Goal: Task Accomplishment & Management: Manage account settings

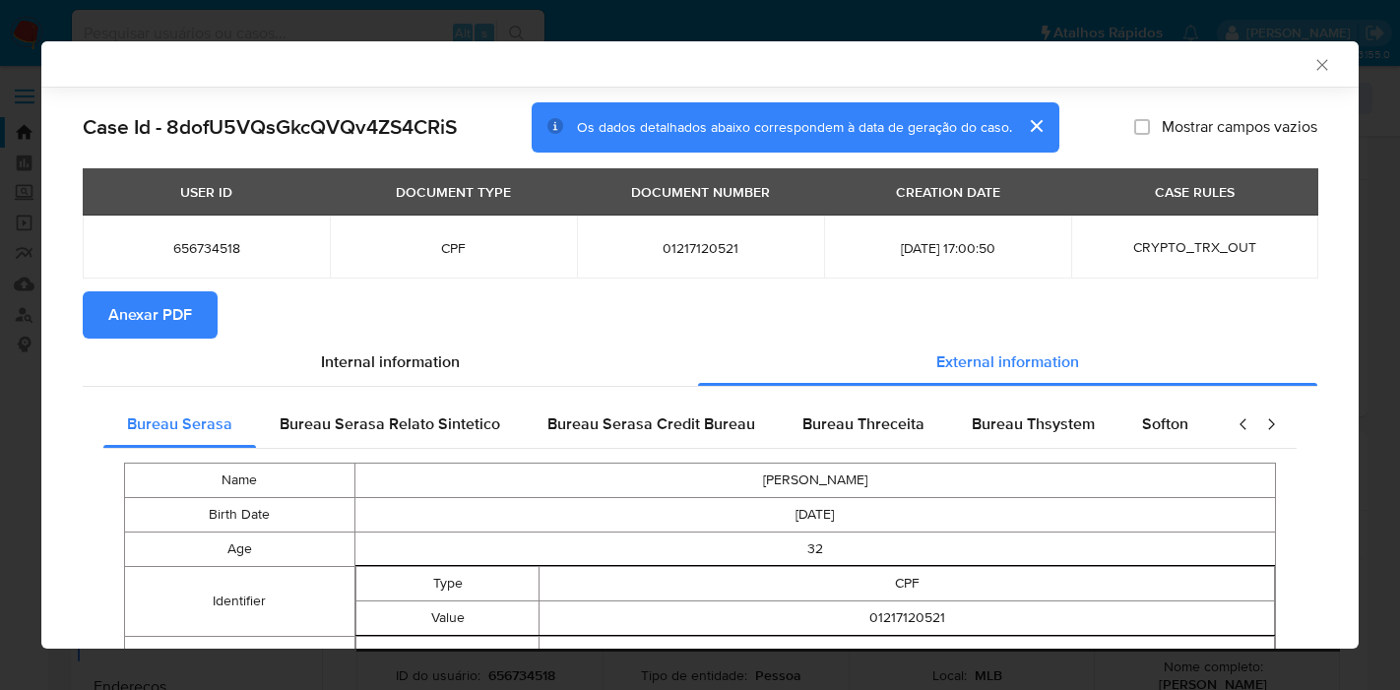
select select "10"
click at [1313, 68] on icon "Fechar a janela" at bounding box center [1323, 65] width 20 height 20
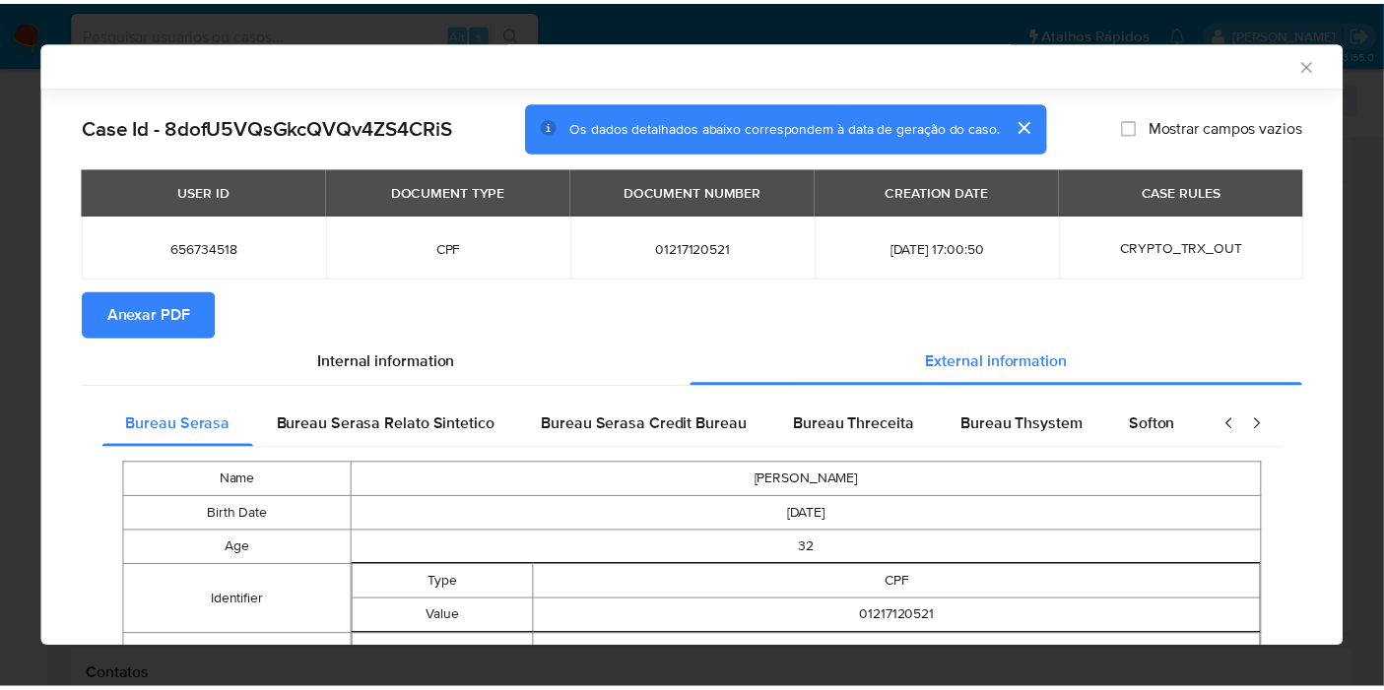
scroll to position [539, 0]
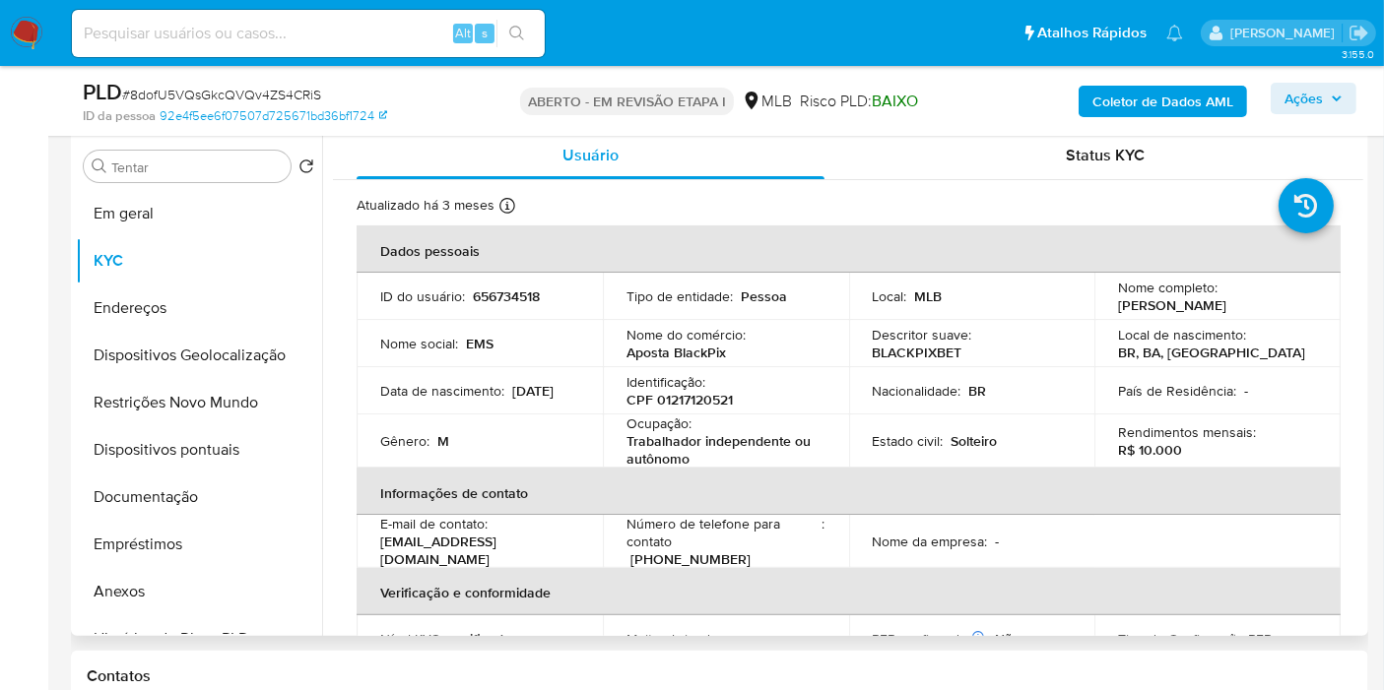
click at [520, 293] on font "656734518" at bounding box center [506, 297] width 67 height 20
copy font "656734518"
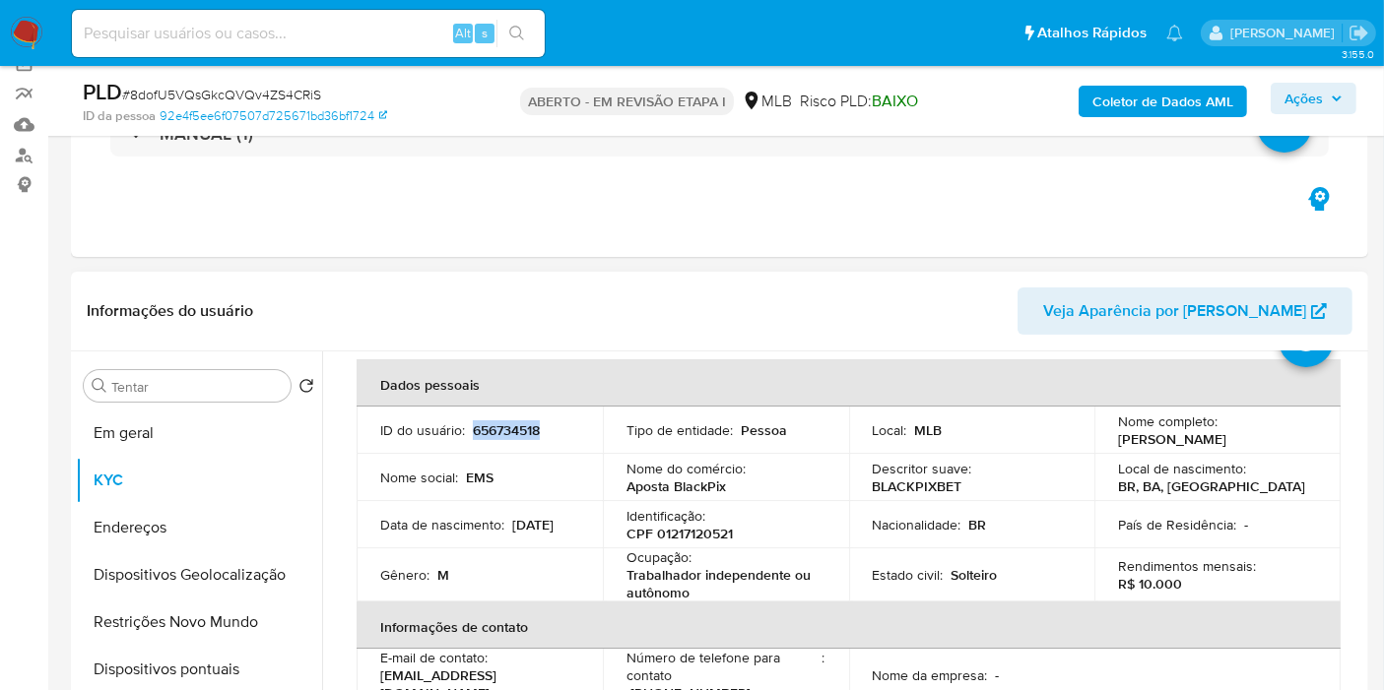
scroll to position [0, 0]
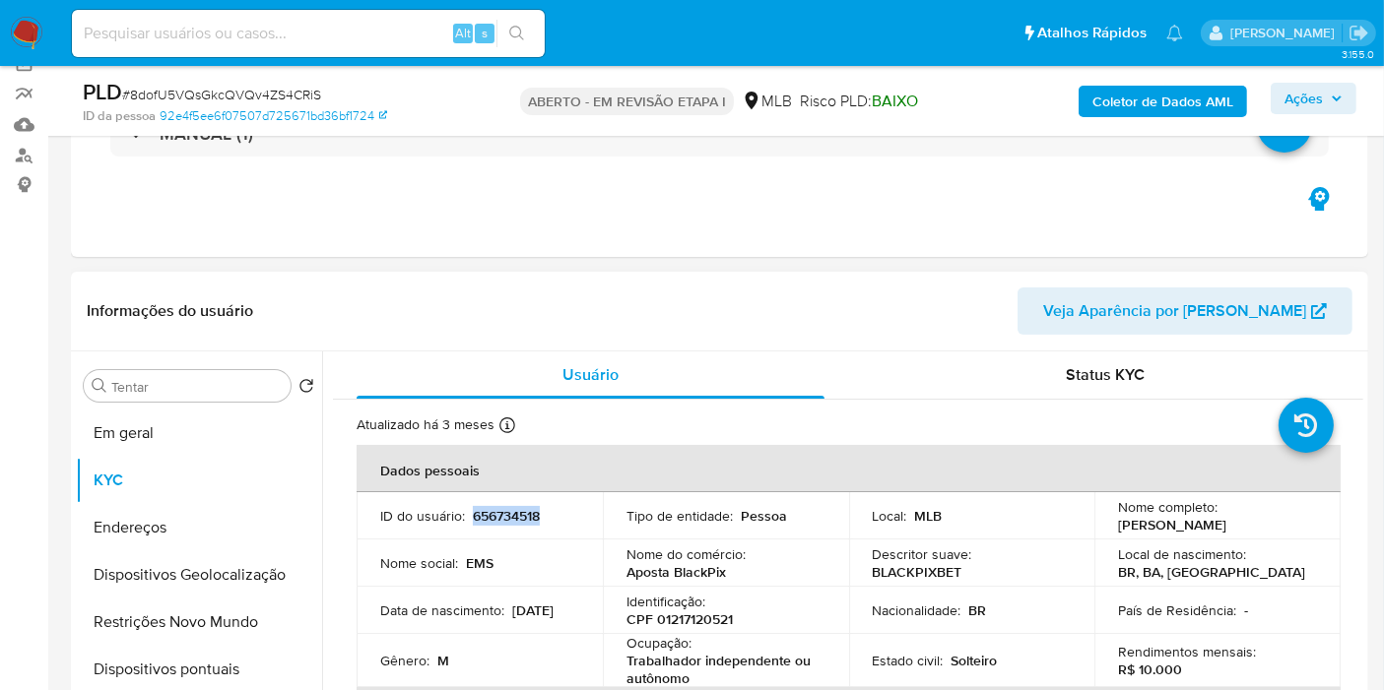
click at [492, 513] on font "656734518" at bounding box center [506, 516] width 67 height 20
copy font "656734518"
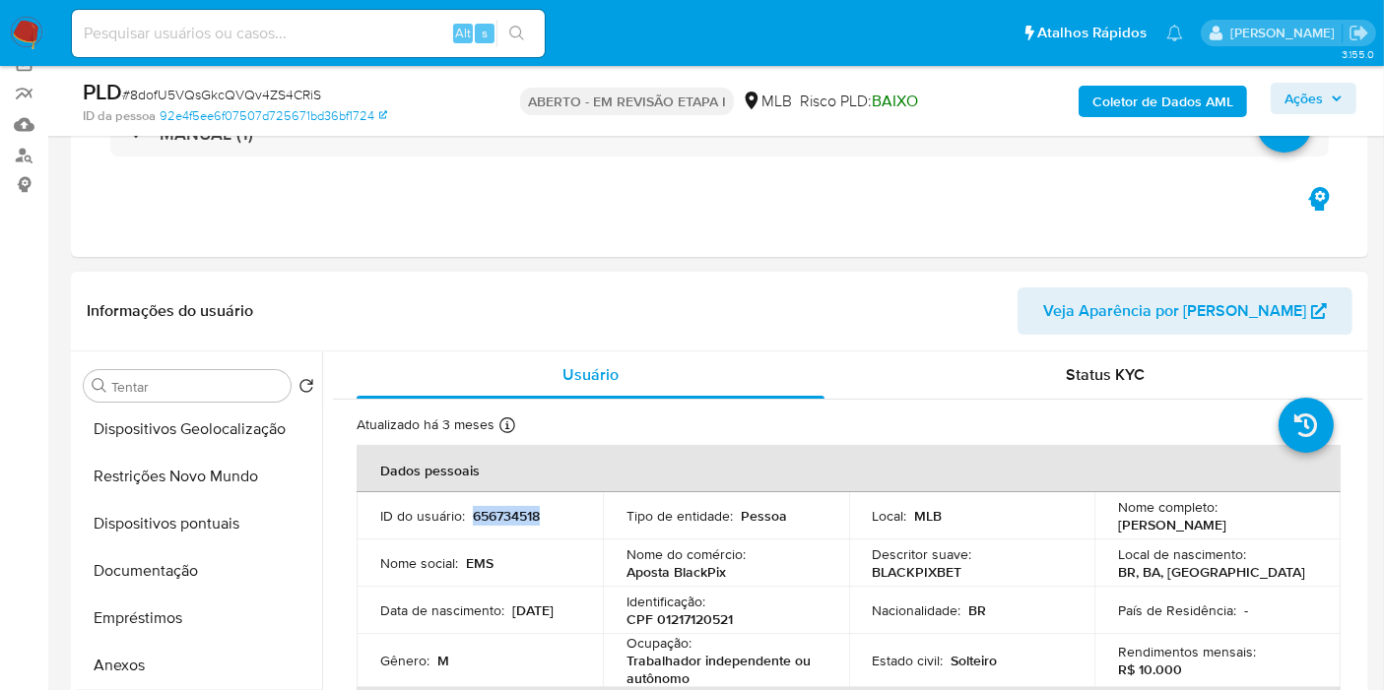
scroll to position [328, 0]
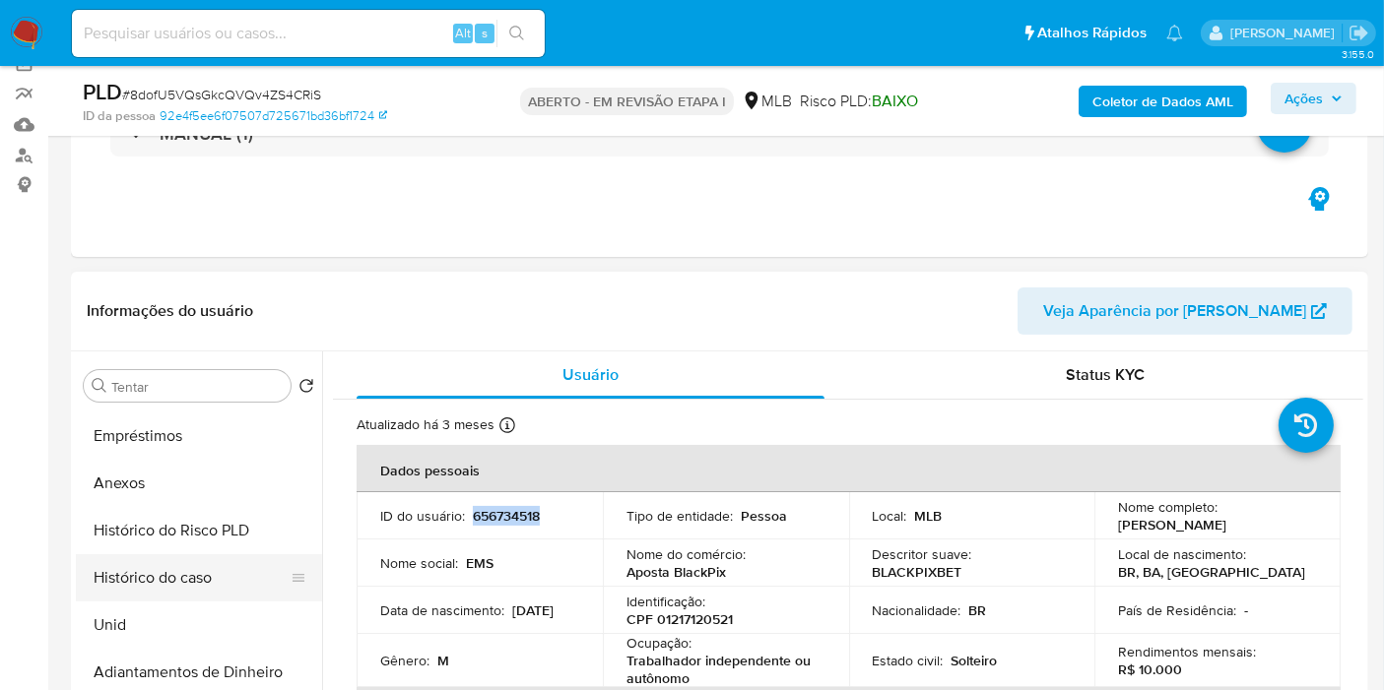
click at [143, 578] on button "Histórico do caso" at bounding box center [191, 577] width 230 height 47
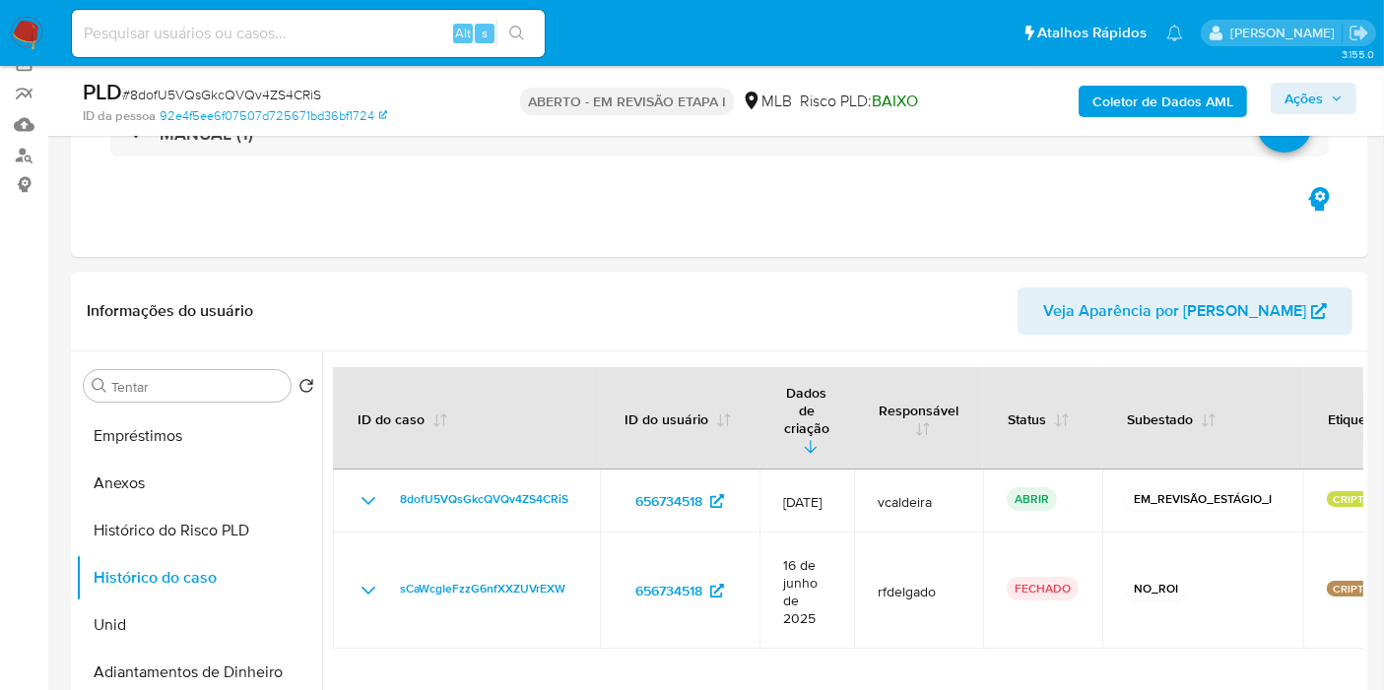
click at [1301, 89] on font "Ações" at bounding box center [1303, 99] width 38 height 32
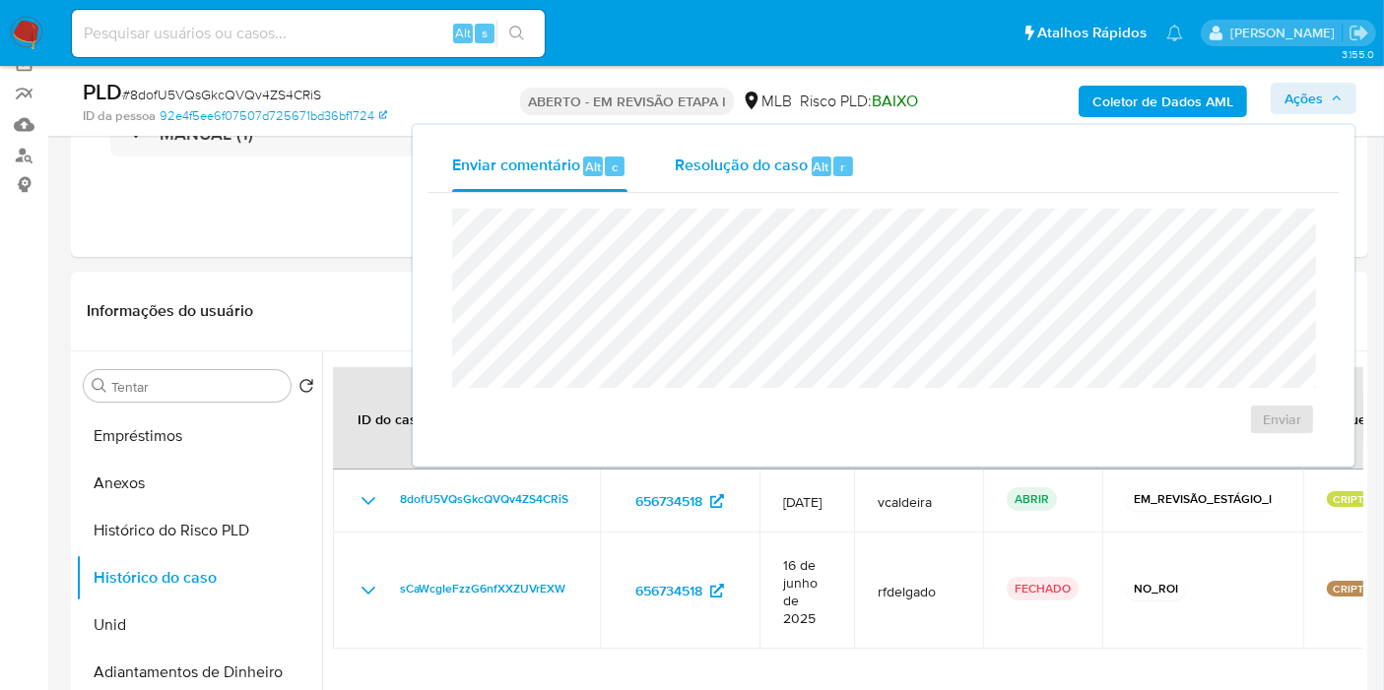
click at [737, 174] on font "Resolução do caso" at bounding box center [741, 166] width 133 height 23
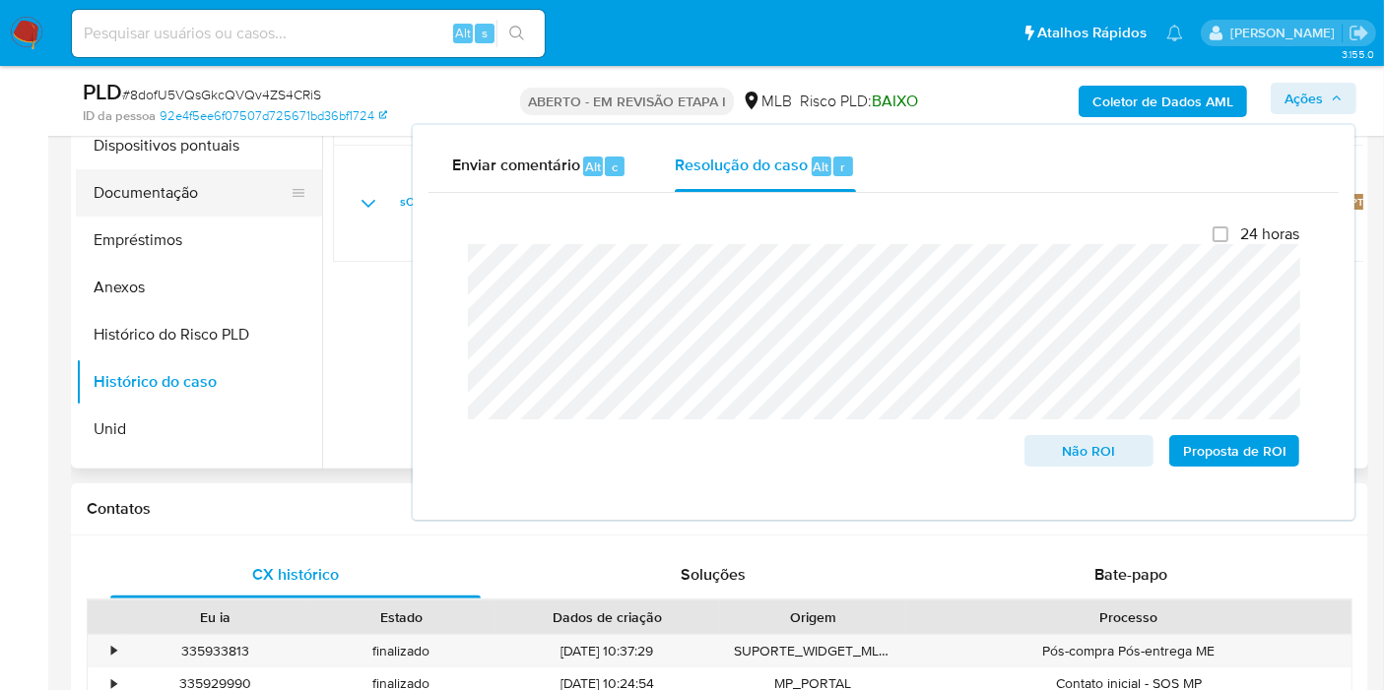
scroll to position [0, 0]
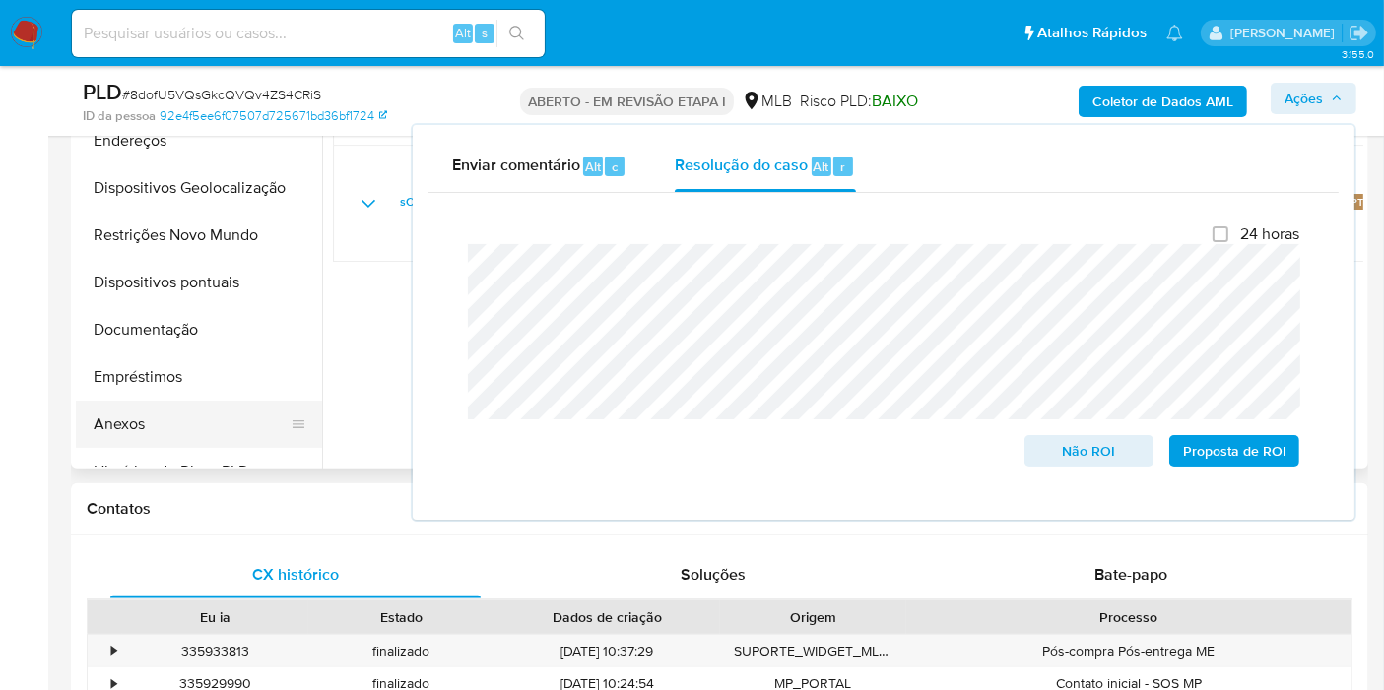
click at [135, 427] on button "Anexos" at bounding box center [191, 424] width 230 height 47
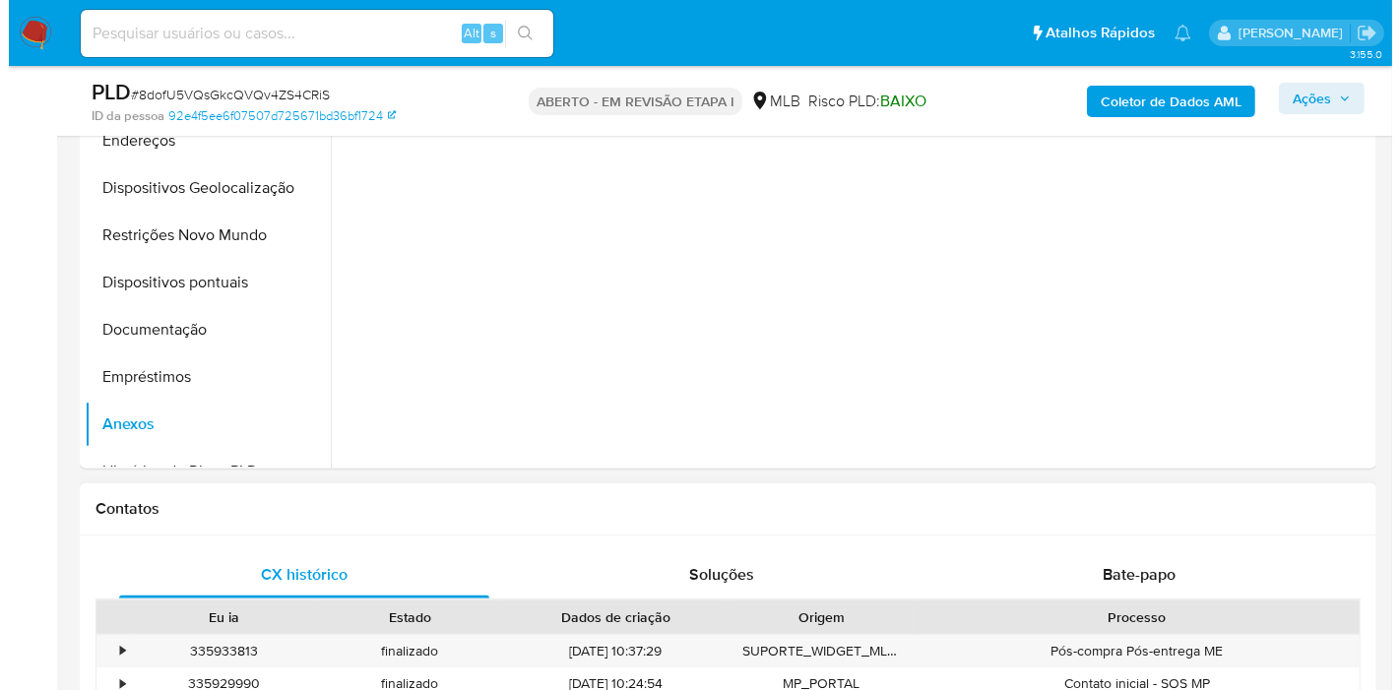
scroll to position [328, 0]
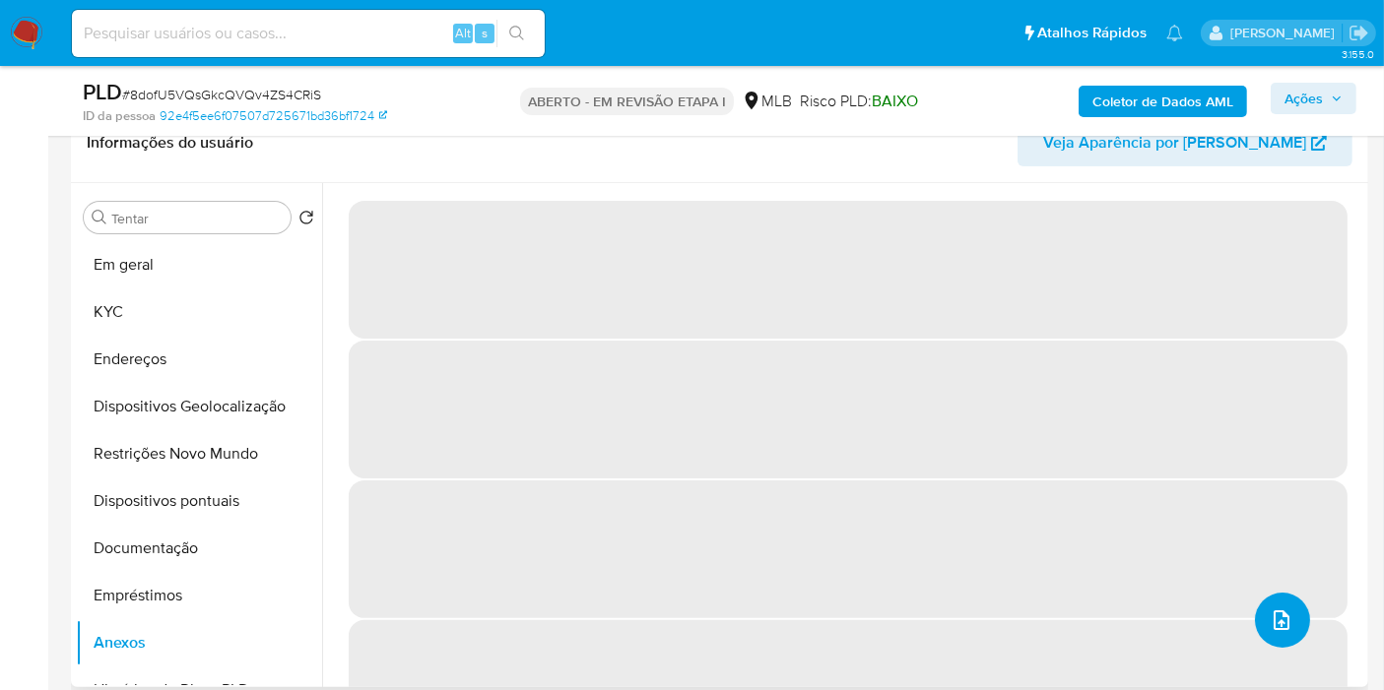
click at [1270, 615] on icon "upload de arquivo" at bounding box center [1282, 621] width 24 height 24
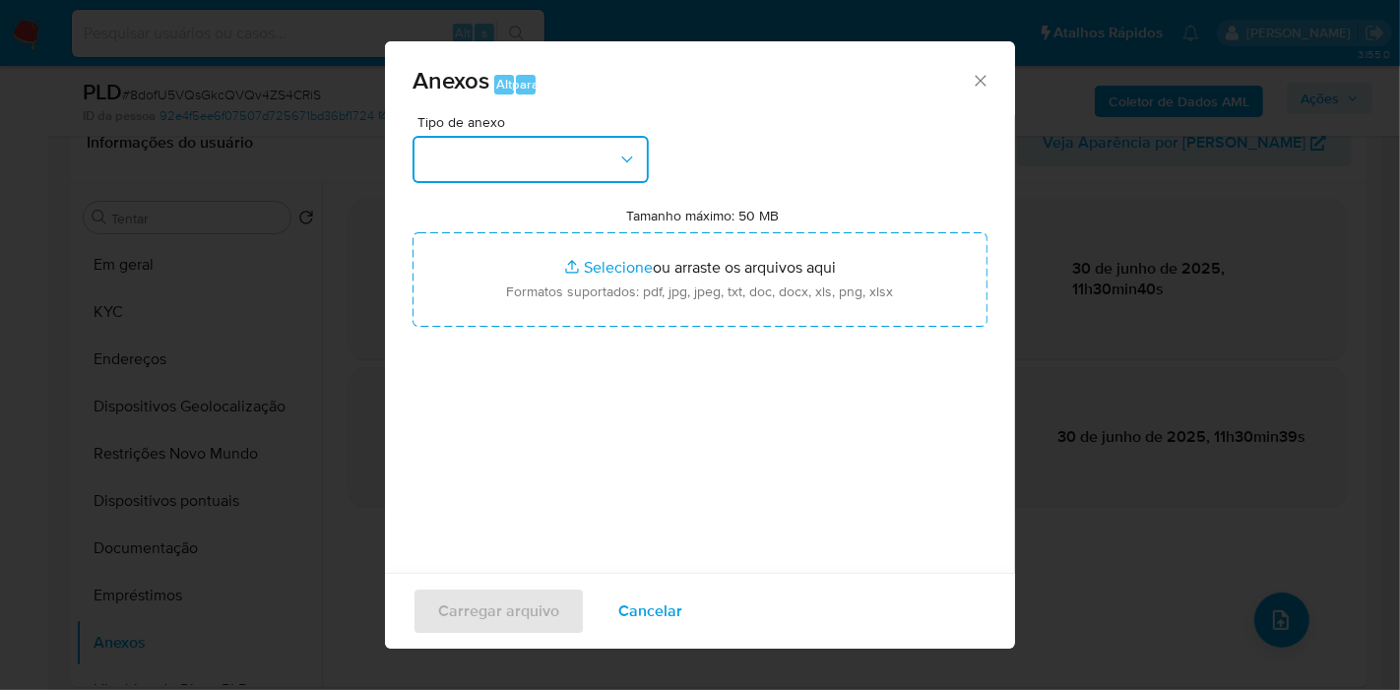
click at [608, 160] on button "button" at bounding box center [531, 159] width 236 height 47
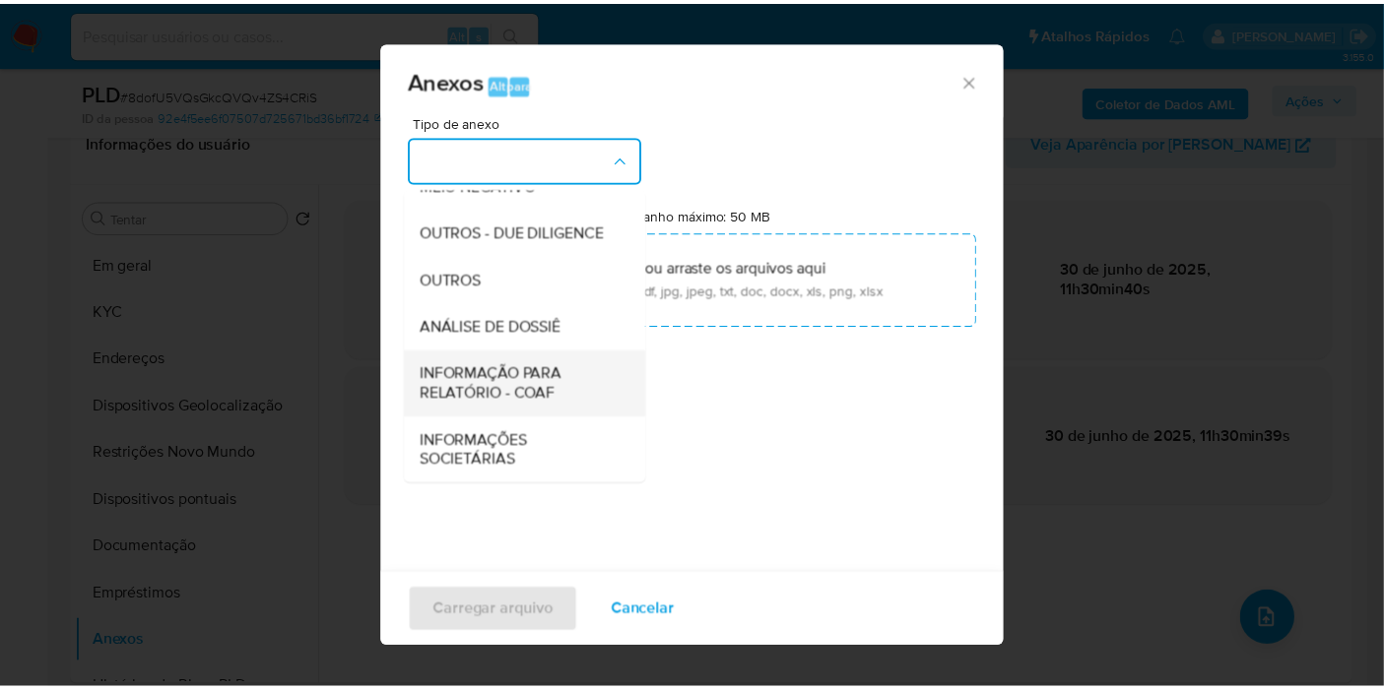
scroll to position [322, 0]
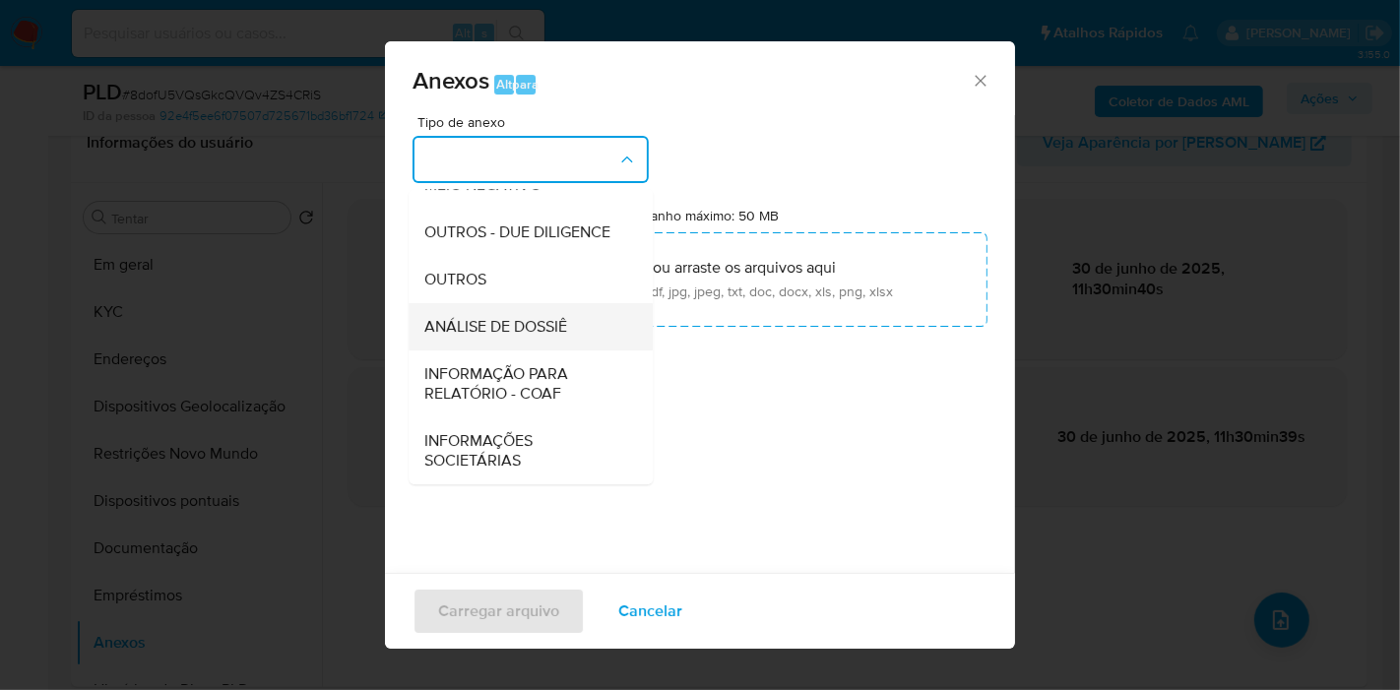
click at [487, 318] on font "ANÁLISE DE DOSSIÊ" at bounding box center [495, 326] width 143 height 23
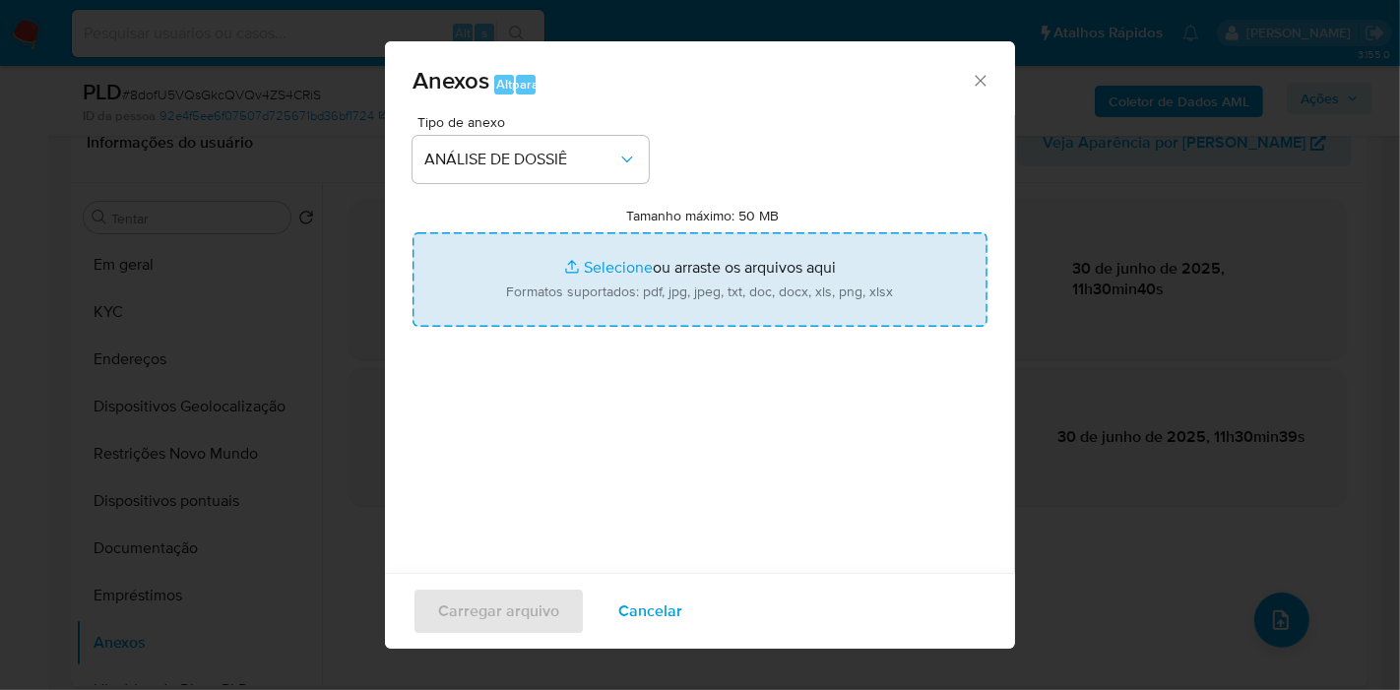
type input "C:\fakepath\SAR XXXX_XX - CPF 01217120521 - EMMANUEL MENDONCA DA SILVA.pdf"
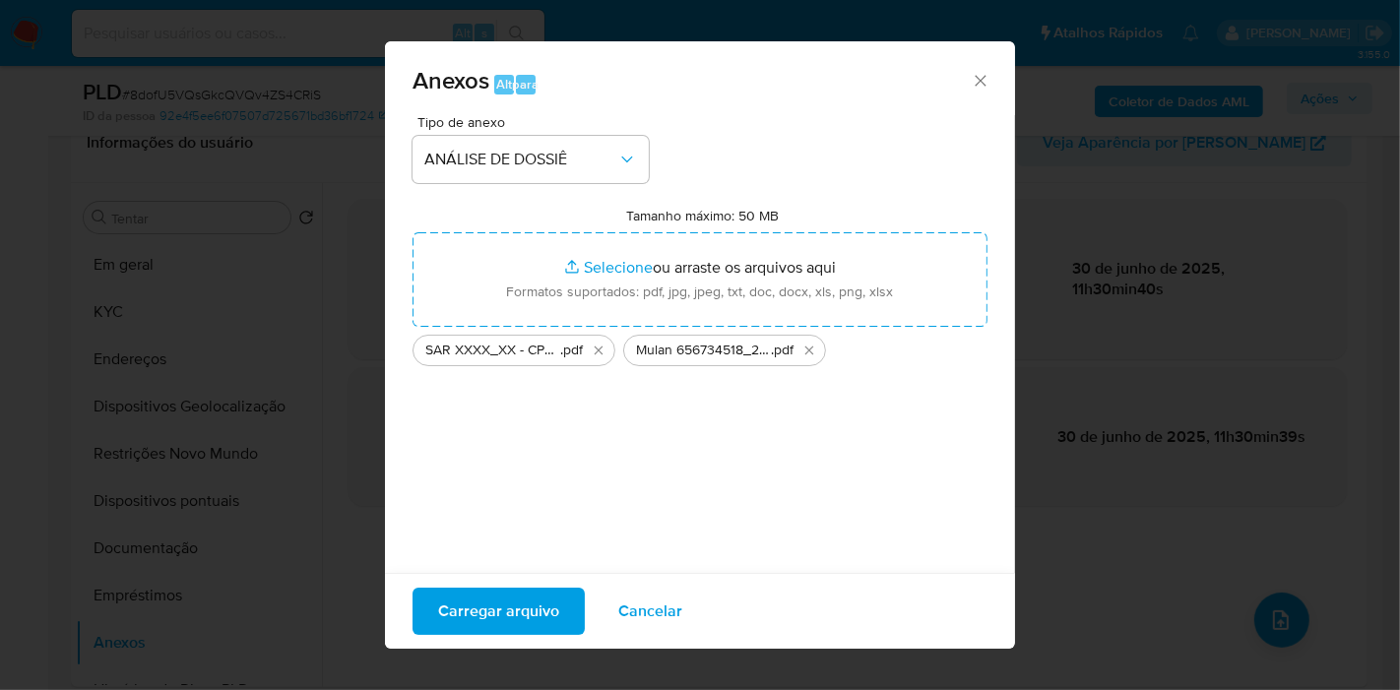
click at [520, 609] on font "Carregar arquivo" at bounding box center [498, 611] width 121 height 47
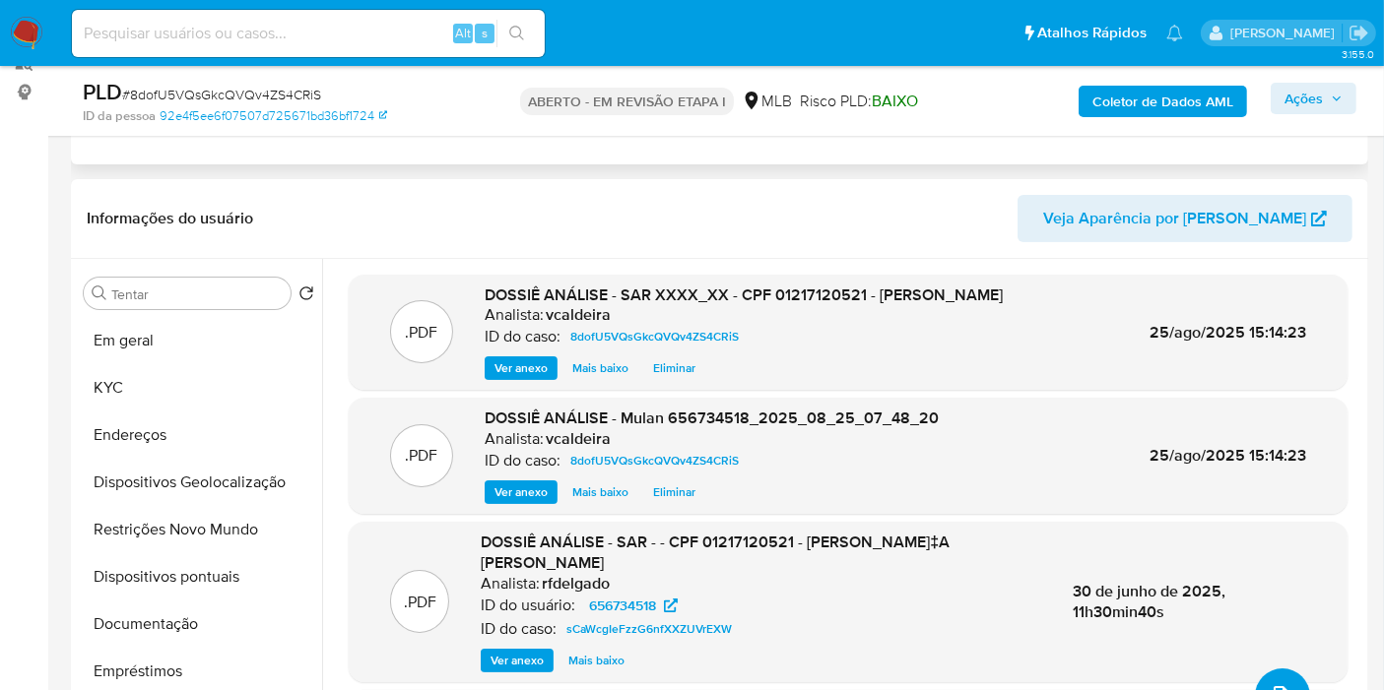
scroll to position [219, 0]
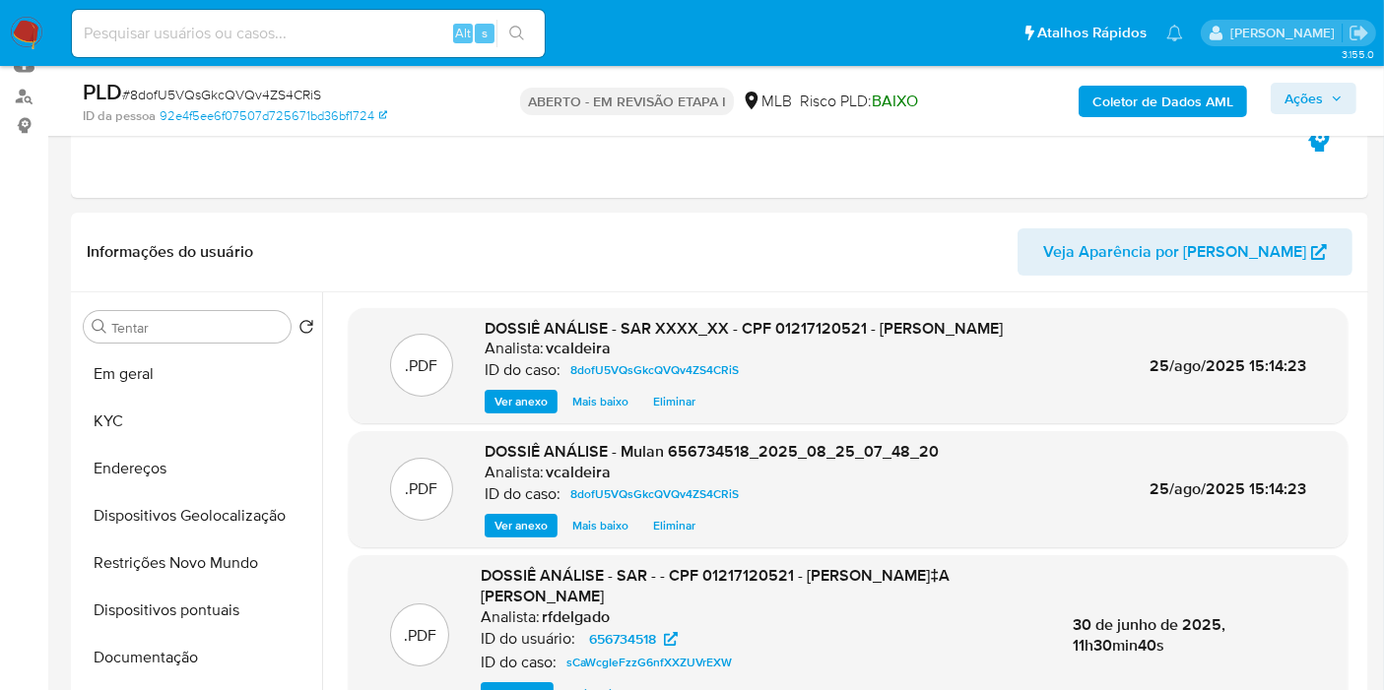
click at [1117, 107] on font "Coletor de Dados AML" at bounding box center [1162, 102] width 141 height 32
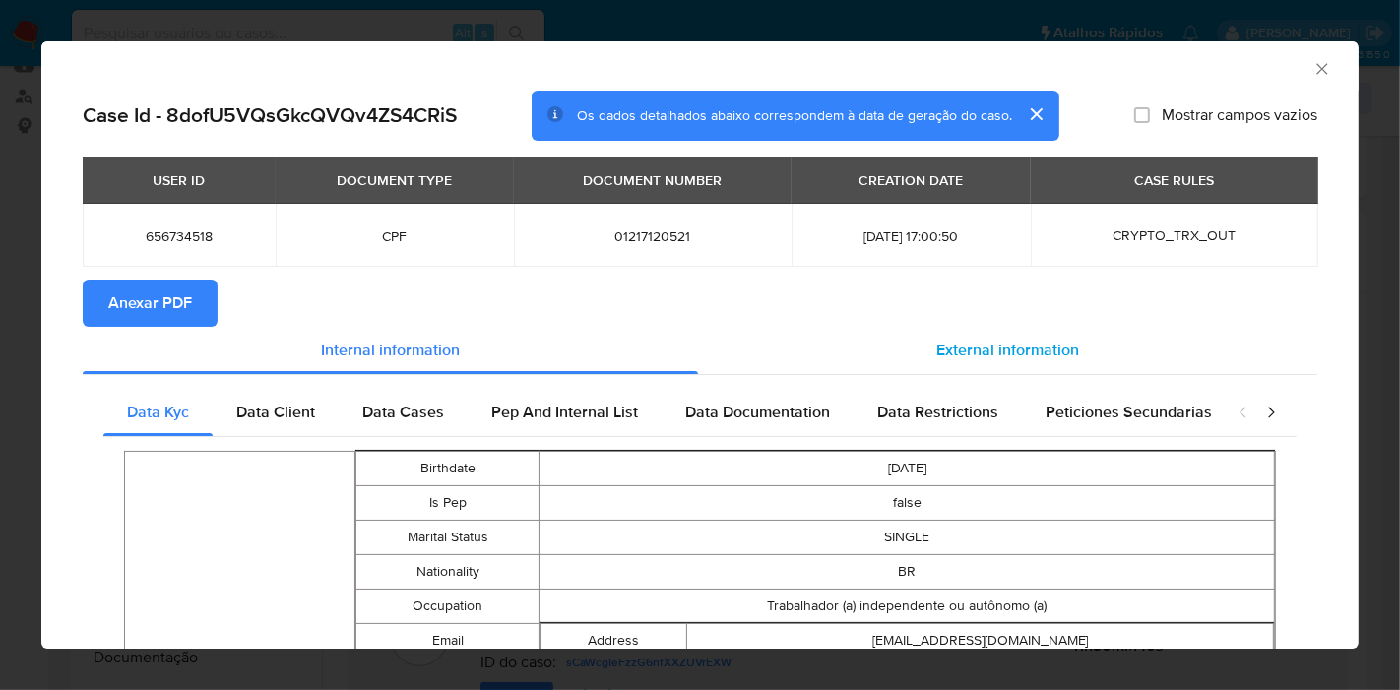
click at [992, 349] on span "External information" at bounding box center [1008, 350] width 143 height 23
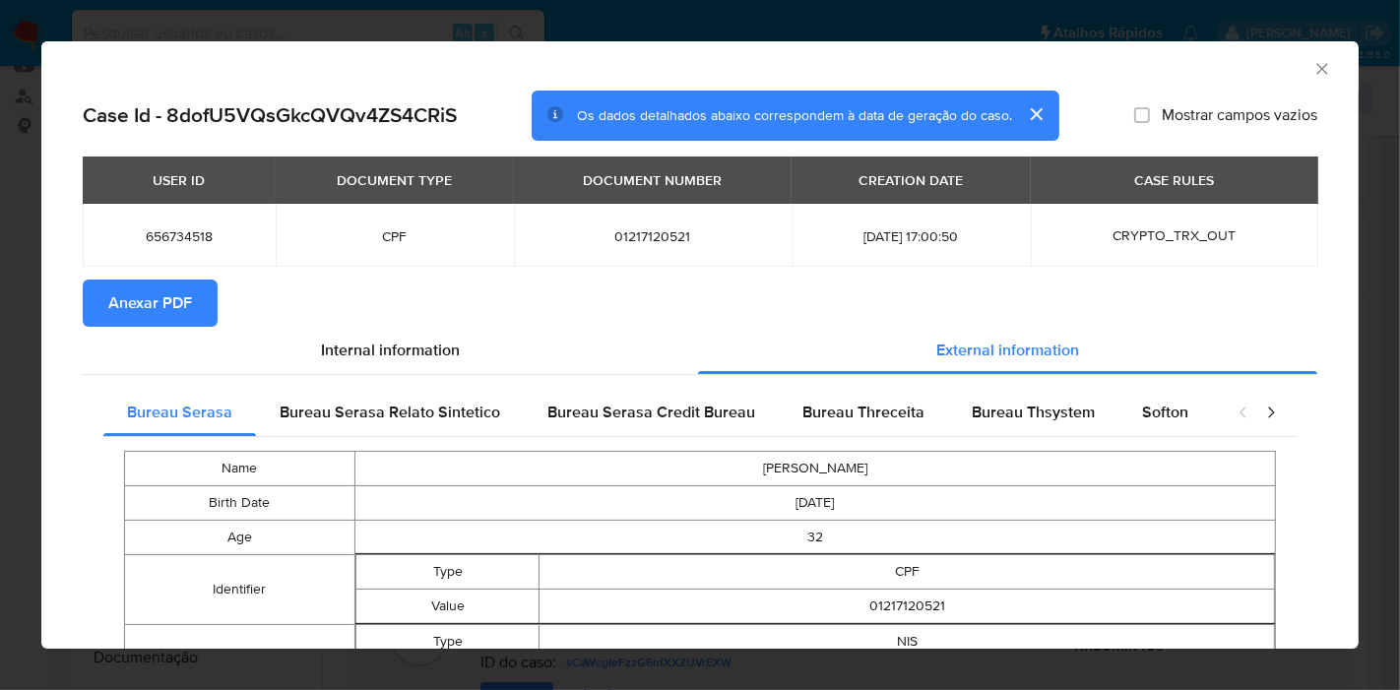
click at [188, 299] on span "Anexar PDF" at bounding box center [150, 303] width 84 height 43
click at [1288, 71] on div "Coletor de Dados AML" at bounding box center [684, 66] width 1258 height 22
click at [1317, 70] on icon "Fechar a janela" at bounding box center [1322, 68] width 11 height 11
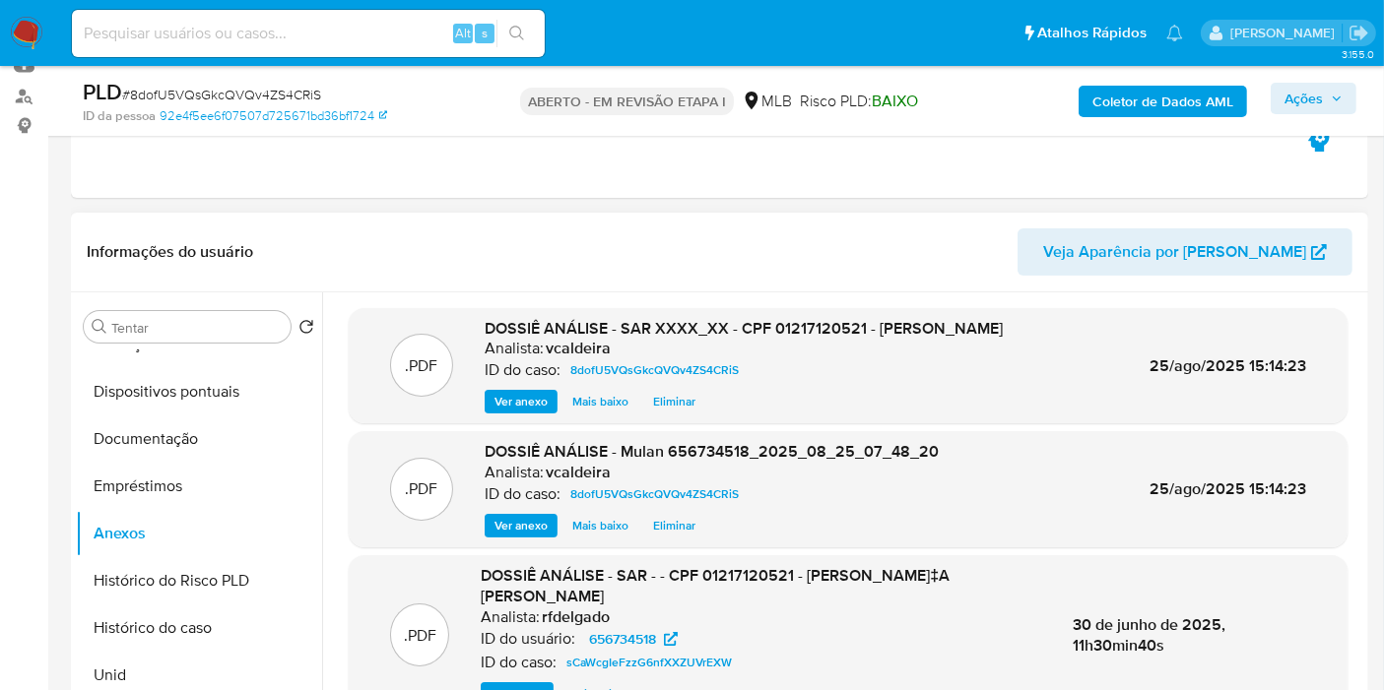
scroll to position [105, 0]
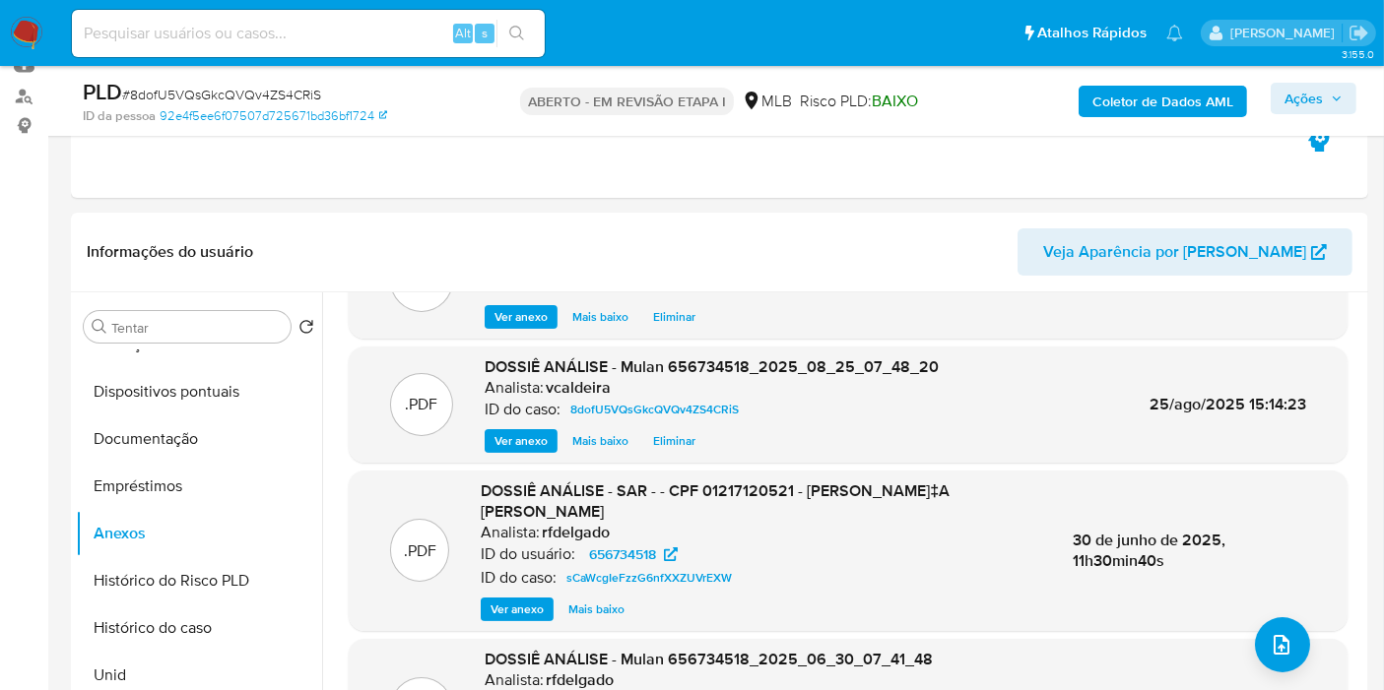
click at [1310, 101] on font "Ações" at bounding box center [1303, 99] width 38 height 32
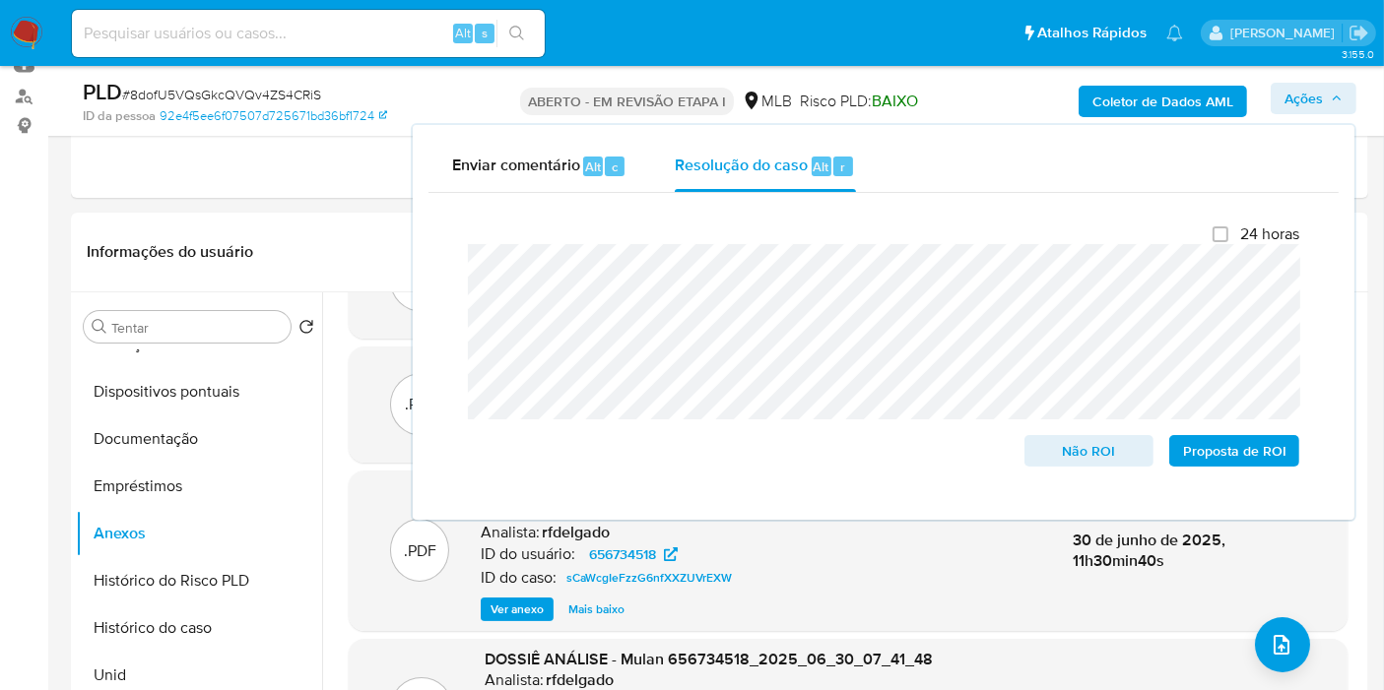
click at [1297, 96] on font "Ações" at bounding box center [1303, 99] width 38 height 32
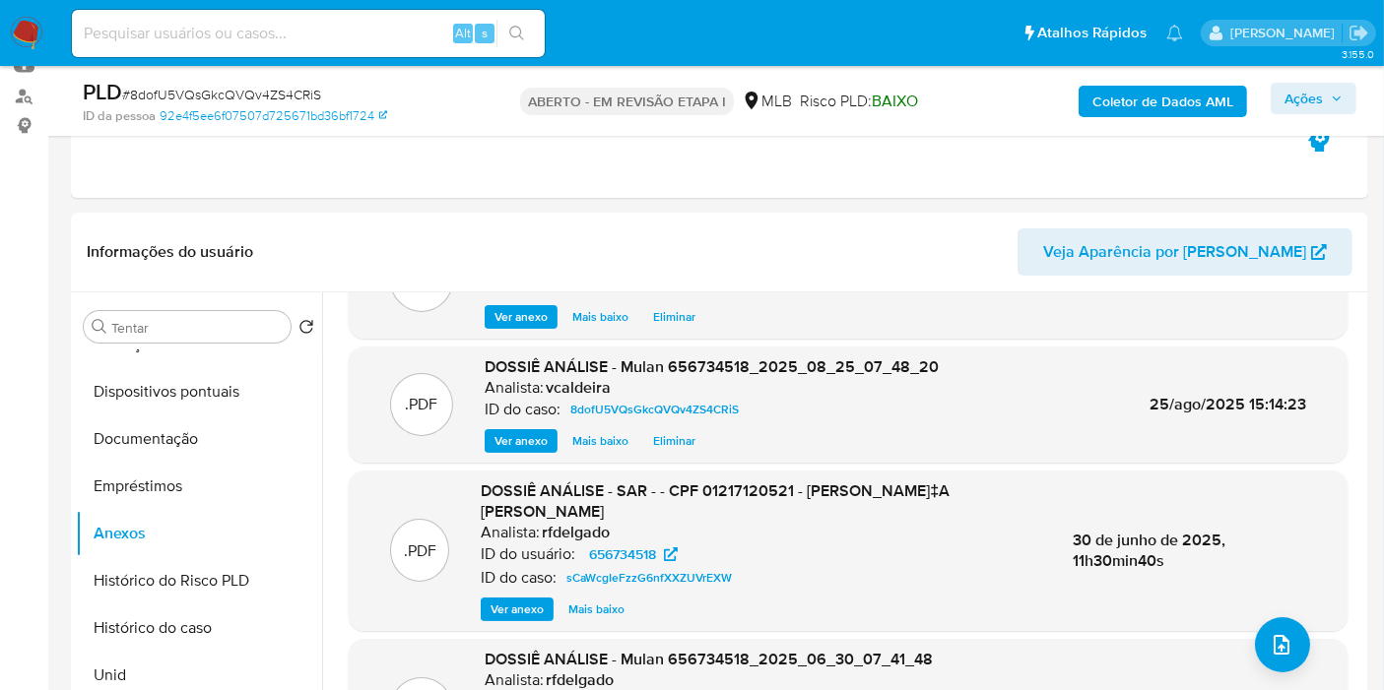
click at [1288, 95] on font "Ações" at bounding box center [1303, 99] width 38 height 32
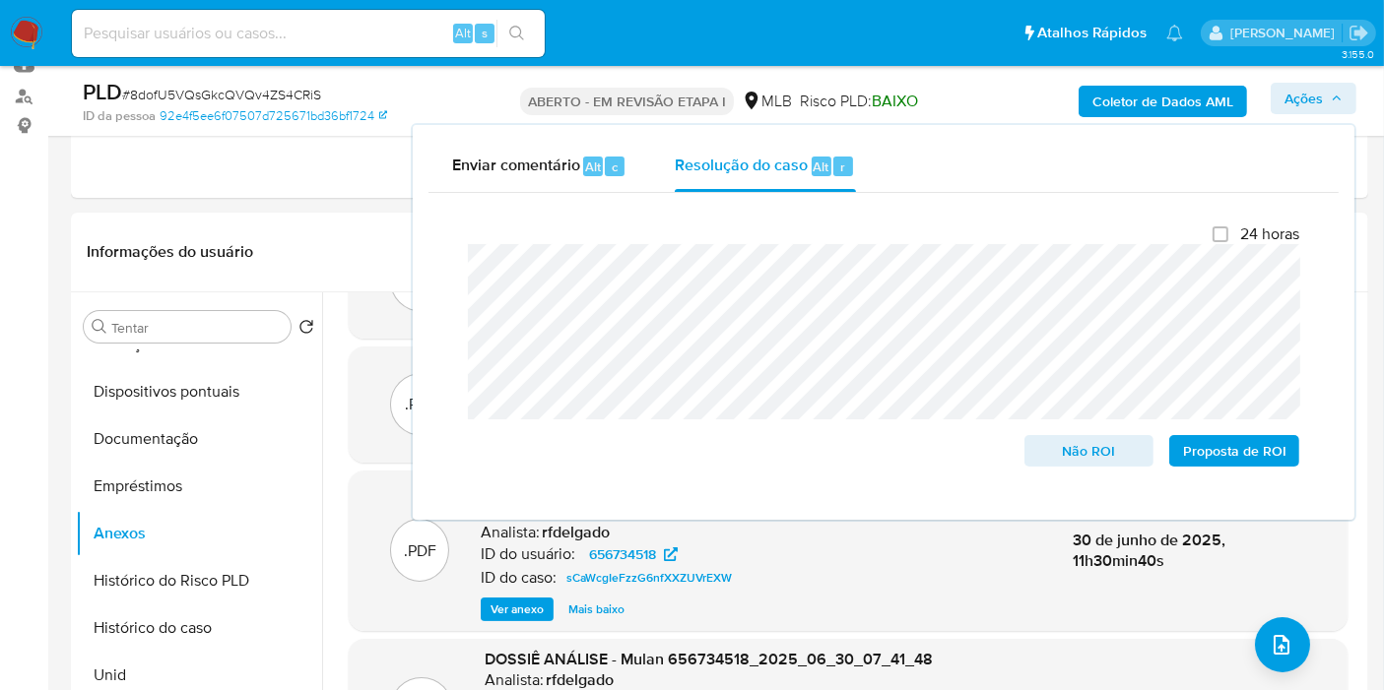
click at [1315, 92] on font "Ações" at bounding box center [1303, 99] width 38 height 32
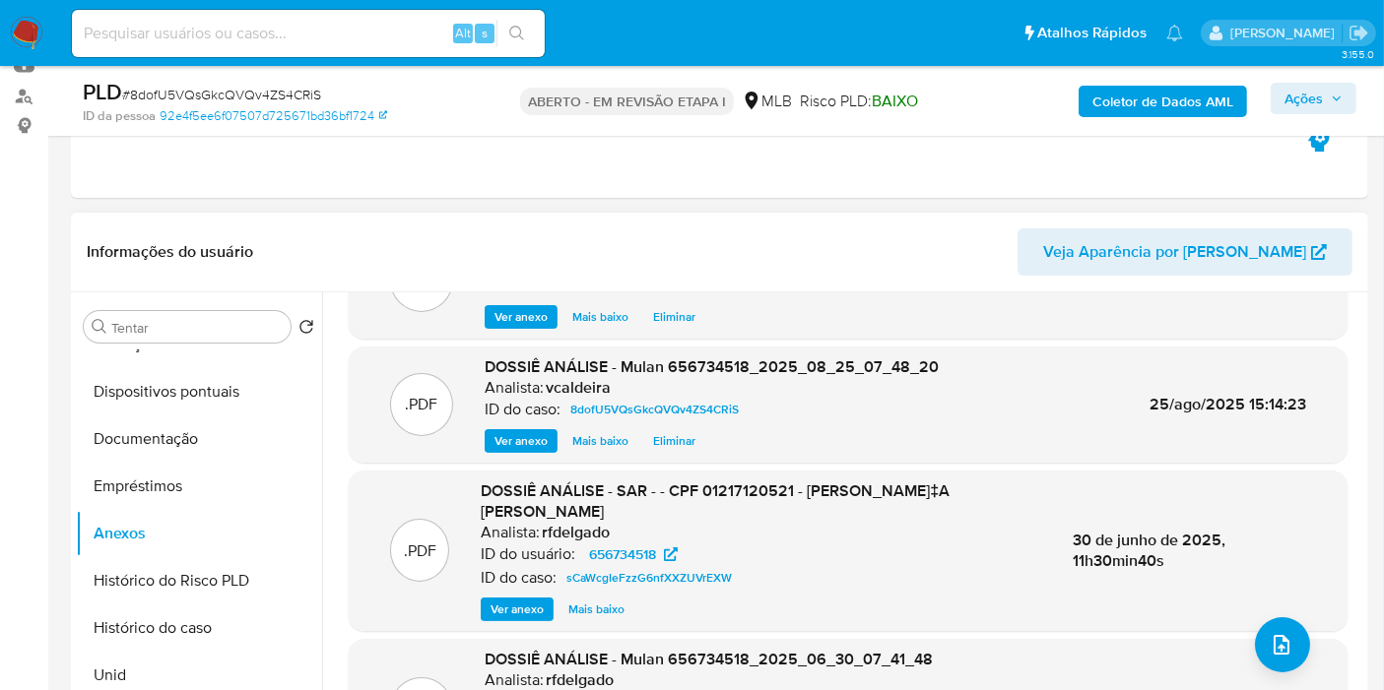
scroll to position [0, 0]
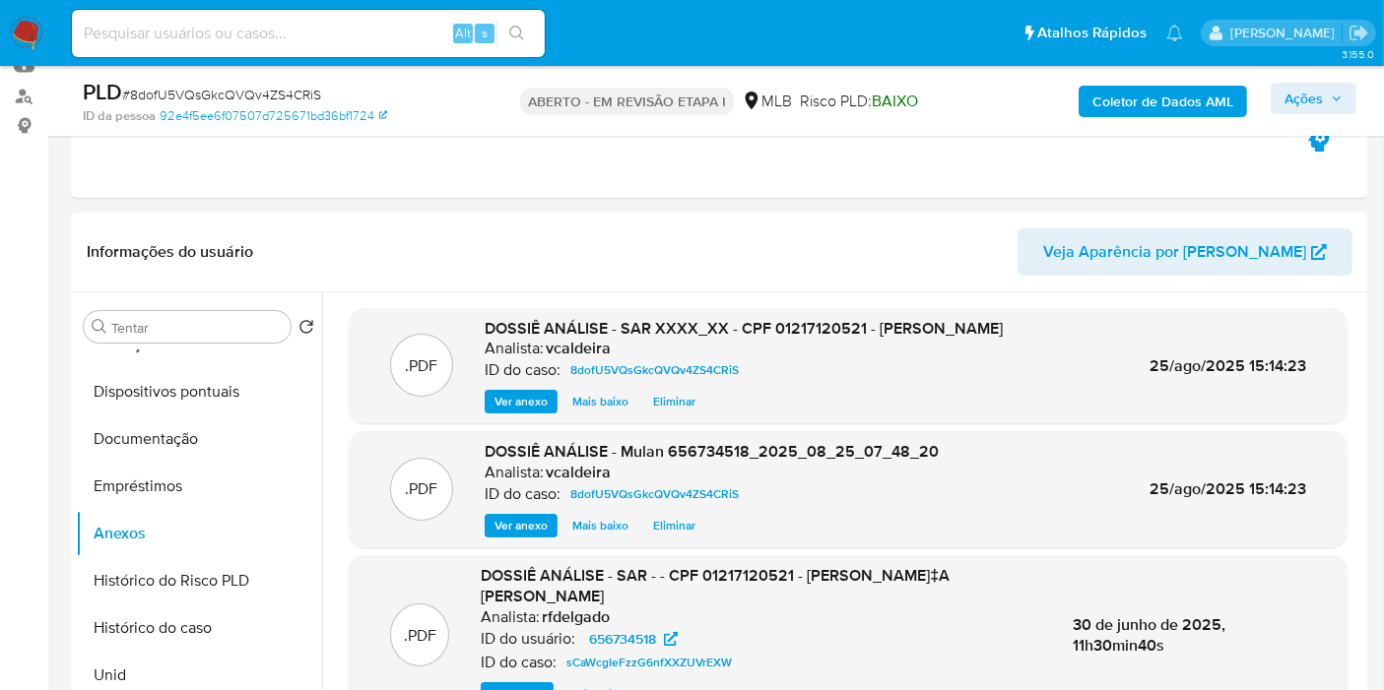
click at [1292, 98] on font "Ações" at bounding box center [1303, 99] width 38 height 32
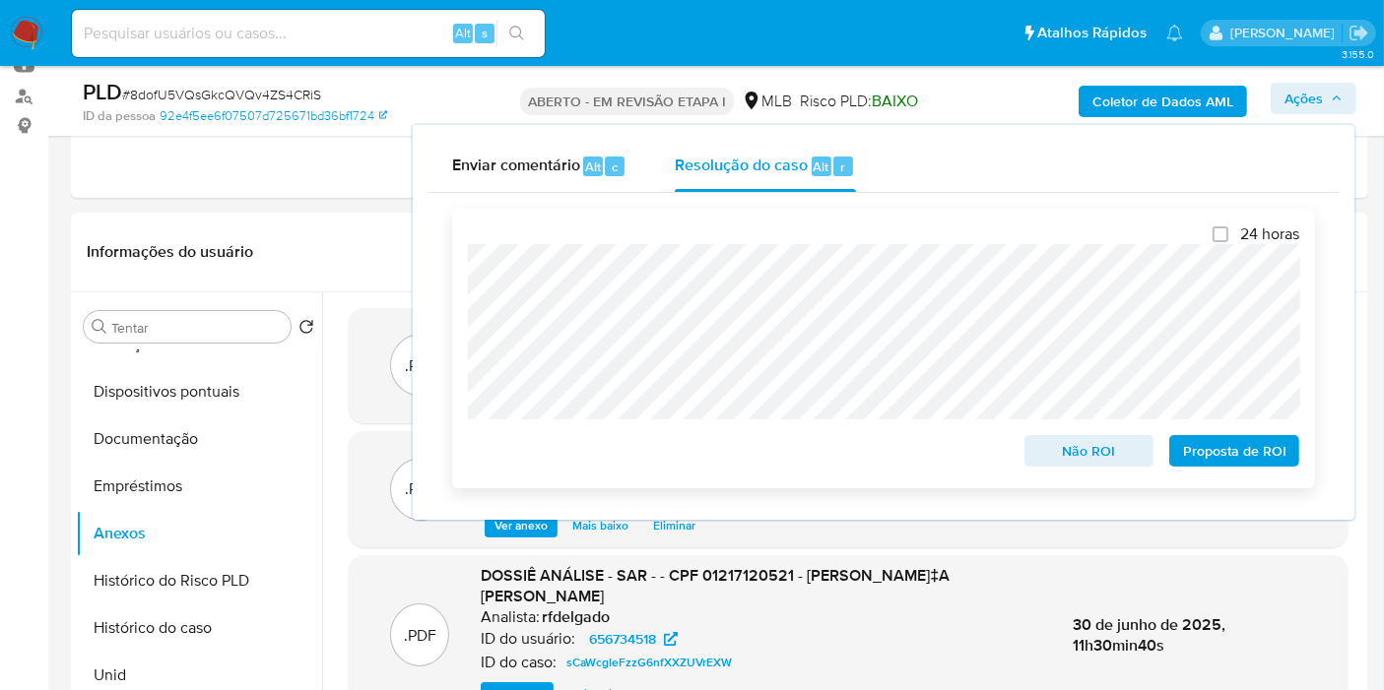
click at [1225, 459] on font "Proposta de ROI" at bounding box center [1234, 451] width 103 height 32
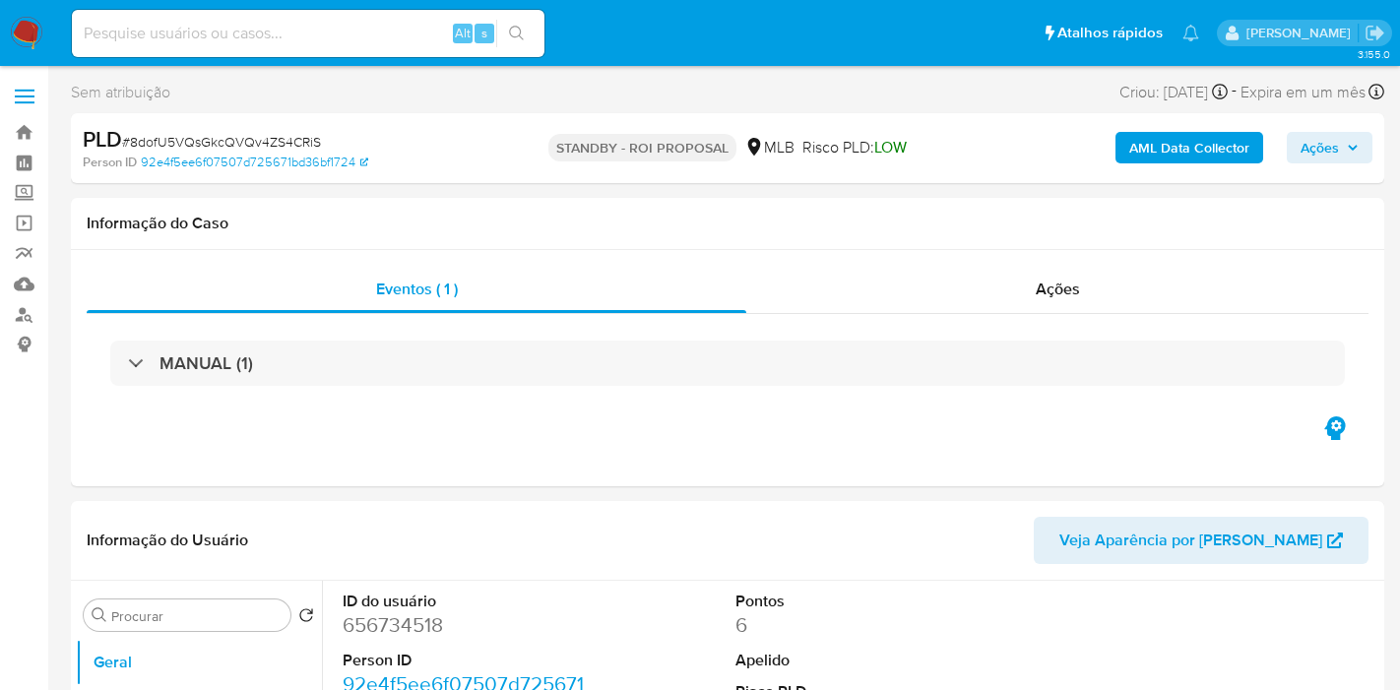
select select "10"
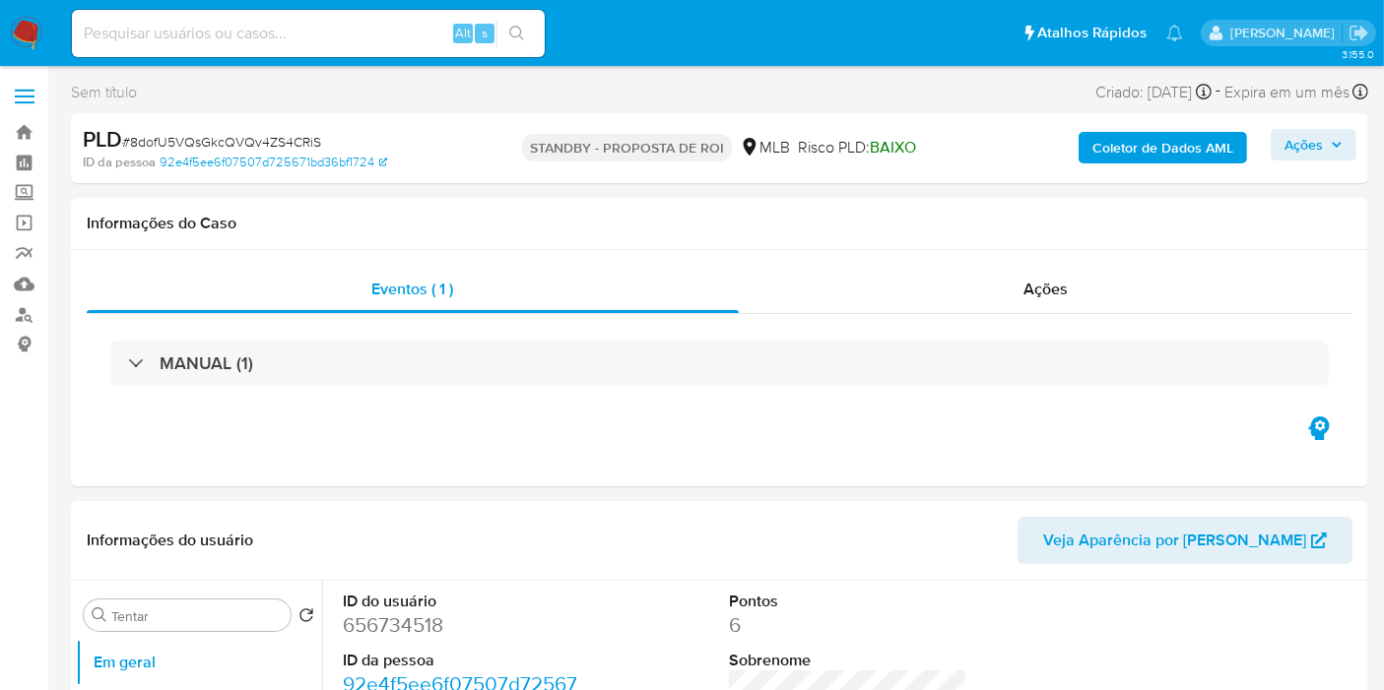
click at [338, 32] on input at bounding box center [308, 34] width 473 height 26
paste input "yu5WRU1LwntnpwZncPXdmSV4"
type input "yu5WRU1LwntnpwZncPXdmSV4"
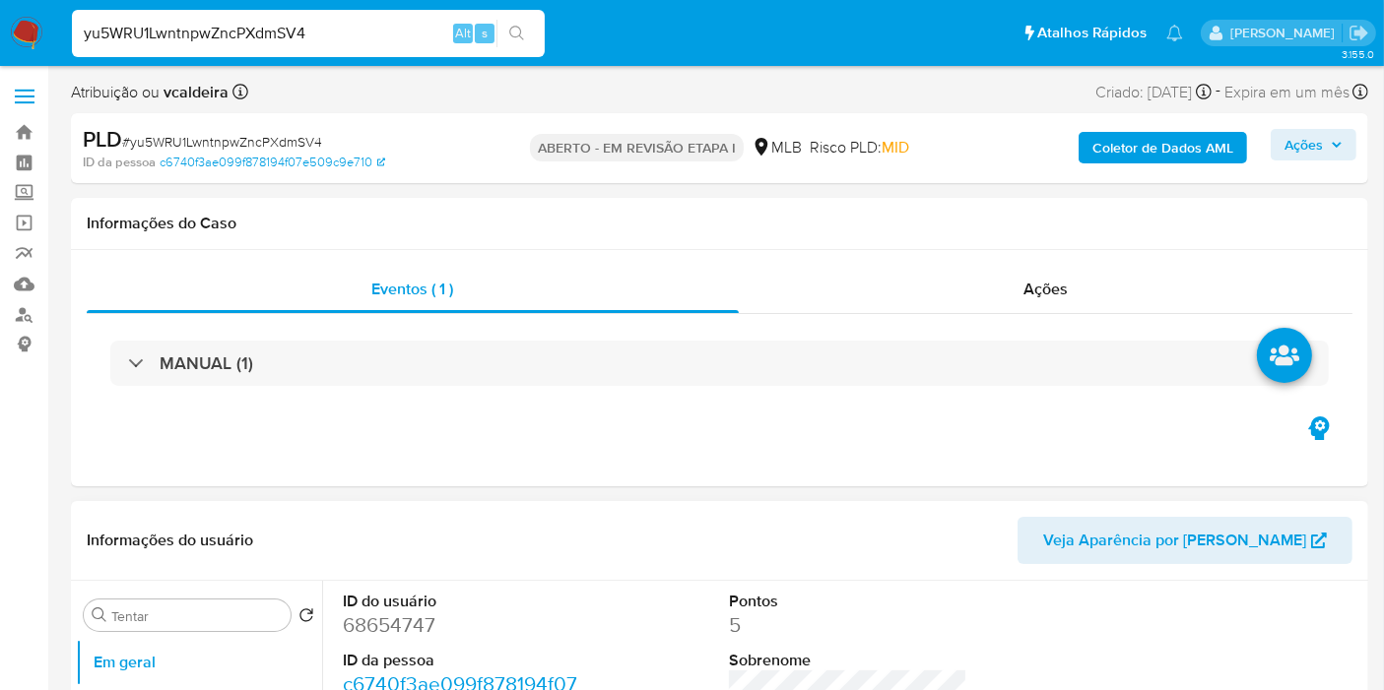
select select "10"
click at [365, 625] on font "68654747" at bounding box center [389, 625] width 93 height 29
copy font "68654747"
click at [374, 628] on font "68654747" at bounding box center [389, 625] width 93 height 29
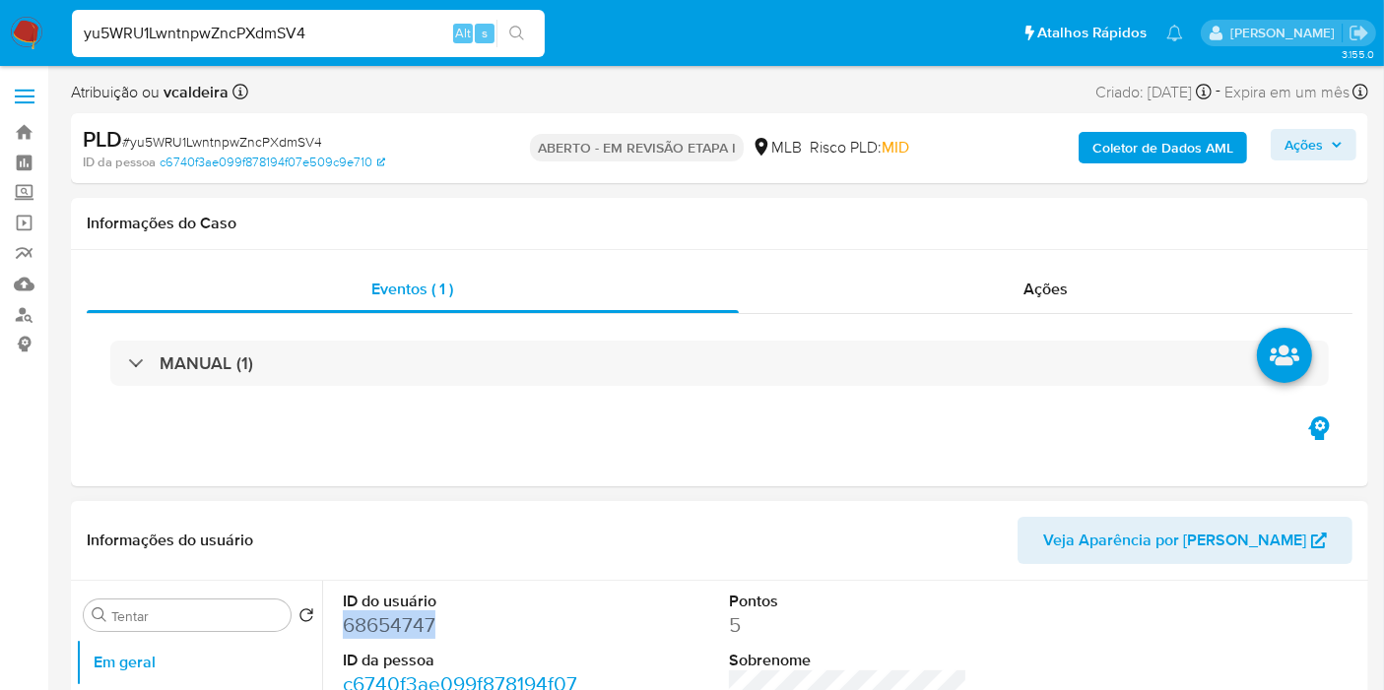
click at [374, 628] on font "68654747" at bounding box center [389, 625] width 93 height 29
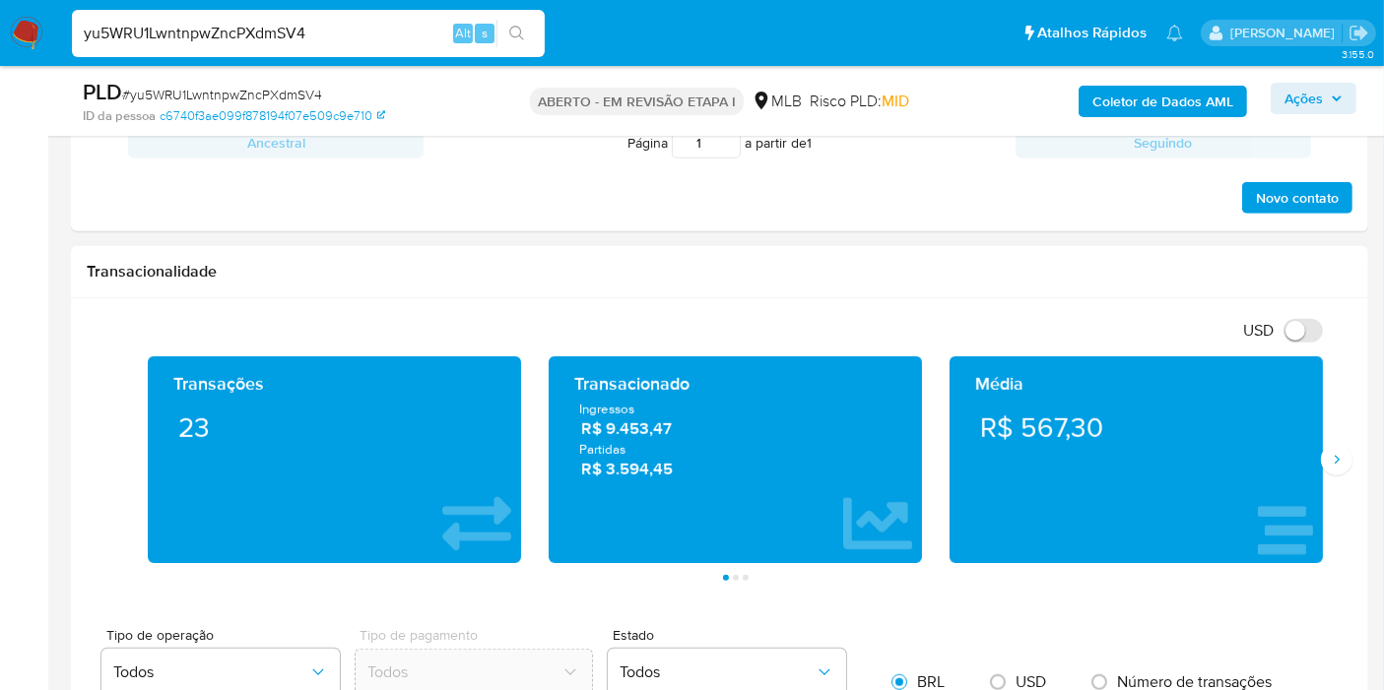
scroll to position [1204, 0]
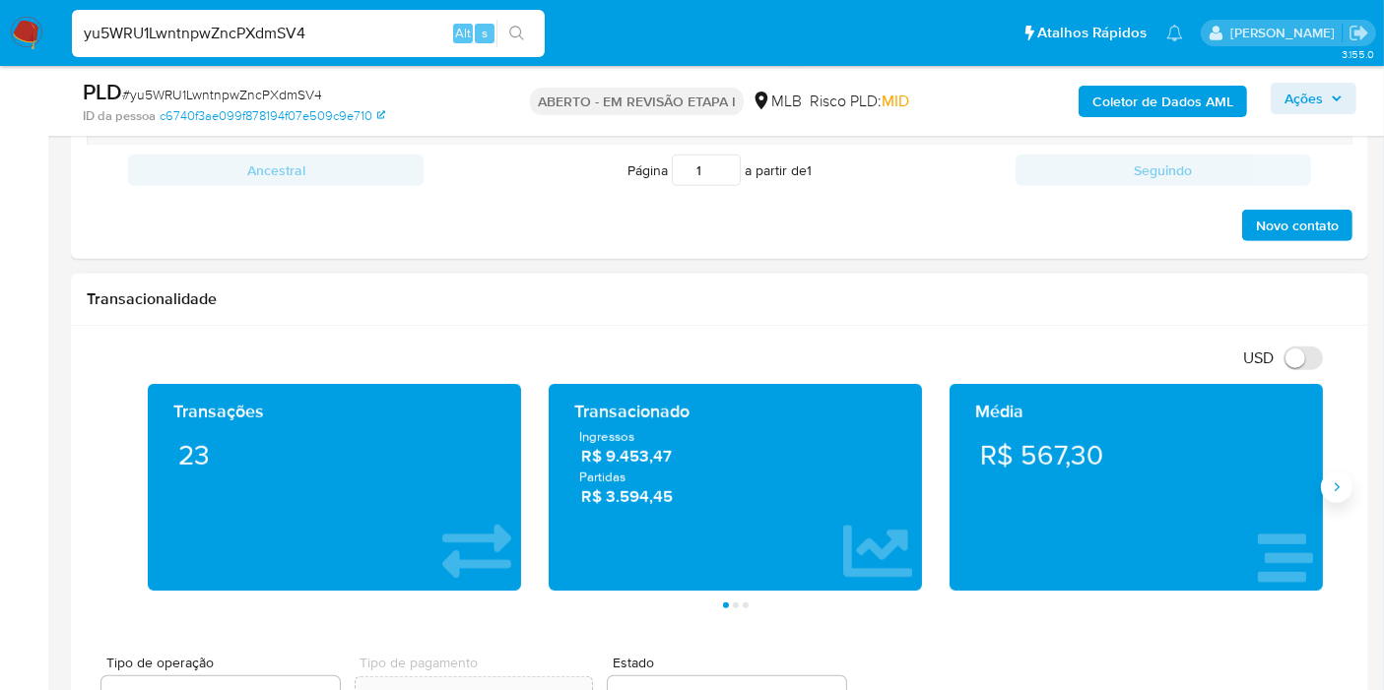
click at [1347, 493] on button "Seguindo" at bounding box center [1337, 488] width 32 height 32
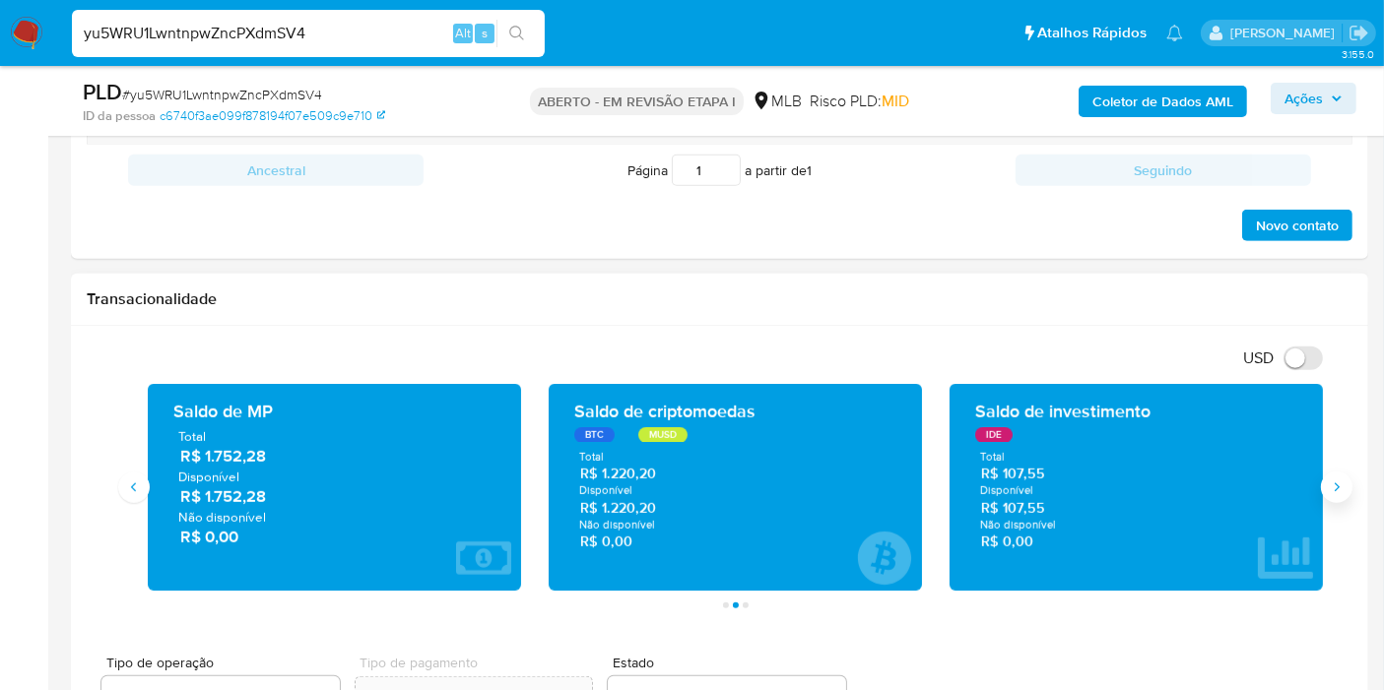
click at [1331, 480] on icon "Seguindo" at bounding box center [1337, 488] width 16 height 16
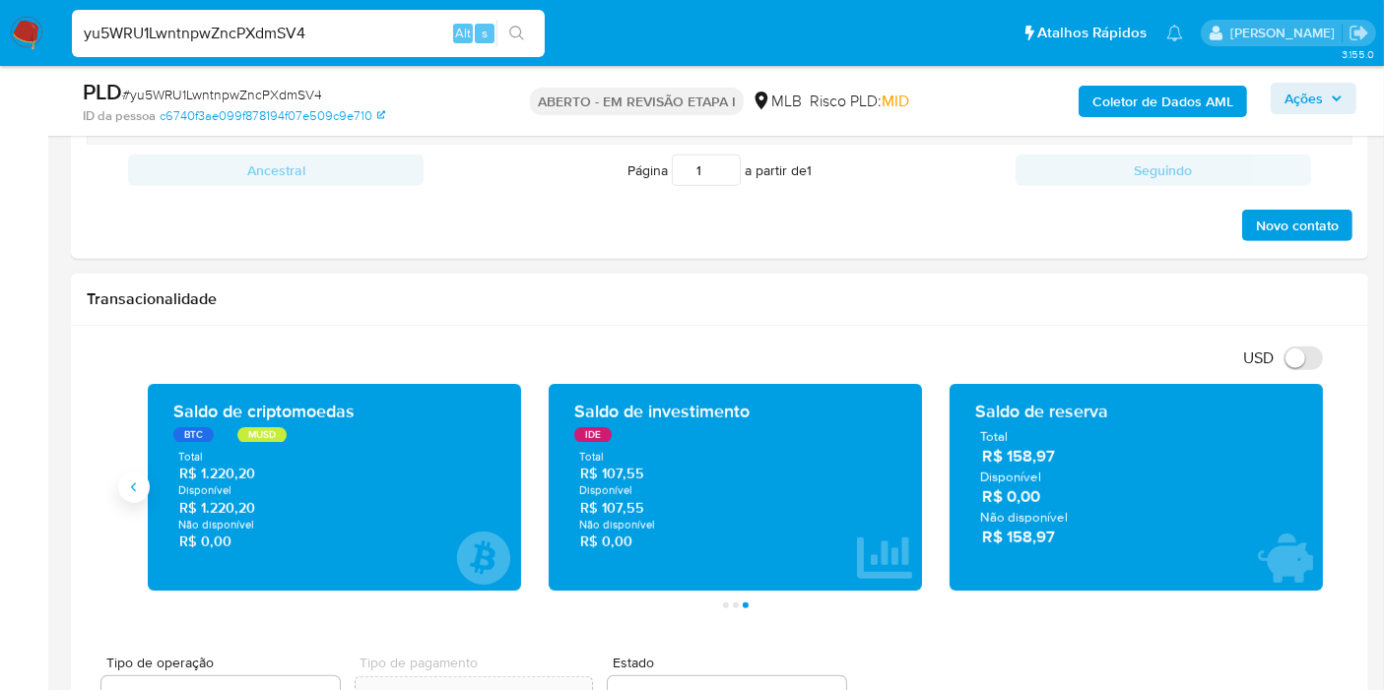
click at [126, 480] on icon "Antigo" at bounding box center [134, 488] width 16 height 16
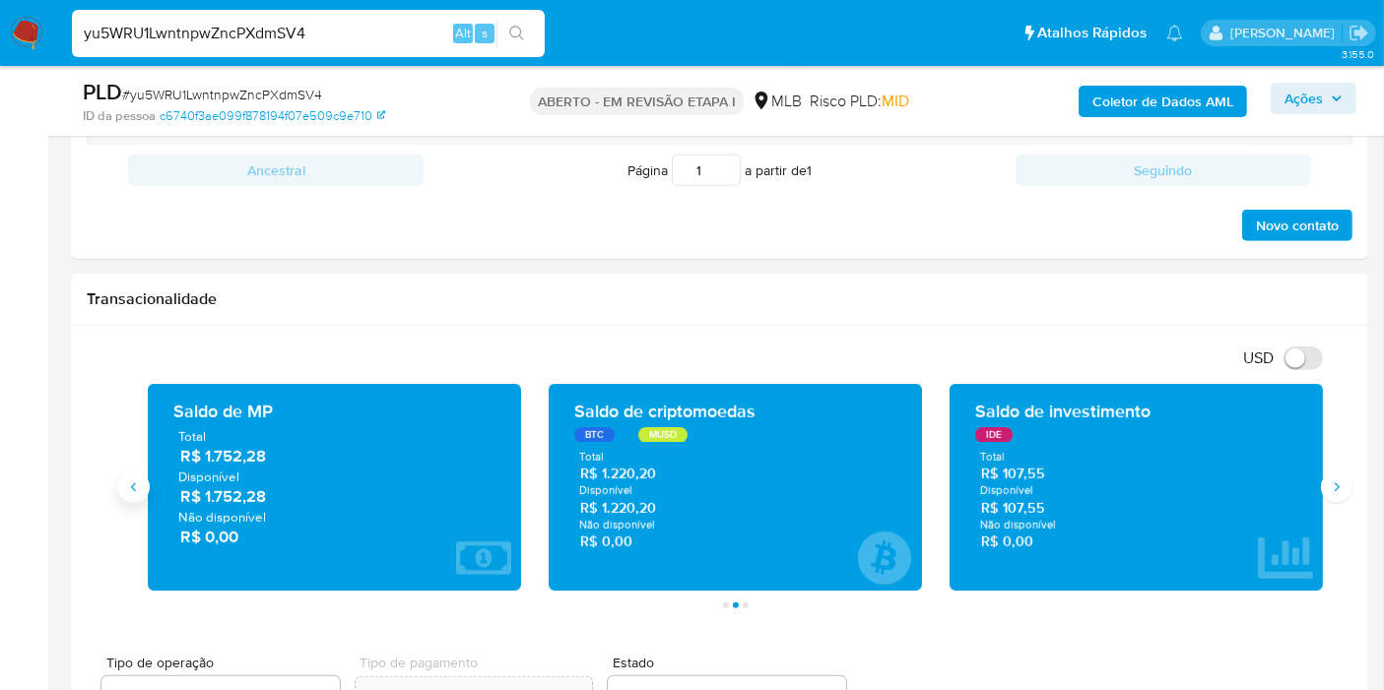
click at [130, 480] on icon "Antigo" at bounding box center [134, 488] width 16 height 16
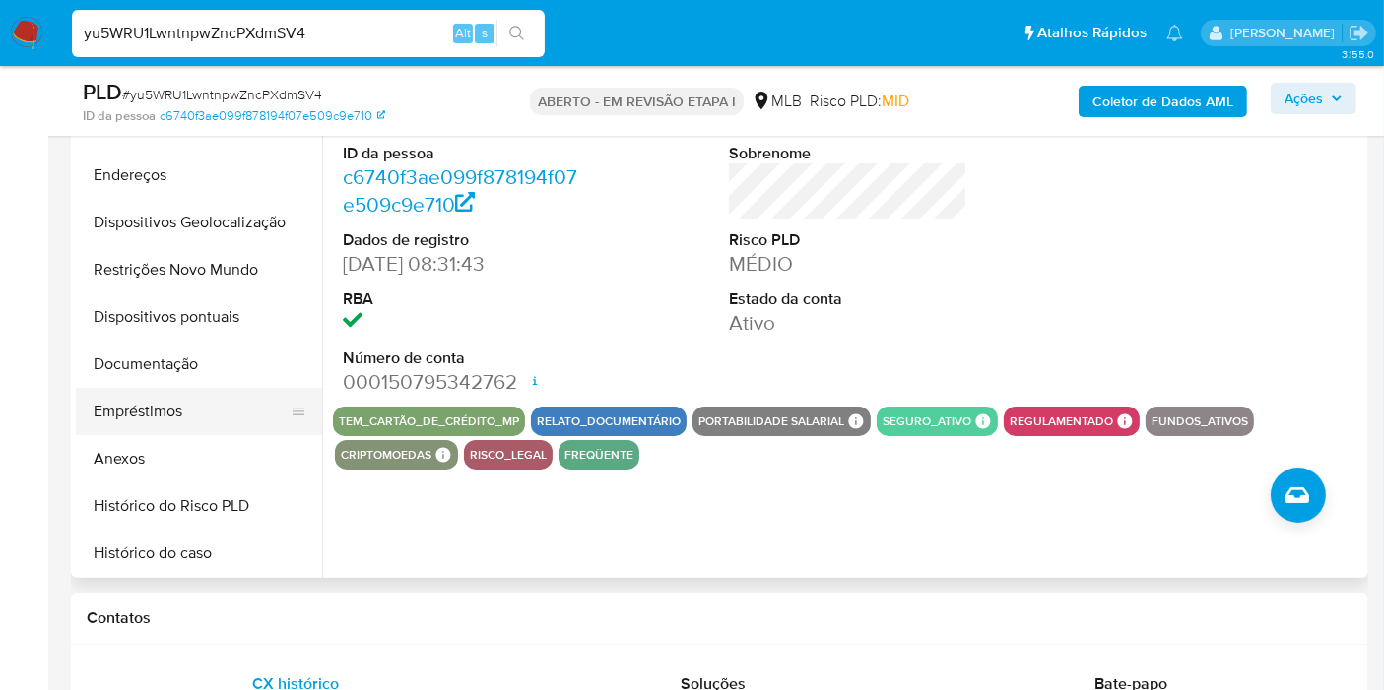
scroll to position [109, 0]
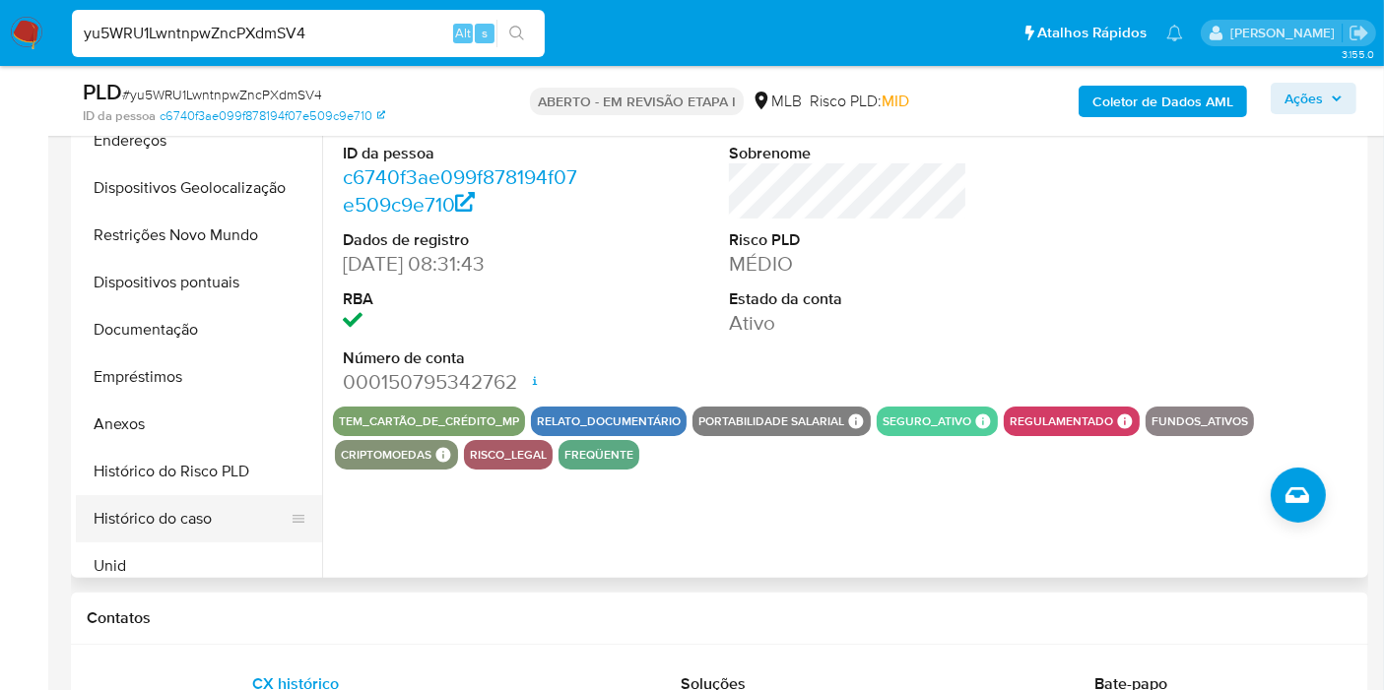
click at [174, 514] on button "Histórico do caso" at bounding box center [191, 518] width 230 height 47
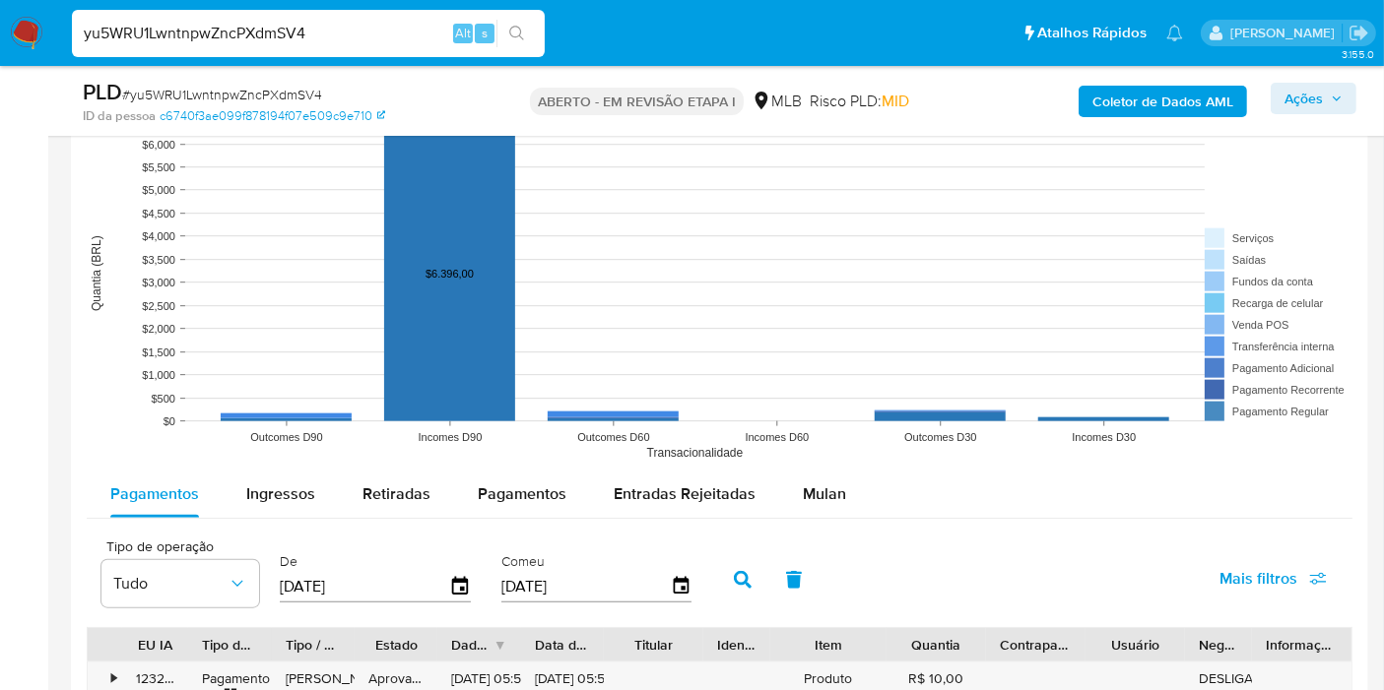
scroll to position [1859, 0]
click at [272, 459] on rect at bounding box center [720, 273] width 1266 height 394
click at [267, 485] on font "Ingressos" at bounding box center [280, 493] width 69 height 23
select select "10"
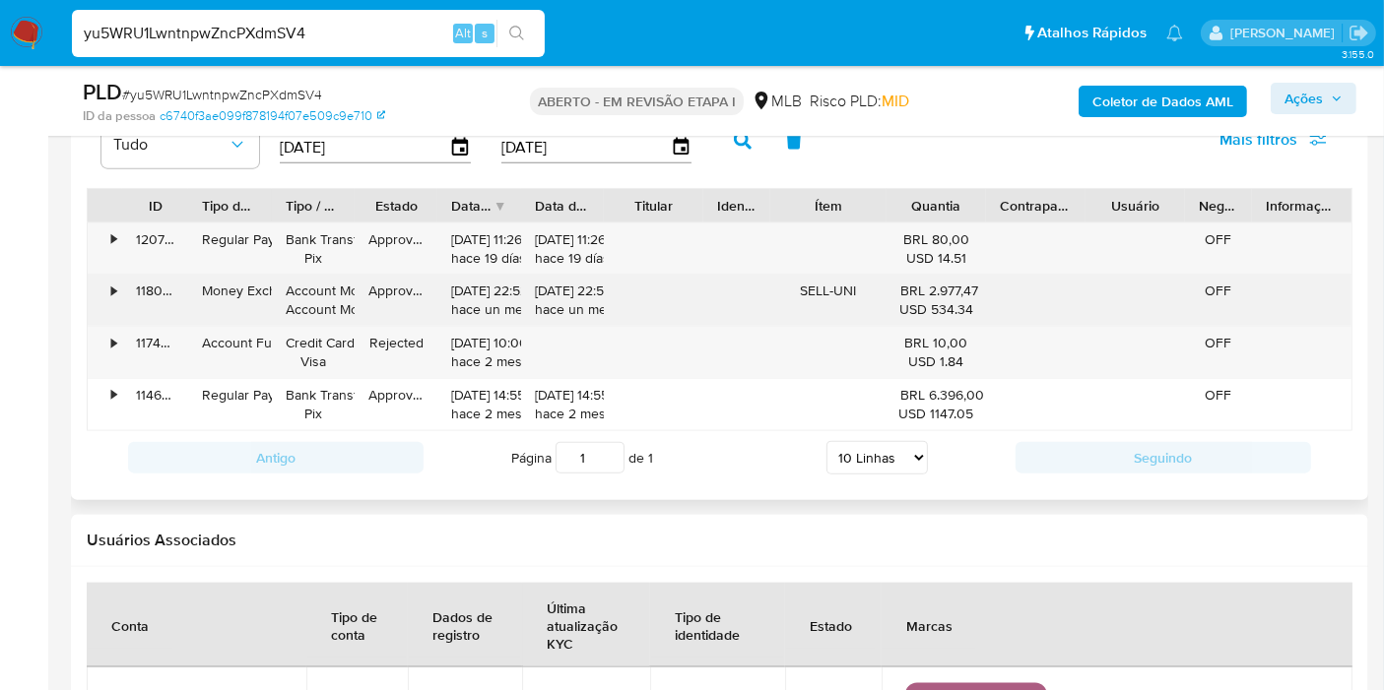
scroll to position [2188, 0]
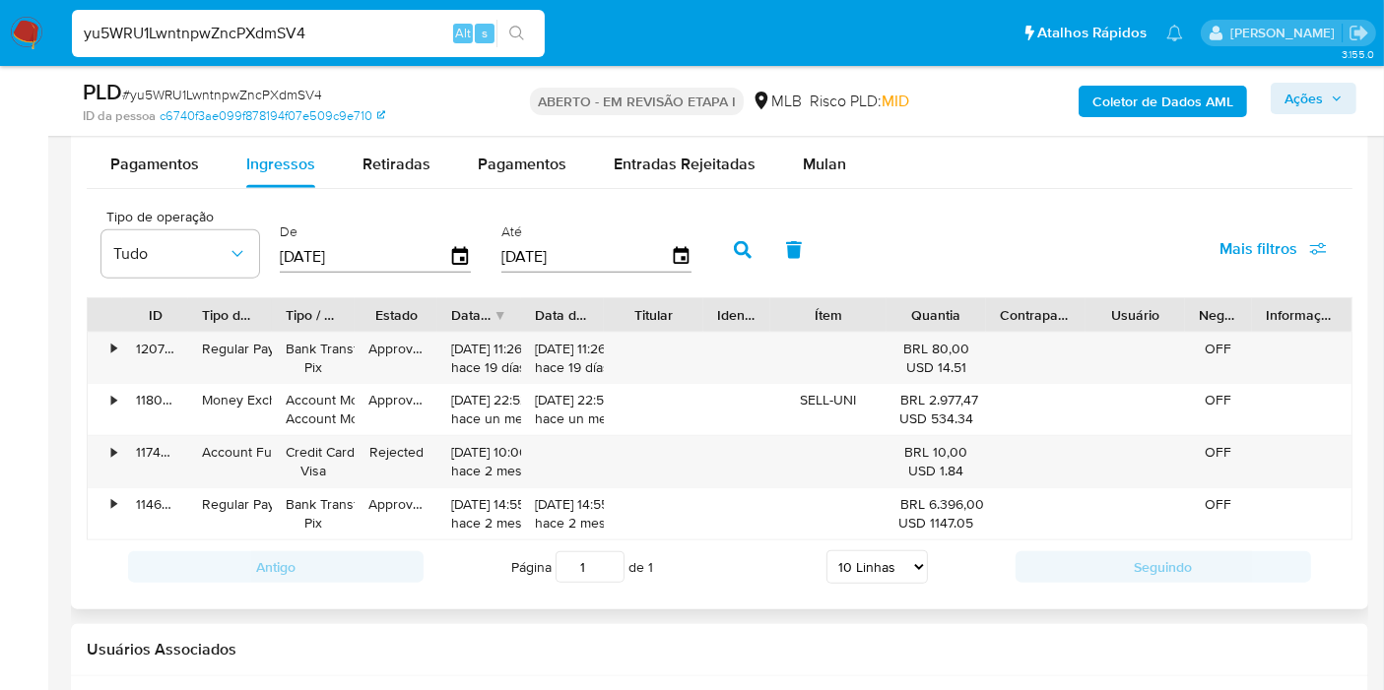
click at [374, 256] on input "[DATE]" at bounding box center [364, 257] width 169 height 32
type input "28/05/202_"
type input "01/01/2025"
click at [723, 250] on button "button" at bounding box center [742, 250] width 51 height 47
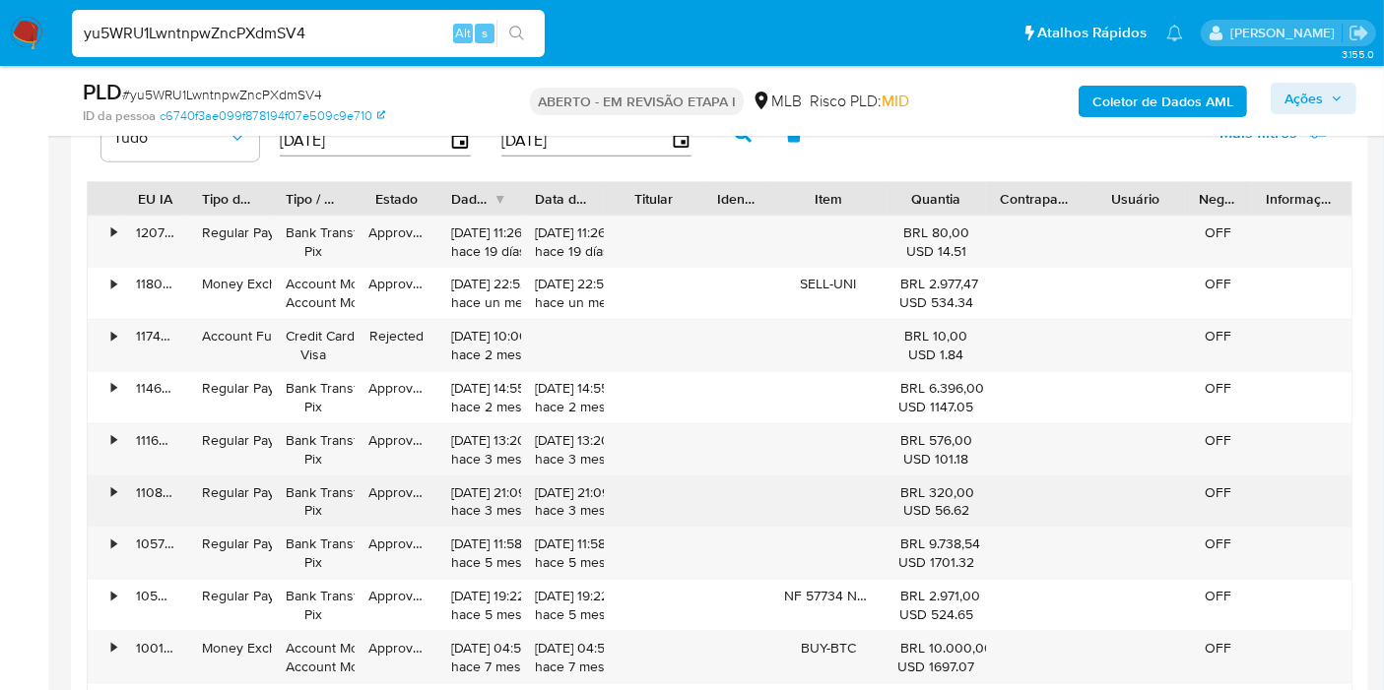
scroll to position [2407, 0]
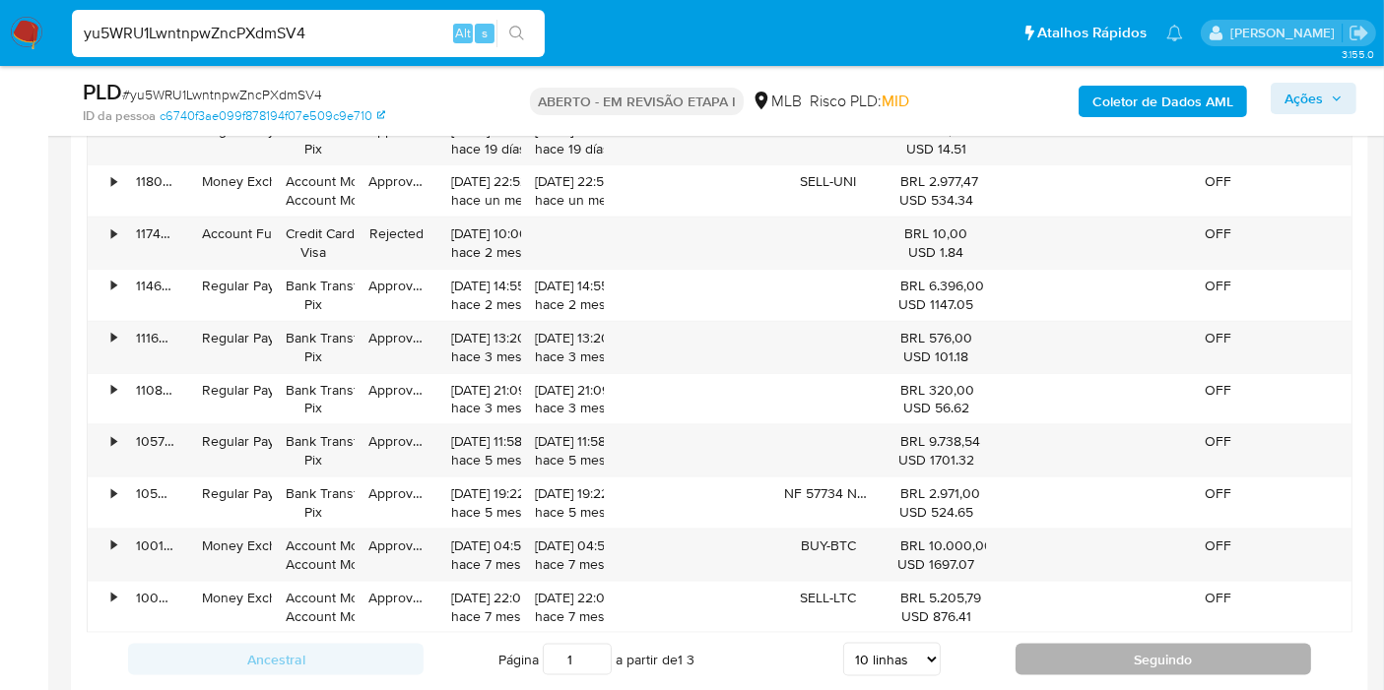
click at [1059, 657] on button "Seguindo" at bounding box center [1162, 660] width 295 height 32
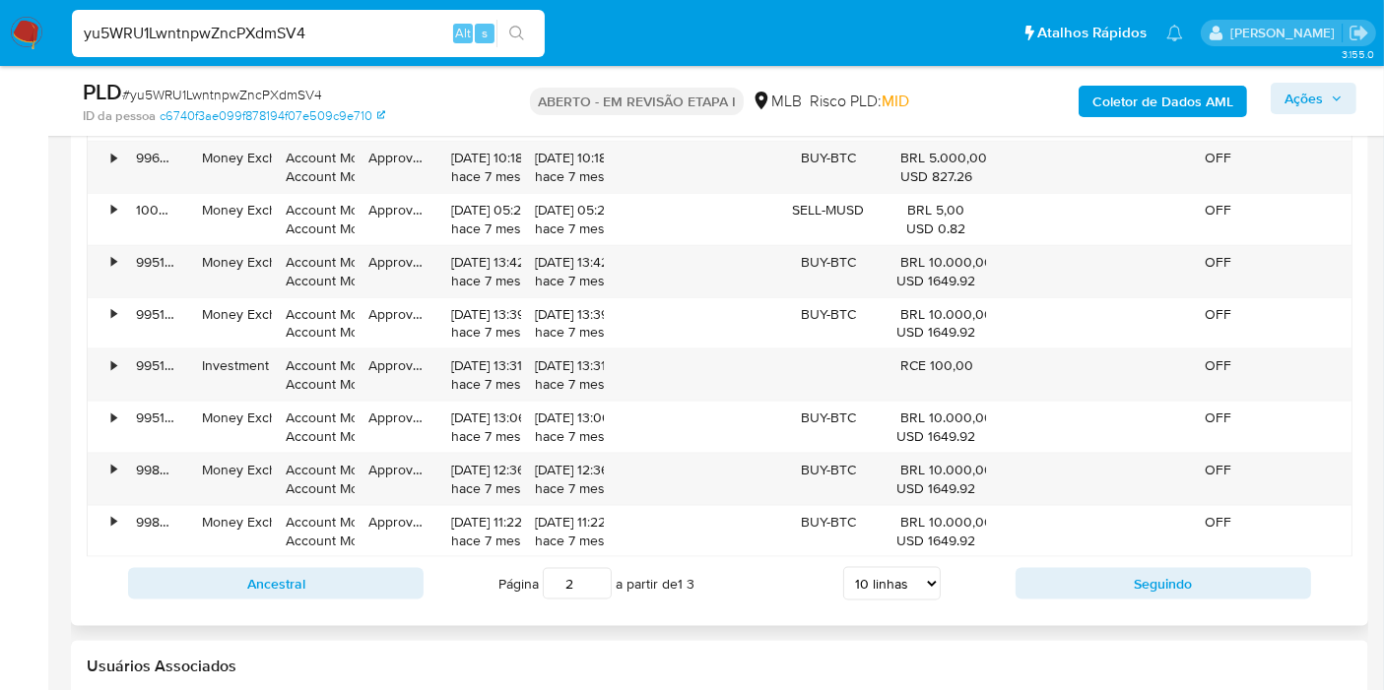
scroll to position [2516, 0]
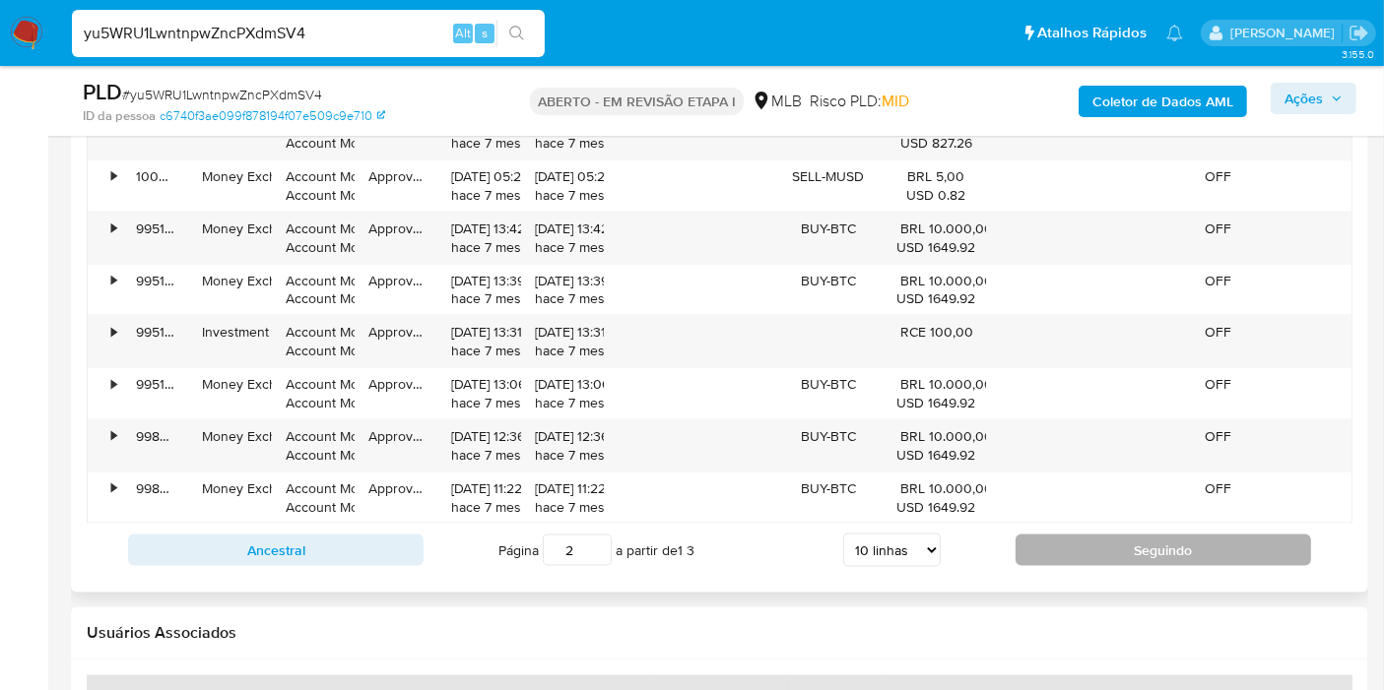
click at [1055, 536] on button "Seguindo" at bounding box center [1162, 551] width 295 height 32
type input "3"
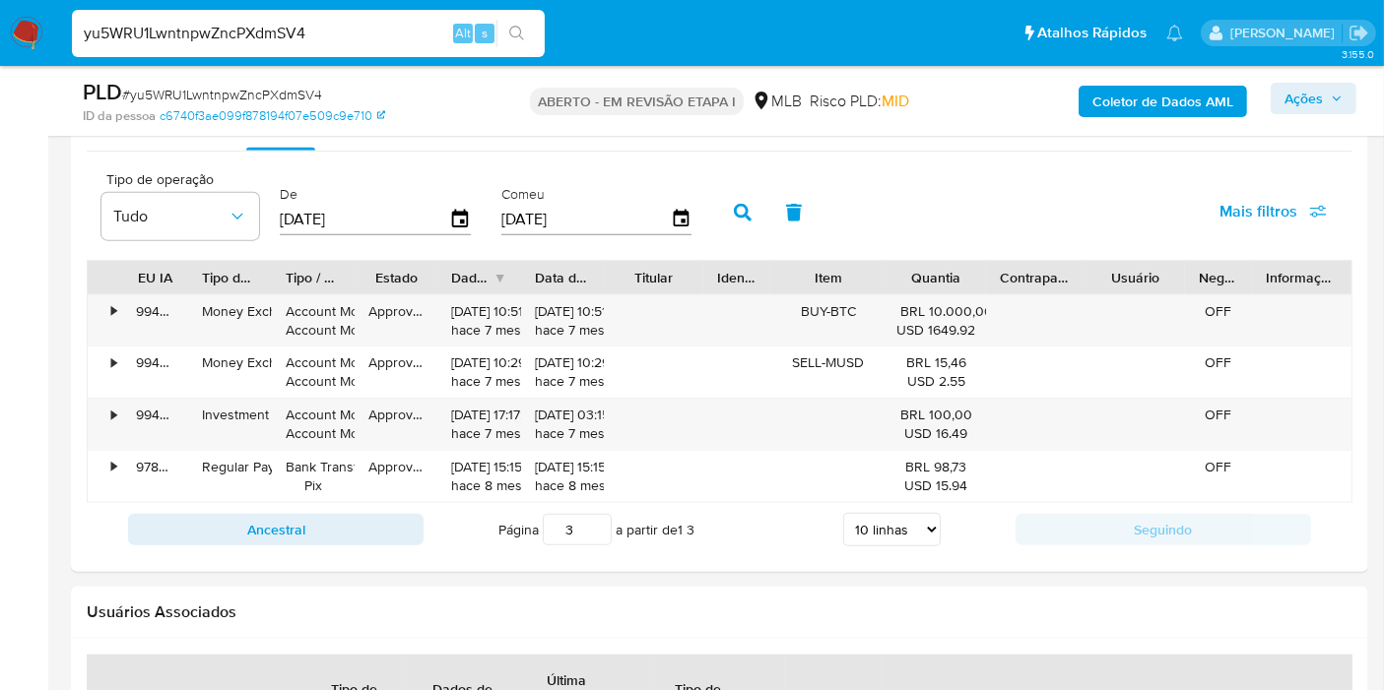
scroll to position [2188, 0]
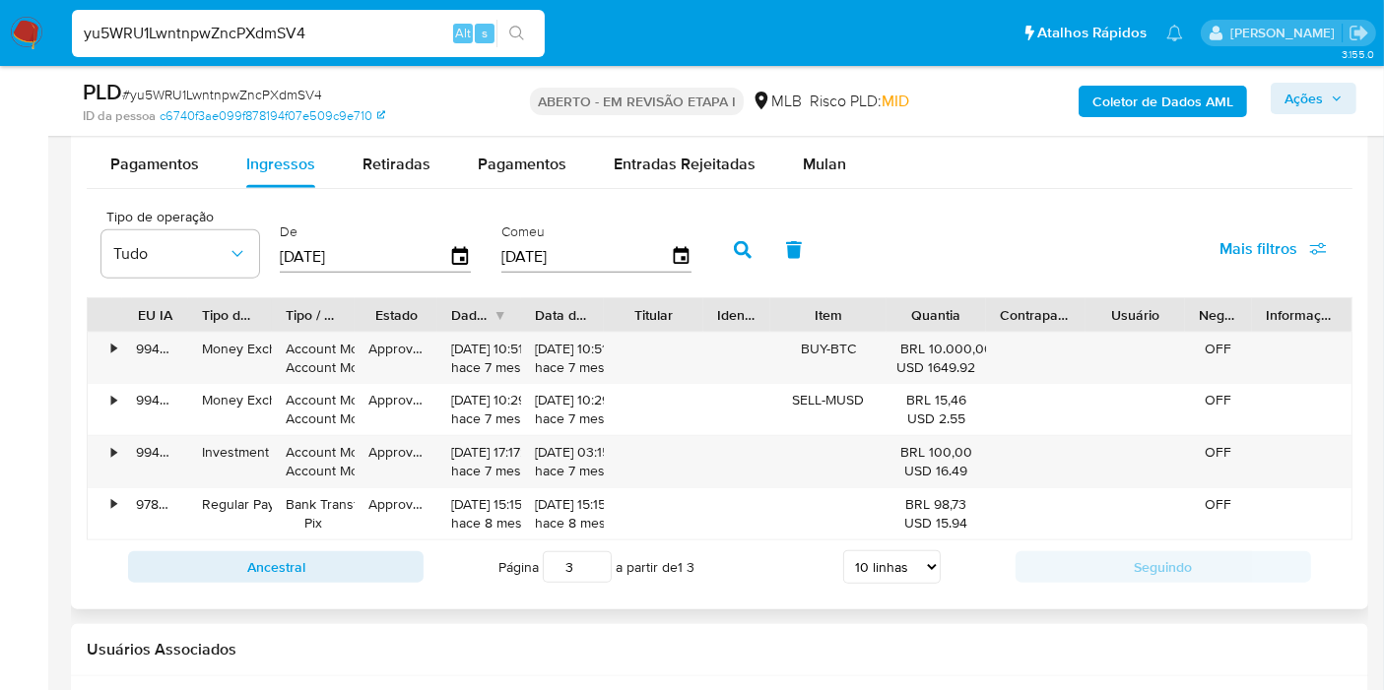
click at [909, 562] on select "5 linhas 10 linhas 20 linhas 25 linhas 50 linhas 100 linhas" at bounding box center [892, 567] width 98 height 33
select select "100"
click at [844, 551] on select "5 linhas 10 linhas 20 linhas 25 linhas 50 linhas 100 linhas" at bounding box center [892, 567] width 98 height 33
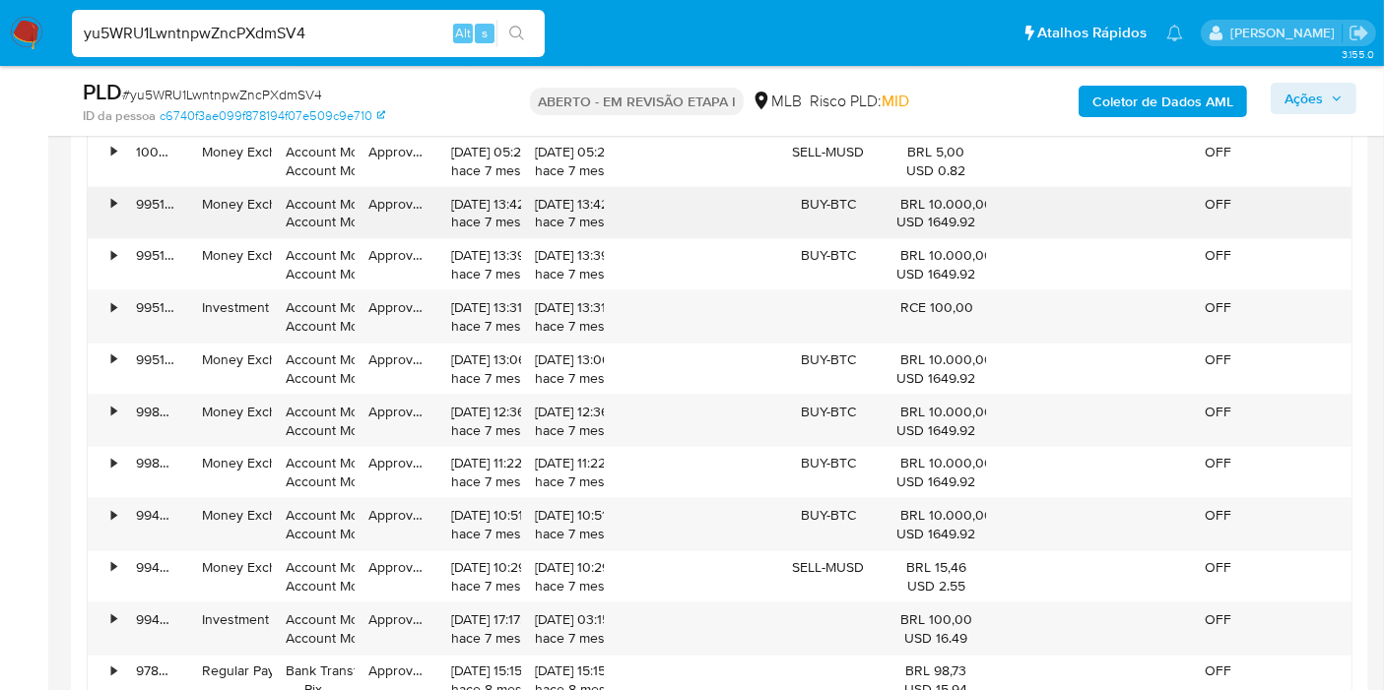
scroll to position [3173, 0]
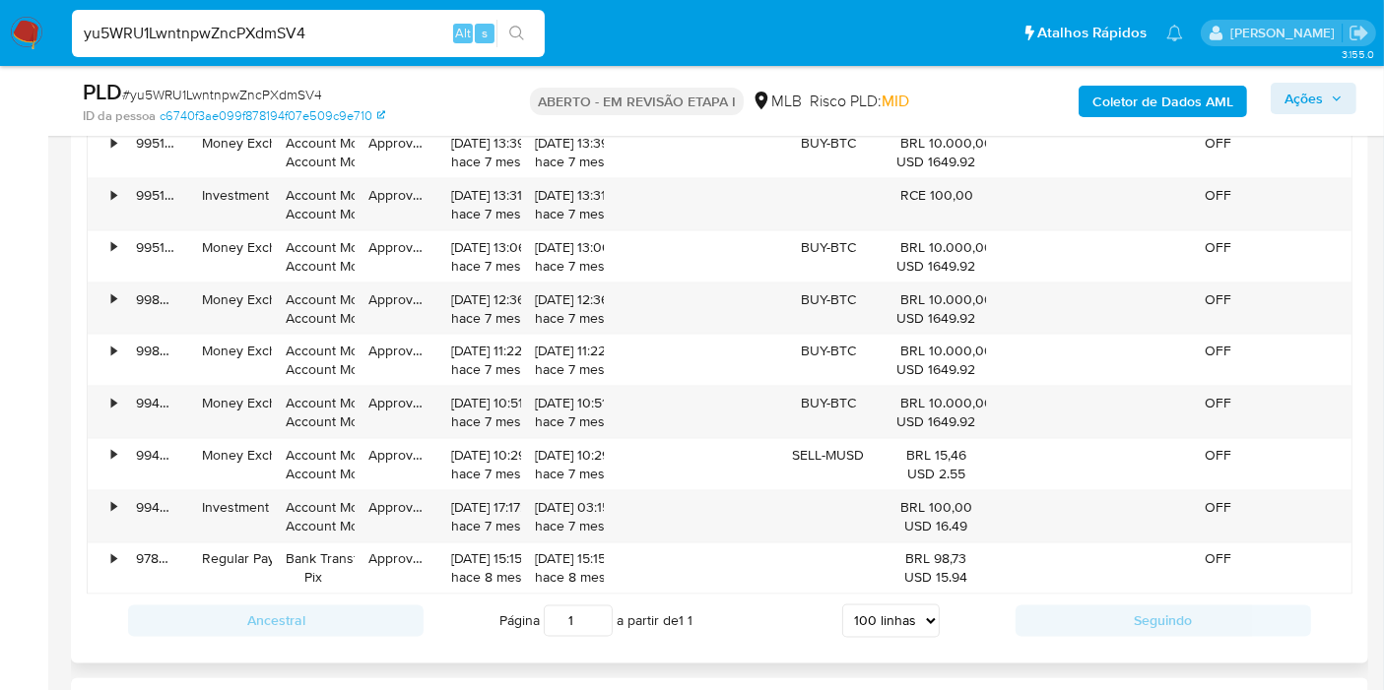
click at [579, 618] on input "1" at bounding box center [578, 622] width 69 height 32
click at [599, 620] on input "1" at bounding box center [578, 622] width 69 height 32
type input "1"
click at [599, 618] on input "1" at bounding box center [578, 622] width 69 height 32
click at [849, 614] on select "5 linhas 10 linhas 20 linhas 25 linhas 50 linhas 100 linhas" at bounding box center [891, 621] width 98 height 33
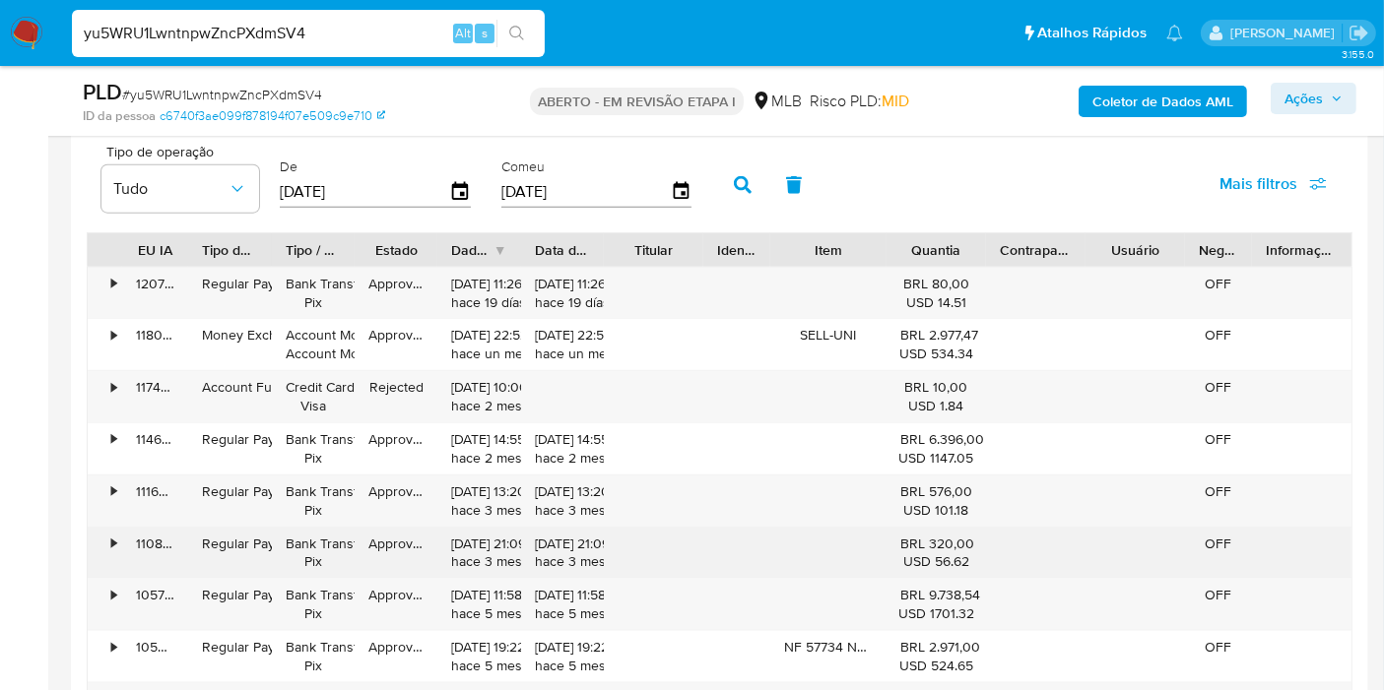
scroll to position [2188, 0]
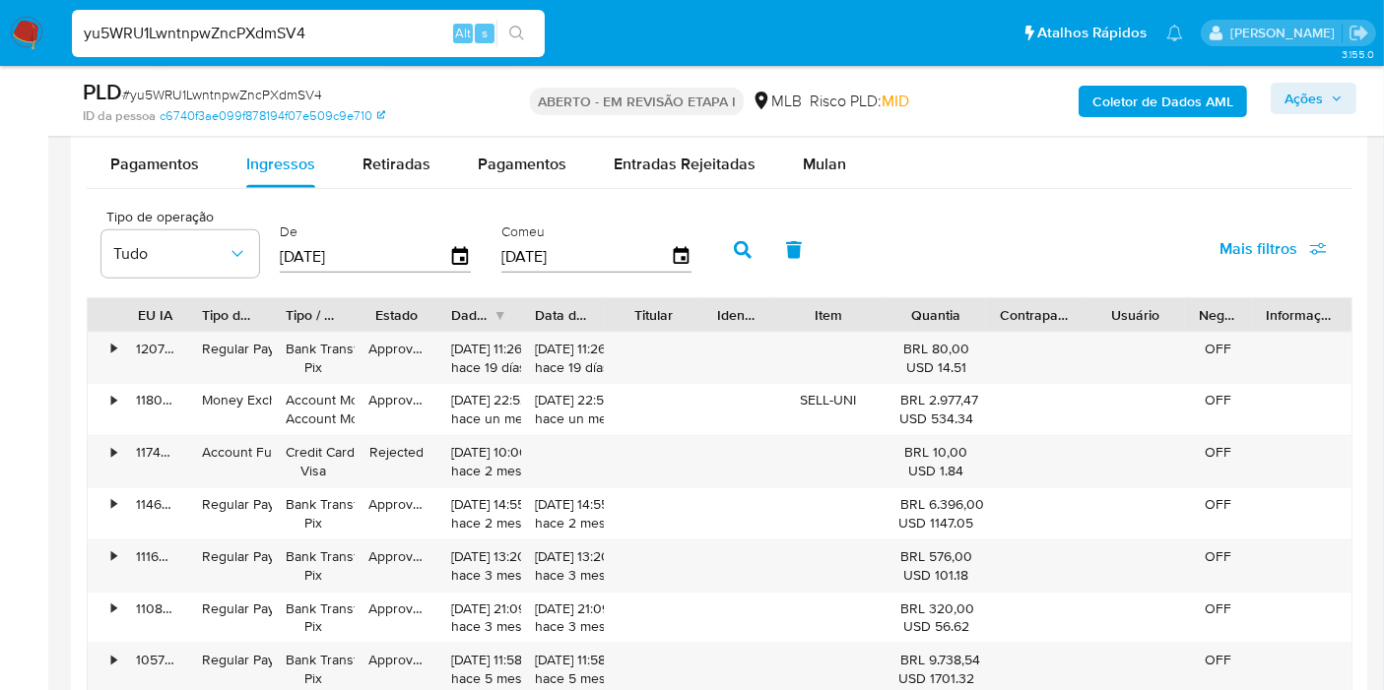
click at [362, 260] on input "01/01/2025" at bounding box center [364, 257] width 169 height 32
type input "01/01/202_"
type input "01/10/202_"
type input "01/10/2024"
click at [740, 248] on icon "button" at bounding box center [743, 250] width 18 height 18
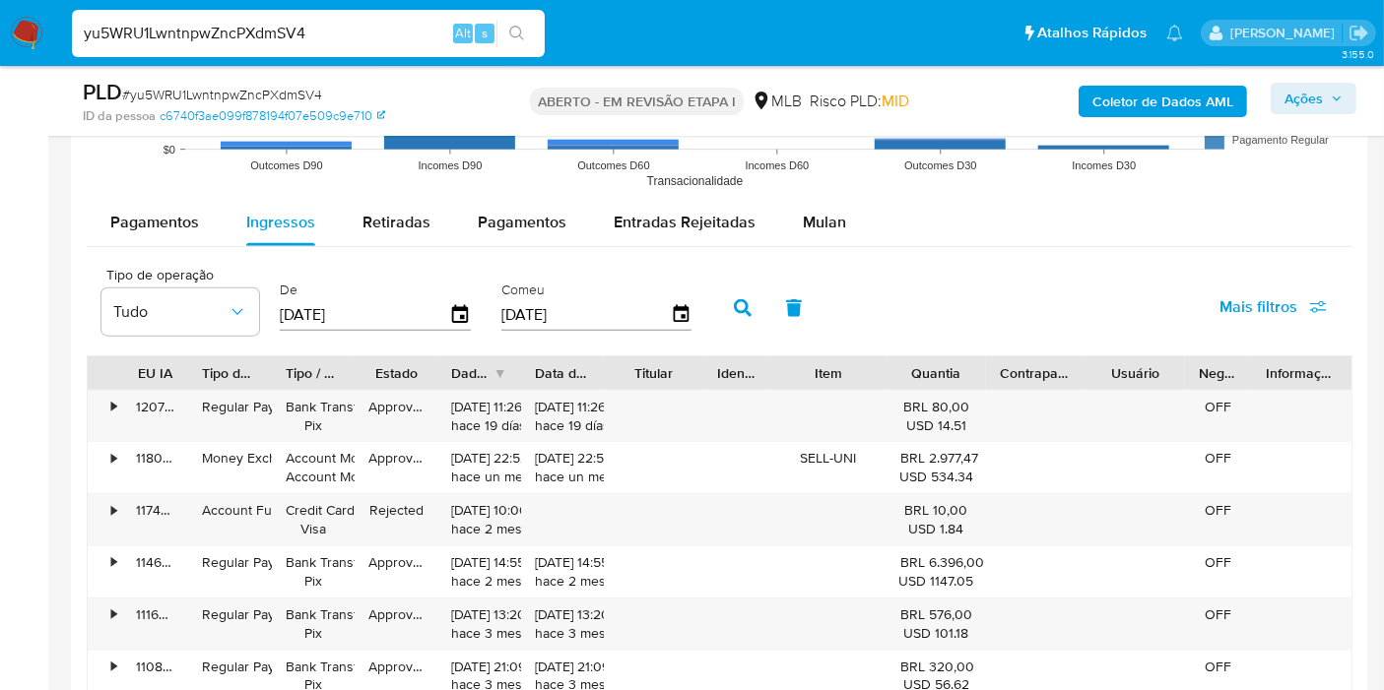
scroll to position [1970, 0]
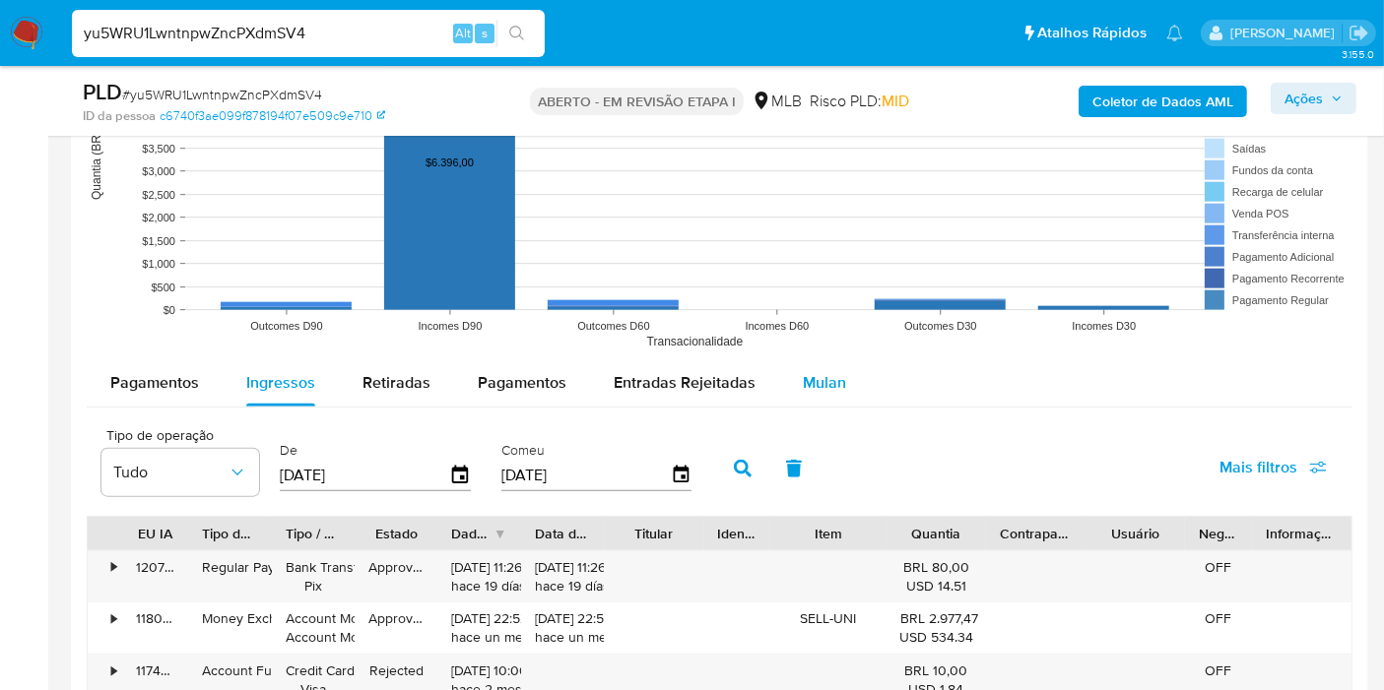
click at [814, 375] on font "Mulan" at bounding box center [824, 382] width 43 height 23
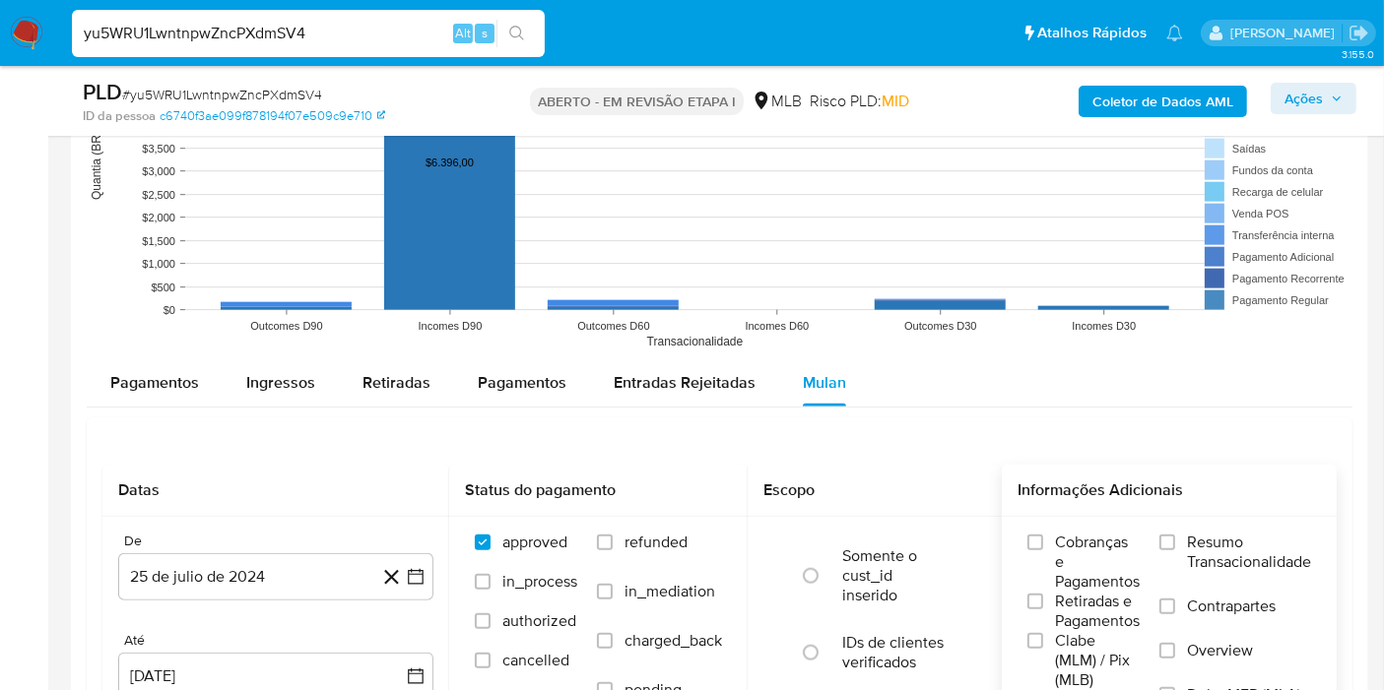
click at [1226, 542] on span "Resumo Transacionalidade" at bounding box center [1249, 552] width 124 height 39
click at [1175, 542] on input "Resumo Transacionalidade" at bounding box center [1167, 543] width 16 height 16
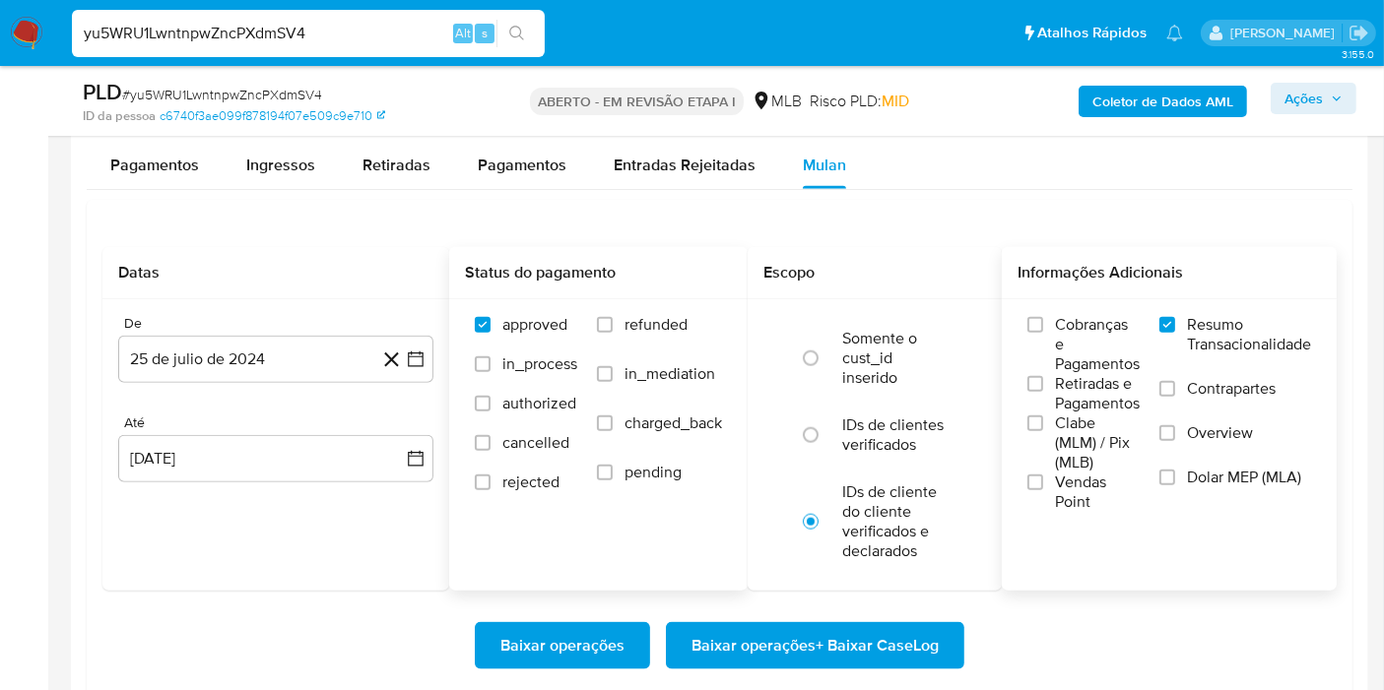
scroll to position [2188, 0]
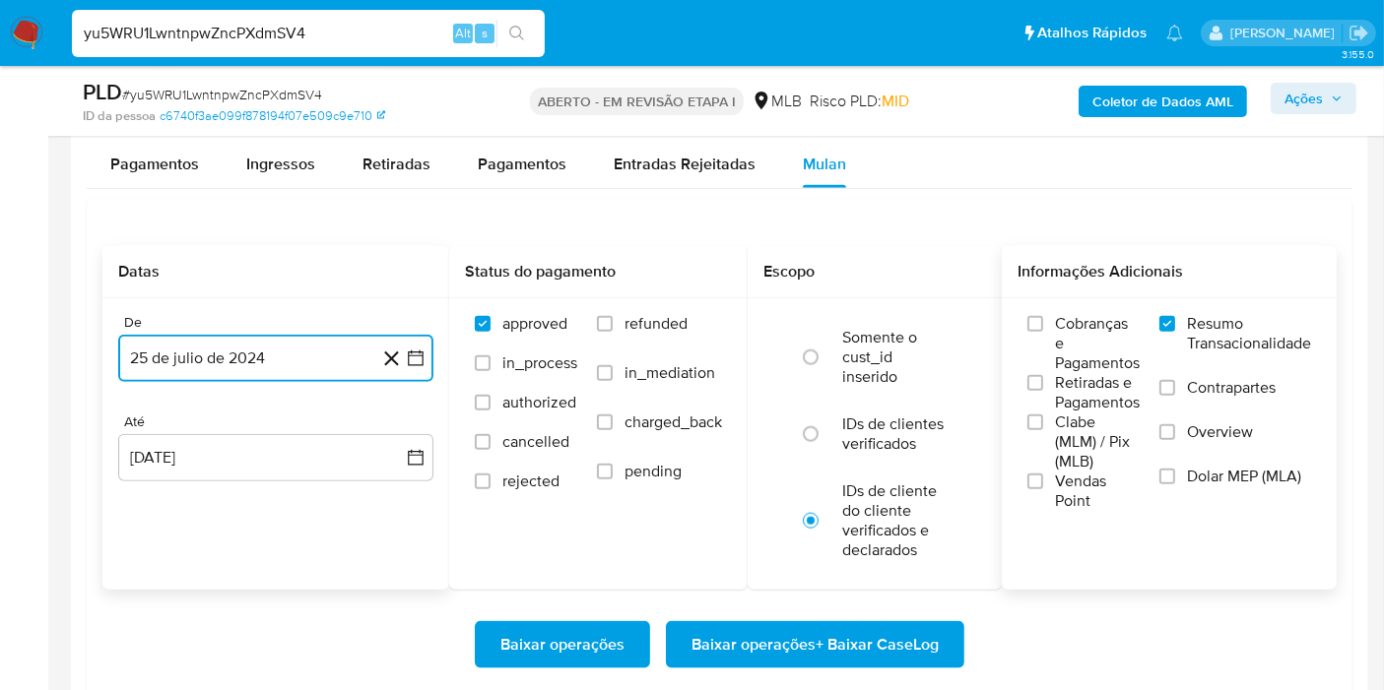
click at [226, 355] on button "25 de julio de 2024" at bounding box center [275, 358] width 315 height 47
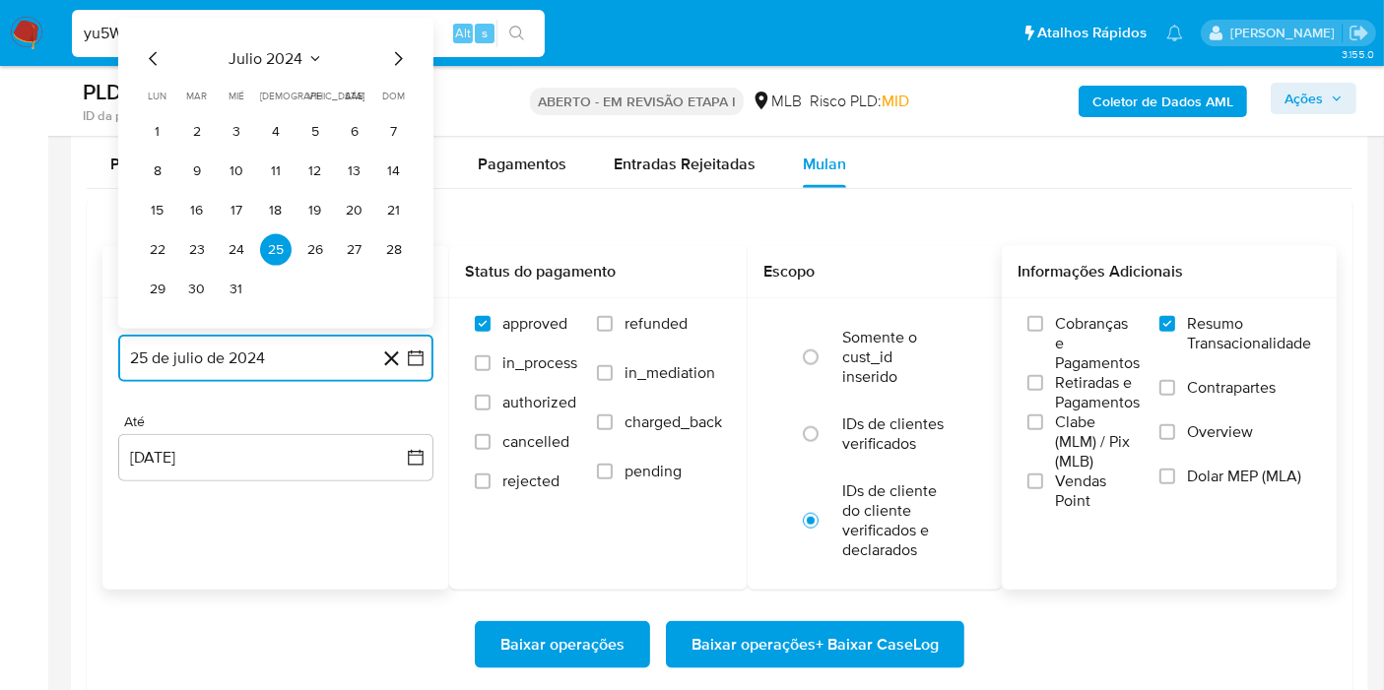
click at [305, 49] on button "julio 2024" at bounding box center [276, 59] width 94 height 20
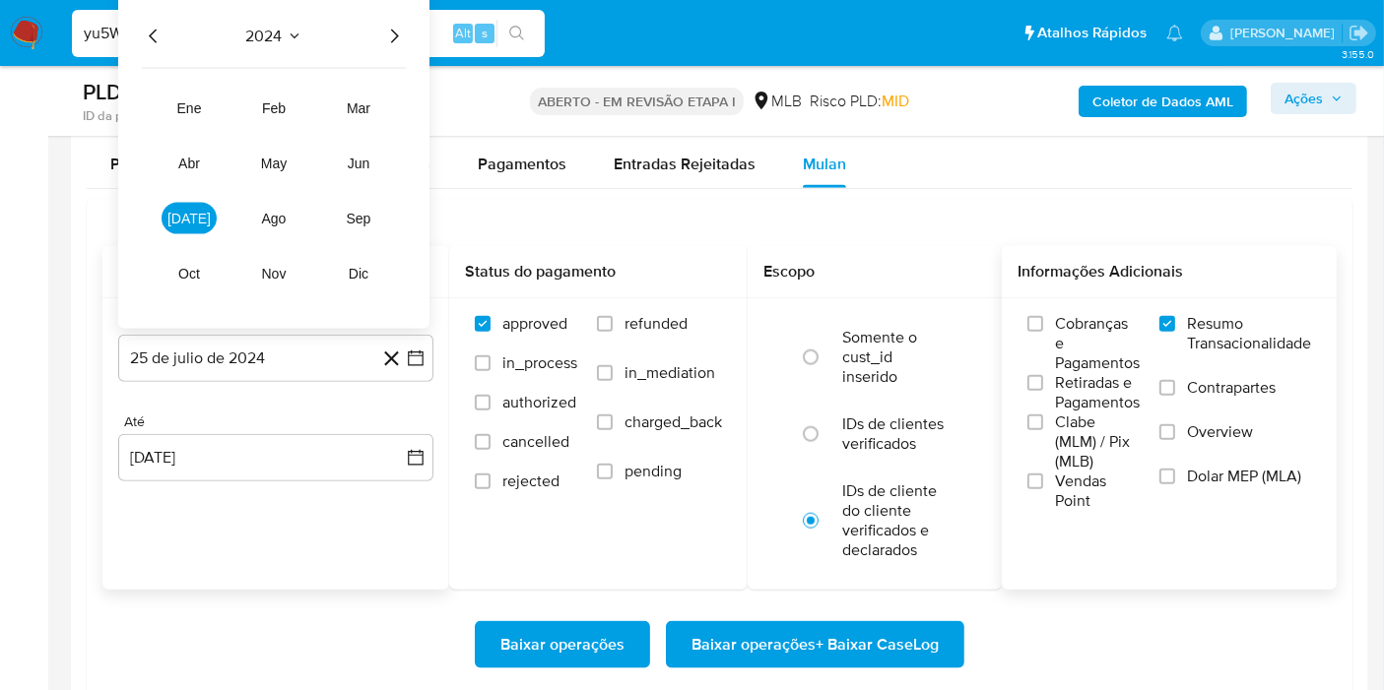
click at [397, 37] on icon "Año siguiente" at bounding box center [394, 37] width 24 height 24
click at [145, 39] on icon "Año anterior" at bounding box center [154, 37] width 24 height 24
click at [191, 272] on span "oct" at bounding box center [189, 274] width 22 height 16
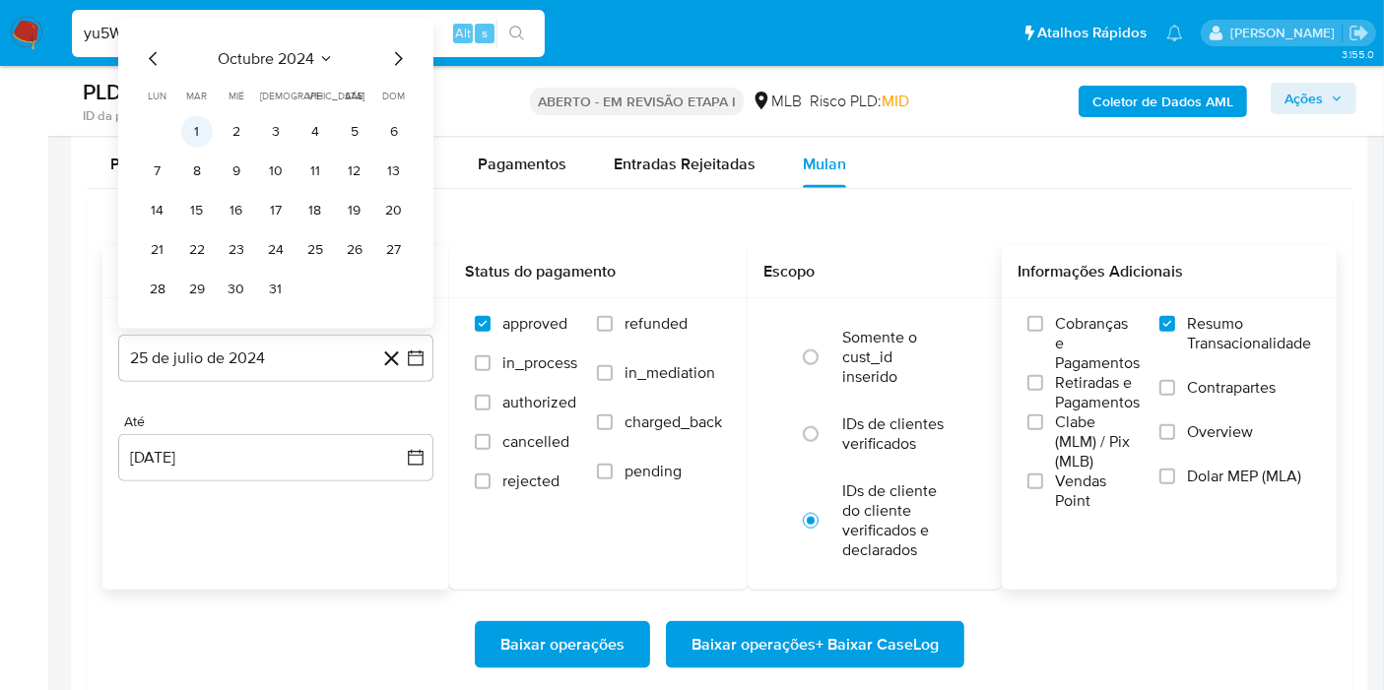
click at [194, 138] on button "1" at bounding box center [197, 132] width 32 height 32
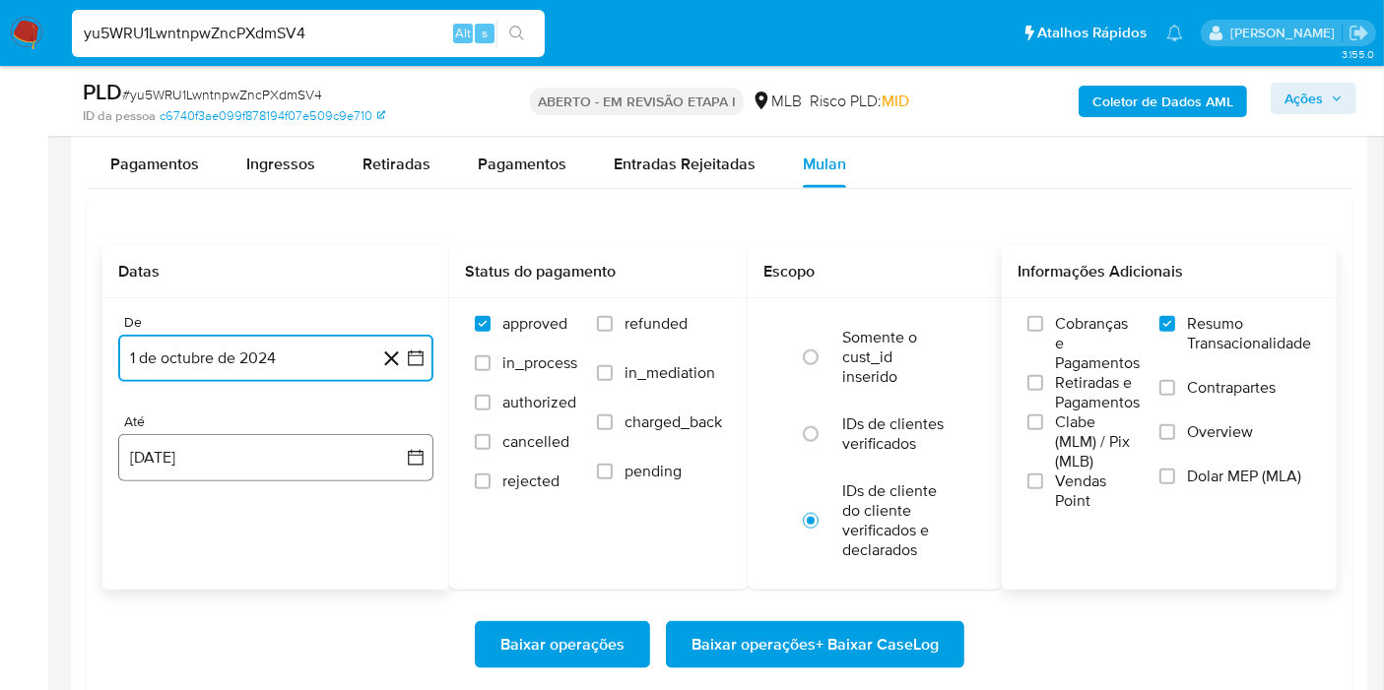
click at [170, 451] on button "25 de agosto de 2025" at bounding box center [275, 457] width 315 height 47
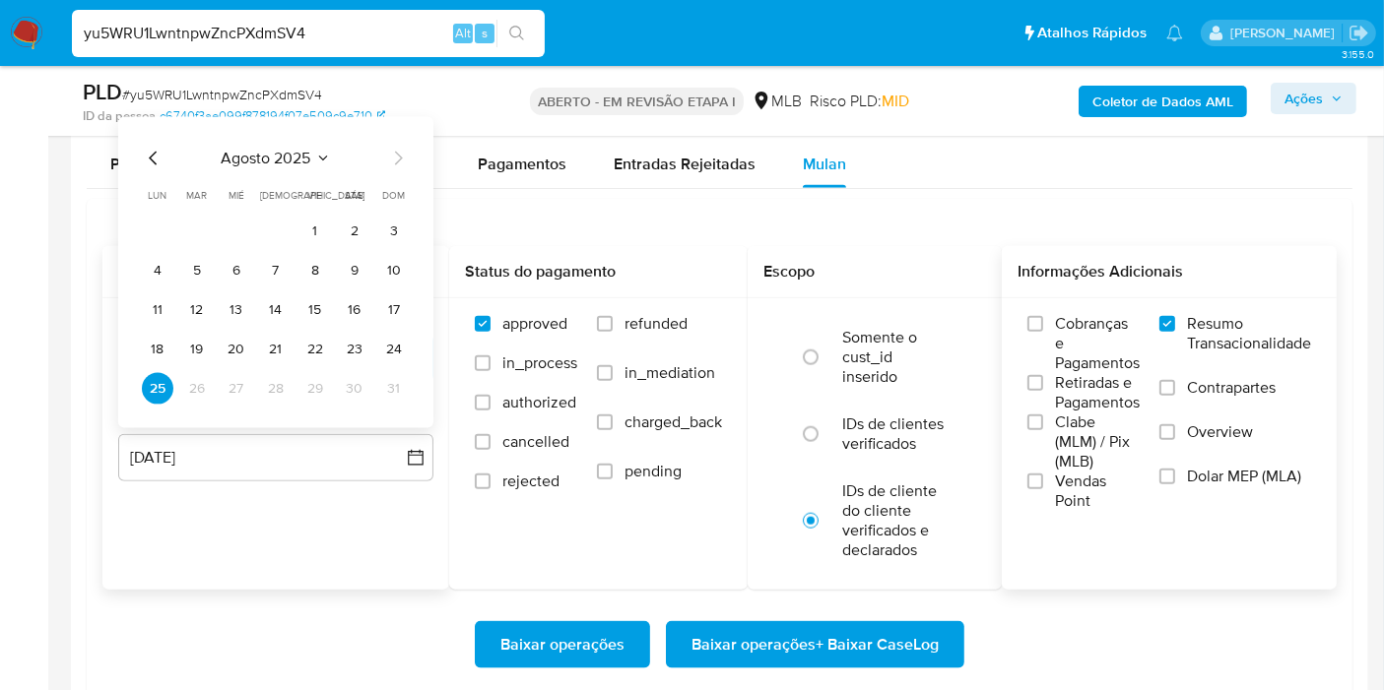
click at [310, 153] on span "agosto 2025" at bounding box center [267, 159] width 90 height 20
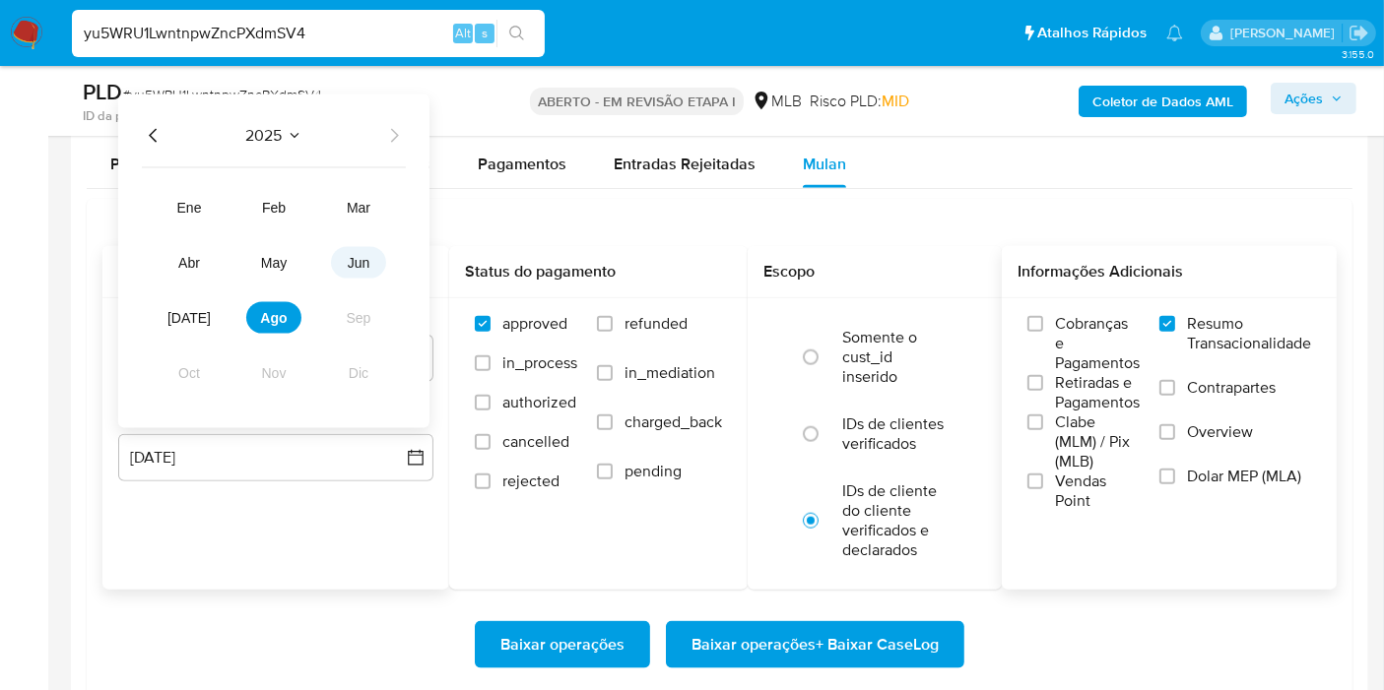
click at [346, 252] on button "jun" at bounding box center [358, 263] width 55 height 32
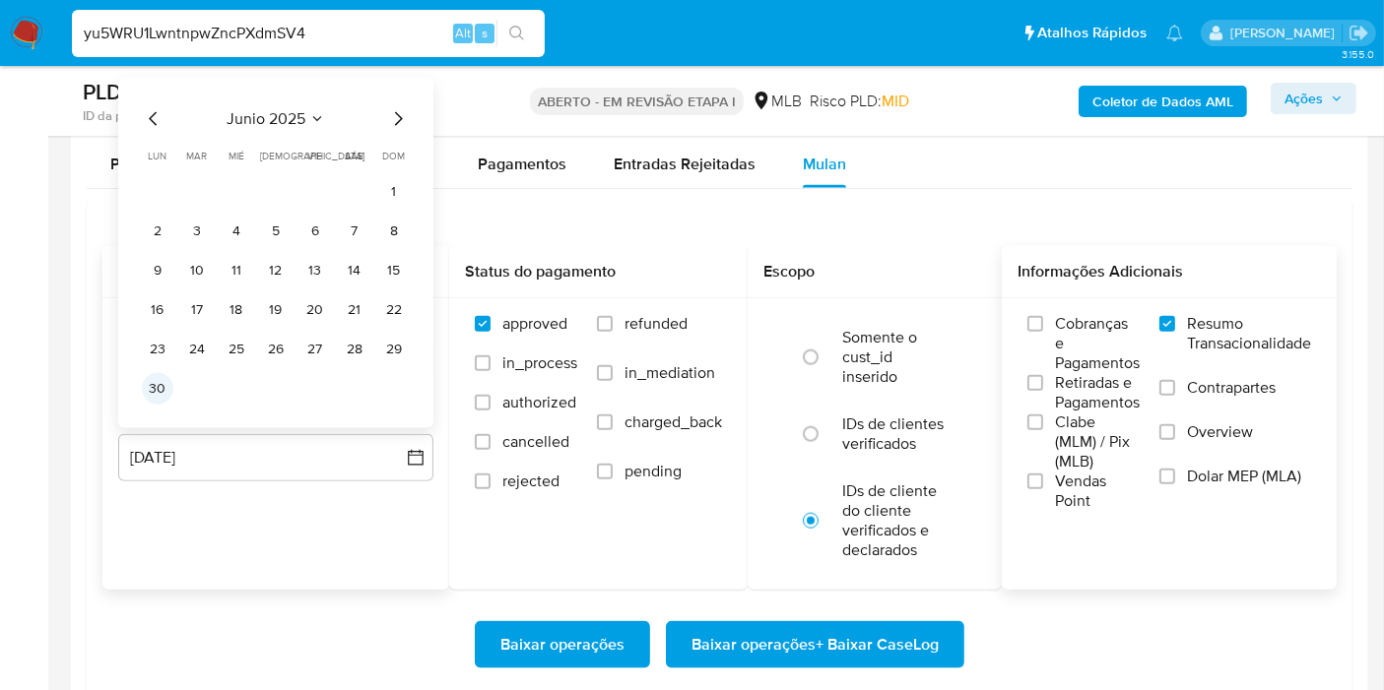
click at [160, 387] on button "30" at bounding box center [158, 389] width 32 height 32
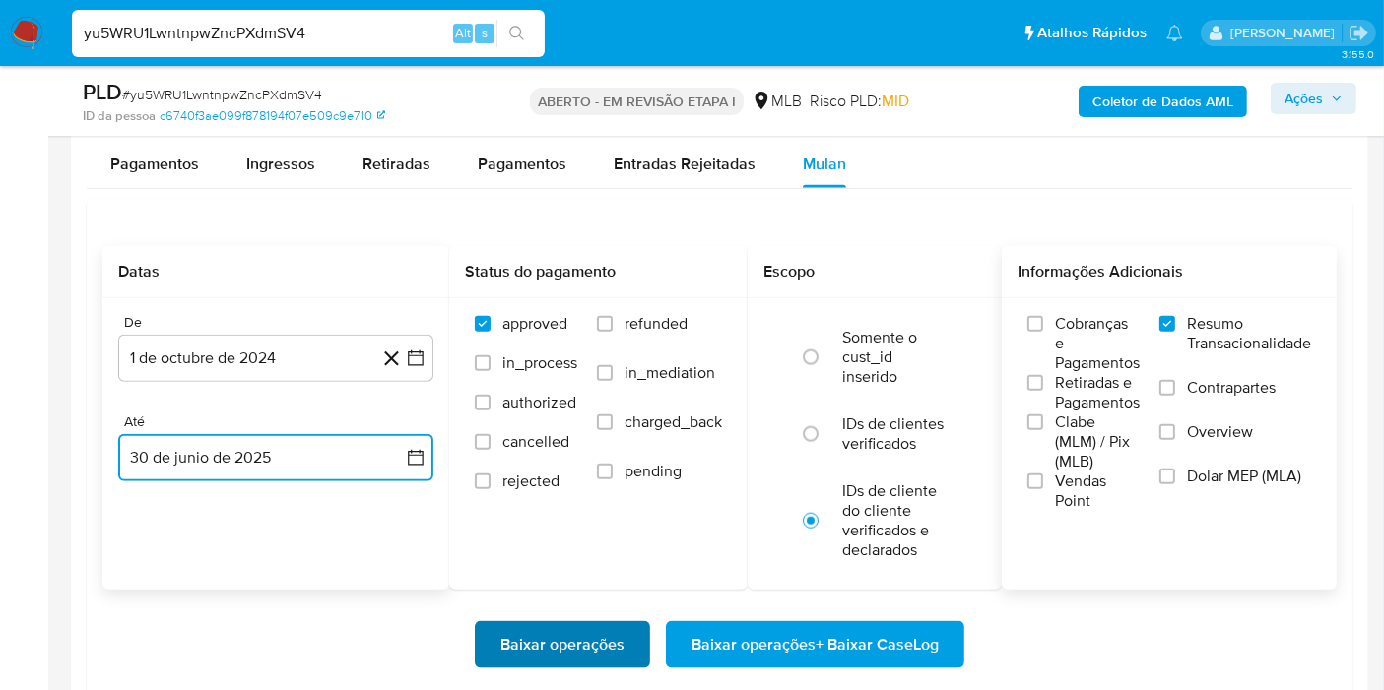
click at [569, 647] on span "Baixar operações" at bounding box center [562, 644] width 124 height 43
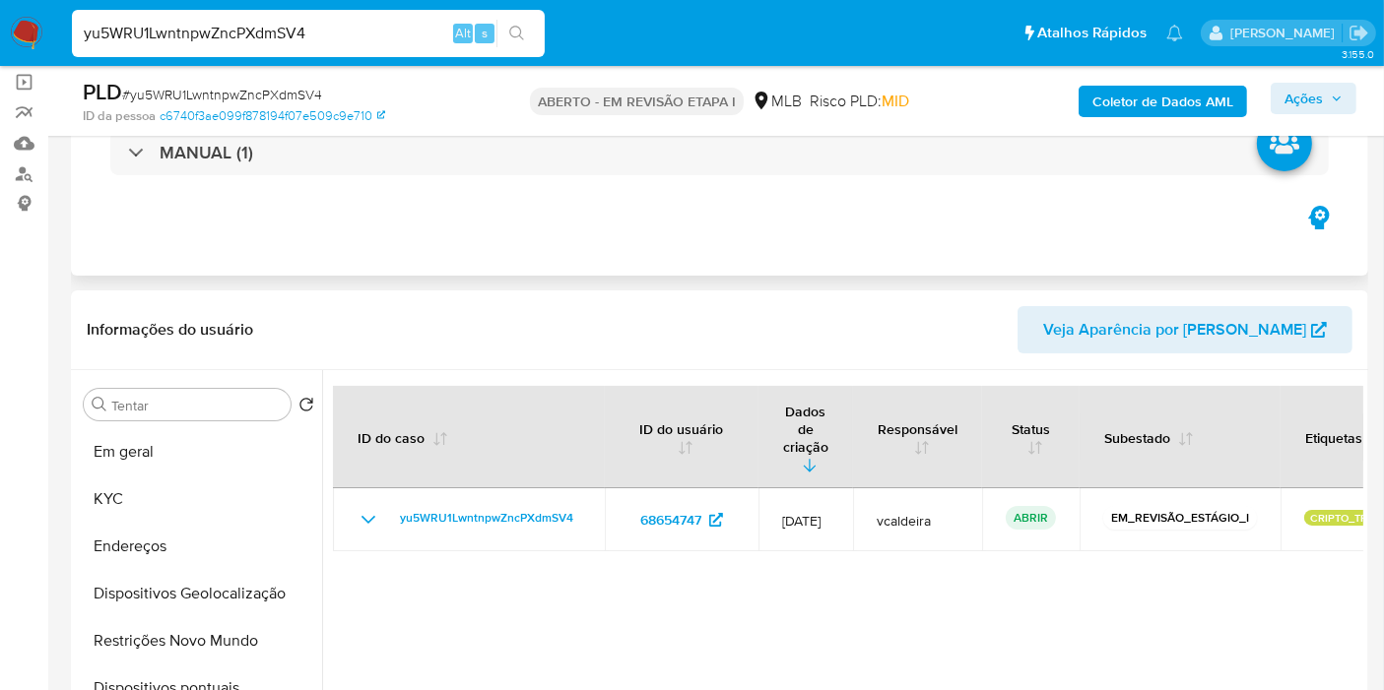
scroll to position [109, 0]
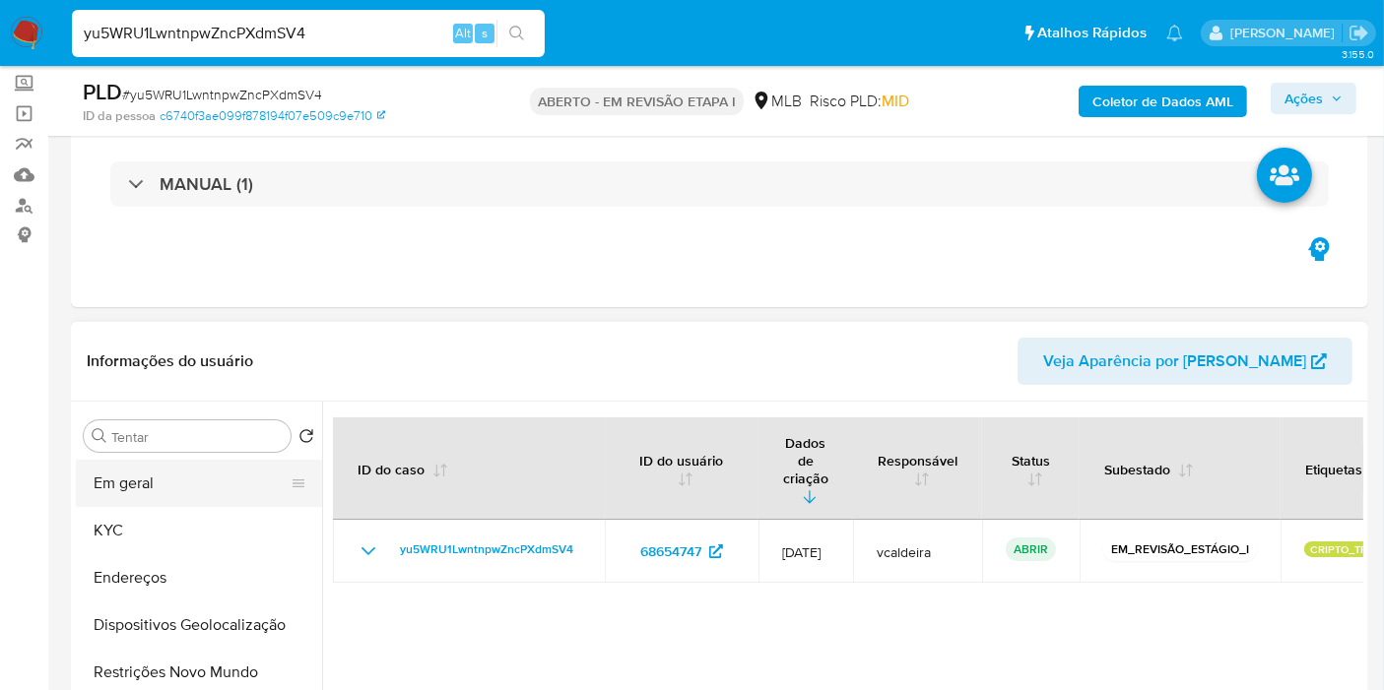
click at [123, 476] on button "Em geral" at bounding box center [191, 483] width 230 height 47
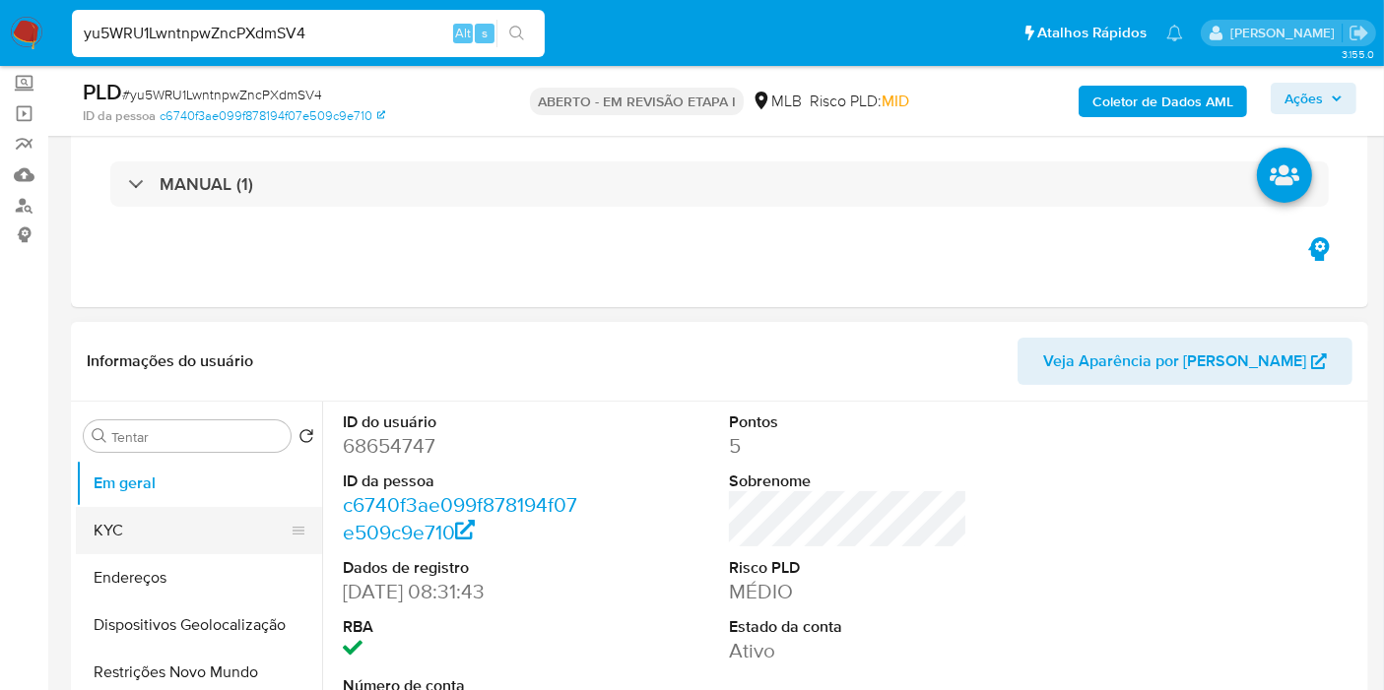
click at [140, 539] on button "KYC" at bounding box center [191, 530] width 230 height 47
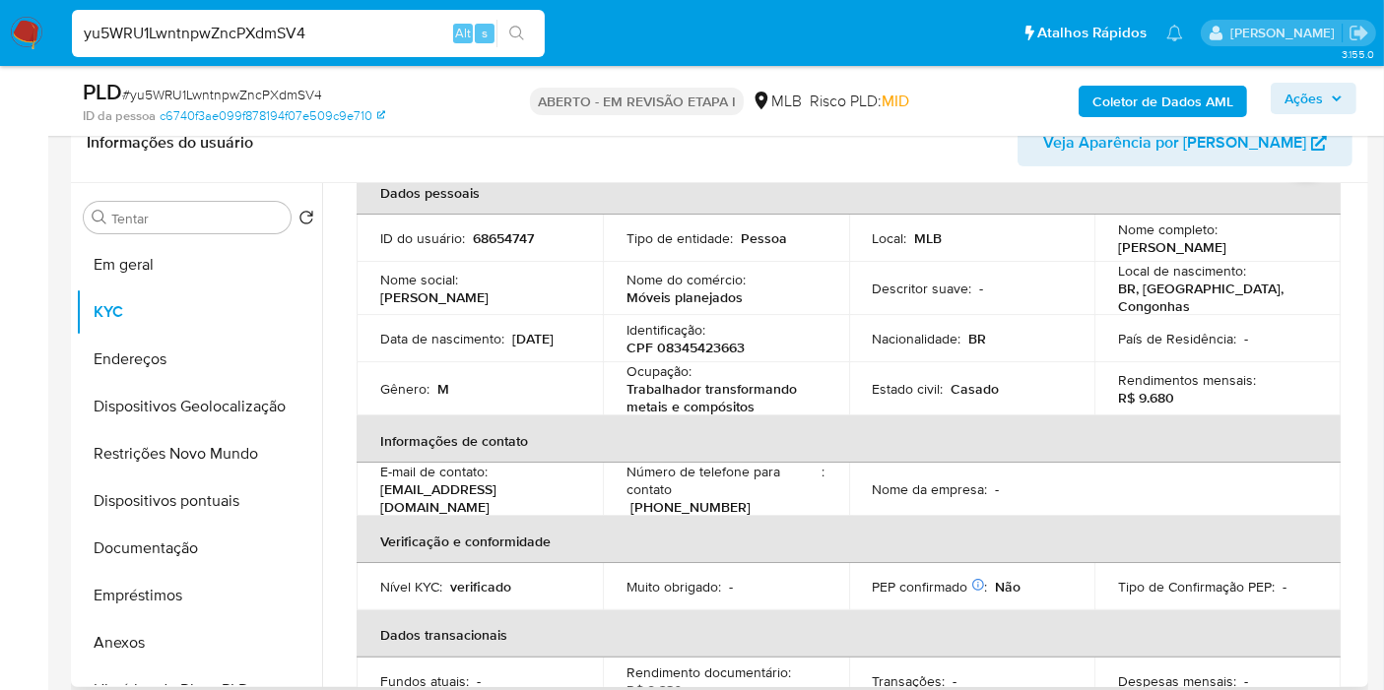
scroll to position [0, 0]
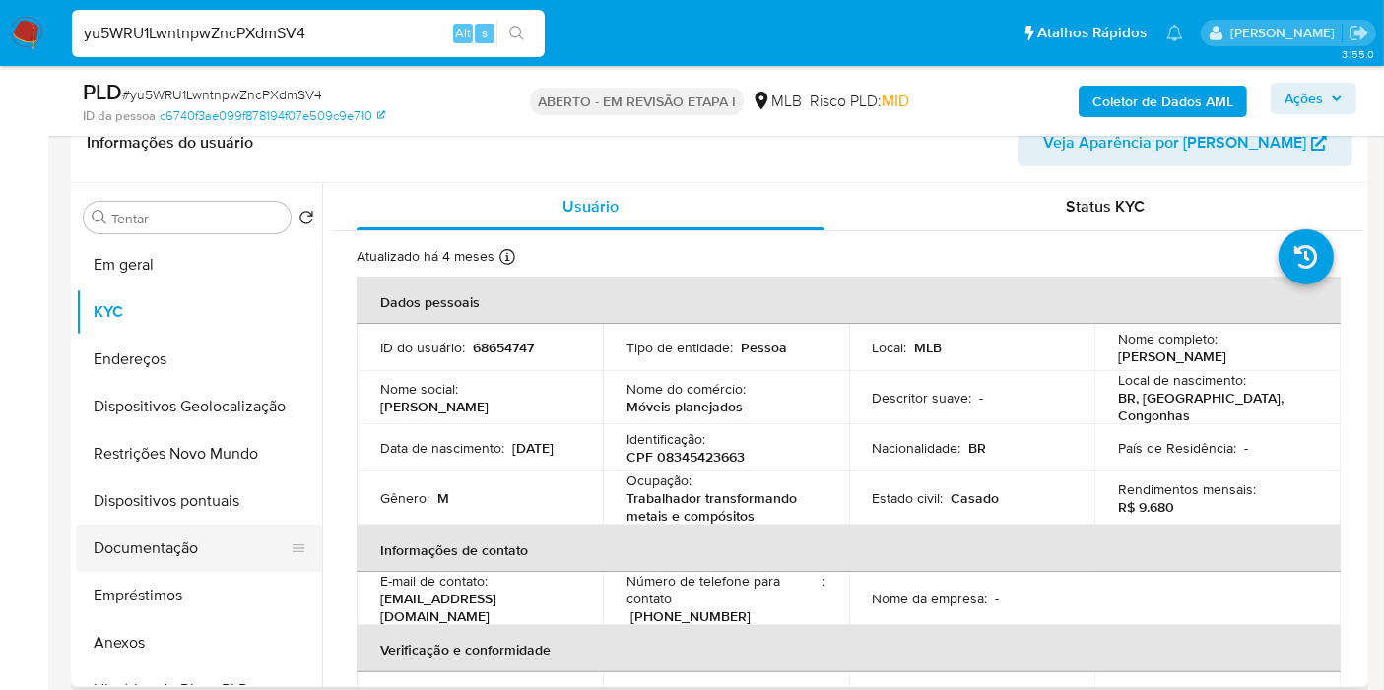
click at [149, 561] on button "Documentação" at bounding box center [191, 548] width 230 height 47
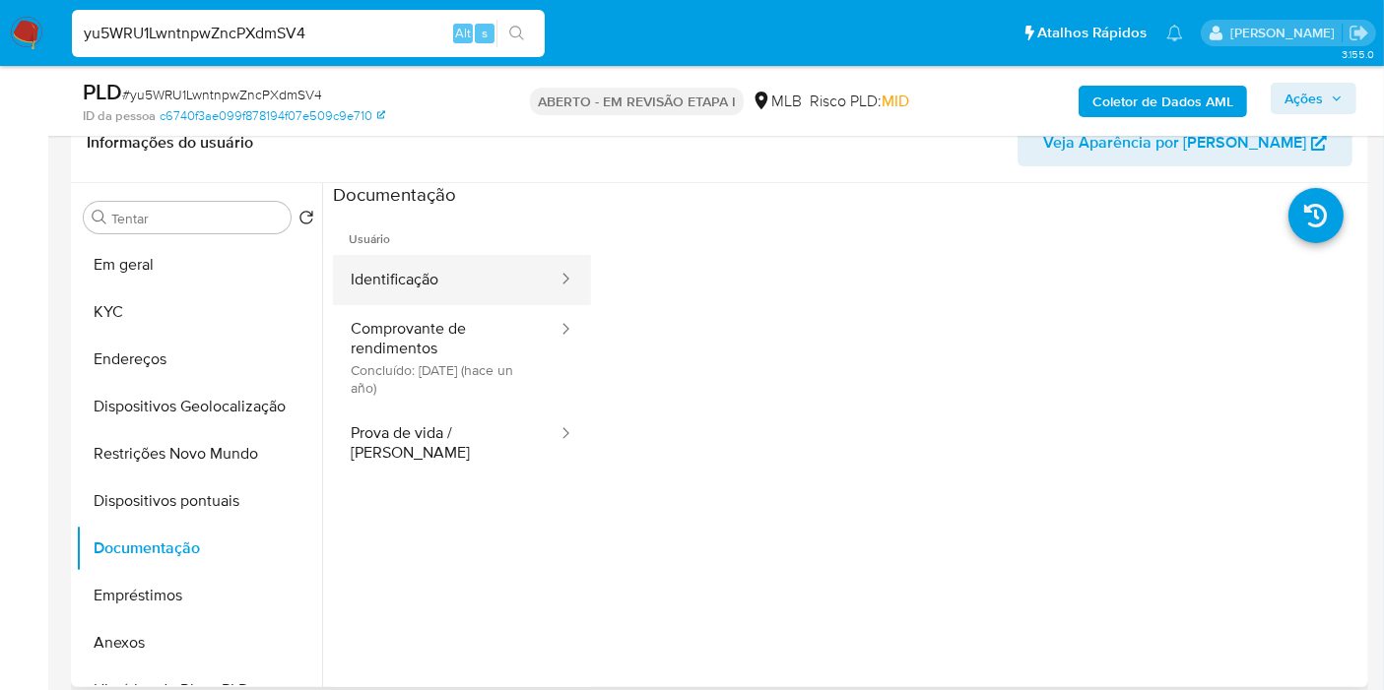
click at [444, 277] on button "Identificação" at bounding box center [446, 280] width 227 height 50
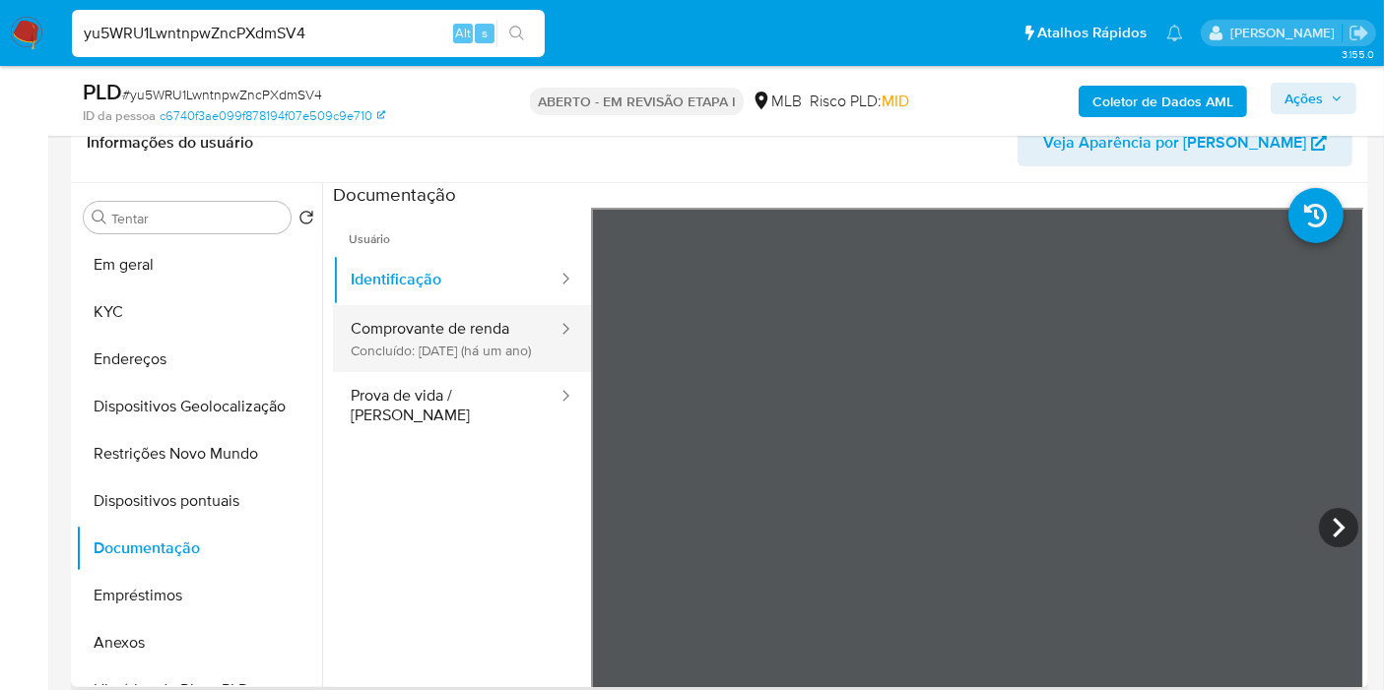
click at [462, 346] on button "Comprovante de renda Concluído: 02/06/2024 (há um ano)" at bounding box center [446, 338] width 227 height 67
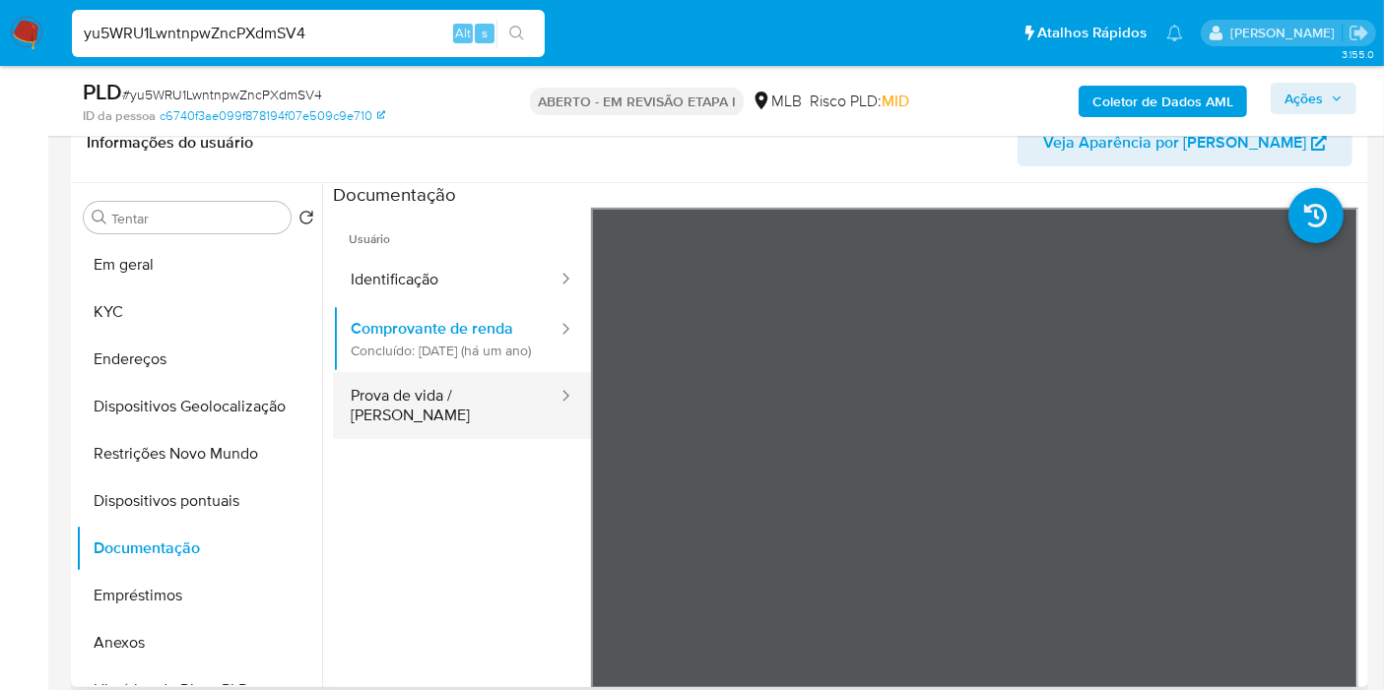
click at [476, 434] on button "Prova de vida / [PERSON_NAME]" at bounding box center [446, 405] width 227 height 67
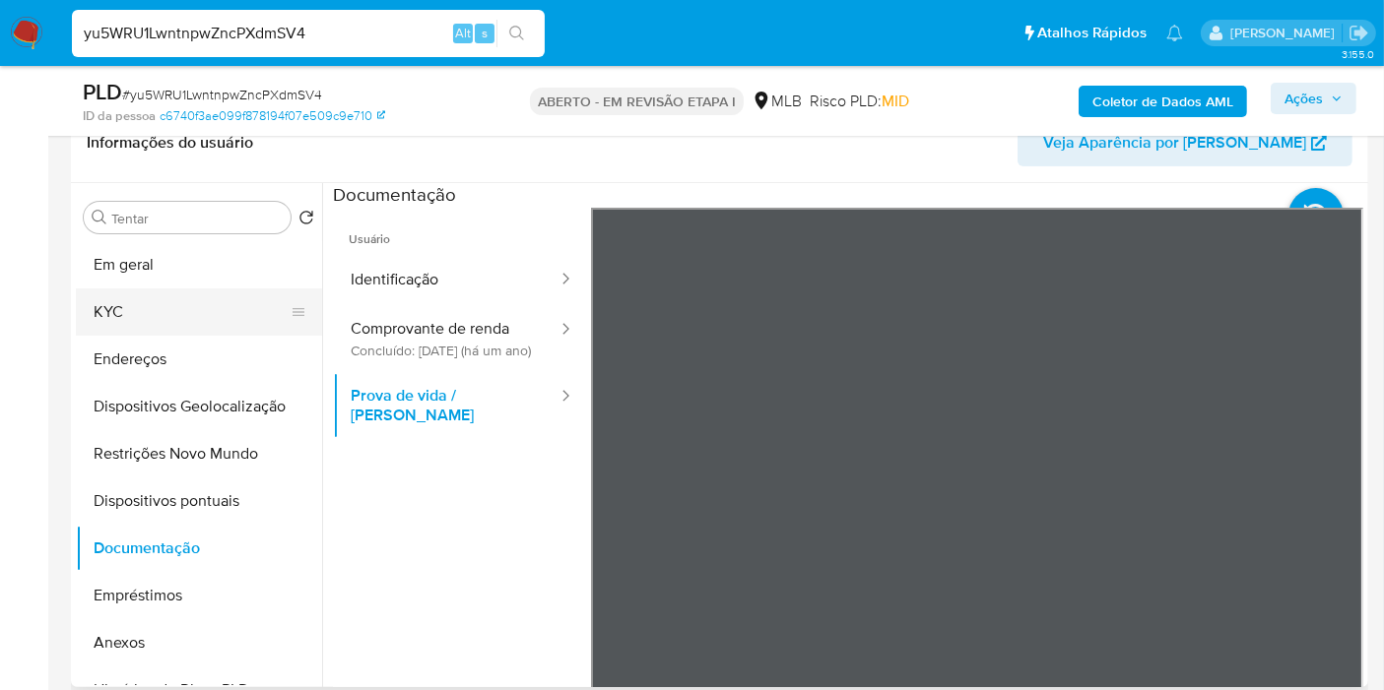
click at [170, 309] on button "KYC" at bounding box center [191, 312] width 230 height 47
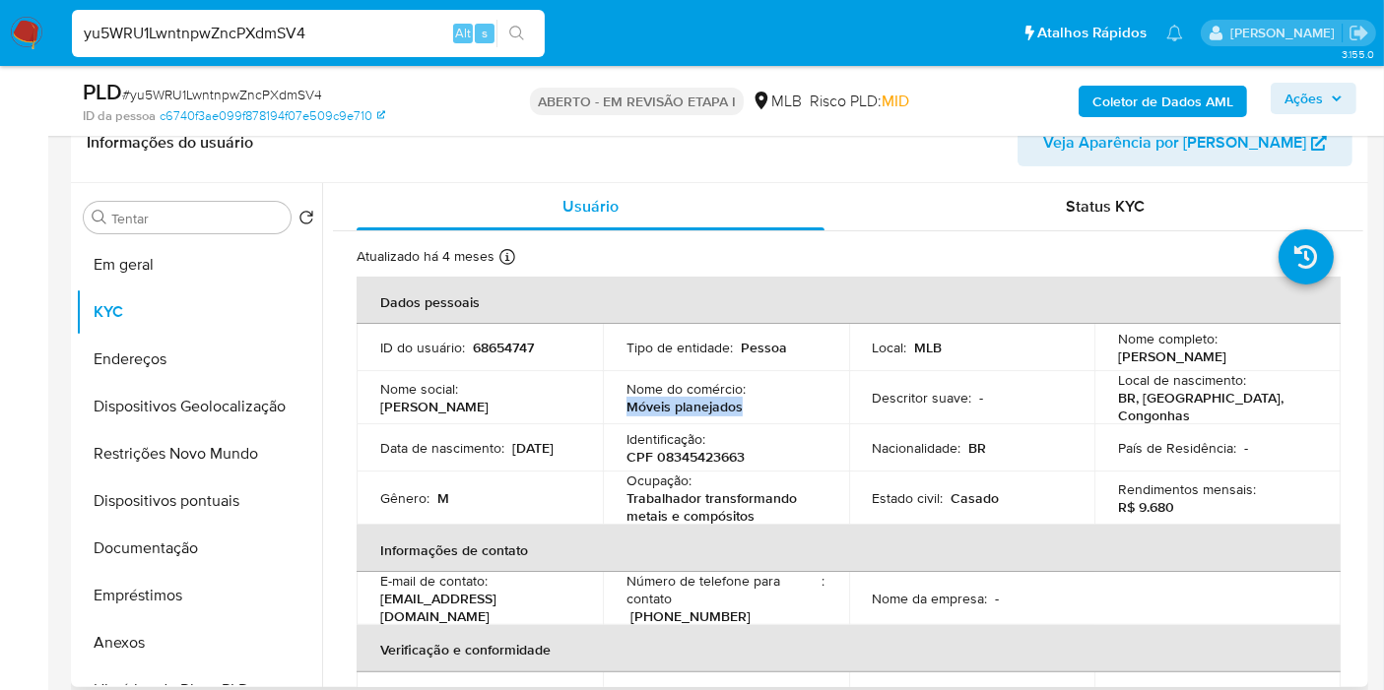
drag, startPoint x: 748, startPoint y: 405, endPoint x: 625, endPoint y: 412, distance: 122.3
click at [626, 412] on div "Nome do comércio : Móveis planejados" at bounding box center [725, 397] width 199 height 35
copy font "Móveis planejados"
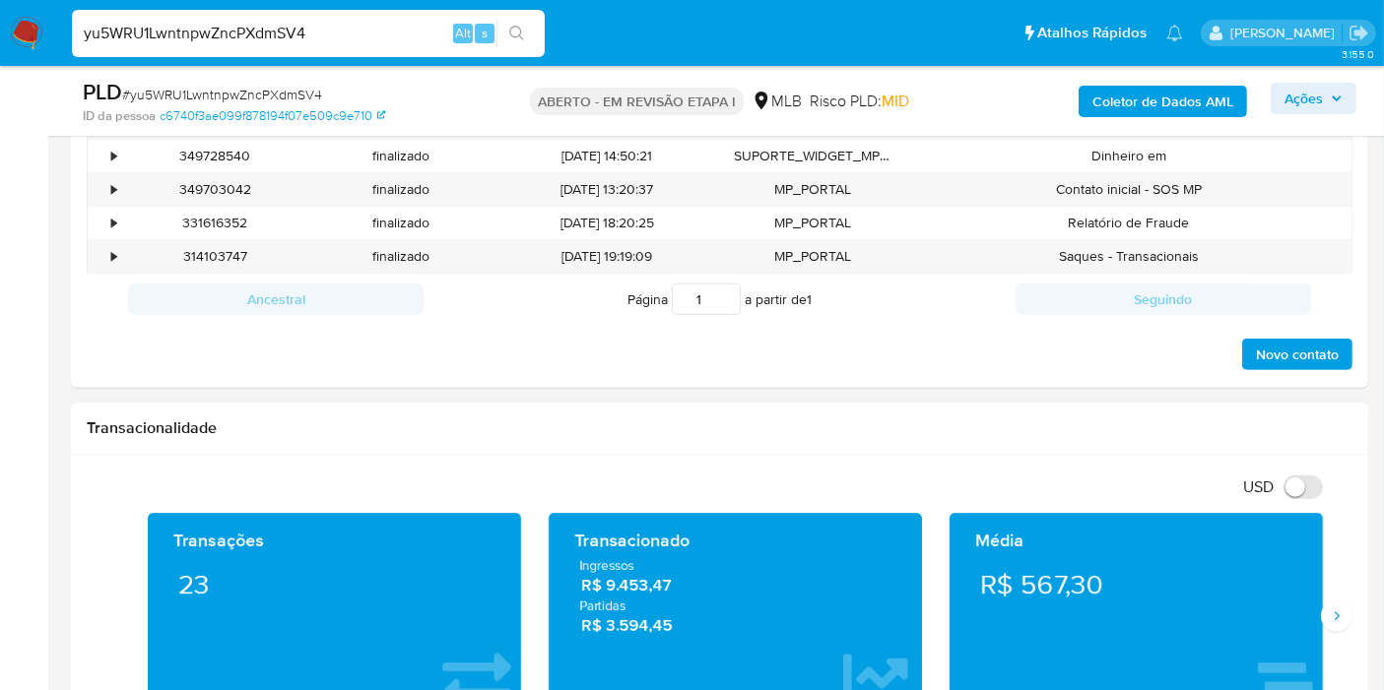
scroll to position [1422, 0]
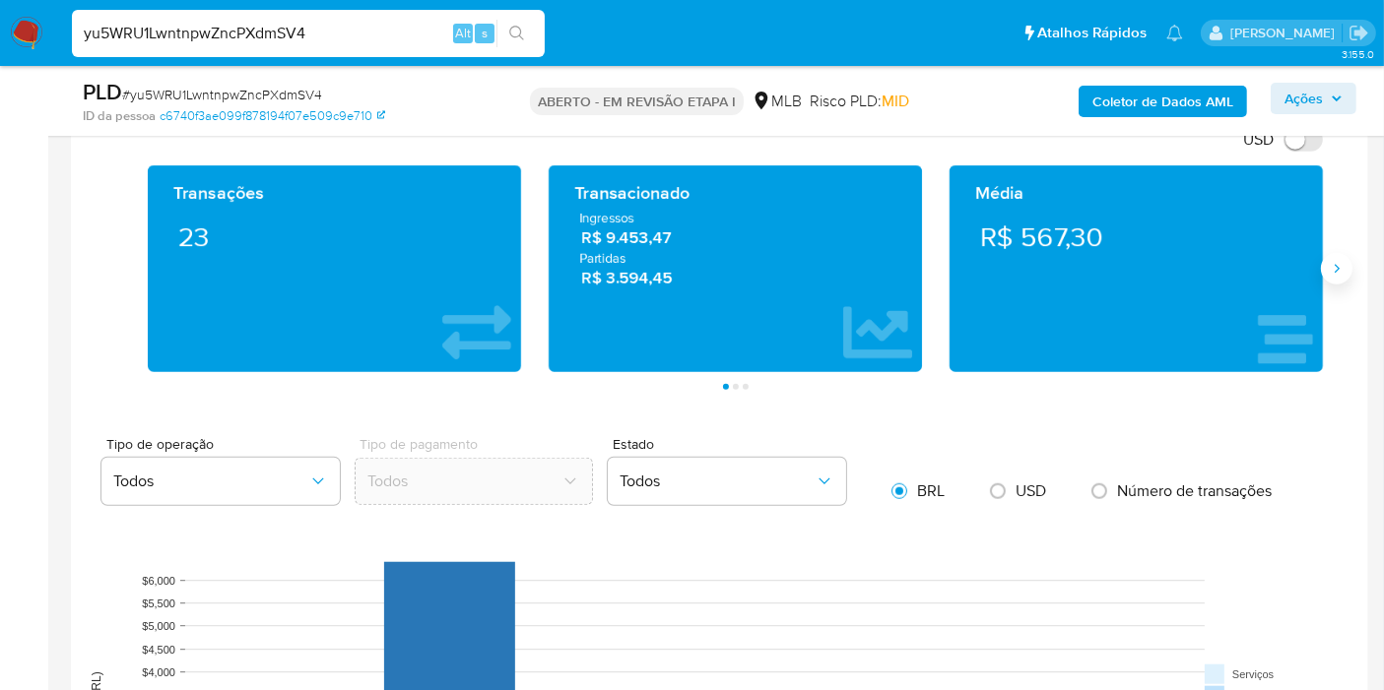
click at [1341, 272] on icon "Seguindo" at bounding box center [1337, 269] width 16 height 16
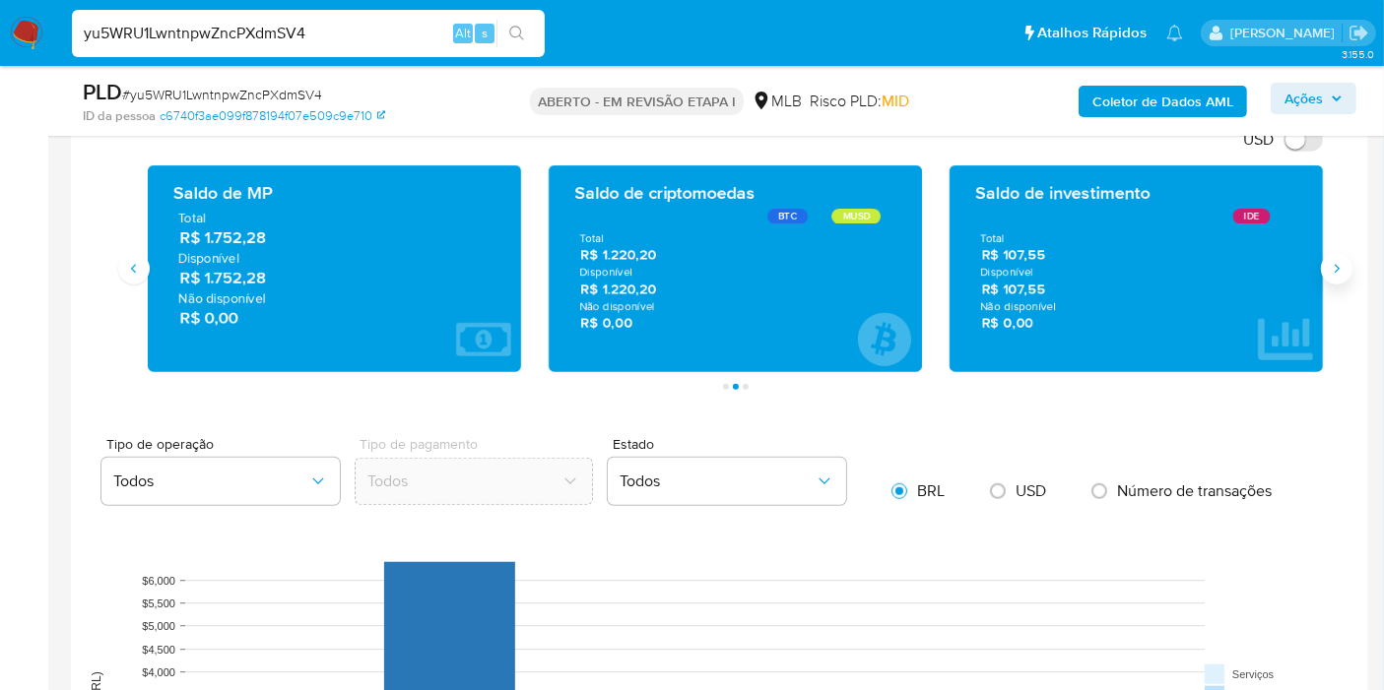
click at [1341, 272] on icon "Seguindo" at bounding box center [1337, 269] width 16 height 16
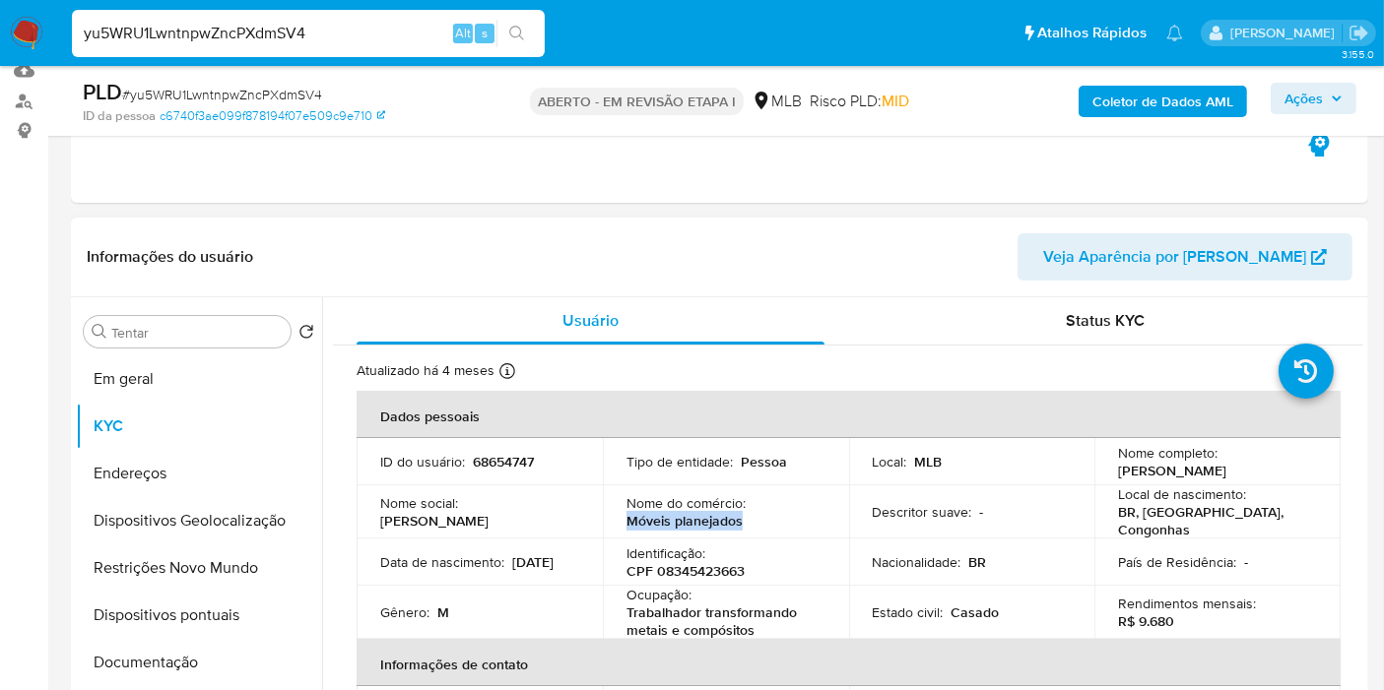
scroll to position [219, 0]
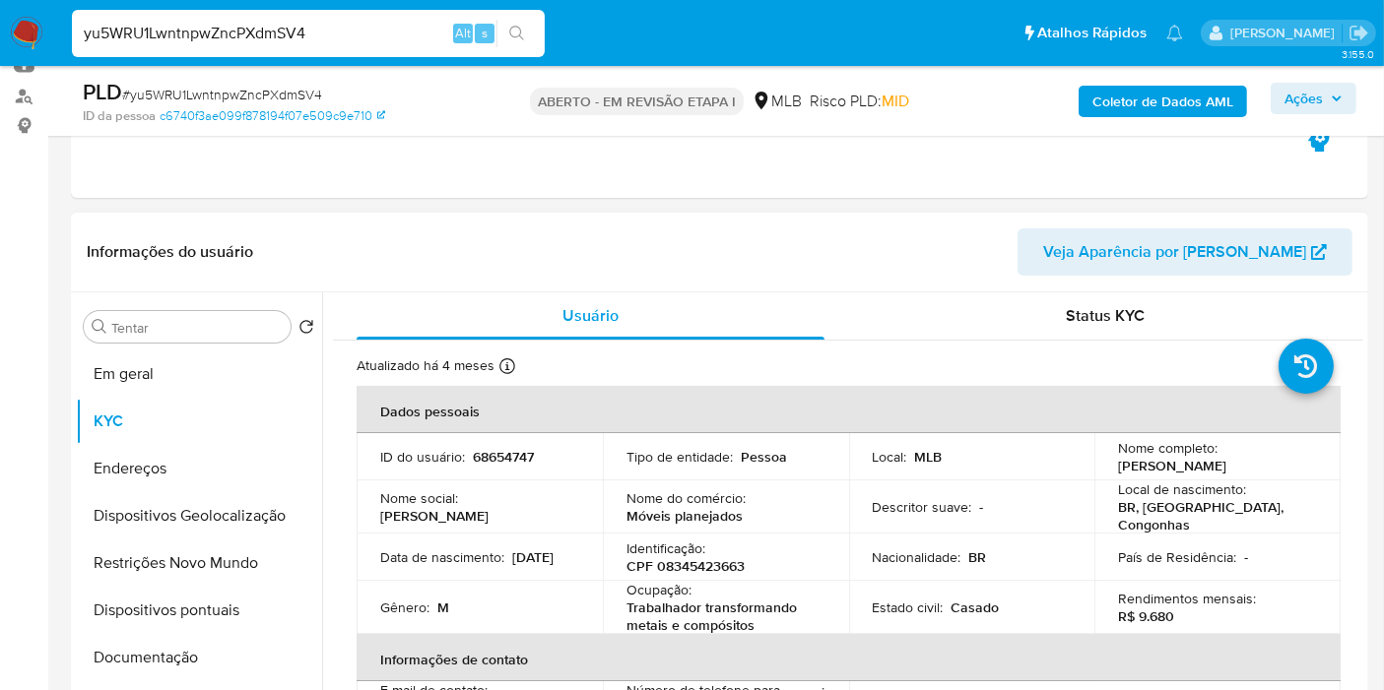
click at [495, 458] on font "68654747" at bounding box center [503, 457] width 61 height 20
click at [714, 561] on font "CPF 08345423663" at bounding box center [685, 566] width 118 height 20
copy font "08345423663"
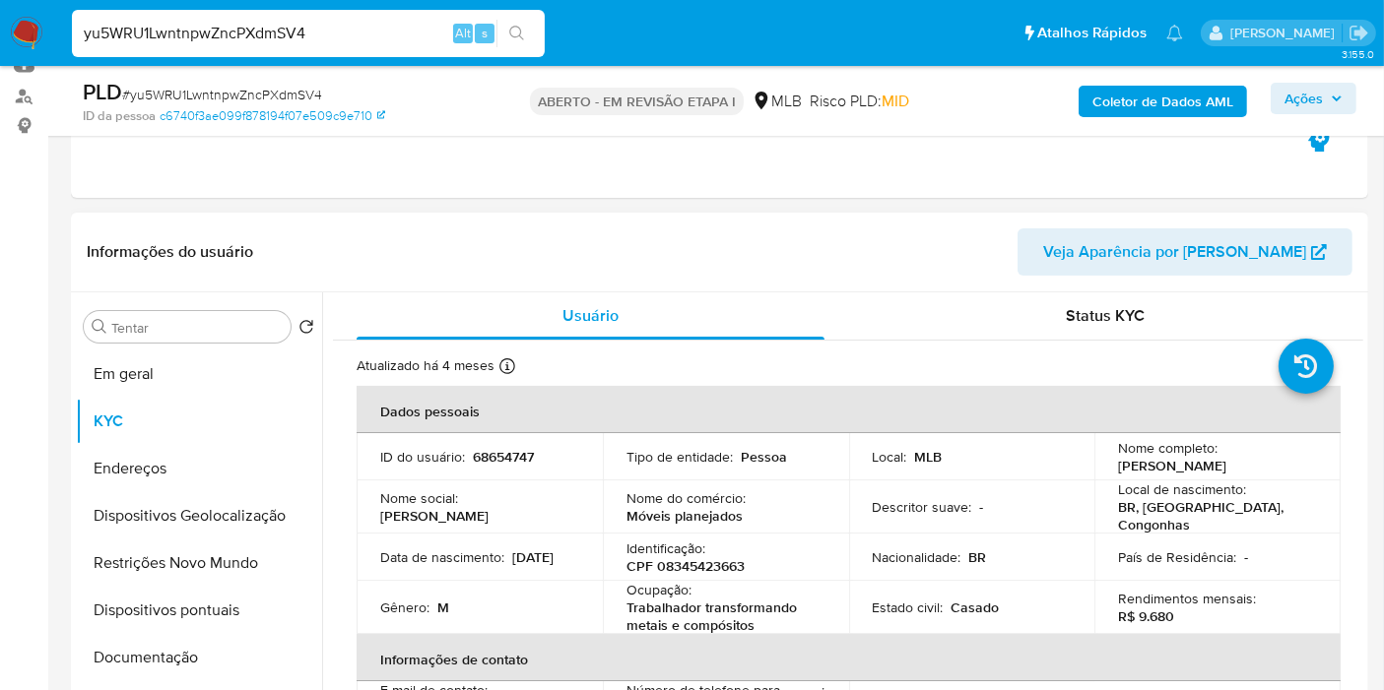
click at [504, 468] on td "ID do usuário : 68654747" at bounding box center [480, 456] width 246 height 47
click at [499, 453] on font "68654747" at bounding box center [503, 457] width 61 height 20
copy font "68654747"
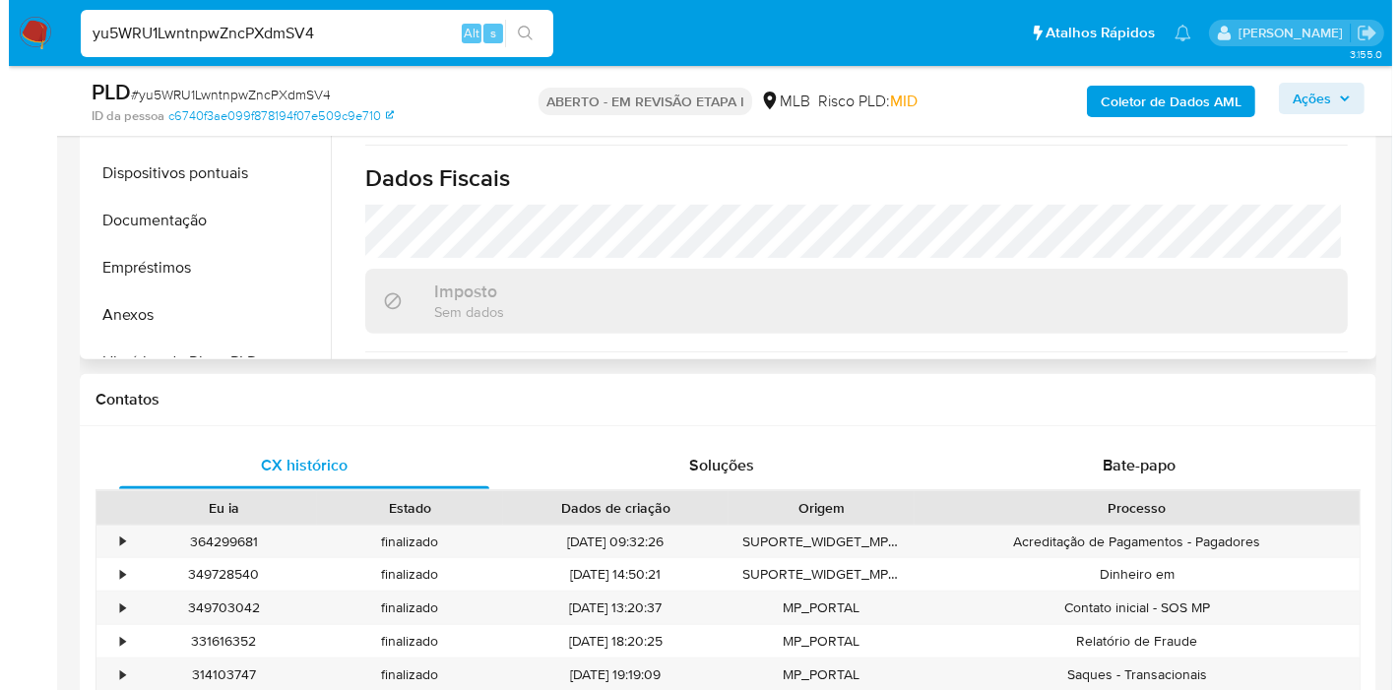
scroll to position [918, 0]
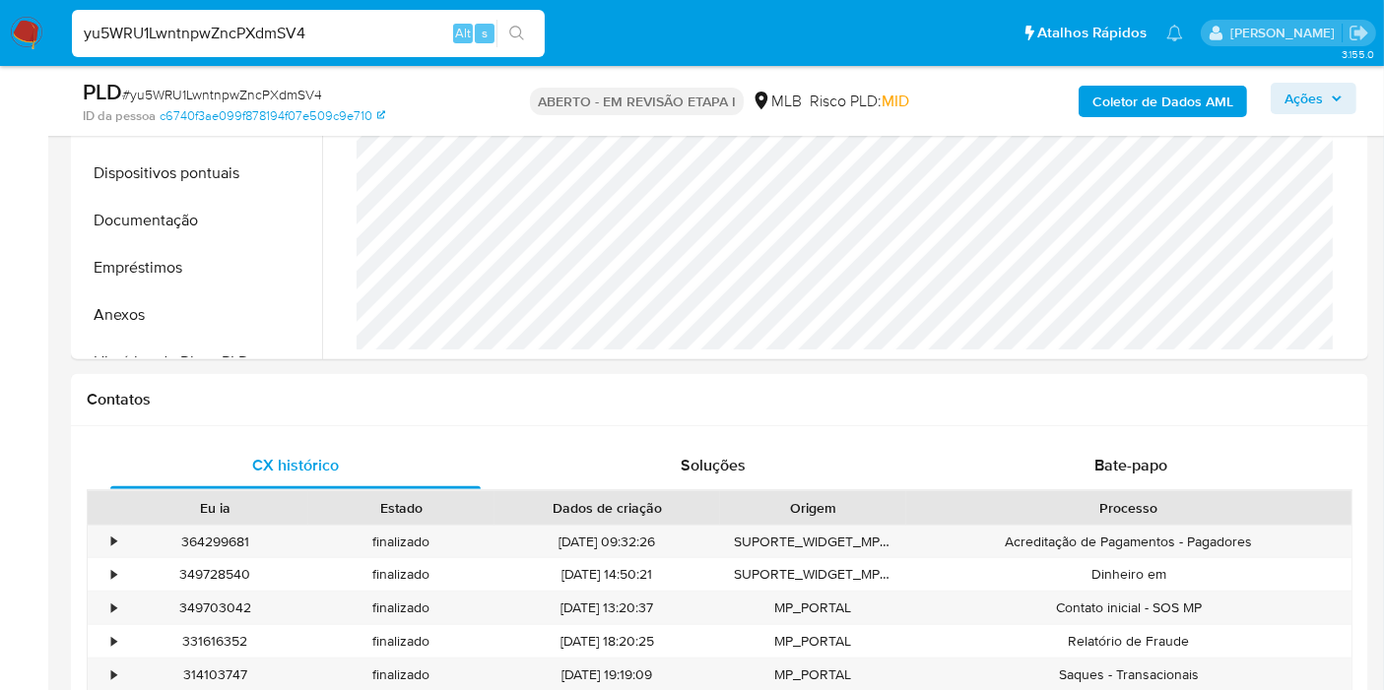
click at [1127, 94] on font "Coletor de Dados AML" at bounding box center [1162, 102] width 141 height 32
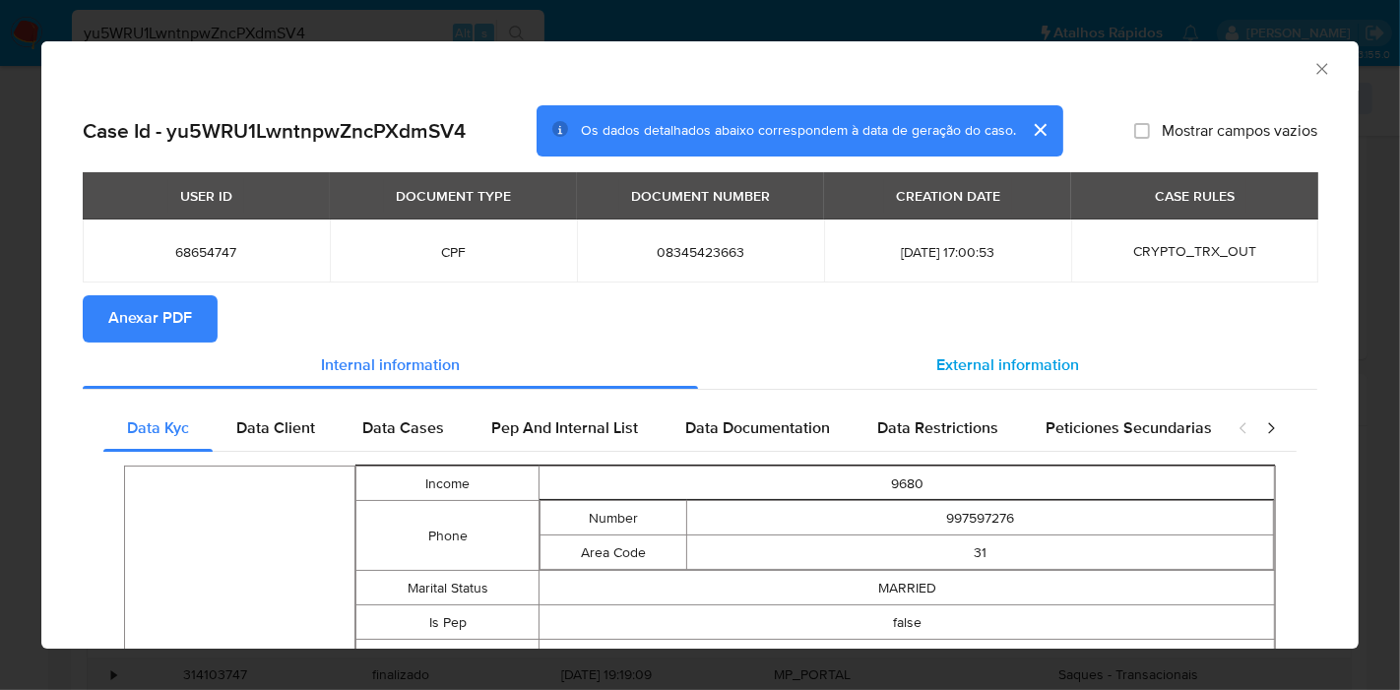
click at [971, 353] on div "External information" at bounding box center [1007, 366] width 619 height 47
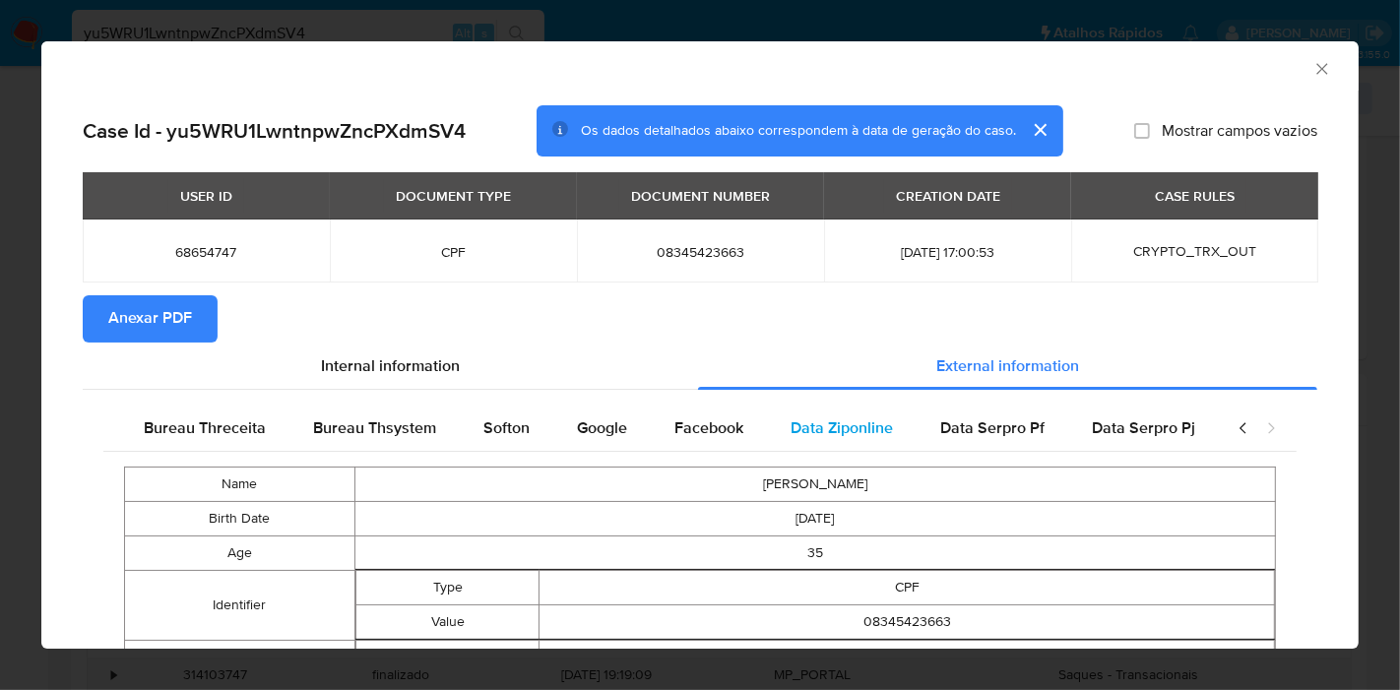
scroll to position [0, 662]
click at [576, 428] on span "Google" at bounding box center [601, 428] width 50 height 23
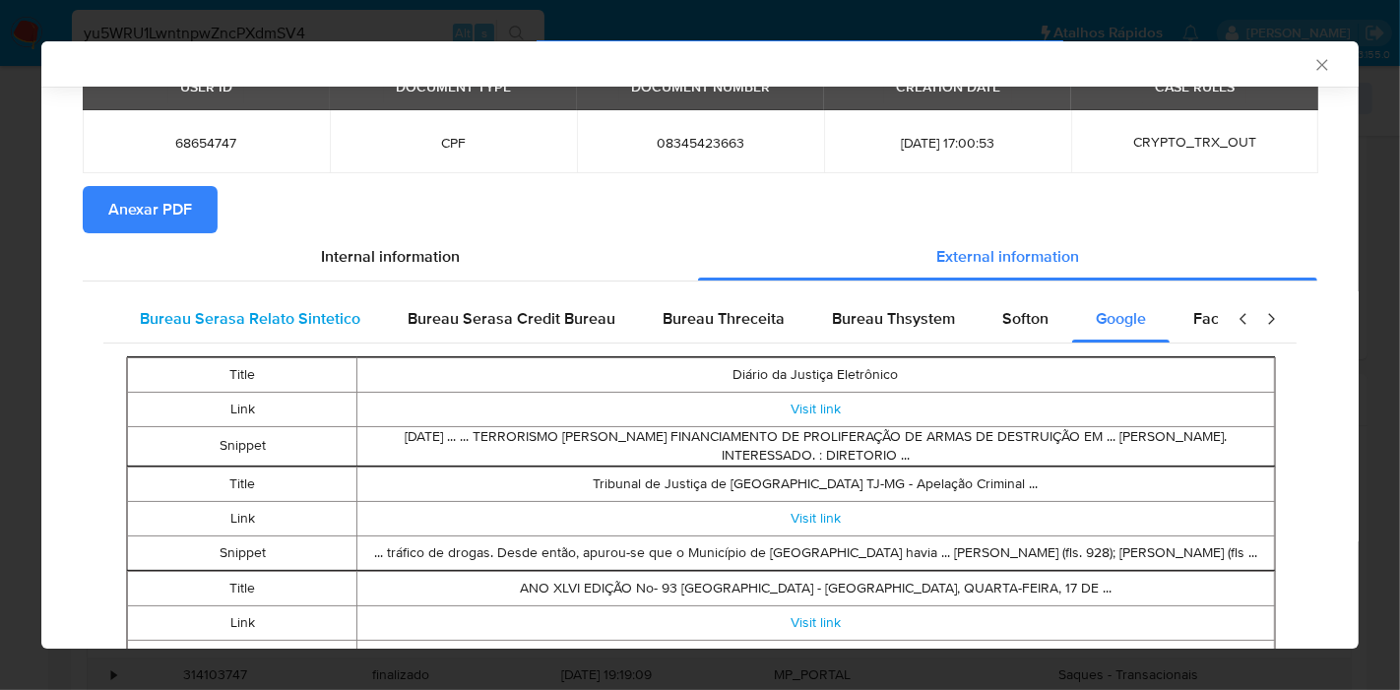
scroll to position [0, 0]
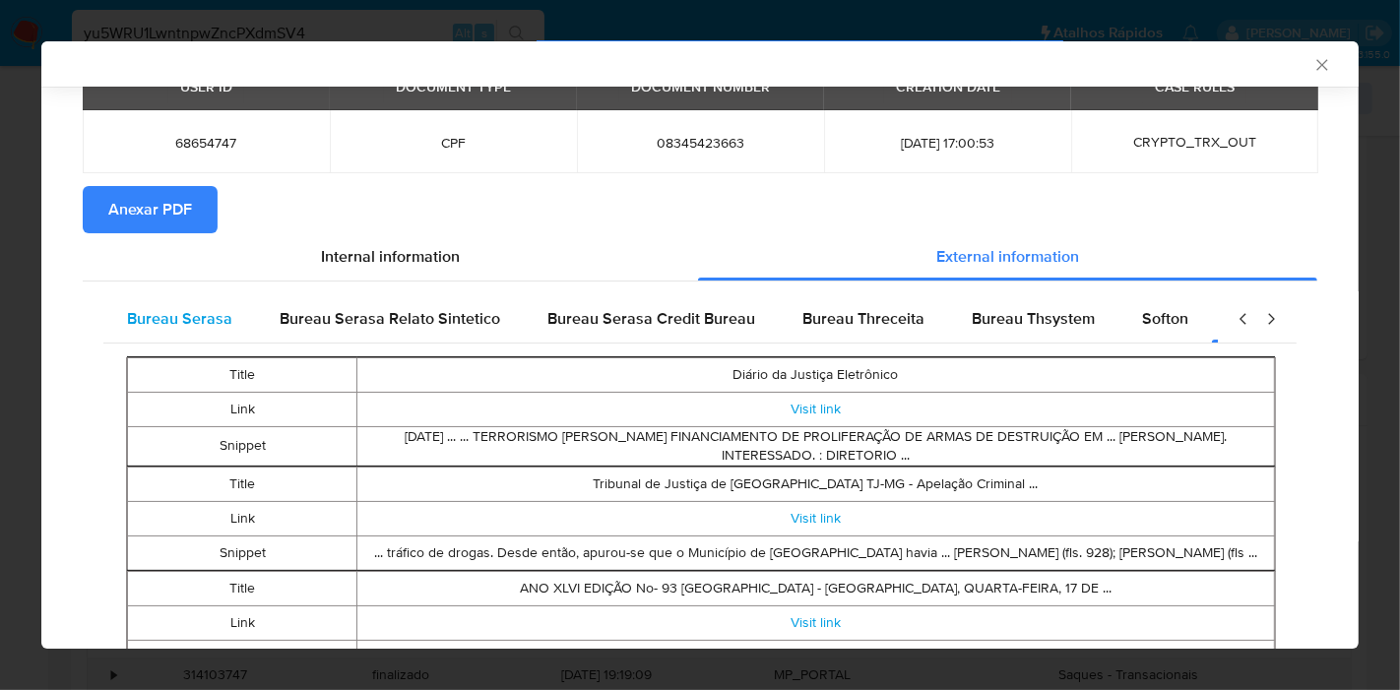
click at [199, 299] on div "Bureau Serasa" at bounding box center [179, 318] width 153 height 47
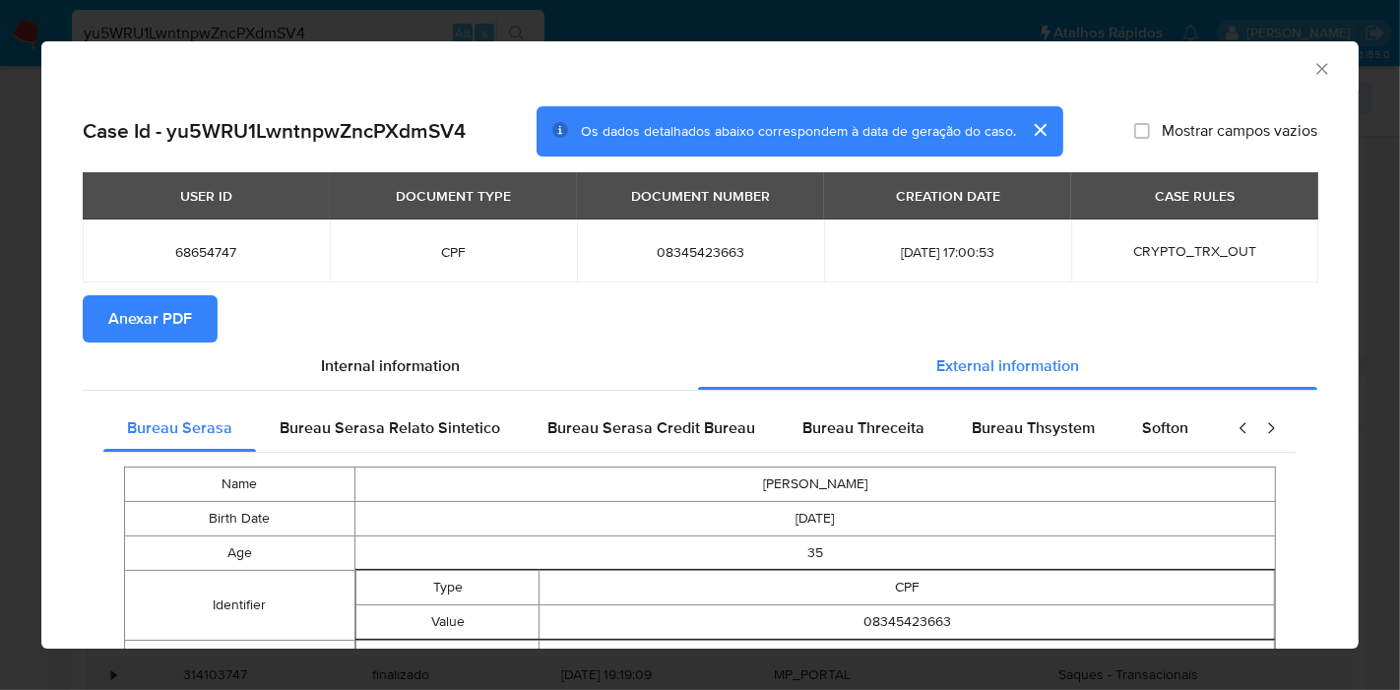
click at [1313, 69] on icon "Fechar a janela" at bounding box center [1323, 69] width 20 height 20
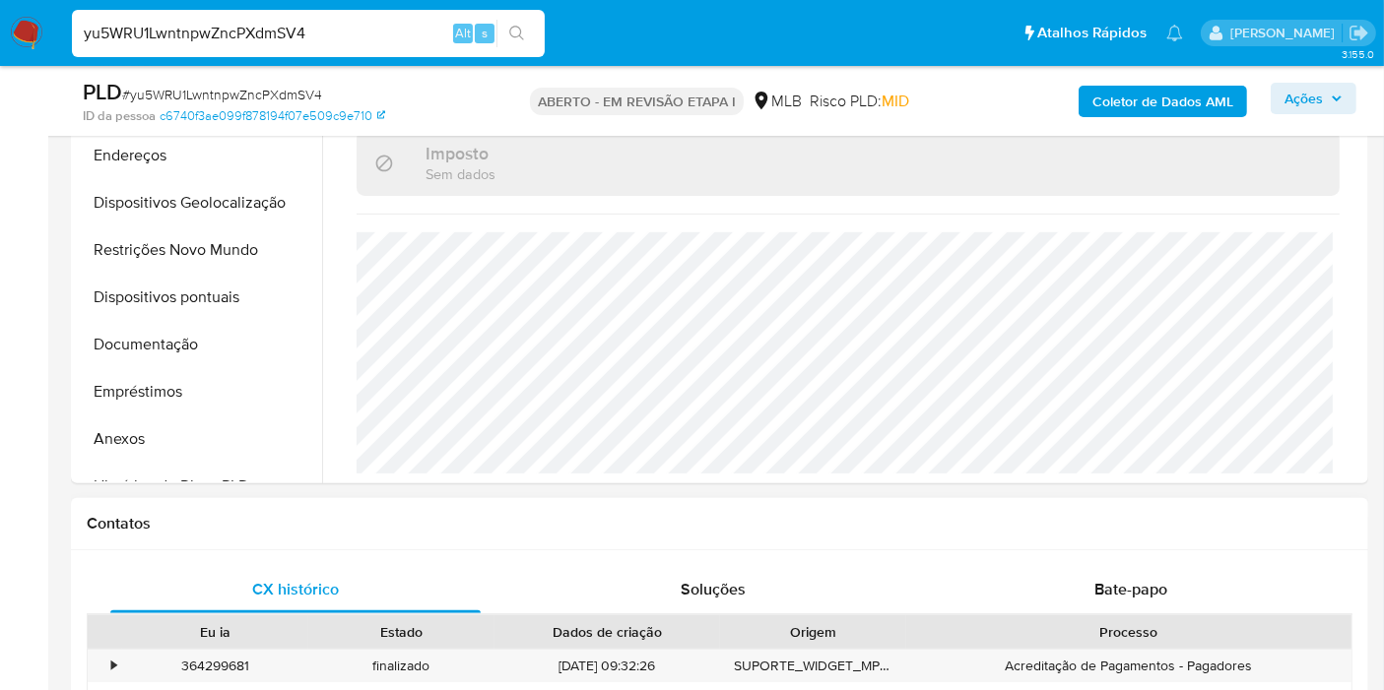
scroll to position [437, 0]
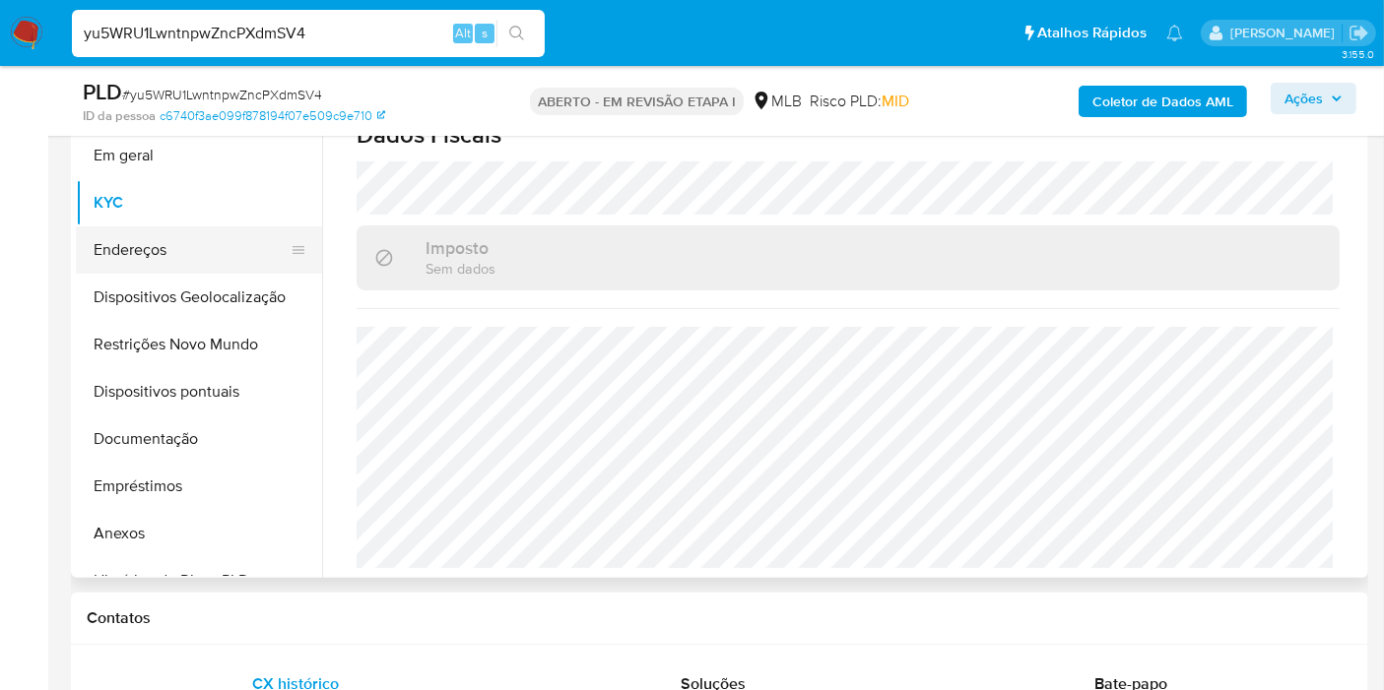
click at [165, 247] on button "Endereços" at bounding box center [191, 250] width 230 height 47
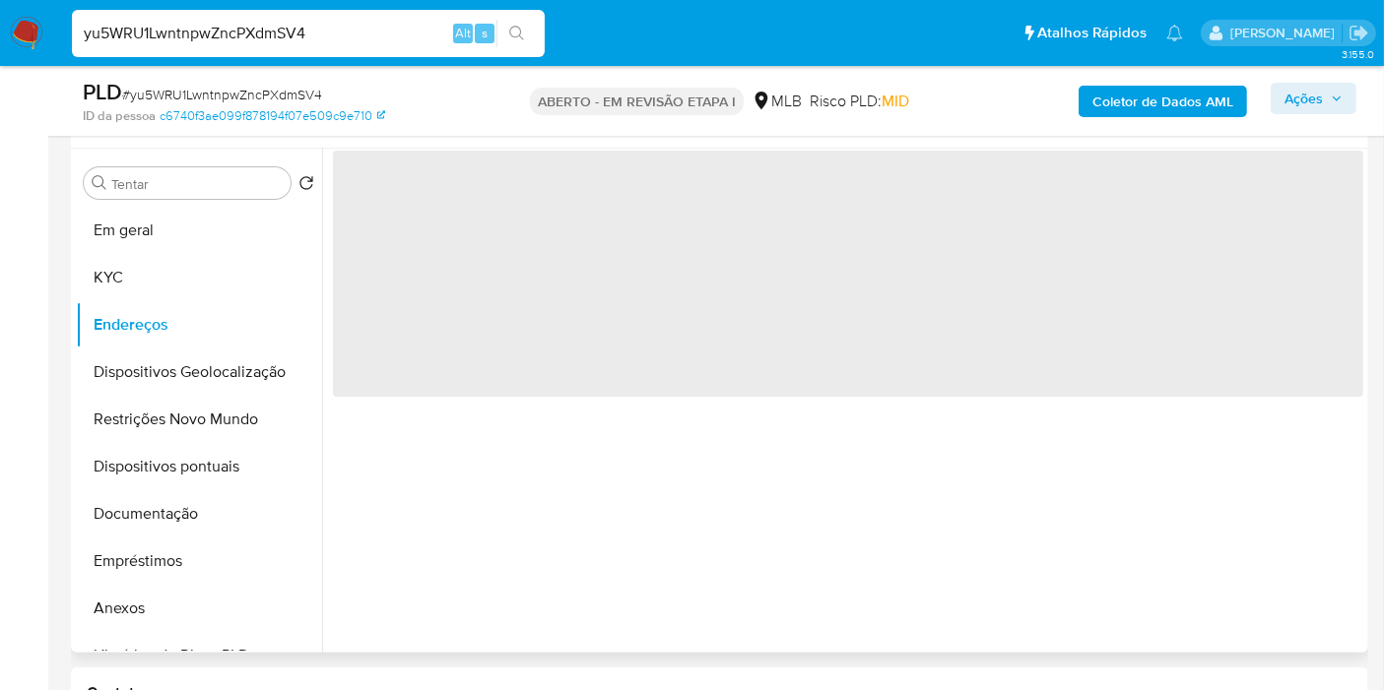
scroll to position [219, 0]
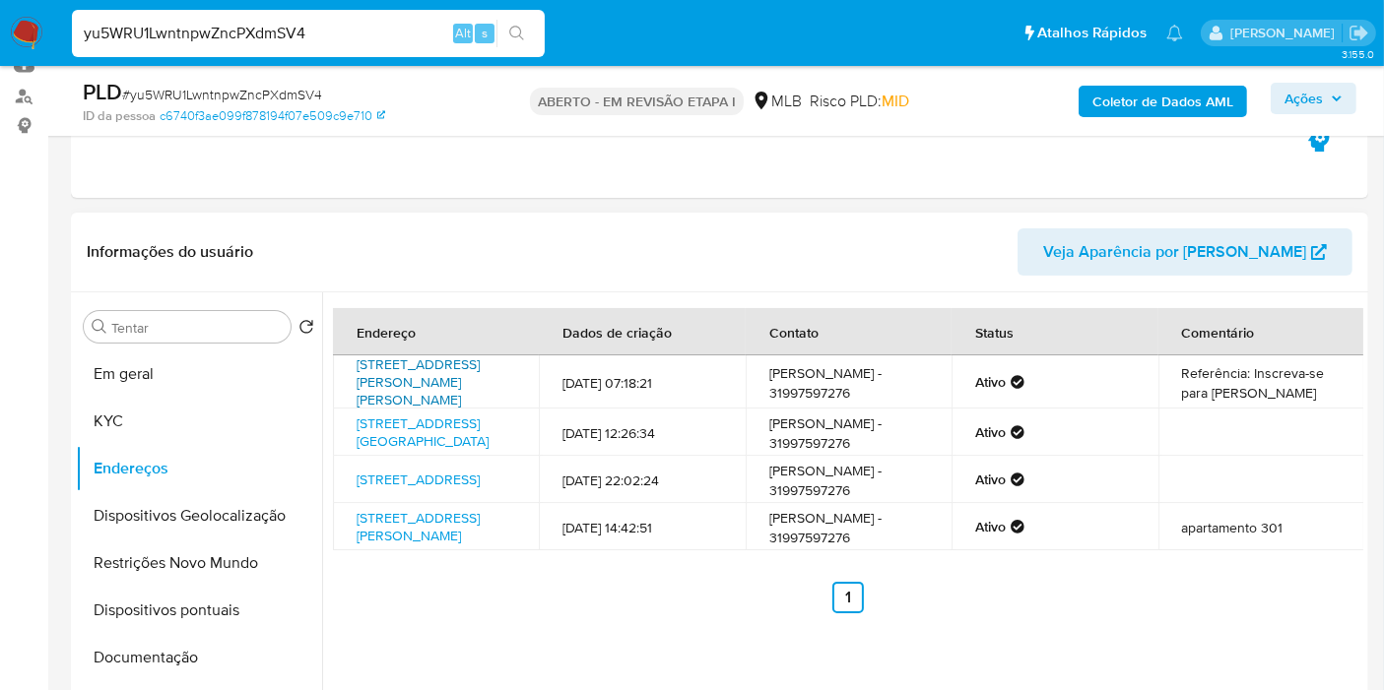
click at [433, 393] on font "Rua José Resende dos Santos 15, Conselheiro Lafaiete, Minas Gerais, 36404129, B…" at bounding box center [418, 382] width 123 height 55
click at [408, 546] on font "Rua Professor Manoel Lino, Bairro Museu 8, Conselheiro Lafaiete, Minas Gerais, …" at bounding box center [418, 526] width 123 height 37
drag, startPoint x: 423, startPoint y: 614, endPoint x: 347, endPoint y: 488, distance: 147.6
click at [347, 488] on tbody "Rua José Resende dos Santos 15, Conselheiro Lafaiete, Minas Gerais, 36404129, B…" at bounding box center [848, 453] width 1031 height 195
click at [428, 614] on div "Endereço Dados de criação Contato Status Comentário Rua José Resende dos Santos…" at bounding box center [848, 460] width 1030 height 305
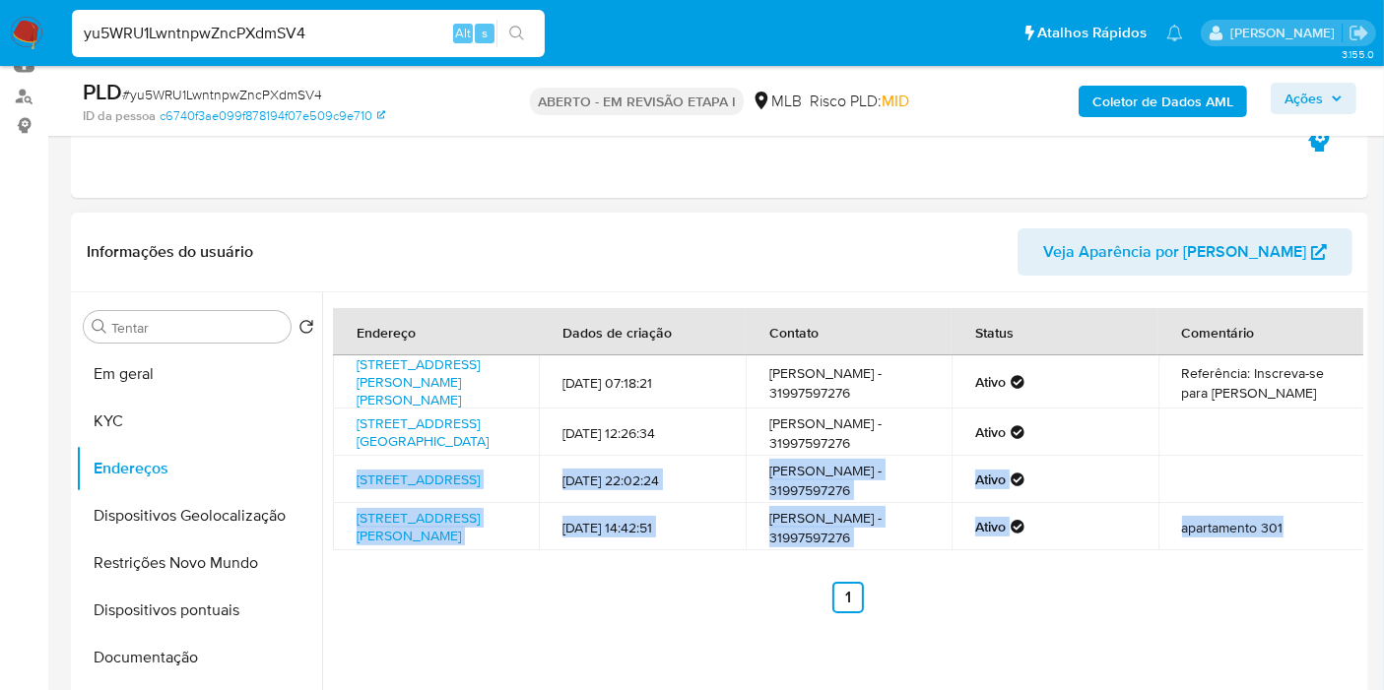
drag, startPoint x: 364, startPoint y: 491, endPoint x: 412, endPoint y: 628, distance: 144.8
click at [412, 614] on div "Endereço Dados de criação Contato Status Comentário Rua José Resende dos Santos…" at bounding box center [848, 460] width 1030 height 305
copy div "Rua Sete 326, Congonhas, Minas Gerais, 36412296, Brasil 326 11/09/2016 22:02:24…"
click at [464, 614] on ul "Antigo 1 Seguindo" at bounding box center [848, 598] width 1030 height 32
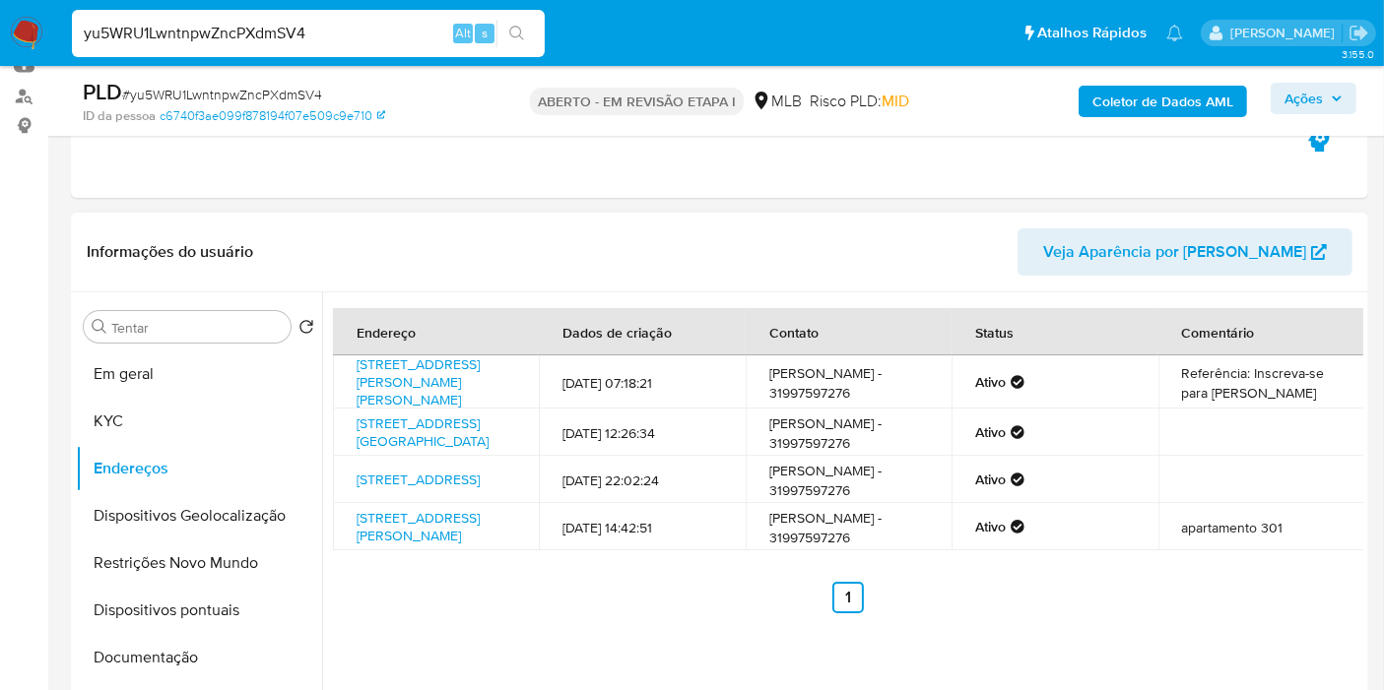
copy font "Rua Professor Manoel Lino, Bairro Museu 8, Conselheiro Lafaiete, Minas Gerais, …"
drag, startPoint x: 425, startPoint y: 616, endPoint x: 349, endPoint y: 542, distance: 106.6
click at [349, 545] on td "Rua Professor Manoel Lino, Bairro Museu 8, Conselheiro Lafaiete, Minas Gerais, …" at bounding box center [436, 526] width 206 height 47
click at [133, 373] on button "Em geral" at bounding box center [191, 374] width 230 height 47
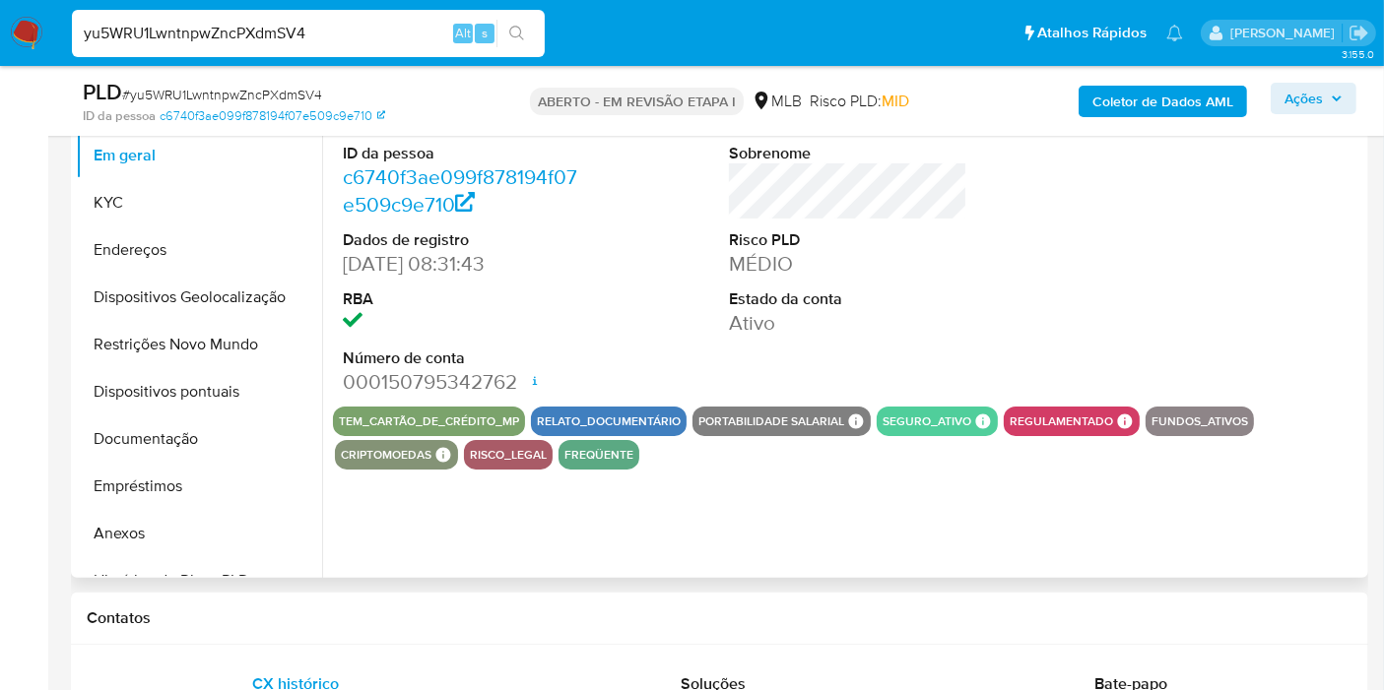
scroll to position [328, 0]
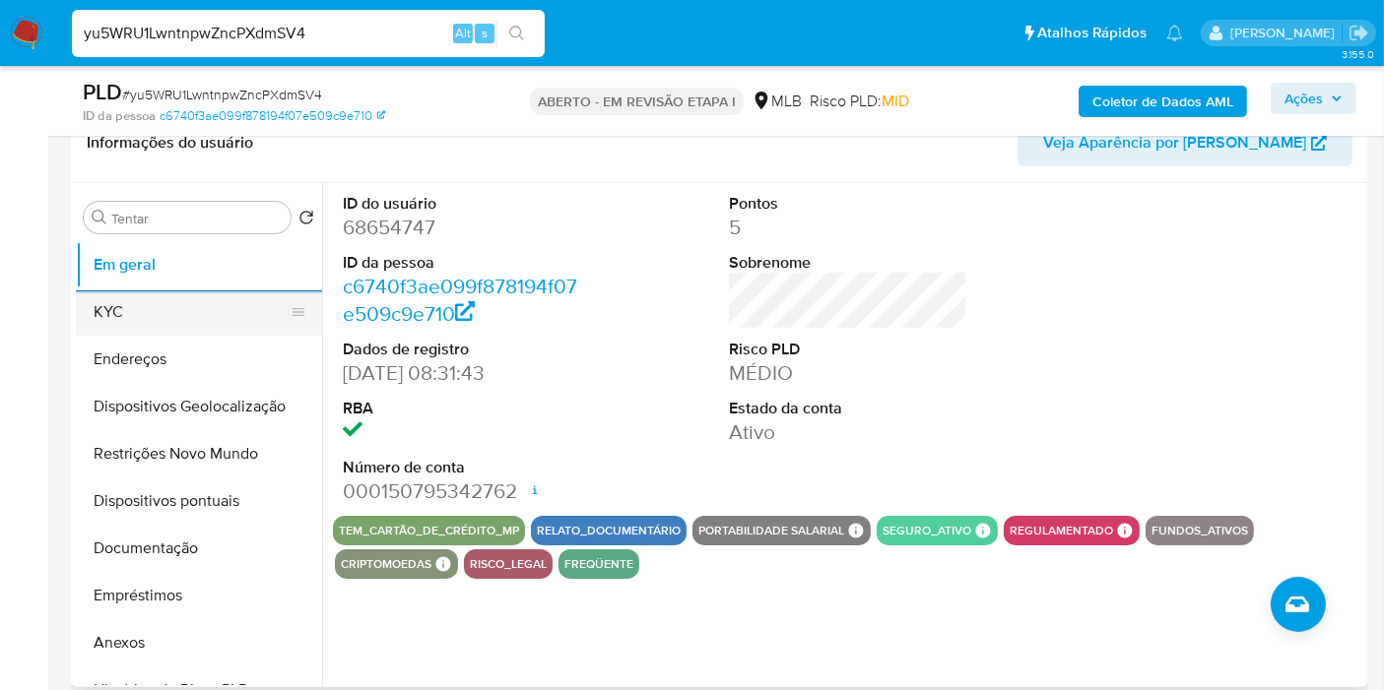
click at [107, 320] on button "KYC" at bounding box center [191, 312] width 230 height 47
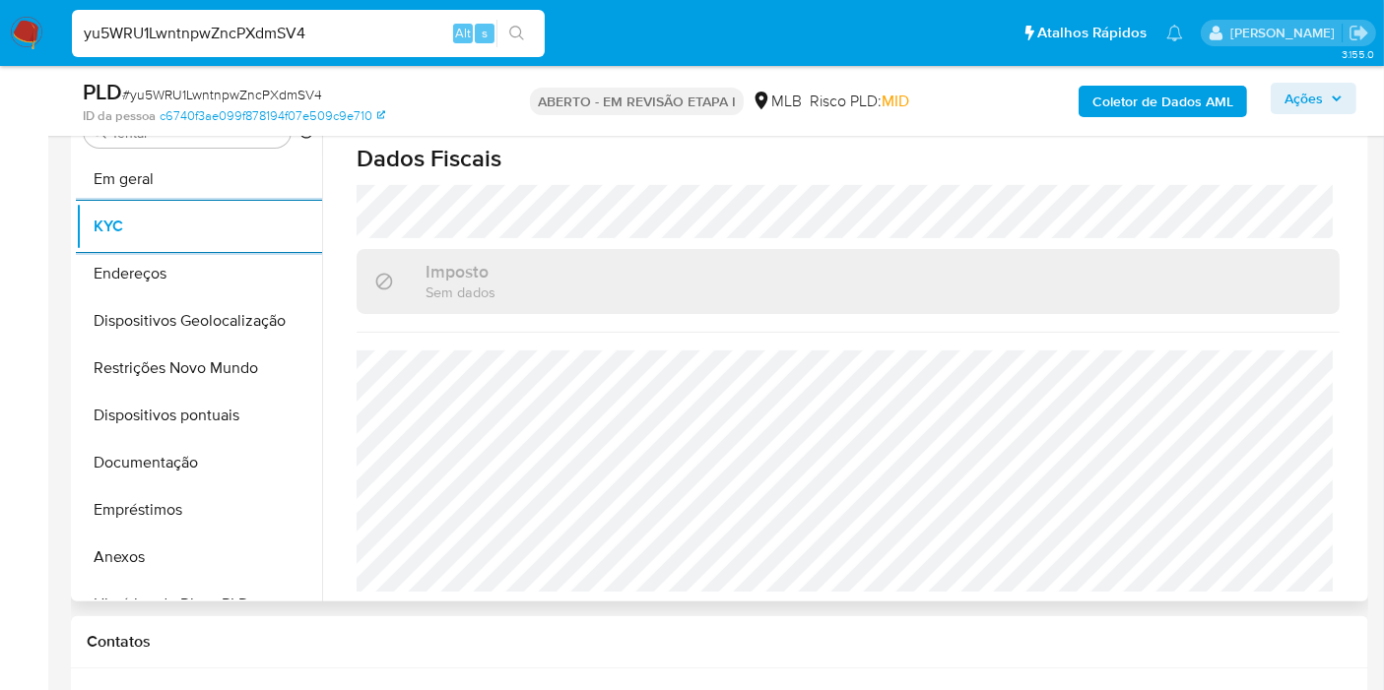
scroll to position [393, 0]
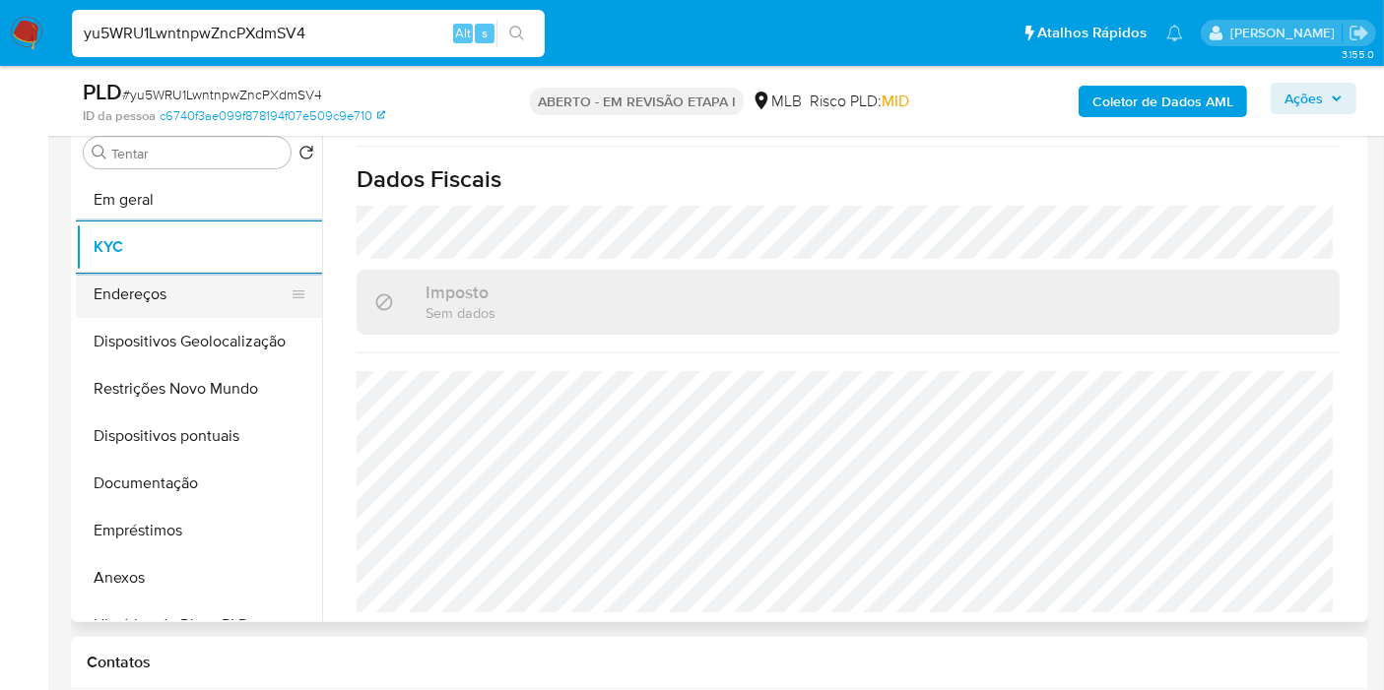
click at [129, 300] on button "Endereços" at bounding box center [191, 294] width 230 height 47
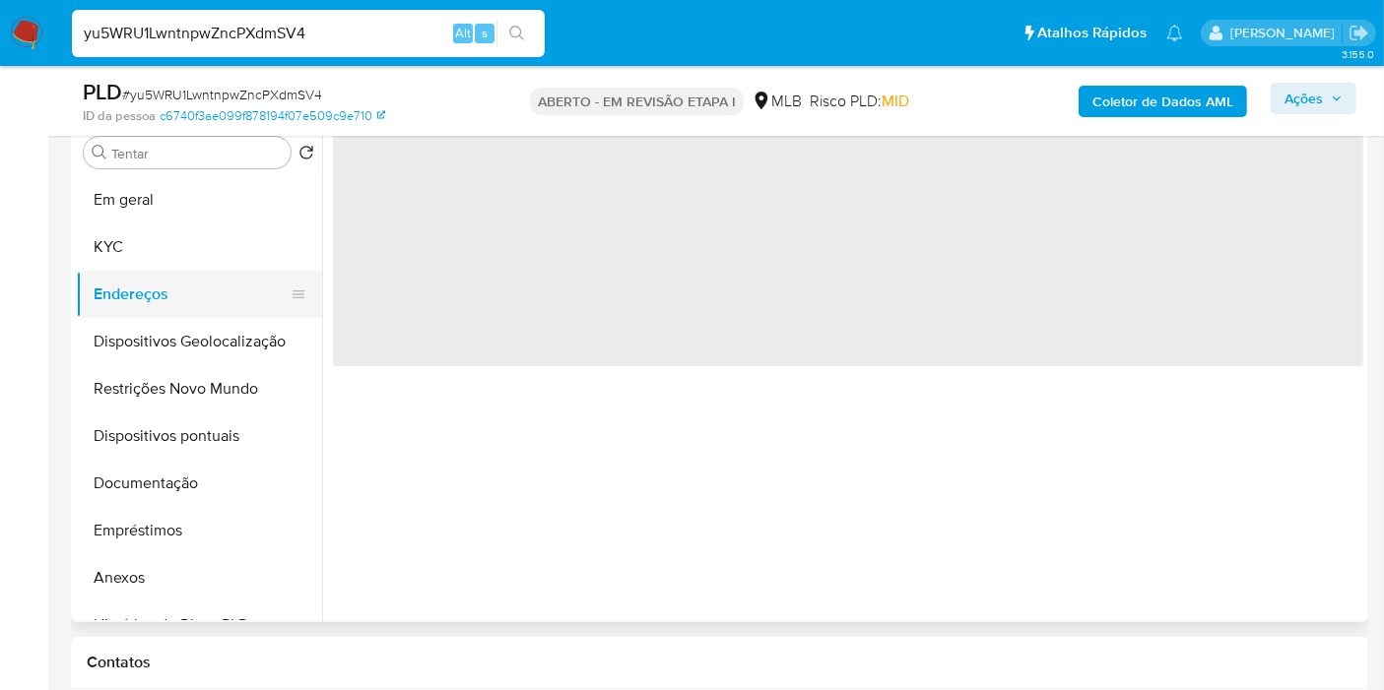
scroll to position [0, 0]
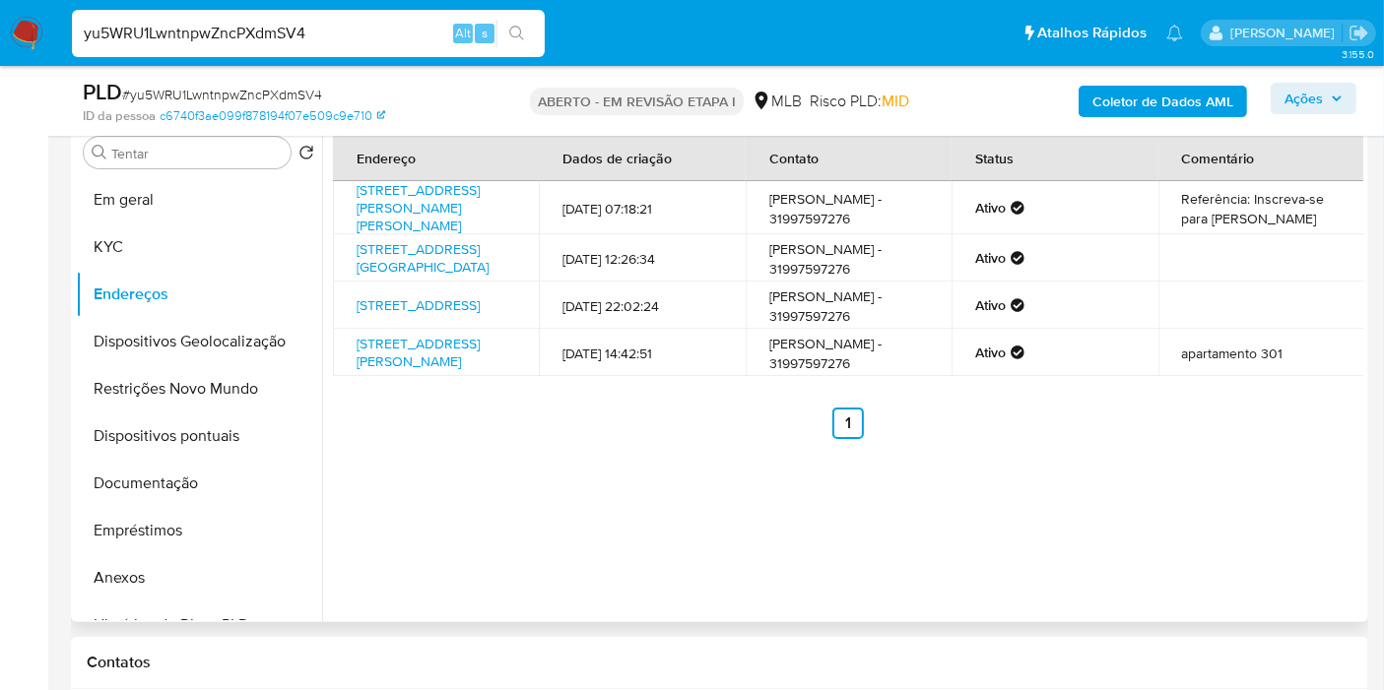
click at [990, 538] on div "Endereço Dados de criação Contato Status Comentário Rua José Resende dos Santos…" at bounding box center [842, 370] width 1041 height 504
click at [121, 348] on button "Dispositivos Geolocalização" at bounding box center [191, 341] width 230 height 47
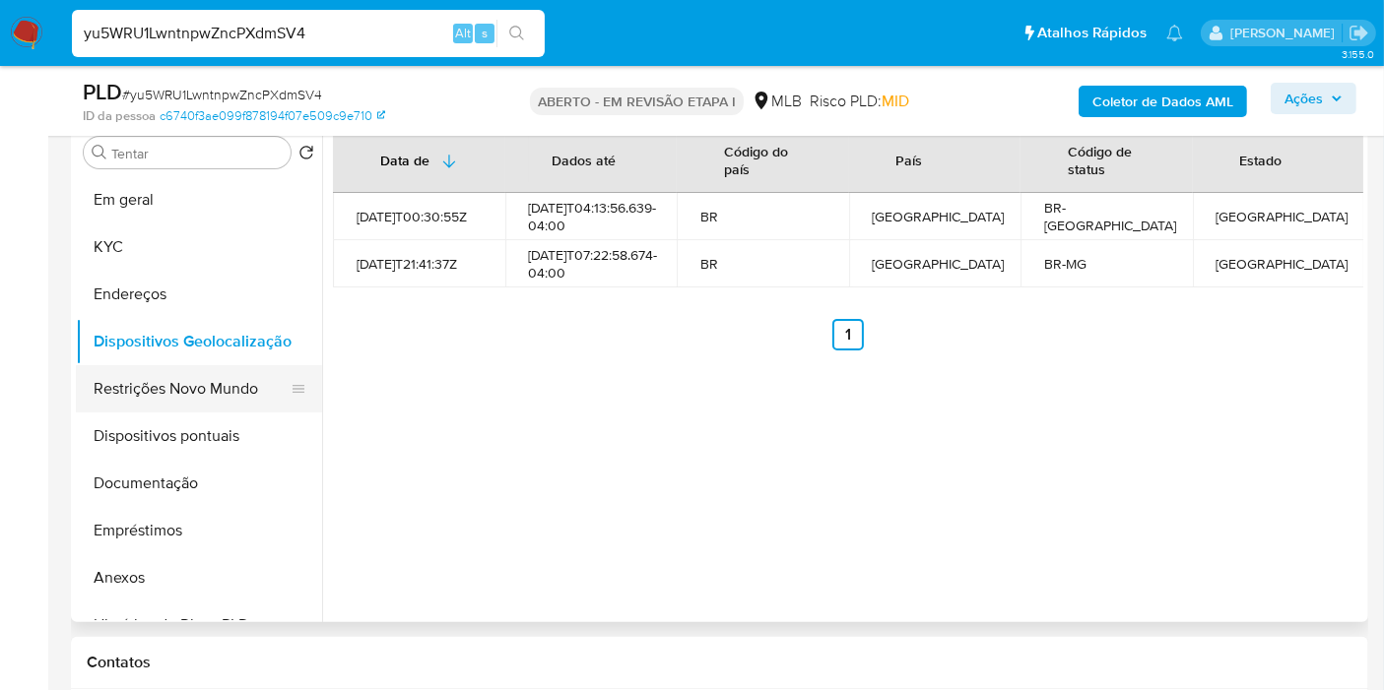
click at [121, 392] on button "Restrições Novo Mundo" at bounding box center [191, 388] width 230 height 47
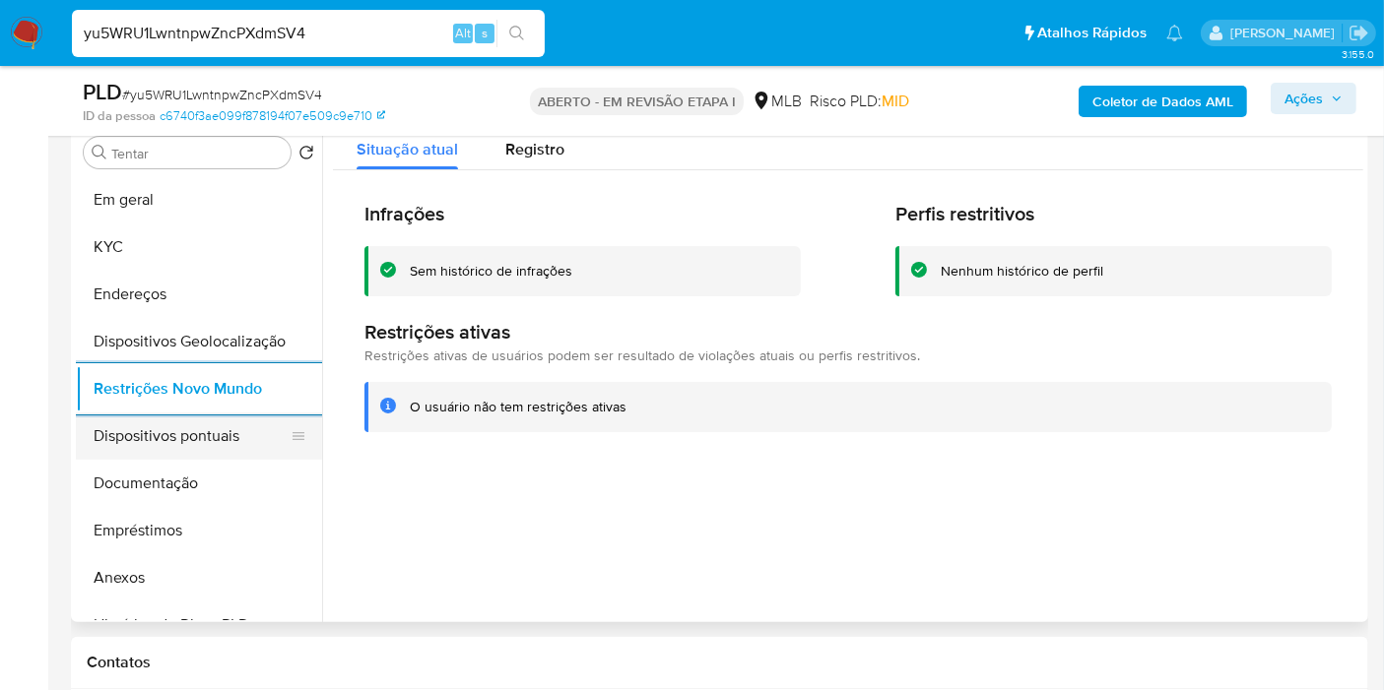
click at [171, 443] on button "Dispositivos pontuais" at bounding box center [191, 436] width 230 height 47
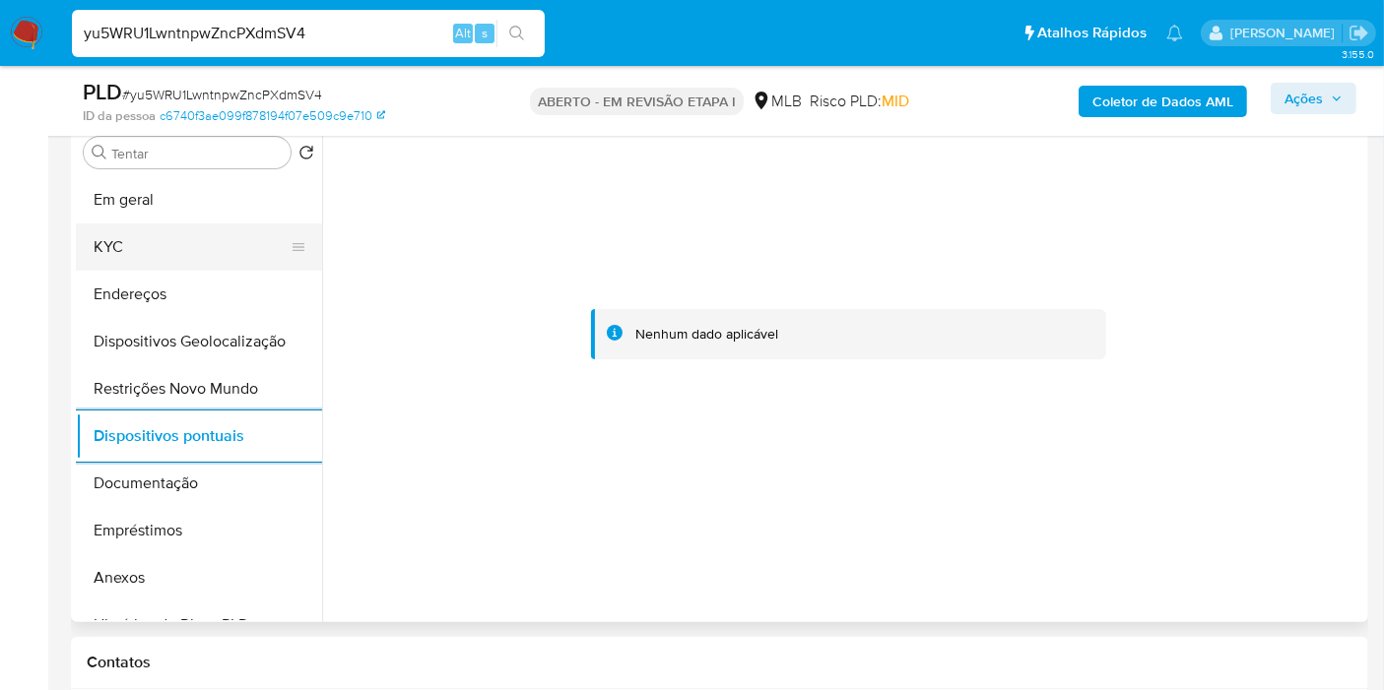
click at [118, 243] on button "KYC" at bounding box center [191, 247] width 230 height 47
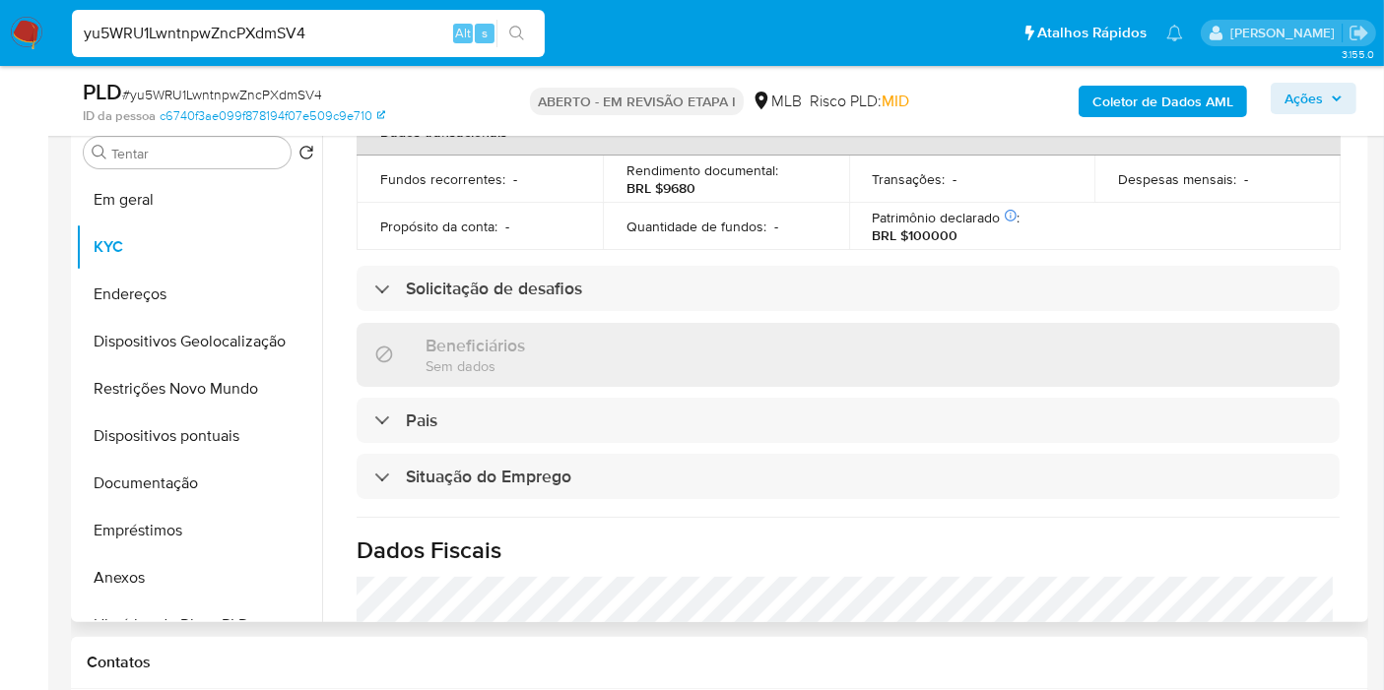
scroll to position [876, 0]
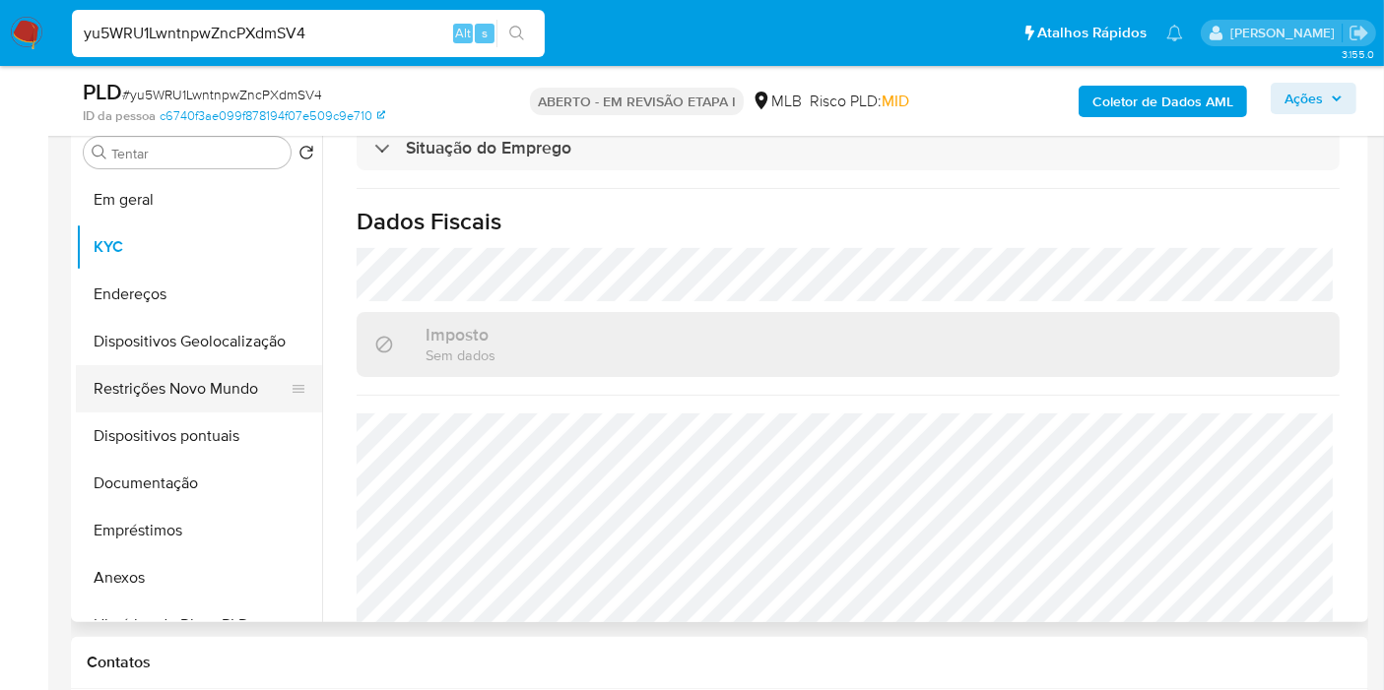
click at [182, 369] on button "Restrições Novo Mundo" at bounding box center [191, 388] width 230 height 47
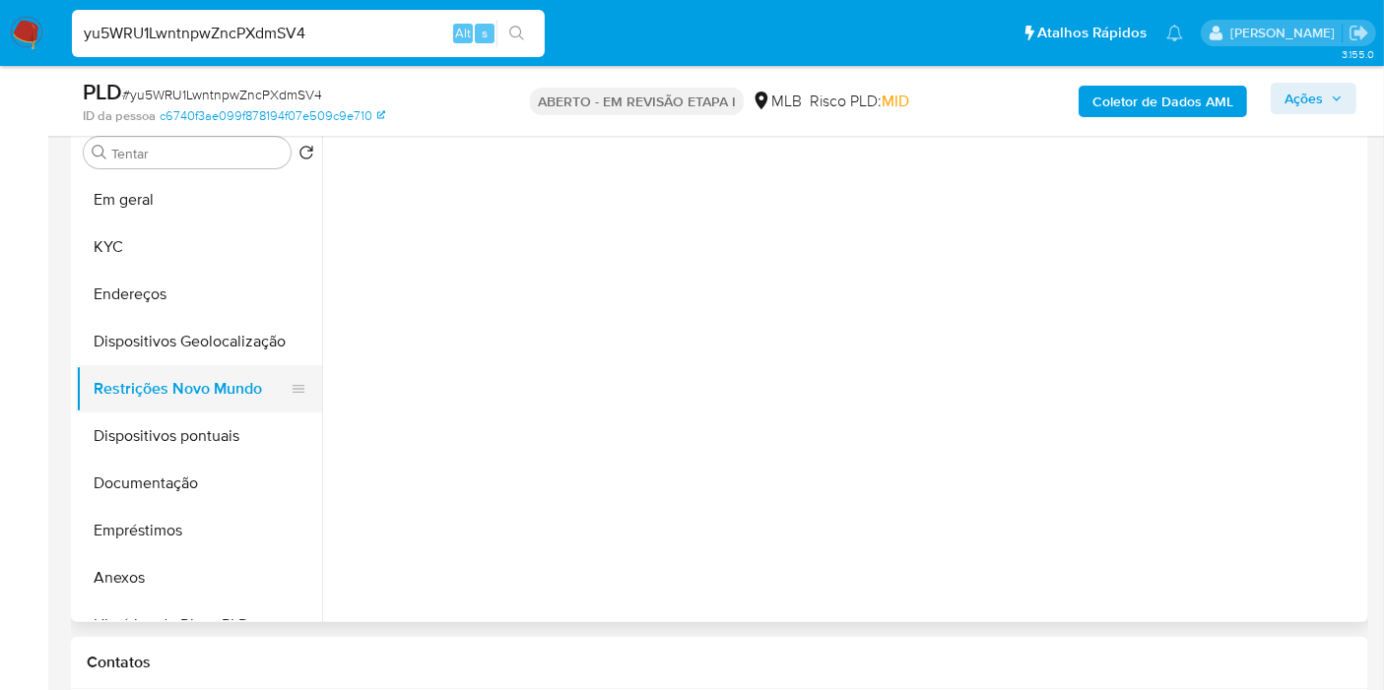
scroll to position [0, 0]
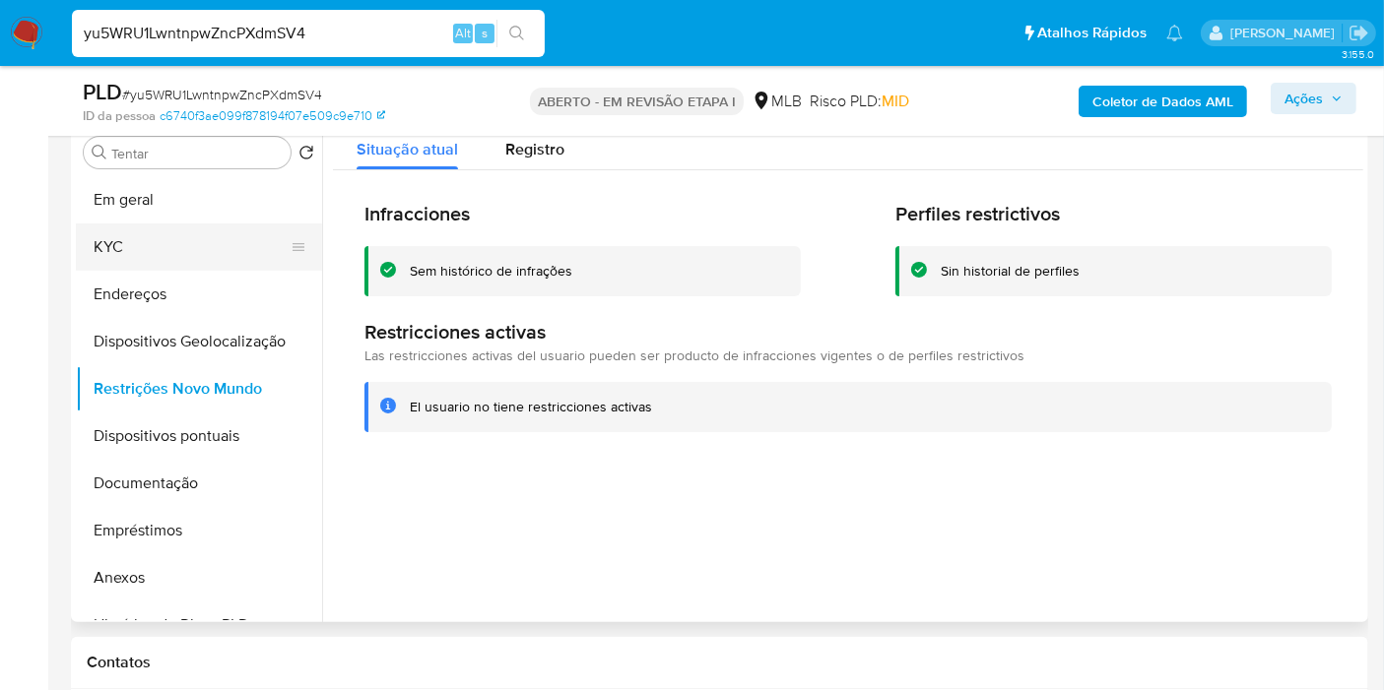
click at [152, 241] on button "KYC" at bounding box center [191, 247] width 230 height 47
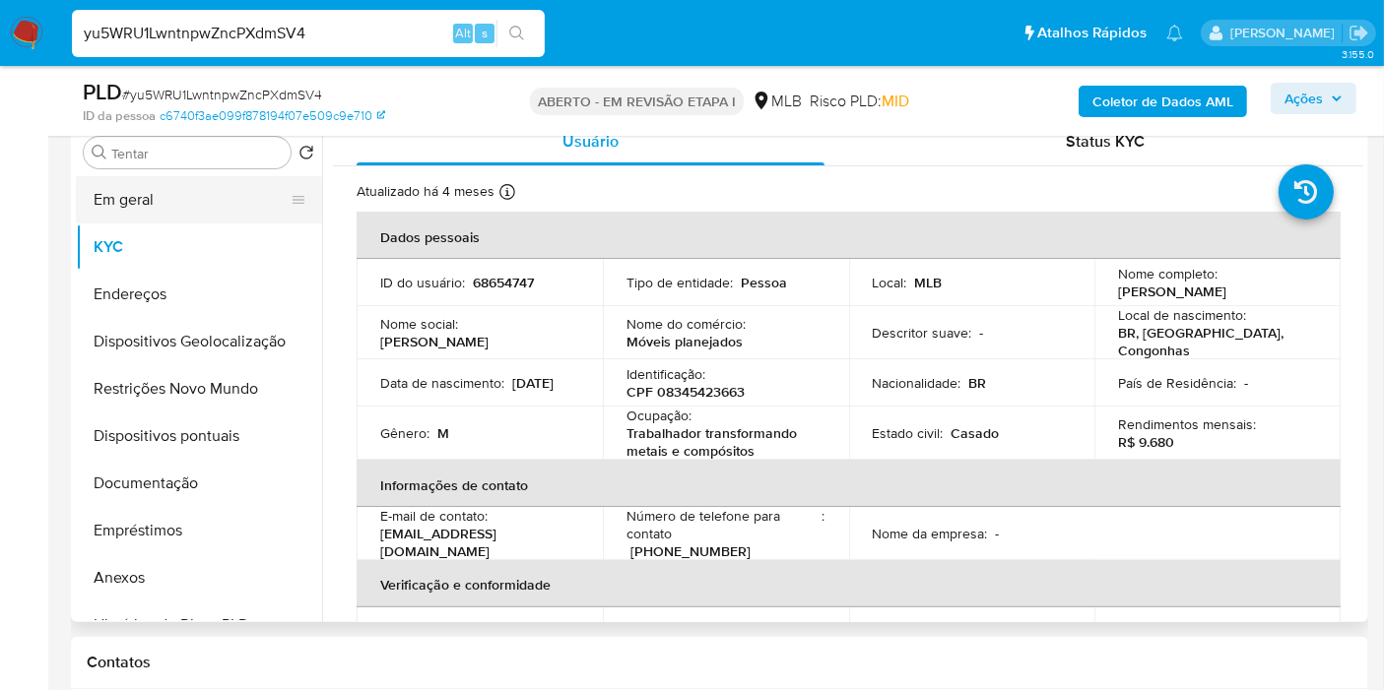
click at [140, 198] on button "Em geral" at bounding box center [191, 199] width 230 height 47
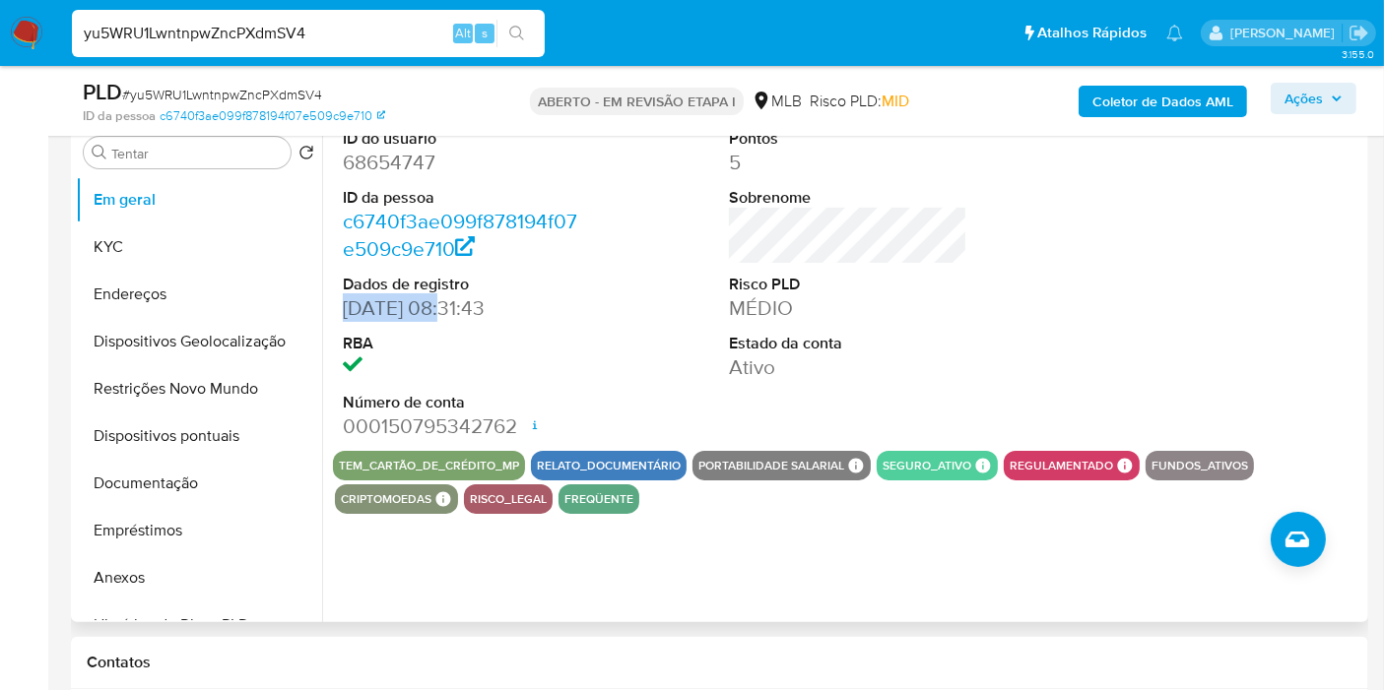
drag, startPoint x: 442, startPoint y: 305, endPoint x: 347, endPoint y: 310, distance: 95.7
click at [347, 310] on font "04/09/2011 08:31:43" at bounding box center [414, 307] width 142 height 29
copy font "04/09/2011"
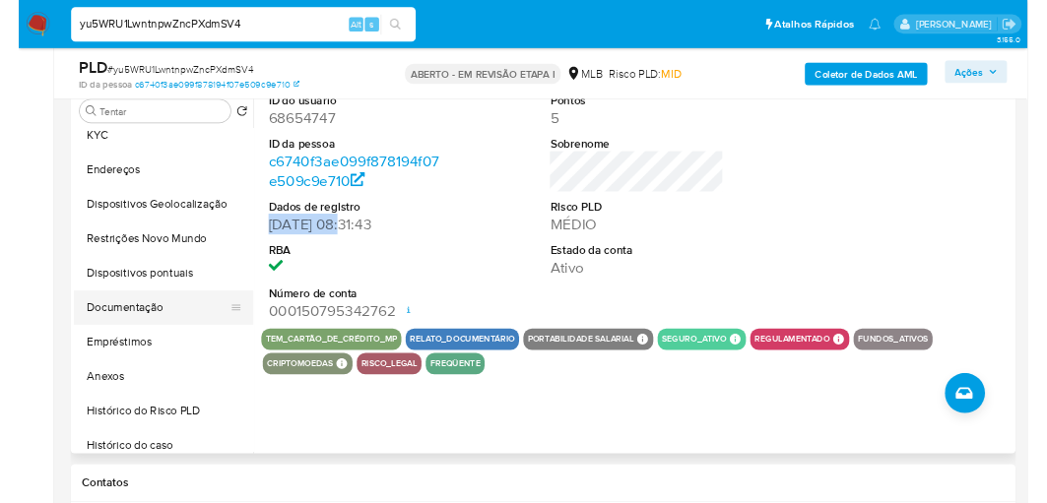
scroll to position [109, 0]
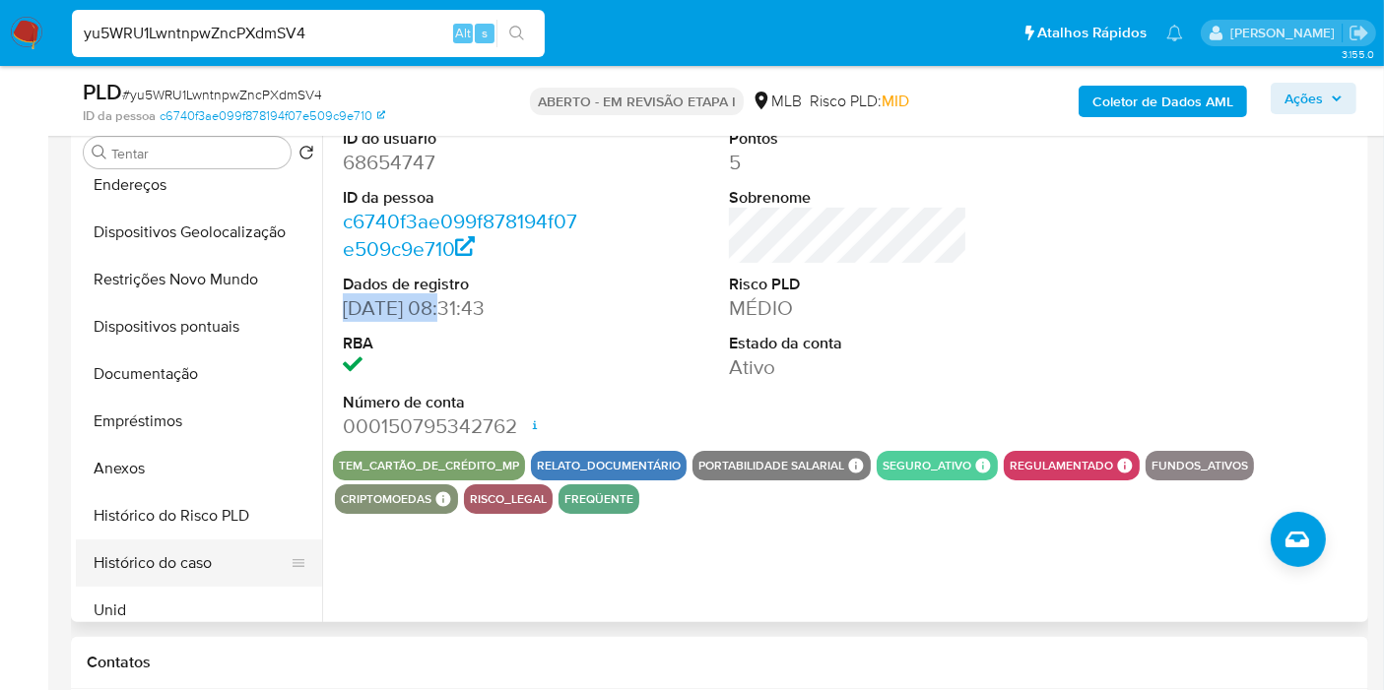
click at [157, 564] on button "Histórico do caso" at bounding box center [191, 563] width 230 height 47
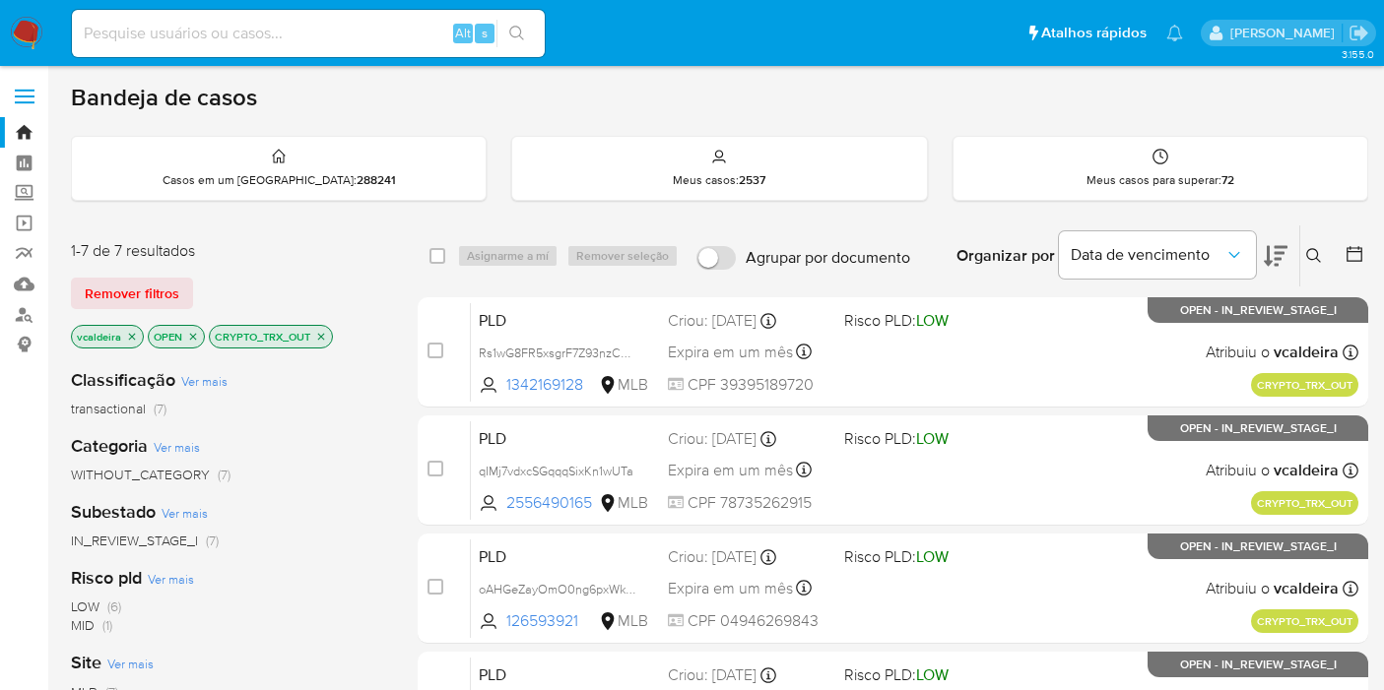
scroll to position [507, 0]
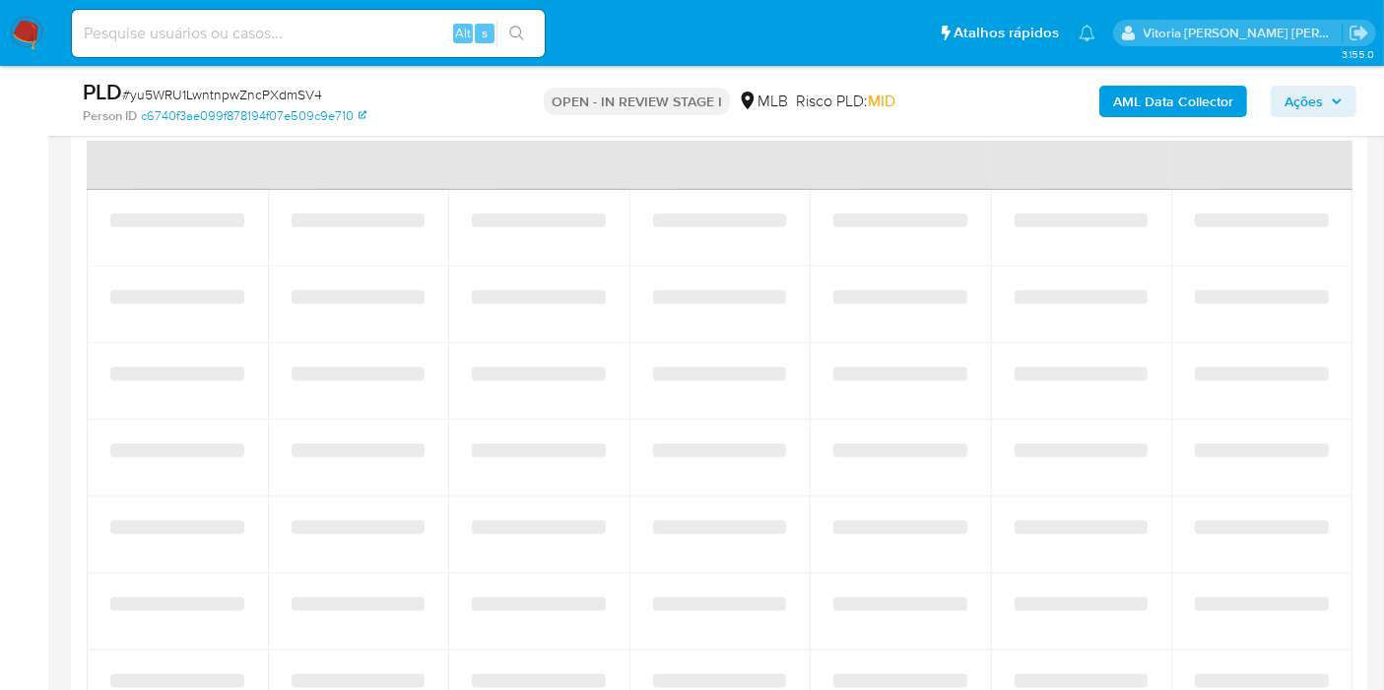
scroll to position [2844, 0]
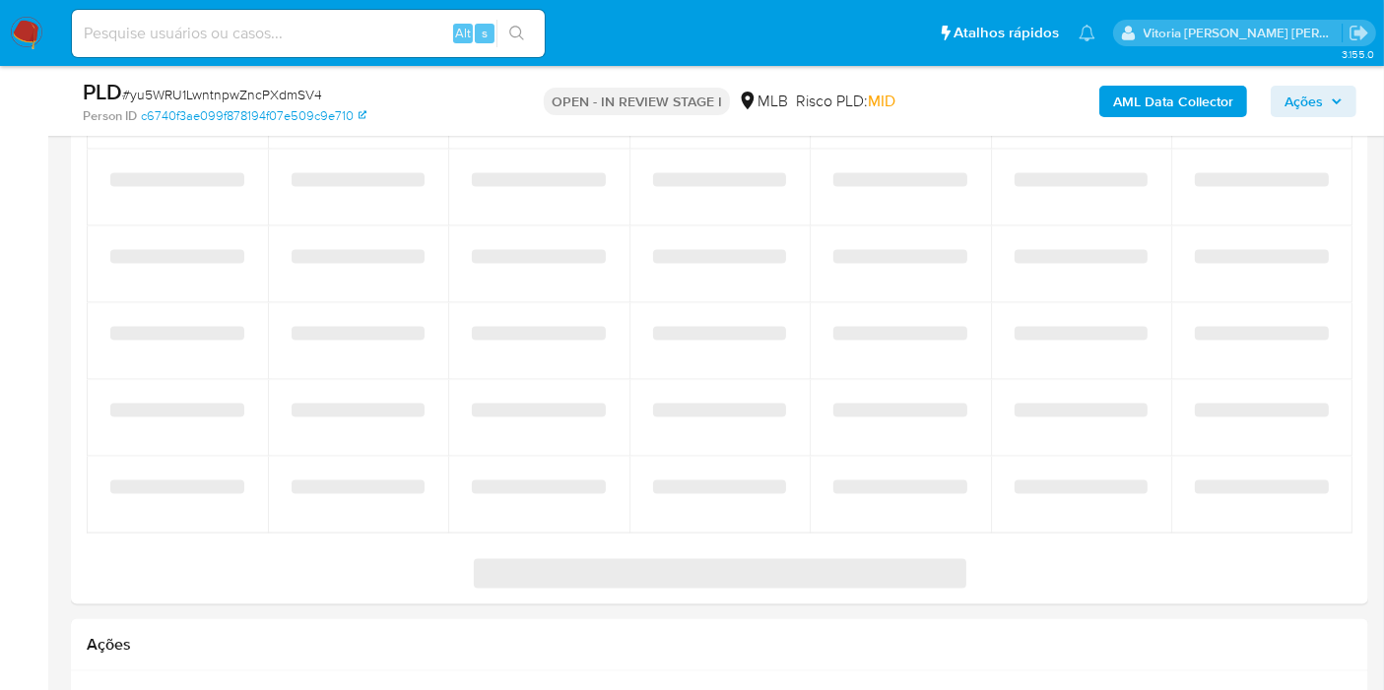
select select "10"
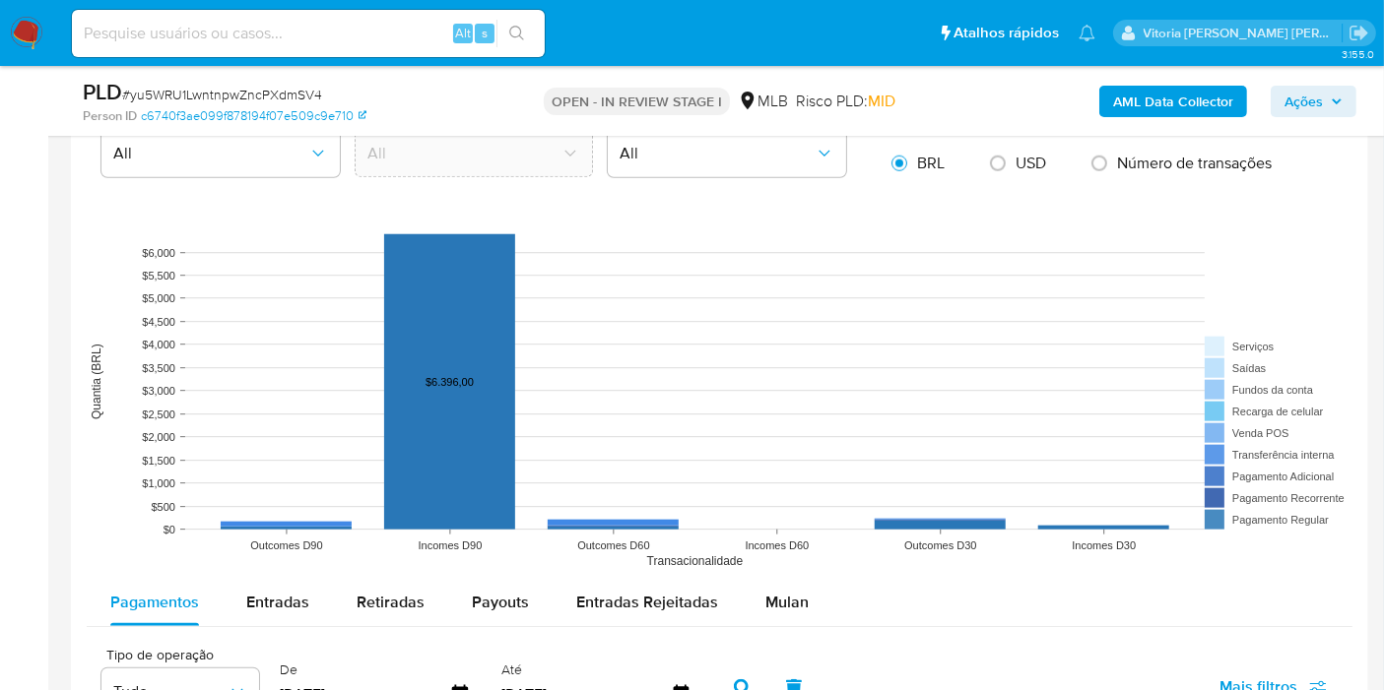
scroll to position [1970, 0]
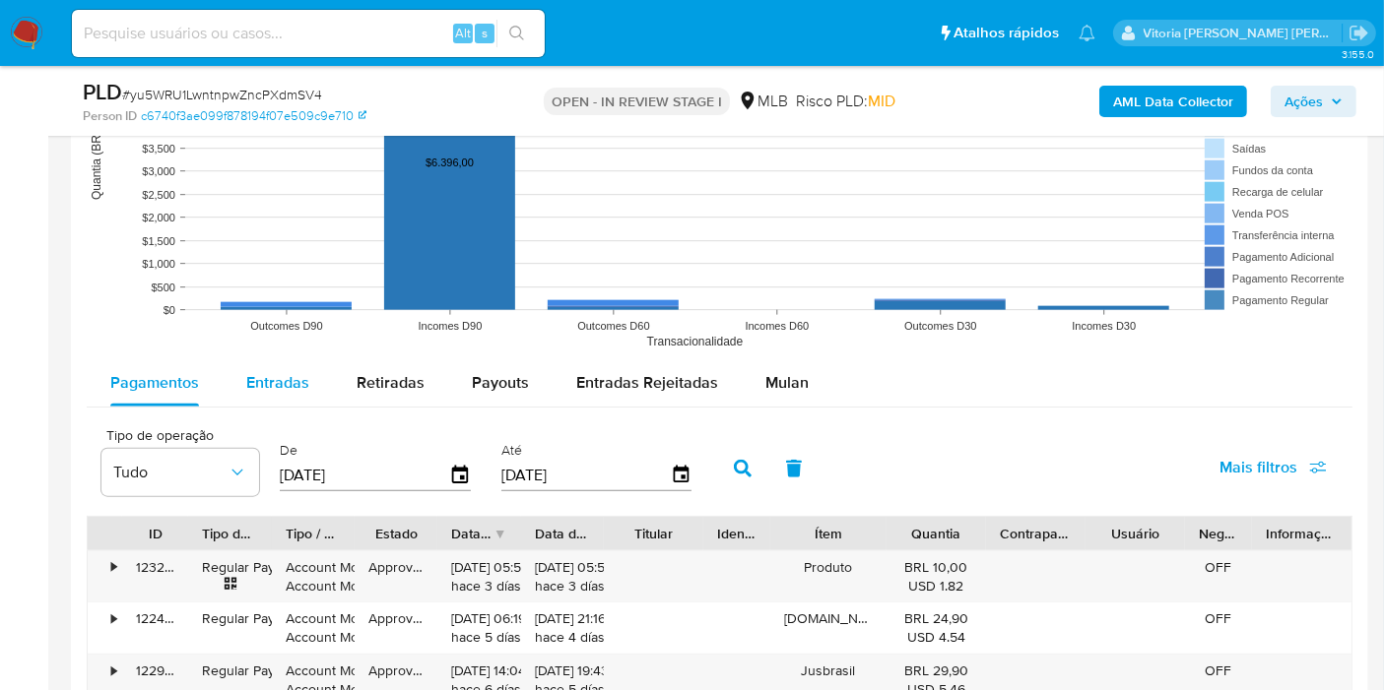
click at [271, 380] on span "Entradas" at bounding box center [277, 382] width 63 height 23
select select "10"
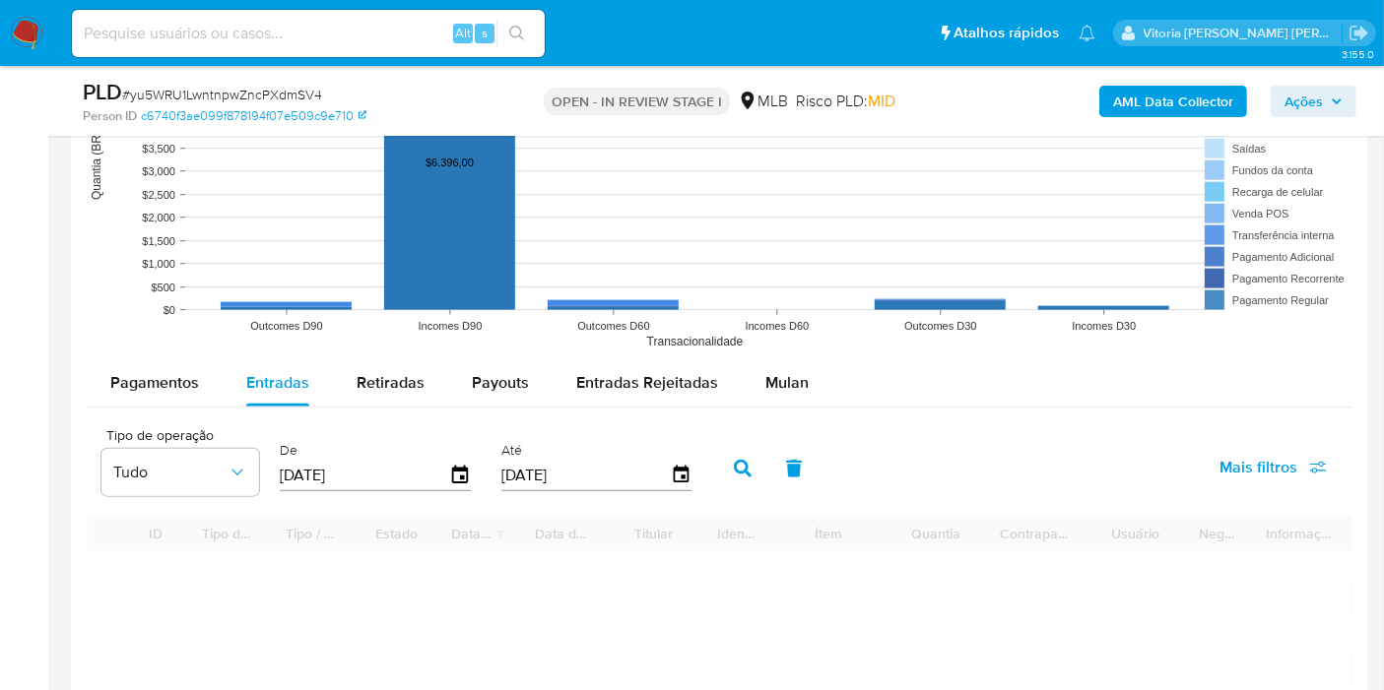
click at [374, 474] on input "[DATE]" at bounding box center [364, 476] width 169 height 32
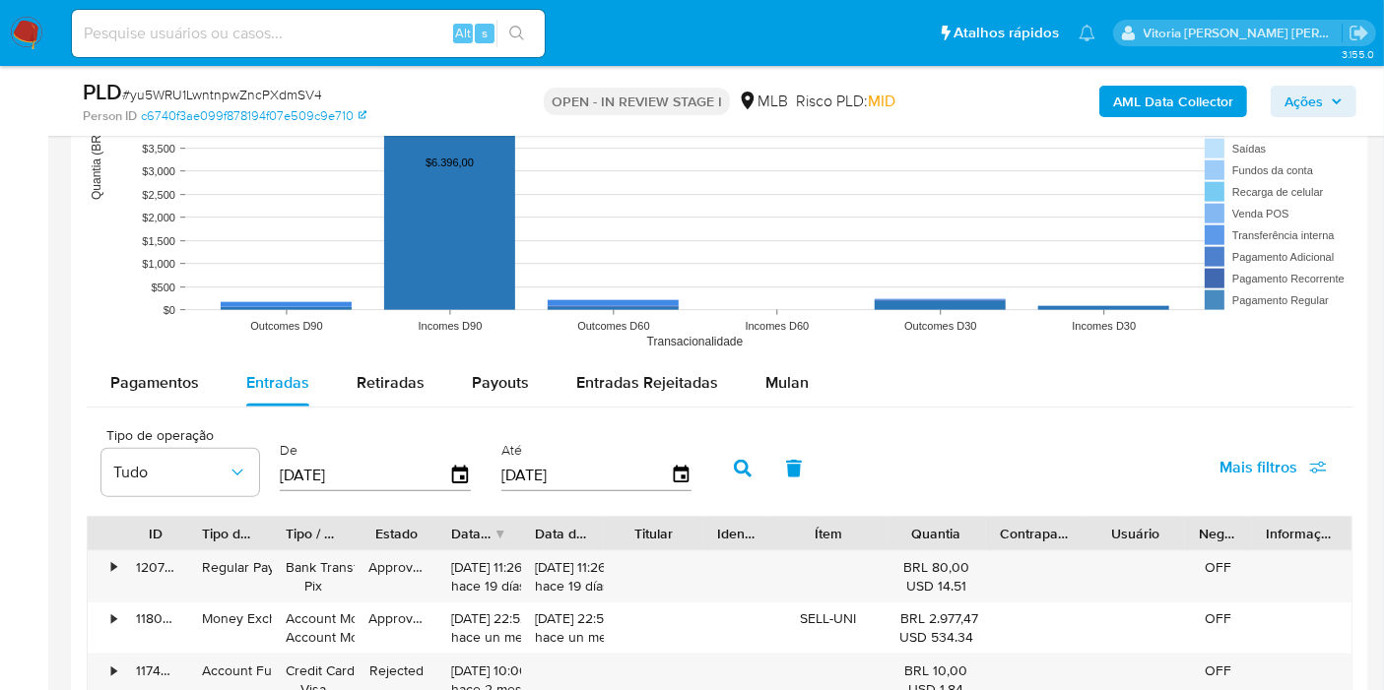
type input "28/05/202_"
type input "01/10/2024"
click at [734, 460] on icon "button" at bounding box center [743, 469] width 18 height 18
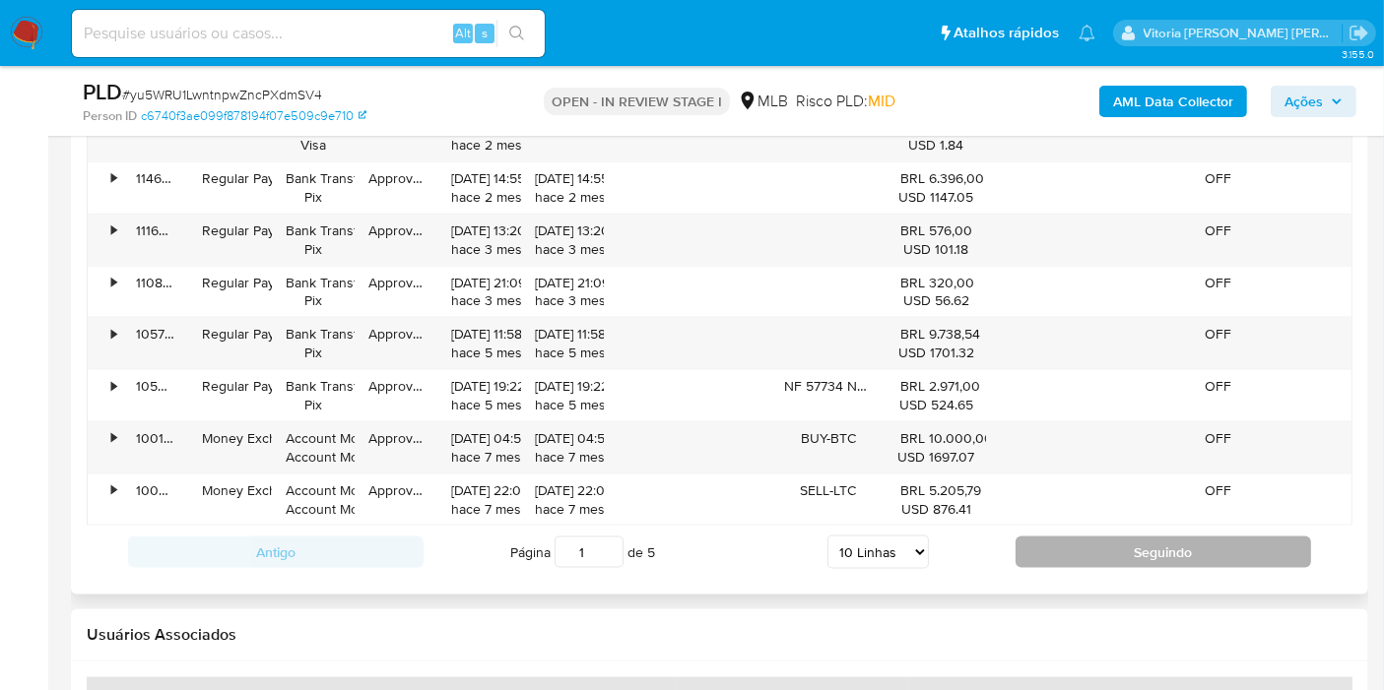
scroll to position [2516, 0]
click at [1092, 541] on button "Seguindo" at bounding box center [1162, 551] width 295 height 32
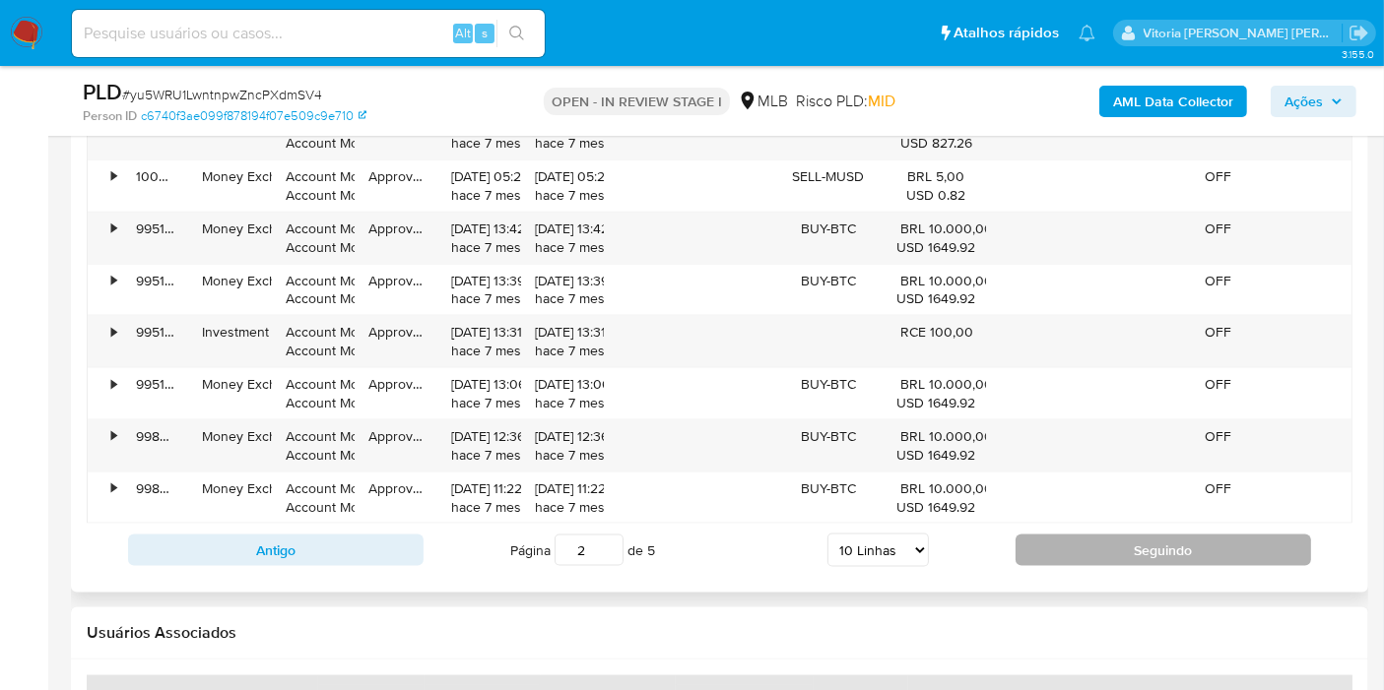
click at [1067, 550] on button "Seguindo" at bounding box center [1162, 551] width 295 height 32
type input "3"
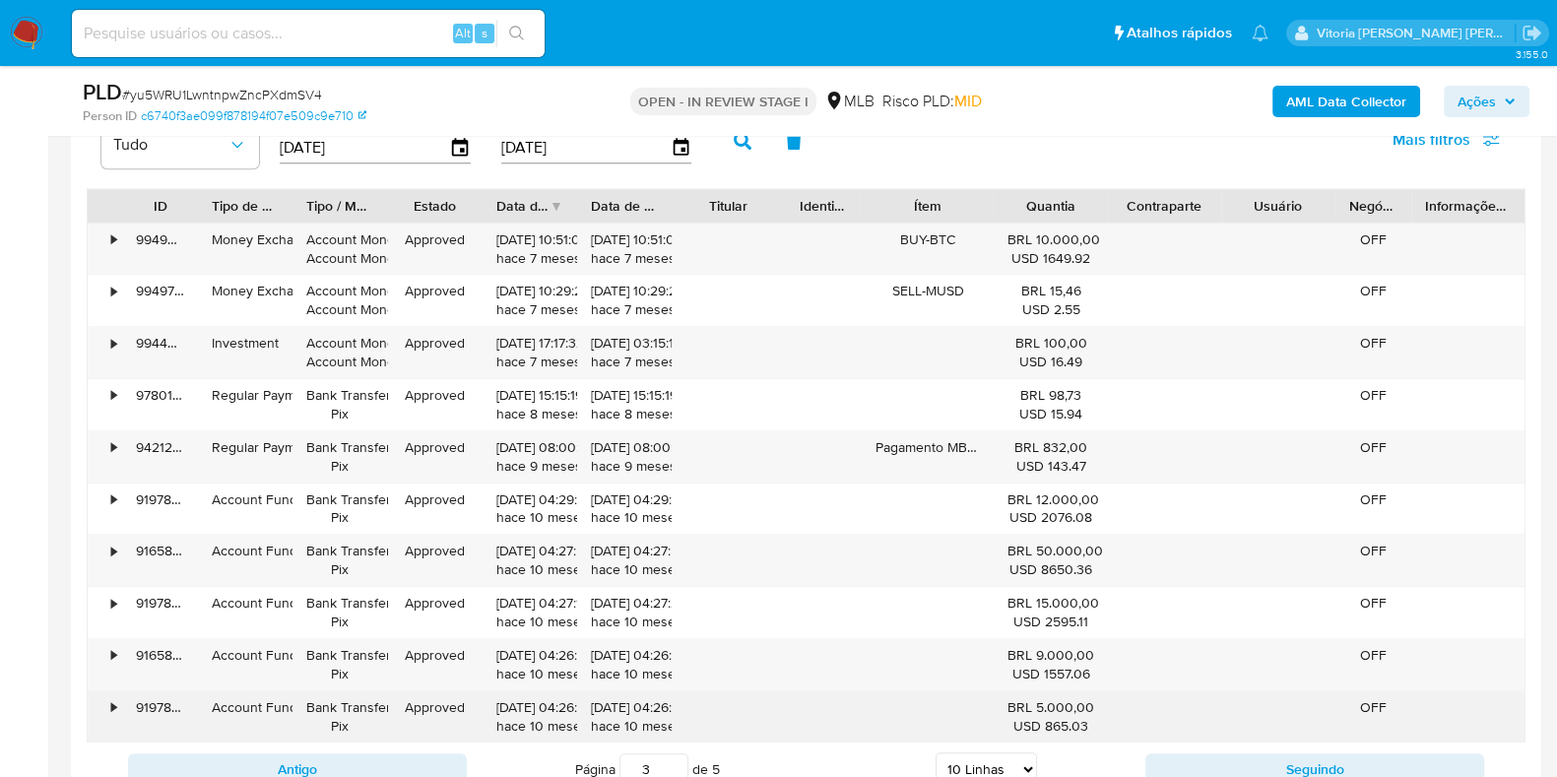
scroll to position [2421, 0]
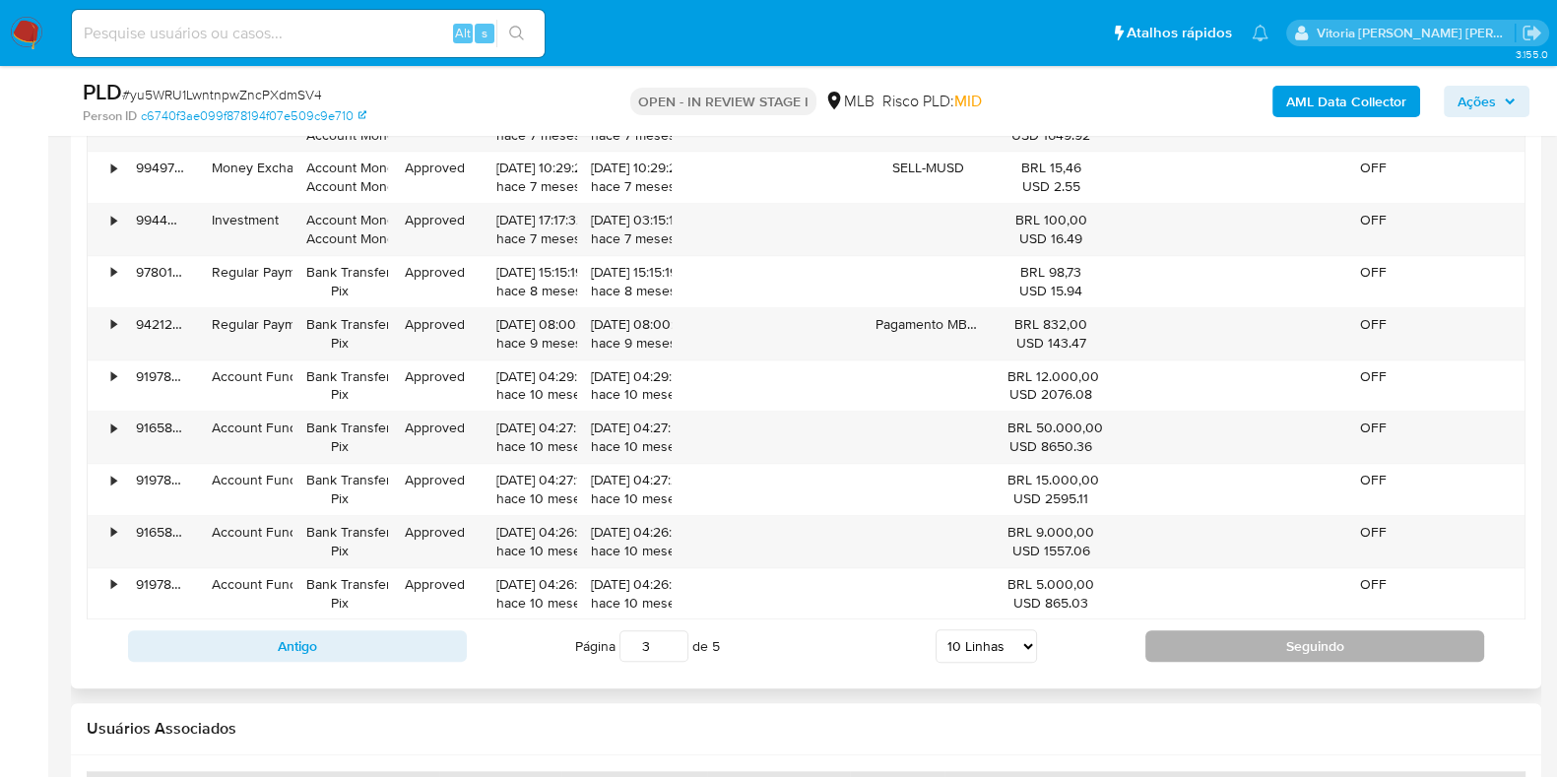
click at [1222, 647] on button "Seguindo" at bounding box center [1314, 646] width 339 height 32
type input "4"
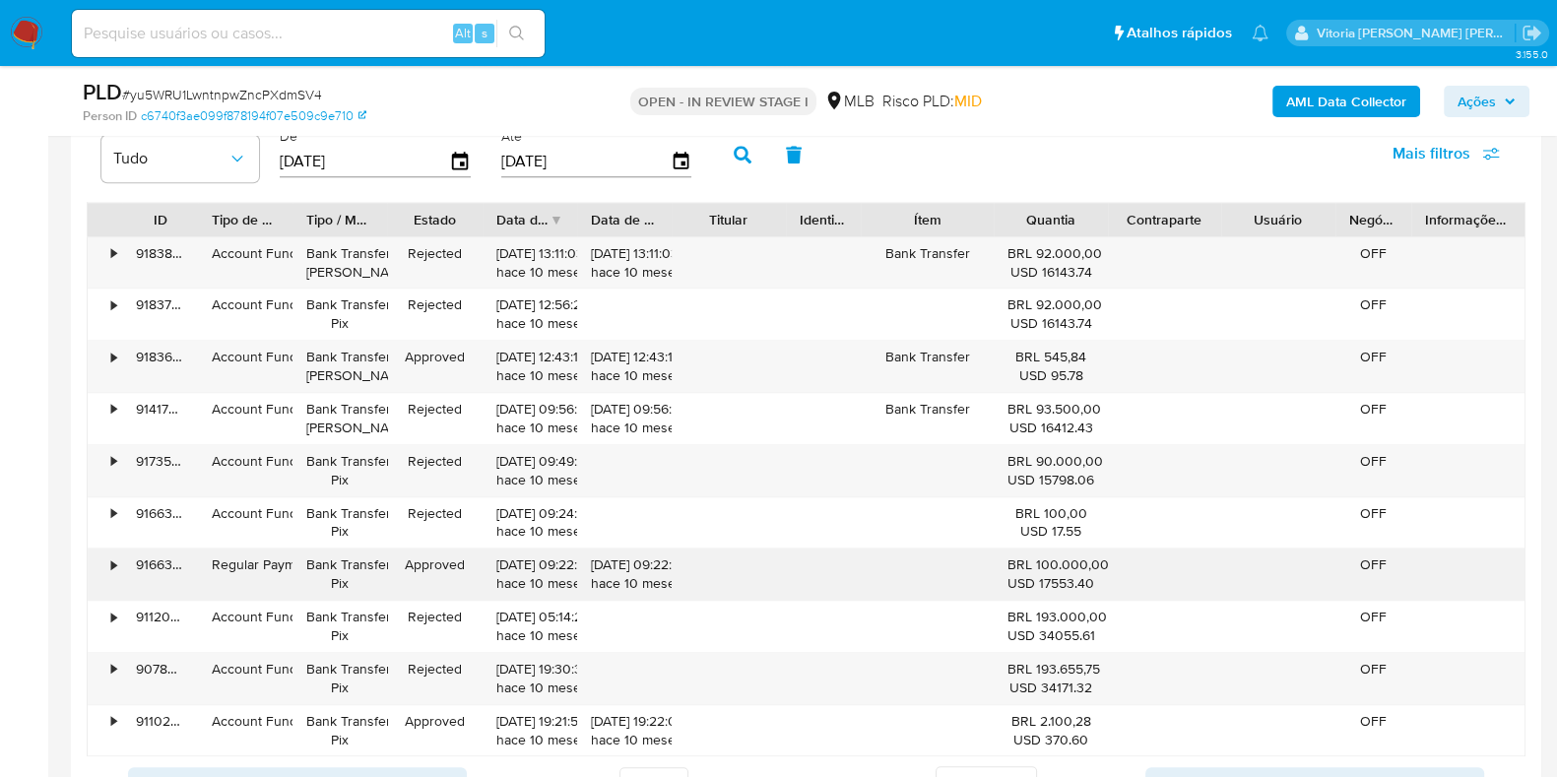
scroll to position [2298, 0]
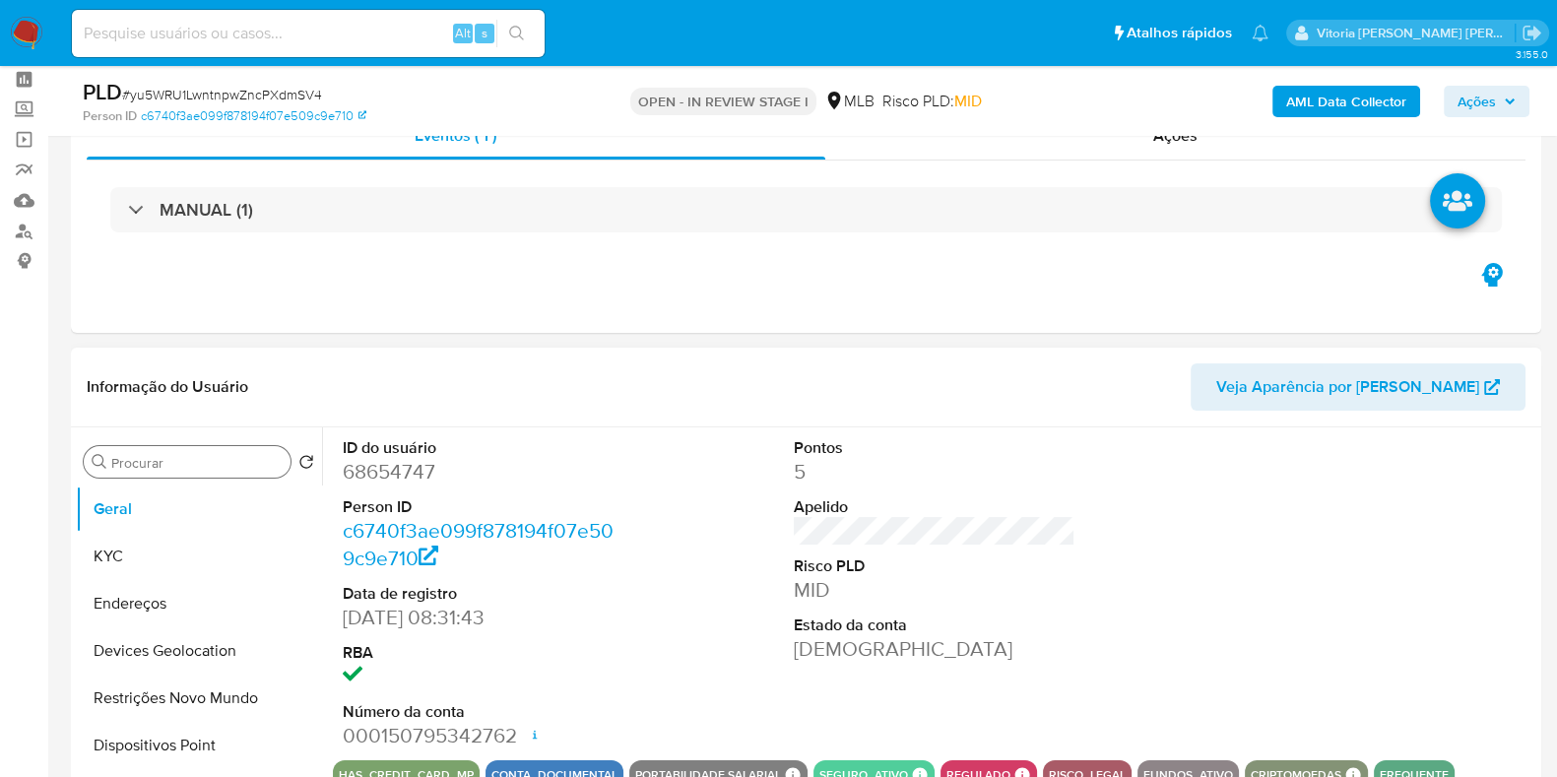
scroll to position [82, 0]
click at [139, 562] on button "KYC" at bounding box center [191, 558] width 230 height 47
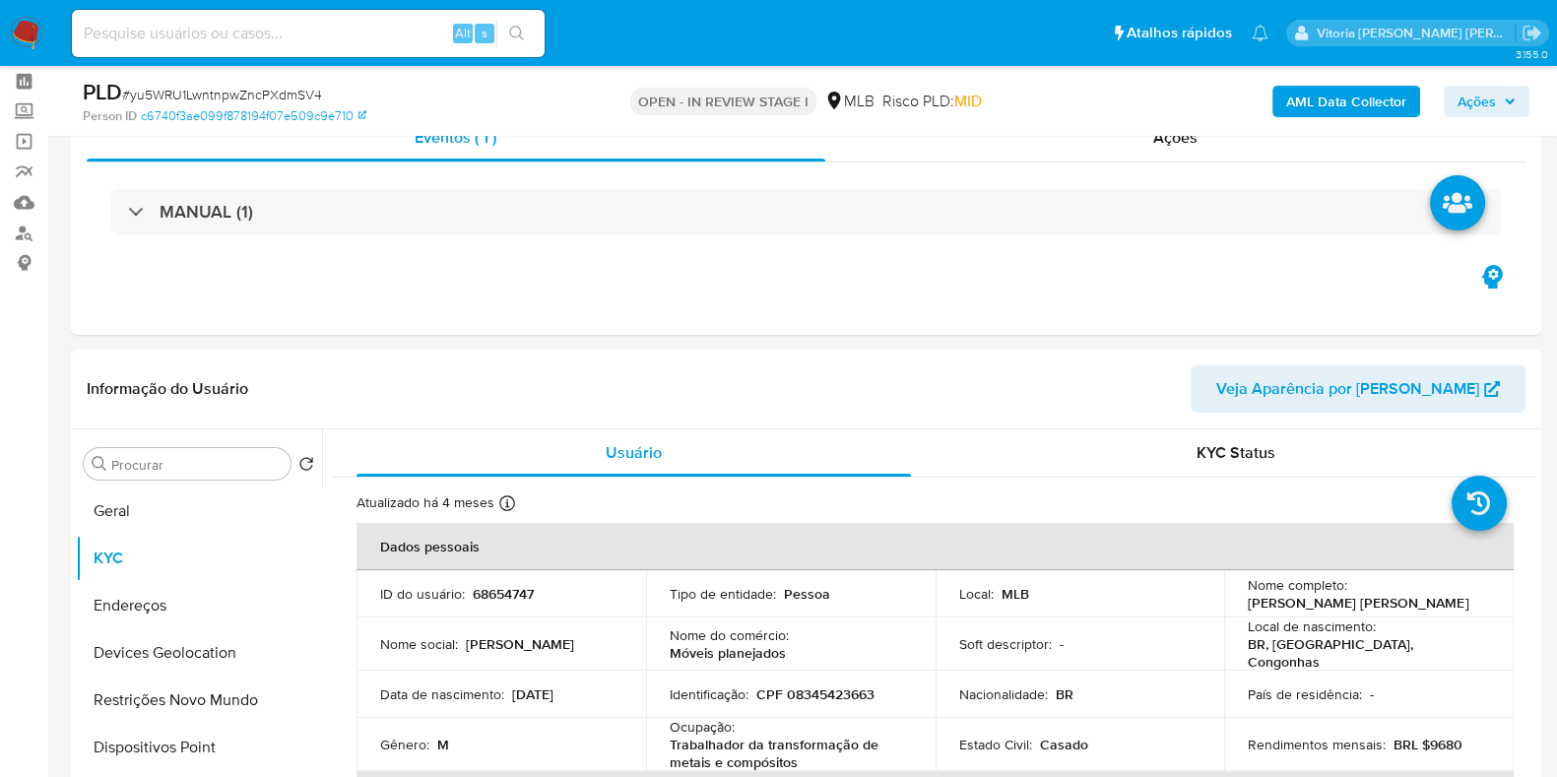
click at [1400, 86] on span "Ações" at bounding box center [1477, 102] width 38 height 32
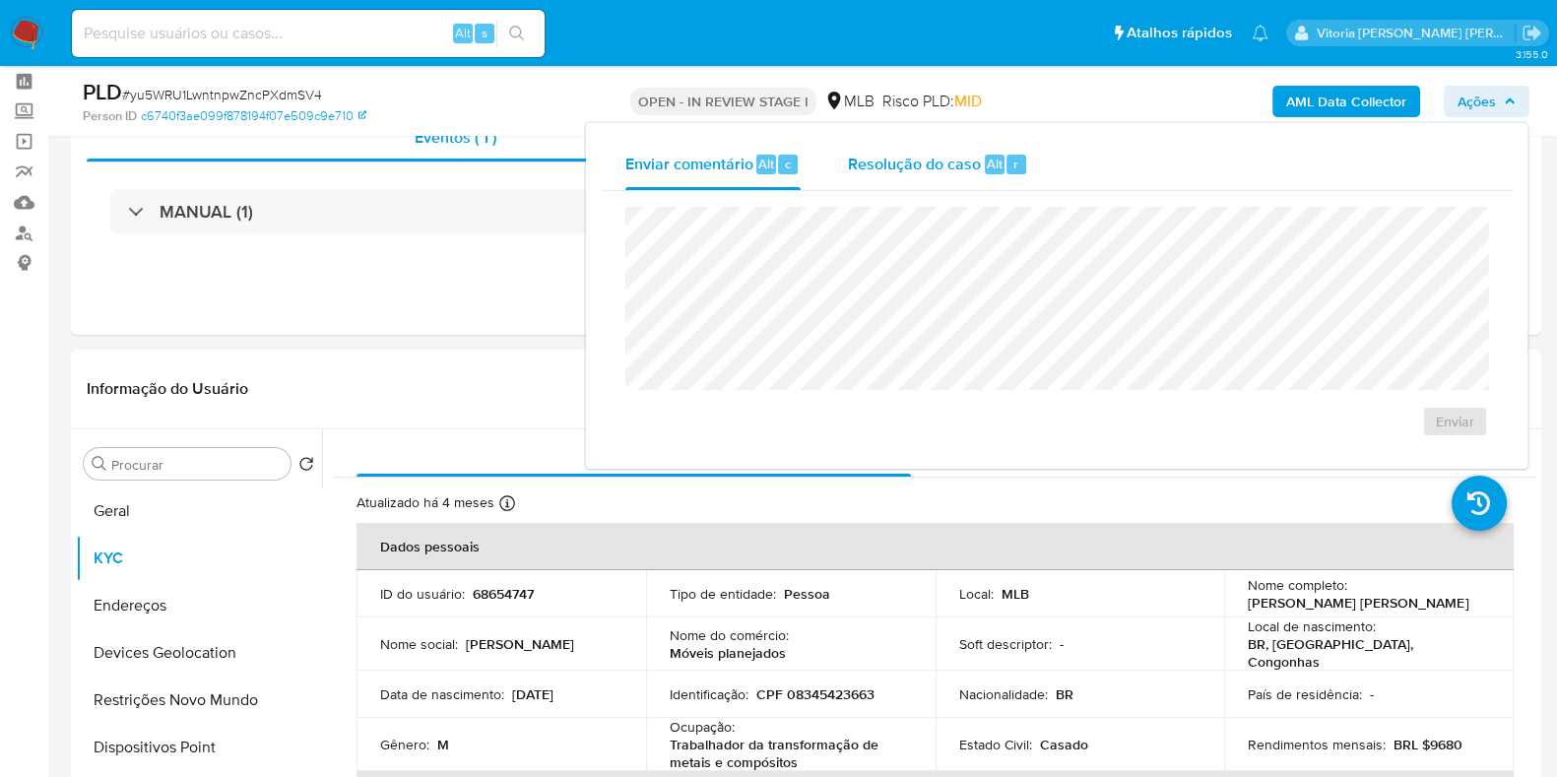
click at [906, 169] on span "Resolução do caso" at bounding box center [914, 163] width 133 height 23
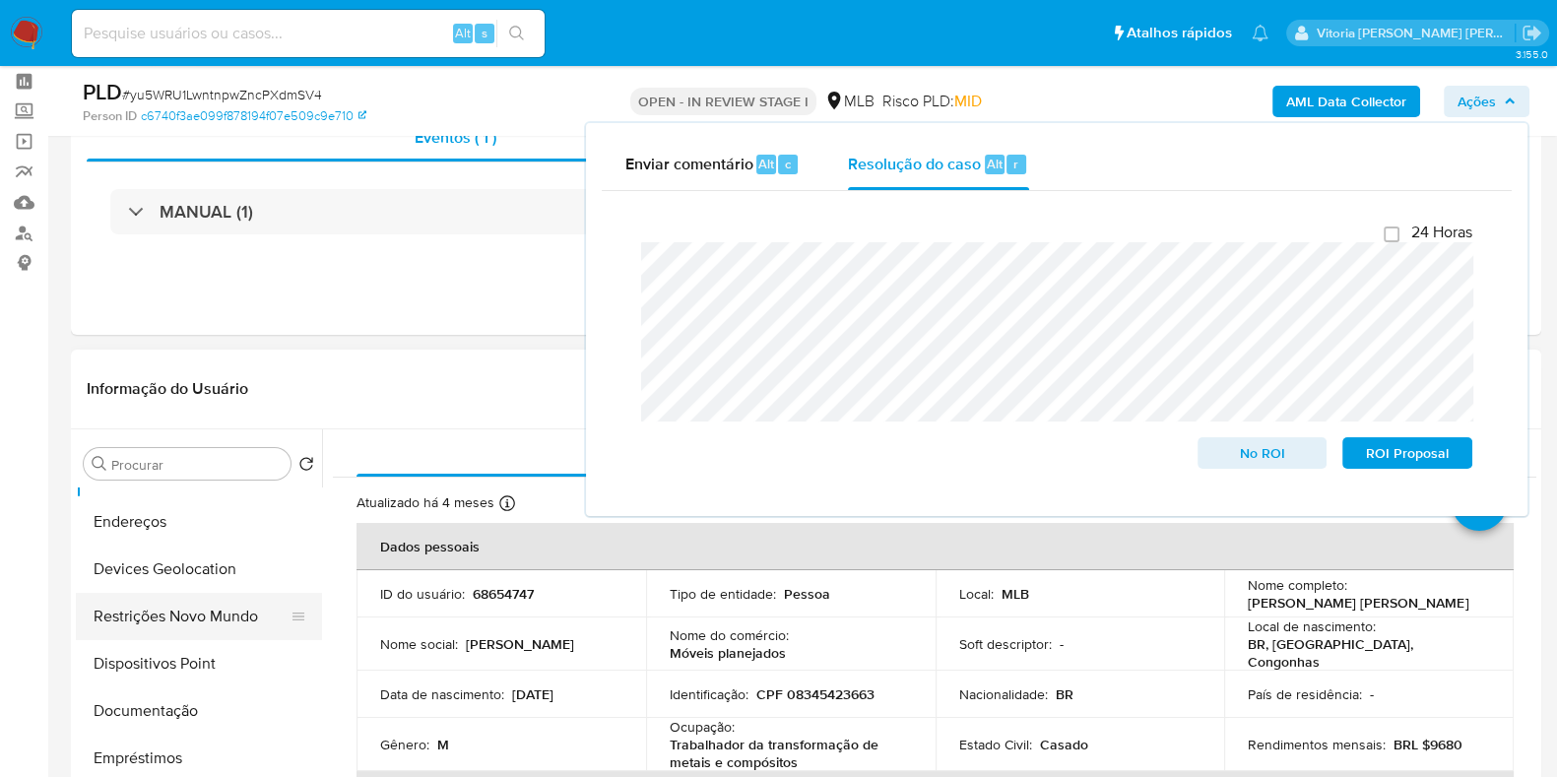
scroll to position [122, 0]
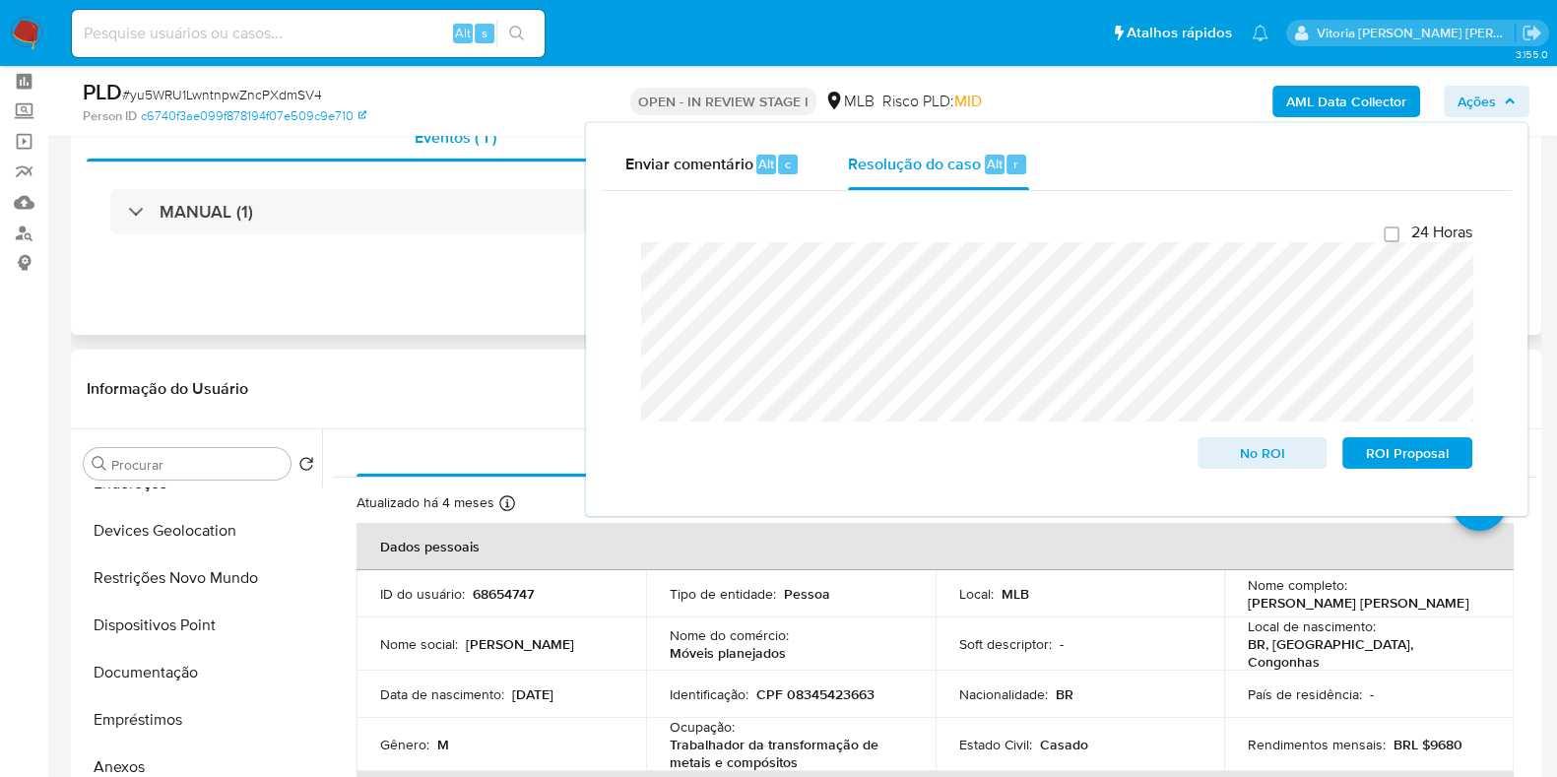
click at [430, 263] on div "Eventos ( 1 ) Ações MANUAL (1)" at bounding box center [806, 216] width 1470 height 236
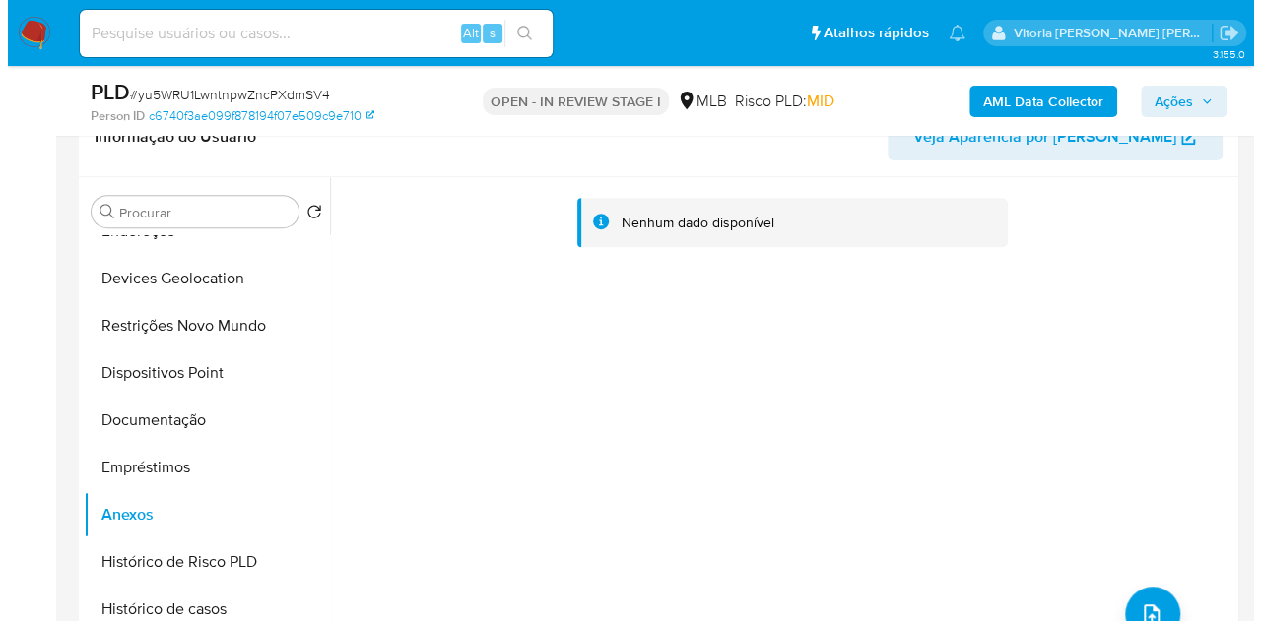
scroll to position [412, 0]
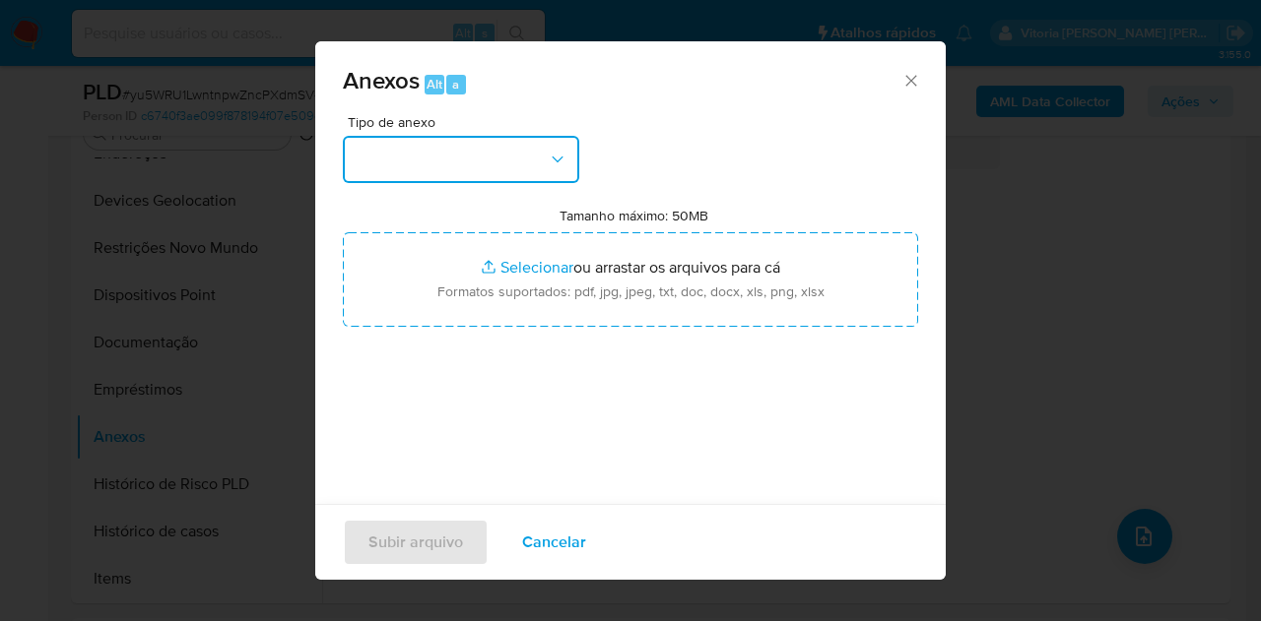
click at [542, 159] on button "button" at bounding box center [461, 159] width 236 height 47
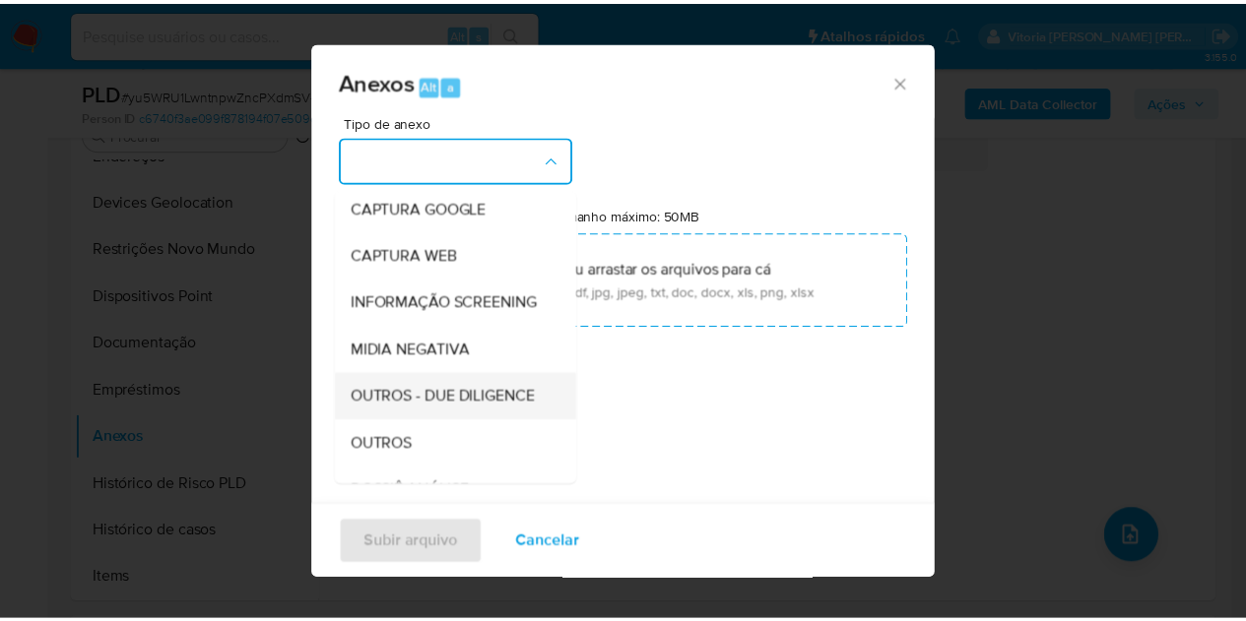
scroll to position [197, 0]
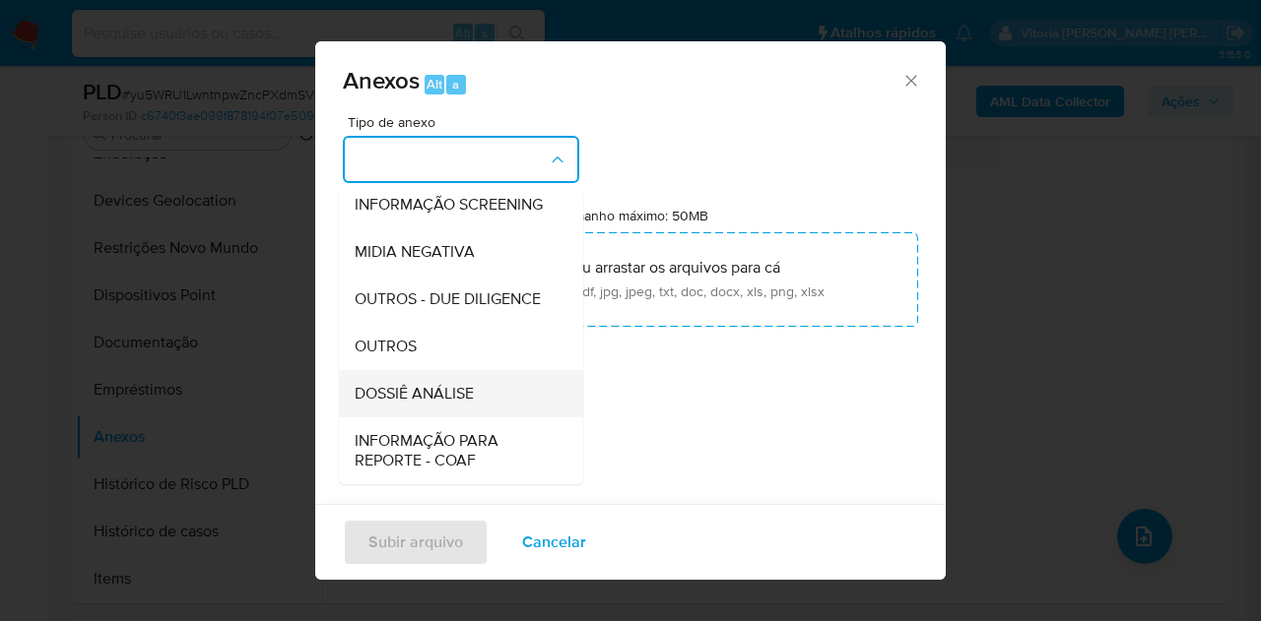
click at [443, 404] on span "DOSSIÊ ANÁLISE" at bounding box center [414, 394] width 119 height 20
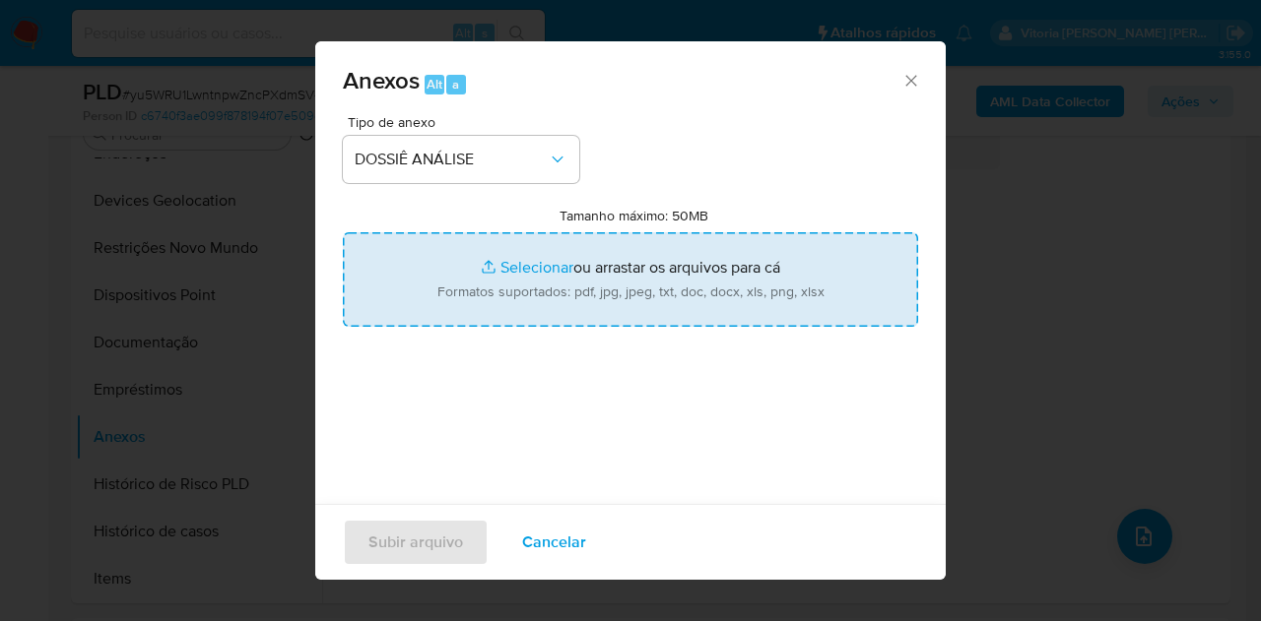
type input "C:\fakepath\Caselog yu5WRU1LwntnpwZncPXdmSV4_2025_08_25_07_49_04.pdf"
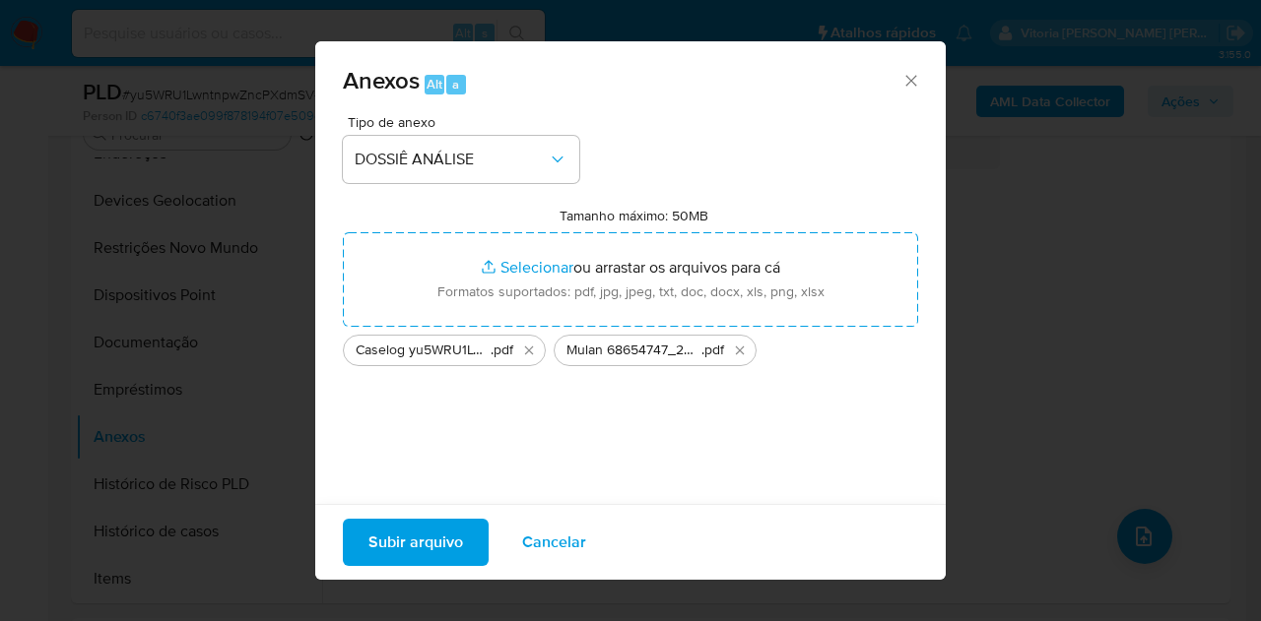
click at [437, 533] on span "Subir arquivo" at bounding box center [415, 542] width 95 height 43
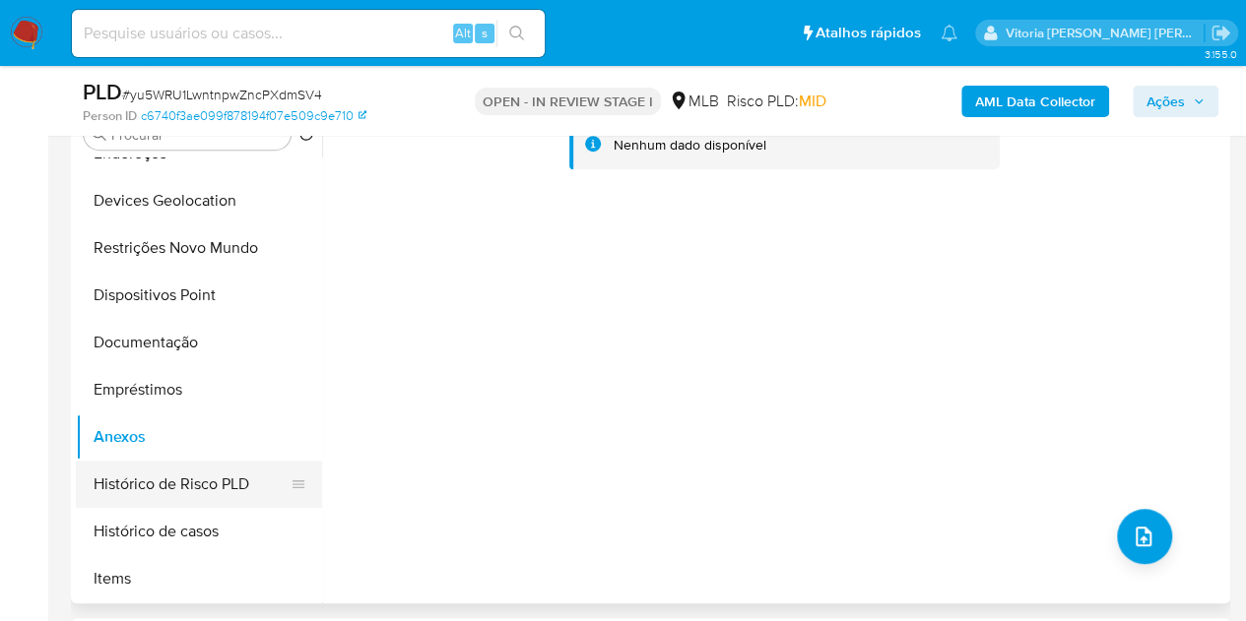
click at [160, 489] on button "Histórico de Risco PLD" at bounding box center [191, 484] width 230 height 47
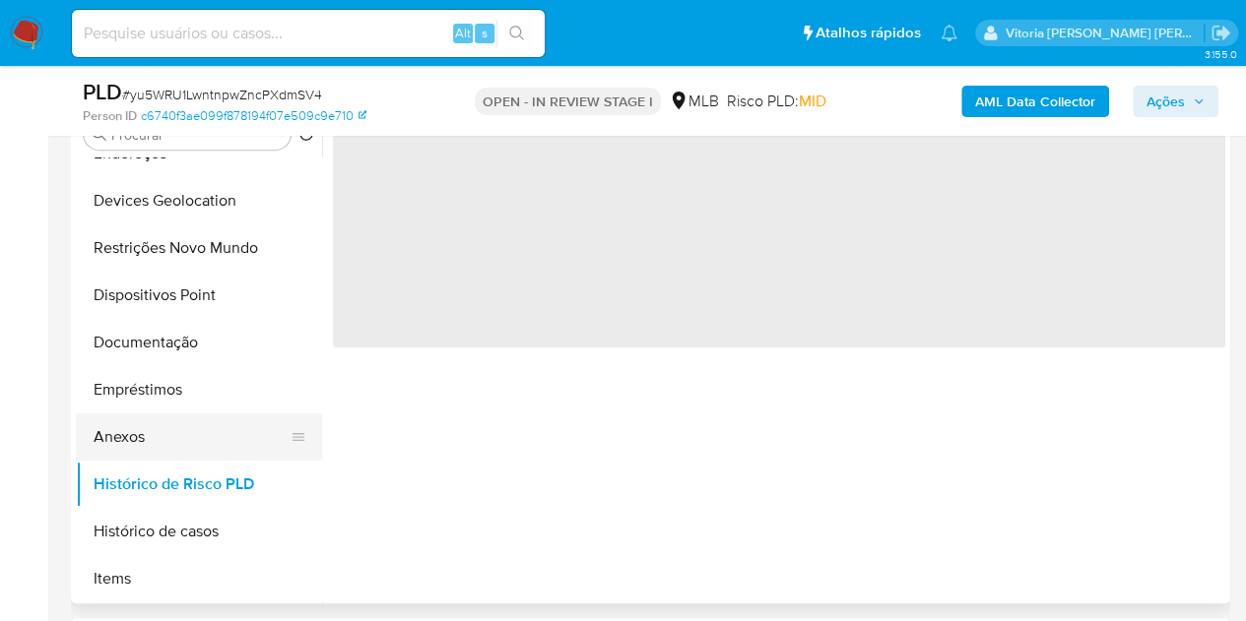
click at [130, 430] on button "Anexos" at bounding box center [191, 437] width 230 height 47
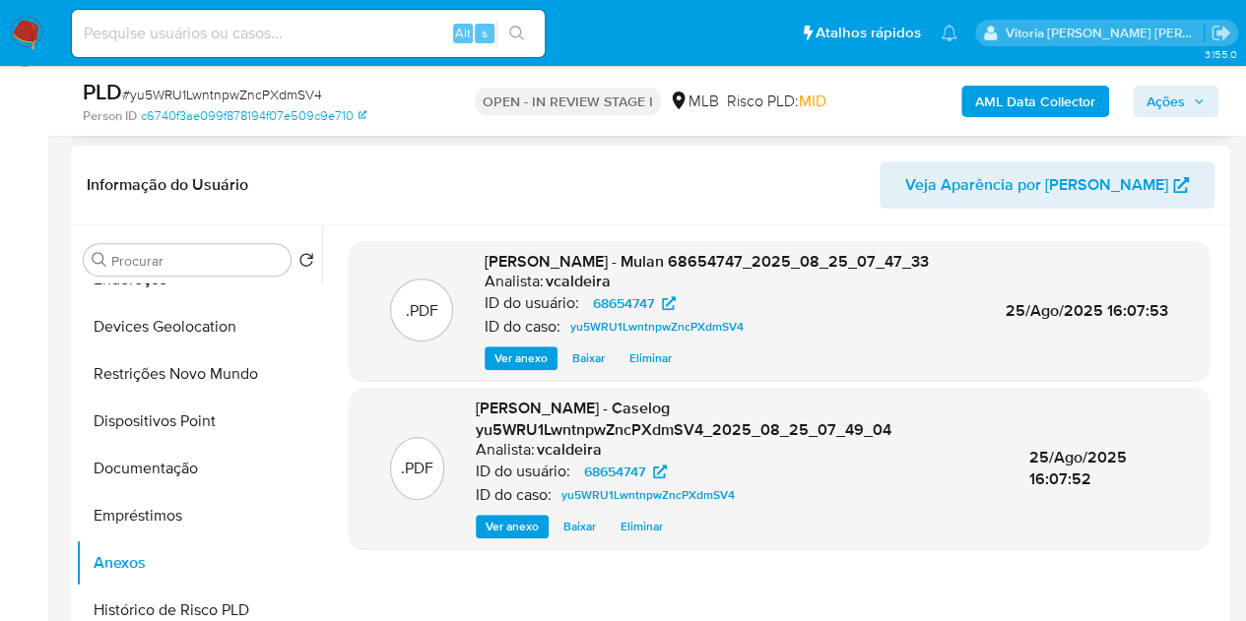
scroll to position [215, 0]
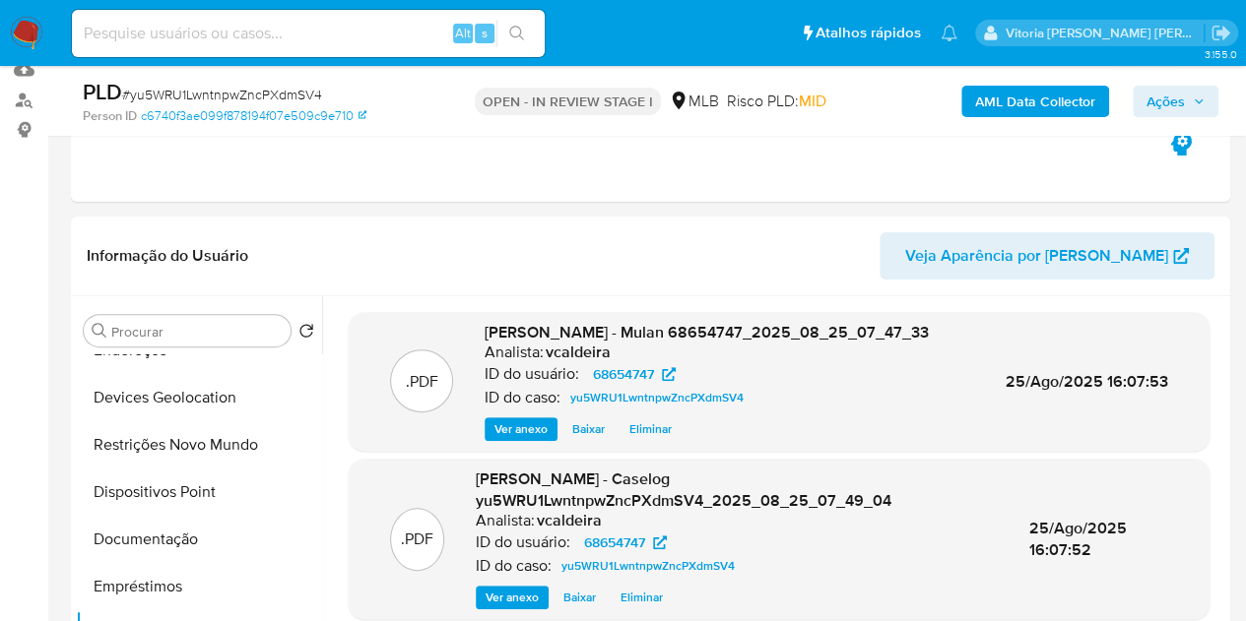
click at [1004, 95] on b "AML Data Collector" at bounding box center [1035, 102] width 120 height 32
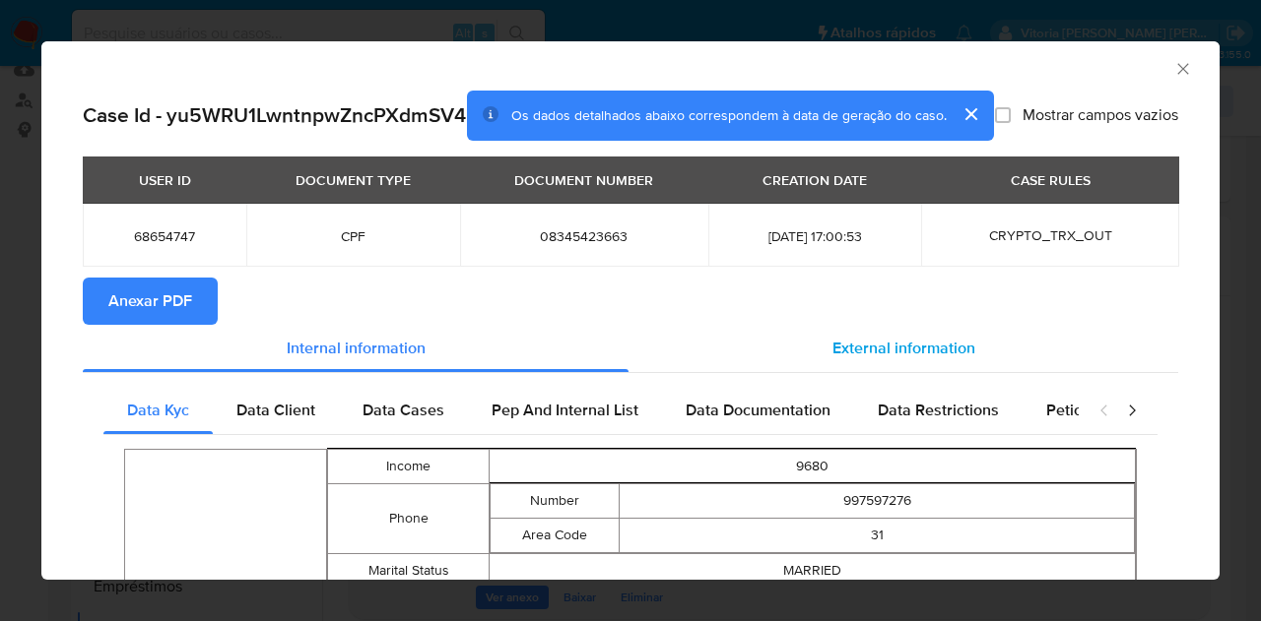
click at [907, 359] on span "External information" at bounding box center [903, 348] width 143 height 23
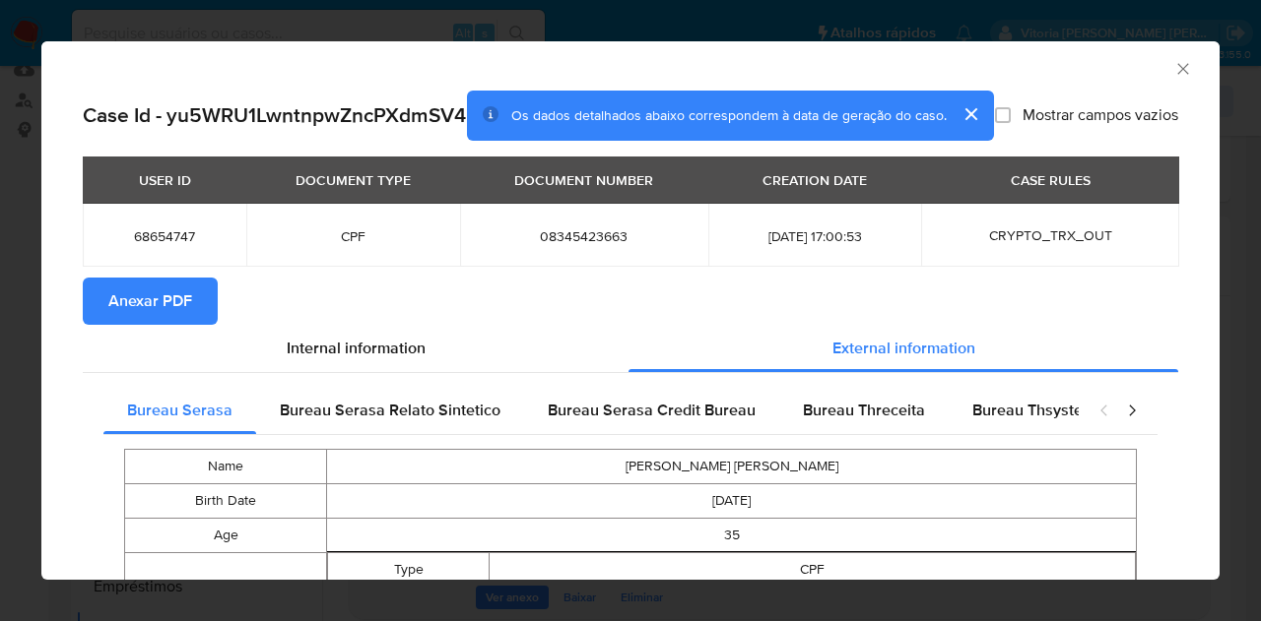
click at [184, 323] on span "Anexar PDF" at bounding box center [150, 301] width 84 height 43
click at [1177, 68] on icon "Fechar a janela" at bounding box center [1182, 68] width 11 height 11
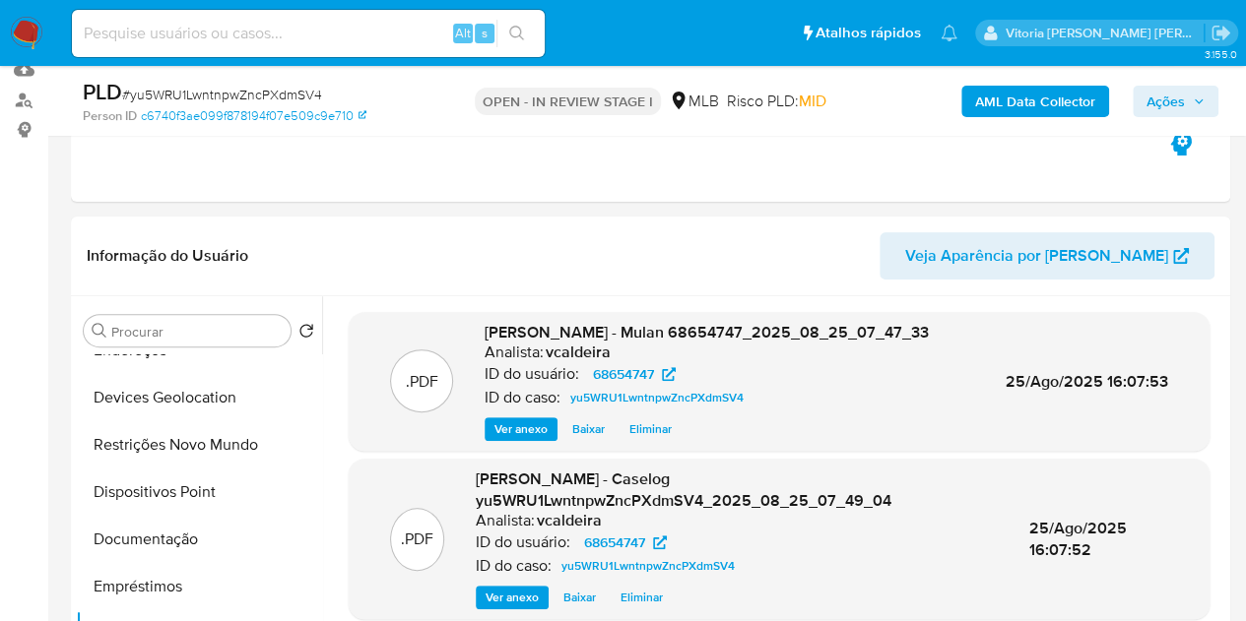
click at [1180, 97] on span "Ações" at bounding box center [1165, 102] width 38 height 32
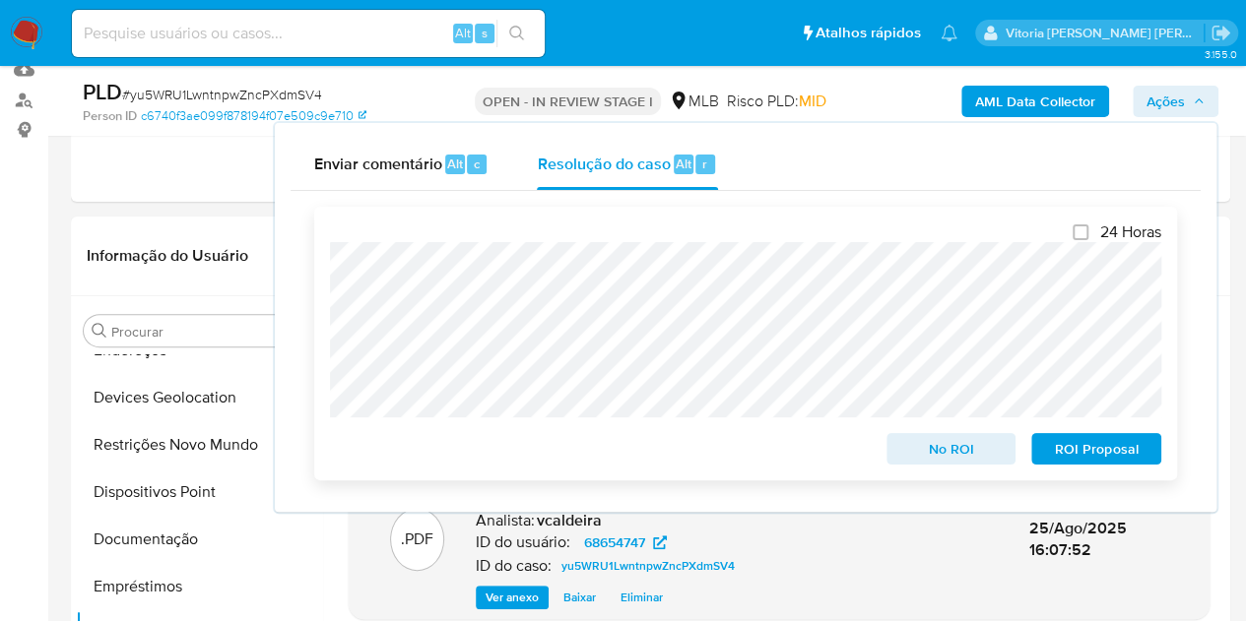
click at [940, 456] on span "No ROI" at bounding box center [951, 449] width 102 height 28
click at [312, 271] on div "Fechamento do caso 24 Horas No ROI ROI Proposal" at bounding box center [746, 343] width 910 height 305
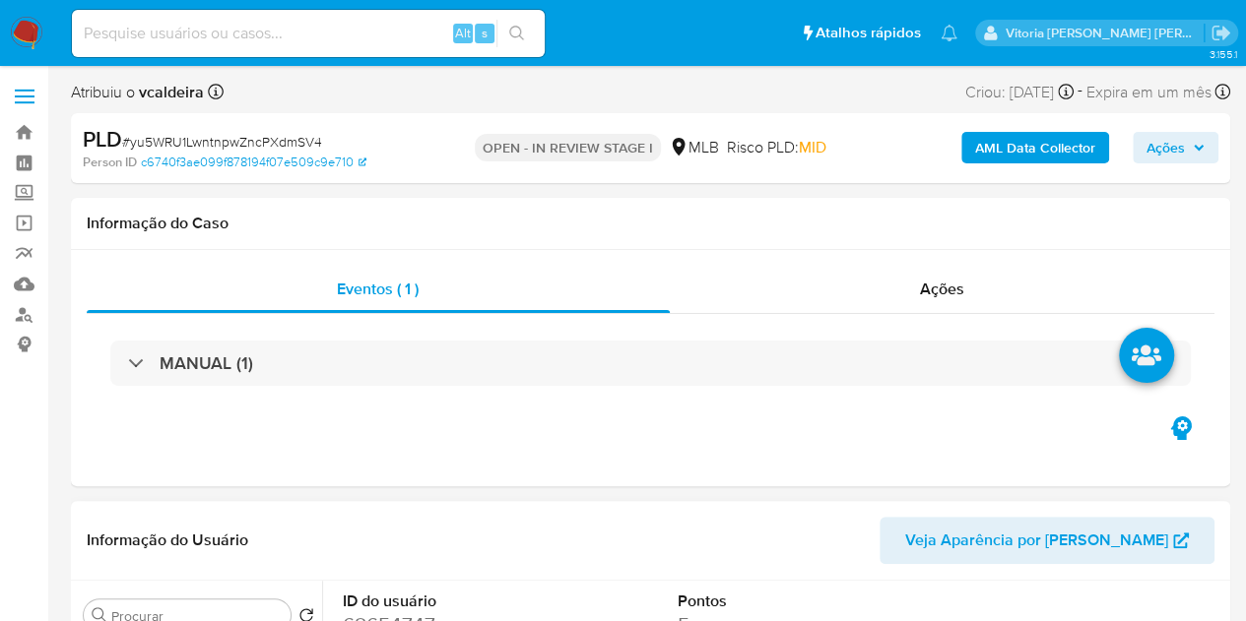
select select "10"
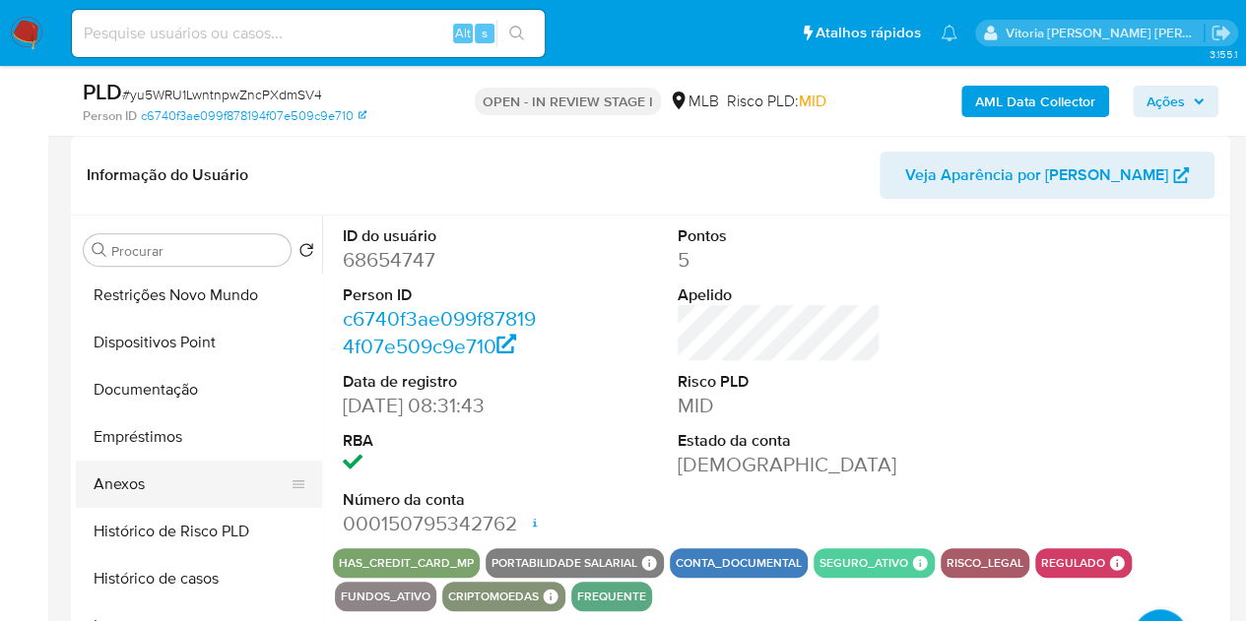
scroll to position [197, 0]
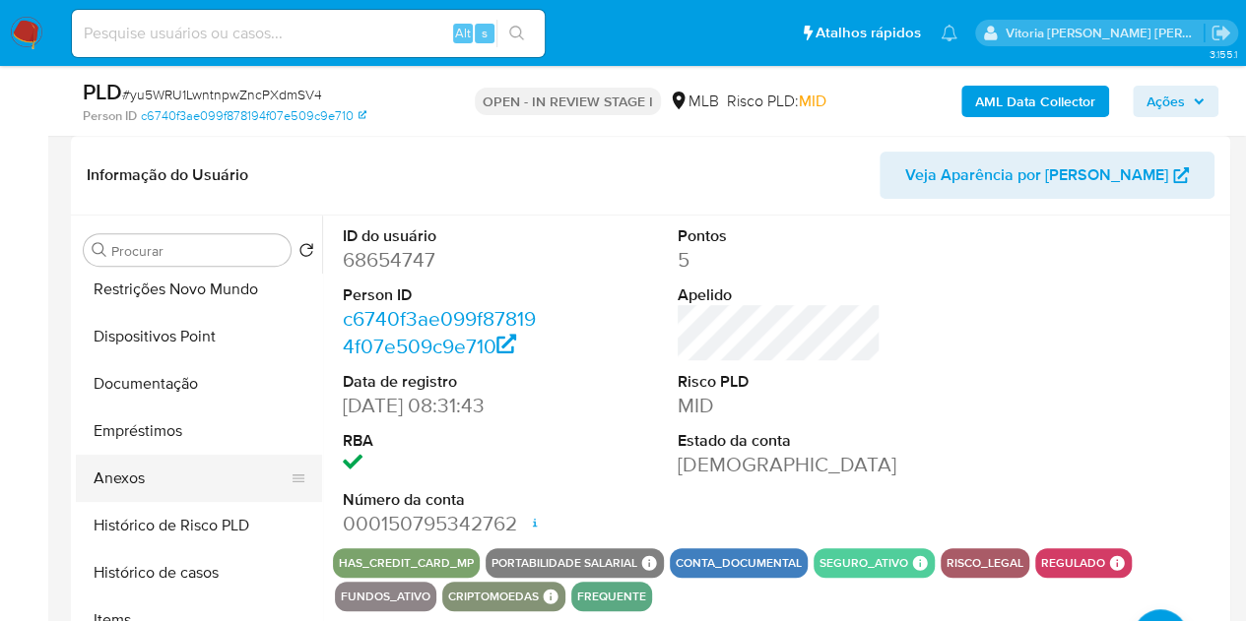
click at [163, 488] on button "Anexos" at bounding box center [191, 478] width 230 height 47
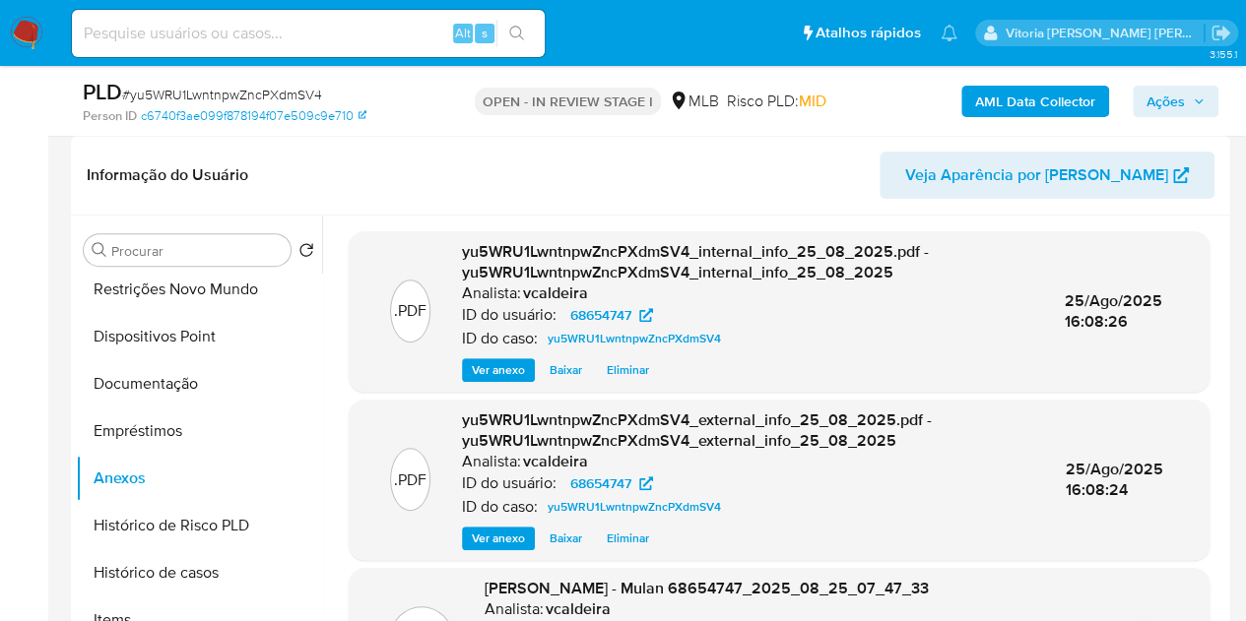
click at [1147, 105] on span "Ações" at bounding box center [1165, 102] width 38 height 32
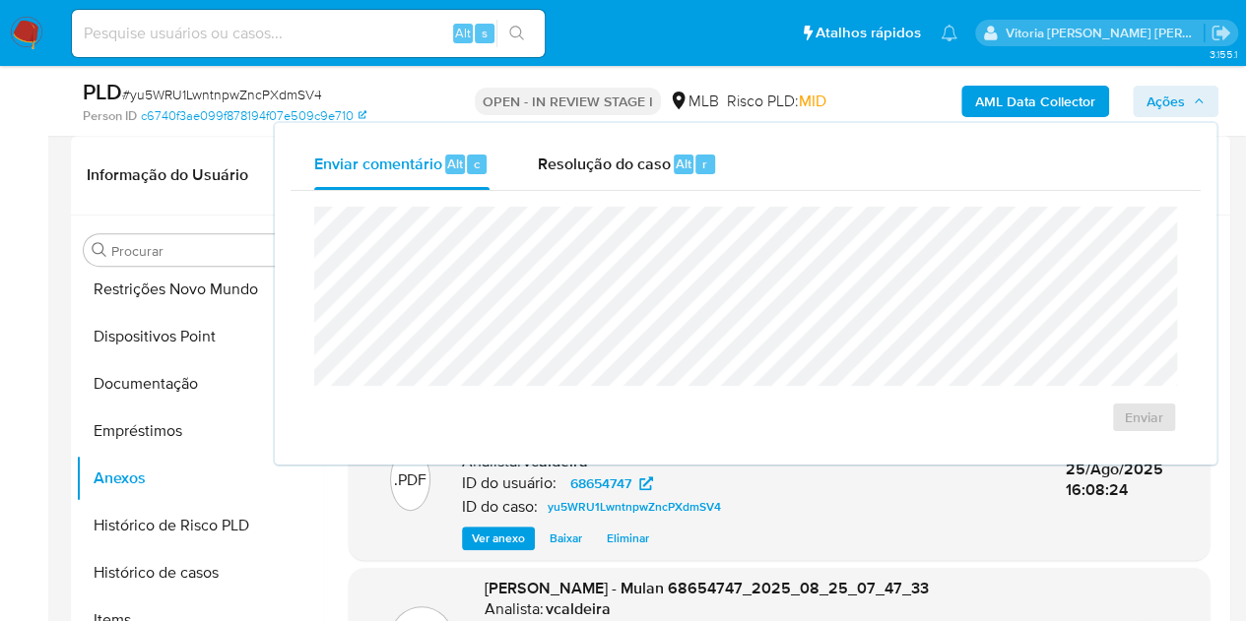
drag, startPoint x: 620, startPoint y: 161, endPoint x: 607, endPoint y: 191, distance: 33.5
click at [616, 165] on span "Resolução do caso" at bounding box center [603, 163] width 133 height 23
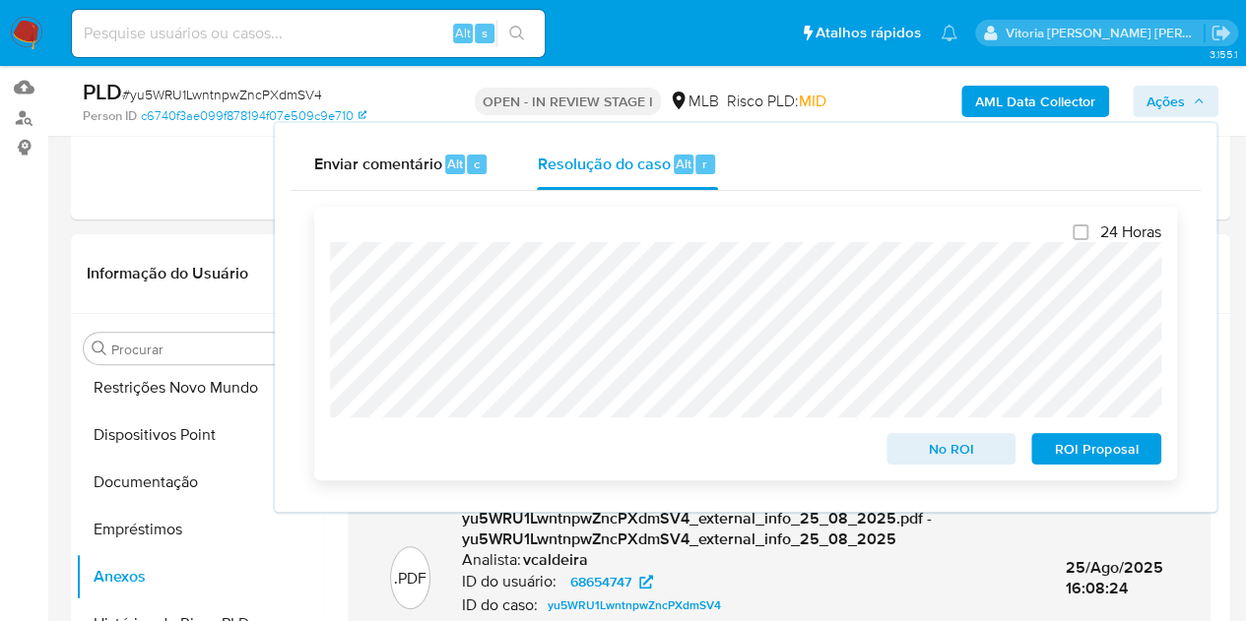
click at [944, 452] on span "No ROI" at bounding box center [951, 449] width 102 height 28
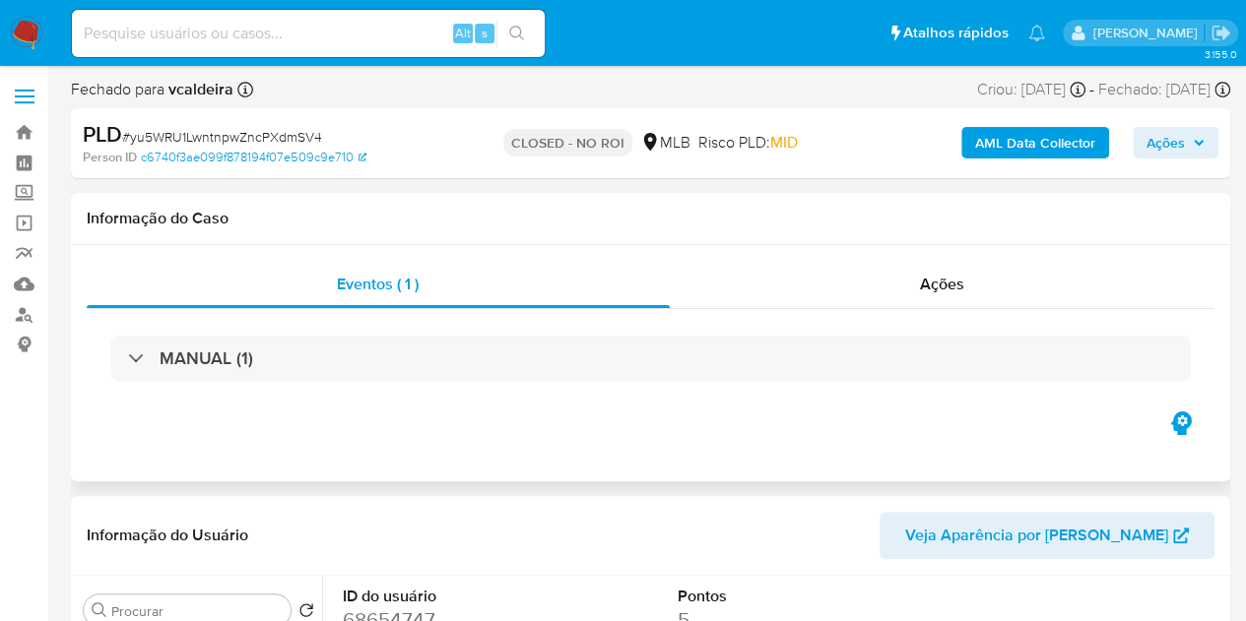
select select "10"
click at [303, 38] on input at bounding box center [308, 34] width 473 height 26
paste input "9ekUxLYEHkP8DHZRi9fgNlWN"
type input "9ekUxLYEHkP8DHZRi9fgNlWN"
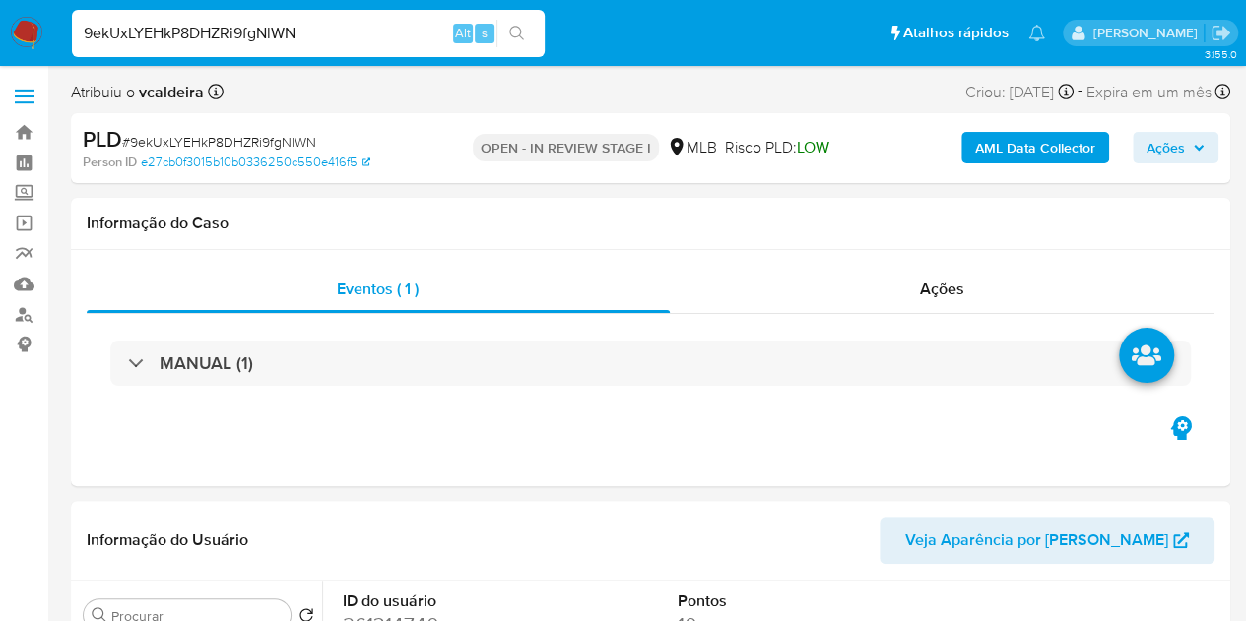
select select "10"
click at [210, 34] on input "9ekUxLYEHkP8DHZRi9fgNlWN" at bounding box center [308, 34] width 473 height 26
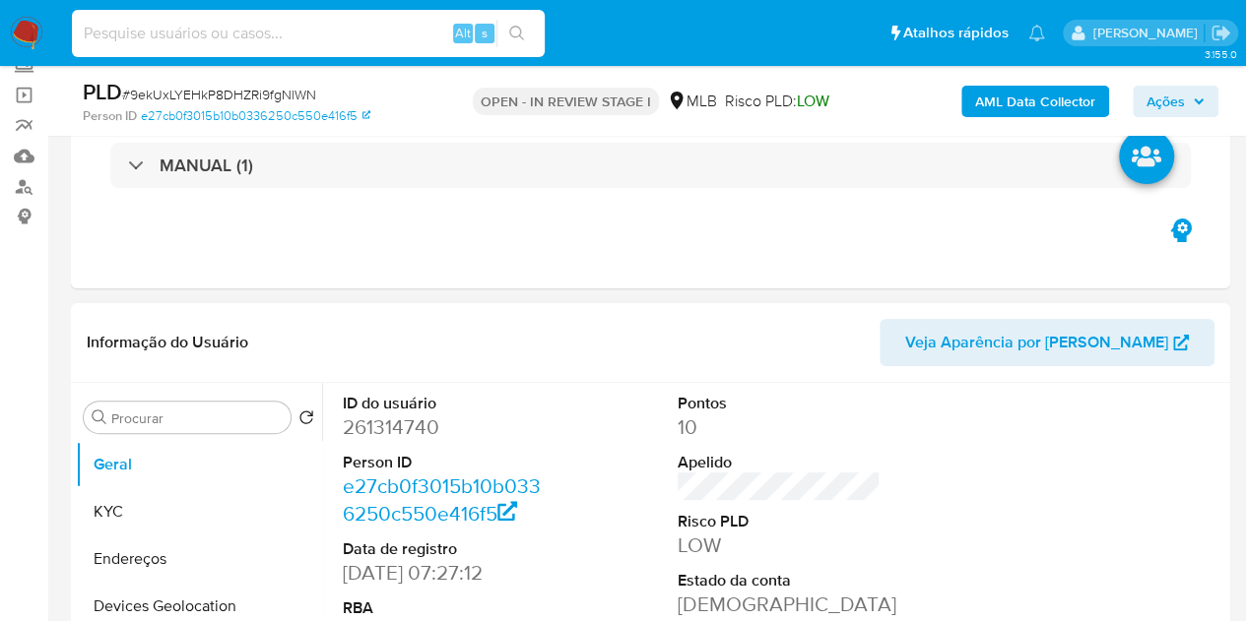
scroll to position [197, 0]
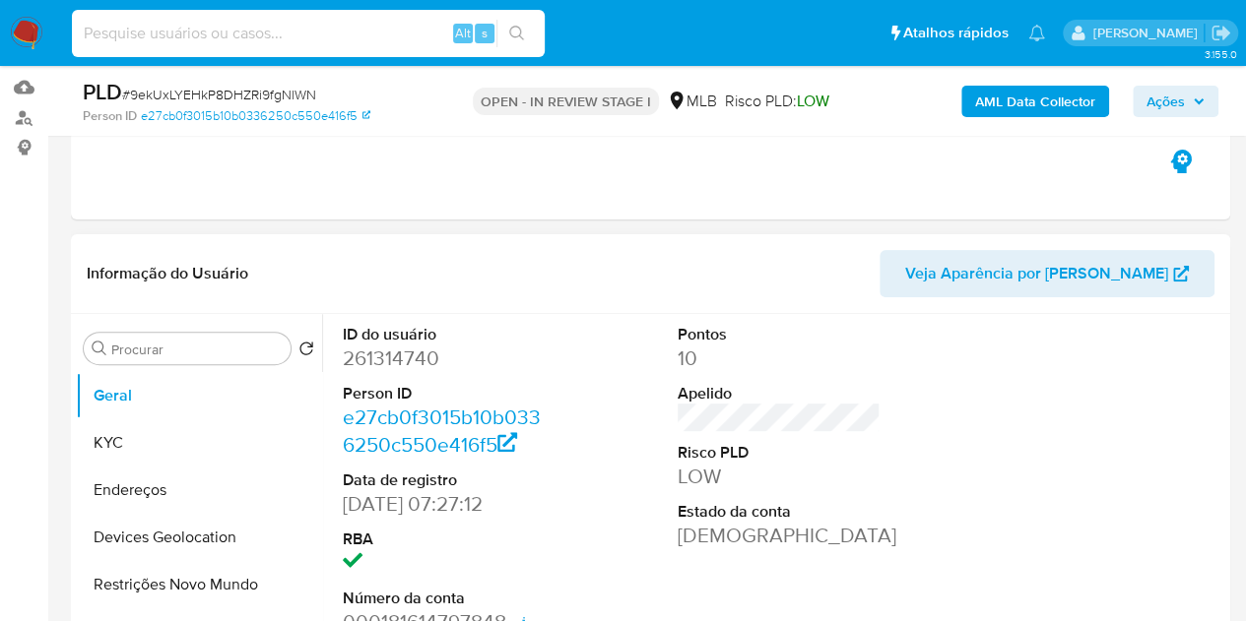
click at [369, 369] on dd "261314740" at bounding box center [445, 359] width 204 height 28
copy dd "261314740"
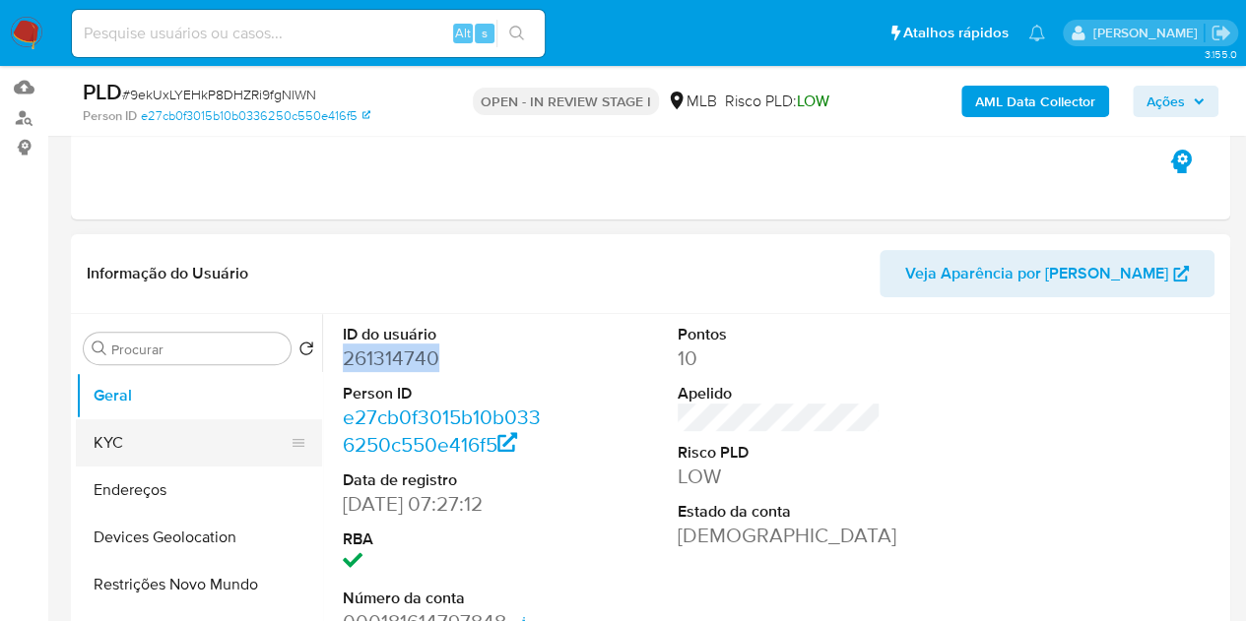
click at [130, 438] on button "KYC" at bounding box center [191, 443] width 230 height 47
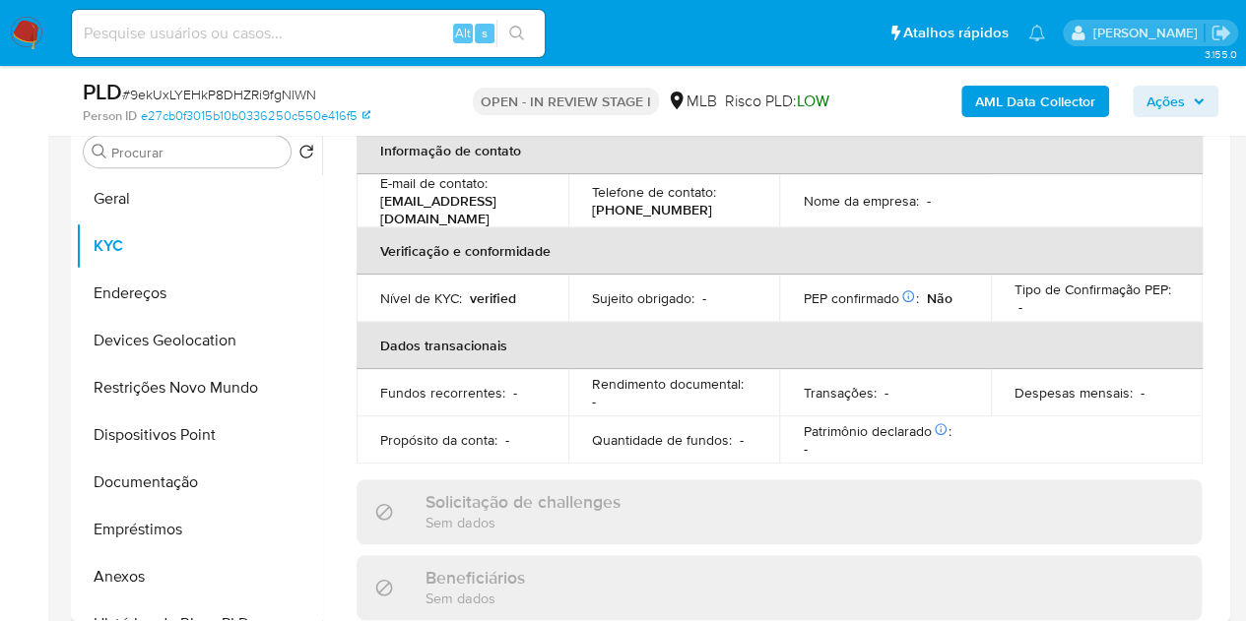
scroll to position [108, 0]
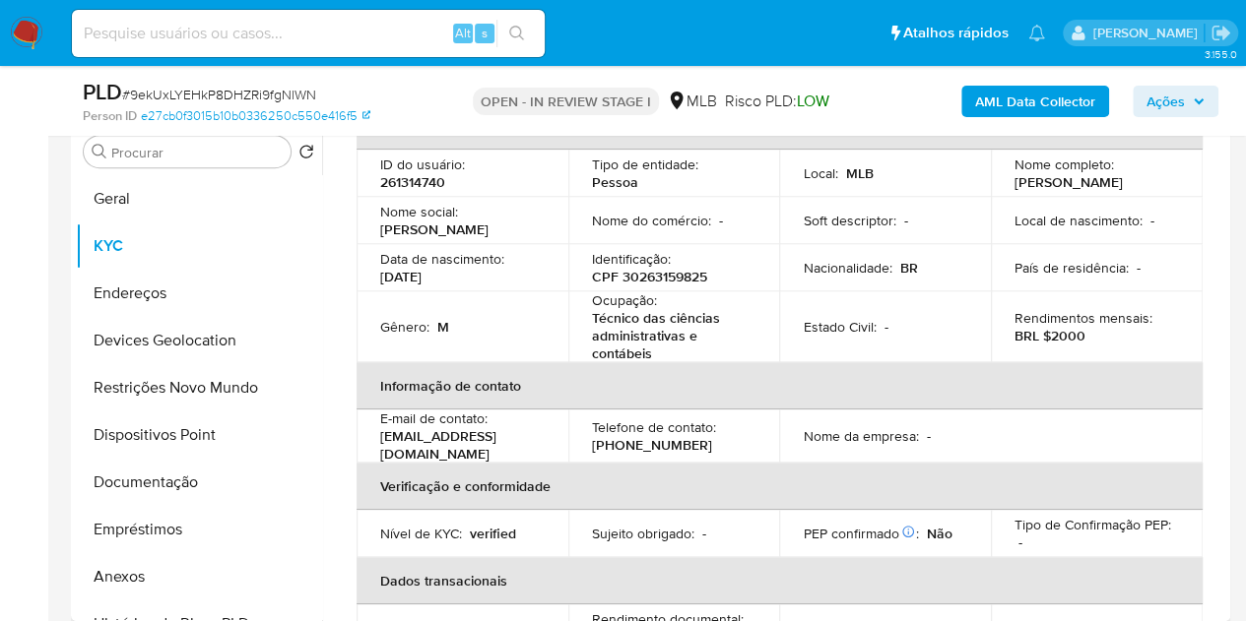
drag, startPoint x: 1149, startPoint y: 180, endPoint x: 1099, endPoint y: 182, distance: 50.3
click at [1099, 182] on p "[PERSON_NAME]" at bounding box center [1068, 182] width 108 height 18
drag, startPoint x: 1171, startPoint y: 185, endPoint x: 1005, endPoint y: 182, distance: 166.5
click at [1005, 182] on td "Nome completo : [PERSON_NAME]" at bounding box center [1097, 173] width 212 height 47
copy p "[PERSON_NAME]"
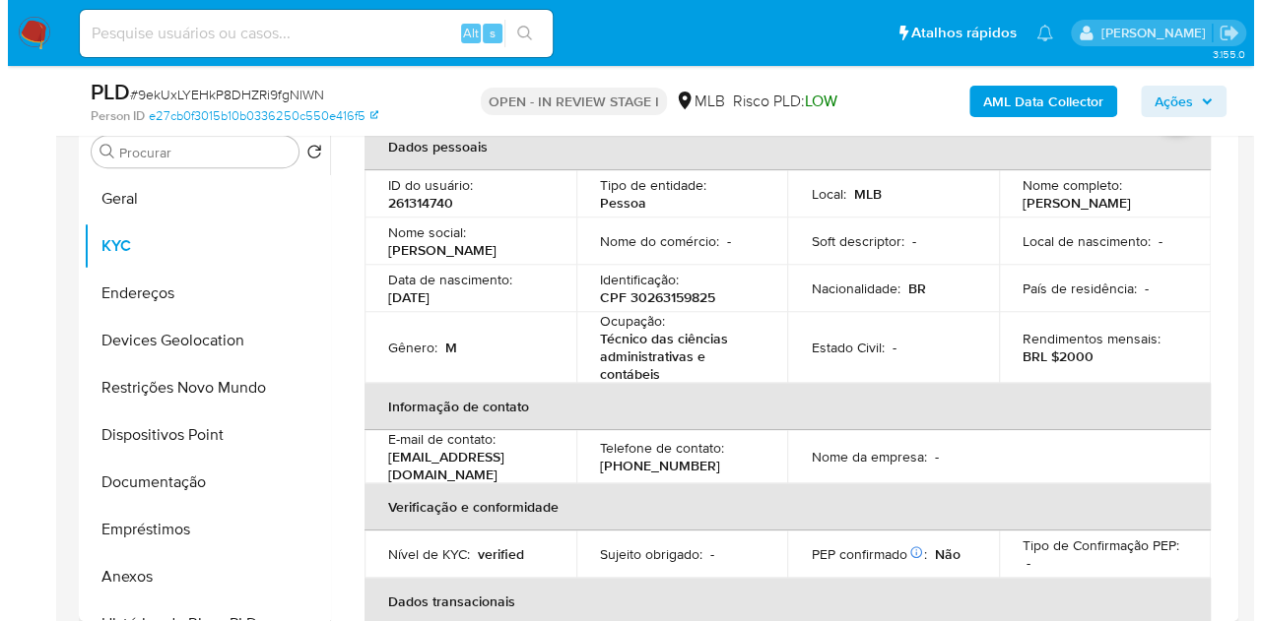
scroll to position [0, 0]
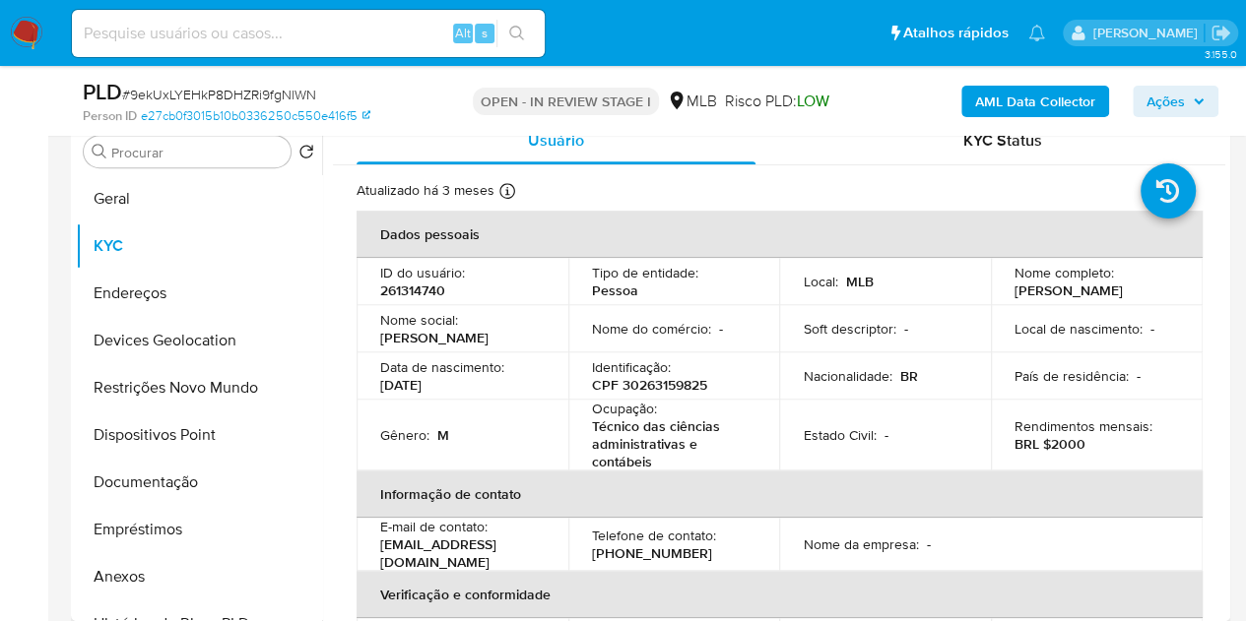
click at [1083, 287] on p "[PERSON_NAME]" at bounding box center [1068, 291] width 108 height 18
click at [1080, 291] on p "Leandro Vieira Baldoino" at bounding box center [1068, 291] width 108 height 18
click at [1079, 293] on p "Leandro Vieira Baldoino" at bounding box center [1068, 291] width 108 height 18
drag, startPoint x: 1119, startPoint y: 292, endPoint x: 1007, endPoint y: 292, distance: 112.3
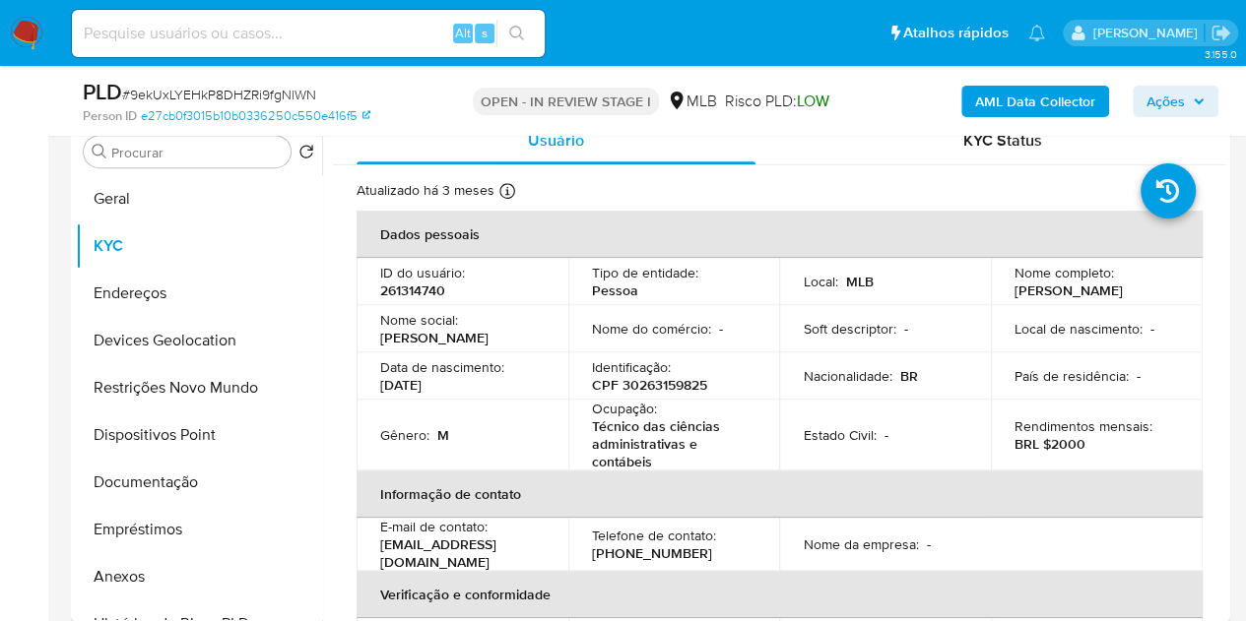
click at [1007, 292] on td "Nome completo : Leandro Vieira Baldoino" at bounding box center [1097, 281] width 212 height 47
copy p "[PERSON_NAME]"
click at [124, 300] on button "Endereços" at bounding box center [191, 293] width 230 height 47
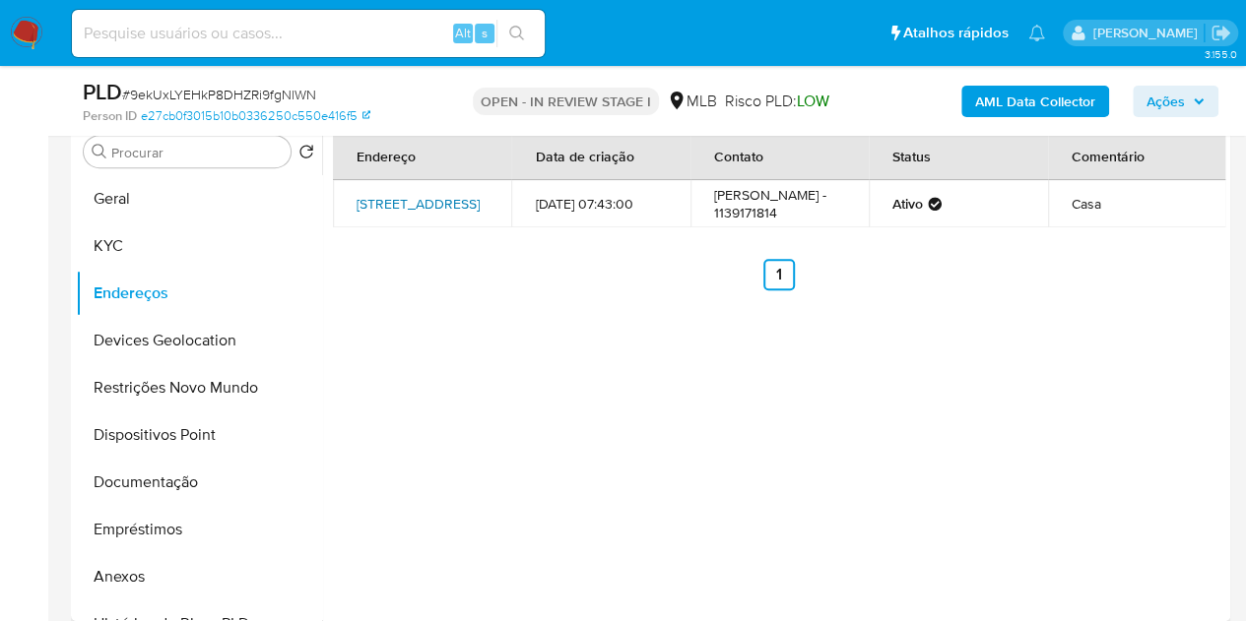
click at [400, 203] on link "Rua Canhoba 352, São Paulo, São Paulo, 05201200, Brasil 352" at bounding box center [418, 204] width 123 height 20
click at [1030, 103] on b "AML Data Collector" at bounding box center [1035, 102] width 120 height 32
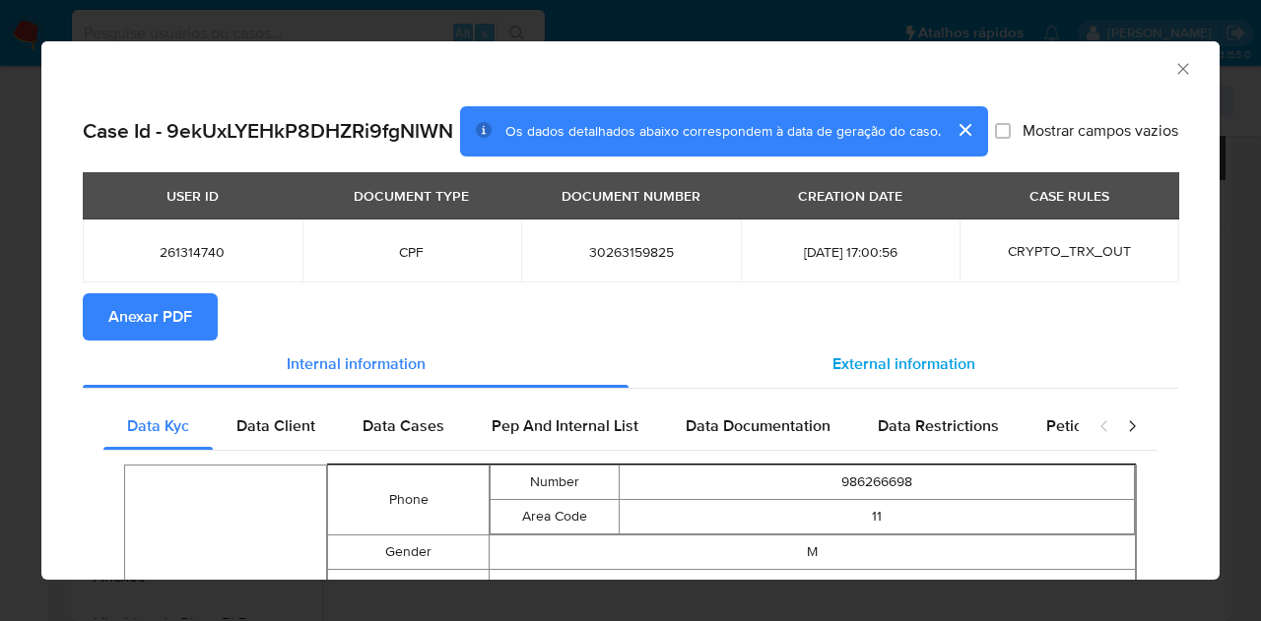
click at [879, 373] on span "External information" at bounding box center [903, 364] width 143 height 23
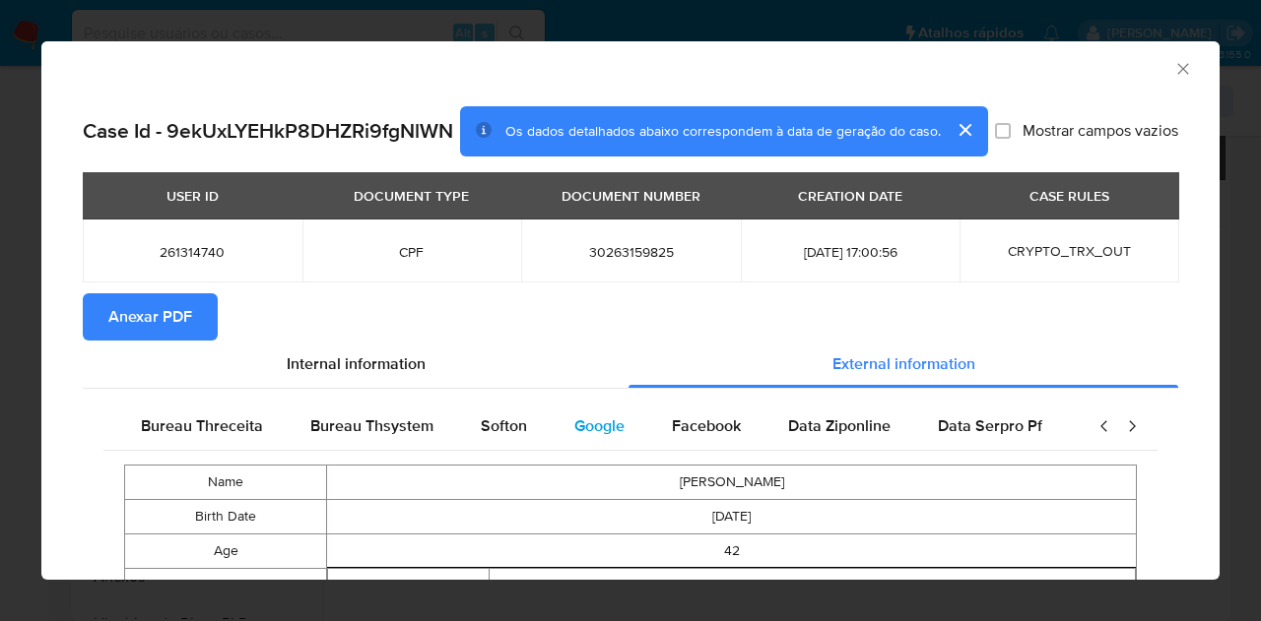
scroll to position [0, 666]
click at [577, 437] on span "Google" at bounding box center [595, 426] width 50 height 23
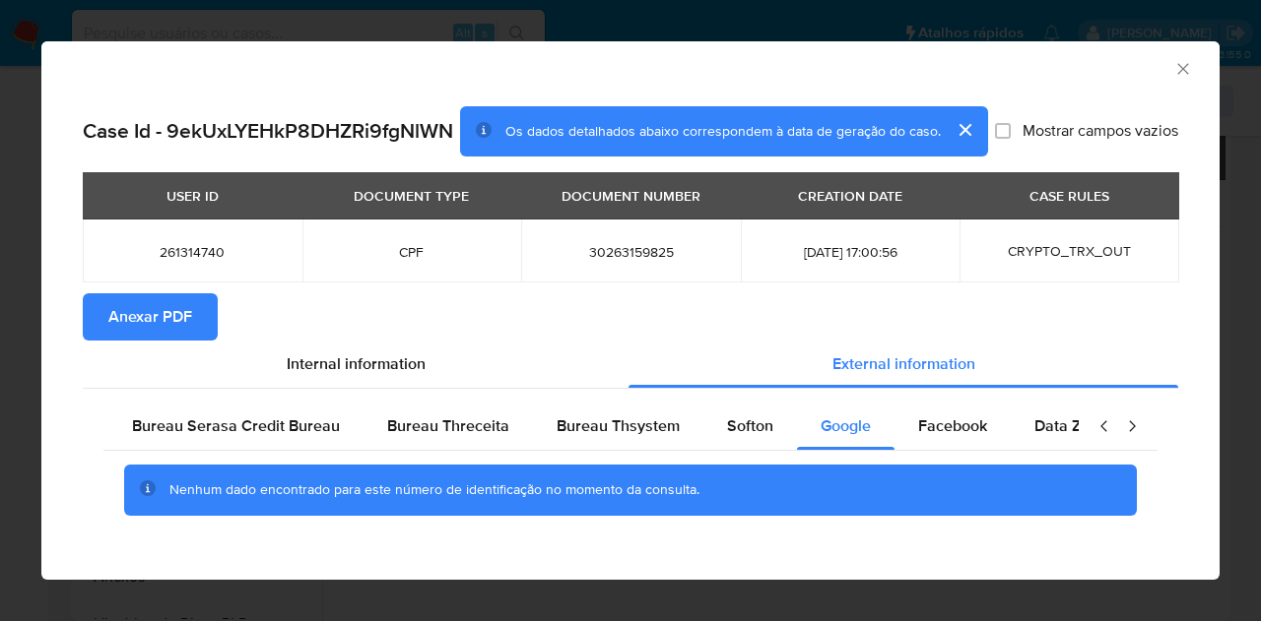
scroll to position [0, 0]
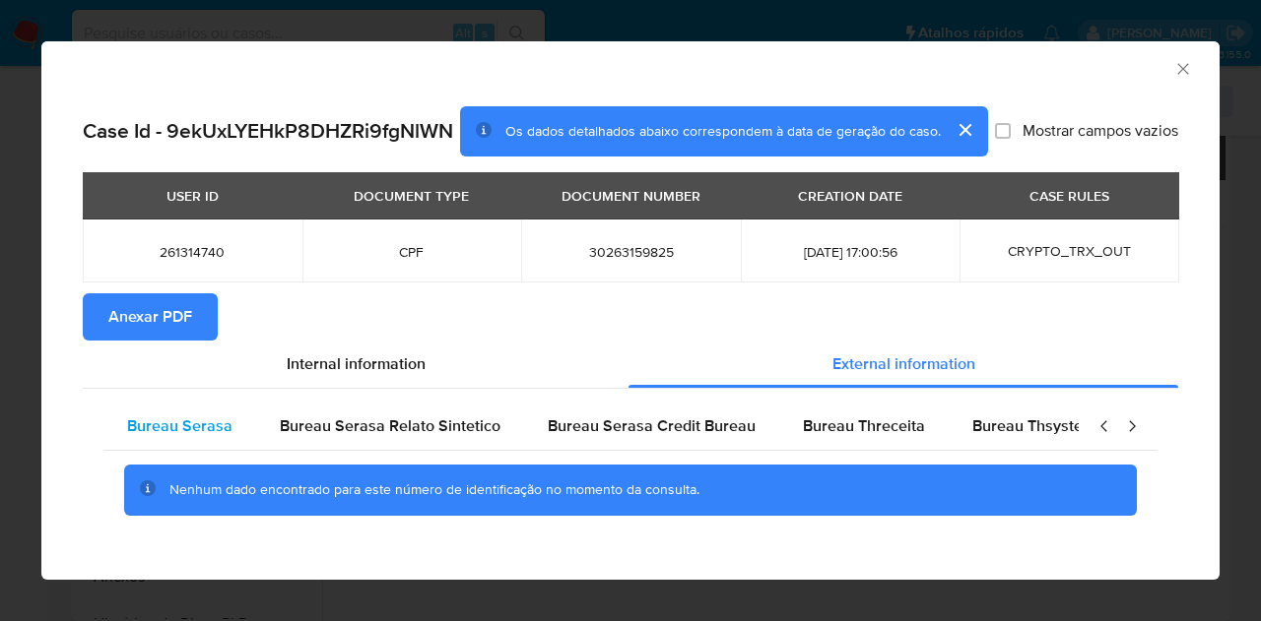
click at [207, 437] on span "Bureau Serasa" at bounding box center [179, 426] width 105 height 23
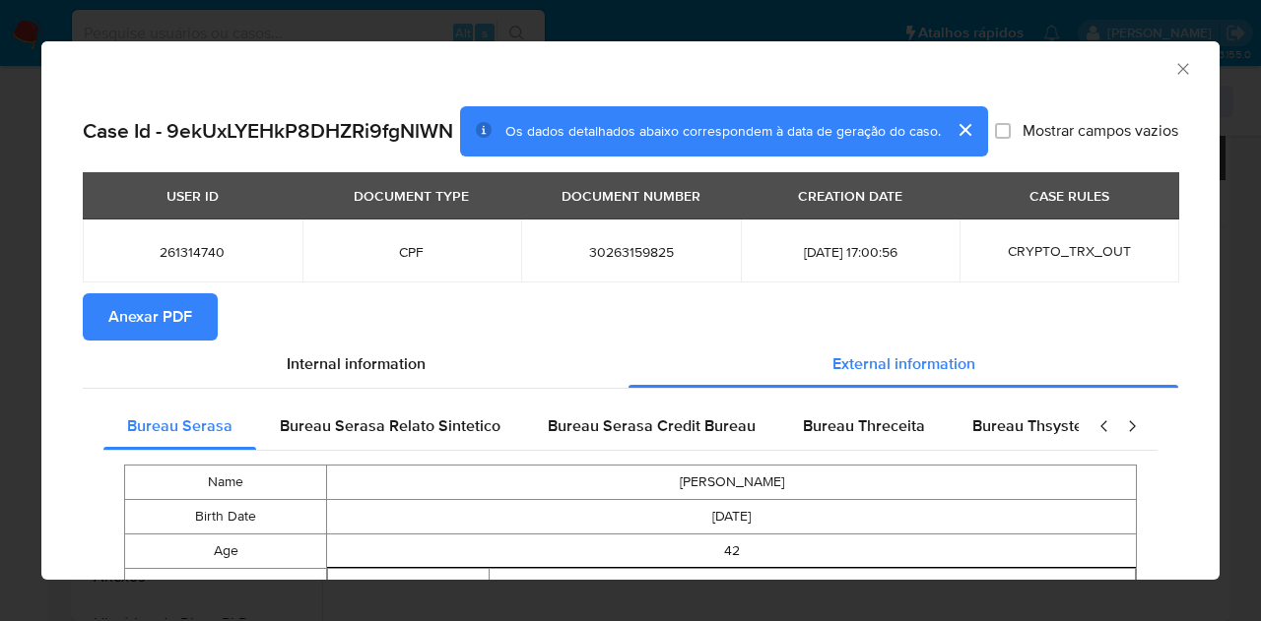
click at [208, 261] on span "261314740" at bounding box center [192, 252] width 172 height 18
copy span "261314740"
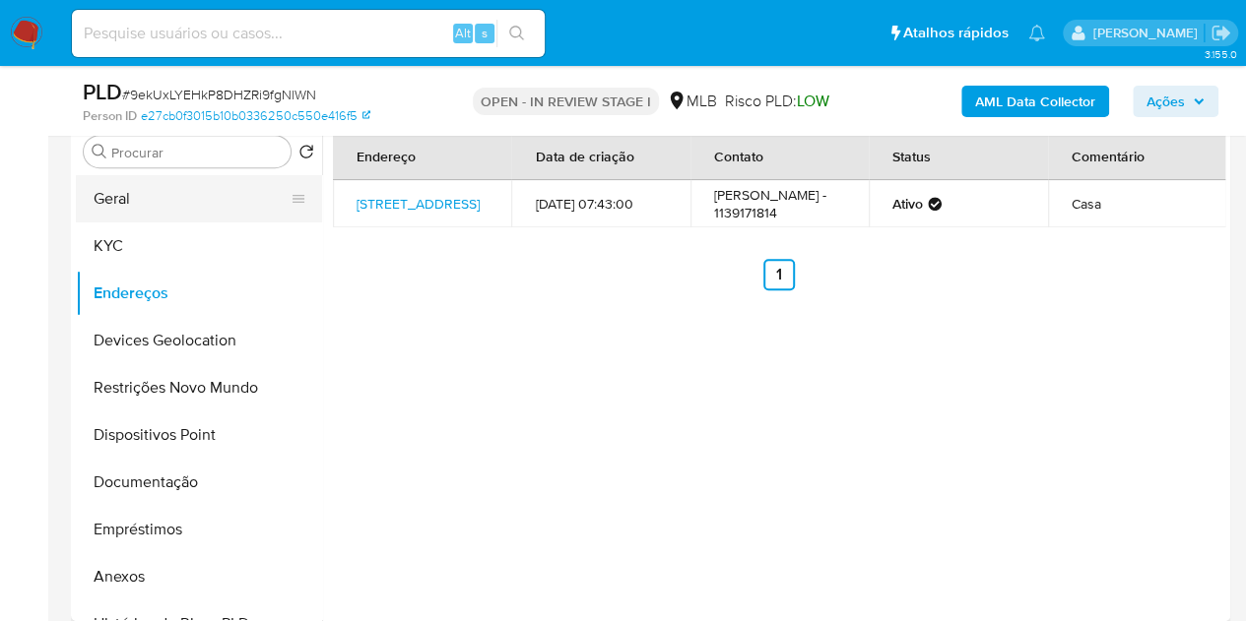
click at [117, 194] on button "Geral" at bounding box center [191, 198] width 230 height 47
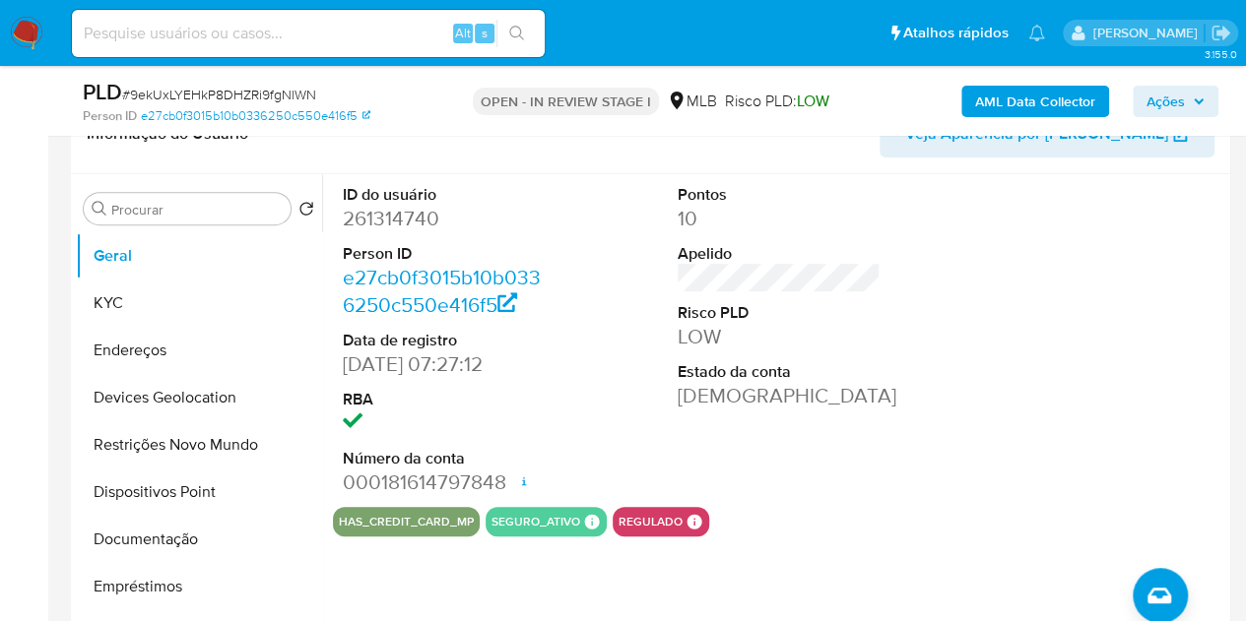
scroll to position [295, 0]
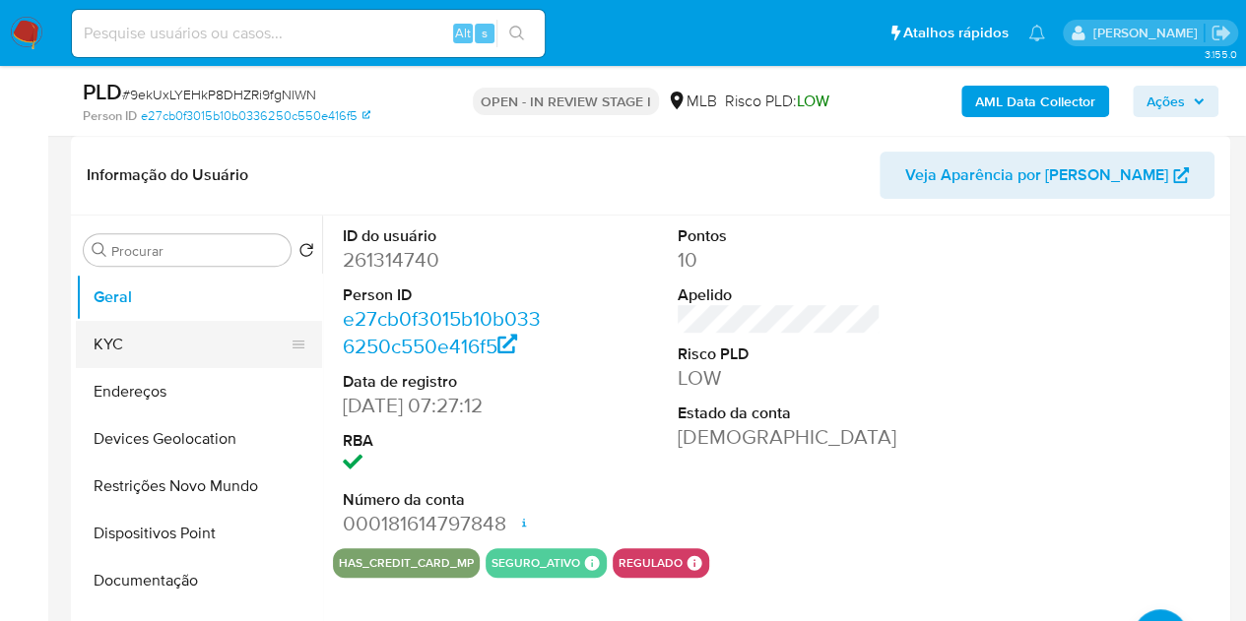
click at [120, 350] on button "KYC" at bounding box center [191, 344] width 230 height 47
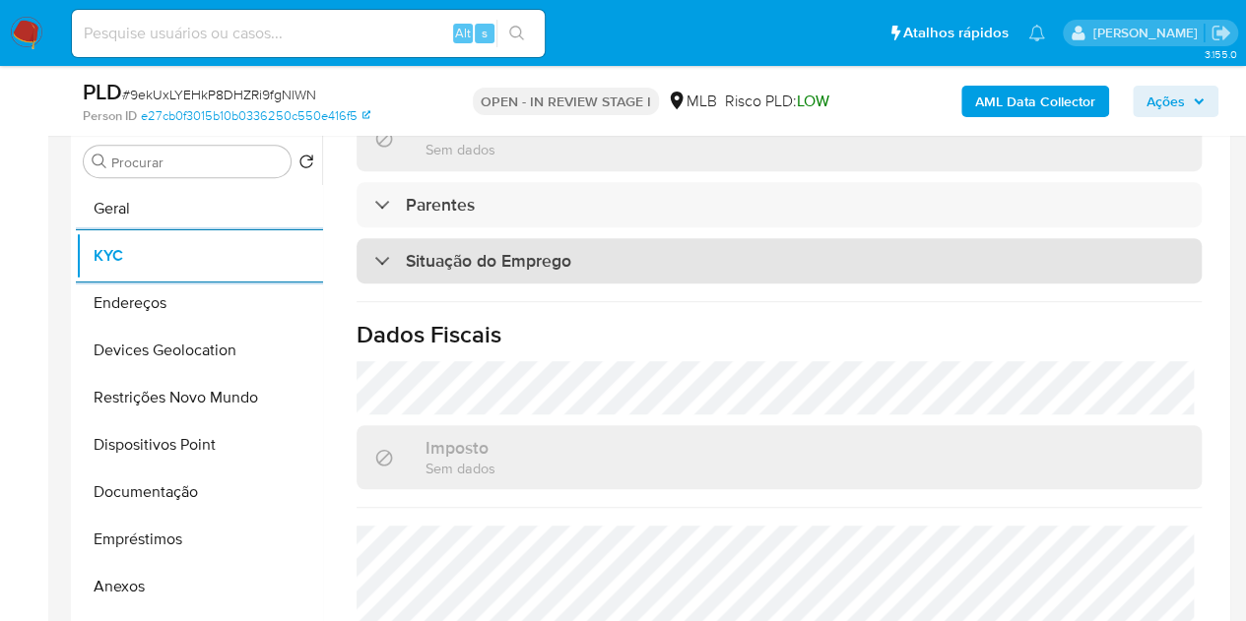
scroll to position [949, 0]
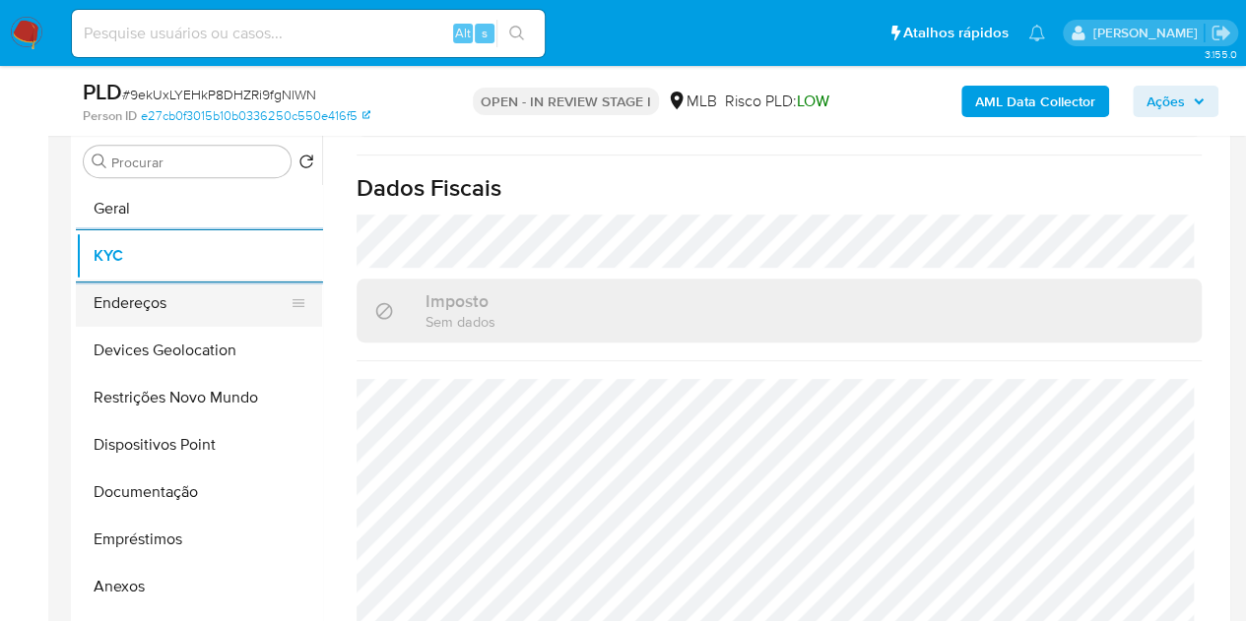
click at [141, 310] on button "Endereços" at bounding box center [191, 303] width 230 height 47
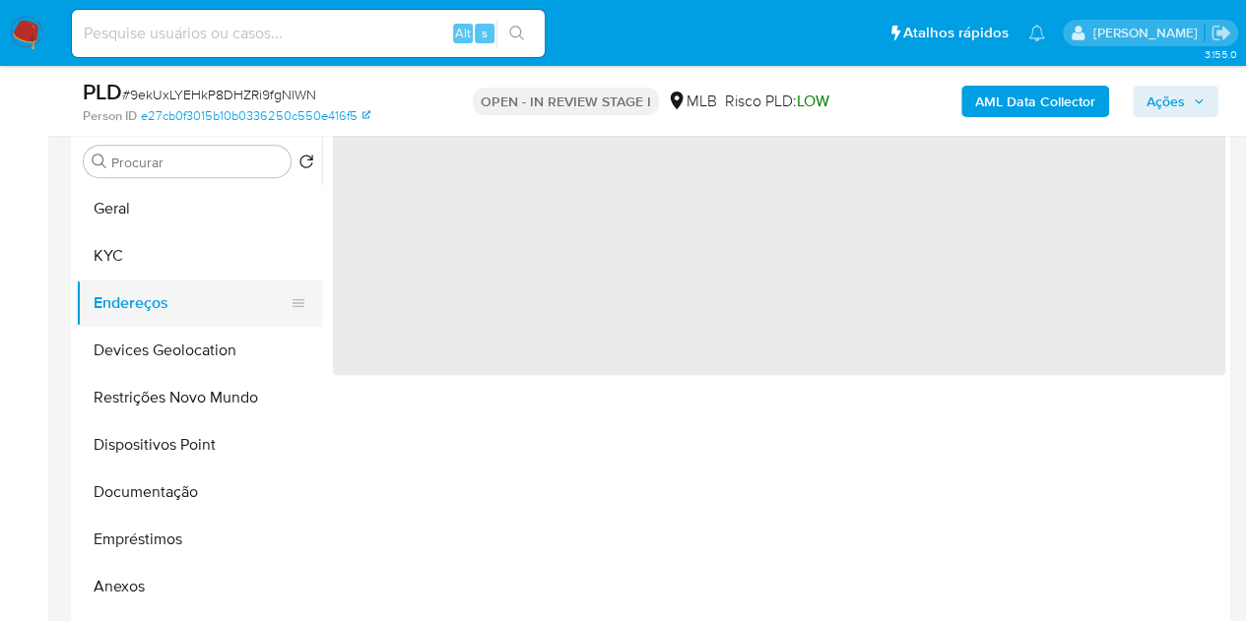
scroll to position [0, 0]
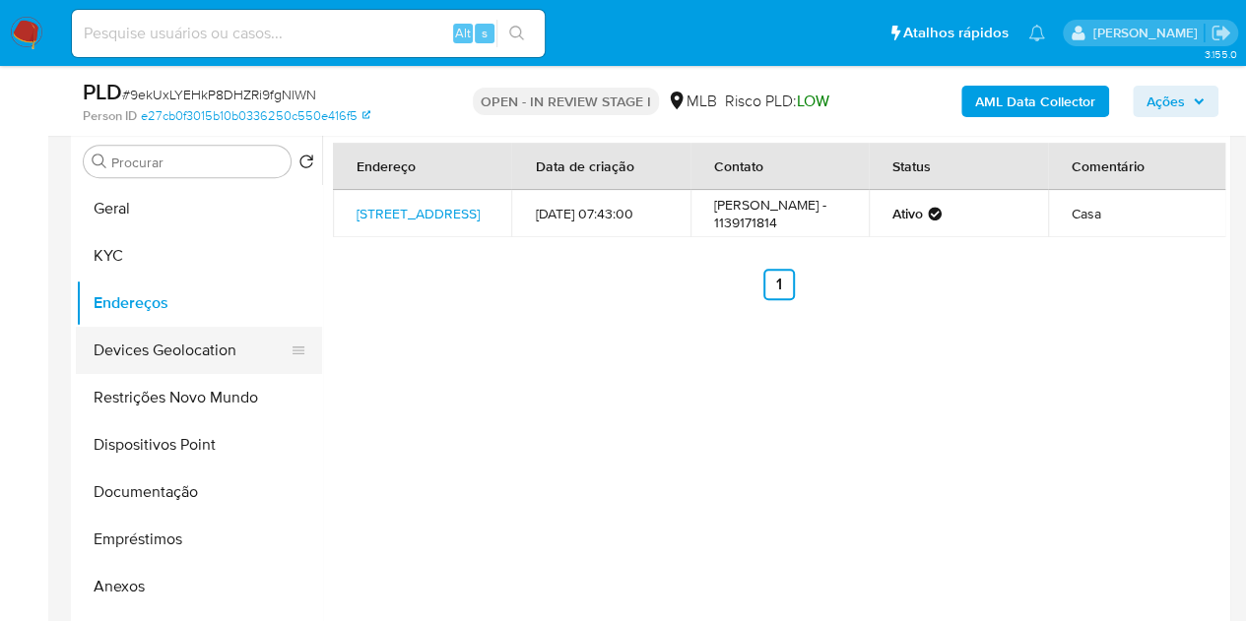
click at [141, 355] on button "Devices Geolocation" at bounding box center [191, 350] width 230 height 47
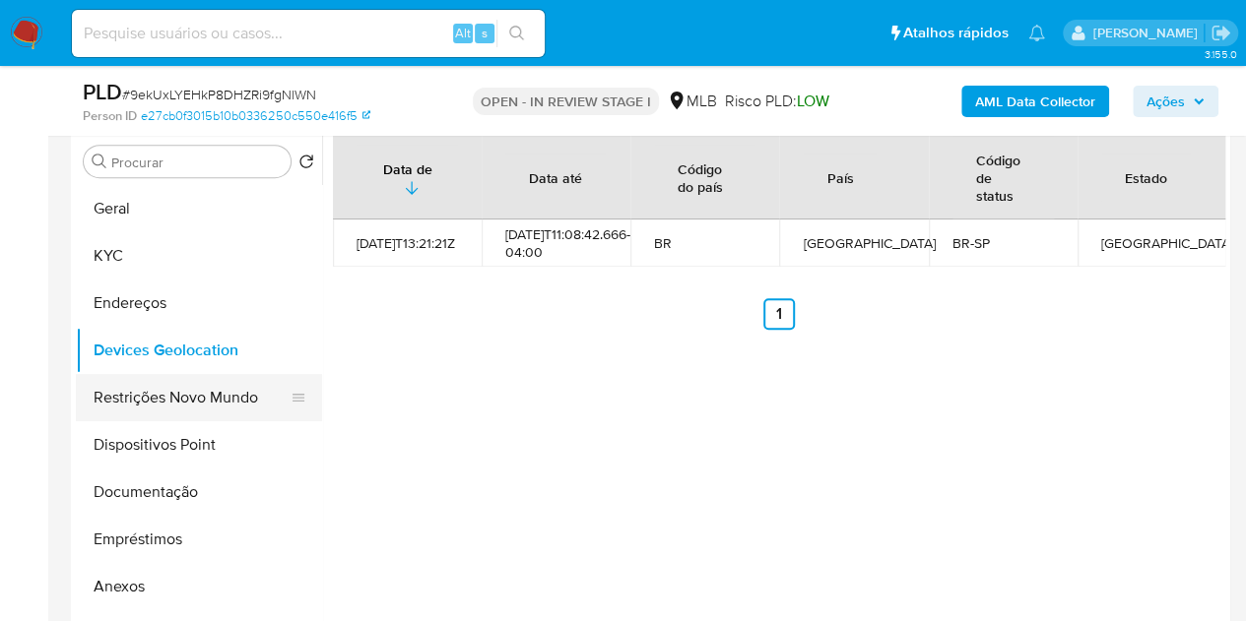
click at [129, 403] on button "Restrições Novo Mundo" at bounding box center [191, 397] width 230 height 47
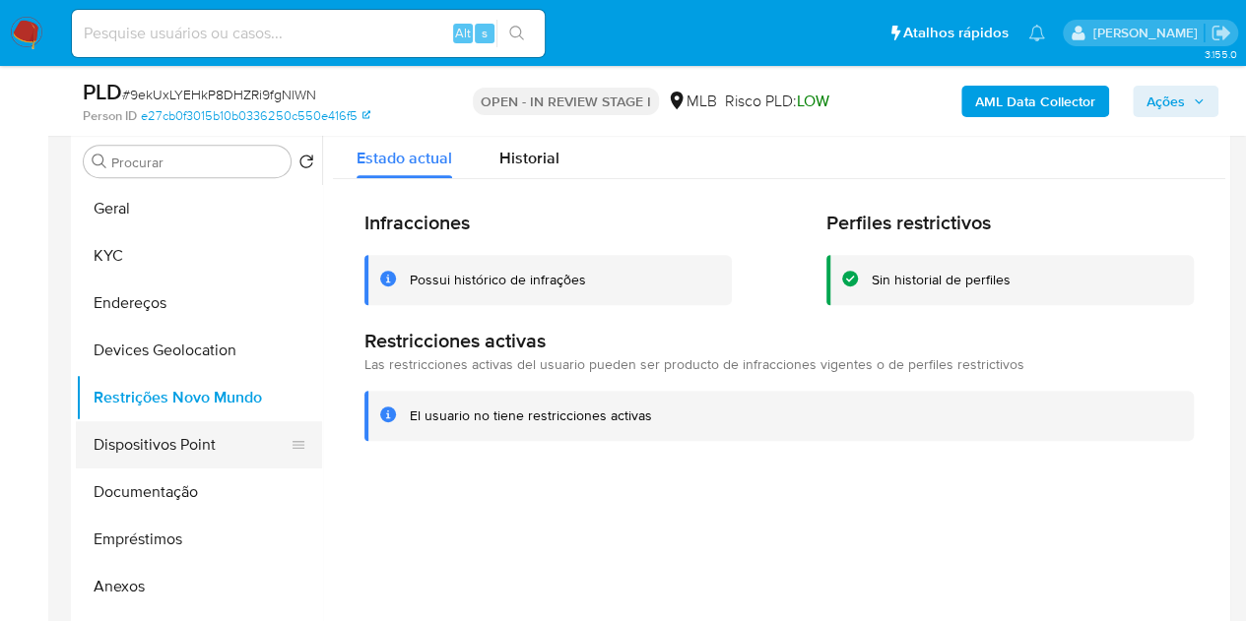
click at [139, 450] on button "Dispositivos Point" at bounding box center [191, 445] width 230 height 47
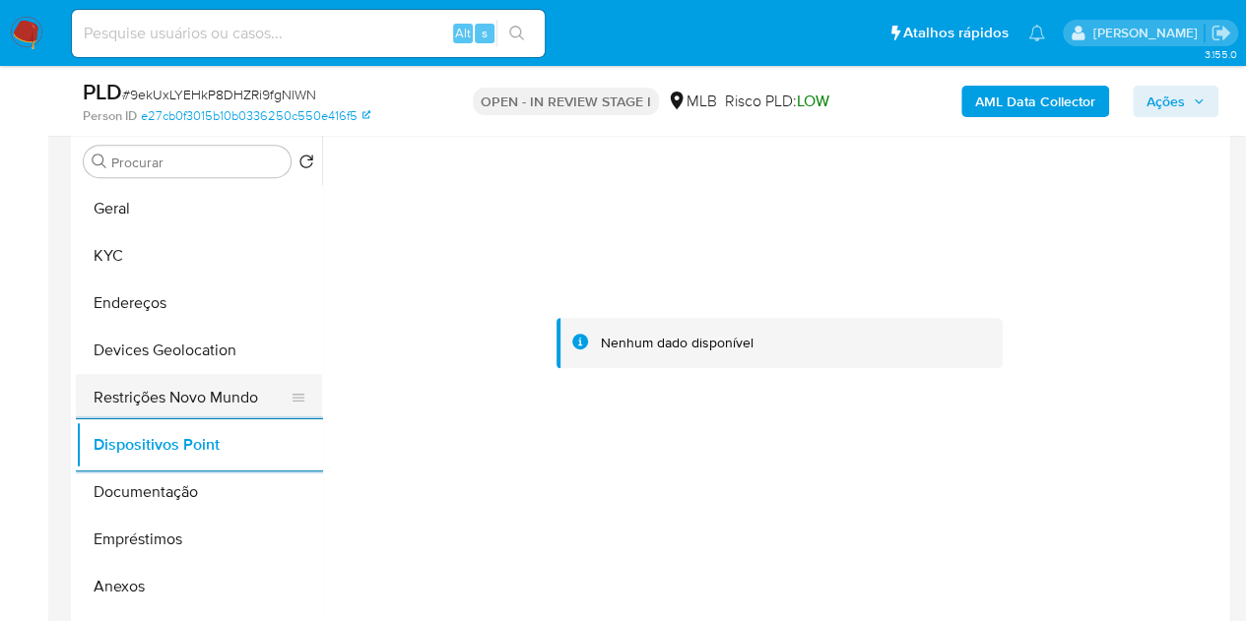
click at [178, 392] on button "Restrições Novo Mundo" at bounding box center [191, 397] width 230 height 47
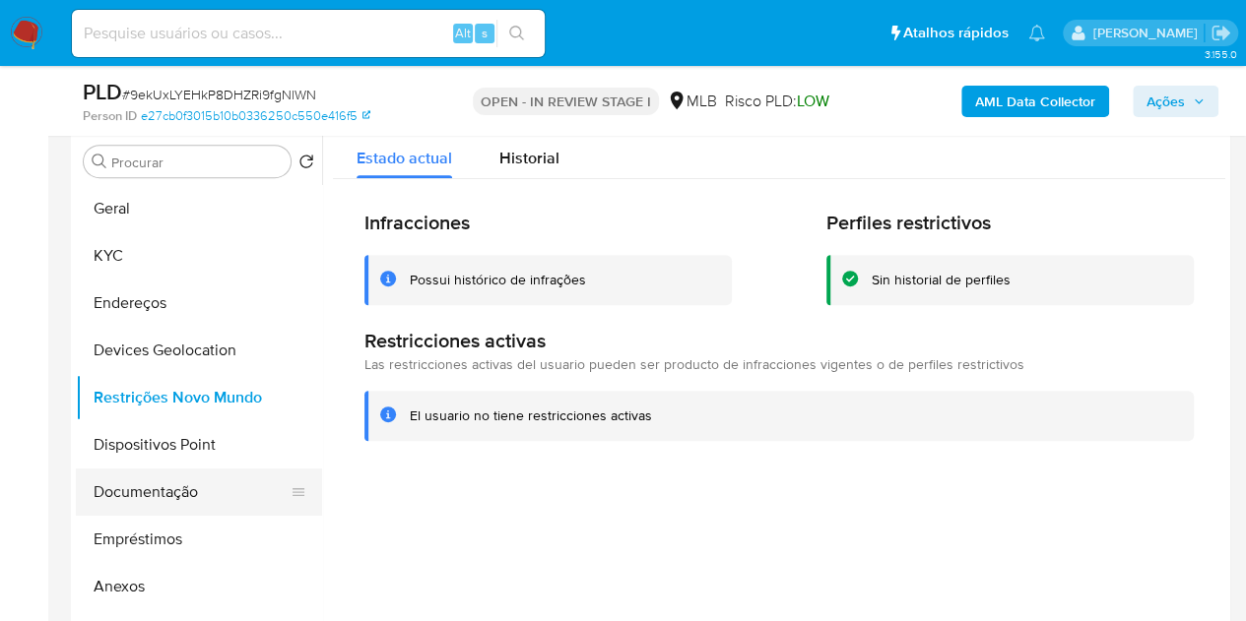
click at [158, 502] on button "Documentação" at bounding box center [191, 492] width 230 height 47
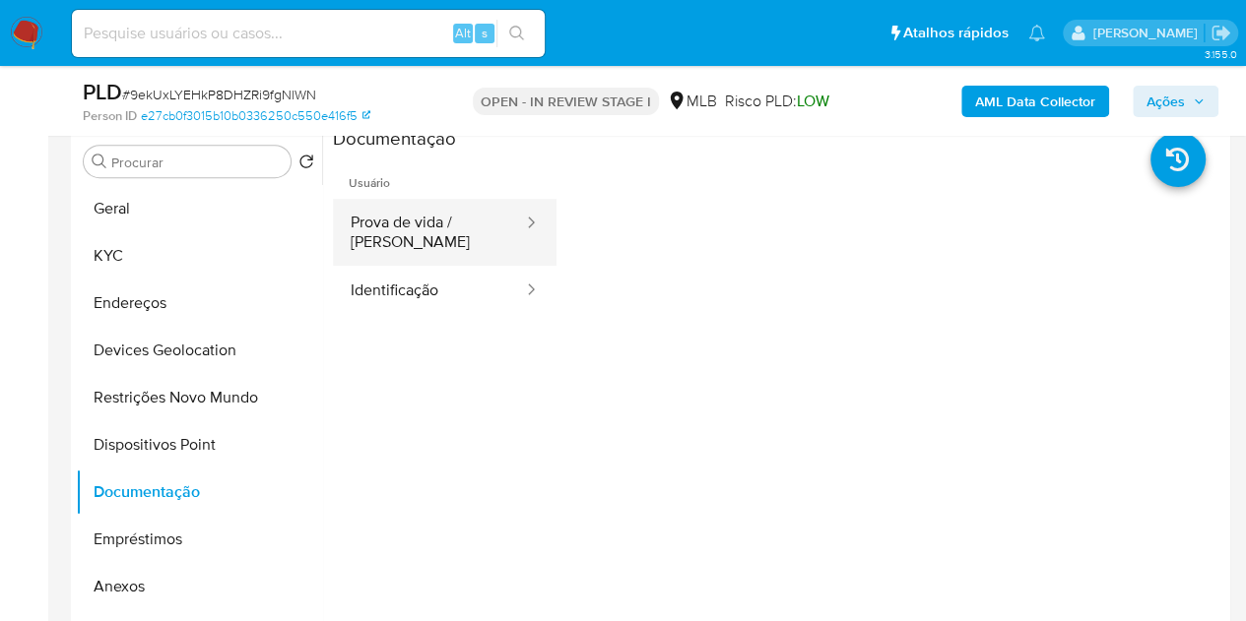
click at [388, 239] on button "Prova de vida / [PERSON_NAME]" at bounding box center [429, 232] width 192 height 67
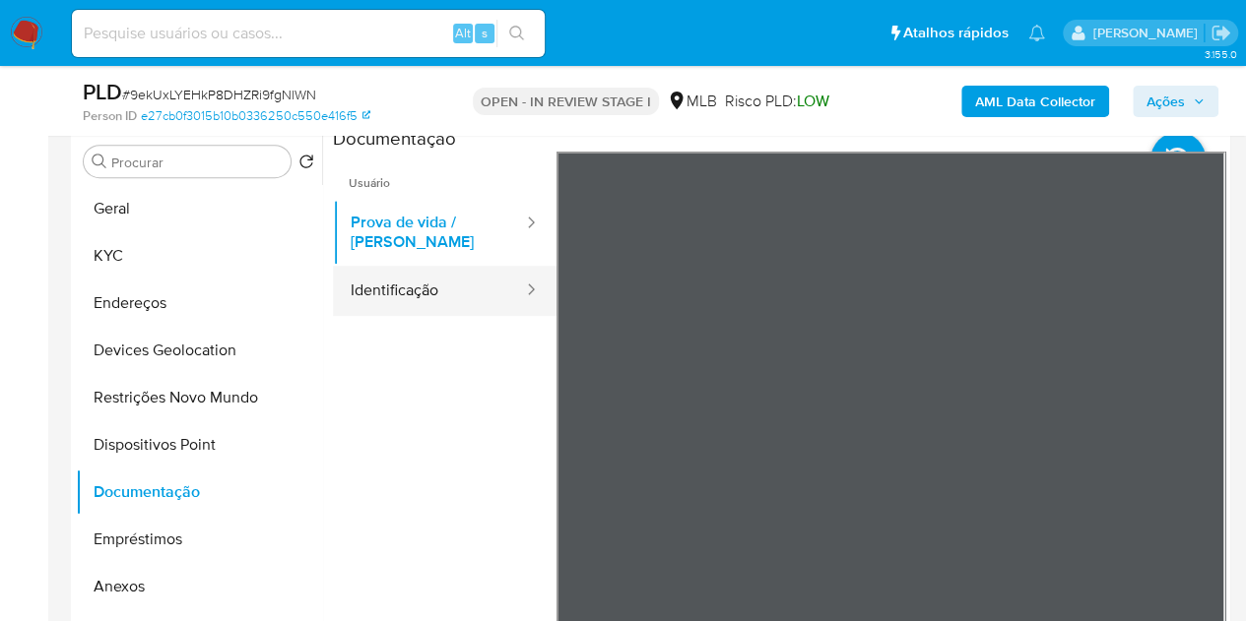
click at [425, 302] on button "Identificação" at bounding box center [429, 291] width 192 height 50
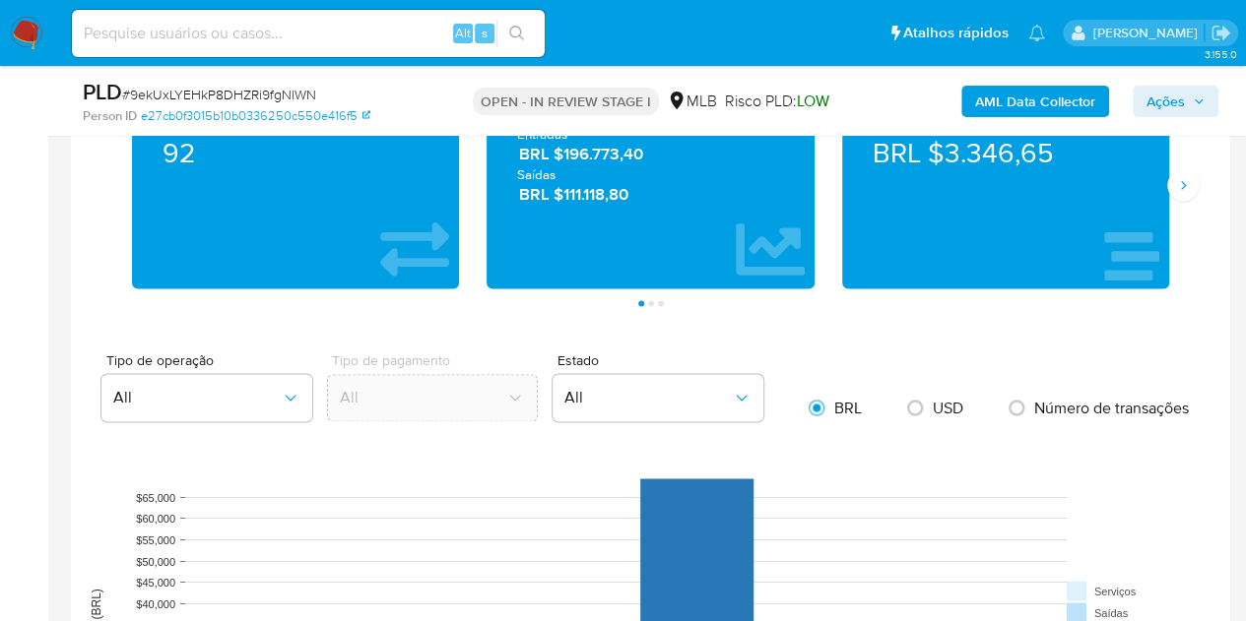
scroll to position [1270, 0]
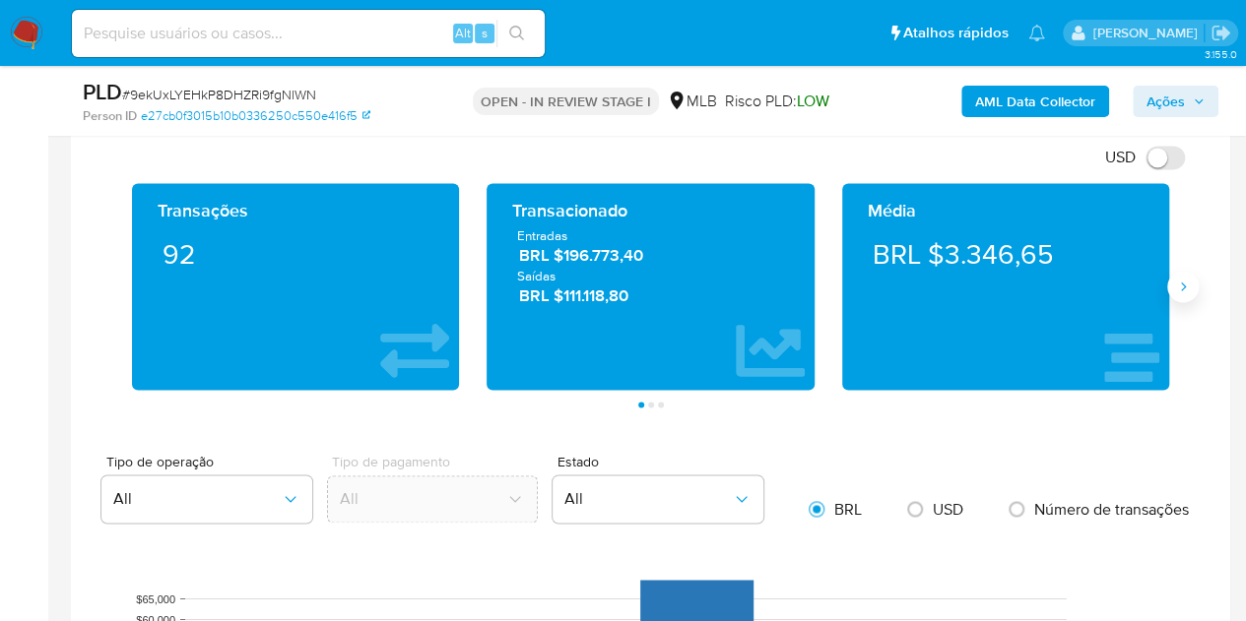
click at [1175, 293] on button "Siguiente" at bounding box center [1183, 287] width 32 height 32
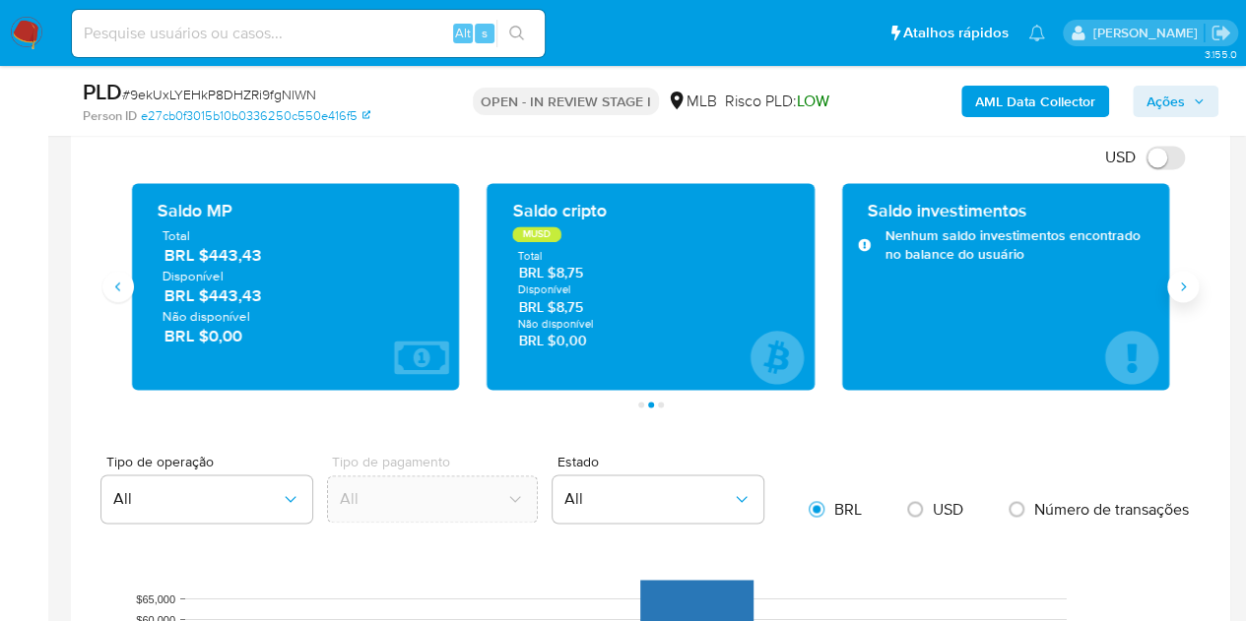
click at [1178, 293] on button "Siguiente" at bounding box center [1183, 287] width 32 height 32
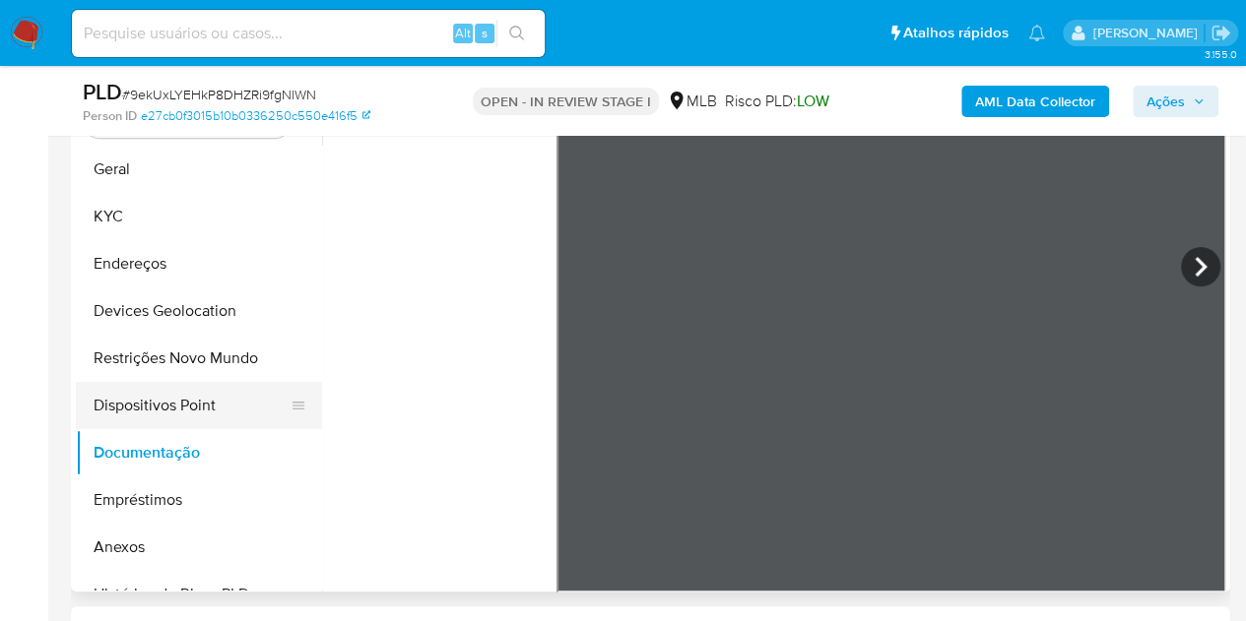
scroll to position [295, 0]
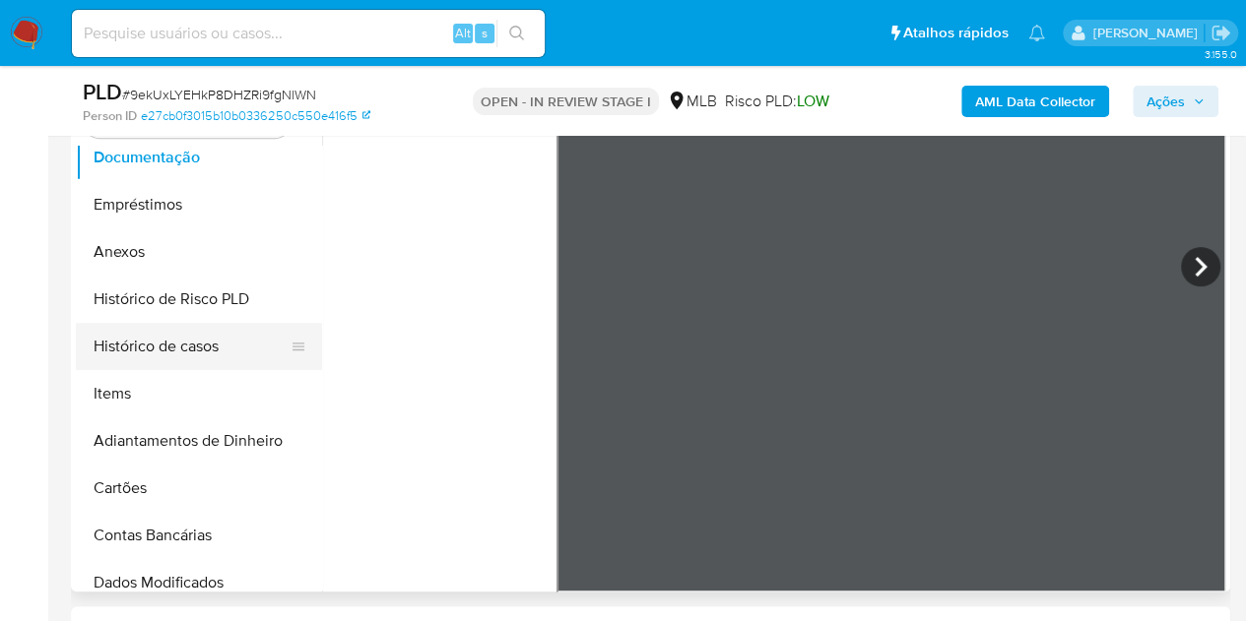
click at [173, 339] on button "Histórico de casos" at bounding box center [191, 346] width 230 height 47
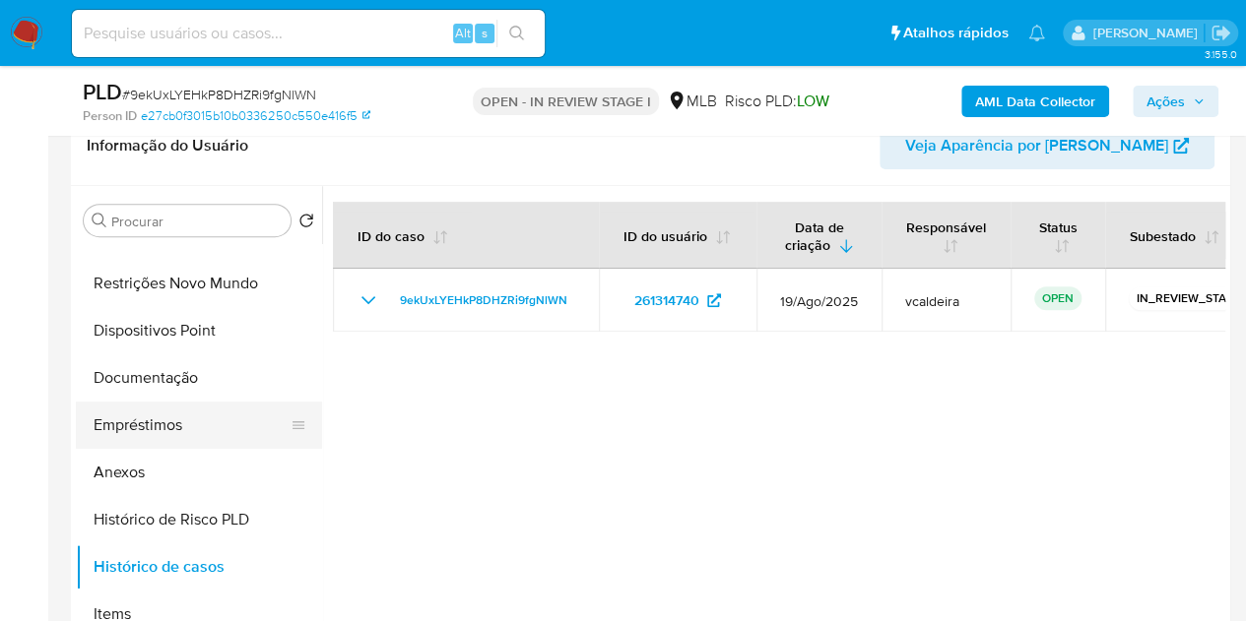
scroll to position [0, 0]
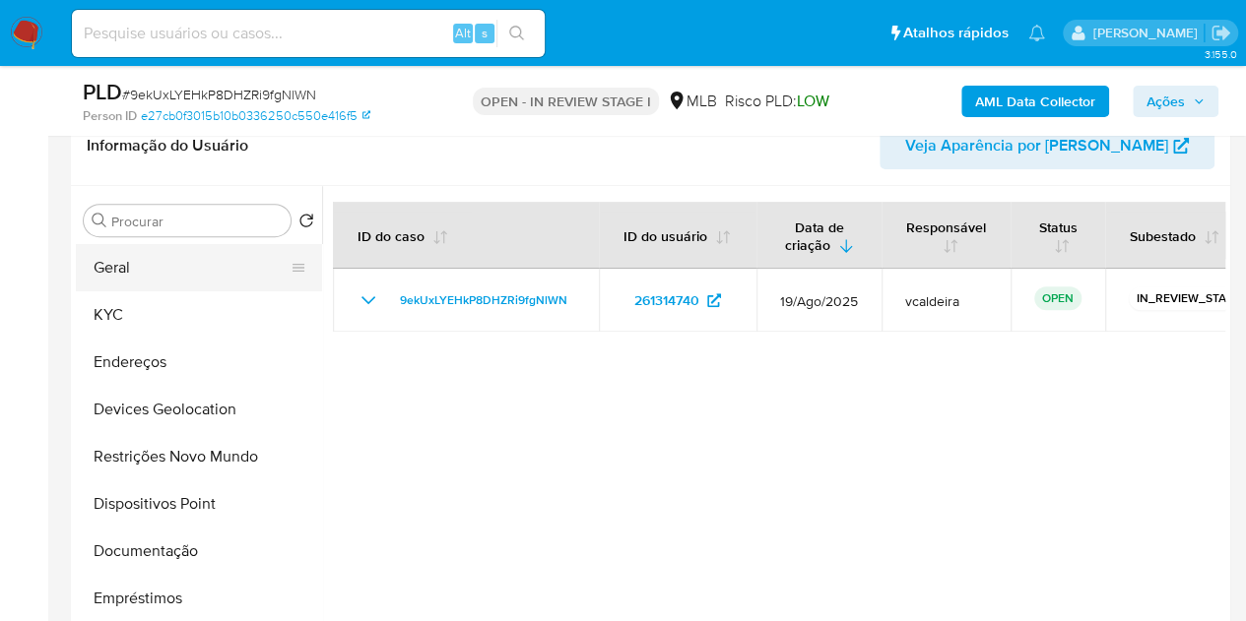
click at [135, 265] on button "Geral" at bounding box center [191, 267] width 230 height 47
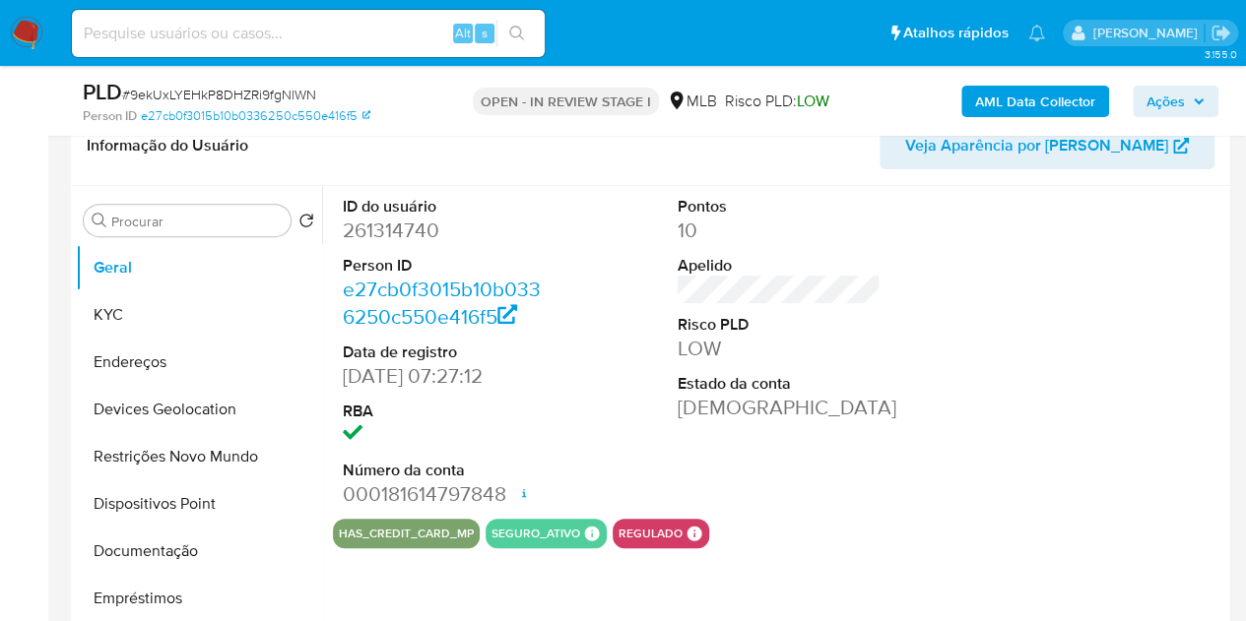
scroll to position [423, 0]
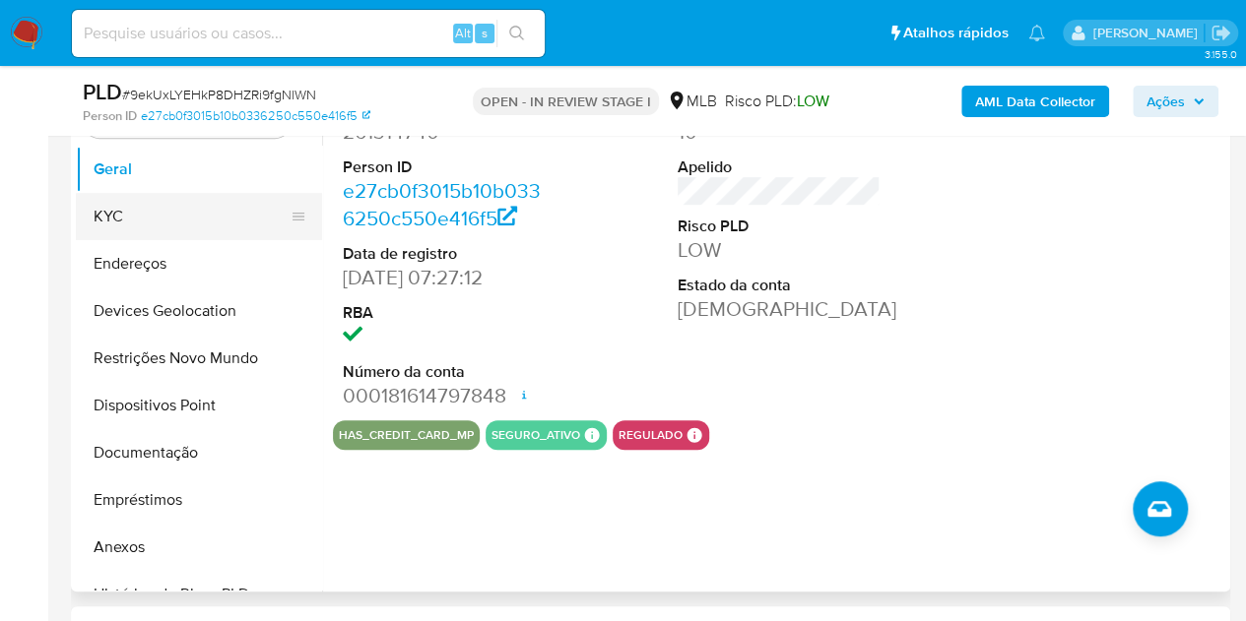
click at [95, 202] on button "KYC" at bounding box center [191, 216] width 230 height 47
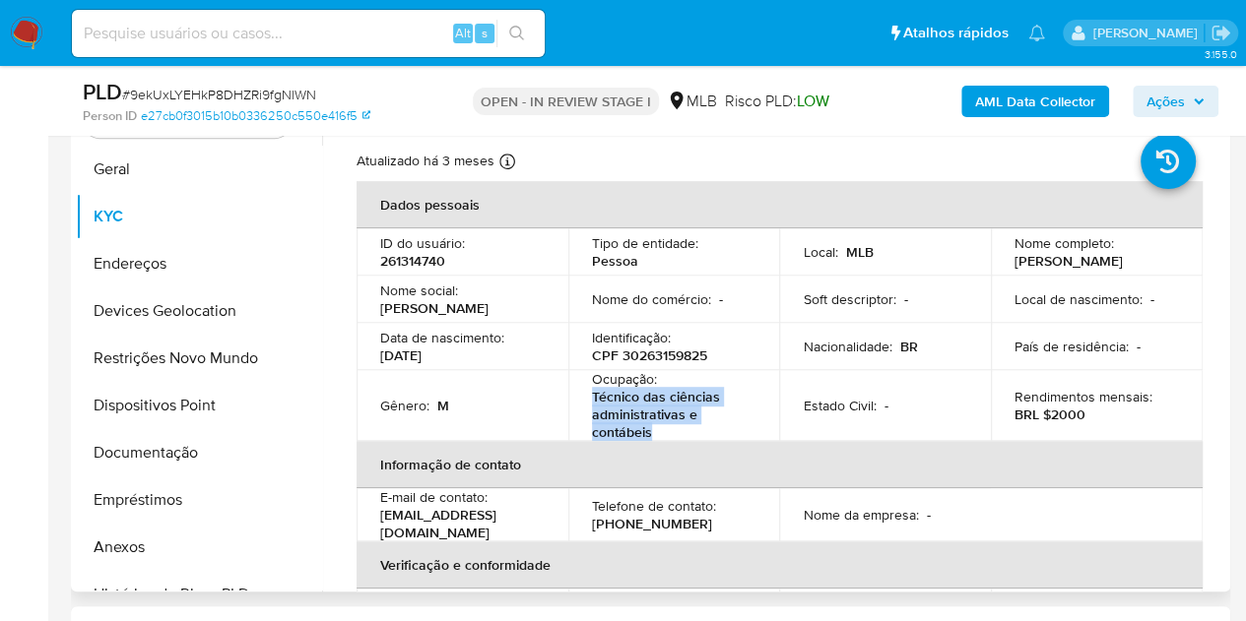
copy p "Técnico das ciências administrativas e contábeis"
drag, startPoint x: 641, startPoint y: 424, endPoint x: 582, endPoint y: 393, distance: 67.0
click at [582, 393] on td "Ocupação : Técnico das ciências administrativas e contábeis" at bounding box center [674, 405] width 212 height 71
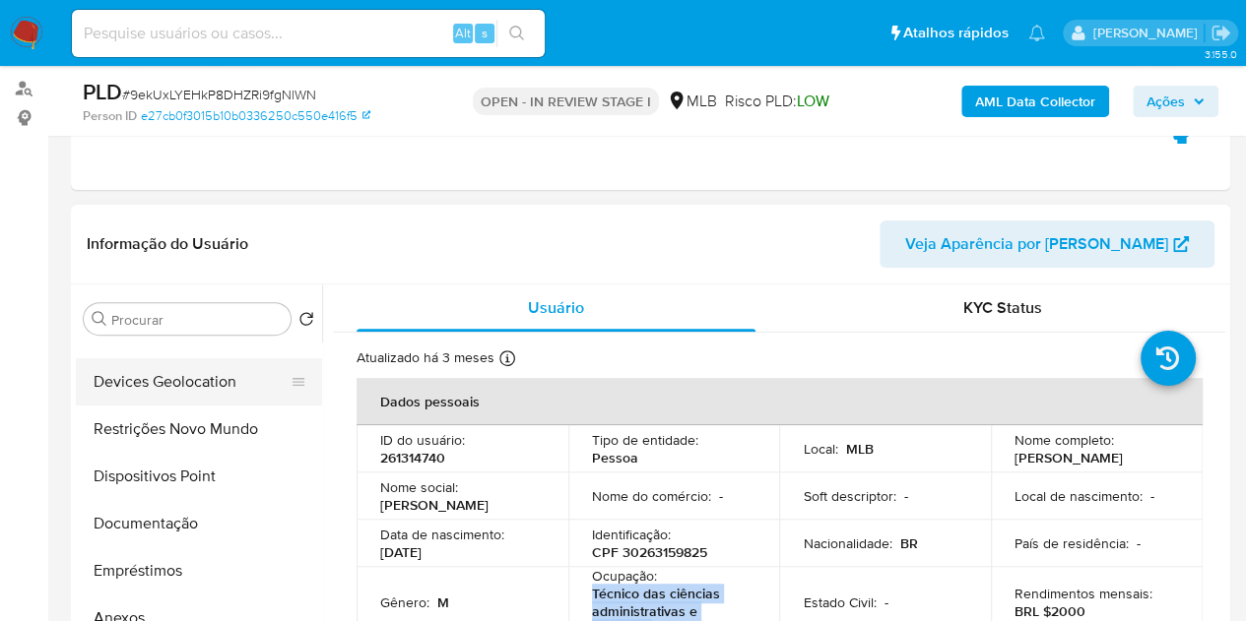
scroll to position [295, 0]
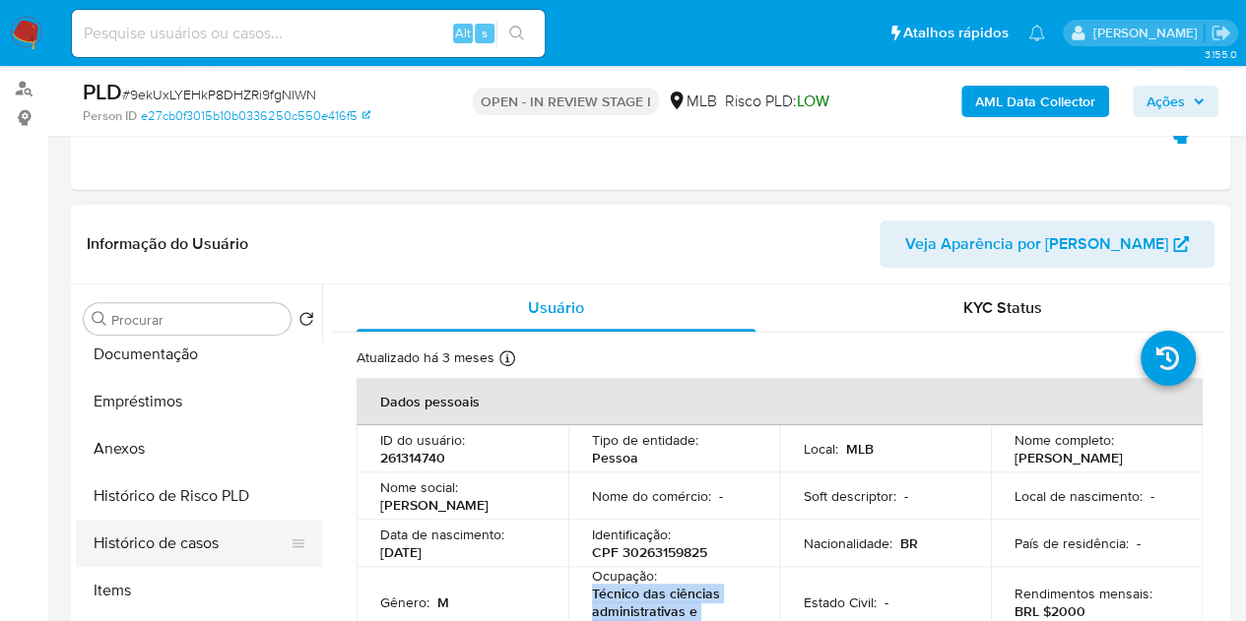
drag, startPoint x: 149, startPoint y: 539, endPoint x: 167, endPoint y: 544, distance: 19.3
click at [149, 539] on button "Histórico de casos" at bounding box center [191, 543] width 230 height 47
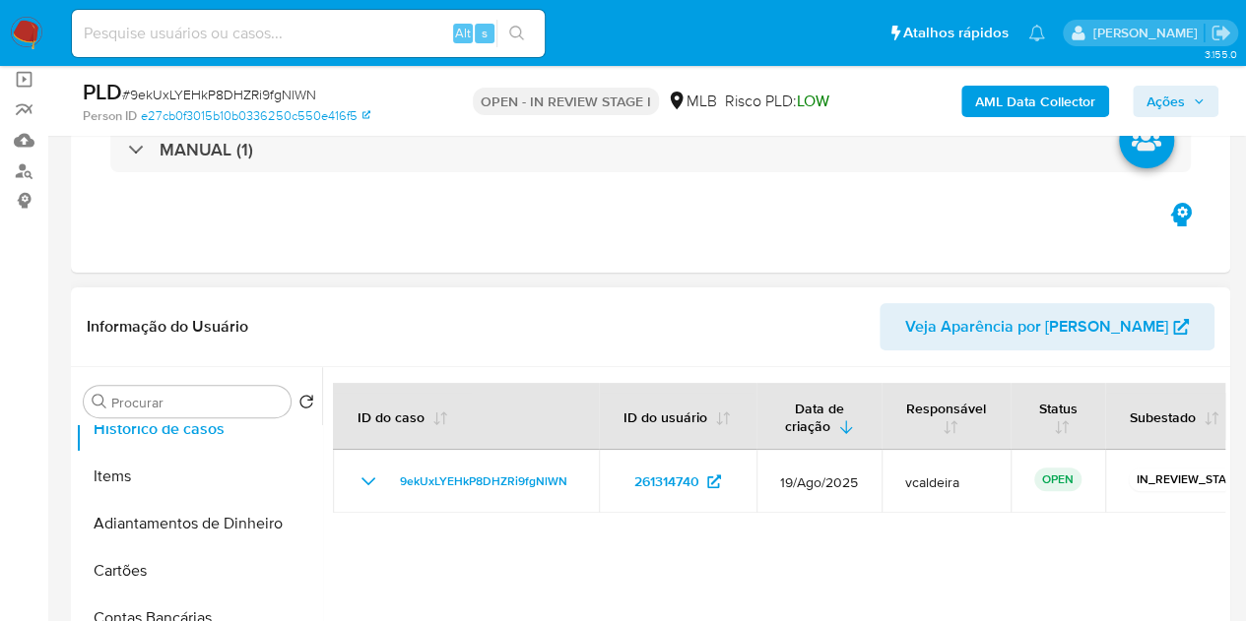
scroll to position [128, 0]
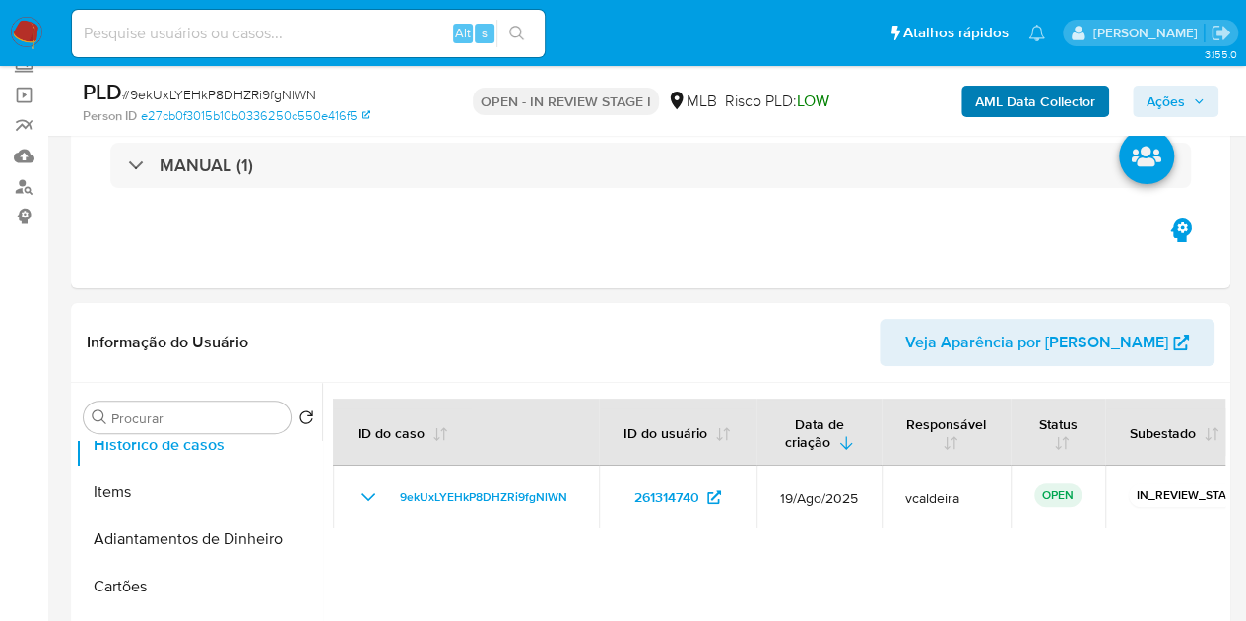
drag, startPoint x: 1201, startPoint y: 108, endPoint x: 1005, endPoint y: 105, distance: 196.0
click at [1198, 107] on span "Ações" at bounding box center [1175, 102] width 58 height 28
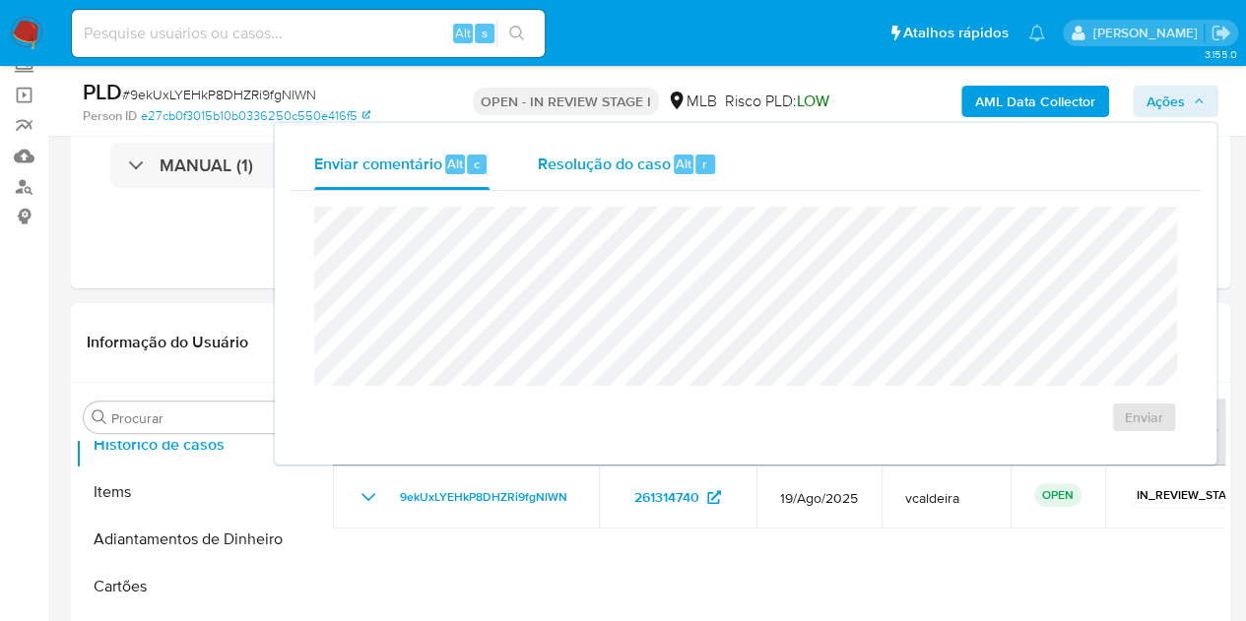
click at [627, 157] on span "Resolução do caso" at bounding box center [603, 163] width 133 height 23
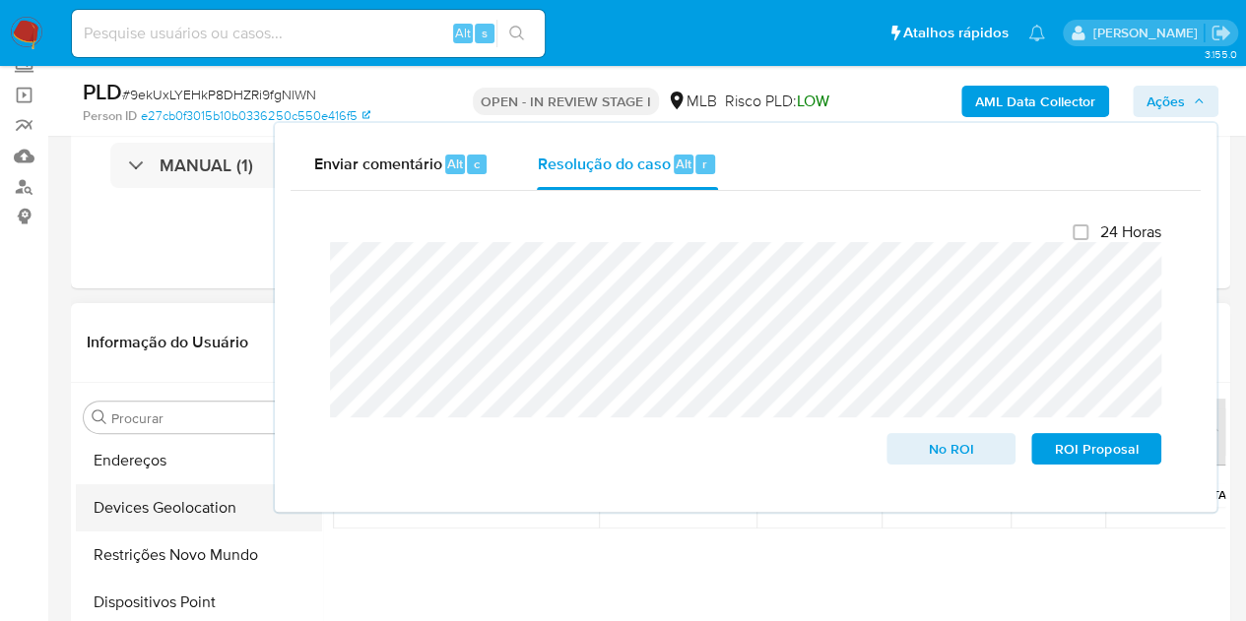
scroll to position [0, 0]
click at [108, 505] on button "KYC" at bounding box center [191, 511] width 230 height 47
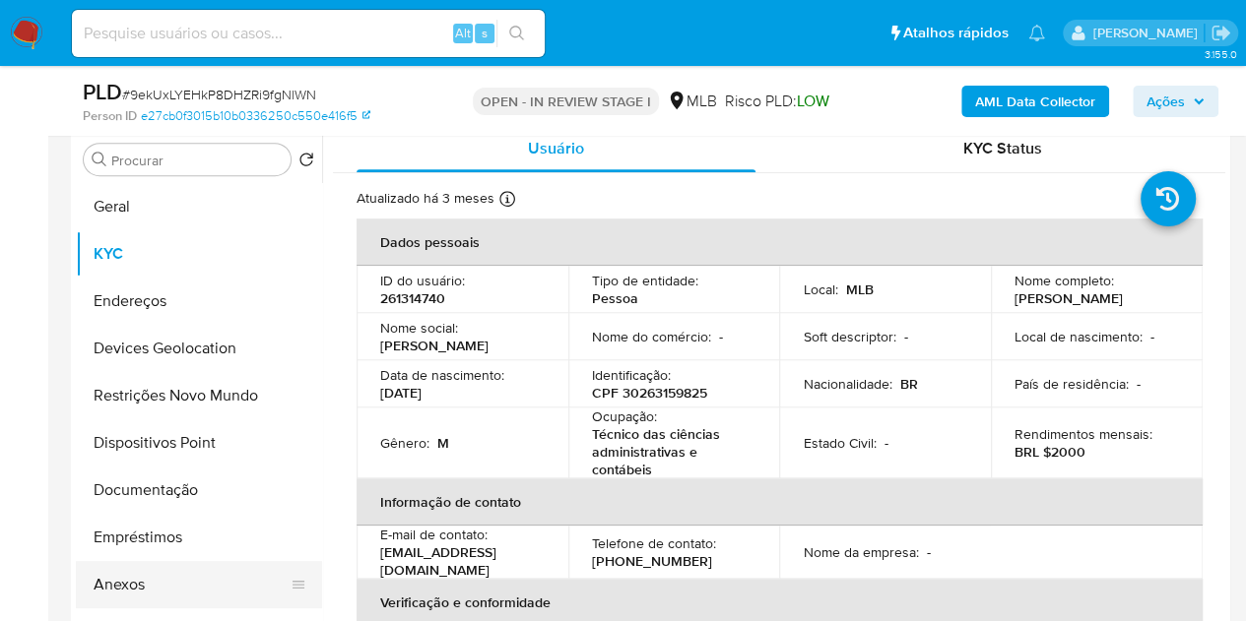
scroll to position [620, 0]
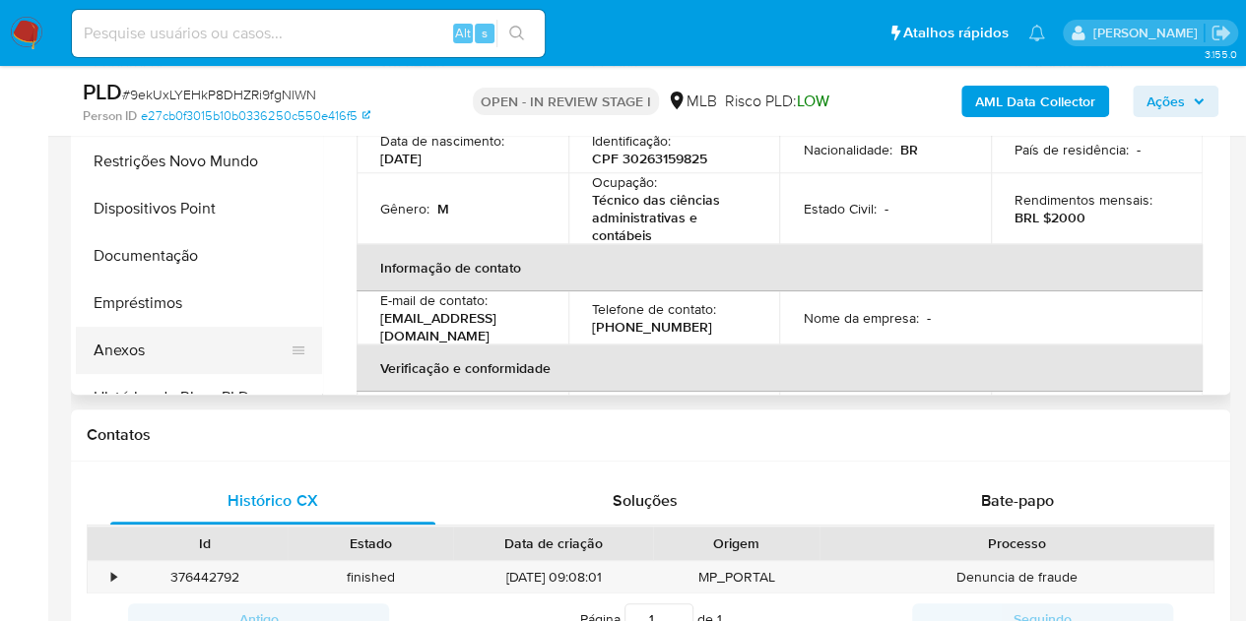
click at [133, 358] on button "Anexos" at bounding box center [191, 350] width 230 height 47
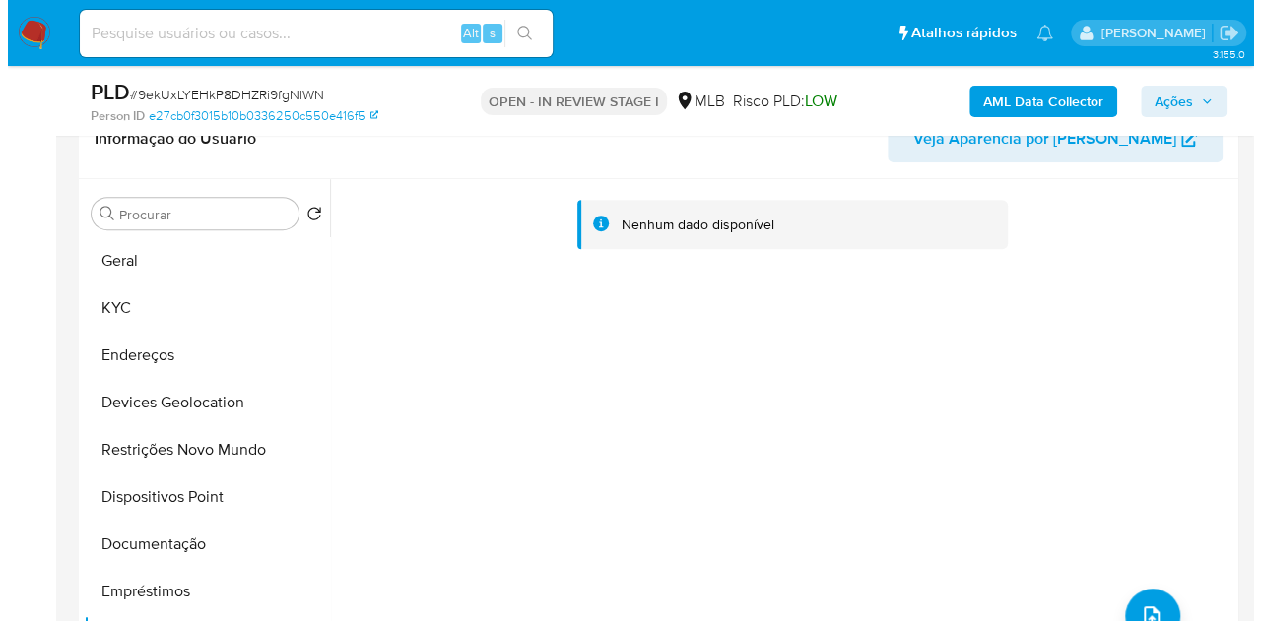
scroll to position [423, 0]
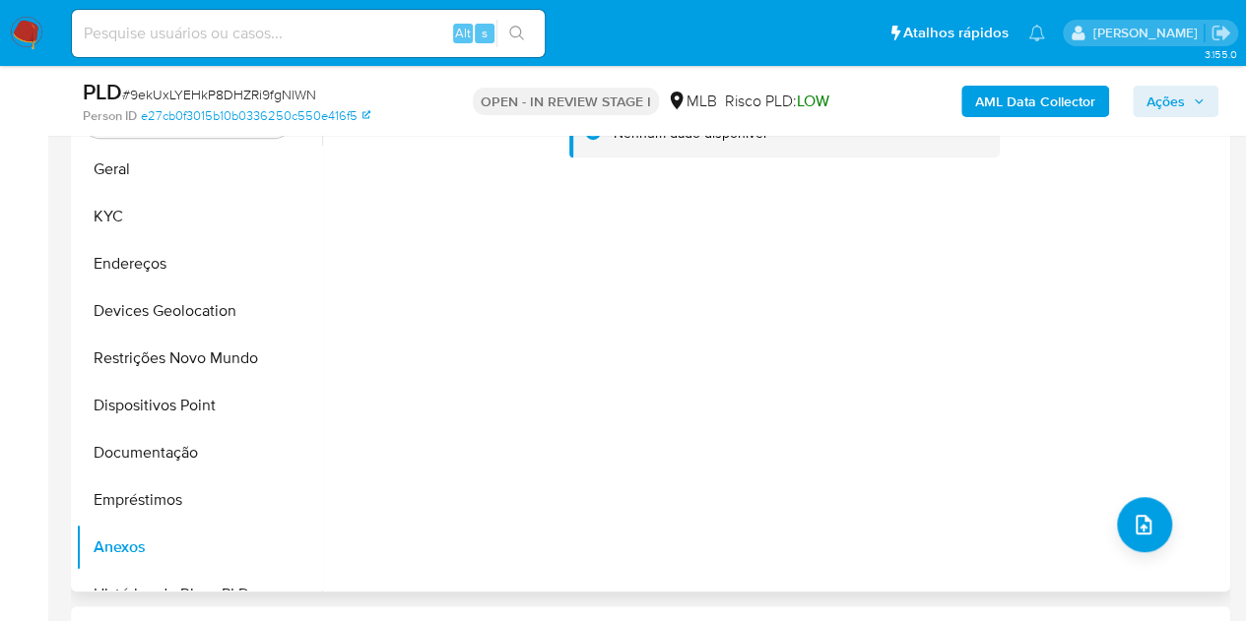
drag, startPoint x: 802, startPoint y: 473, endPoint x: 810, endPoint y: 482, distance: 11.9
click at [802, 473] on div "Nenhum dado disponível" at bounding box center [773, 340] width 903 height 504
click at [1132, 519] on icon "upload-file" at bounding box center [1144, 525] width 24 height 24
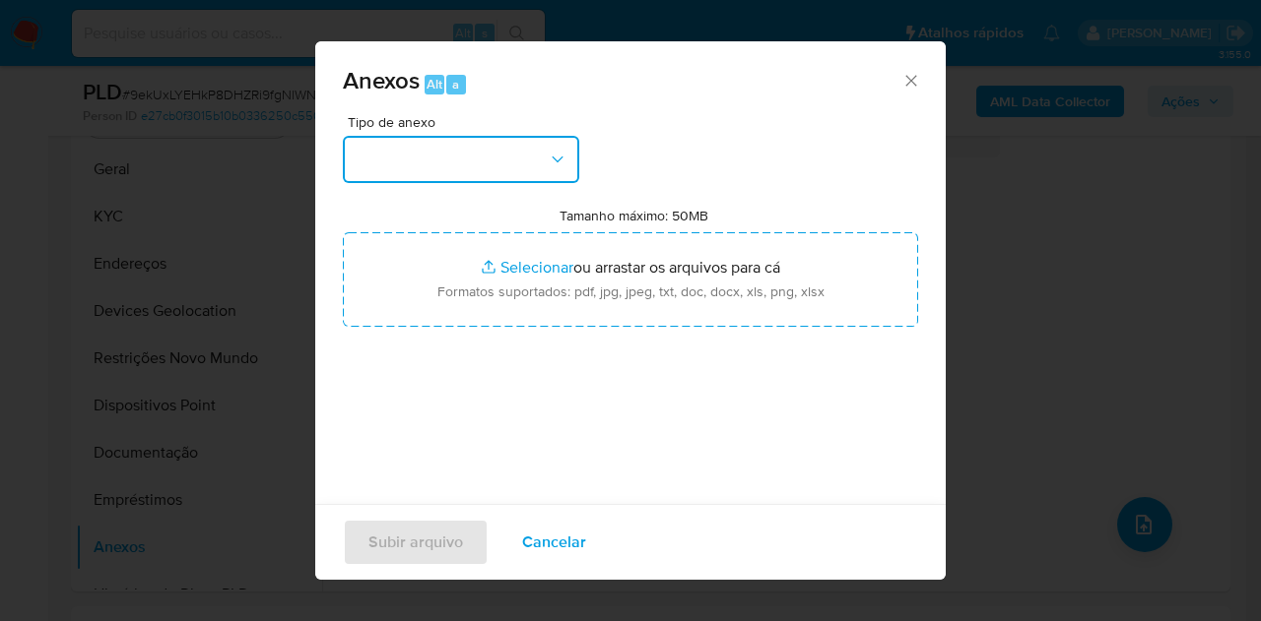
click at [494, 151] on button "button" at bounding box center [461, 159] width 236 height 47
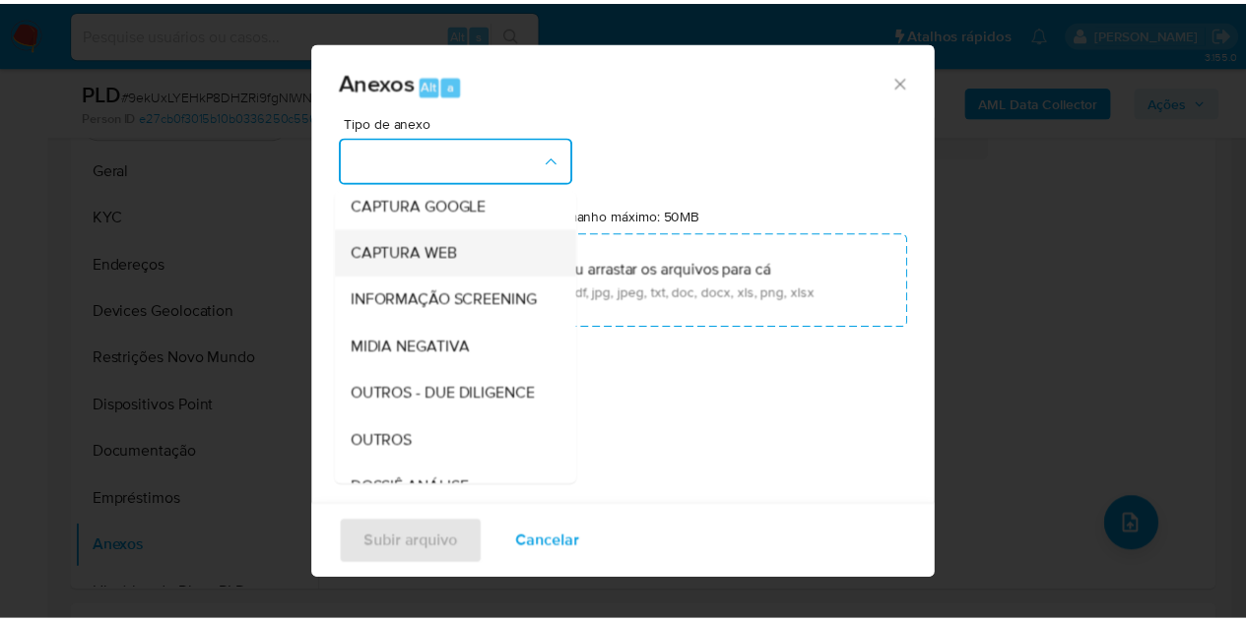
scroll to position [197, 0]
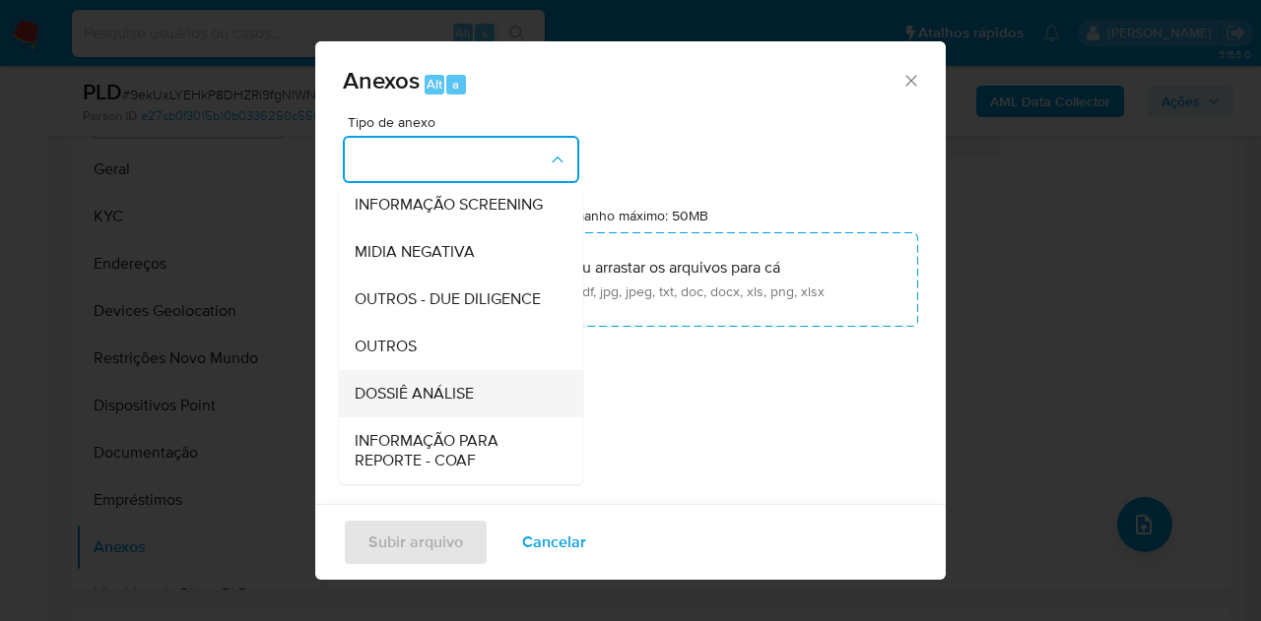
click at [417, 404] on span "DOSSIÊ ANÁLISE" at bounding box center [414, 394] width 119 height 20
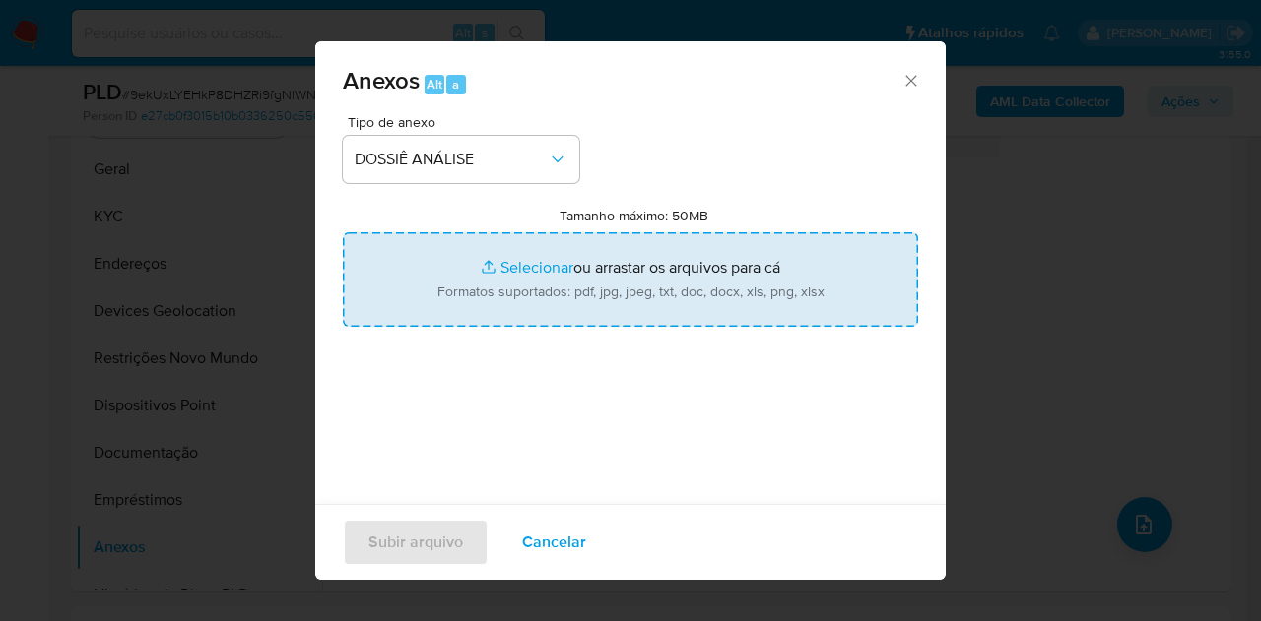
type input "C:\fakepath\SAR XXX_XX - CPF 30263159825 - LEANDRO VIEIRA BALDOINO.pdf"
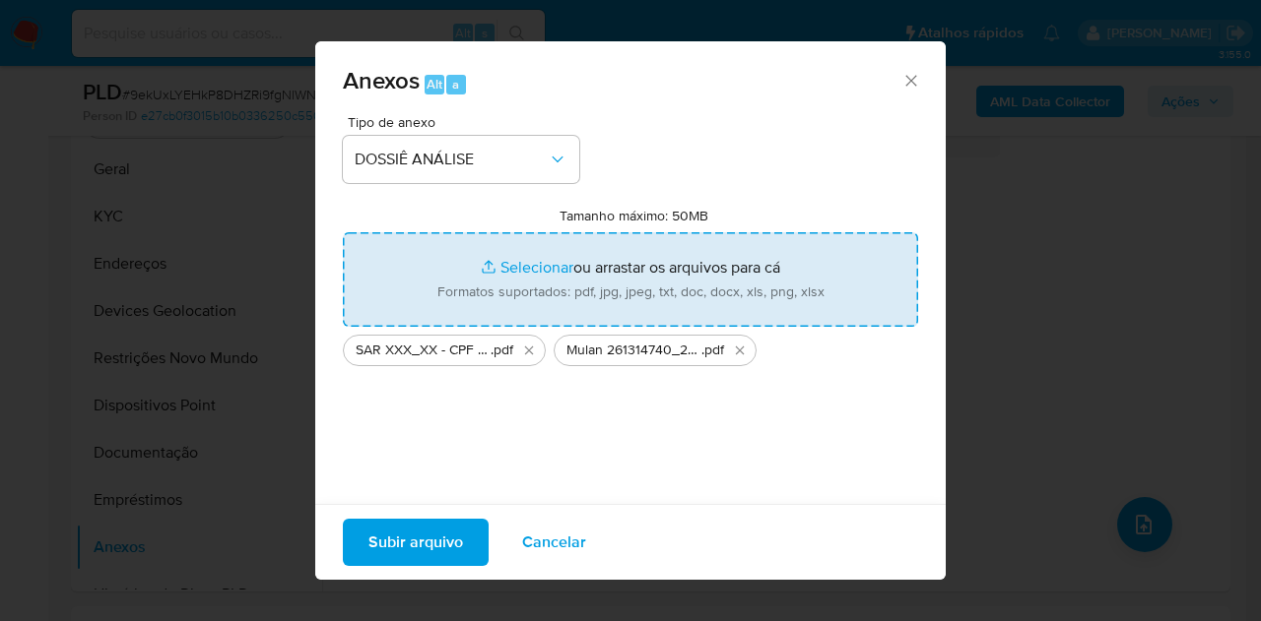
click at [423, 539] on span "Subir arquivo" at bounding box center [415, 542] width 95 height 43
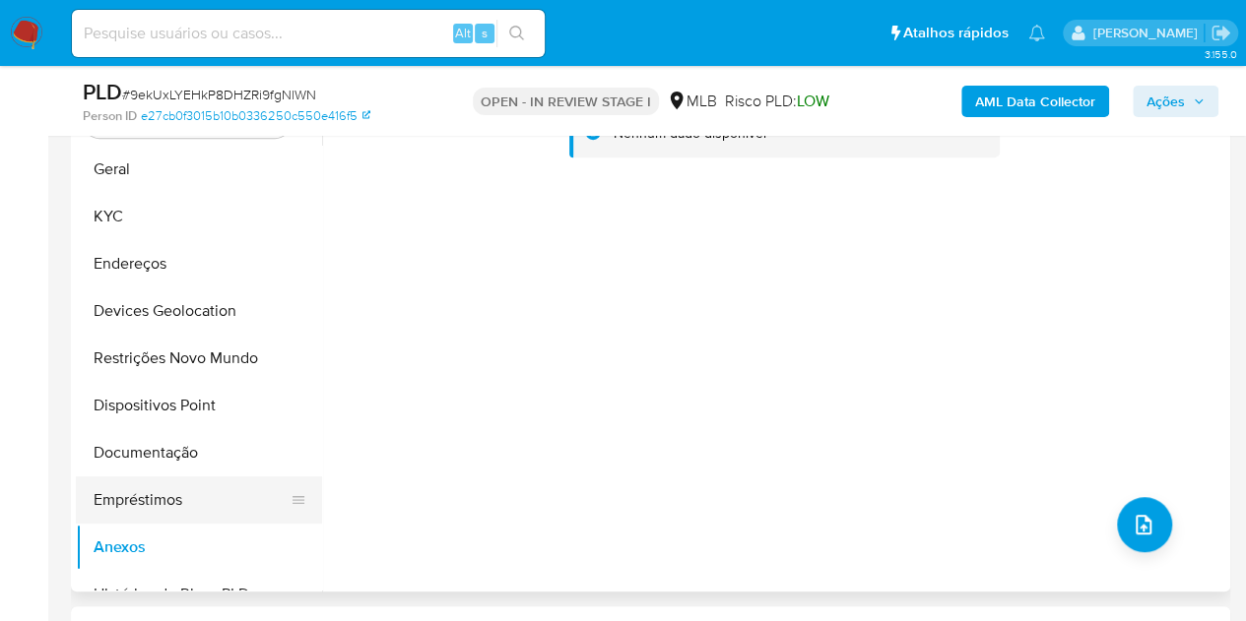
click at [124, 495] on button "Empréstimos" at bounding box center [191, 500] width 230 height 47
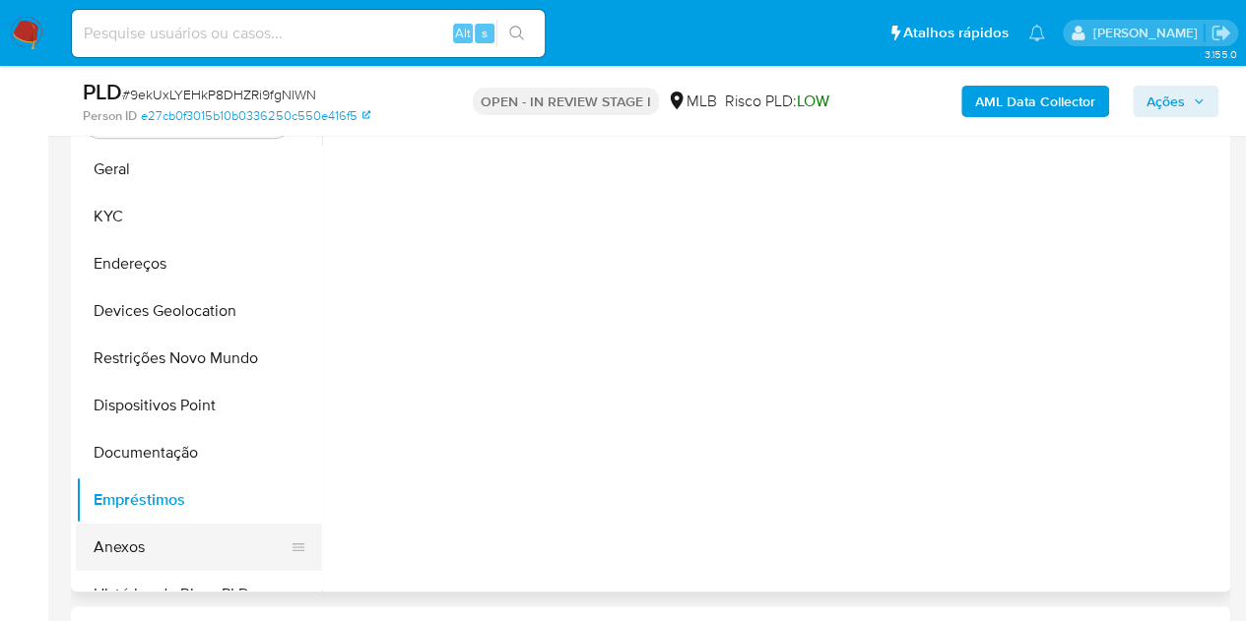
click at [128, 554] on button "Anexos" at bounding box center [191, 547] width 230 height 47
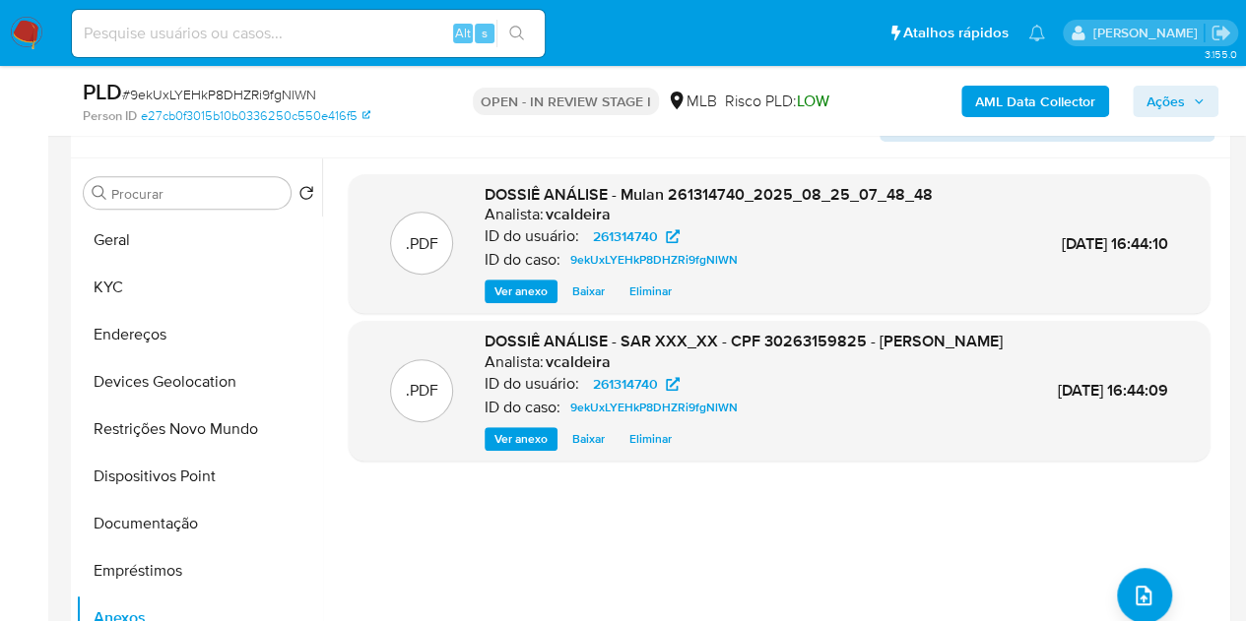
scroll to position [325, 0]
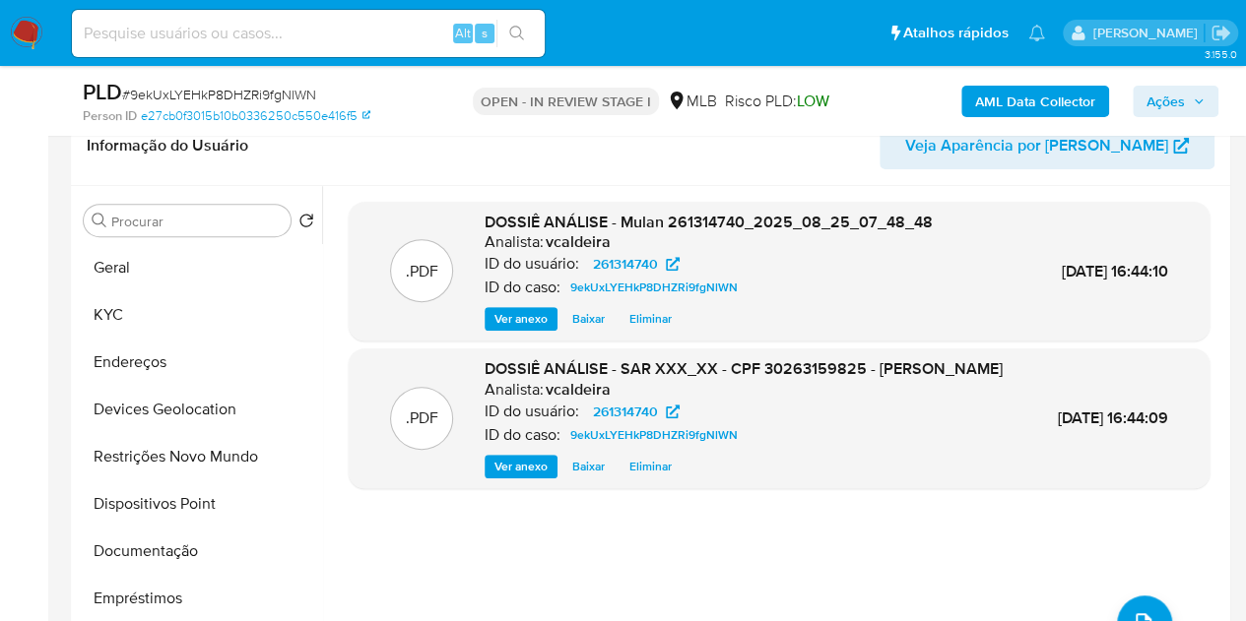
click at [1174, 92] on span "Ações" at bounding box center [1165, 102] width 38 height 32
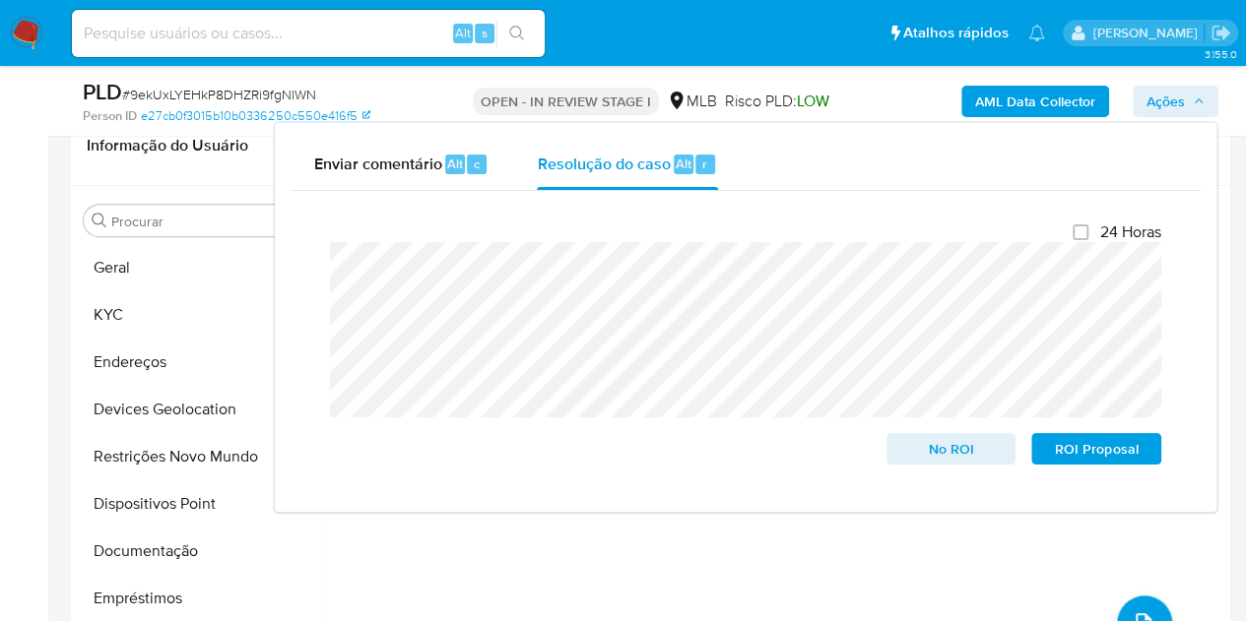
click at [419, 579] on div ".PDF DOSSIÊ ANÁLISE - Mulan 261314740_2025_08_25_07_48_48 Analista: vcaldeira I…" at bounding box center [779, 438] width 861 height 473
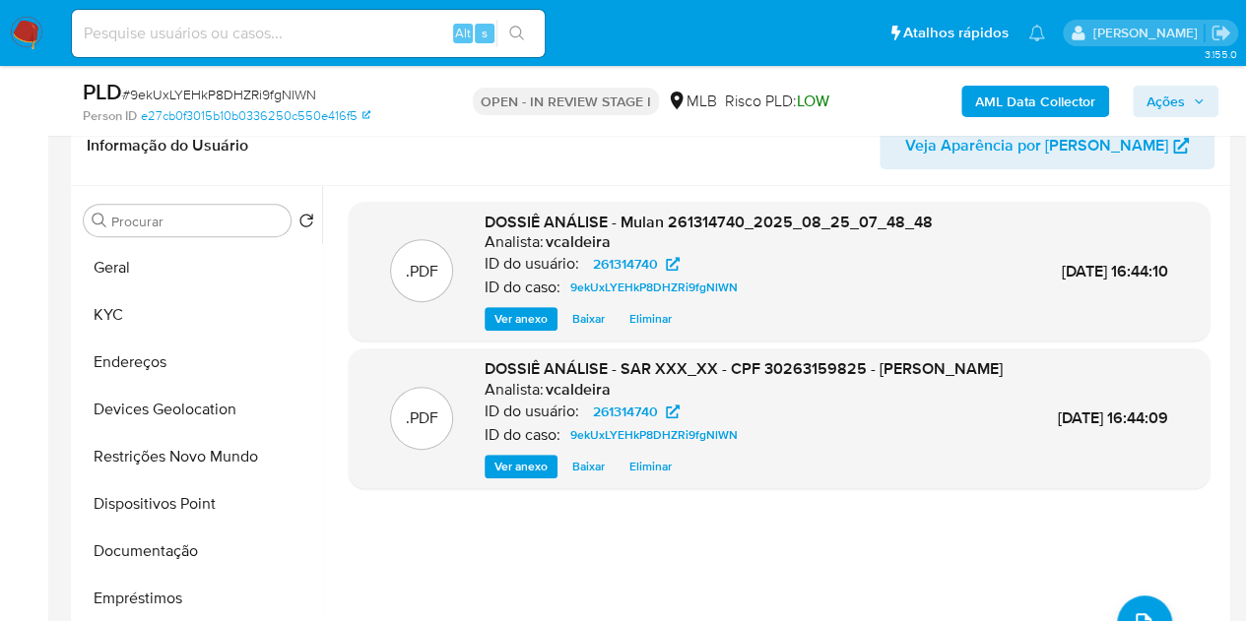
click at [1190, 103] on span "Ações" at bounding box center [1175, 102] width 58 height 28
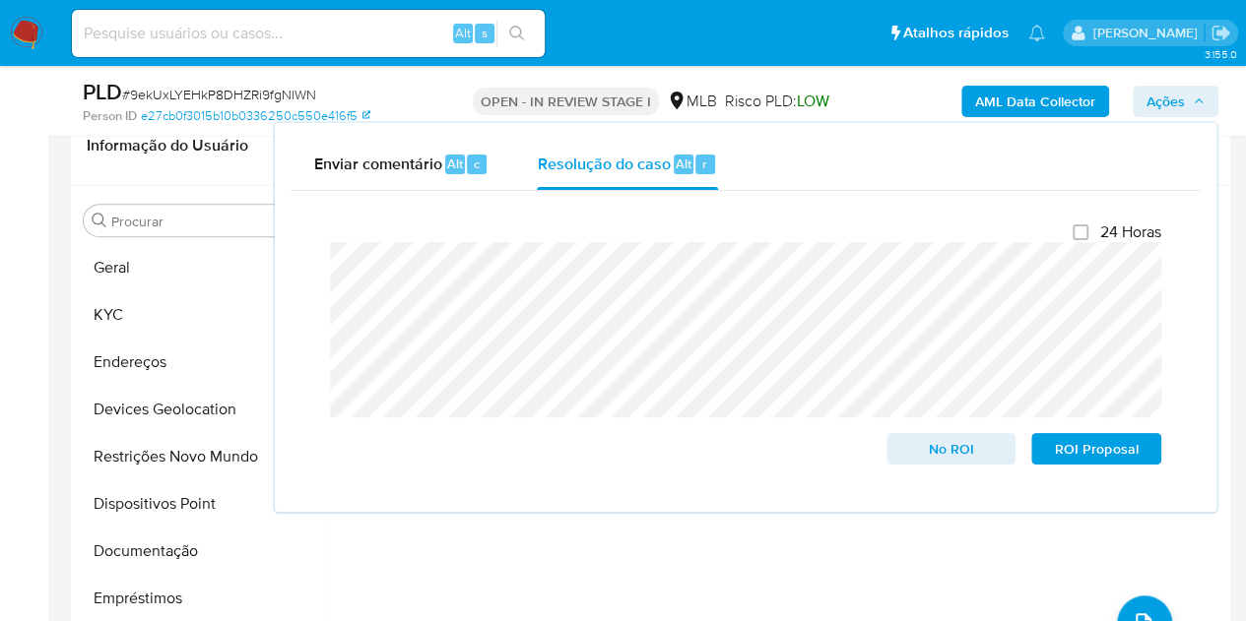
click at [1057, 97] on b "AML Data Collector" at bounding box center [1035, 102] width 120 height 32
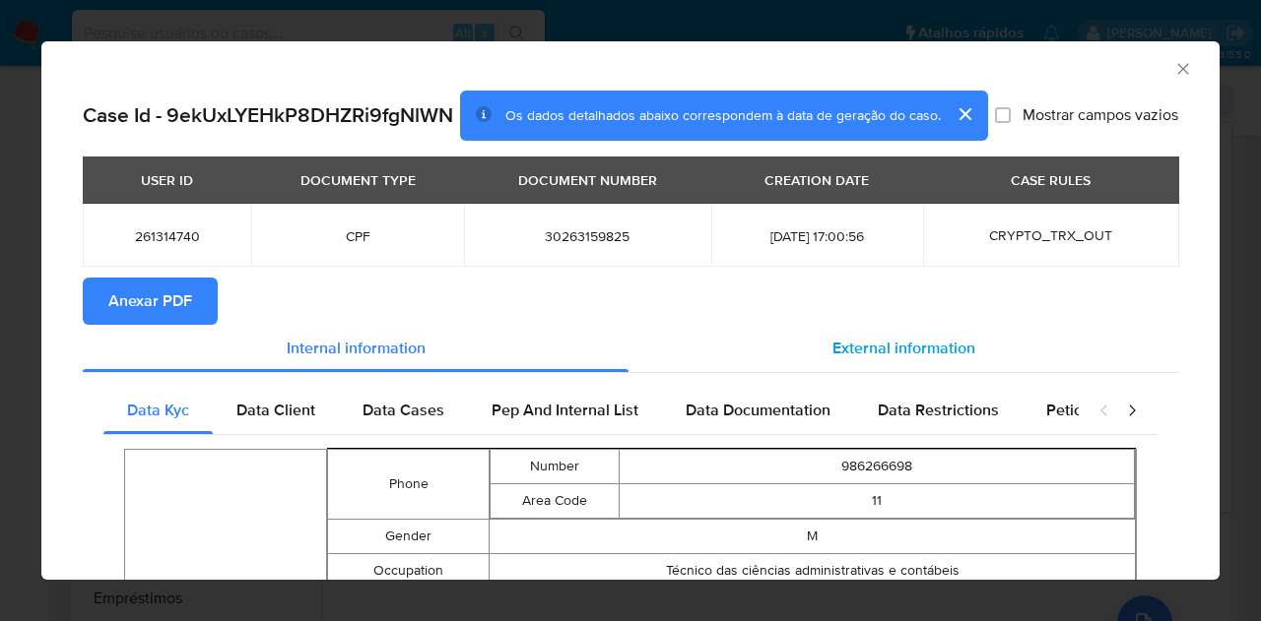
click at [897, 359] on span "External information" at bounding box center [903, 348] width 143 height 23
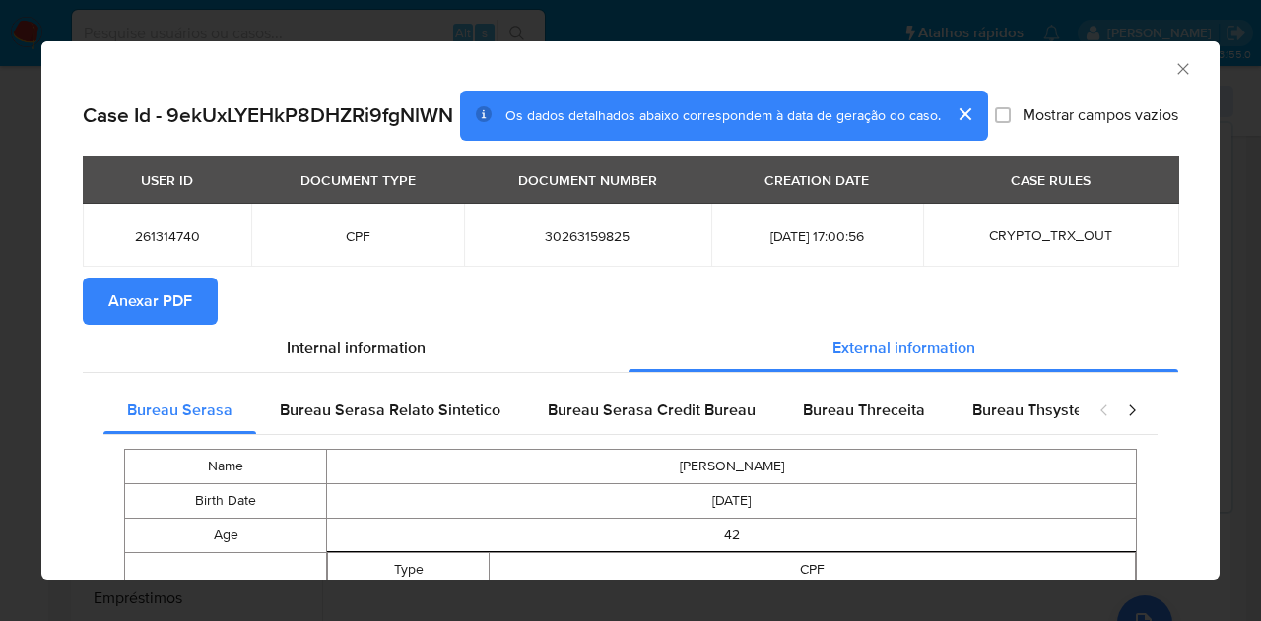
click at [169, 312] on span "Anexar PDF" at bounding box center [150, 301] width 84 height 43
click at [1174, 73] on icon "Fechar a janela" at bounding box center [1183, 69] width 20 height 20
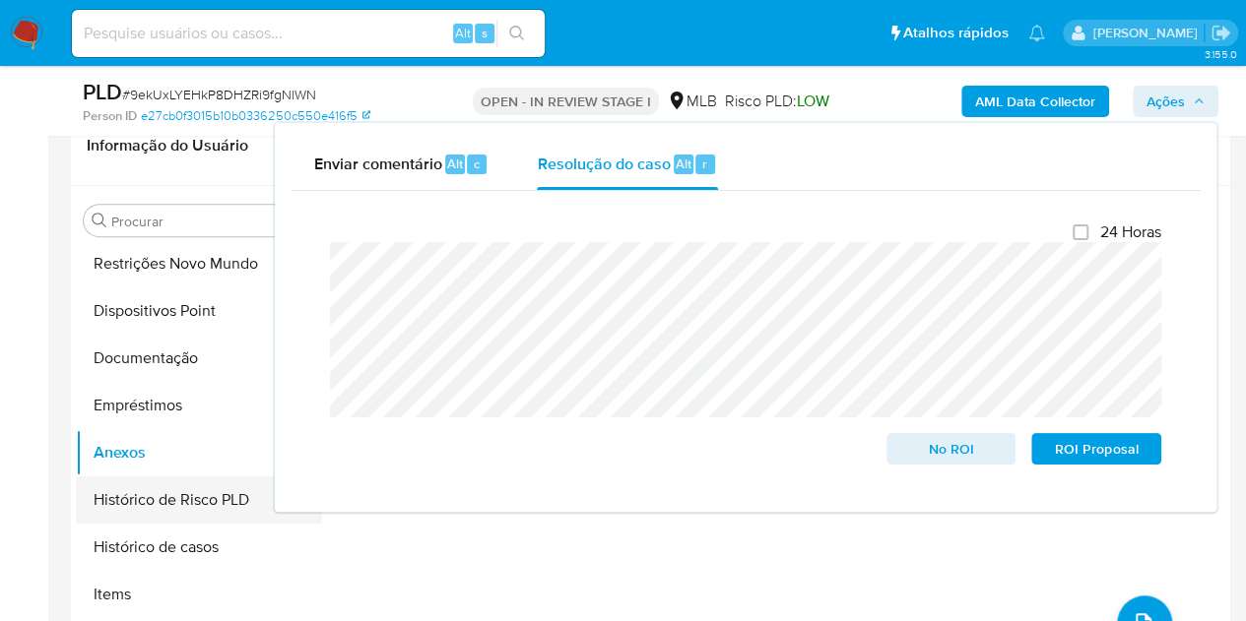
scroll to position [197, 0]
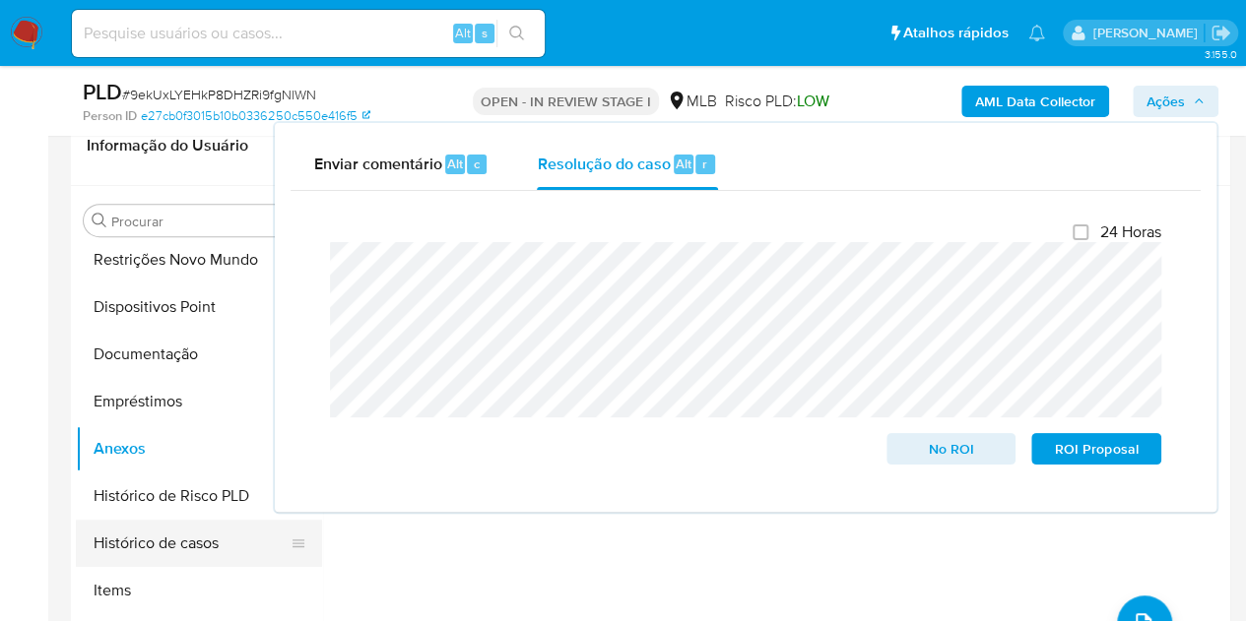
click at [122, 539] on button "Histórico de casos" at bounding box center [191, 543] width 230 height 47
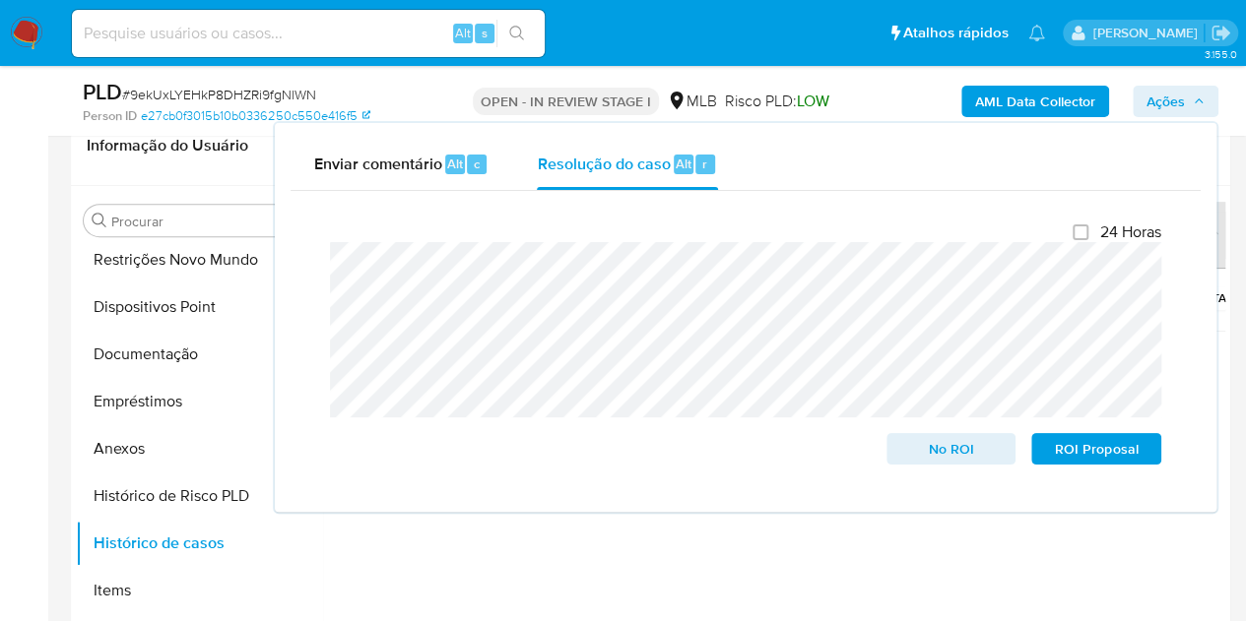
click at [1200, 98] on icon "button" at bounding box center [1199, 102] width 12 height 12
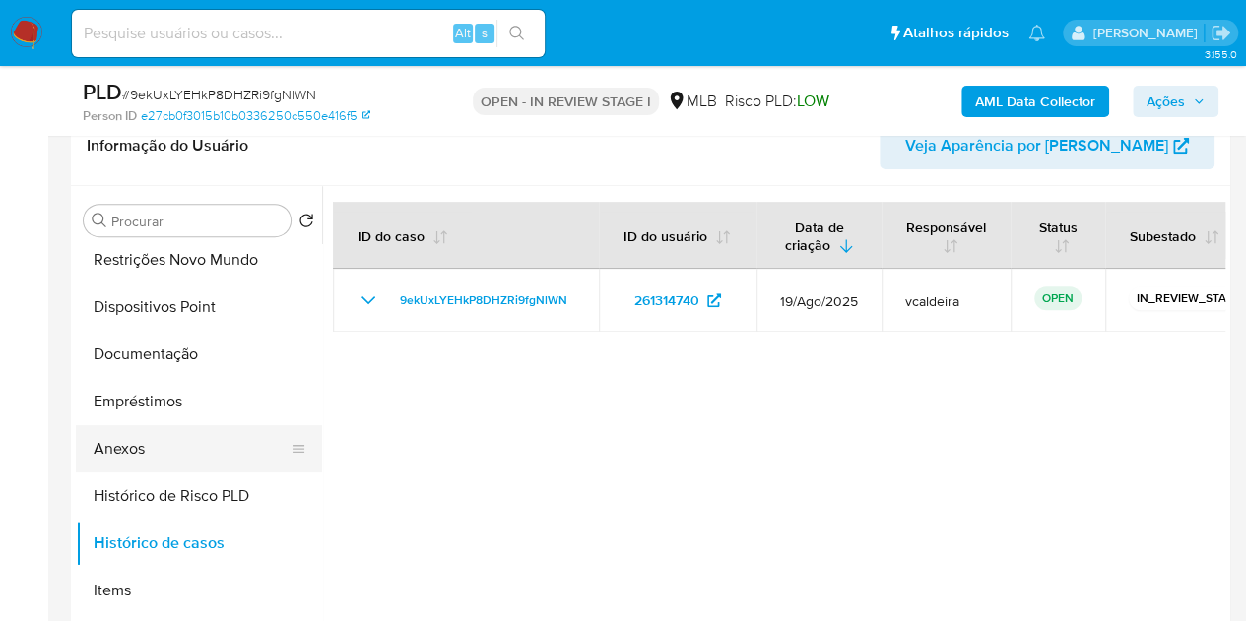
click at [122, 451] on button "Anexos" at bounding box center [191, 448] width 230 height 47
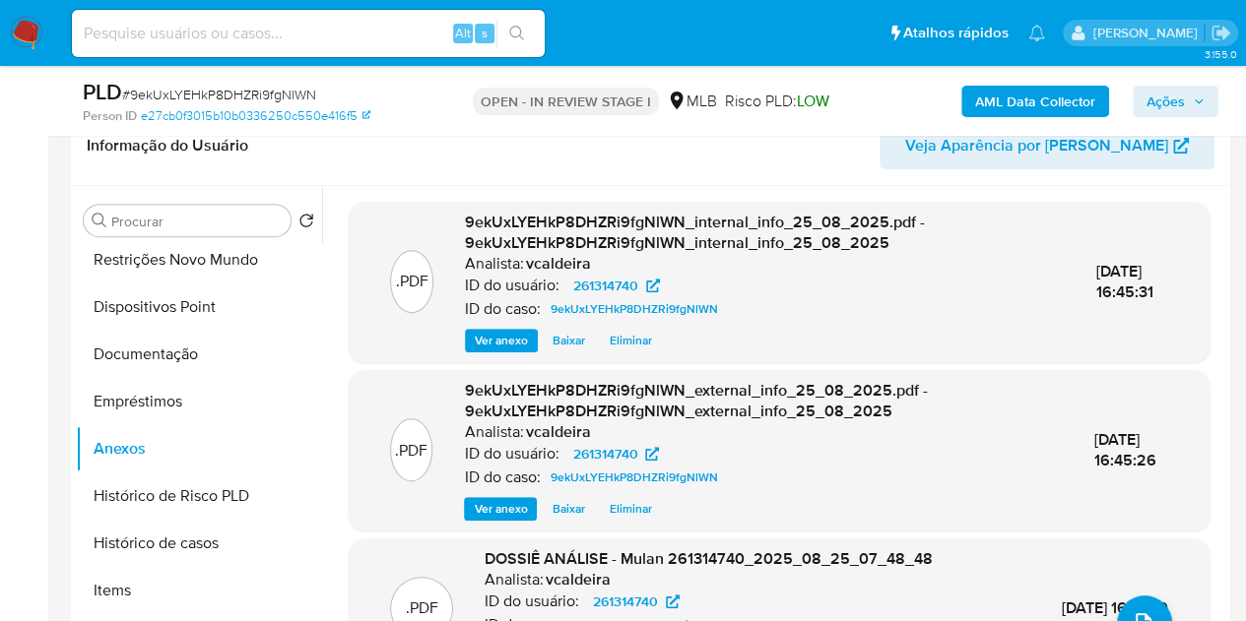
click at [1167, 99] on span "Ações" at bounding box center [1165, 102] width 38 height 32
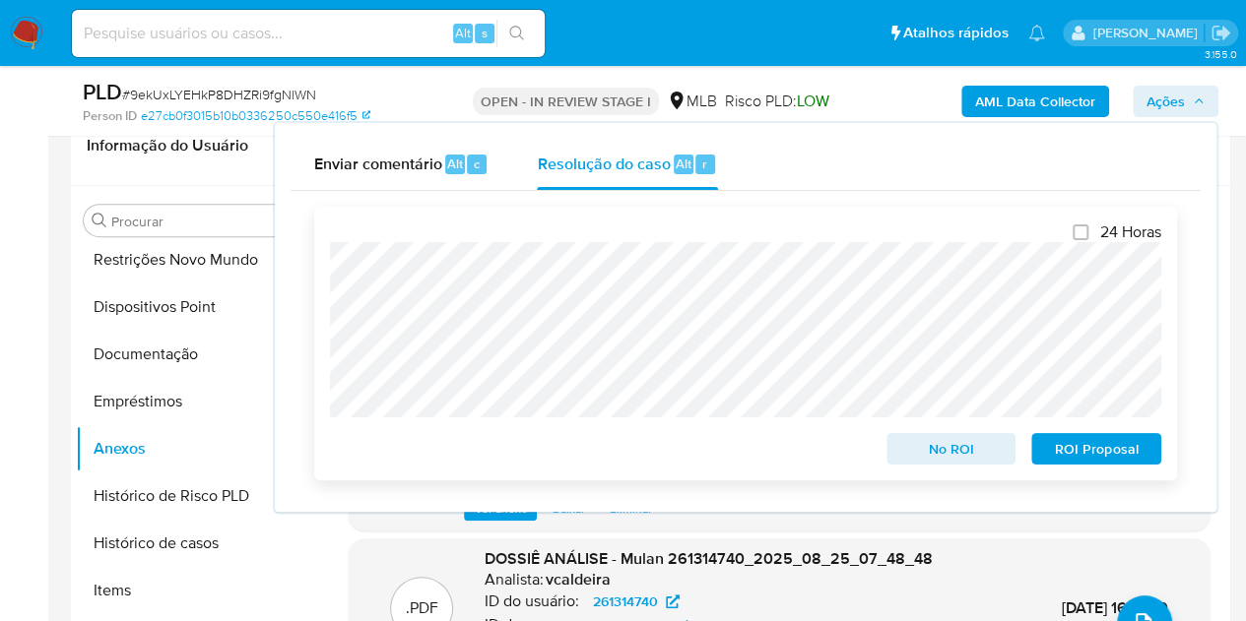
click at [1087, 454] on span "ROI Proposal" at bounding box center [1096, 449] width 102 height 28
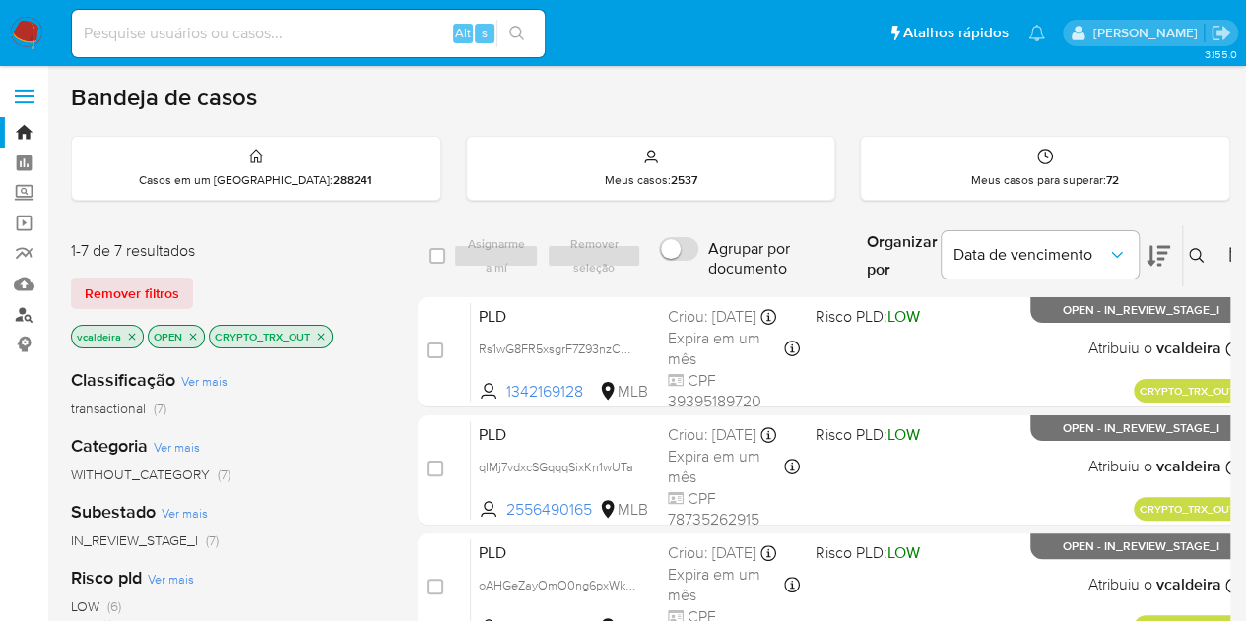
click at [13, 313] on link "Localizador de pessoas" at bounding box center [117, 314] width 234 height 31
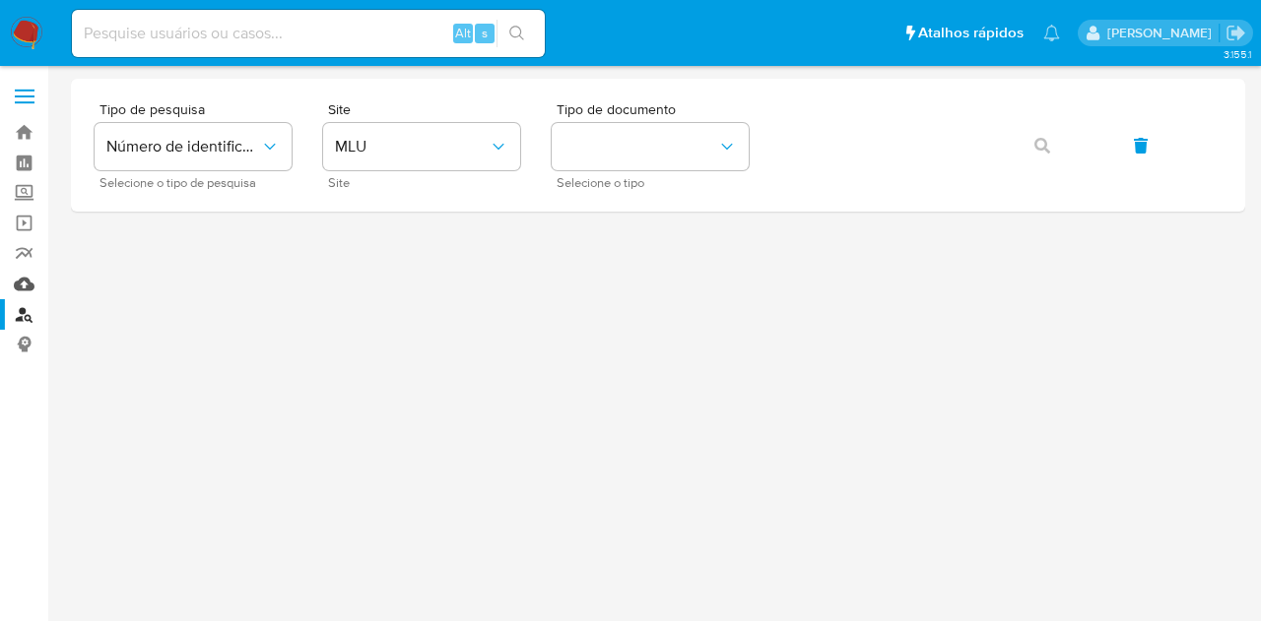
click at [23, 285] on link "Mulan" at bounding box center [117, 284] width 234 height 31
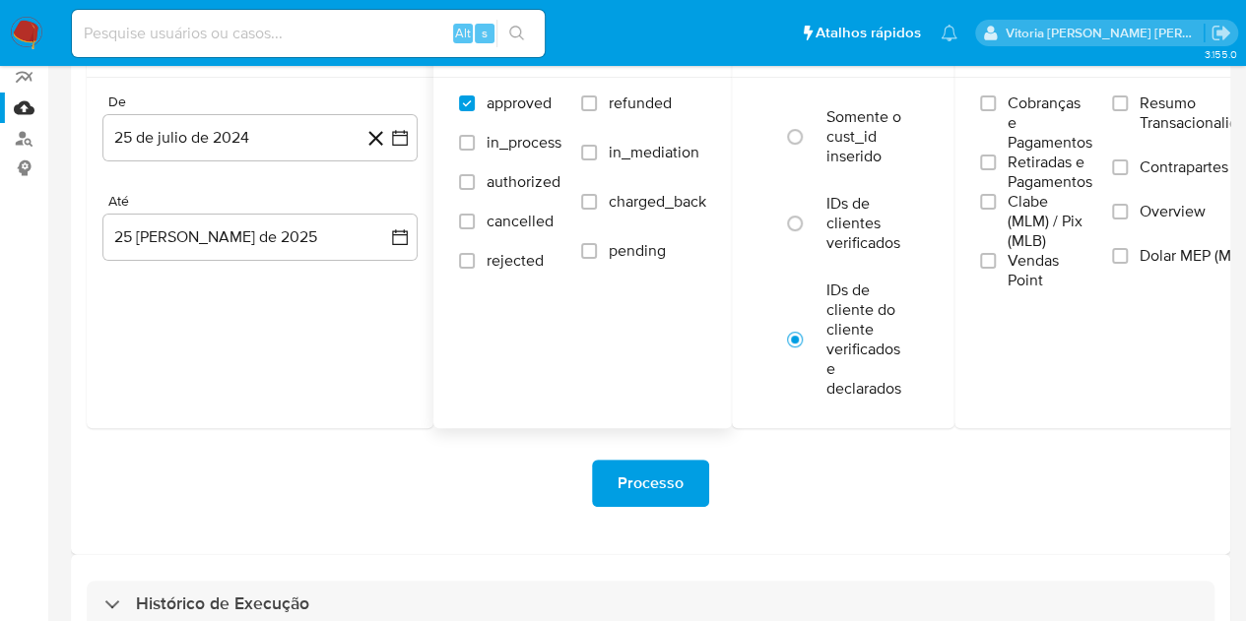
scroll to position [222, 0]
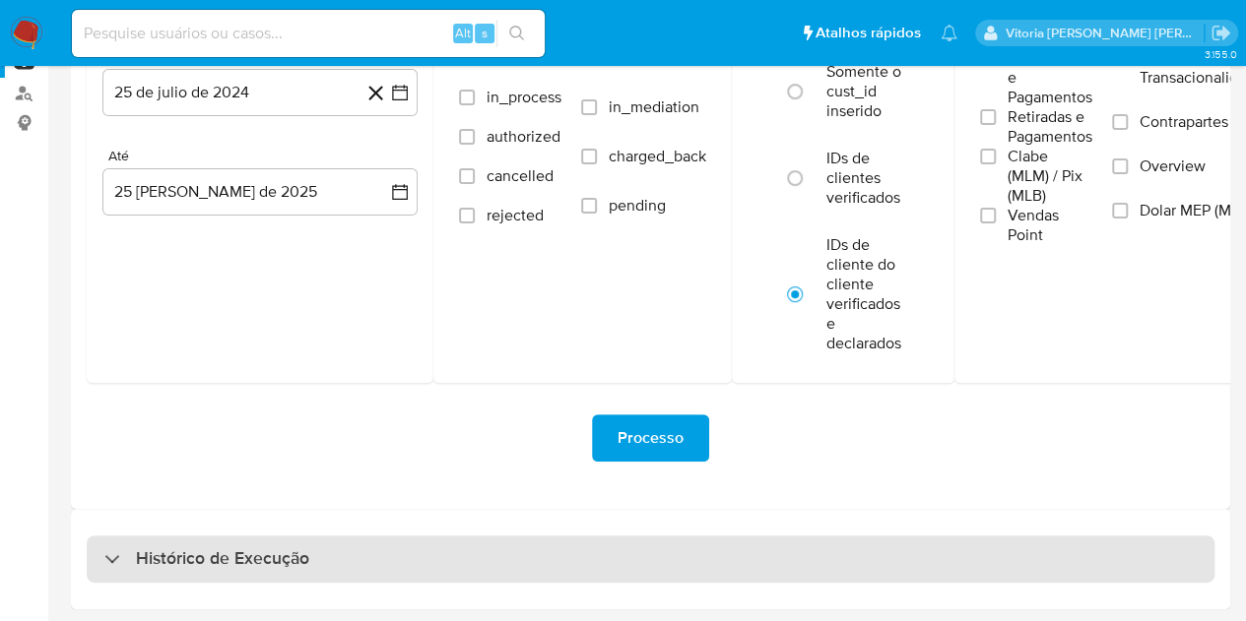
click at [200, 554] on h3 "Histórico de Execução" at bounding box center [222, 560] width 173 height 24
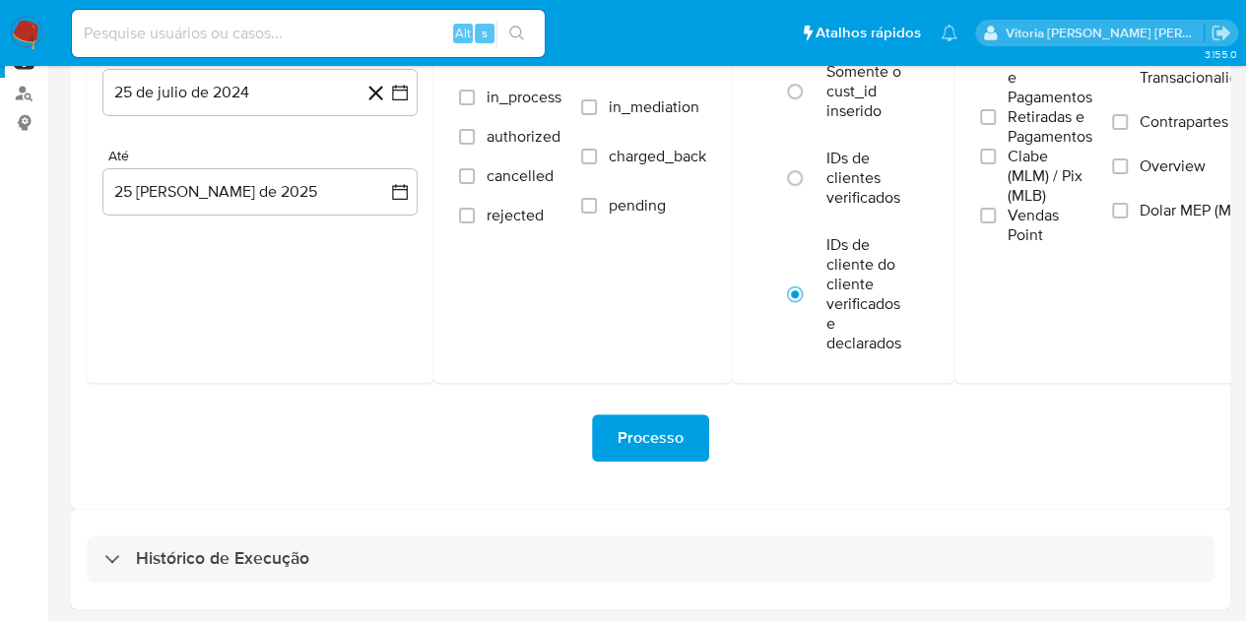
select select "10"
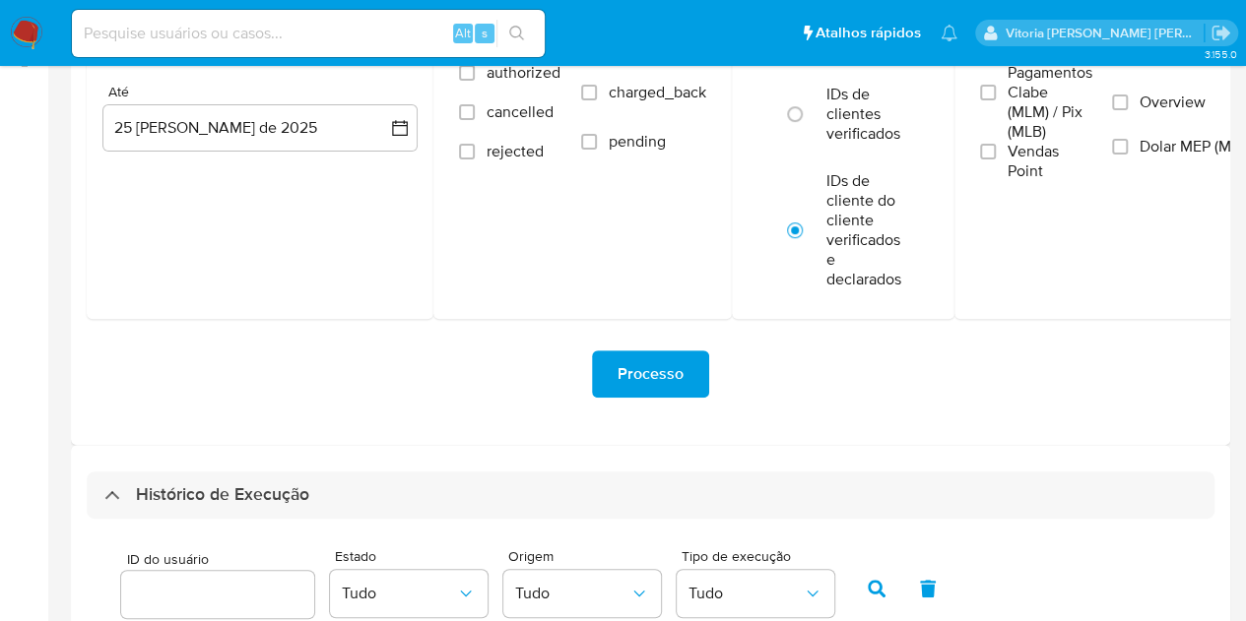
scroll to position [714, 0]
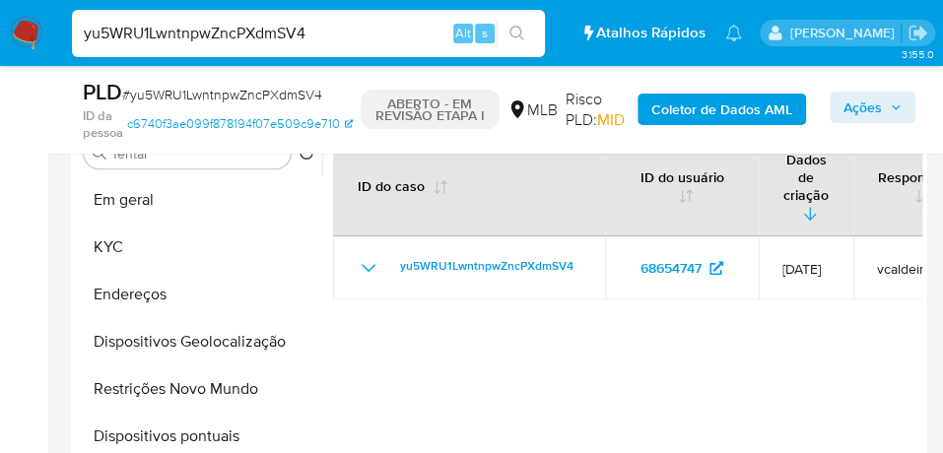
scroll to position [109, 0]
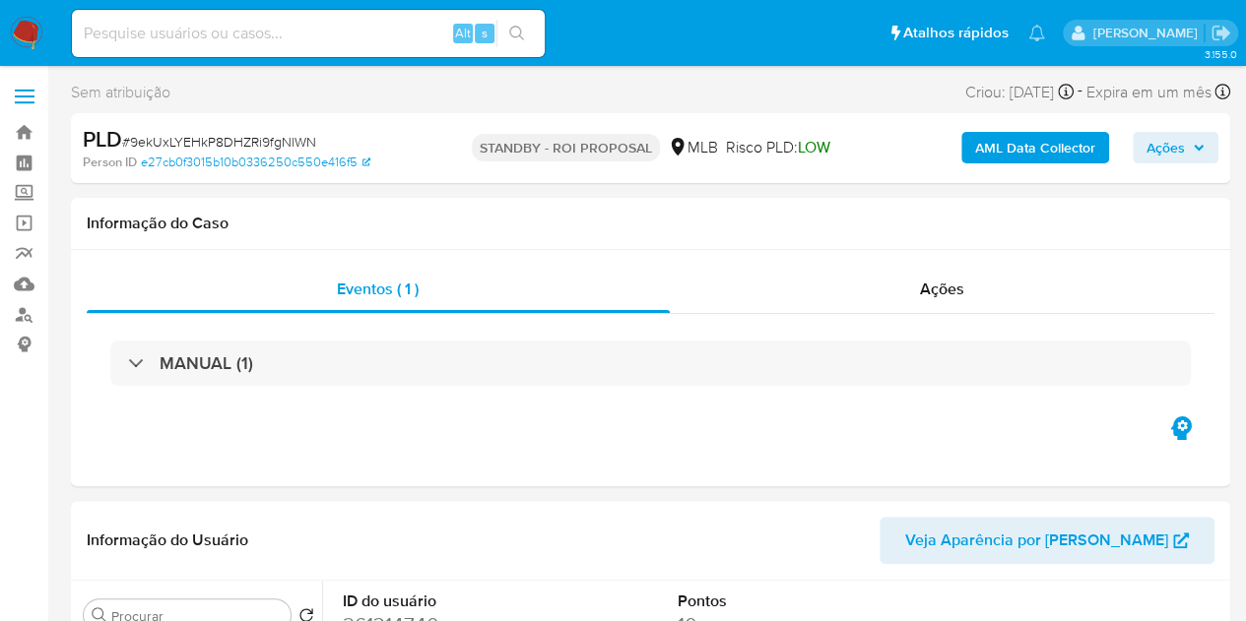
select select "10"
click at [368, 31] on input at bounding box center [308, 34] width 473 height 26
paste input "oAHGeZayOmO0ng6pxWk8lVa7"
type input "oAHGeZayOmO0ng6pxWk8lVa7"
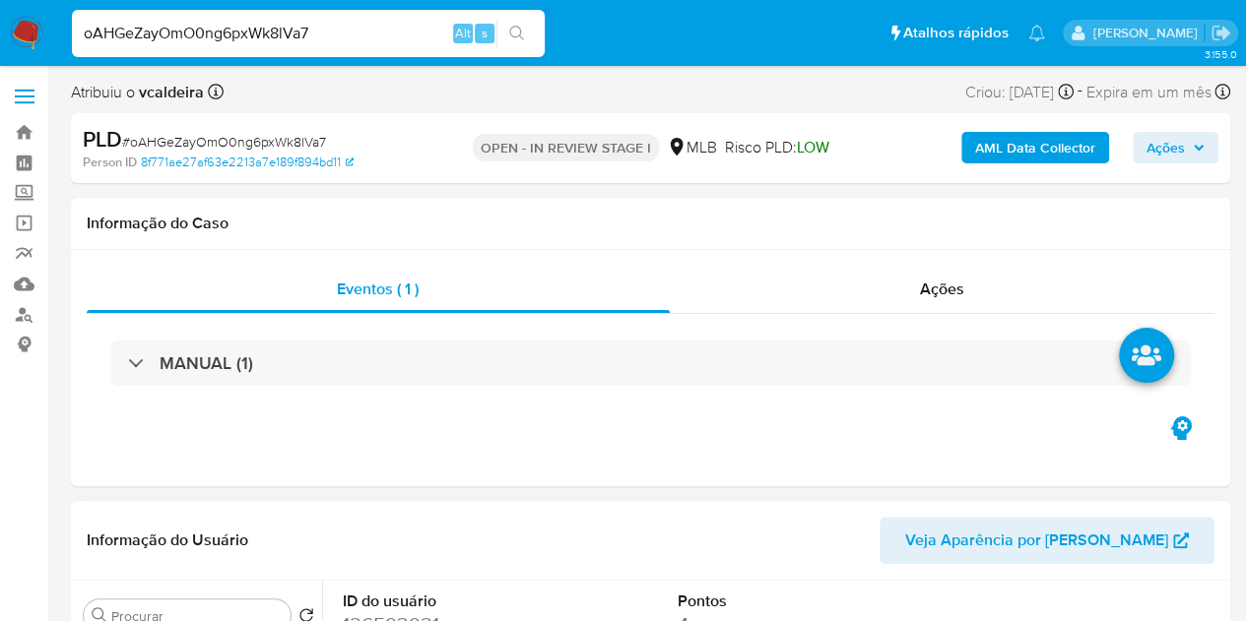
select select "10"
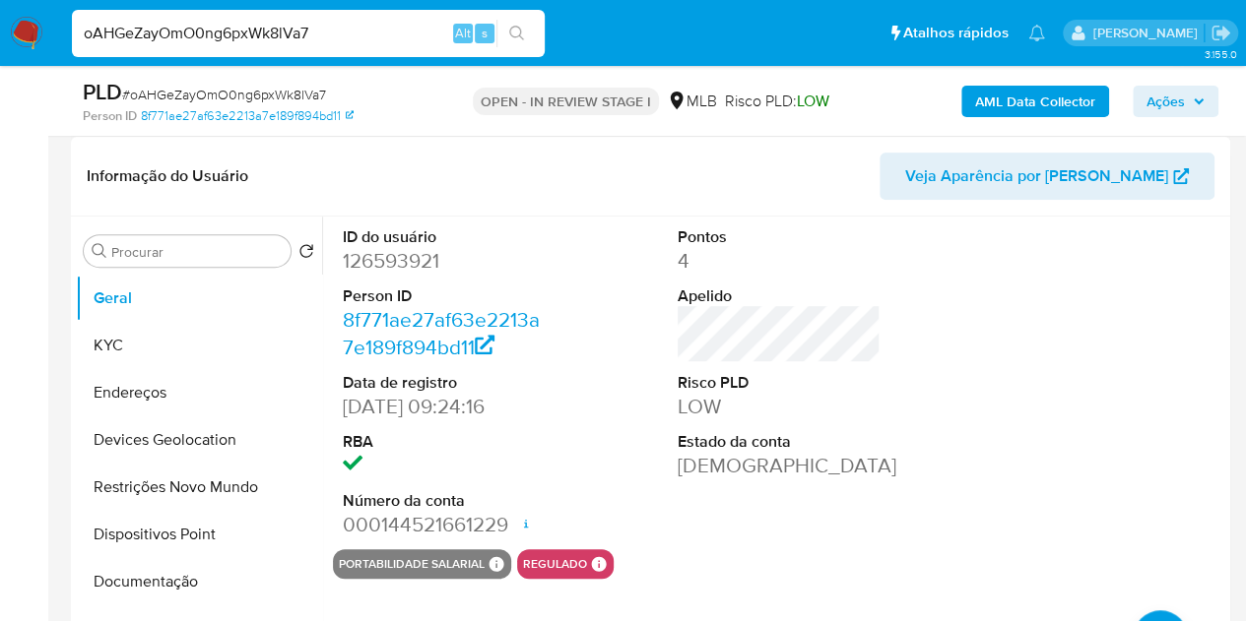
scroll to position [295, 0]
click at [387, 267] on dd "126593921" at bounding box center [445, 260] width 204 height 28
copy dd "126593921"
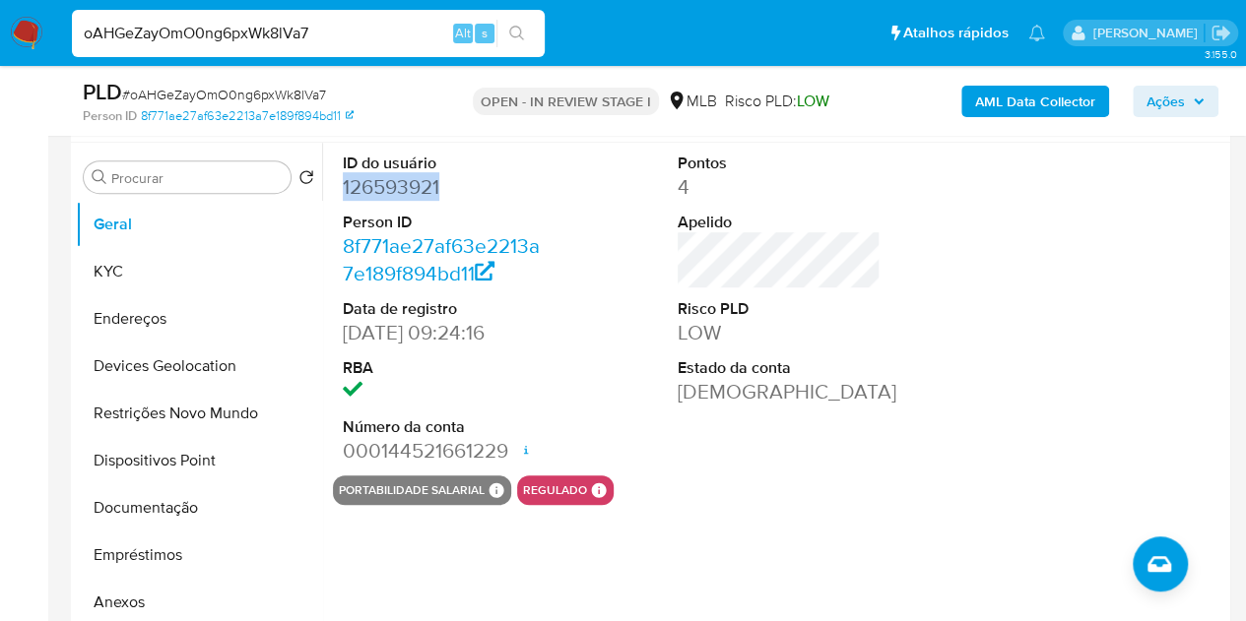
scroll to position [394, 0]
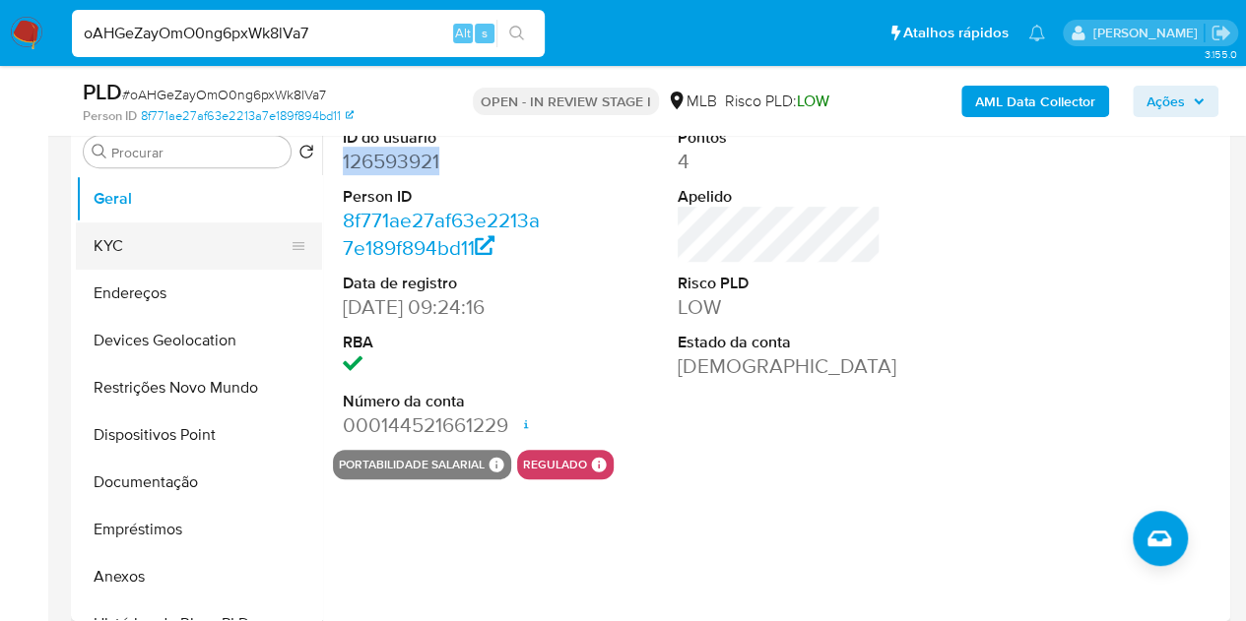
click at [97, 252] on button "KYC" at bounding box center [191, 246] width 230 height 47
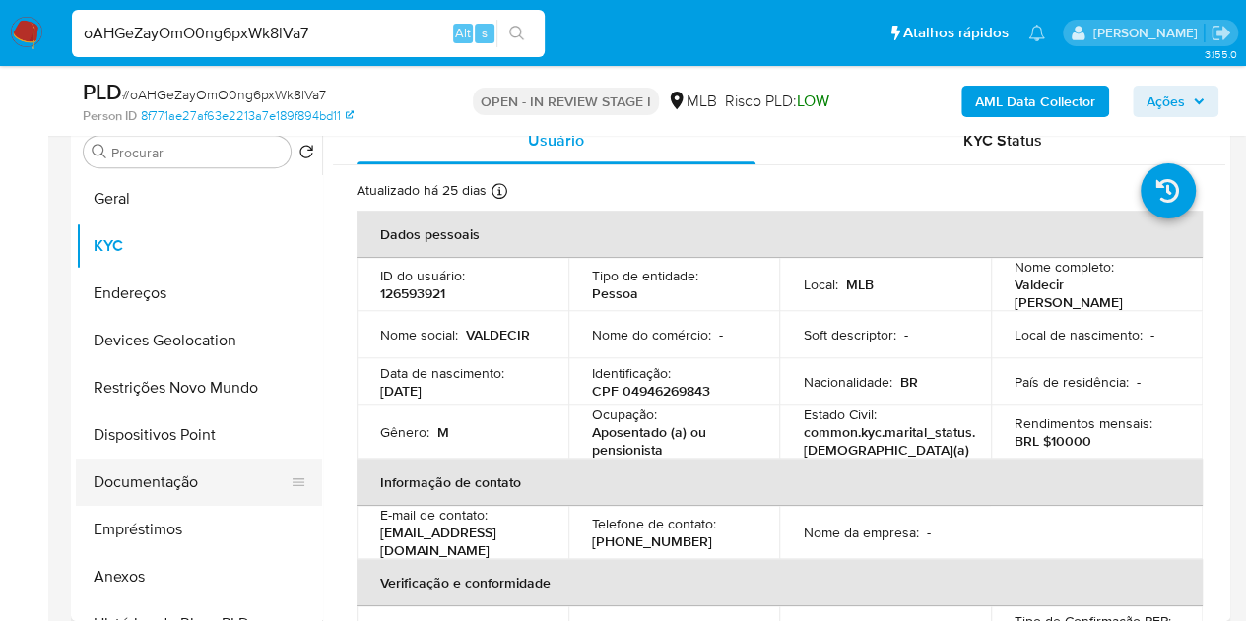
click at [189, 472] on button "Documentação" at bounding box center [191, 482] width 230 height 47
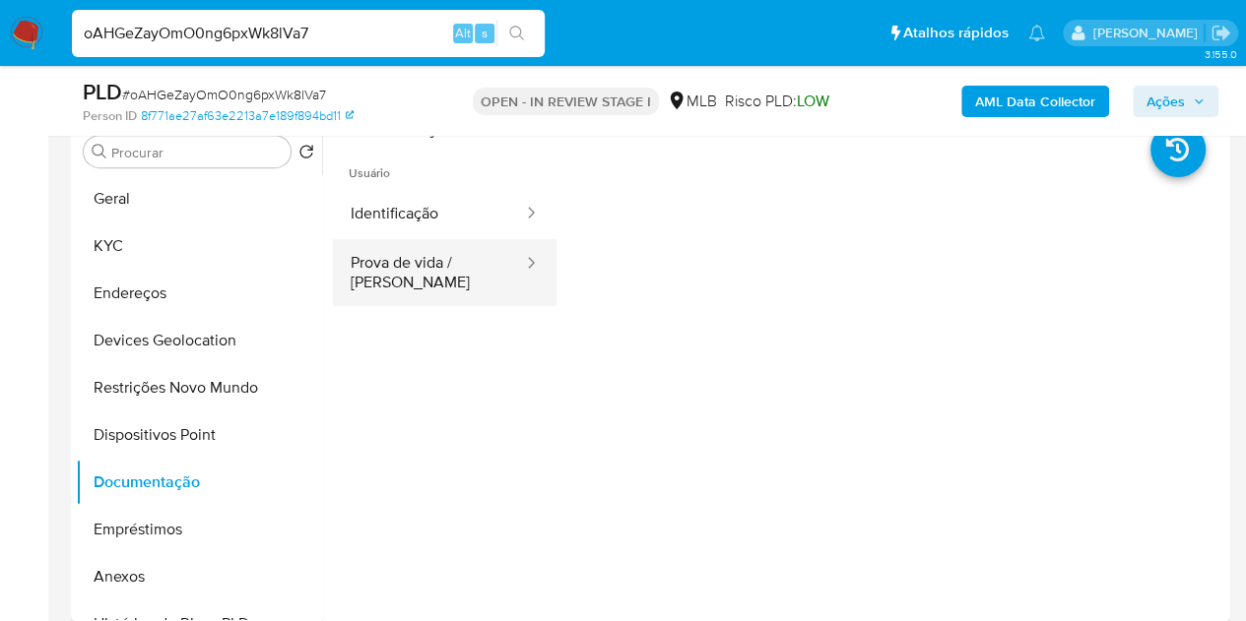
click at [365, 277] on button "Prova de vida / [PERSON_NAME]" at bounding box center [429, 272] width 192 height 67
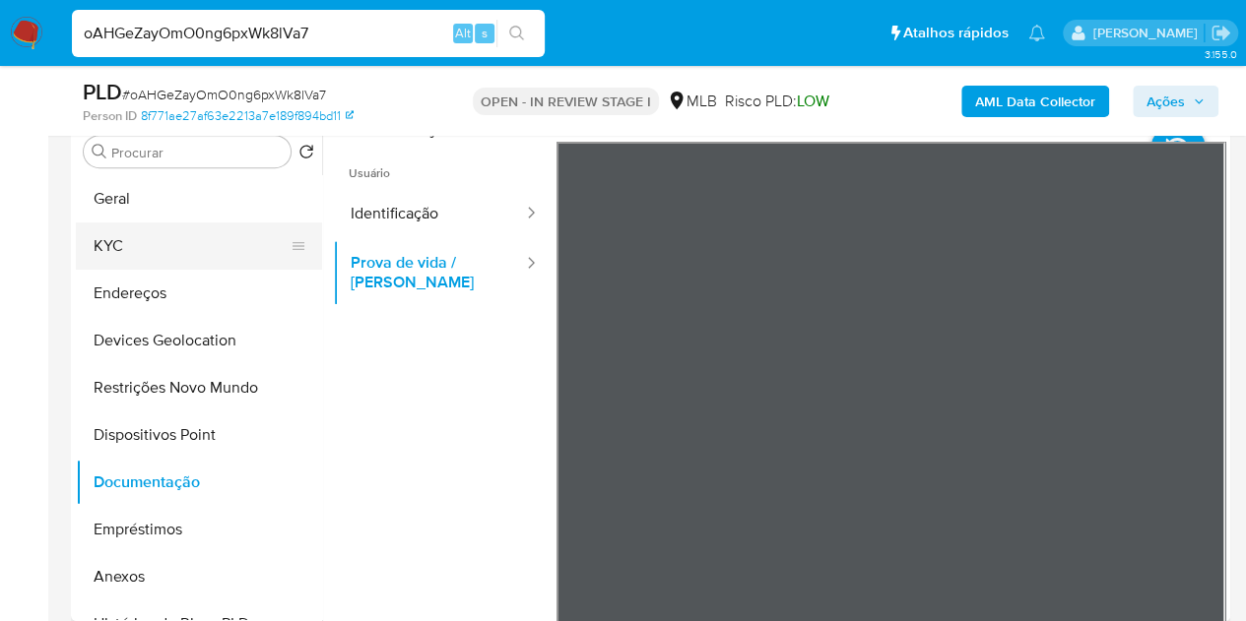
click at [122, 243] on button "KYC" at bounding box center [191, 246] width 230 height 47
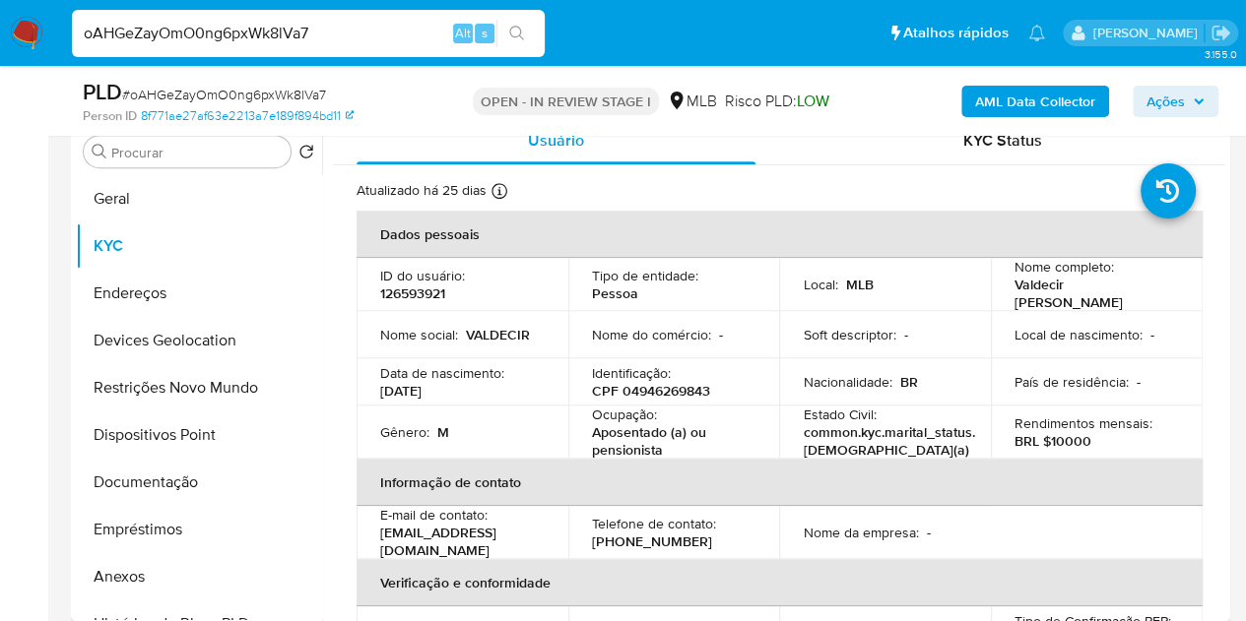
click at [644, 382] on p "CPF 04946269843" at bounding box center [651, 391] width 118 height 18
copy div "Identificação : CPF 04946269843"
drag, startPoint x: 463, startPoint y: 395, endPoint x: 538, endPoint y: 6, distance: 396.2
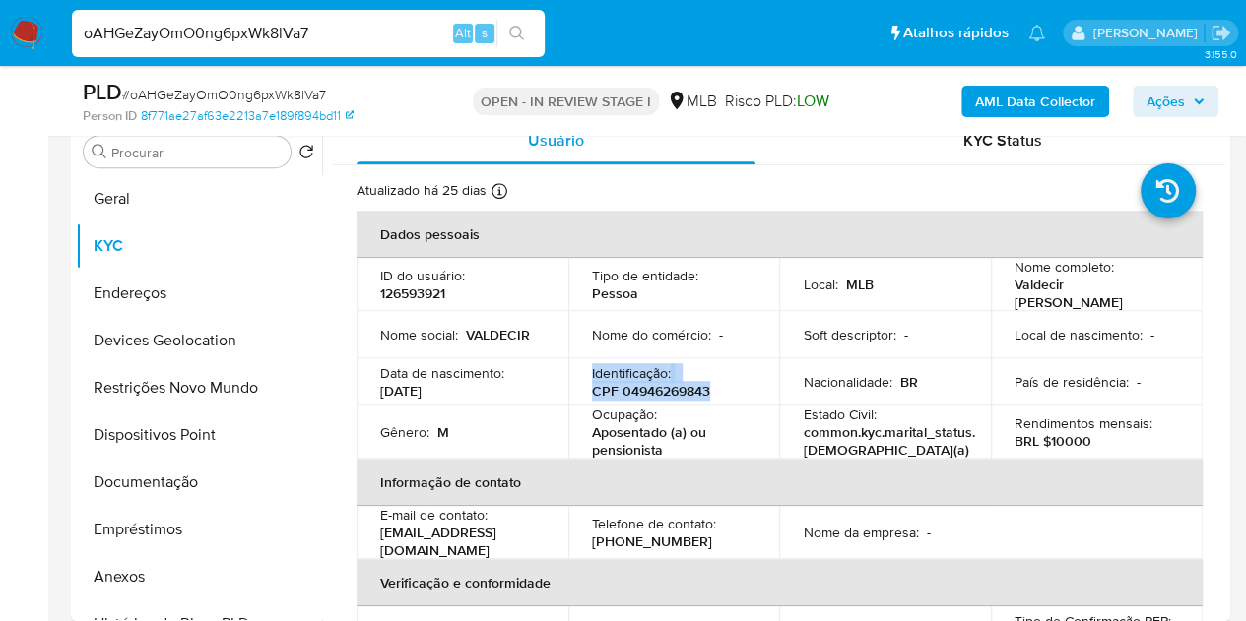
click at [379, 391] on td "Data de nascimento : [DEMOGRAPHIC_DATA]" at bounding box center [463, 381] width 212 height 47
copy p "[DATE]"
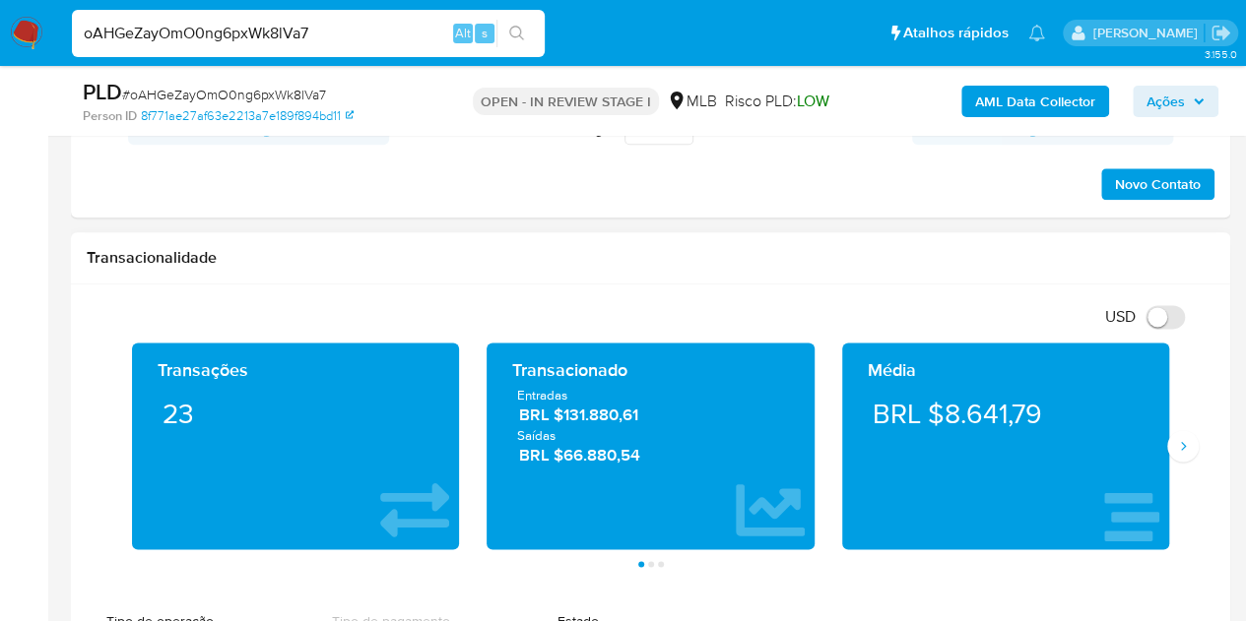
scroll to position [1280, 0]
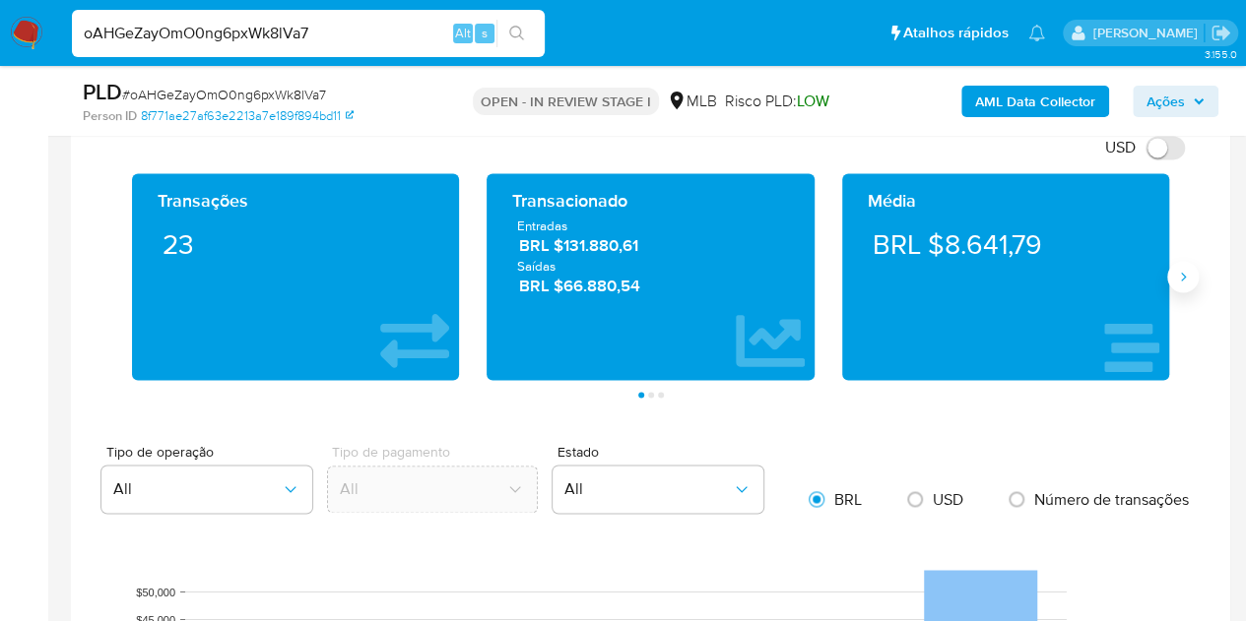
click at [1188, 271] on icon "Siguiente" at bounding box center [1183, 277] width 16 height 16
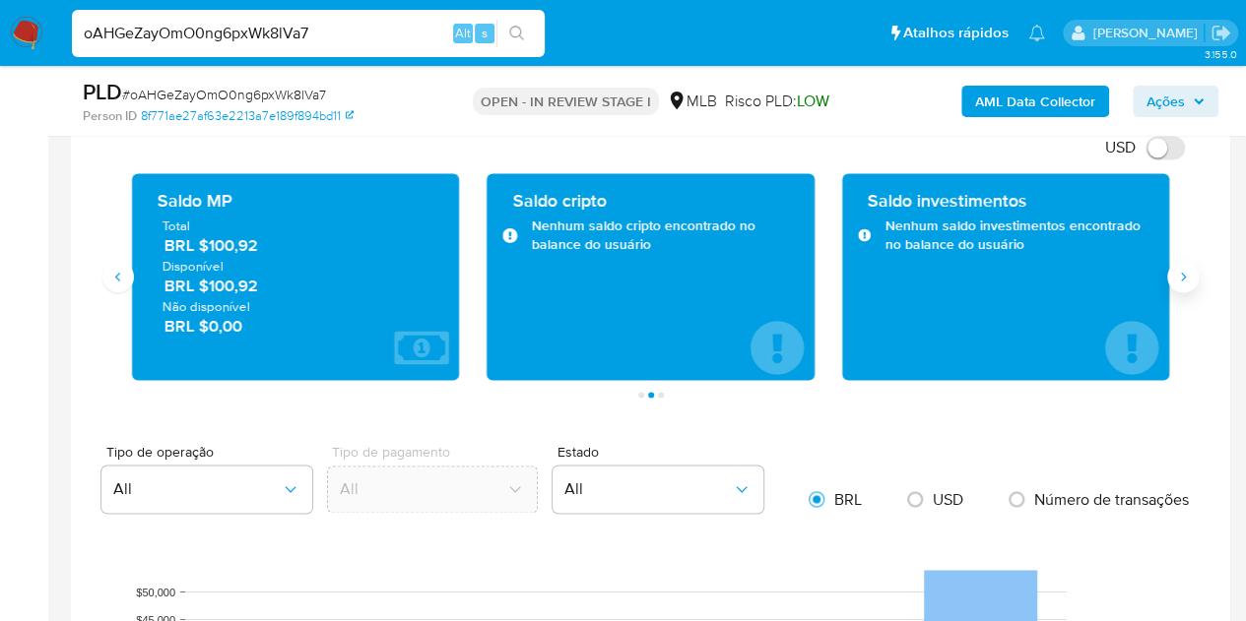
click at [1188, 269] on icon "Siguiente" at bounding box center [1183, 277] width 16 height 16
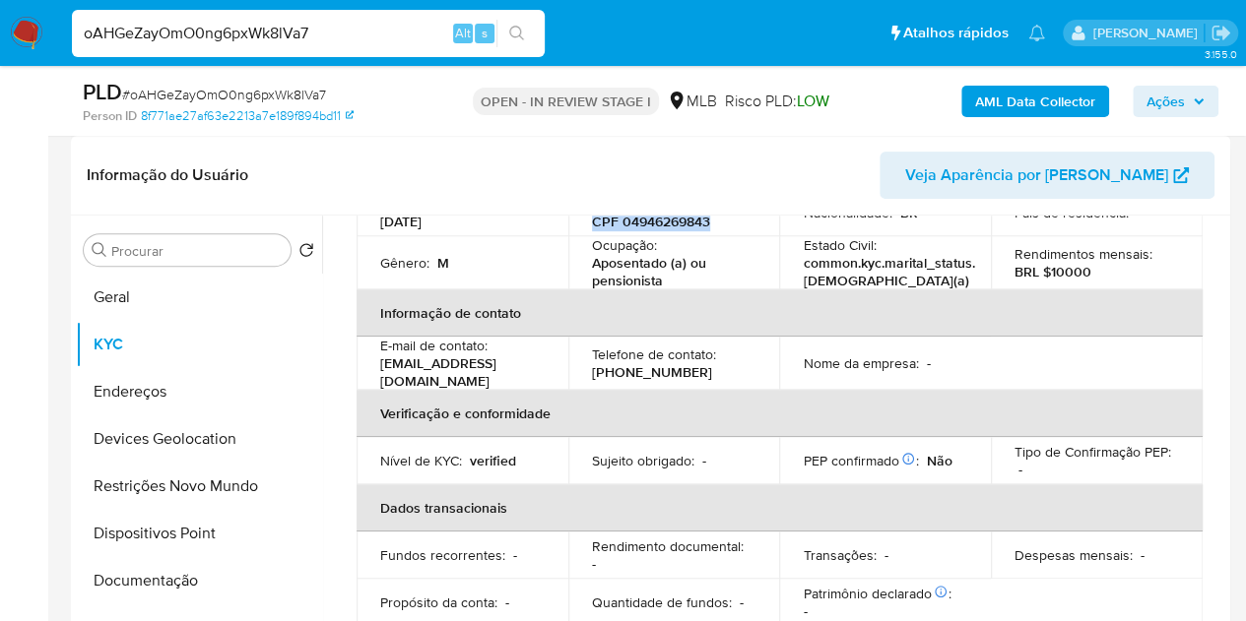
scroll to position [45, 0]
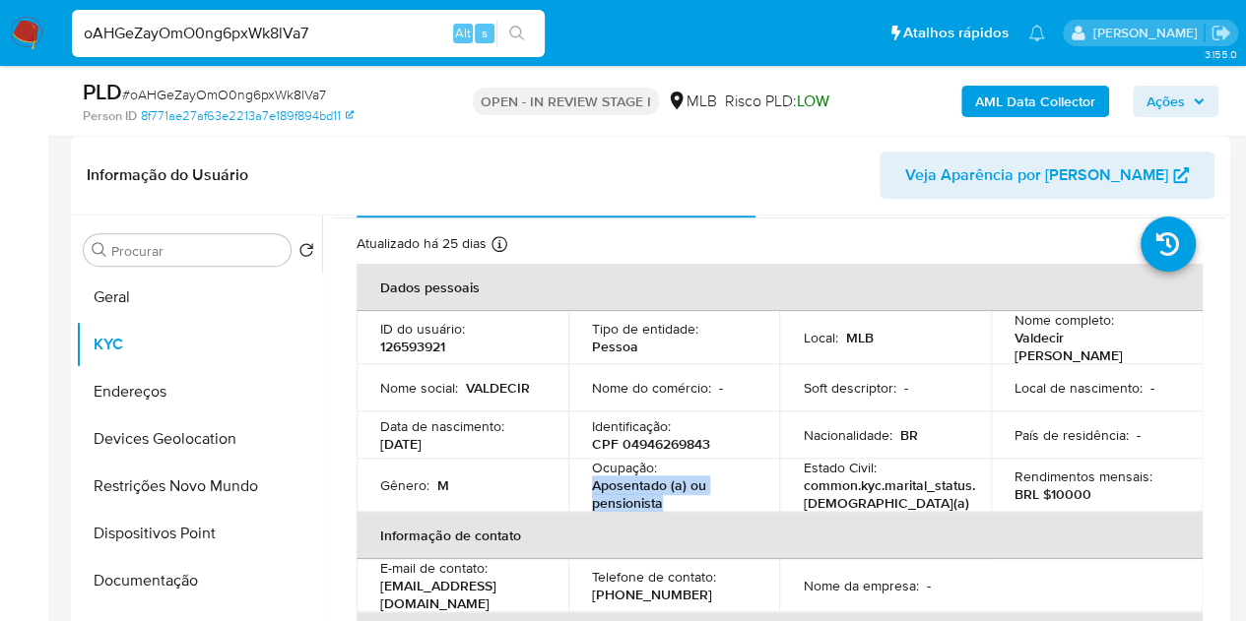
drag, startPoint x: 666, startPoint y: 499, endPoint x: 581, endPoint y: 476, distance: 87.9
click at [585, 482] on td "Ocupação : Aposentado (a) ou pensionista" at bounding box center [674, 485] width 212 height 53
copy p "Aposentado (a) ou pensionista"
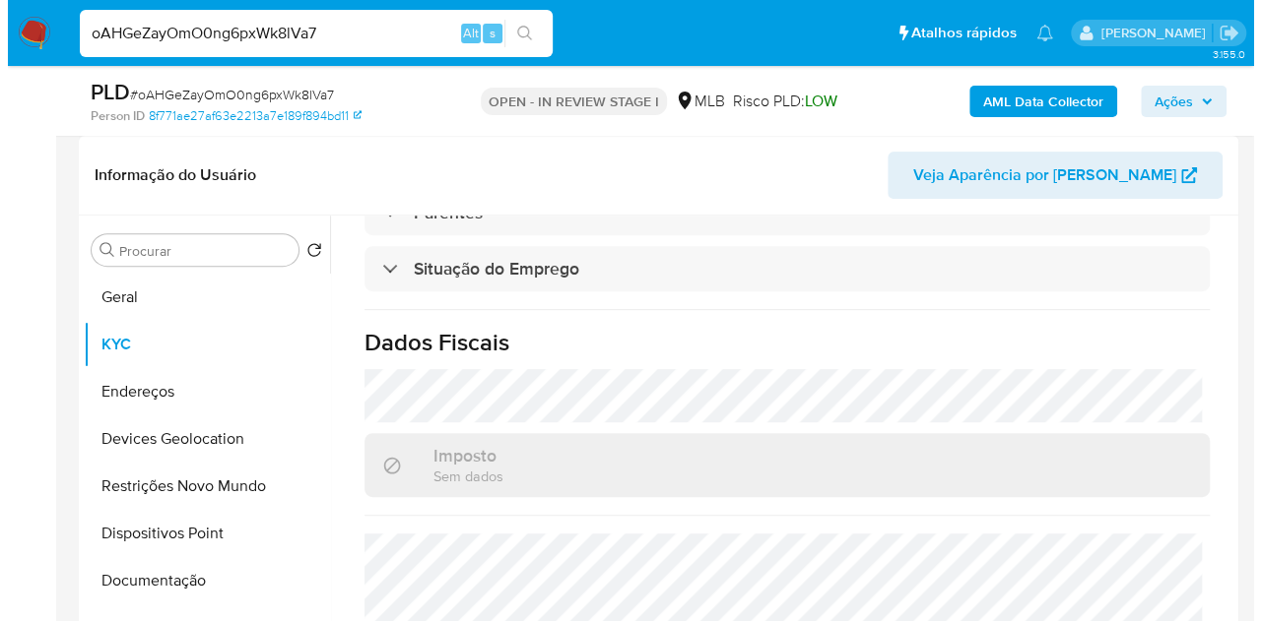
scroll to position [932, 0]
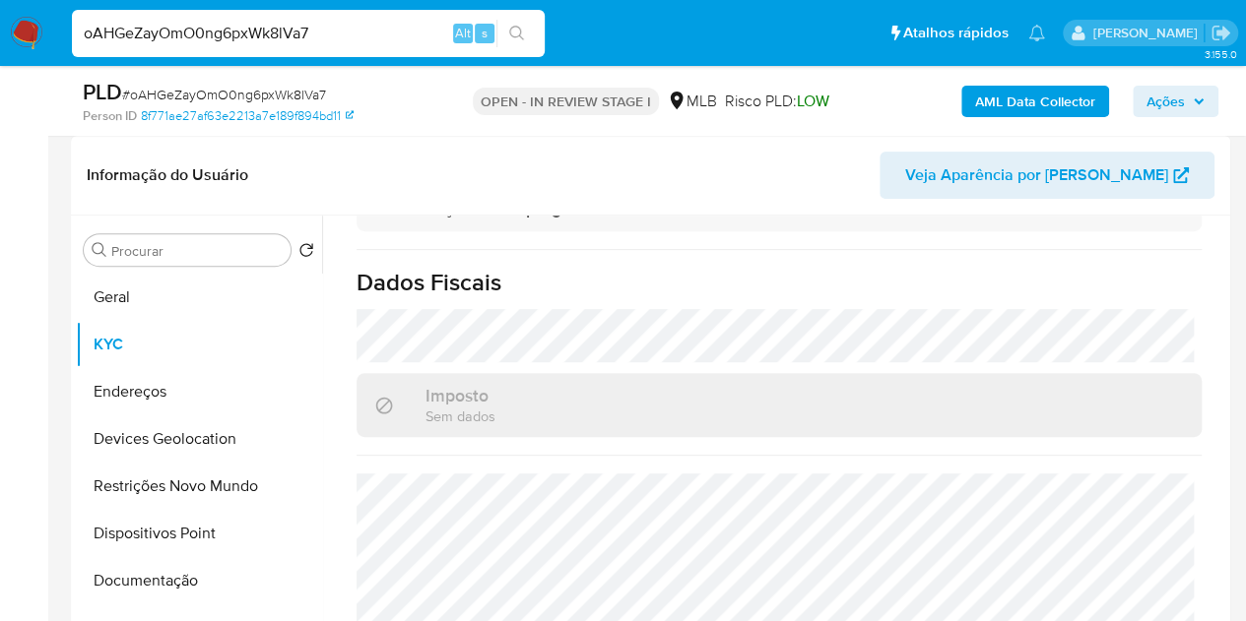
click at [1005, 100] on b "AML Data Collector" at bounding box center [1035, 102] width 120 height 32
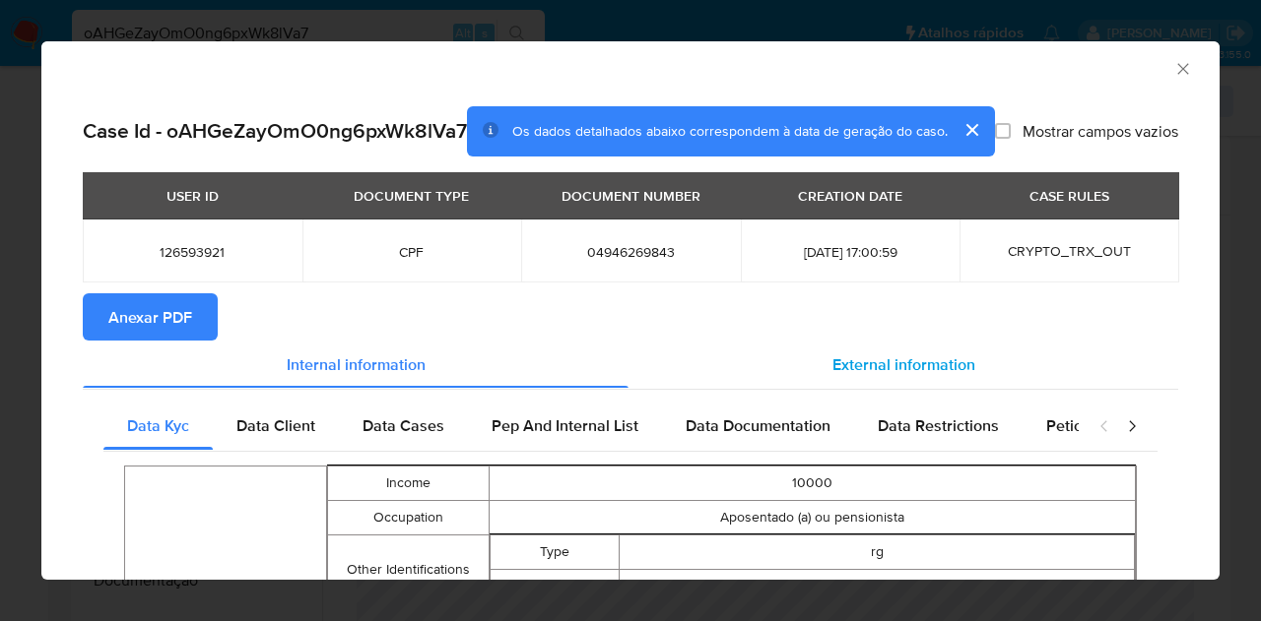
click at [842, 368] on div "External information" at bounding box center [903, 364] width 550 height 47
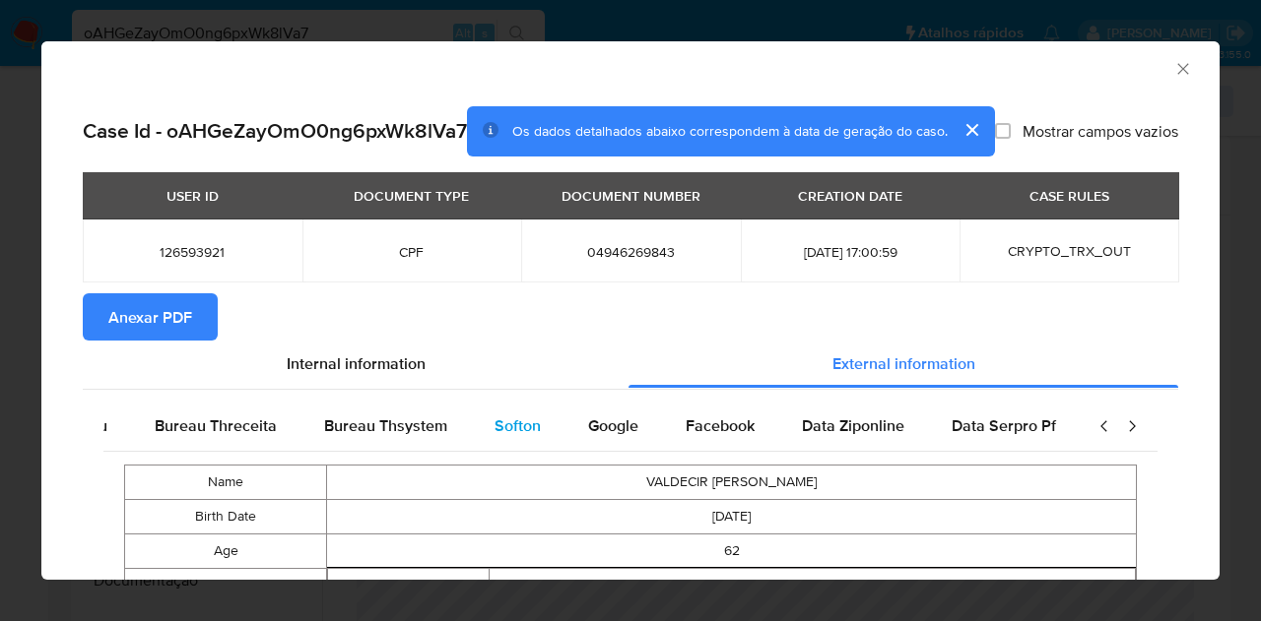
scroll to position [0, 666]
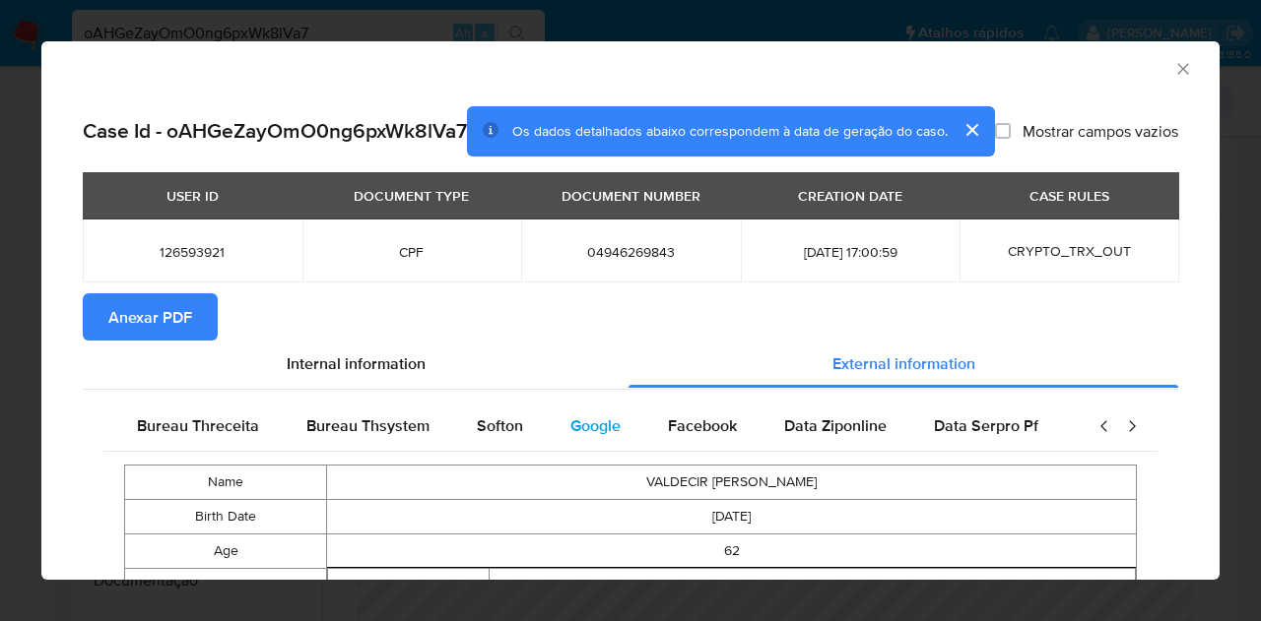
click at [555, 448] on div "Google" at bounding box center [596, 426] width 98 height 47
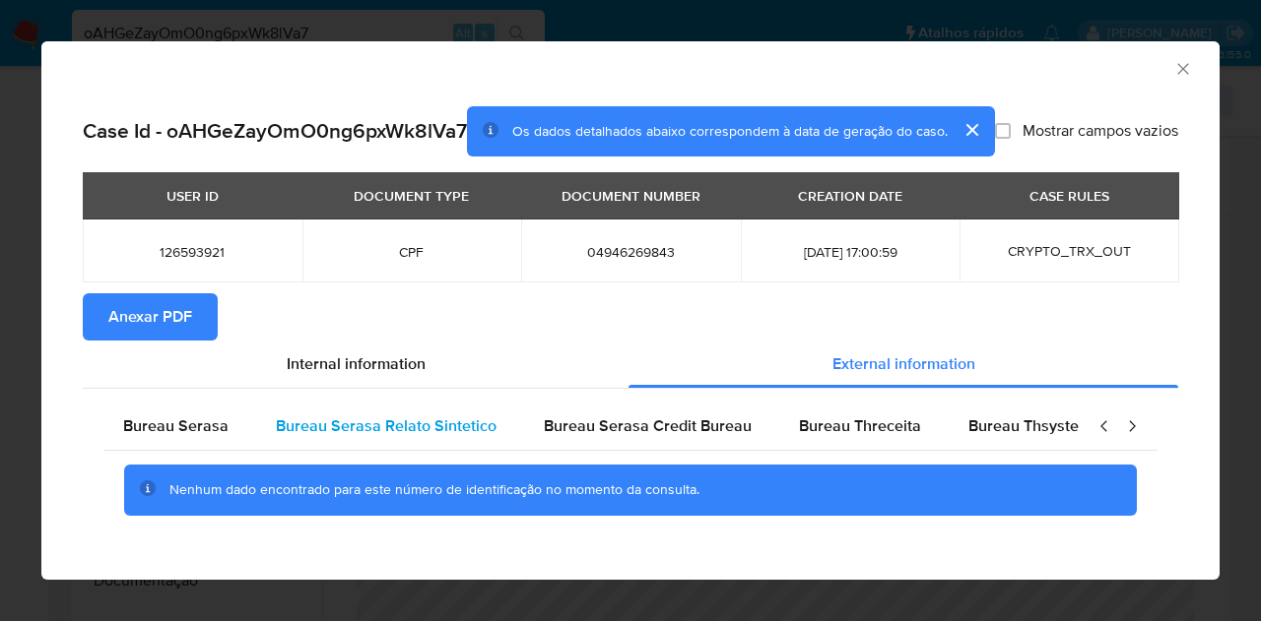
scroll to position [0, 0]
click at [200, 437] on span "Bureau Serasa" at bounding box center [179, 426] width 105 height 23
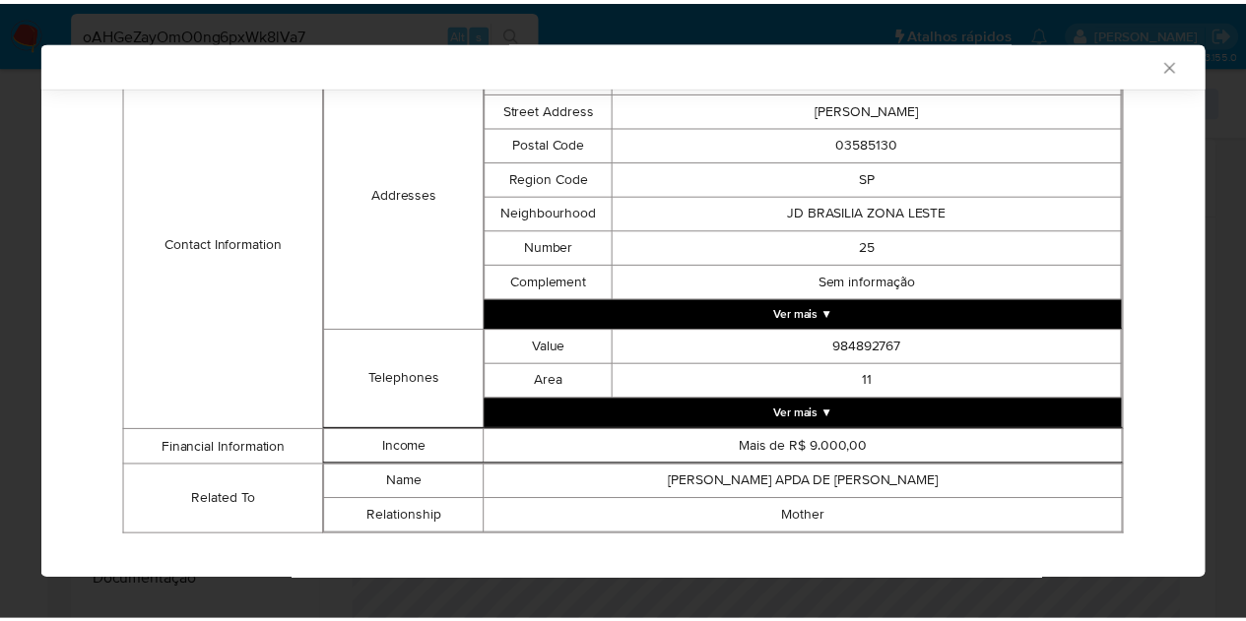
scroll to position [685, 0]
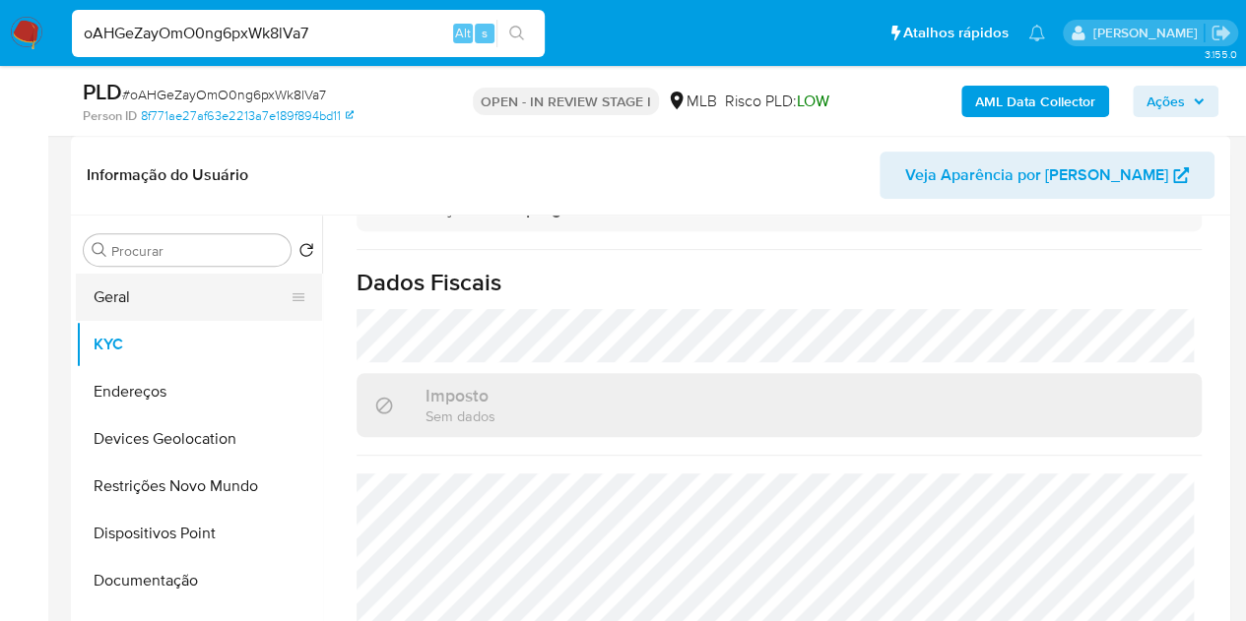
click at [169, 300] on button "Geral" at bounding box center [191, 297] width 230 height 47
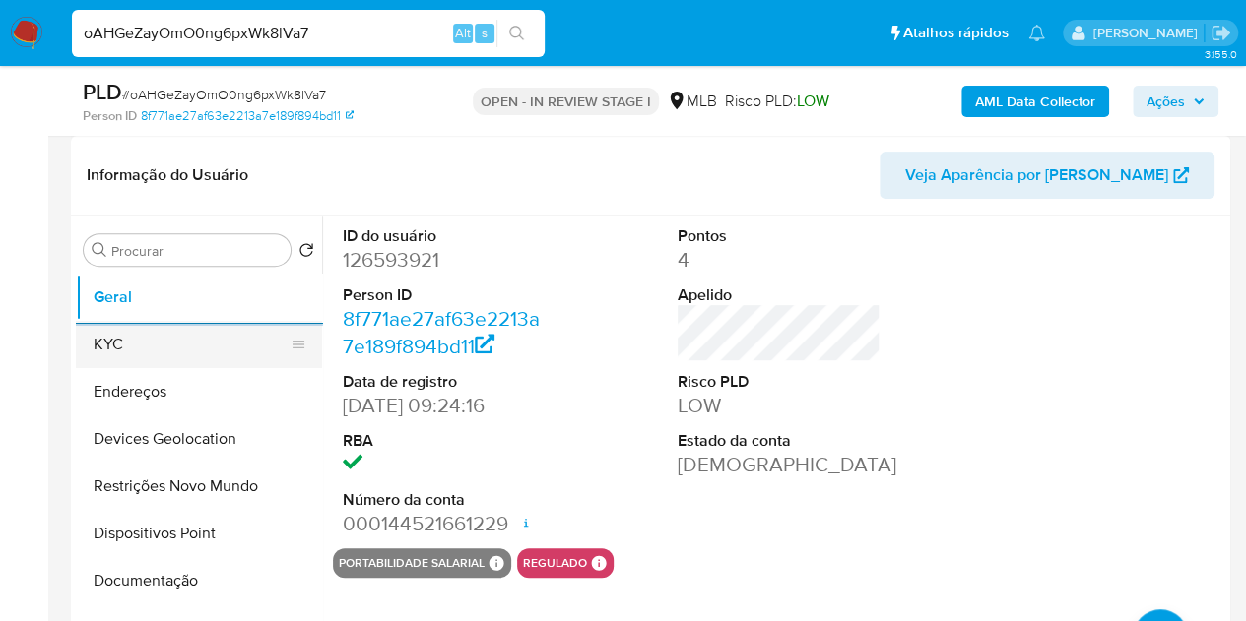
click at [127, 343] on button "KYC" at bounding box center [191, 344] width 230 height 47
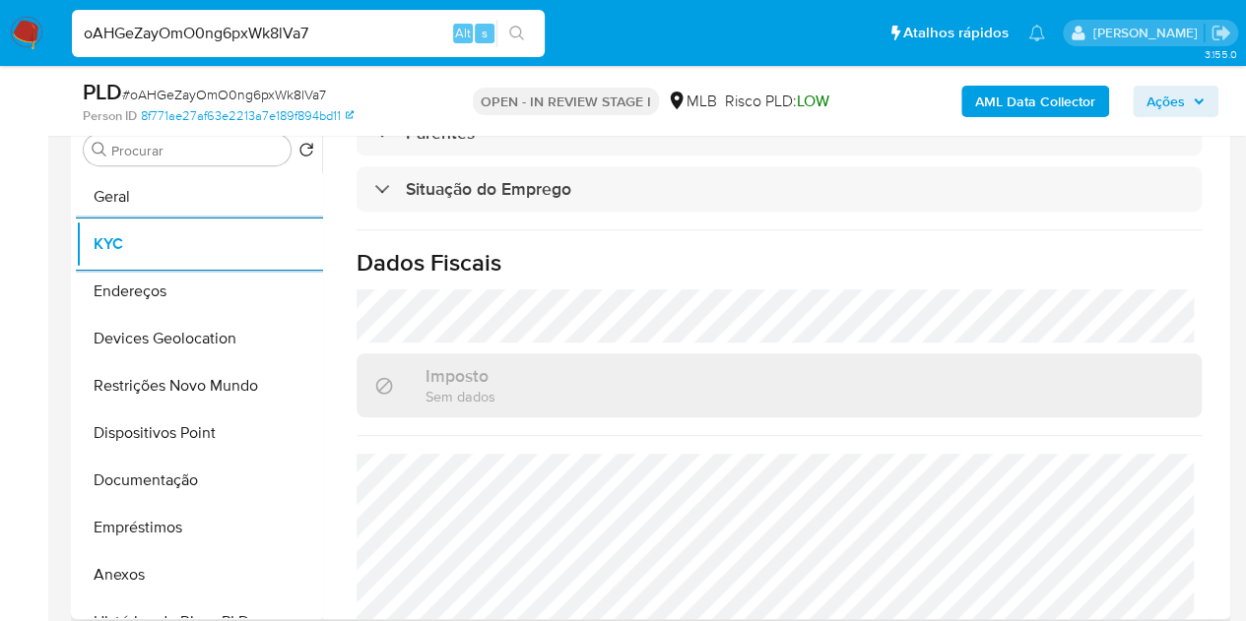
scroll to position [932, 0]
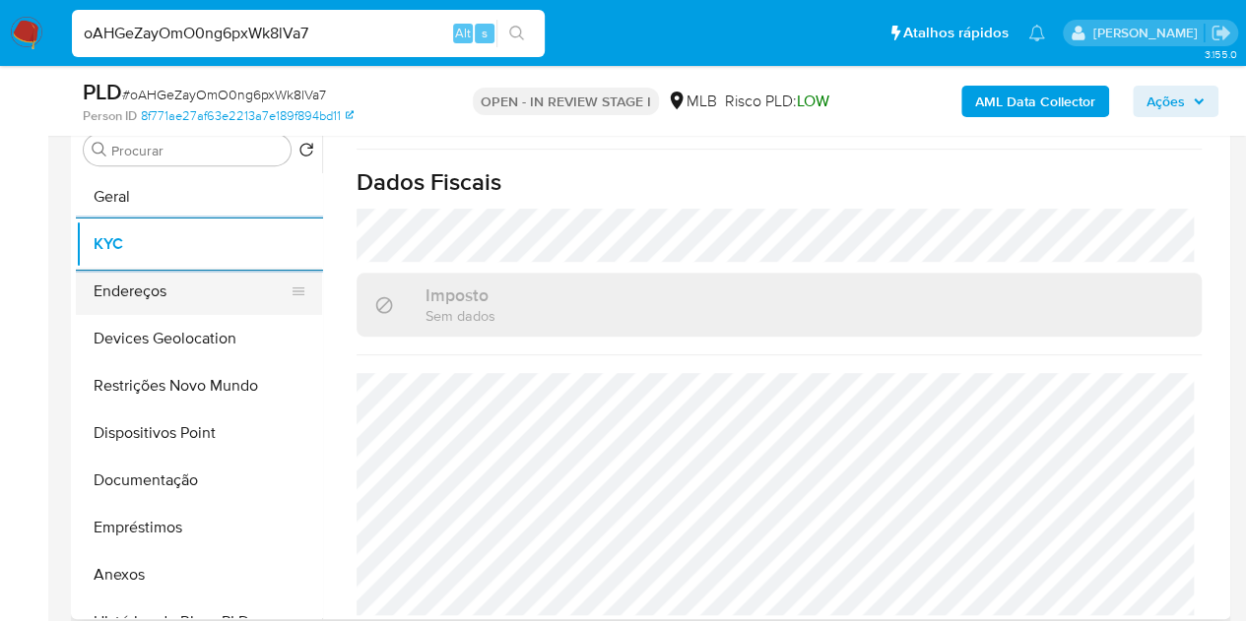
click at [148, 286] on button "Endereços" at bounding box center [191, 291] width 230 height 47
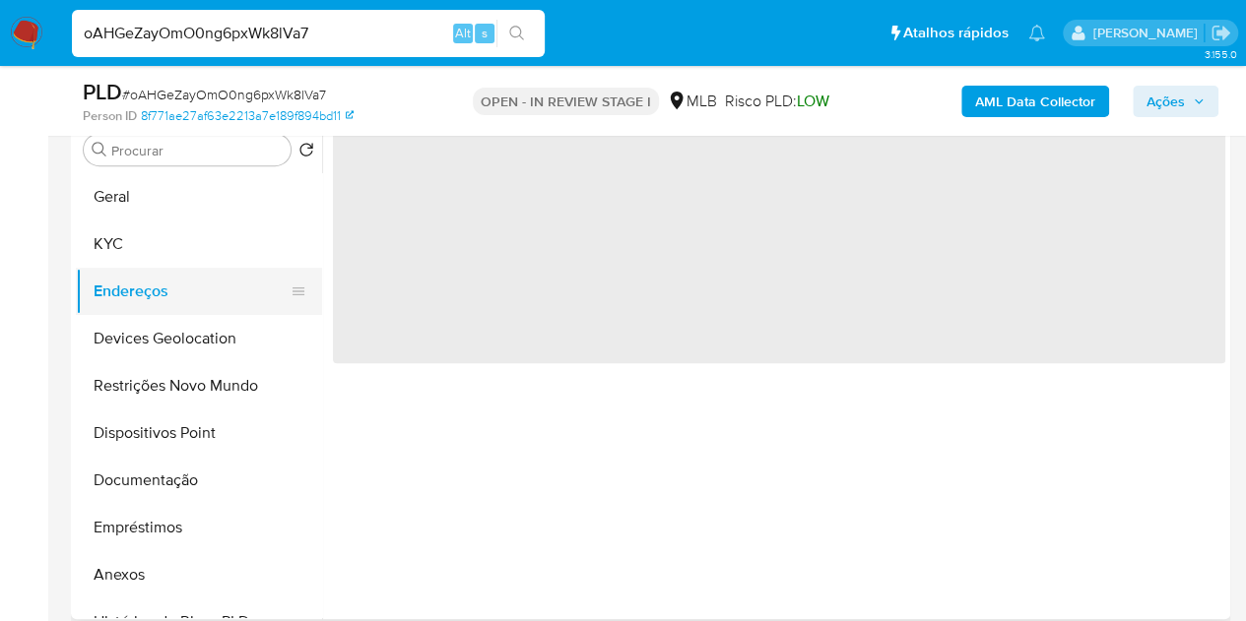
scroll to position [0, 0]
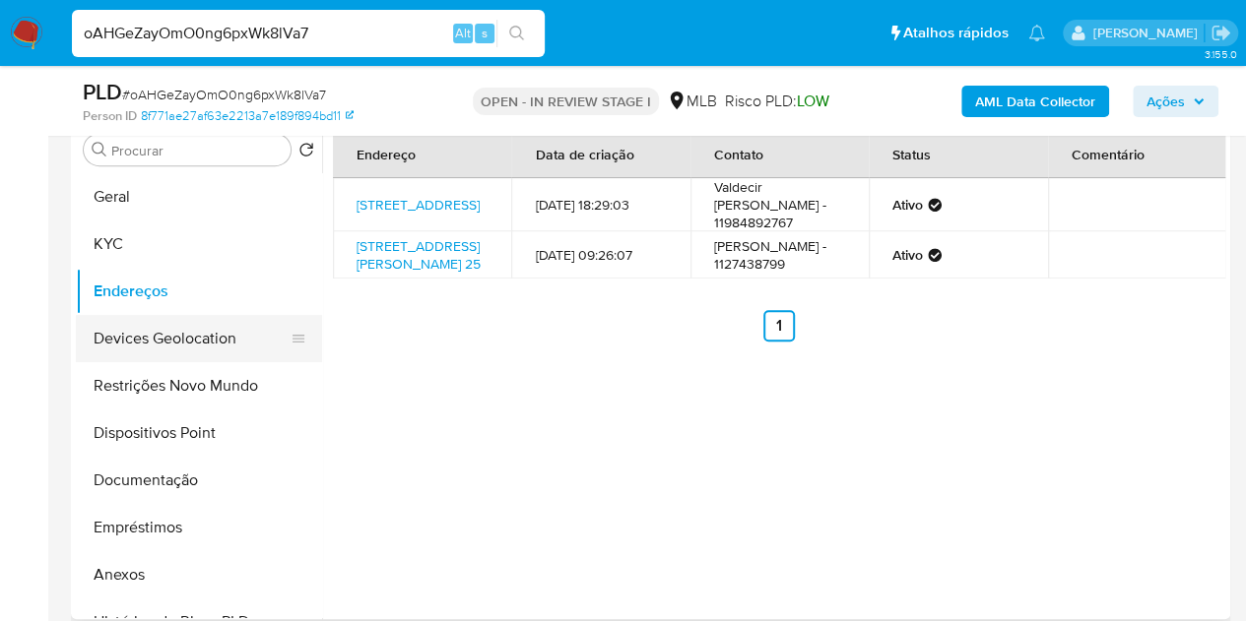
click at [163, 344] on button "Devices Geolocation" at bounding box center [191, 338] width 230 height 47
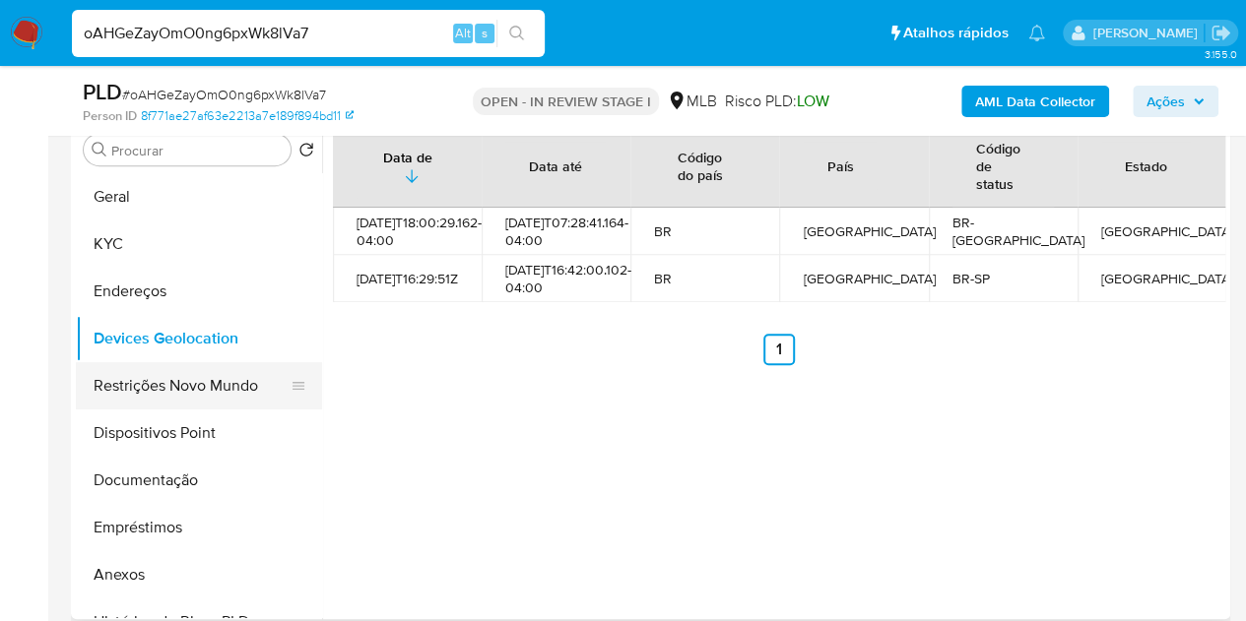
click at [169, 379] on button "Restrições Novo Mundo" at bounding box center [191, 385] width 230 height 47
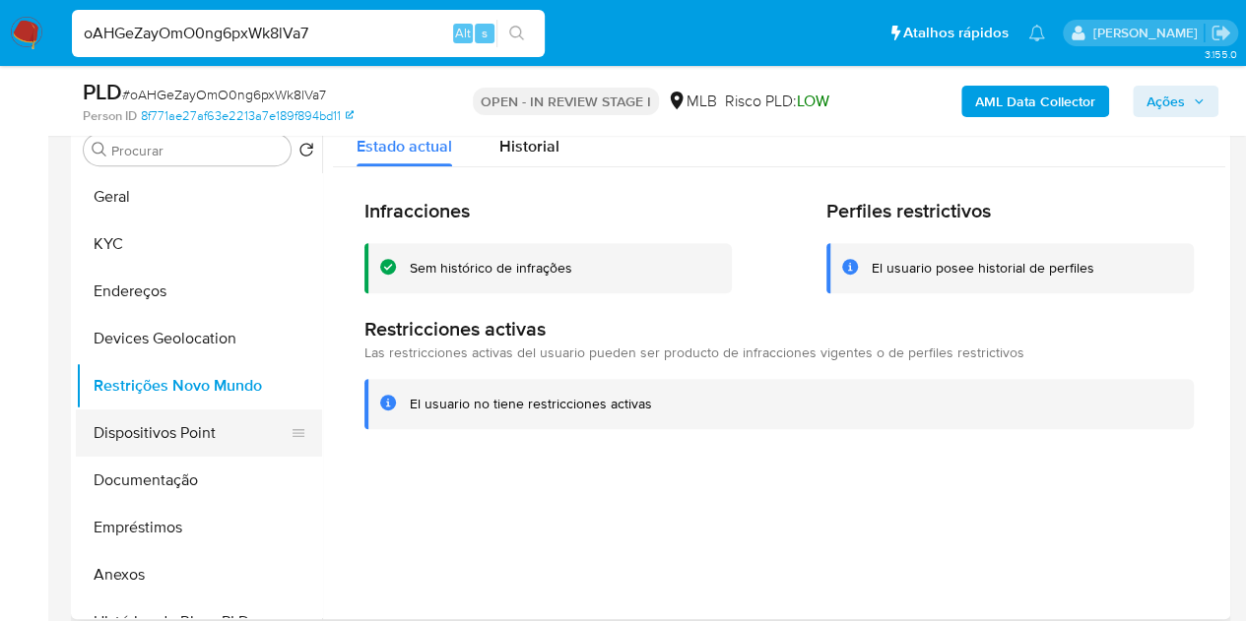
click at [136, 449] on button "Dispositivos Point" at bounding box center [191, 433] width 230 height 47
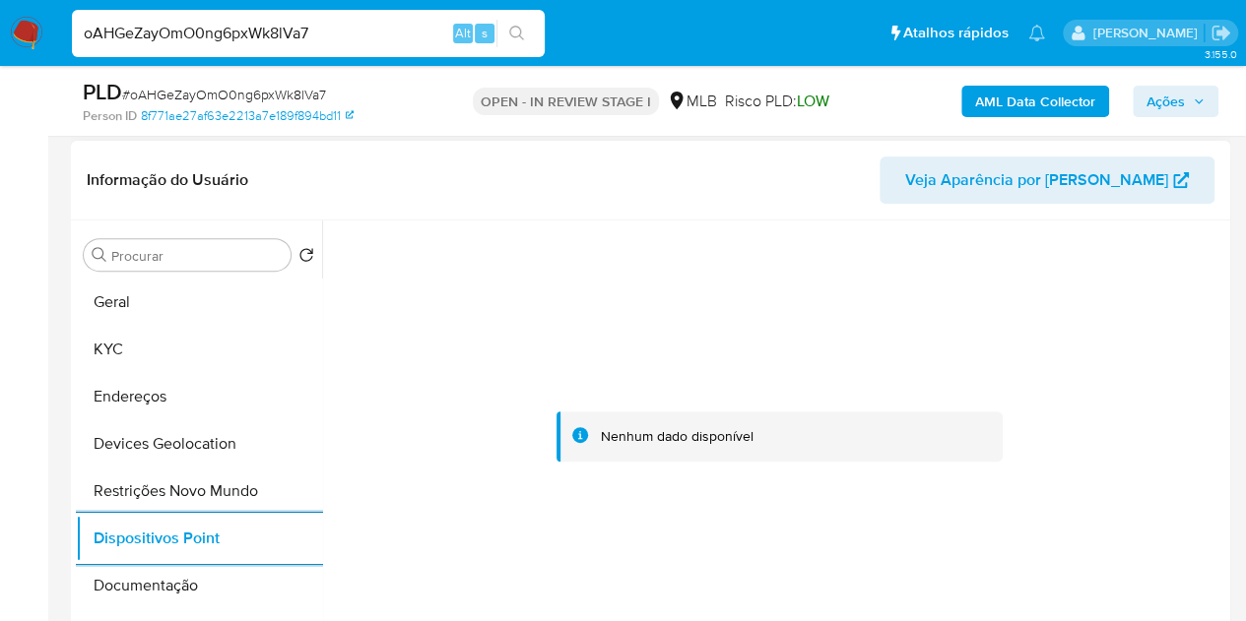
scroll to position [199, 0]
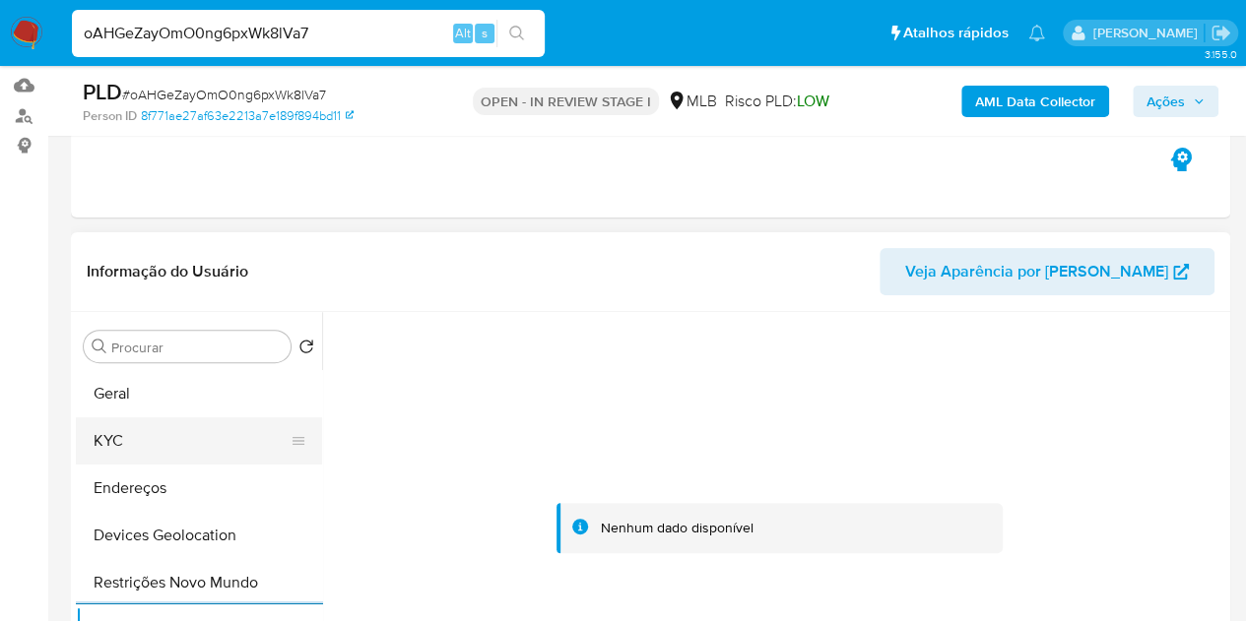
click at [147, 424] on button "KYC" at bounding box center [191, 441] width 230 height 47
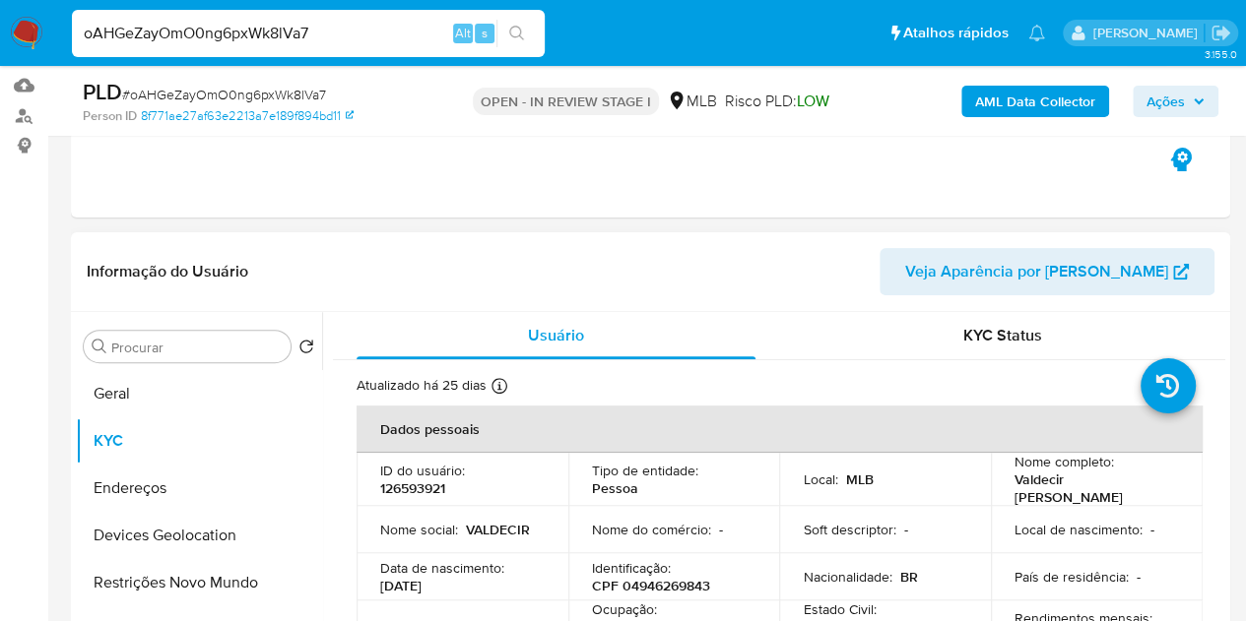
click at [411, 482] on p "126593921" at bounding box center [412, 489] width 65 height 18
copy p "126593921"
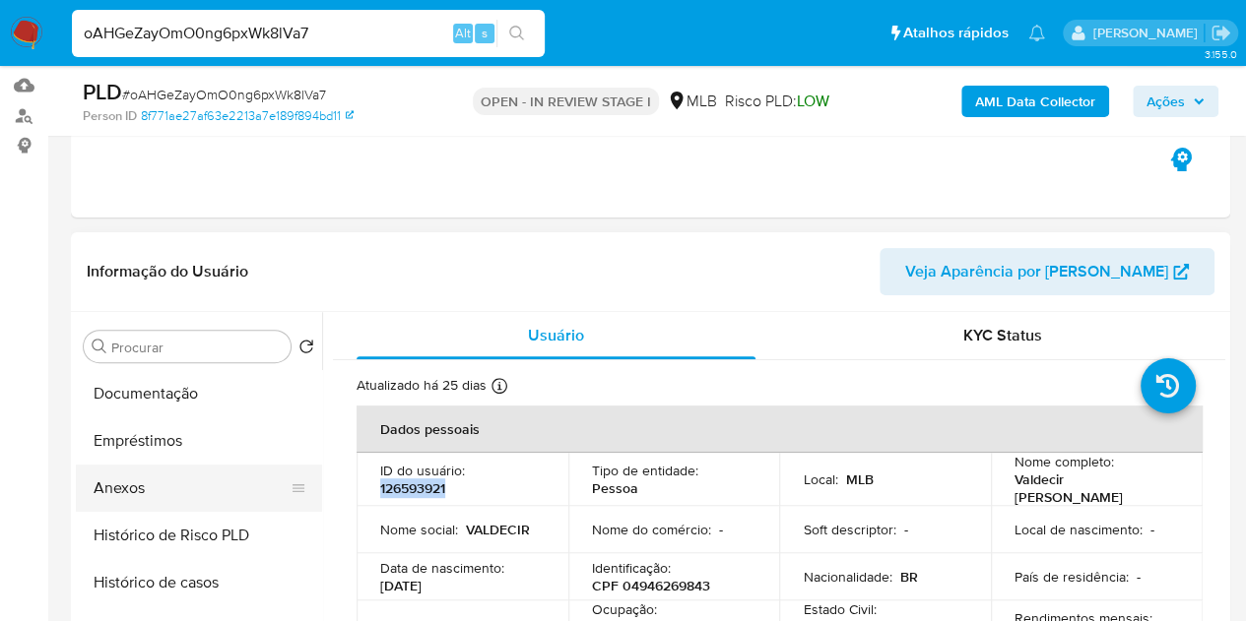
scroll to position [394, 0]
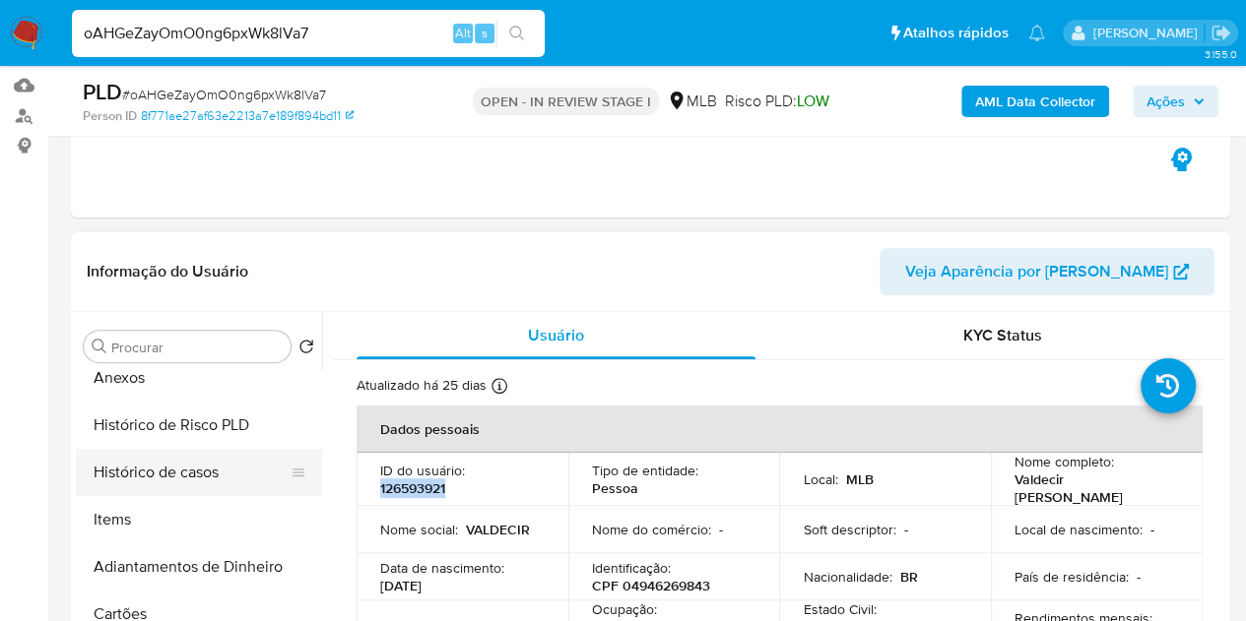
click at [185, 464] on button "Histórico de casos" at bounding box center [191, 472] width 230 height 47
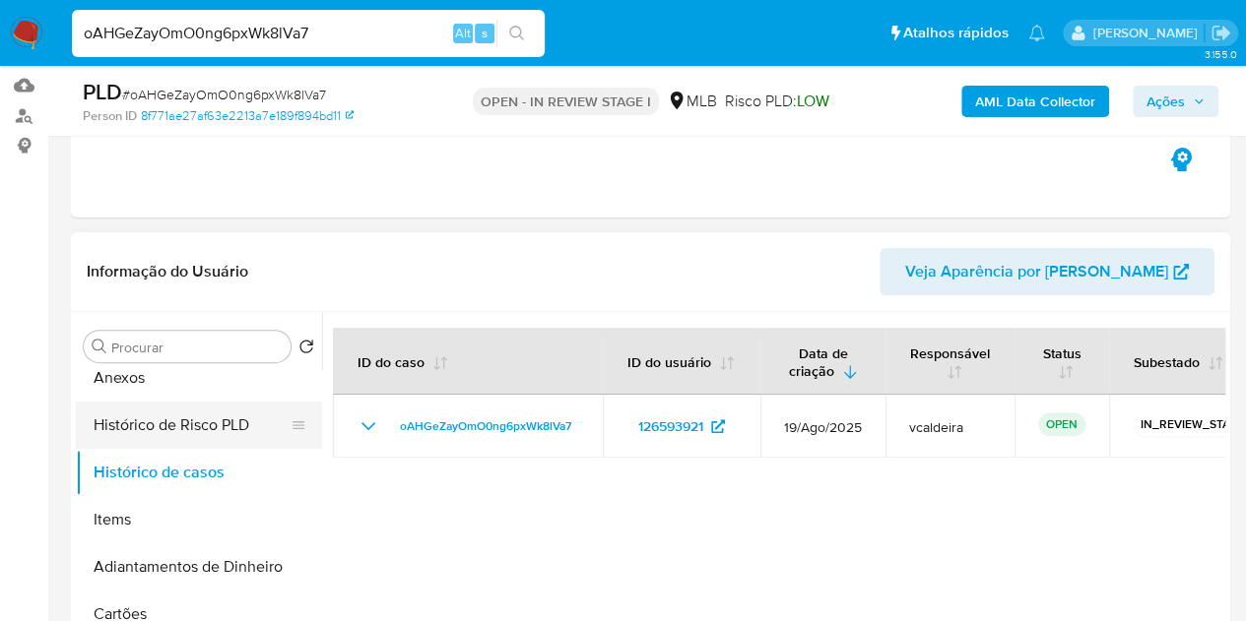
scroll to position [0, 0]
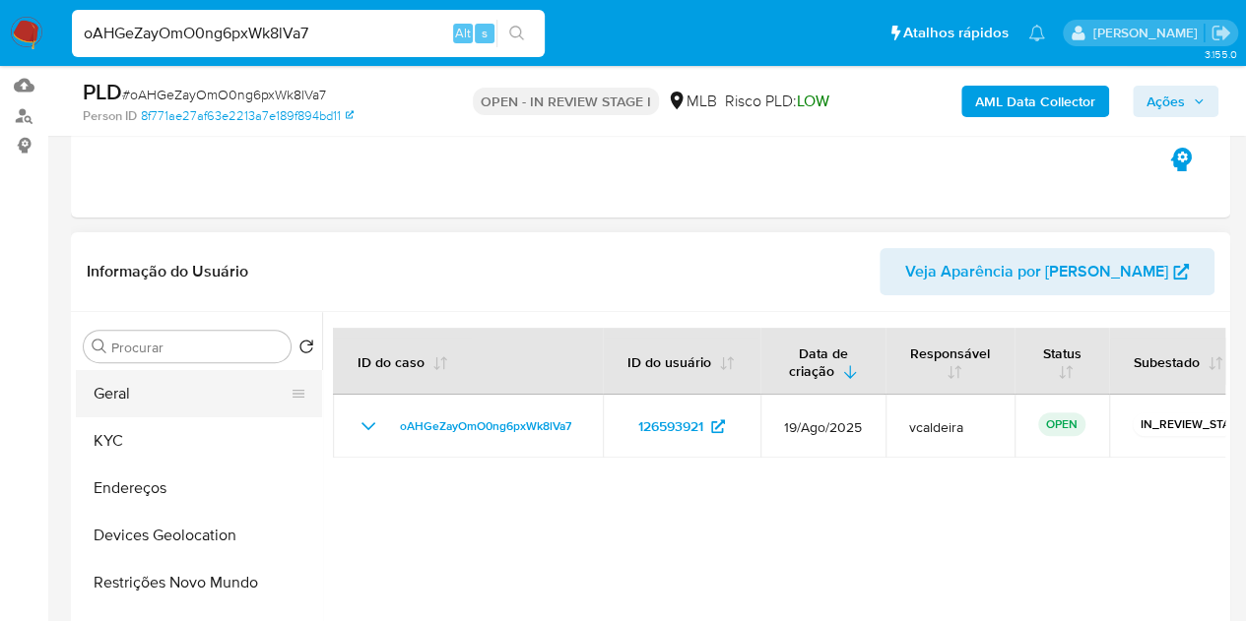
click at [124, 402] on button "Geral" at bounding box center [191, 393] width 230 height 47
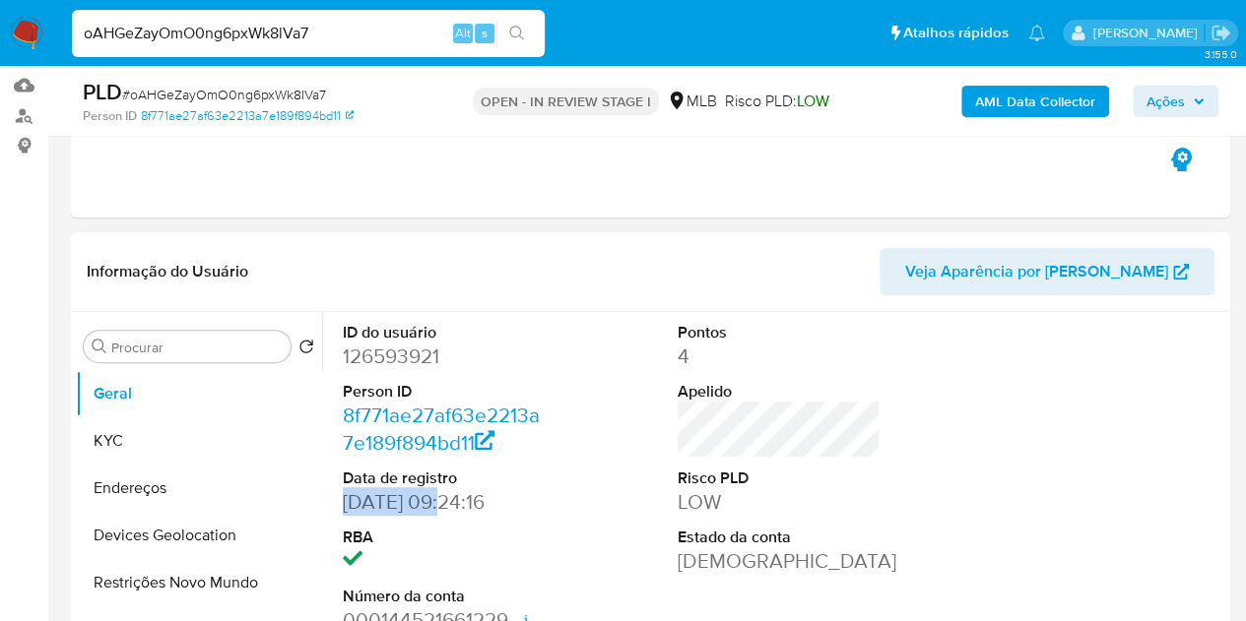
drag, startPoint x: 438, startPoint y: 503, endPoint x: 333, endPoint y: 514, distance: 105.9
click at [333, 514] on div "ID do usuário 126593921 Person ID 8f771ae27af63e2213a7e189f894bd11 Data de regi…" at bounding box center [445, 478] width 224 height 333
copy dd "[DATE]"
drag, startPoint x: 1170, startPoint y: 95, endPoint x: 999, endPoint y: 119, distance: 173.1
click at [1170, 96] on span "Ações" at bounding box center [1165, 102] width 38 height 32
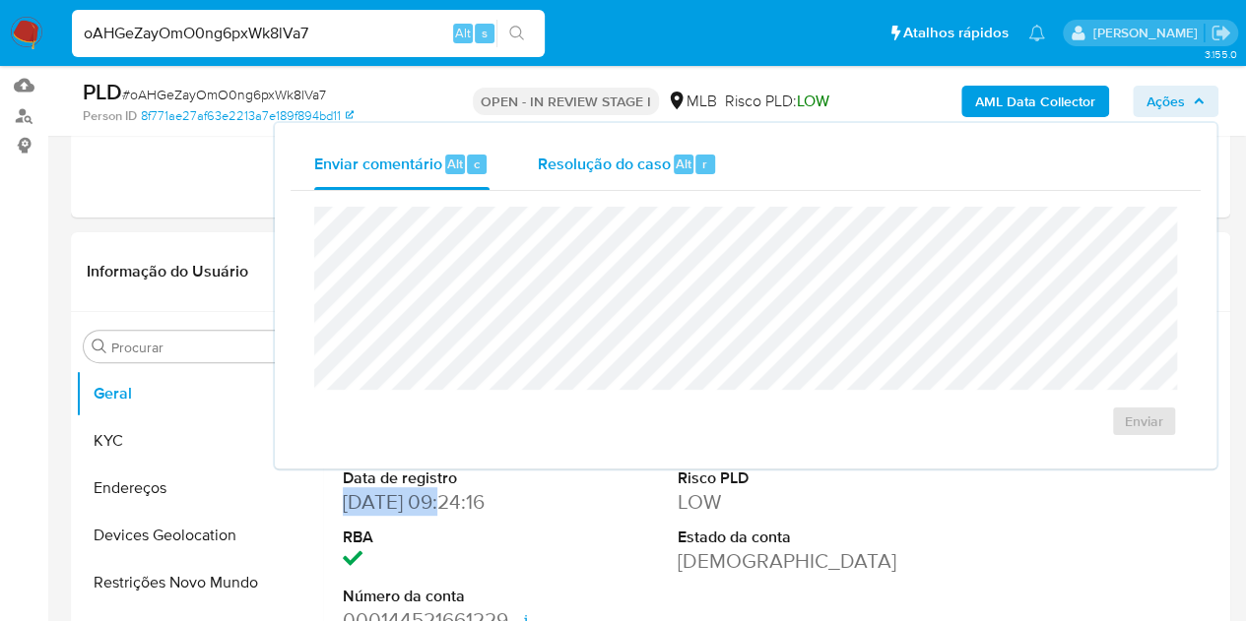
click at [630, 166] on span "Resolução do caso" at bounding box center [603, 163] width 133 height 23
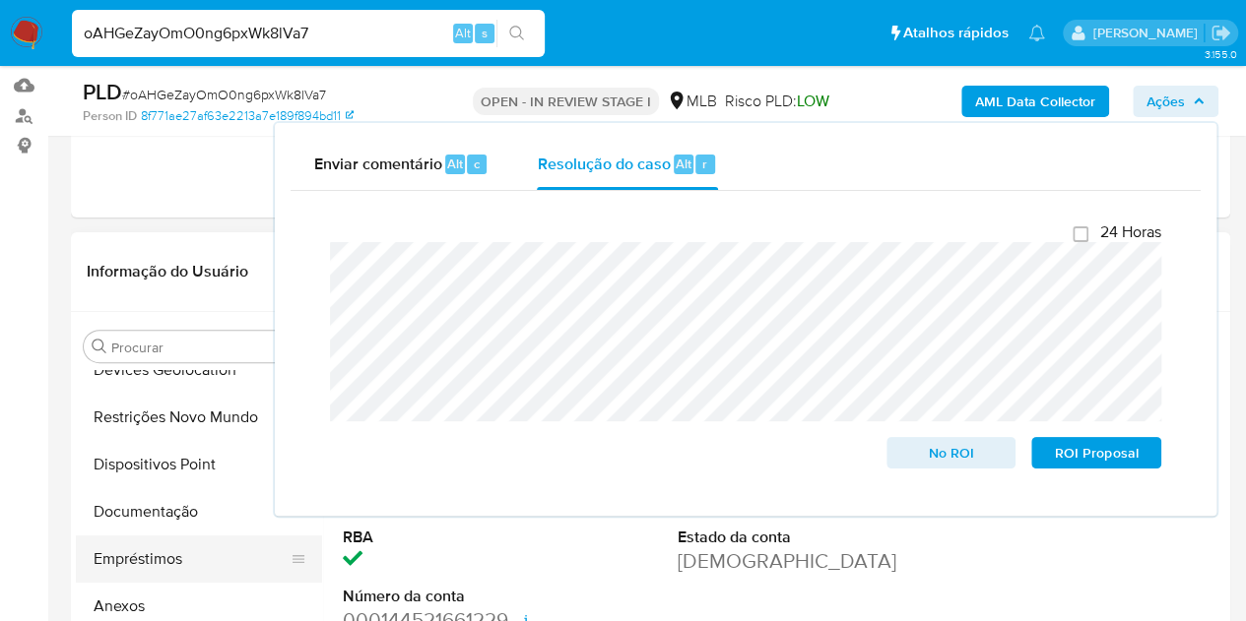
scroll to position [197, 0]
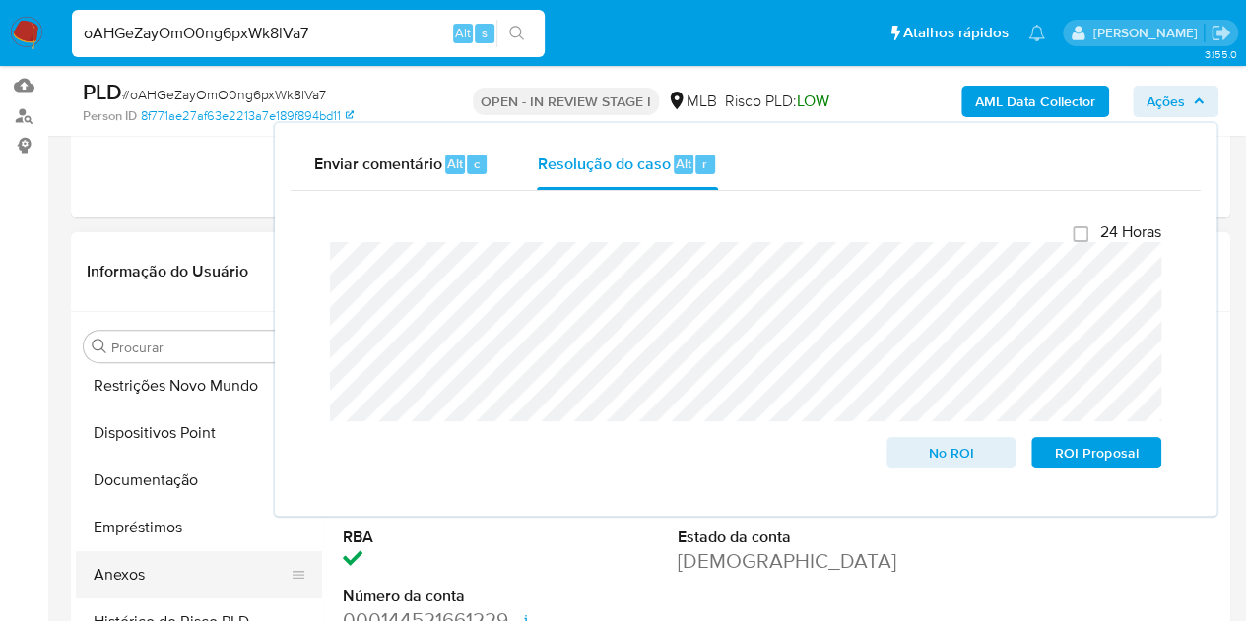
click at [121, 577] on button "Anexos" at bounding box center [191, 575] width 230 height 47
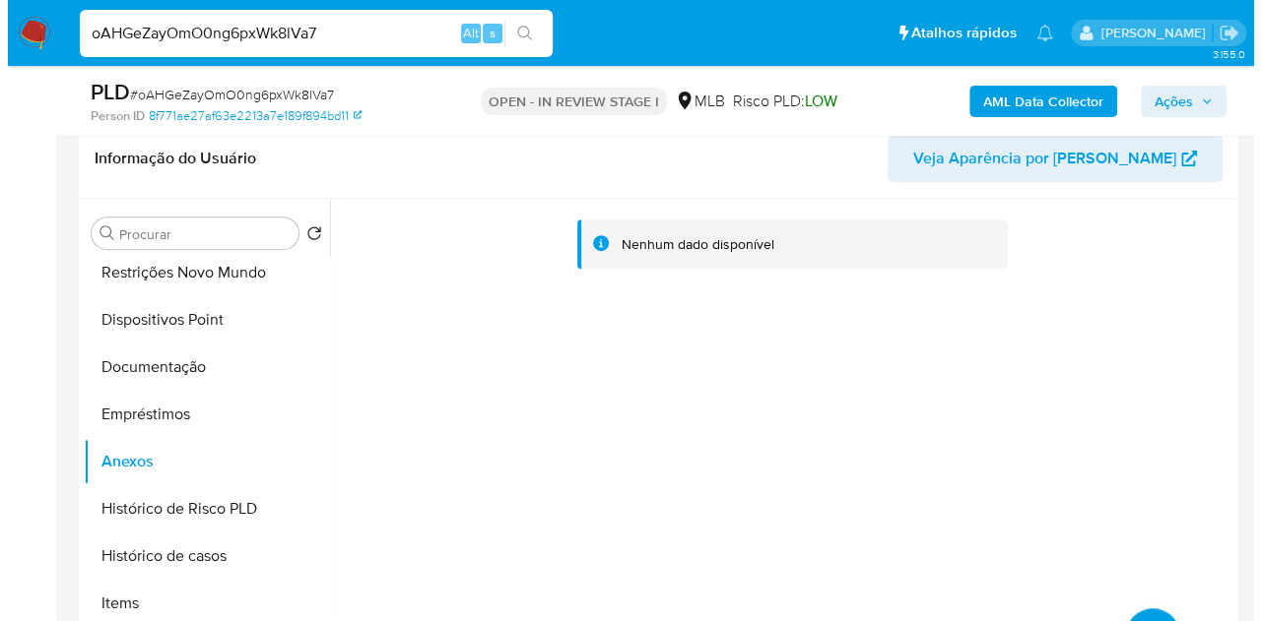
scroll to position [396, 0]
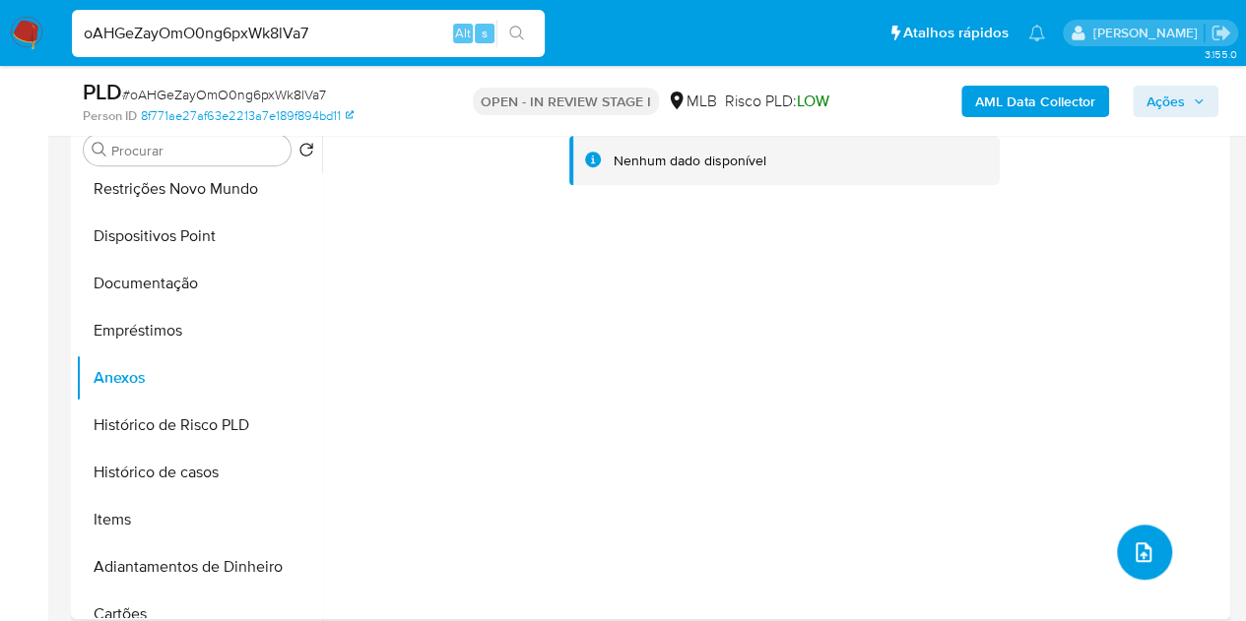
click at [1137, 555] on icon "upload-file" at bounding box center [1144, 553] width 24 height 24
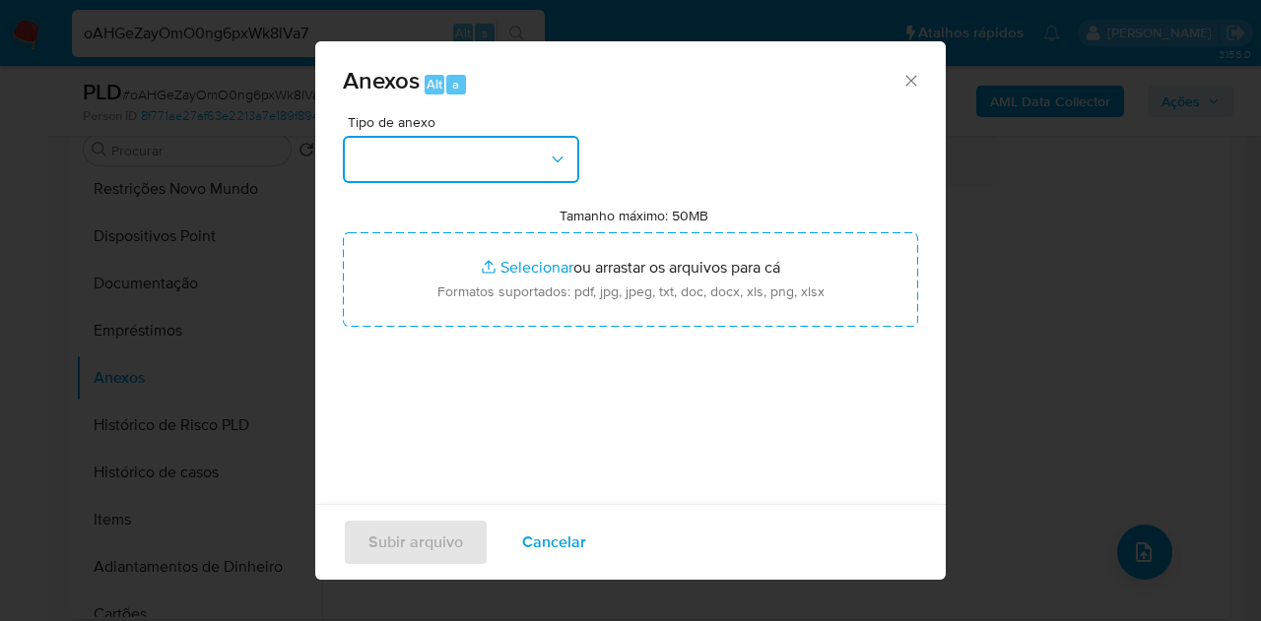
click at [500, 149] on button "button" at bounding box center [461, 159] width 236 height 47
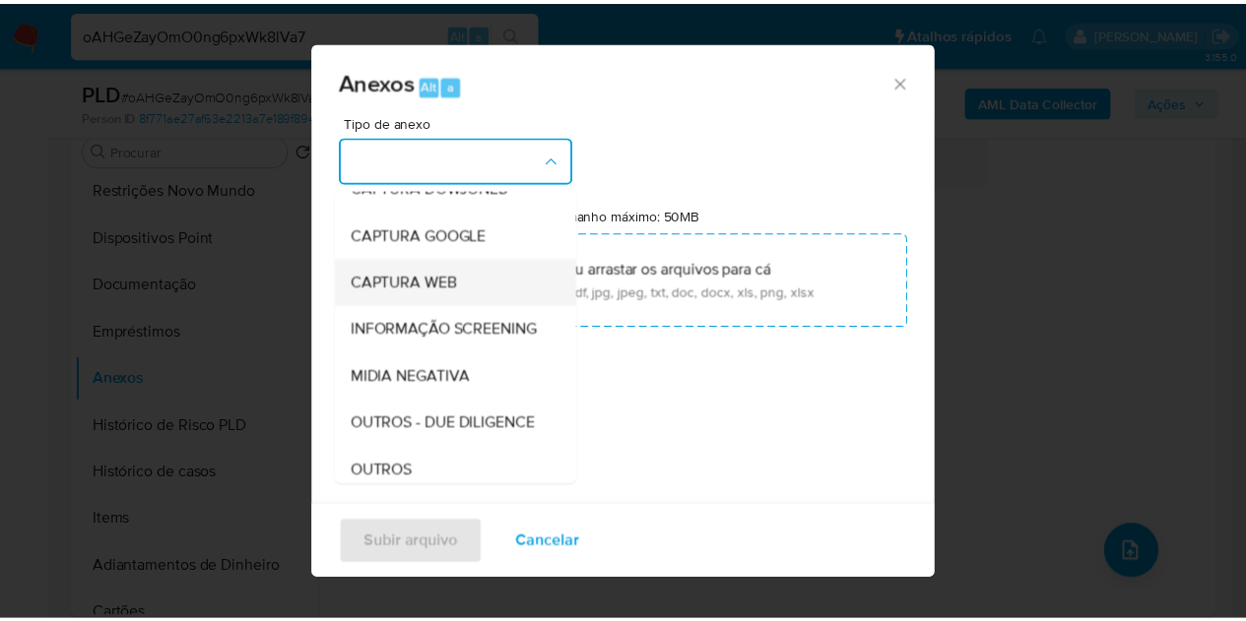
scroll to position [197, 0]
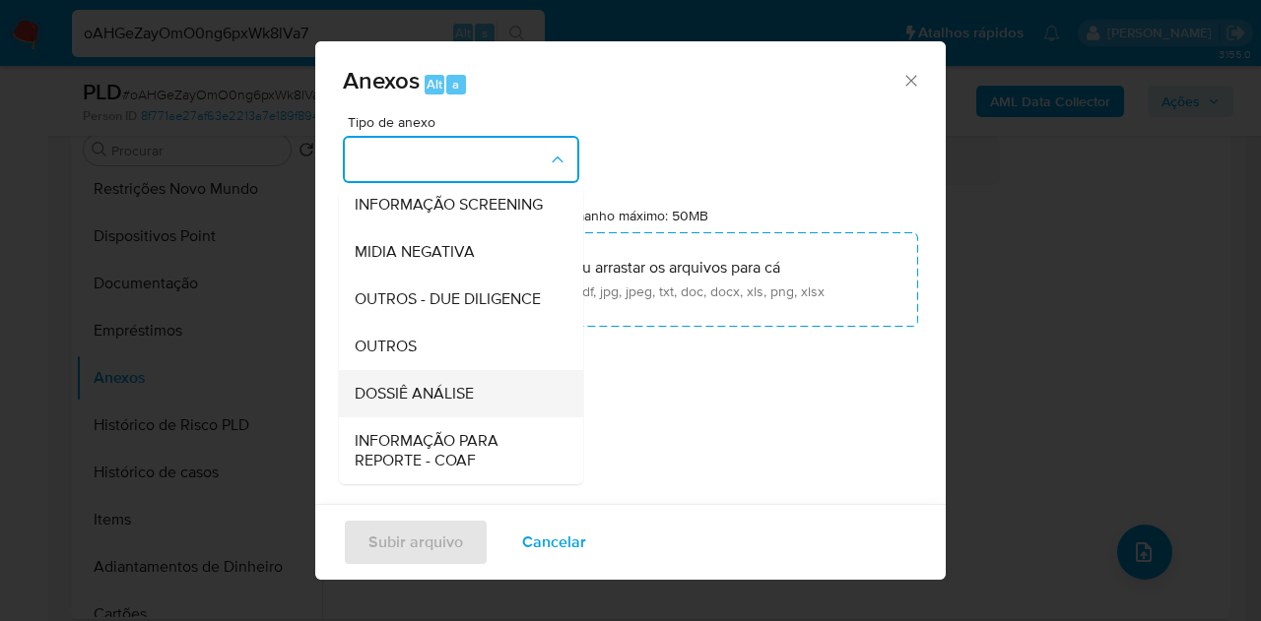
click at [423, 404] on span "DOSSIÊ ANÁLISE" at bounding box center [414, 394] width 119 height 20
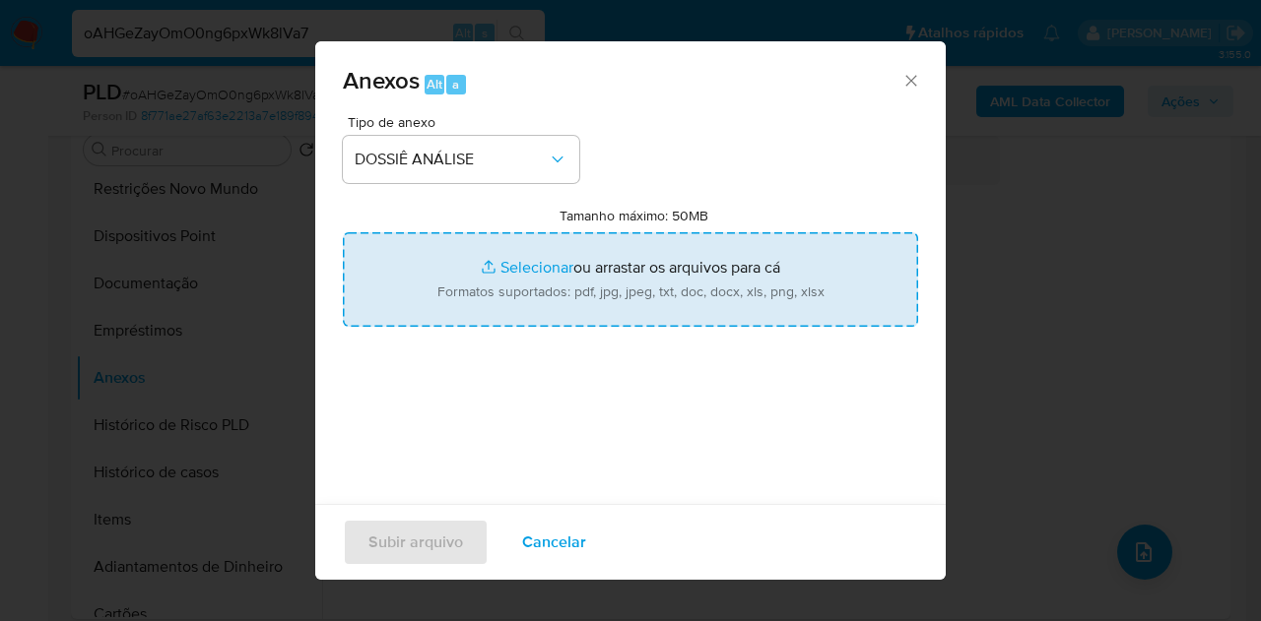
type input "C:\fakepath\Caselog oAHGeZayOmO0ng6pxWk8lVa7_2025_08_25_07_51_26.pdf"
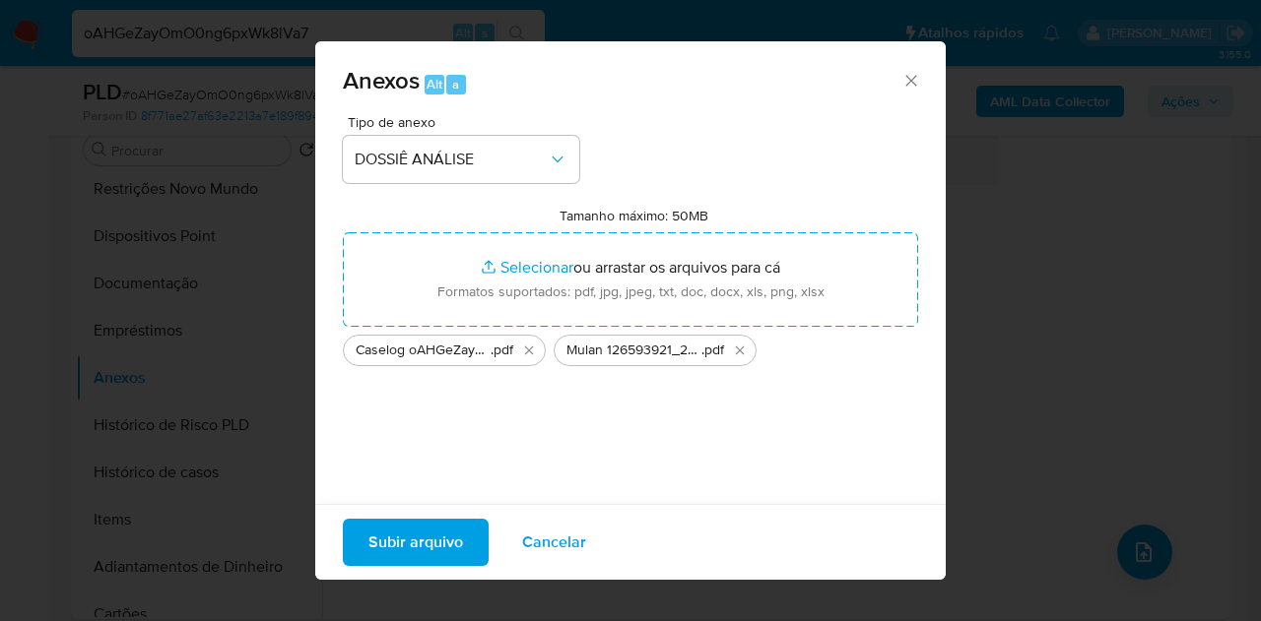
click at [434, 543] on span "Subir arquivo" at bounding box center [415, 542] width 95 height 43
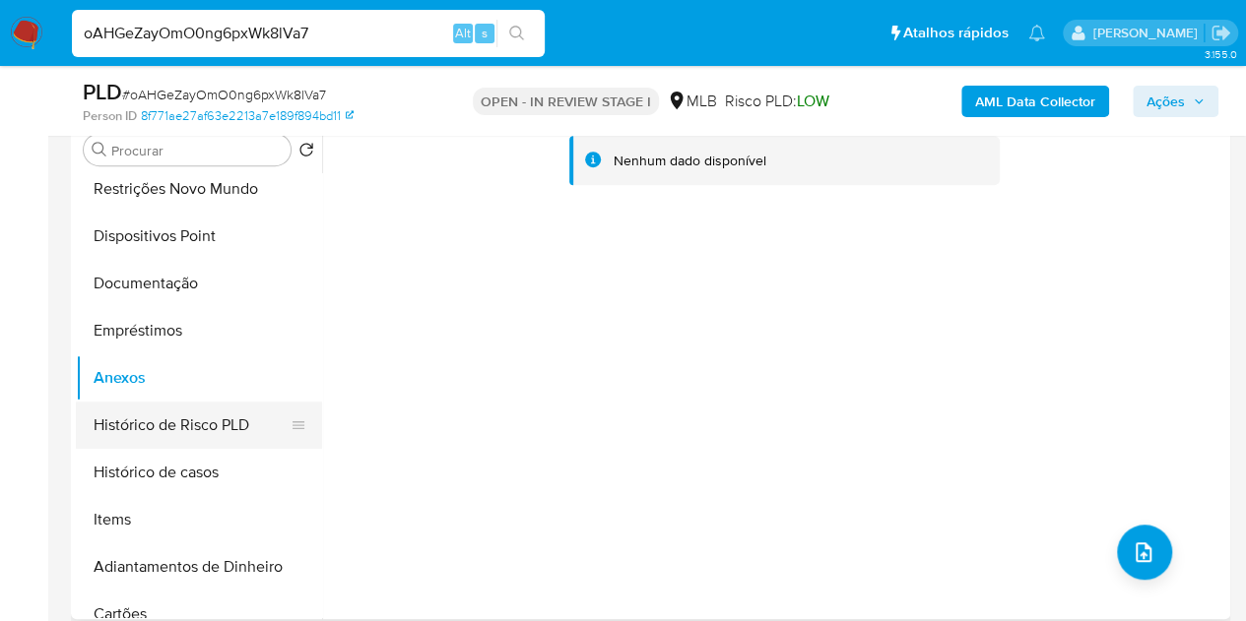
click at [156, 432] on button "Histórico de Risco PLD" at bounding box center [191, 425] width 230 height 47
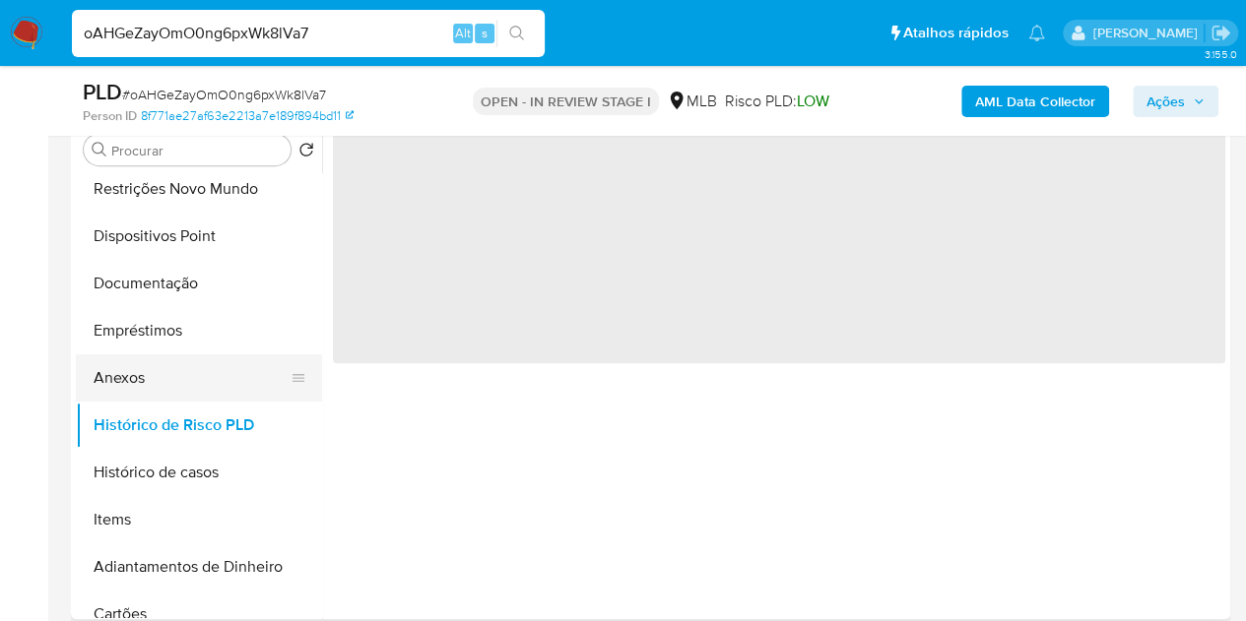
click at [116, 381] on button "Anexos" at bounding box center [191, 378] width 230 height 47
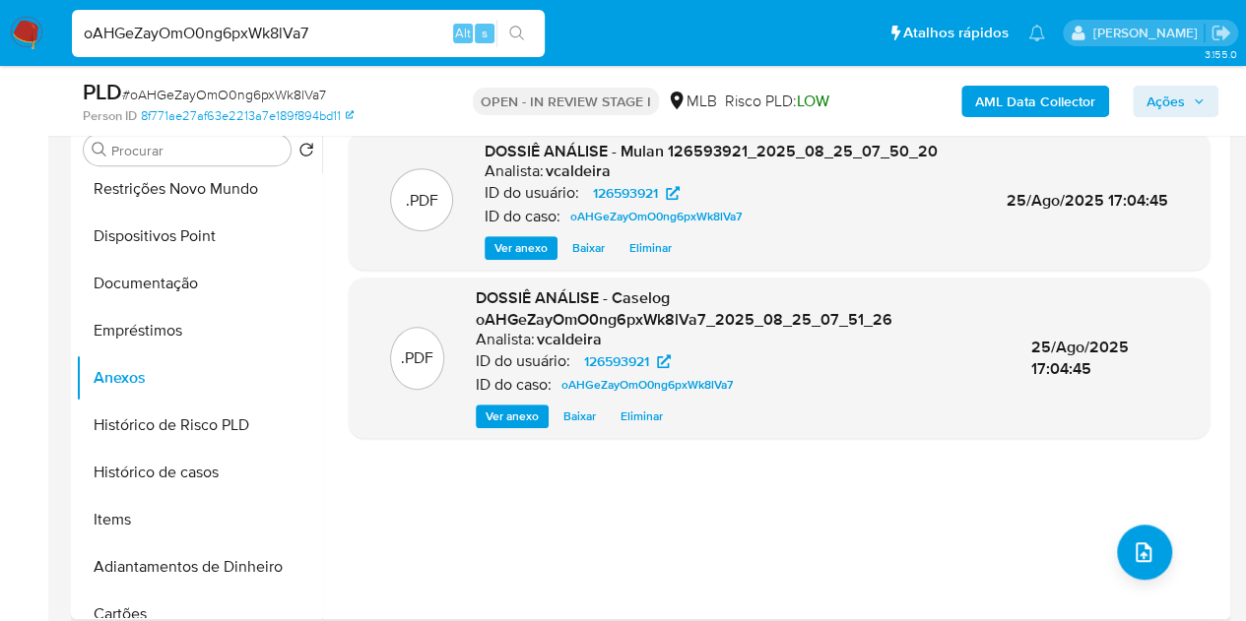
scroll to position [297, 0]
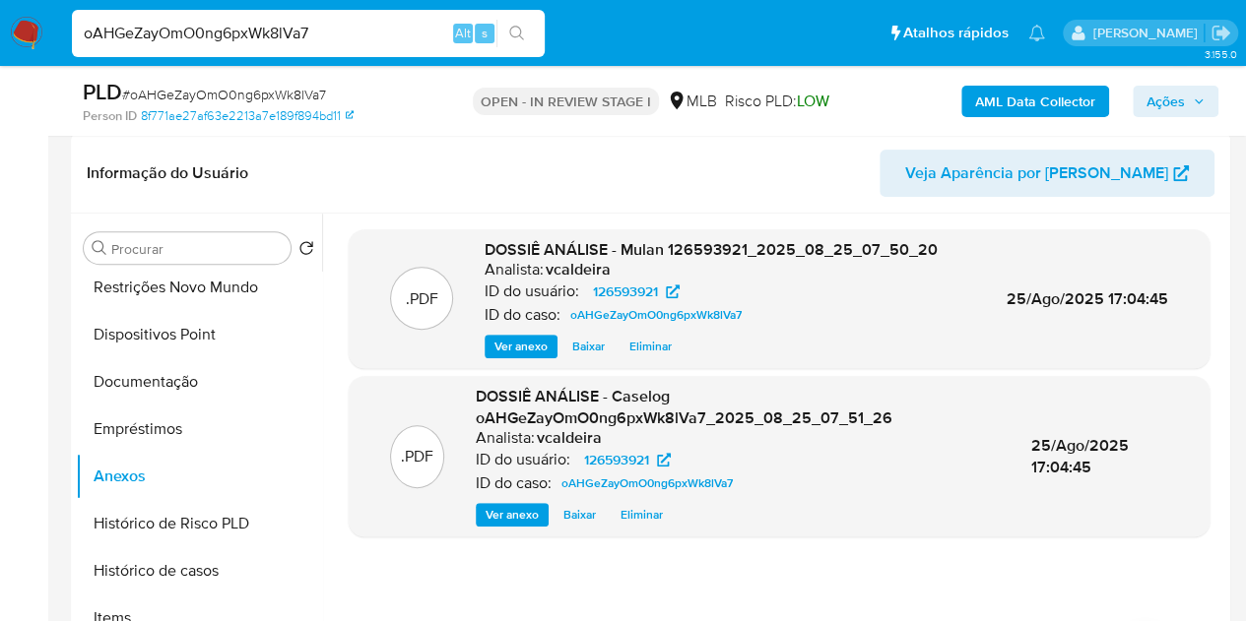
click at [1016, 94] on b "AML Data Collector" at bounding box center [1035, 102] width 120 height 32
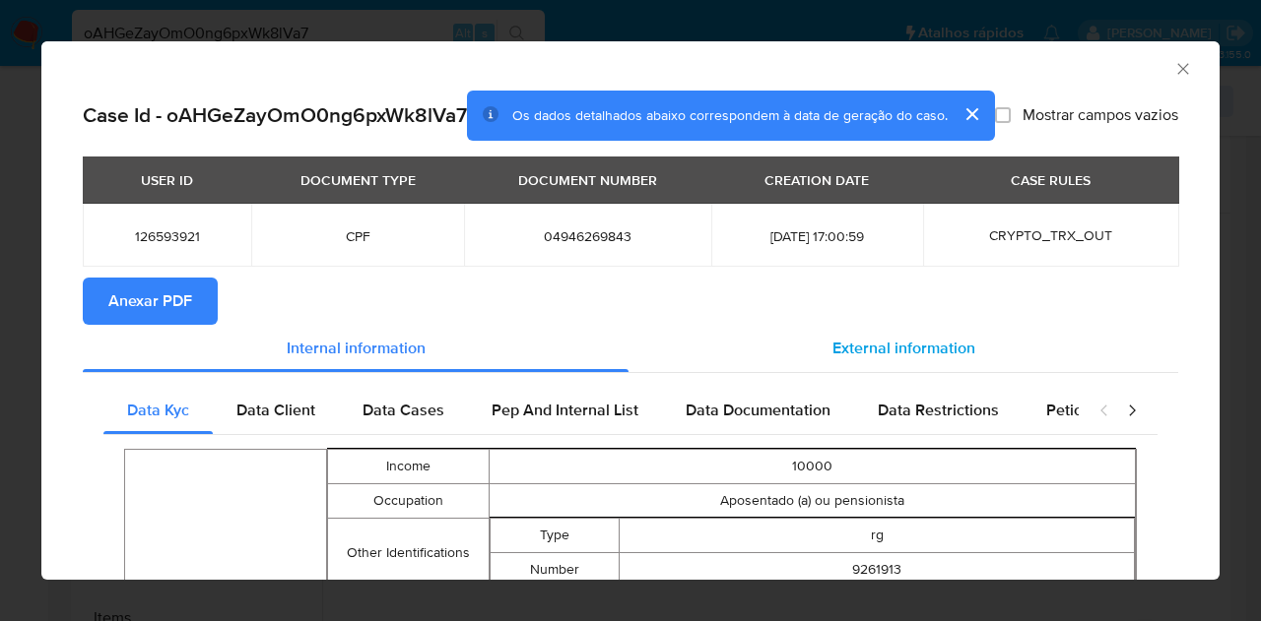
click at [855, 372] on div "External information" at bounding box center [903, 348] width 550 height 47
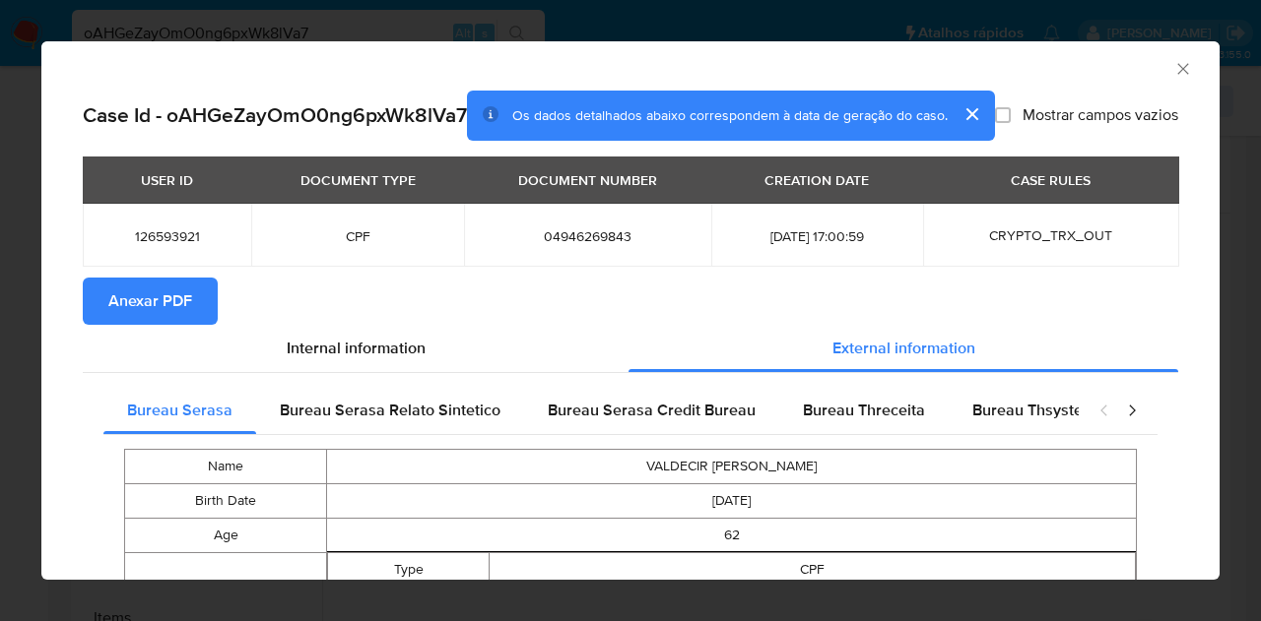
click at [179, 318] on span "Anexar PDF" at bounding box center [150, 301] width 84 height 43
click at [1173, 68] on icon "Fechar a janela" at bounding box center [1183, 69] width 20 height 20
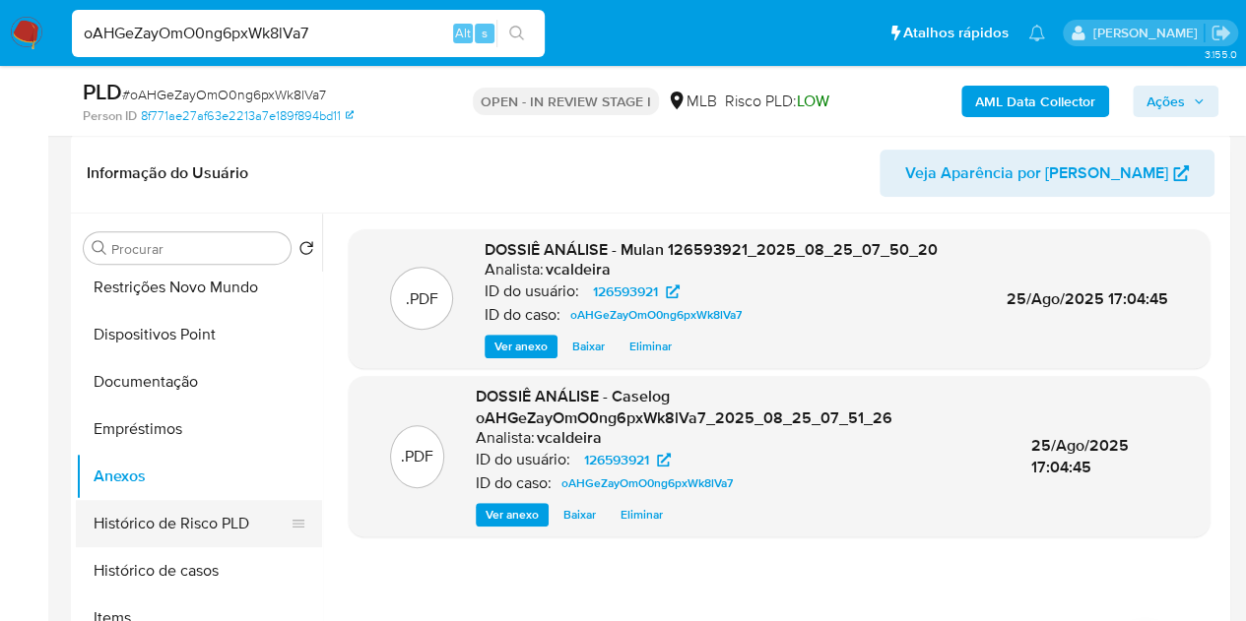
click at [106, 510] on button "Histórico de Risco PLD" at bounding box center [191, 523] width 230 height 47
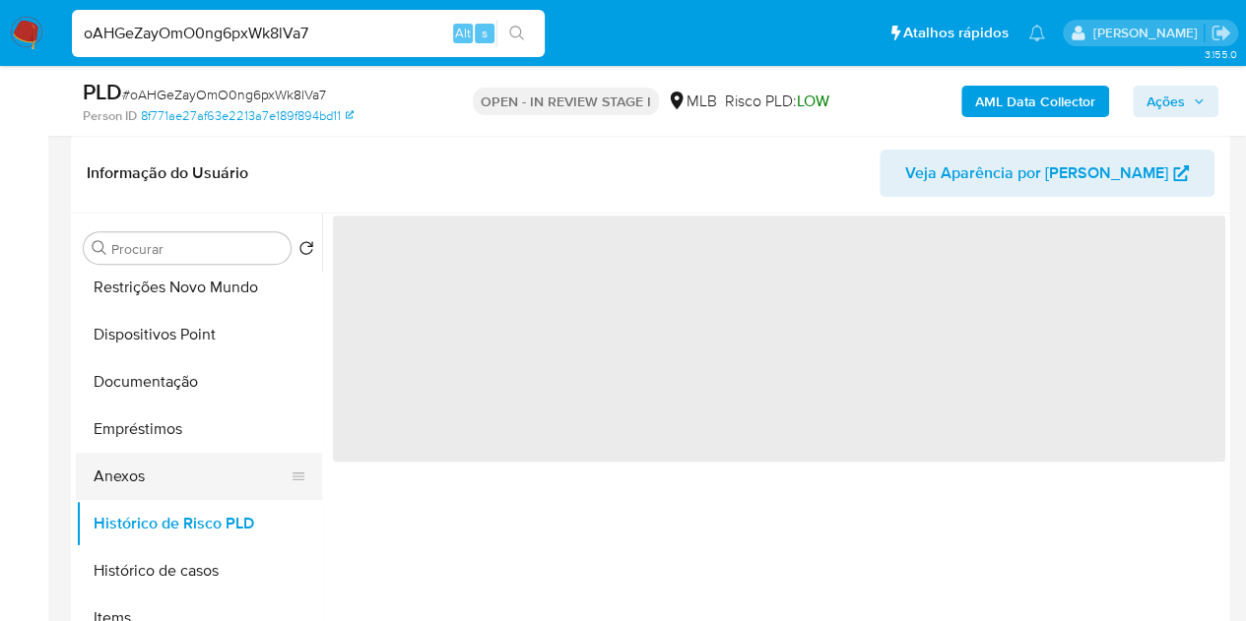
click at [121, 483] on button "Anexos" at bounding box center [191, 476] width 230 height 47
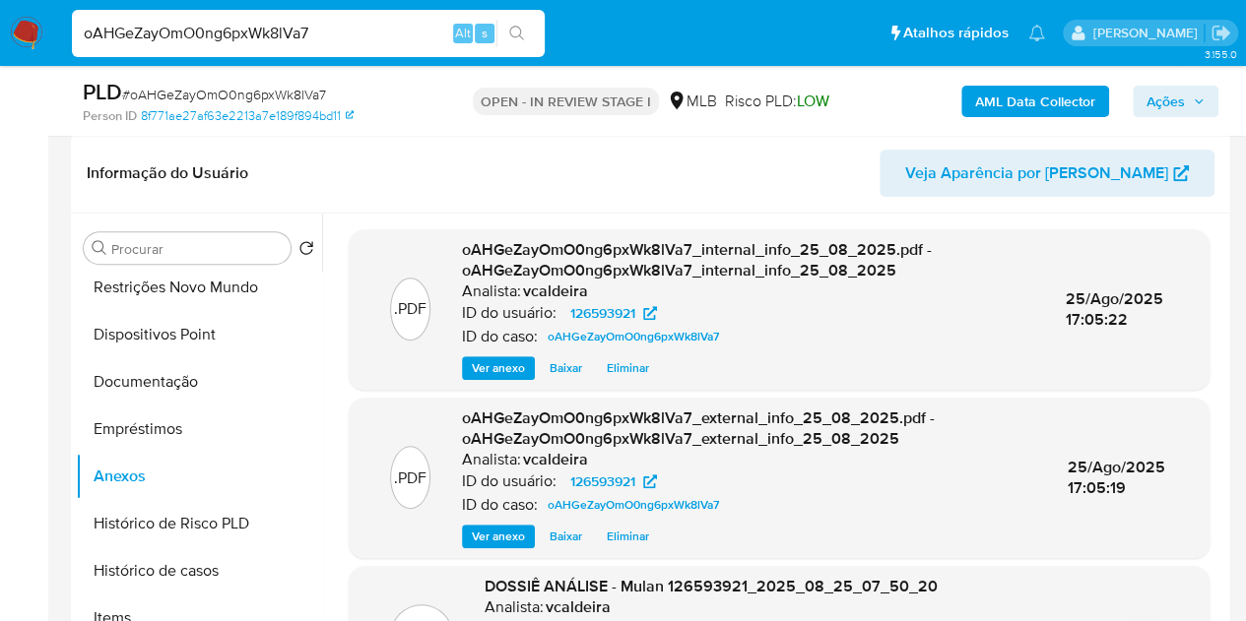
click at [1164, 106] on span "Ações" at bounding box center [1165, 102] width 38 height 32
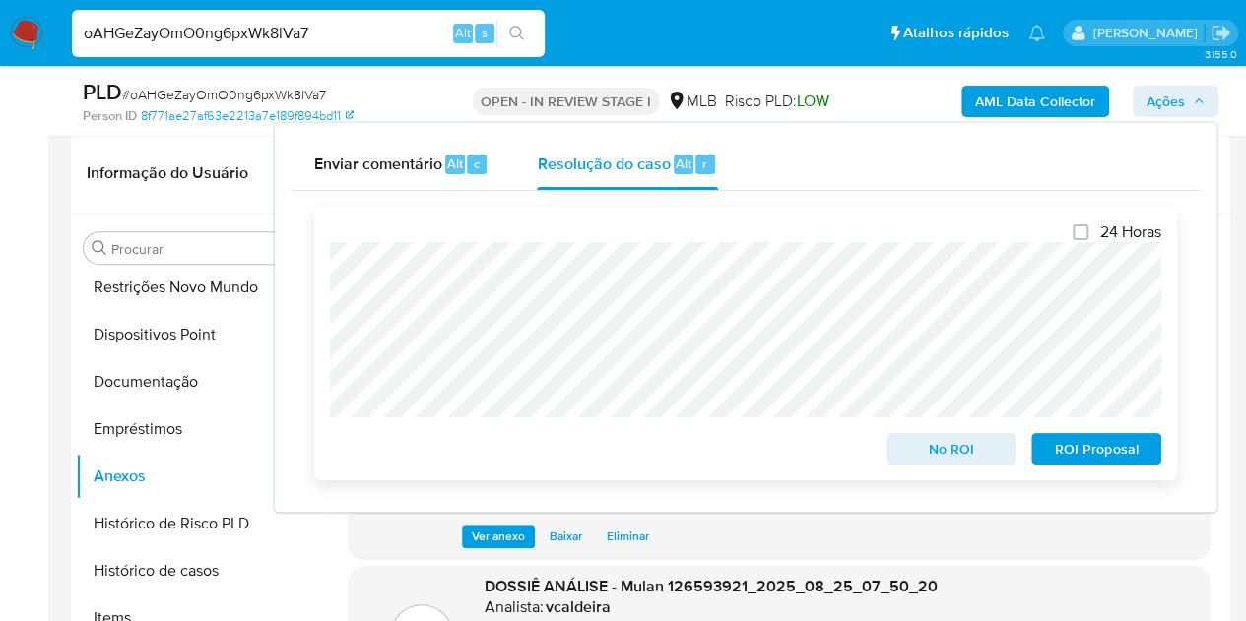
click at [918, 448] on span "No ROI" at bounding box center [951, 449] width 102 height 28
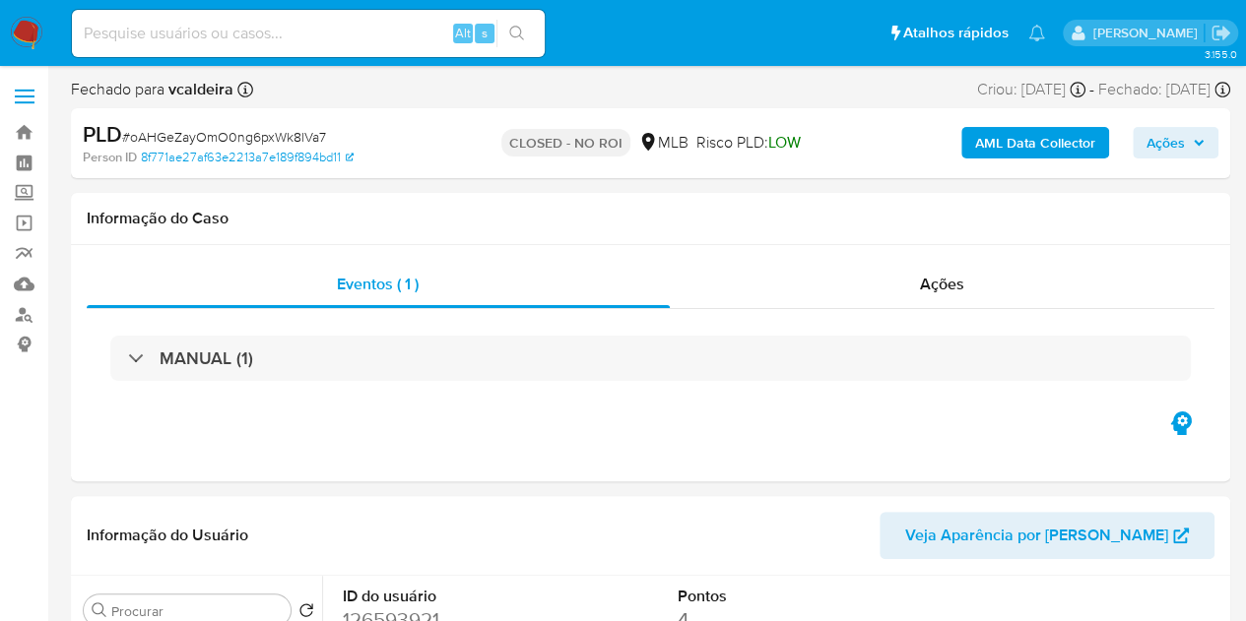
select select "10"
click at [301, 38] on input at bounding box center [308, 34] width 473 height 26
paste input "qIMj7vdxcSGqqqSixKn1wUTa"
type input "qIMj7vdxcSGqqqSixKn1wUTa"
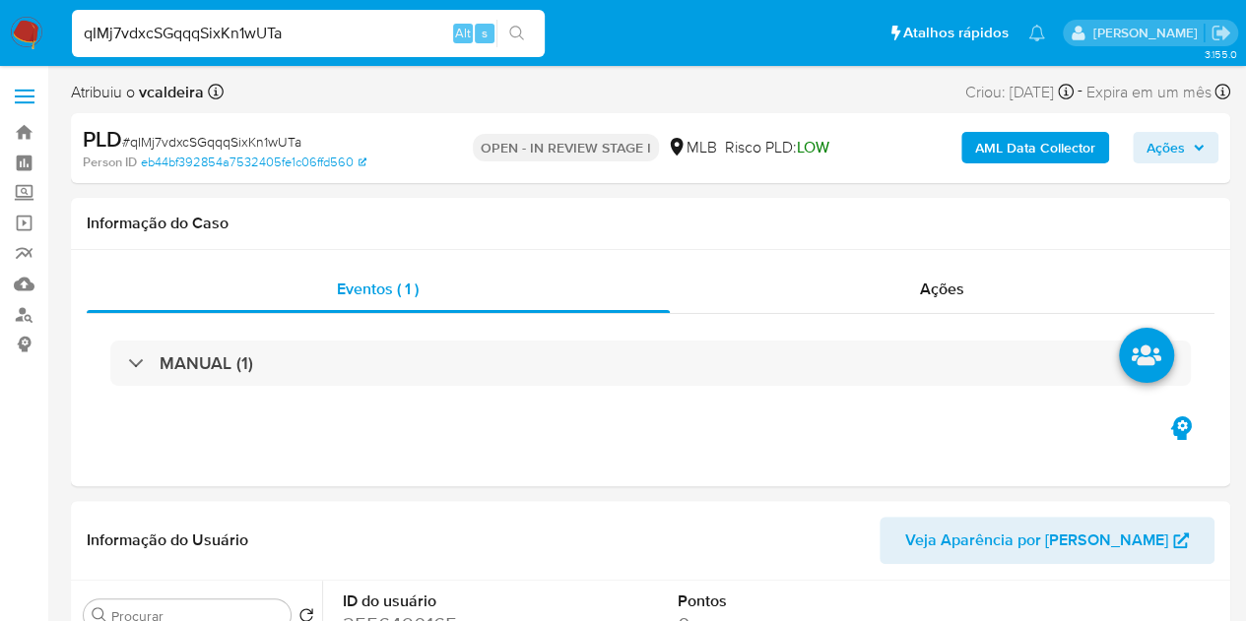
select select "10"
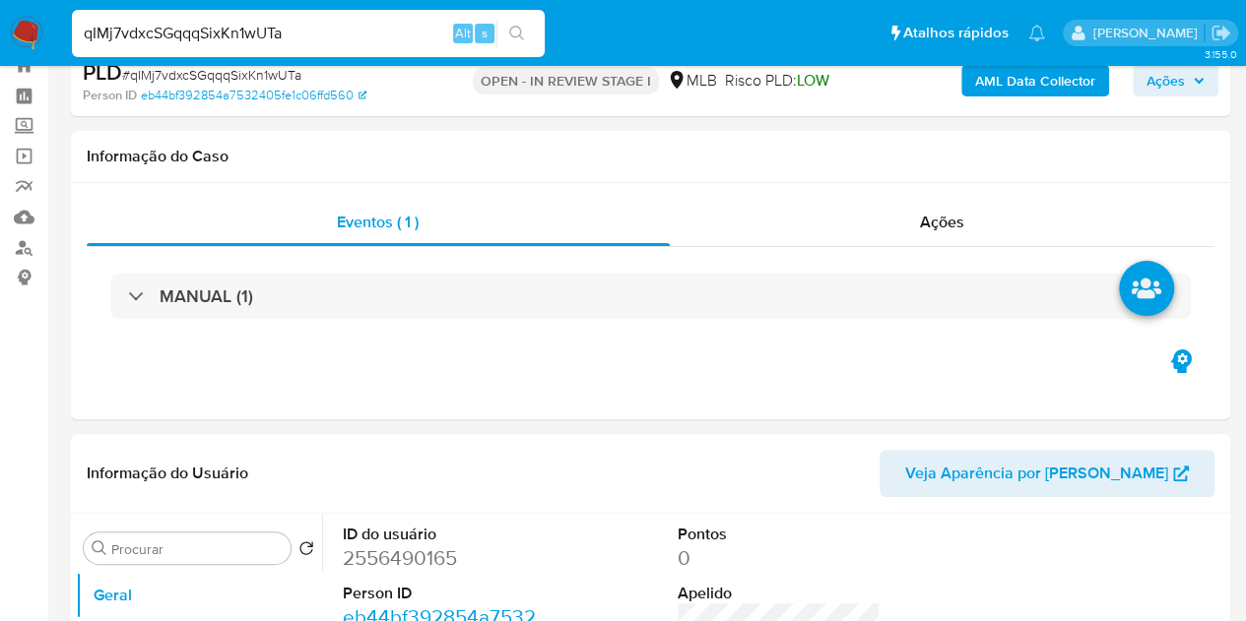
scroll to position [197, 0]
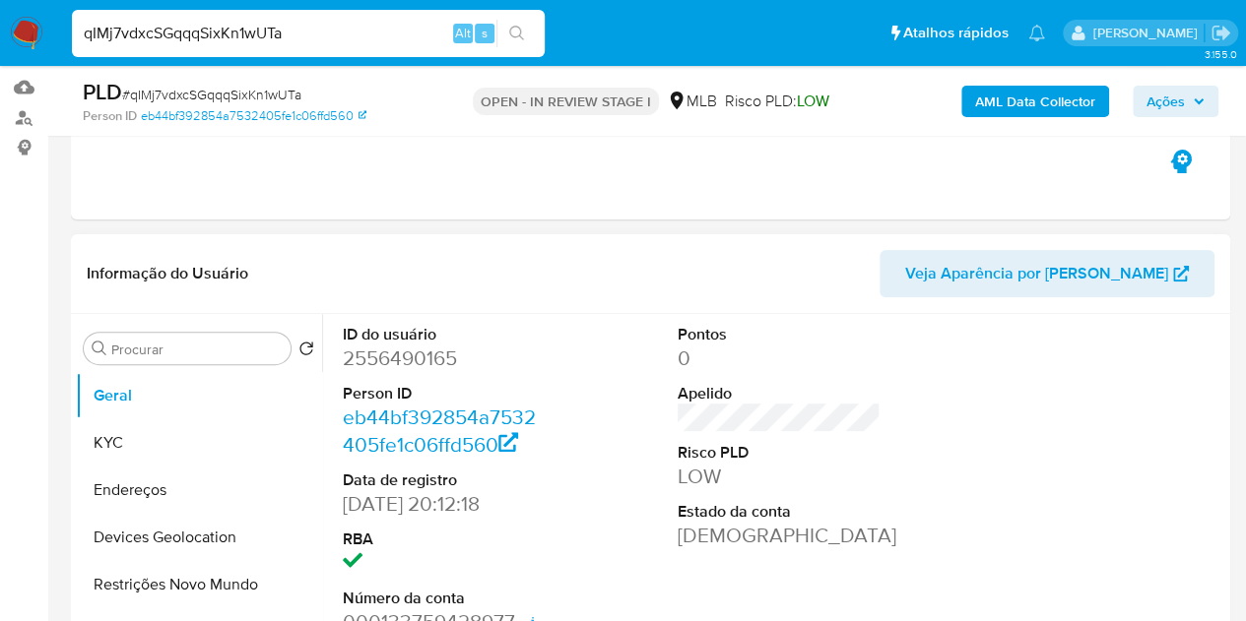
click at [398, 369] on dd "2556490165" at bounding box center [445, 359] width 204 height 28
copy dd "2556490165"
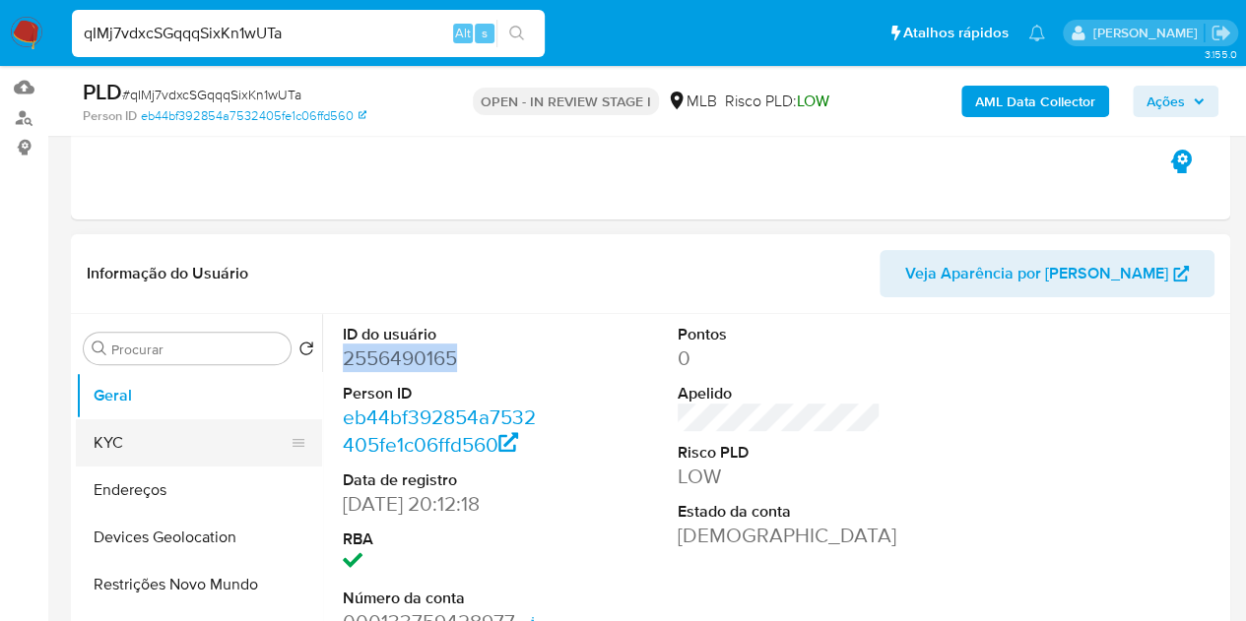
click at [140, 432] on button "KYC" at bounding box center [191, 443] width 230 height 47
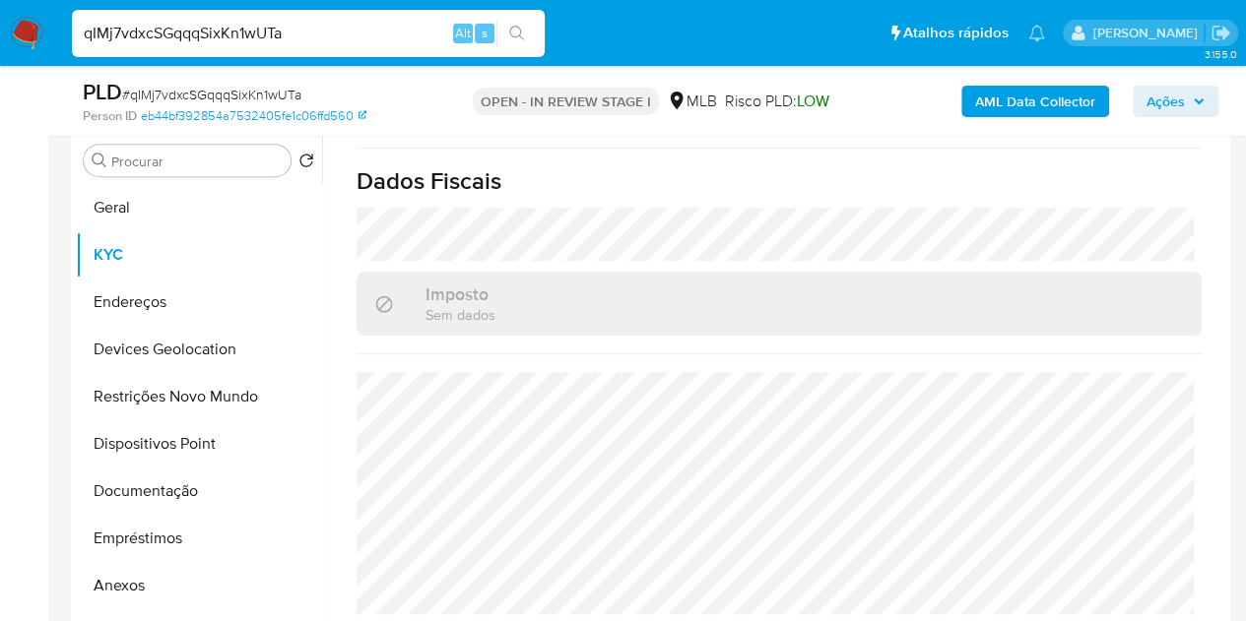
scroll to position [591, 0]
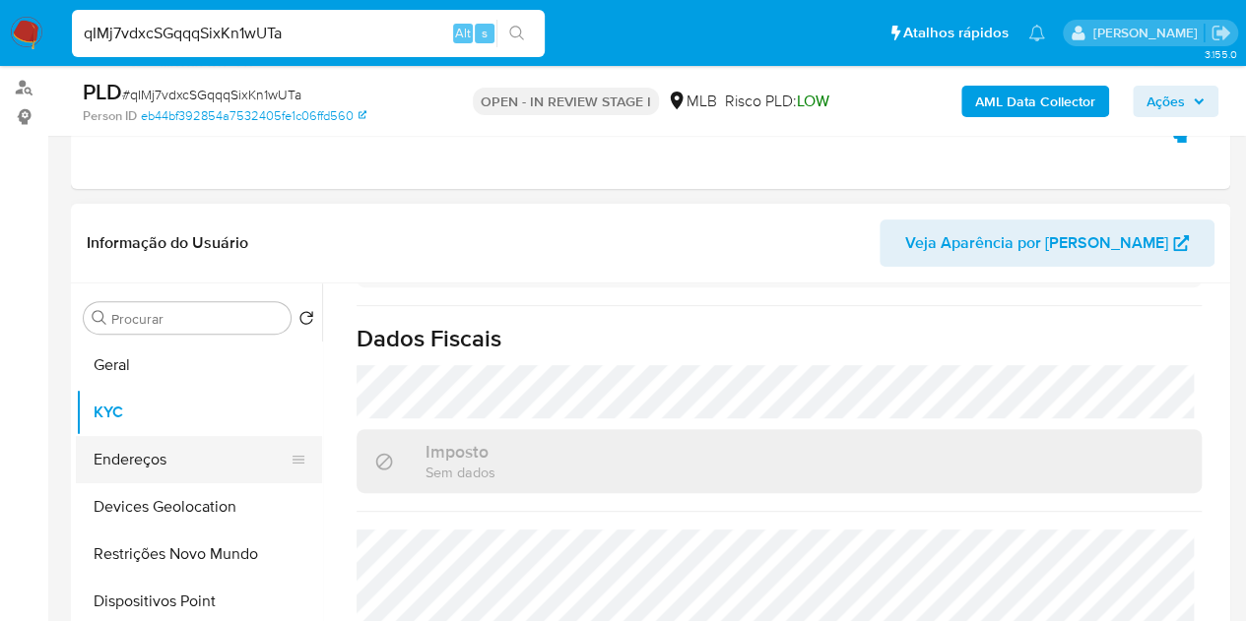
click at [139, 402] on ul "Geral KYC Endereços Devices Geolocation Restrições Novo Mundo Dispositivos Poin…" at bounding box center [199, 564] width 246 height 444
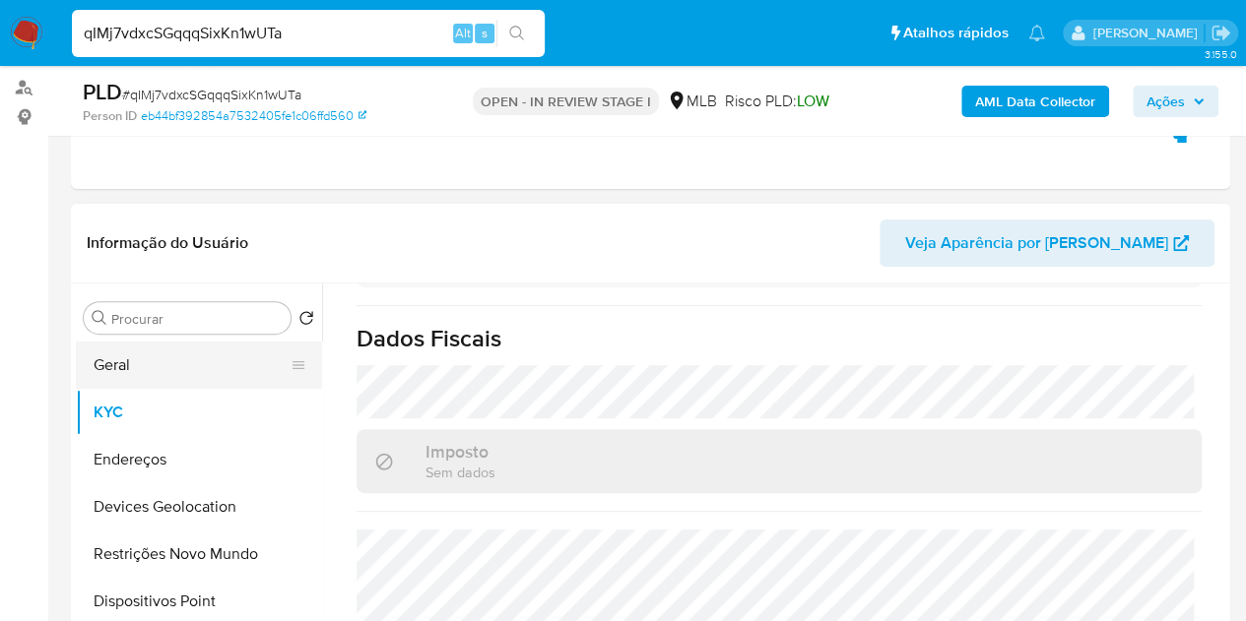
scroll to position [197, 0]
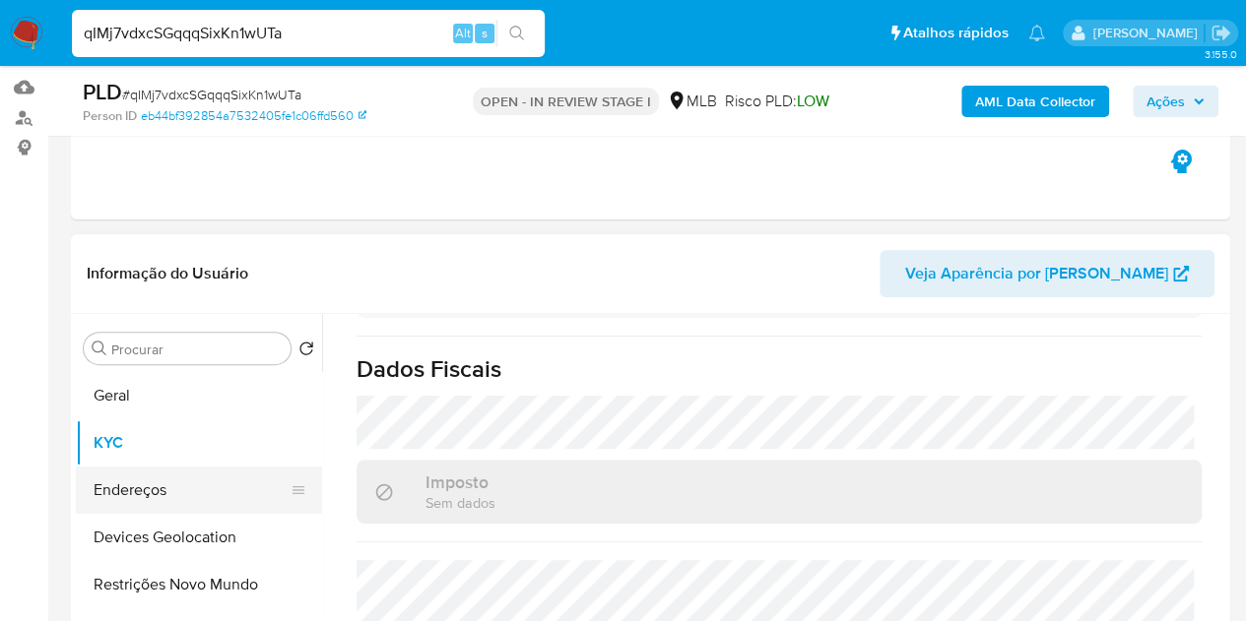
click at [132, 484] on button "Endereços" at bounding box center [191, 490] width 230 height 47
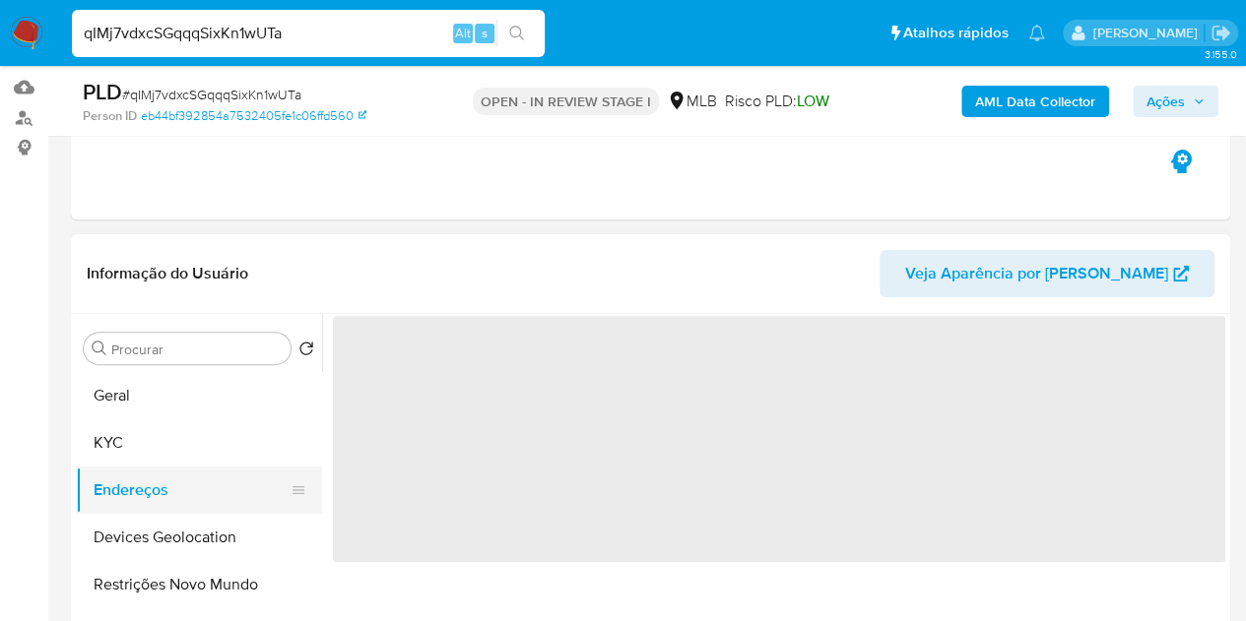
click at [132, 484] on button "Endereços" at bounding box center [191, 490] width 230 height 47
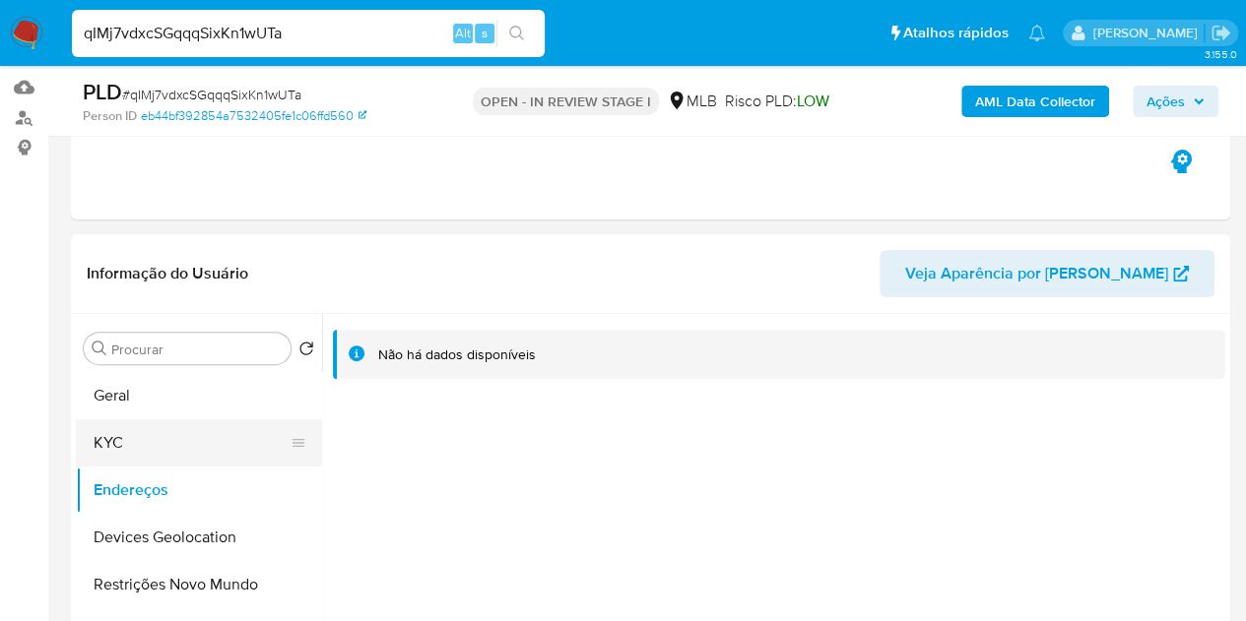
click at [205, 438] on button "KYC" at bounding box center [191, 443] width 230 height 47
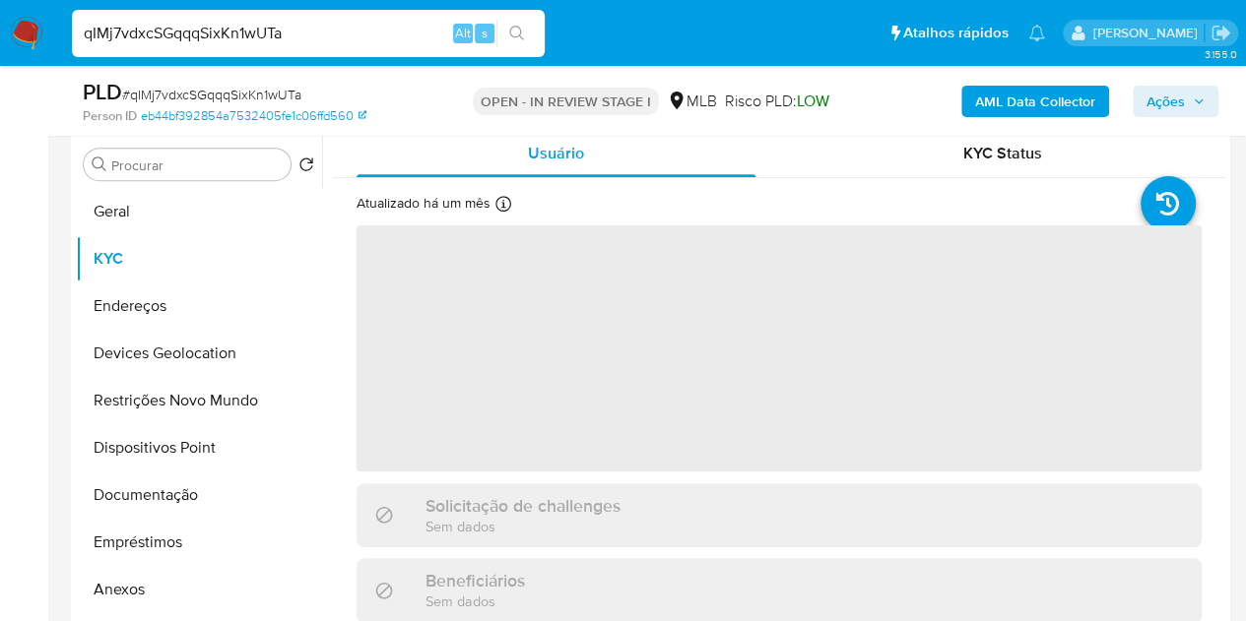
scroll to position [394, 0]
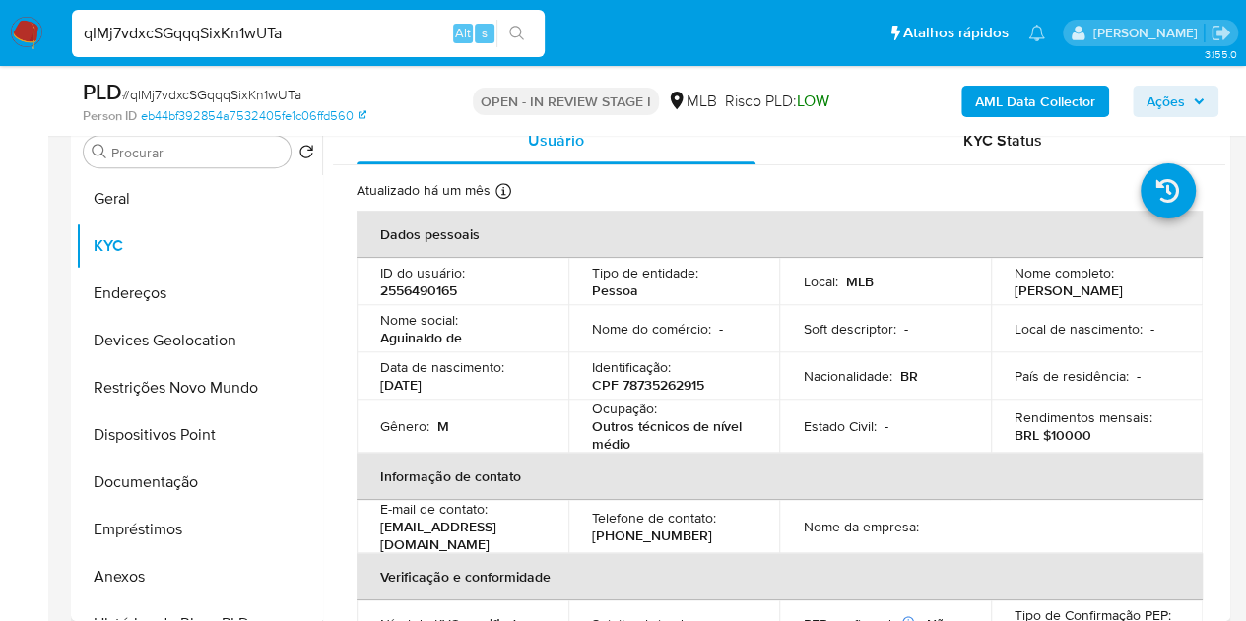
drag, startPoint x: 1063, startPoint y: 303, endPoint x: 1003, endPoint y: 281, distance: 64.2
click at [1000, 289] on td "Nome completo : [PERSON_NAME]" at bounding box center [1097, 281] width 212 height 47
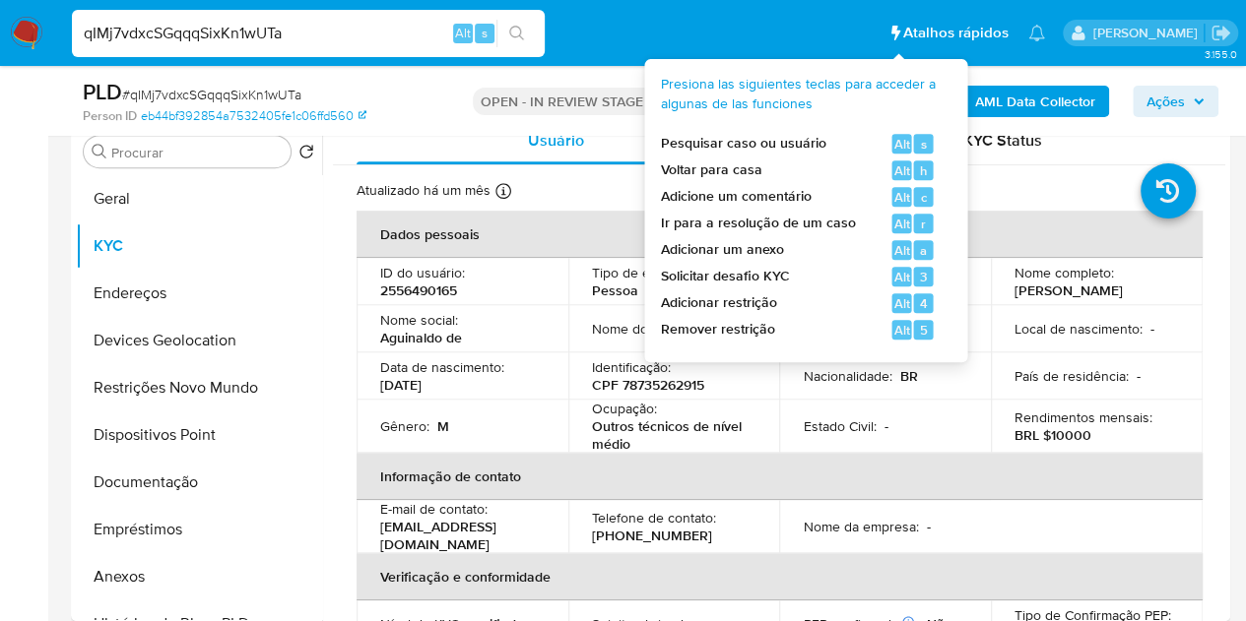
copy p "[PERSON_NAME]"
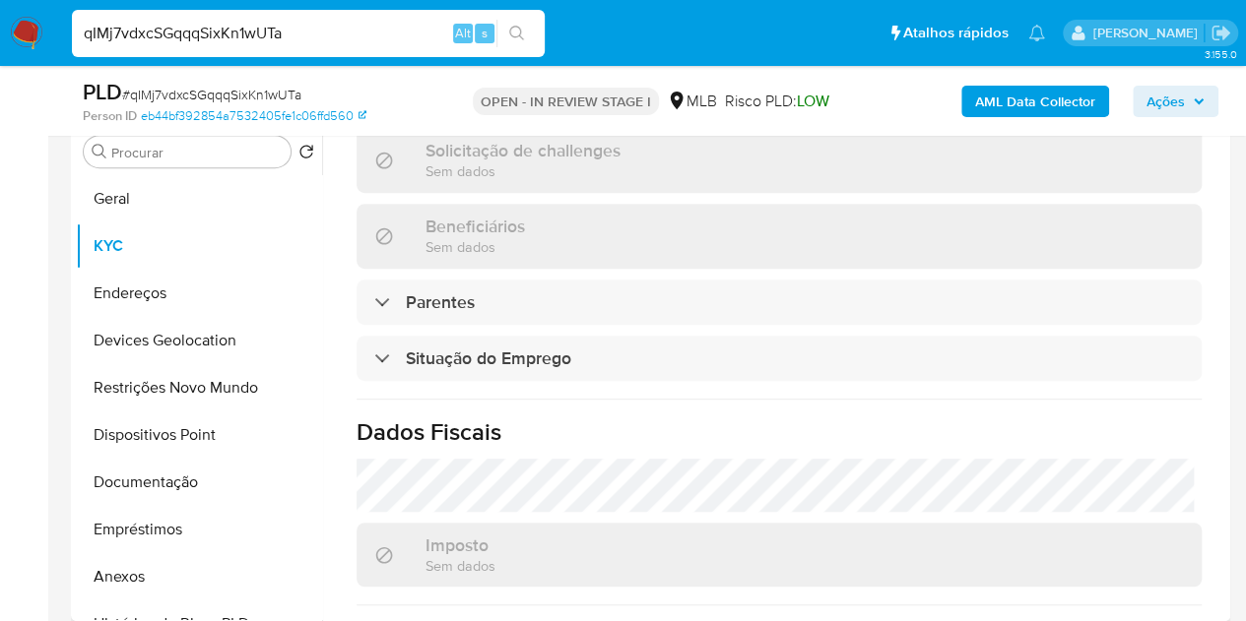
scroll to position [886, 0]
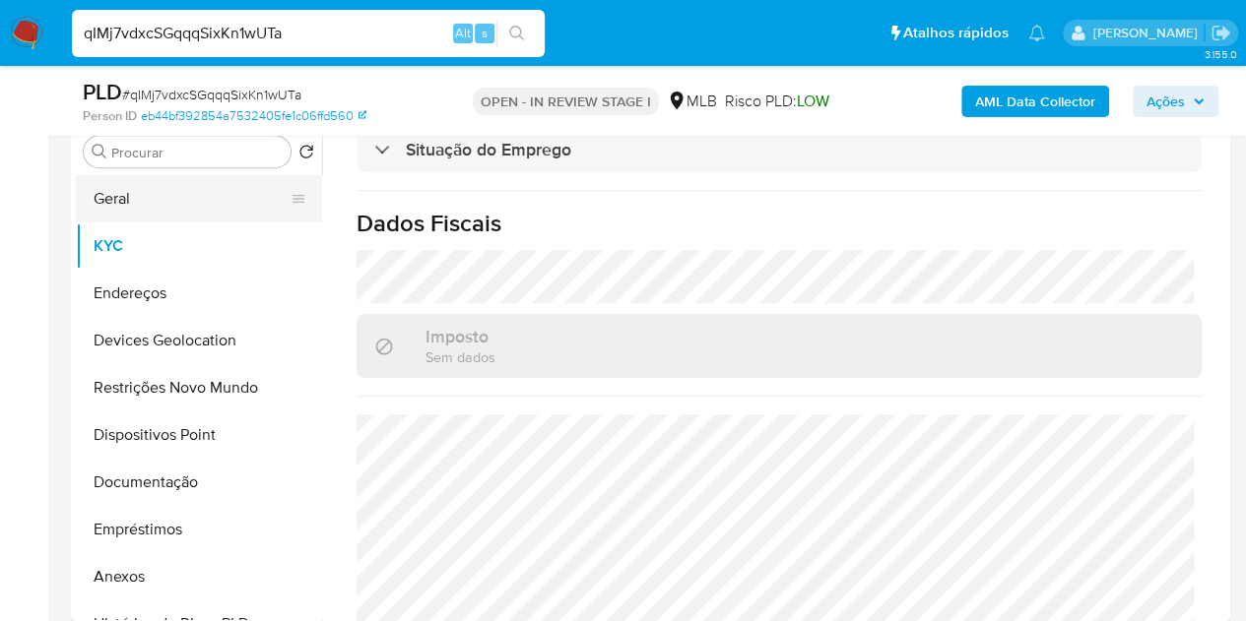
click at [120, 204] on button "Geral" at bounding box center [191, 198] width 230 height 47
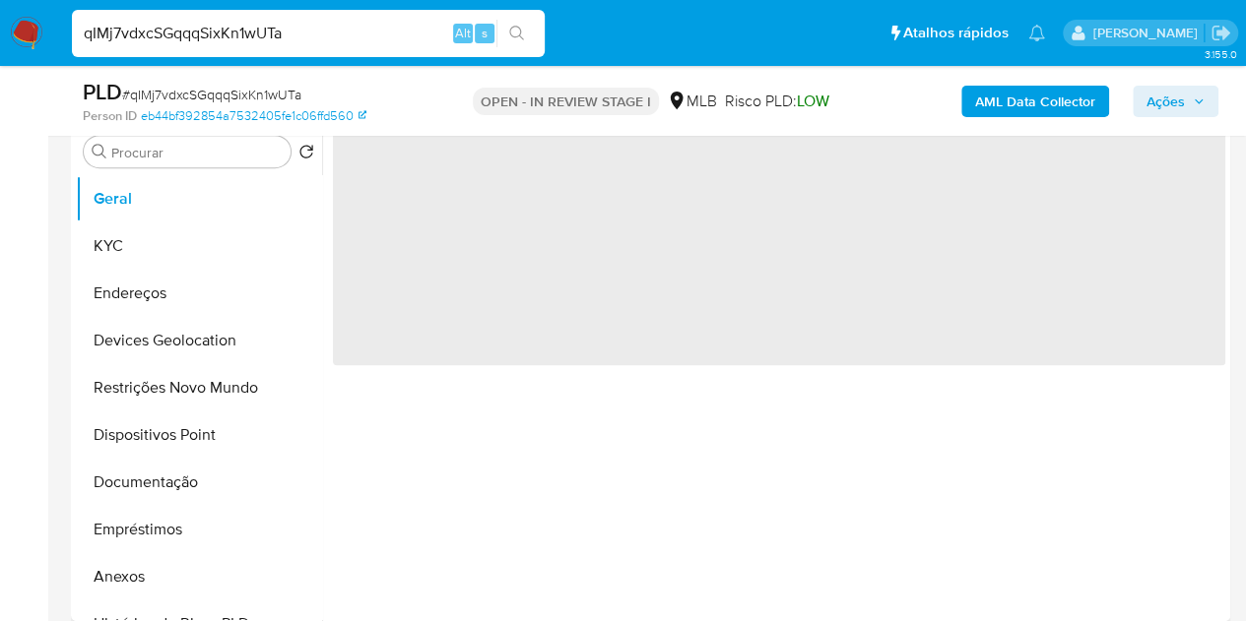
scroll to position [0, 0]
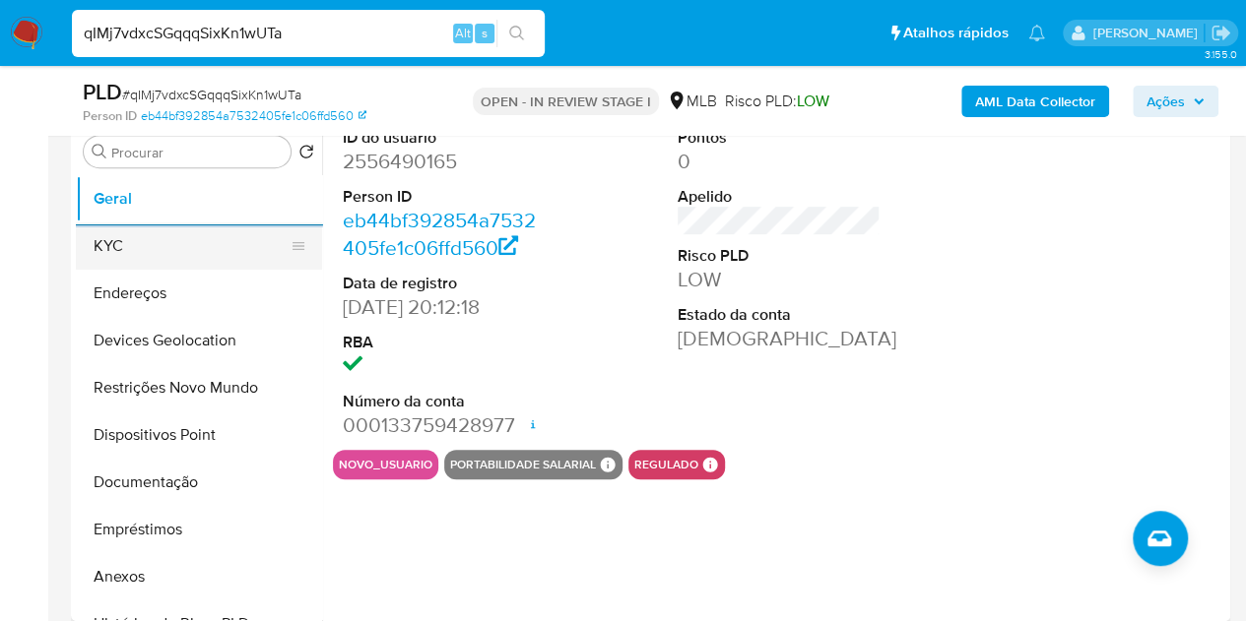
click at [100, 248] on button "KYC" at bounding box center [191, 246] width 230 height 47
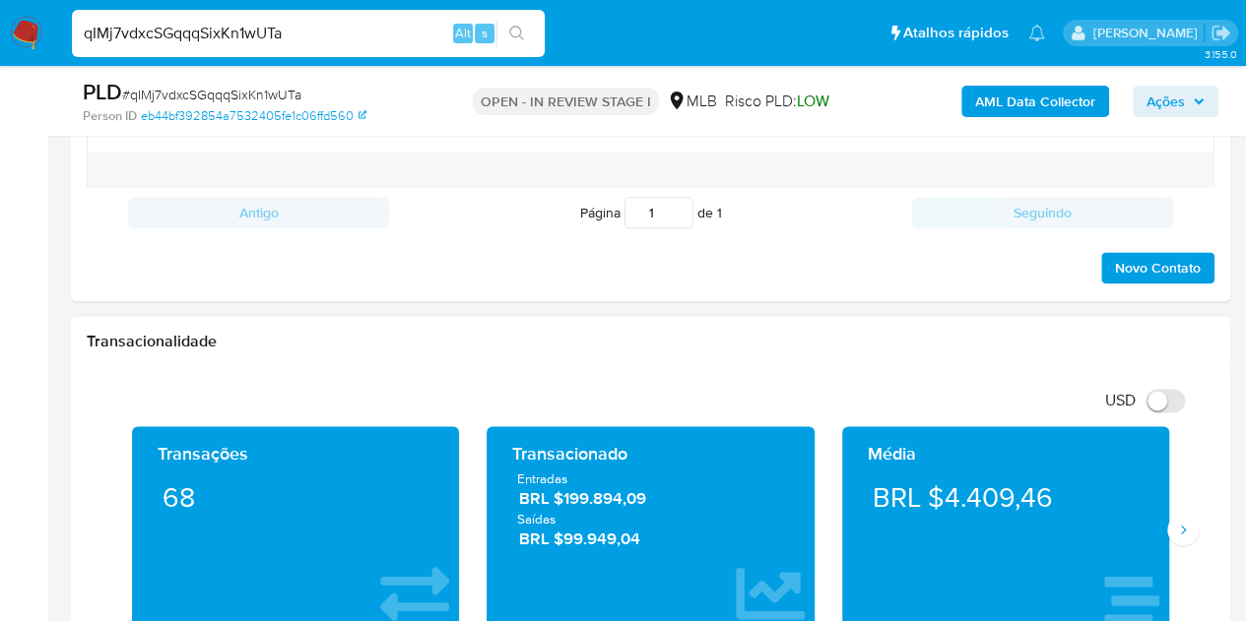
scroll to position [1280, 0]
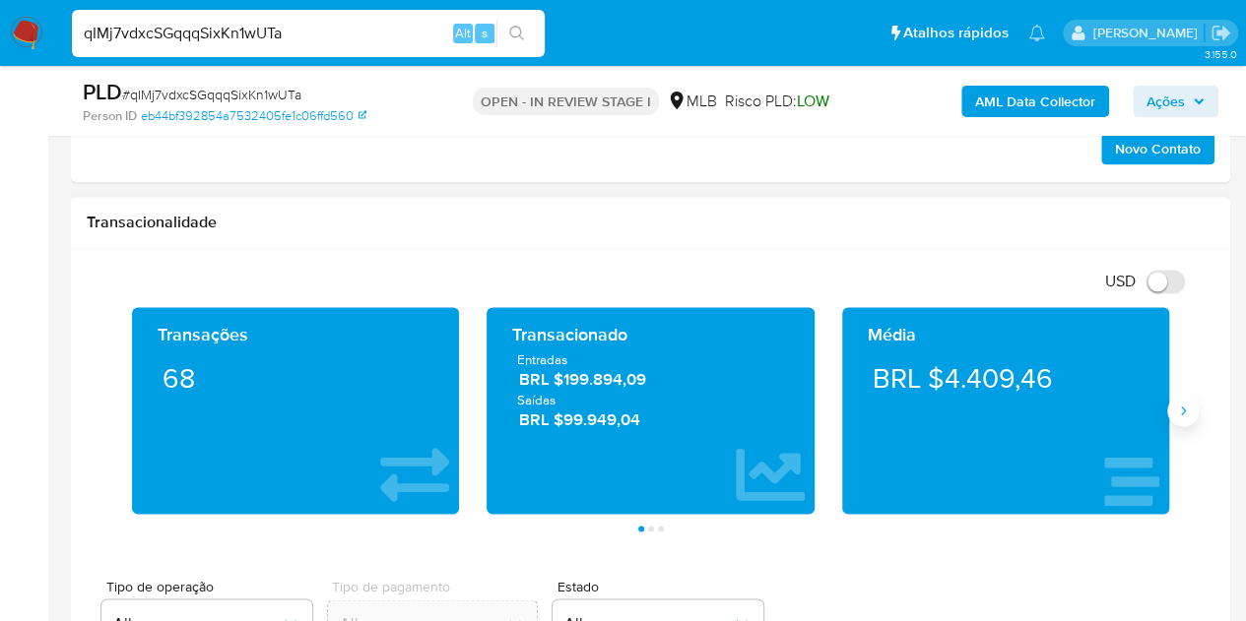
click at [1182, 419] on button "Siguiente" at bounding box center [1183, 411] width 32 height 32
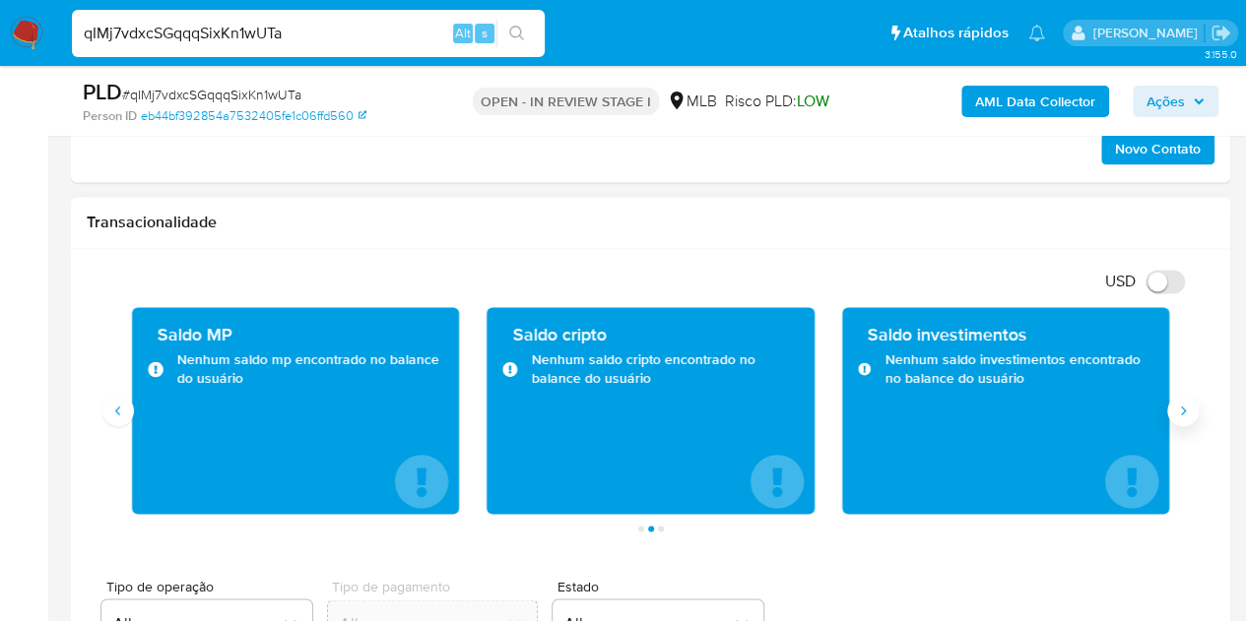
click at [1176, 416] on button "Siguiente" at bounding box center [1183, 411] width 32 height 32
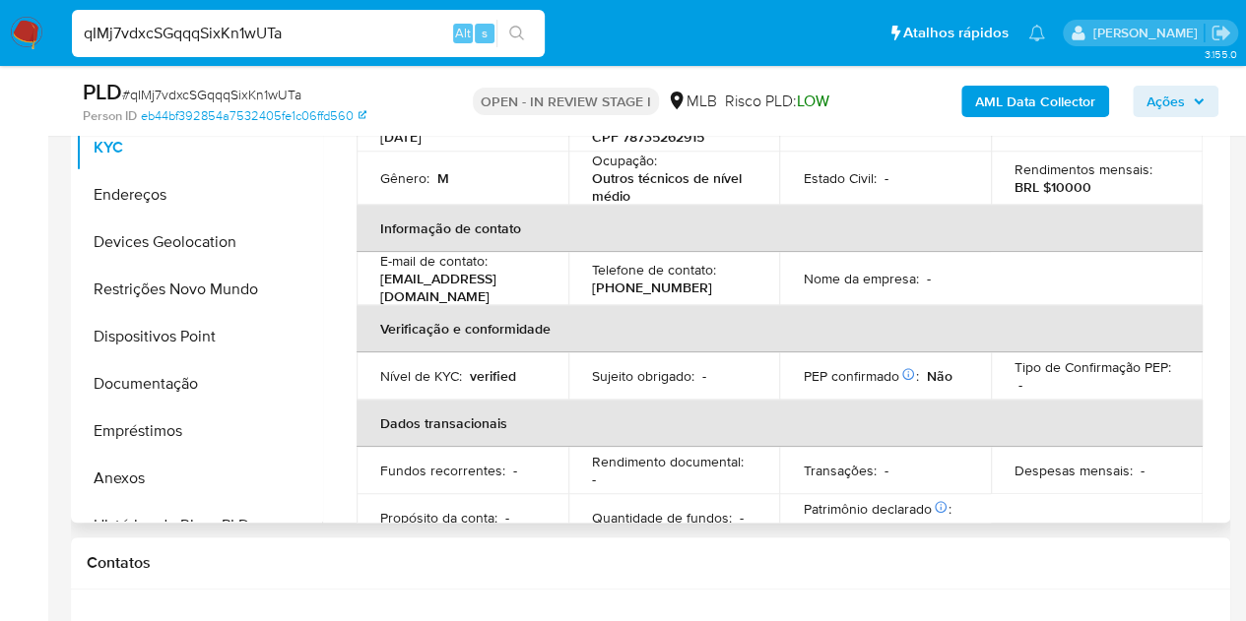
scroll to position [0, 0]
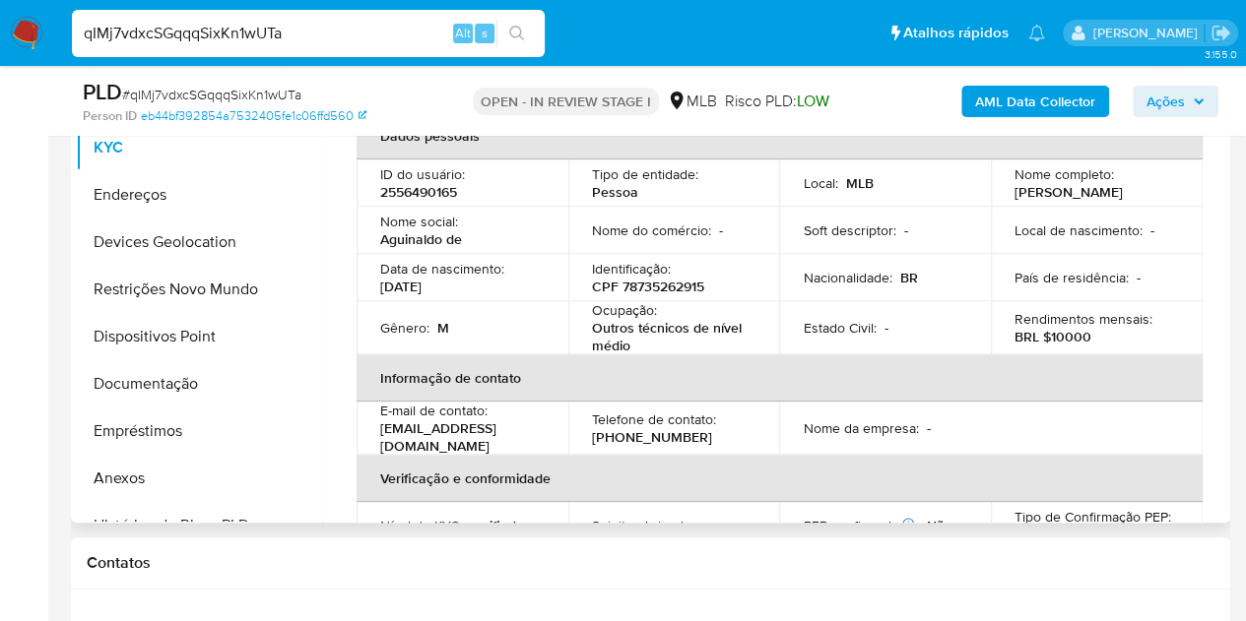
click at [421, 201] on p "2556490165" at bounding box center [418, 192] width 77 height 18
copy p "2556490165"
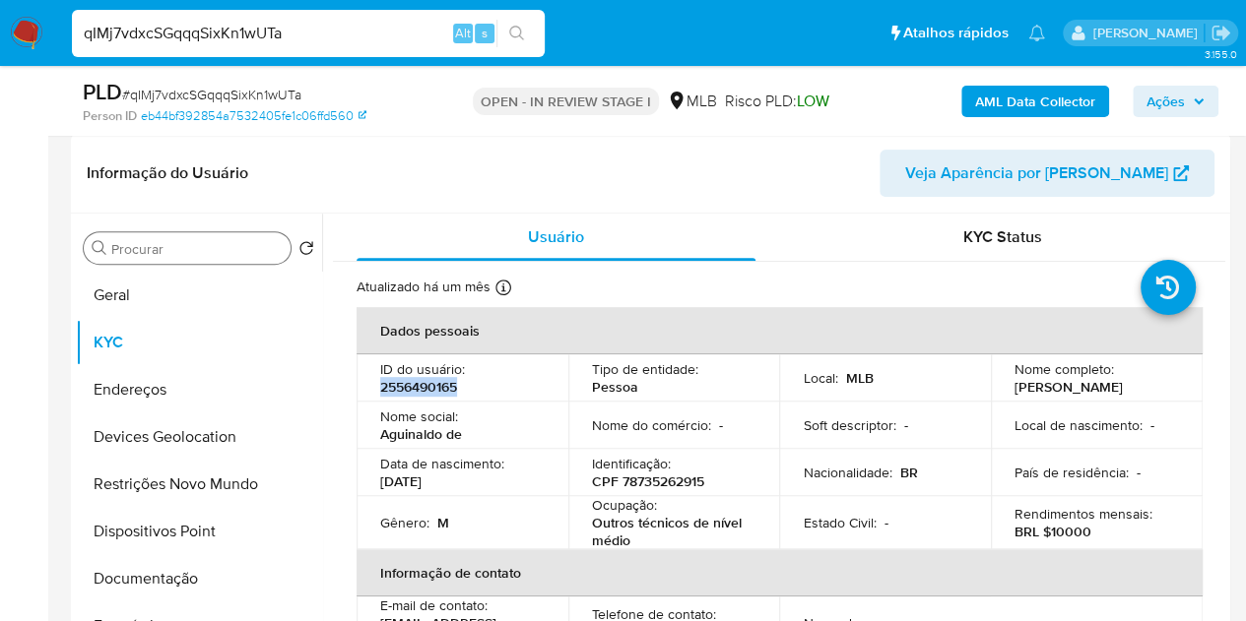
scroll to position [295, 0]
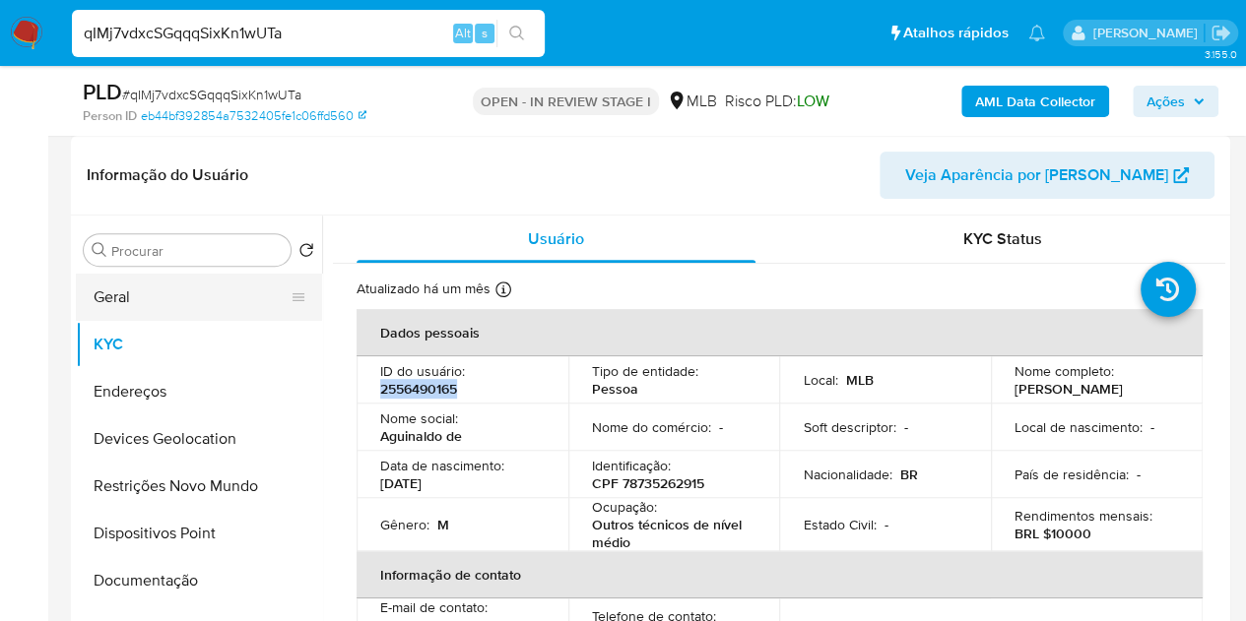
click at [118, 297] on button "Geral" at bounding box center [191, 297] width 230 height 47
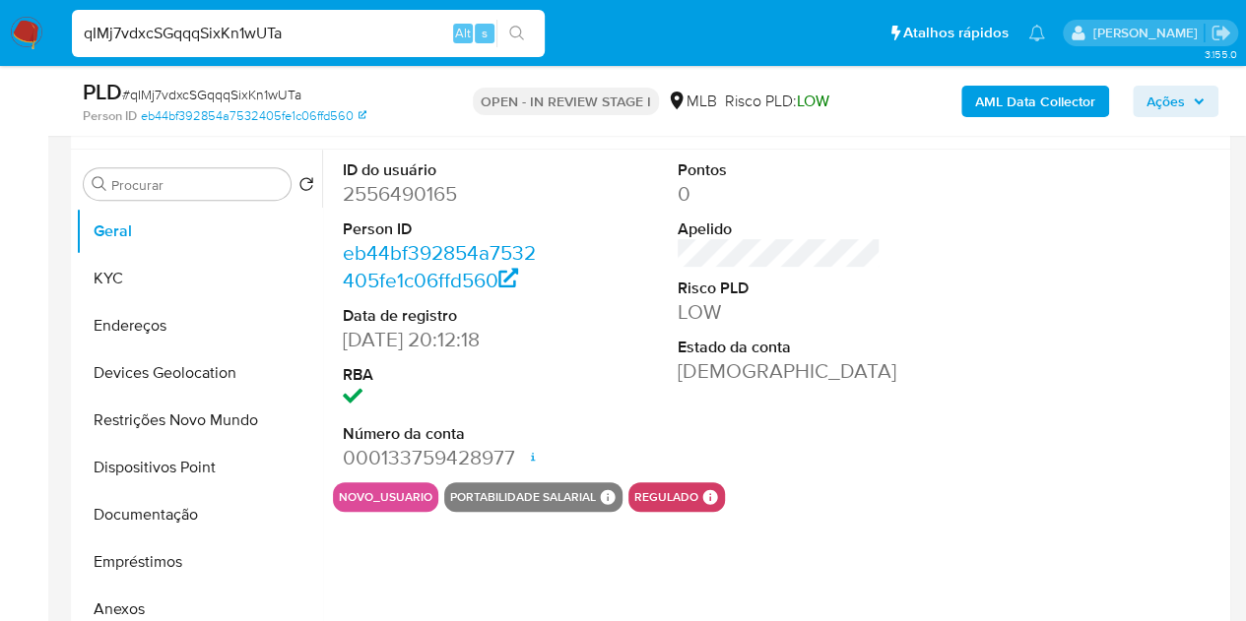
scroll to position [353, 0]
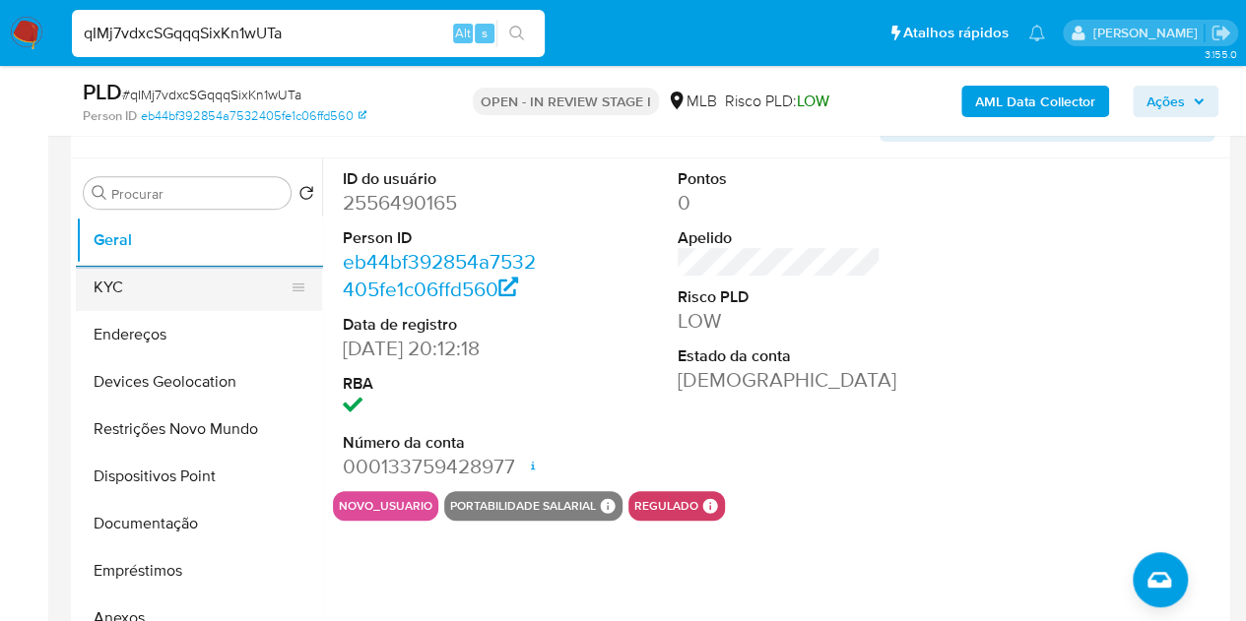
click at [133, 289] on button "KYC" at bounding box center [191, 287] width 230 height 47
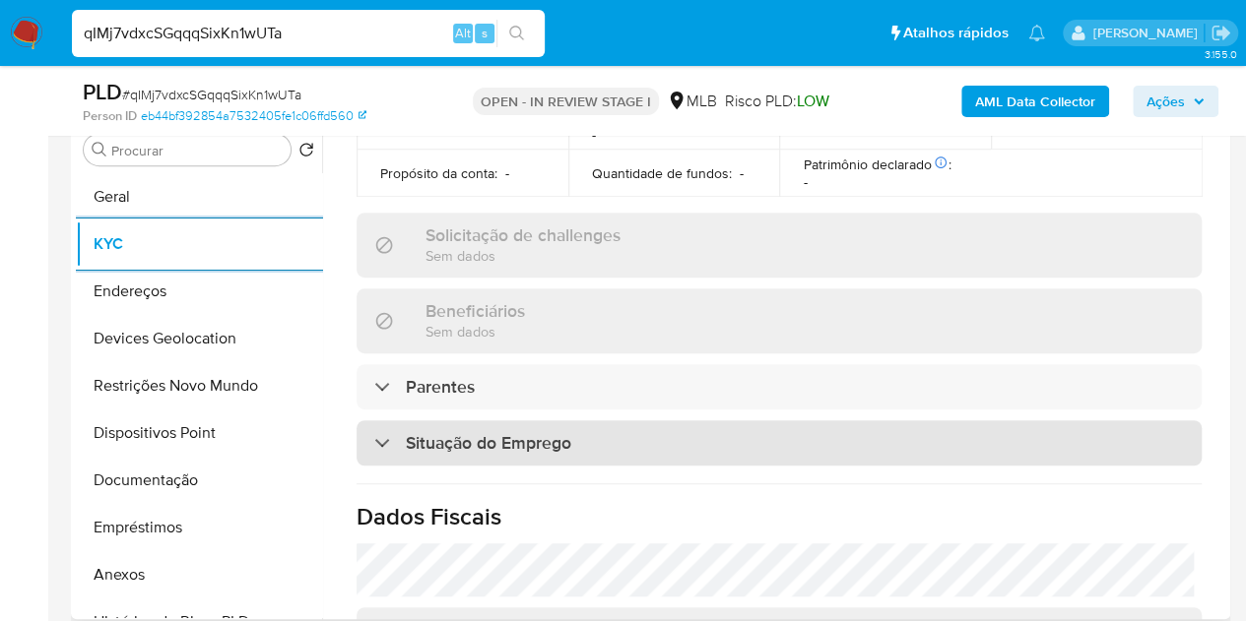
scroll to position [938, 0]
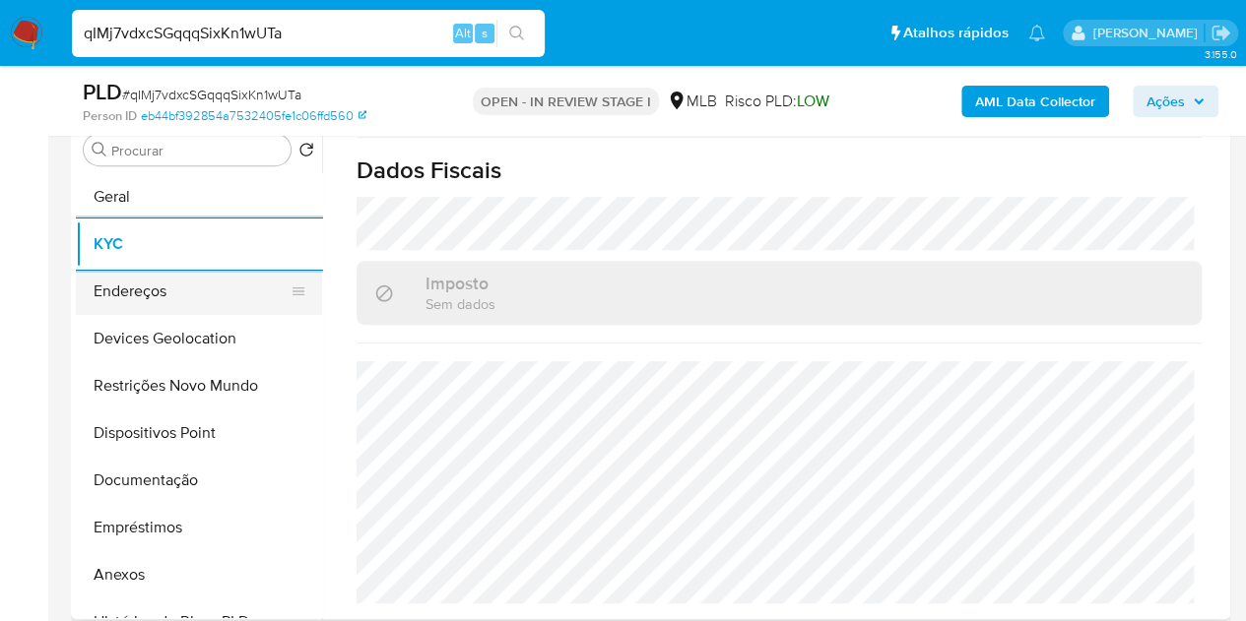
click at [122, 300] on button "Endereços" at bounding box center [191, 291] width 230 height 47
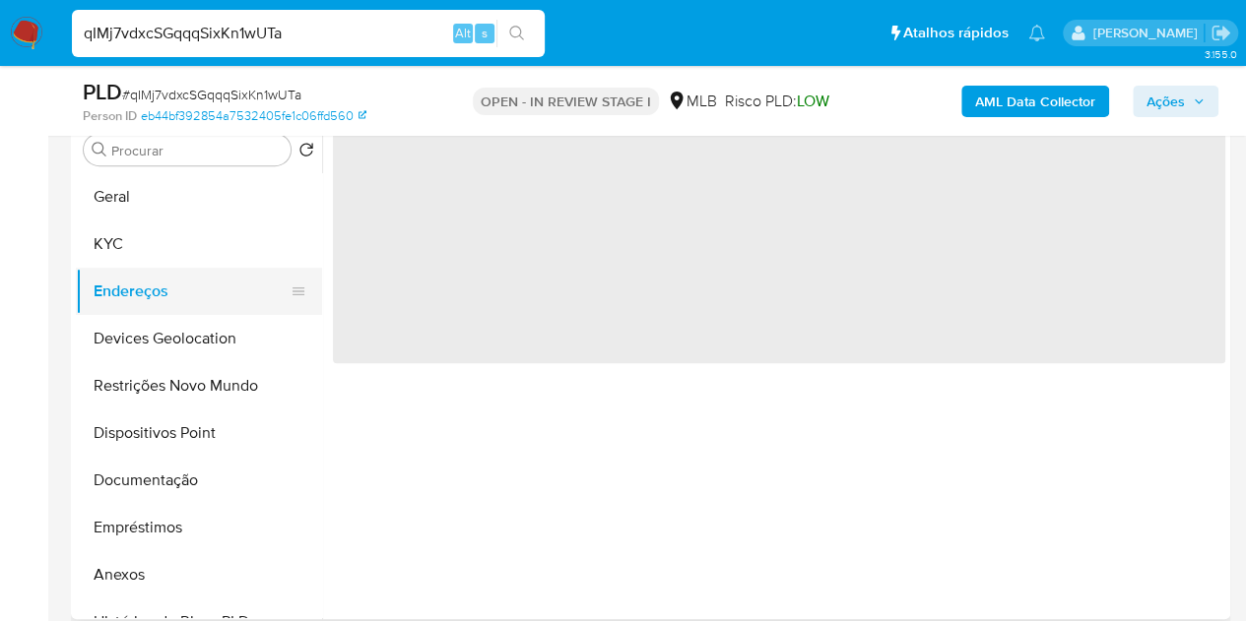
scroll to position [0, 0]
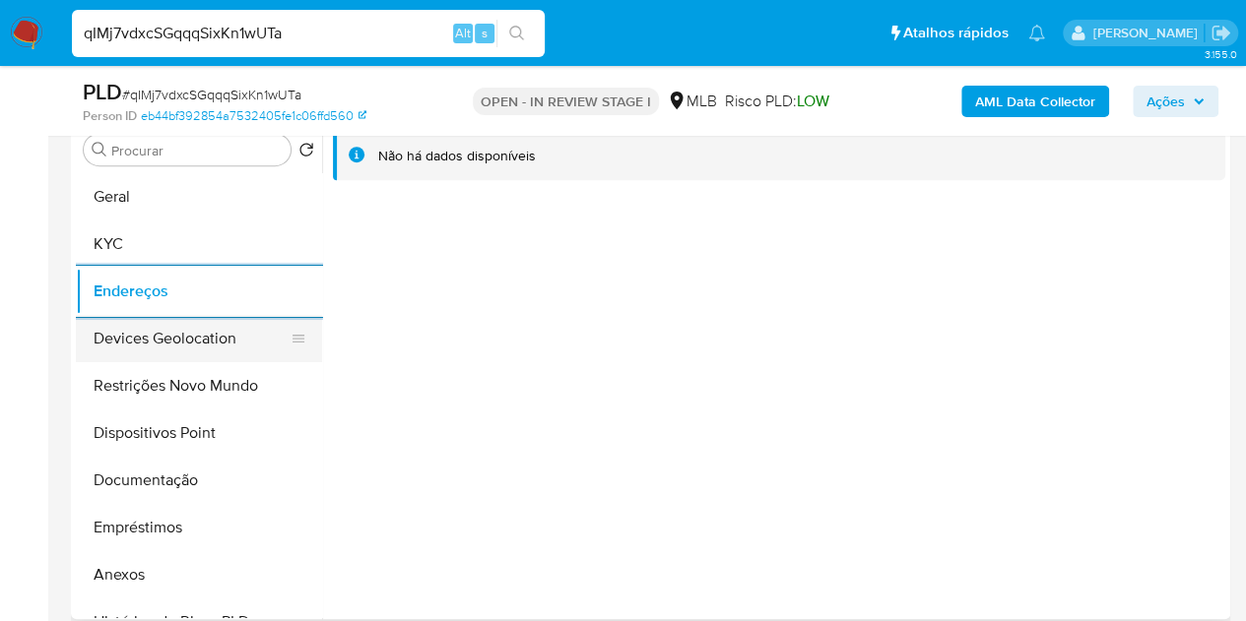
click at [131, 350] on button "Devices Geolocation" at bounding box center [191, 338] width 230 height 47
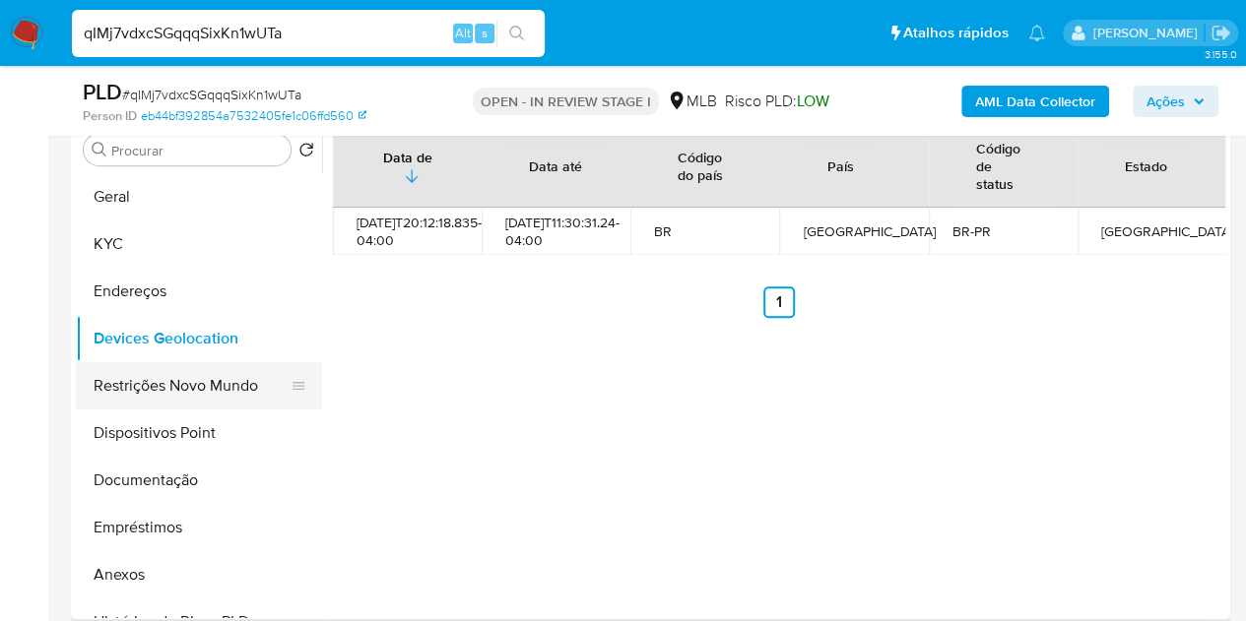
click at [120, 381] on button "Restrições Novo Mundo" at bounding box center [191, 385] width 230 height 47
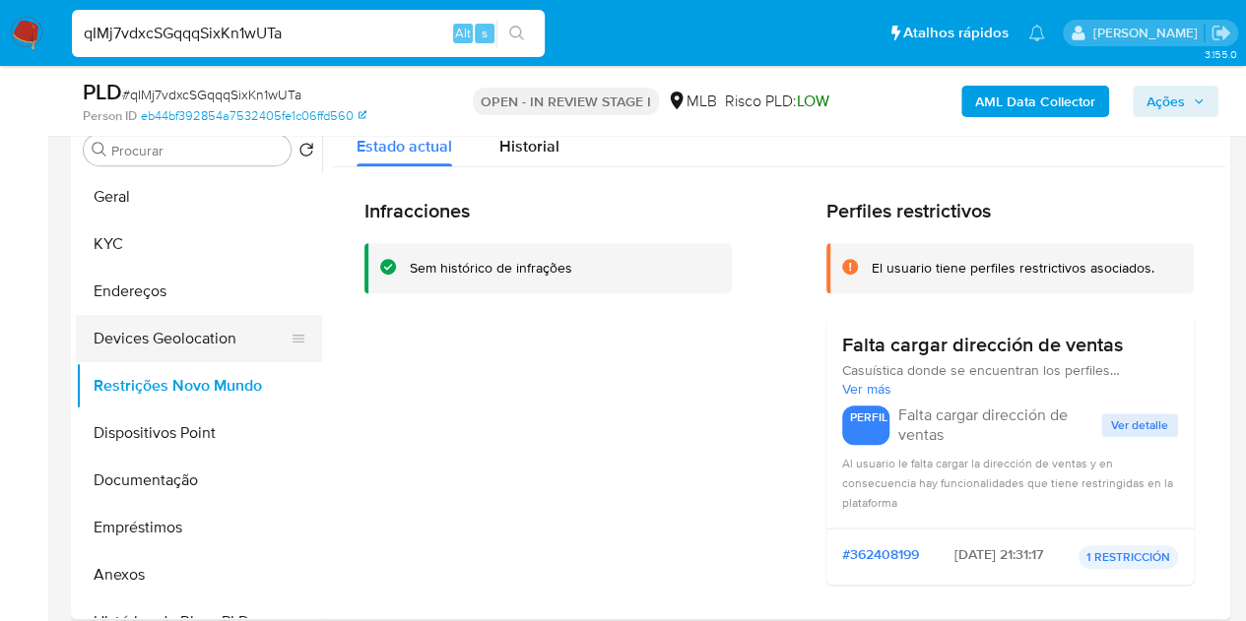
click at [176, 352] on button "Devices Geolocation" at bounding box center [191, 338] width 230 height 47
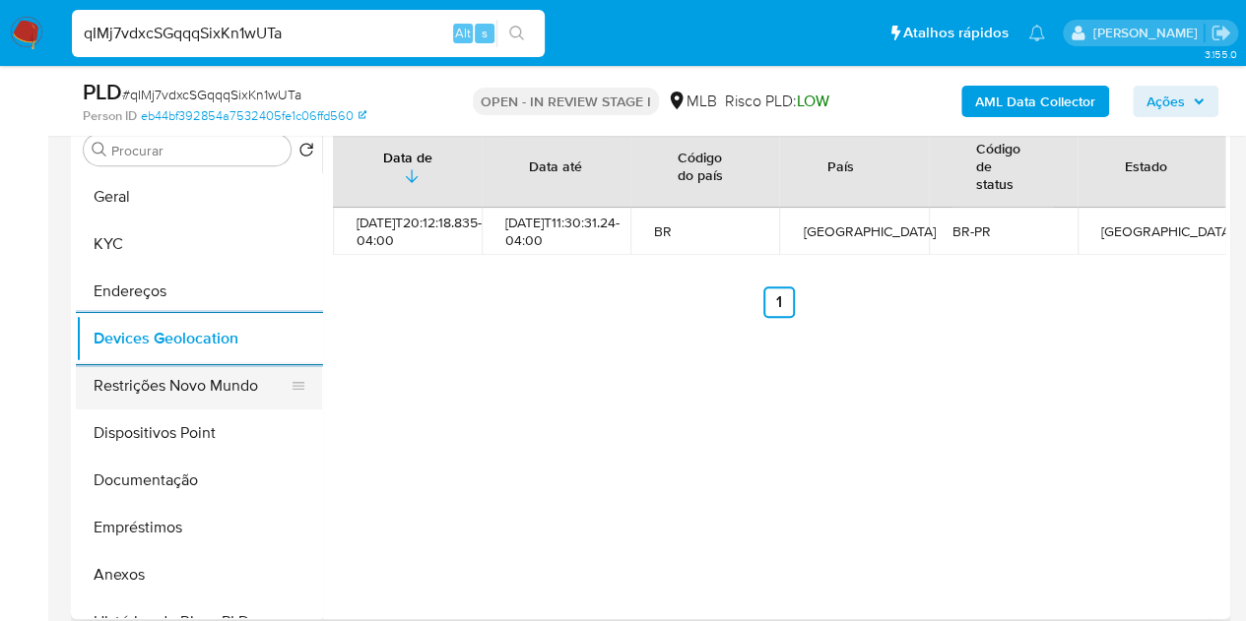
click at [95, 389] on button "Restrições Novo Mundo" at bounding box center [191, 385] width 230 height 47
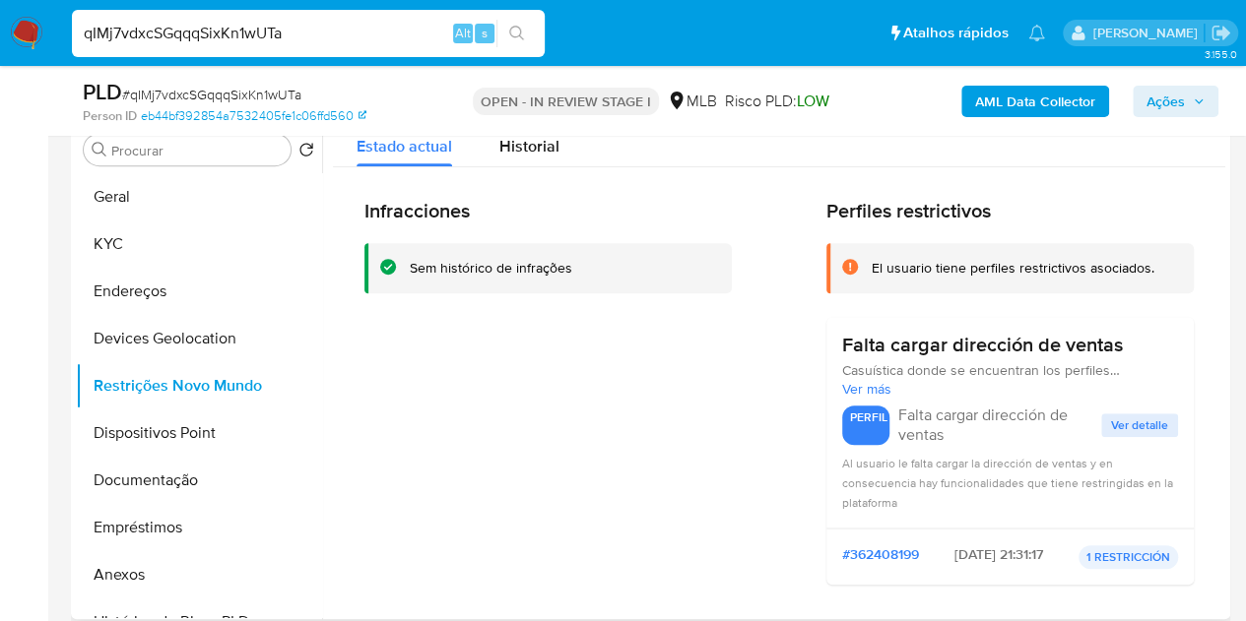
click at [487, 529] on div "Infracciones Sem histórico de infrações" at bounding box center [547, 400] width 367 height 402
click at [177, 448] on button "Dispositivos Point" at bounding box center [191, 433] width 230 height 47
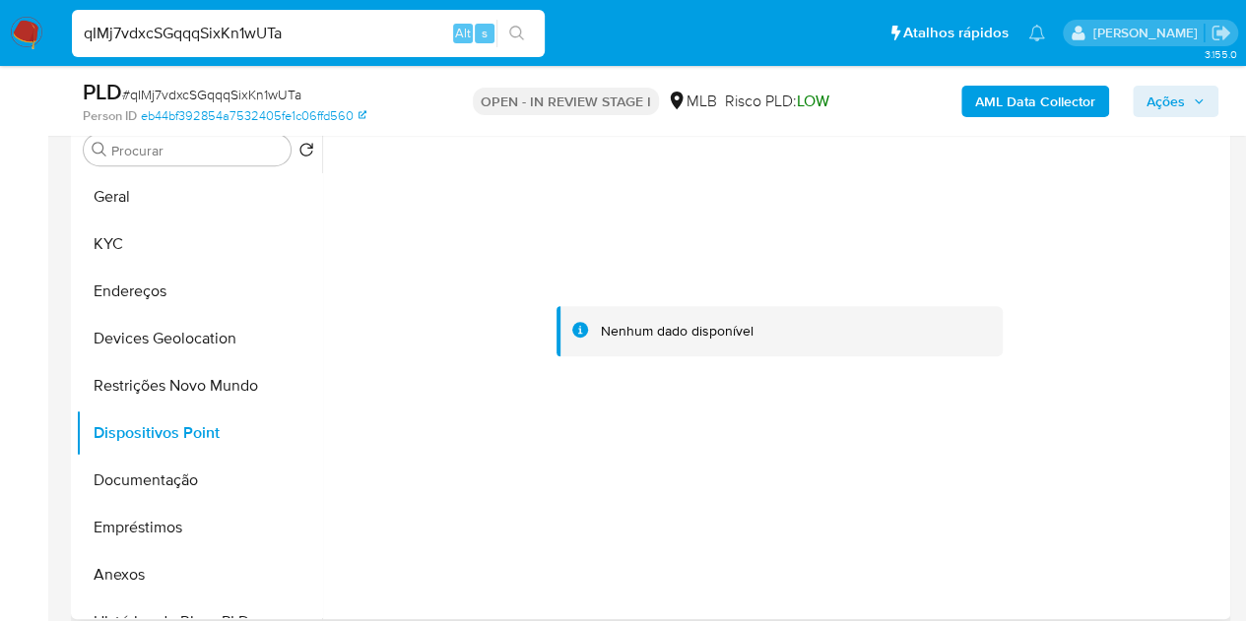
click at [598, 239] on div at bounding box center [779, 331] width 892 height 433
click at [124, 410] on button "Dispositivos Point" at bounding box center [191, 433] width 230 height 47
click at [133, 393] on button "Restrições Novo Mundo" at bounding box center [191, 385] width 230 height 47
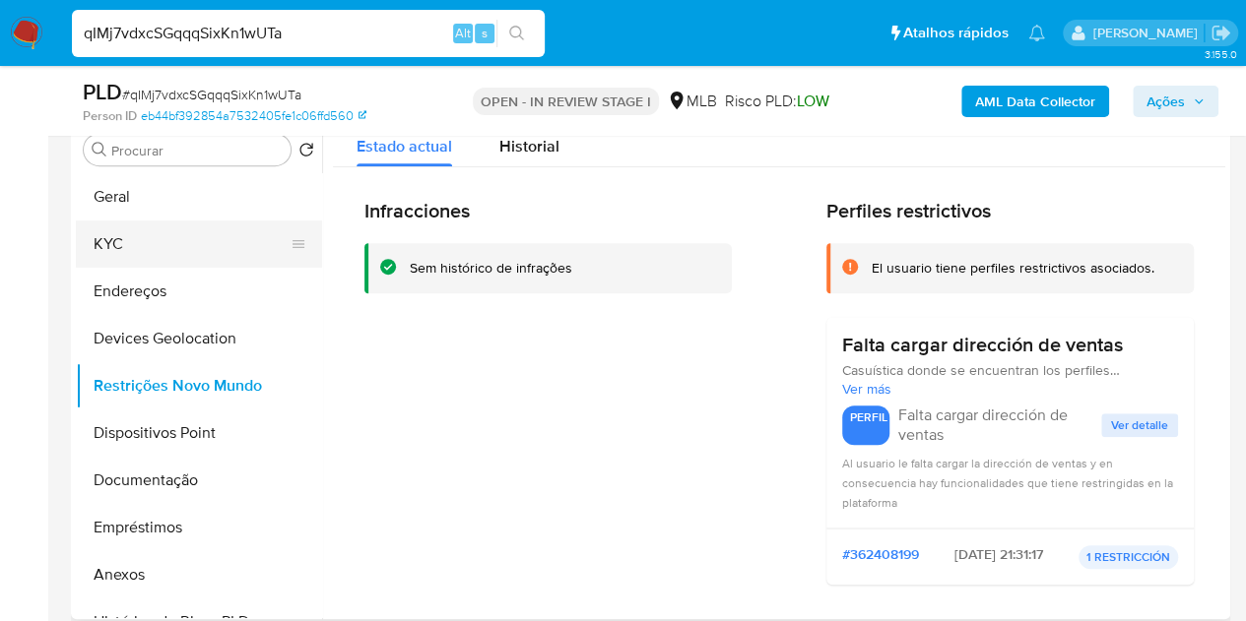
click at [118, 239] on button "KYC" at bounding box center [191, 244] width 230 height 47
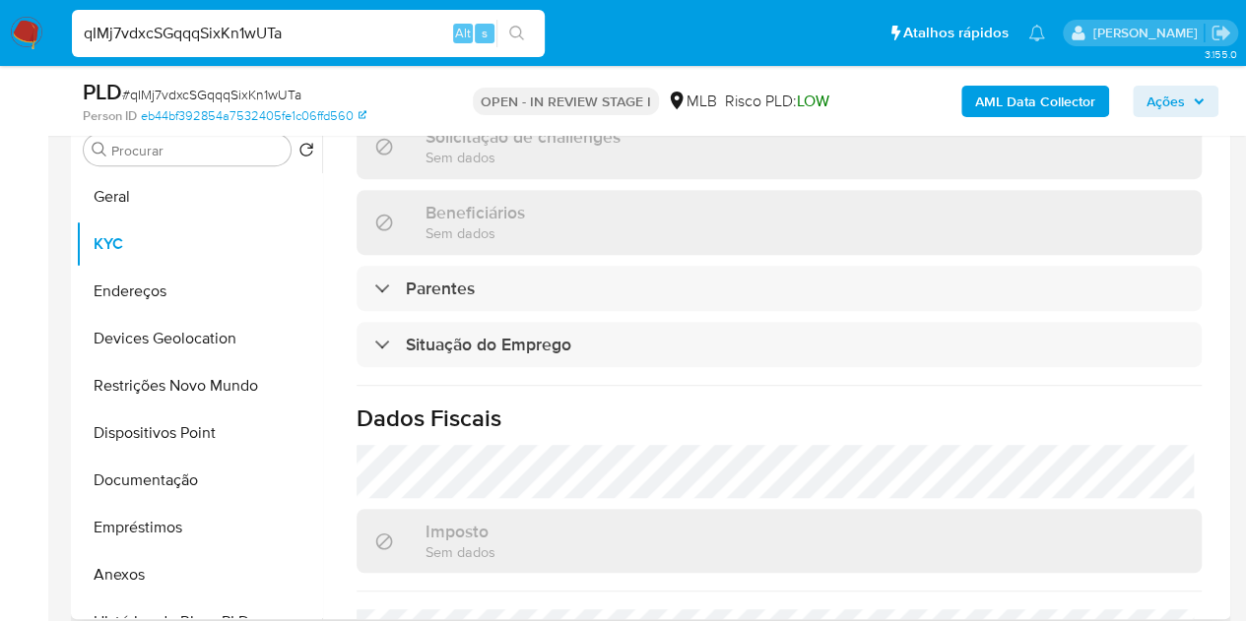
scroll to position [938, 0]
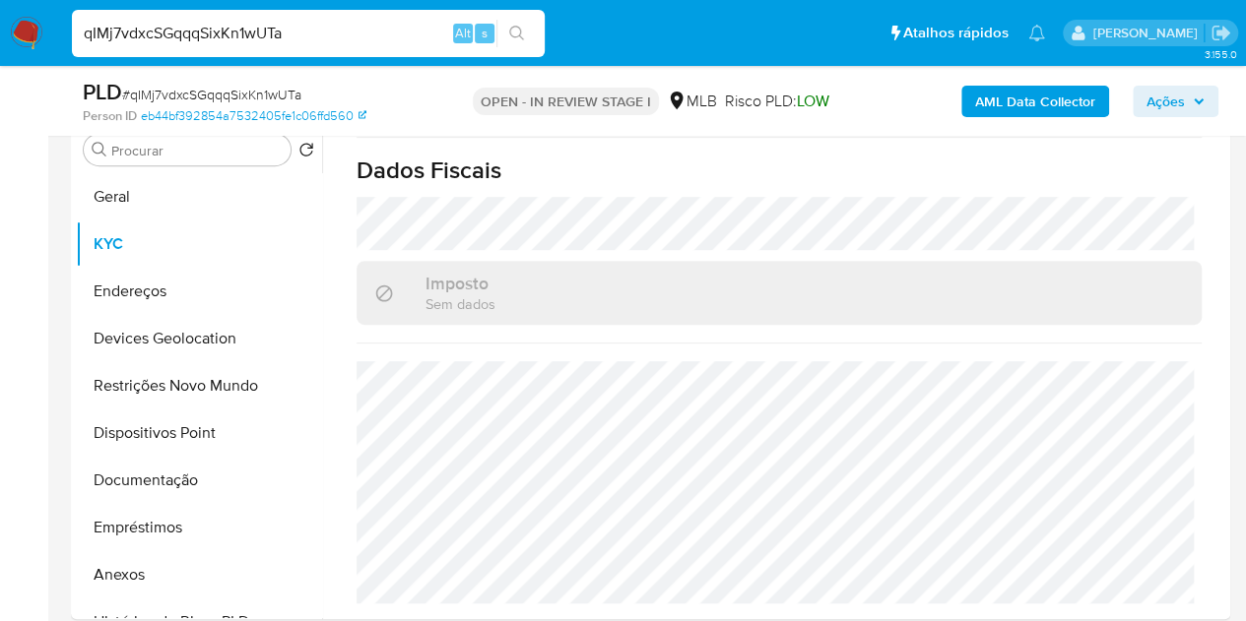
click at [152, 38] on input "qIMj7vdxcSGqqqSixKn1wUTa" at bounding box center [308, 34] width 473 height 26
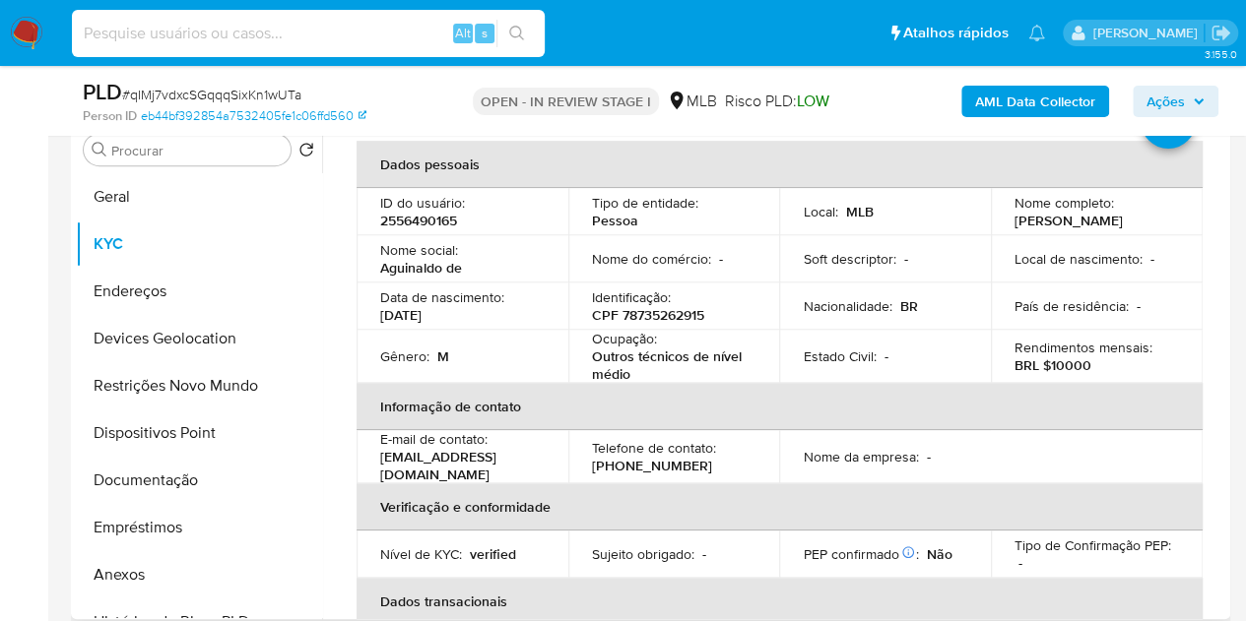
scroll to position [51, 0]
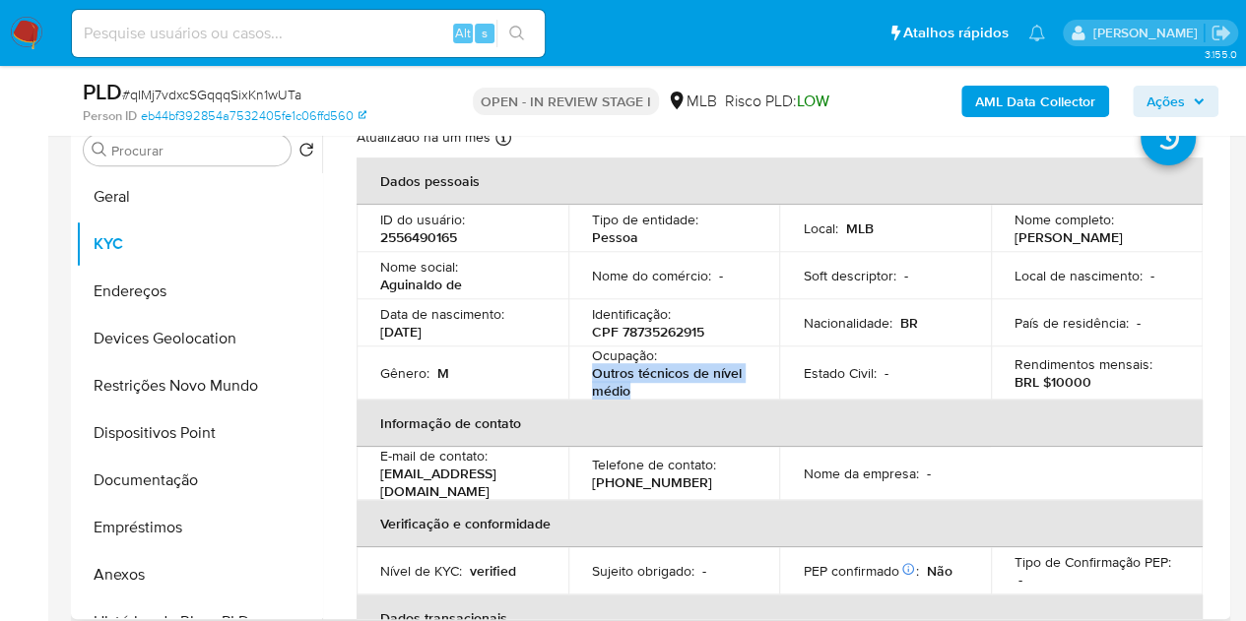
drag, startPoint x: 622, startPoint y: 397, endPoint x: 585, endPoint y: 381, distance: 40.6
click at [585, 381] on td "Ocupação : Outros técnicos de nível médio" at bounding box center [674, 373] width 212 height 53
copy p "Outros técnicos de nível médio"
click at [173, 482] on button "Documentação" at bounding box center [191, 480] width 230 height 47
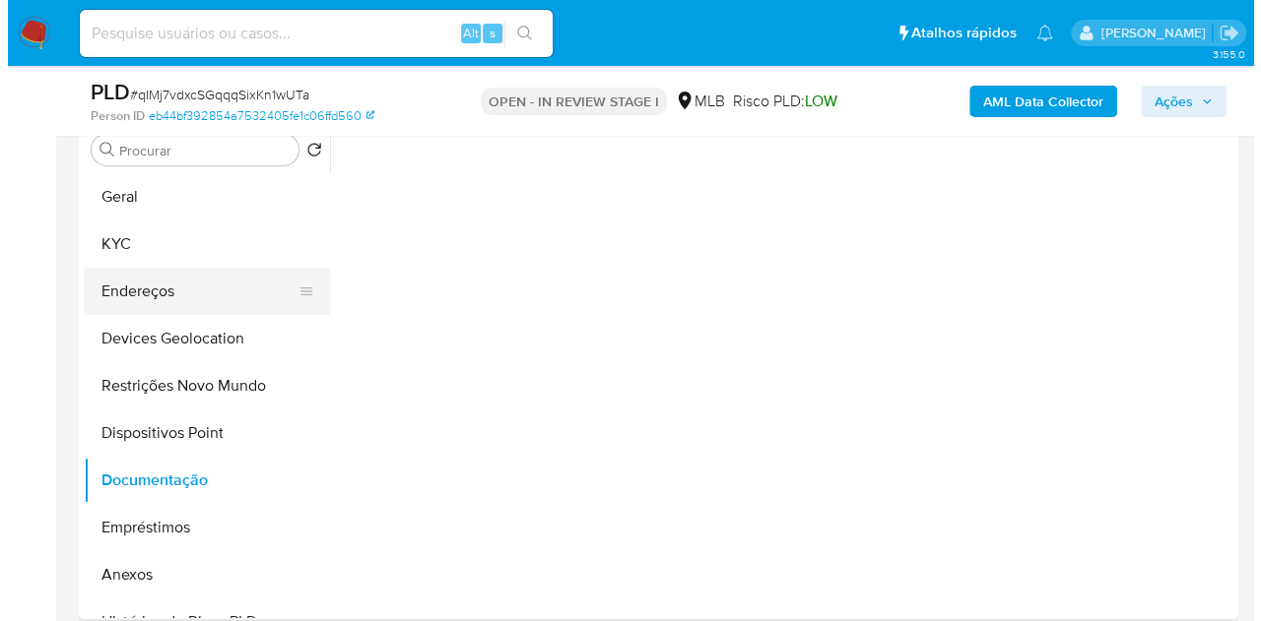
scroll to position [0, 0]
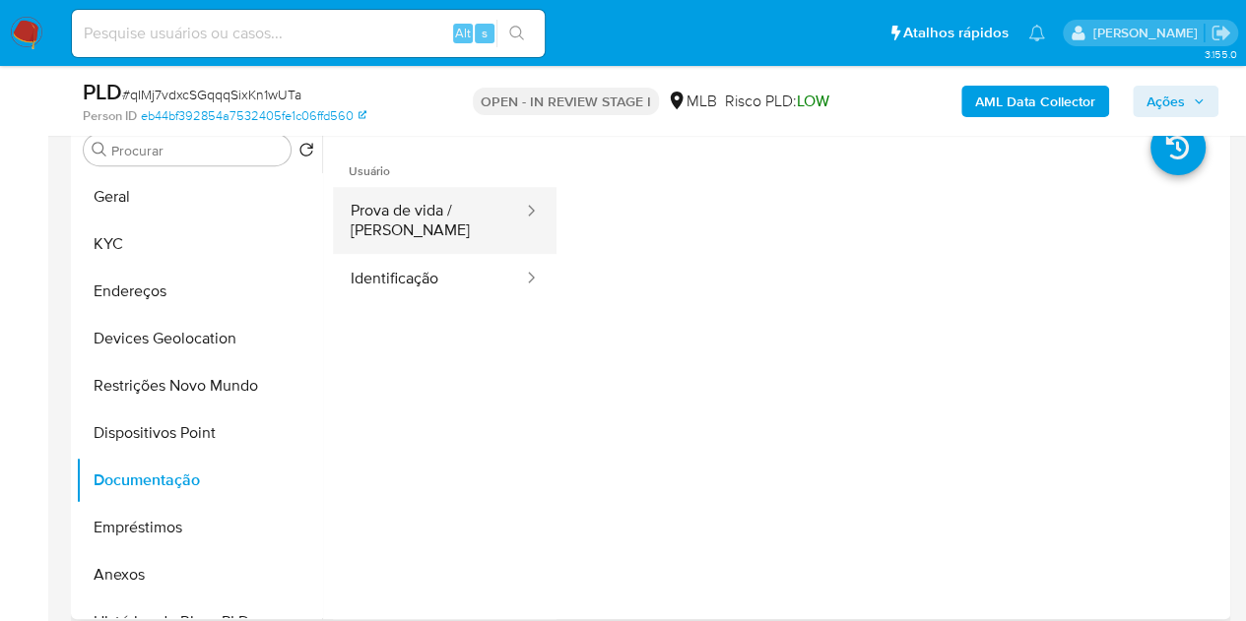
drag, startPoint x: 445, startPoint y: 208, endPoint x: 439, endPoint y: 230, distance: 23.4
click at [445, 207] on button "Prova de vida / Selfie" at bounding box center [429, 220] width 192 height 67
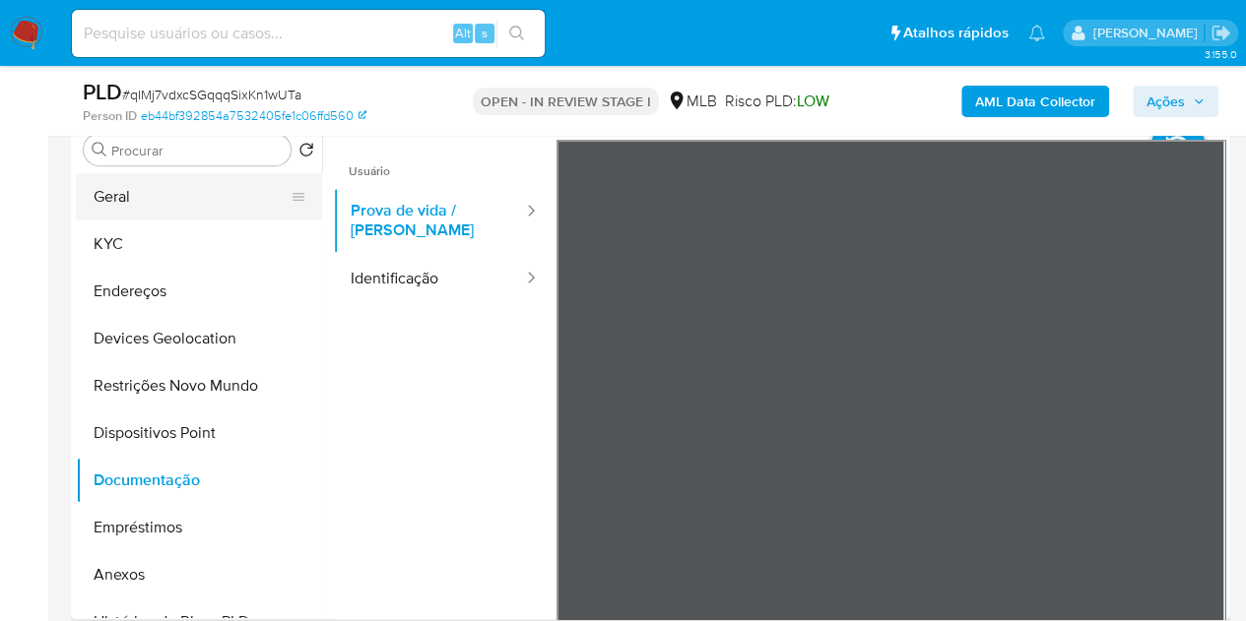
click at [152, 193] on button "Geral" at bounding box center [191, 196] width 230 height 47
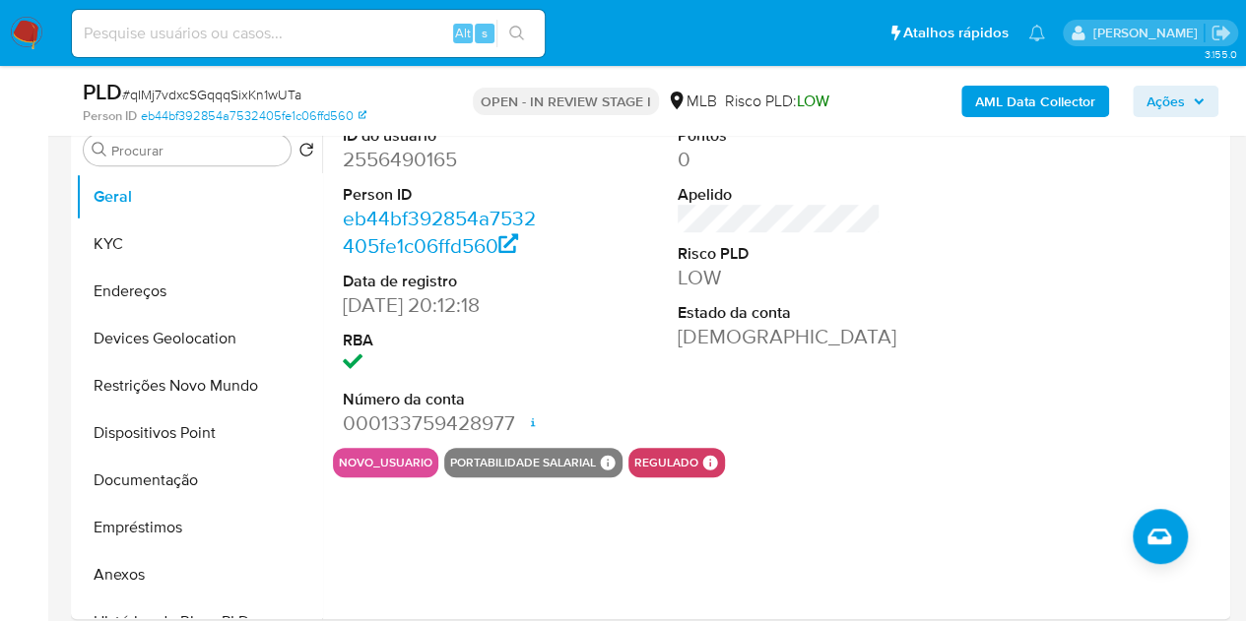
click at [1176, 94] on span "Ações" at bounding box center [1165, 102] width 38 height 32
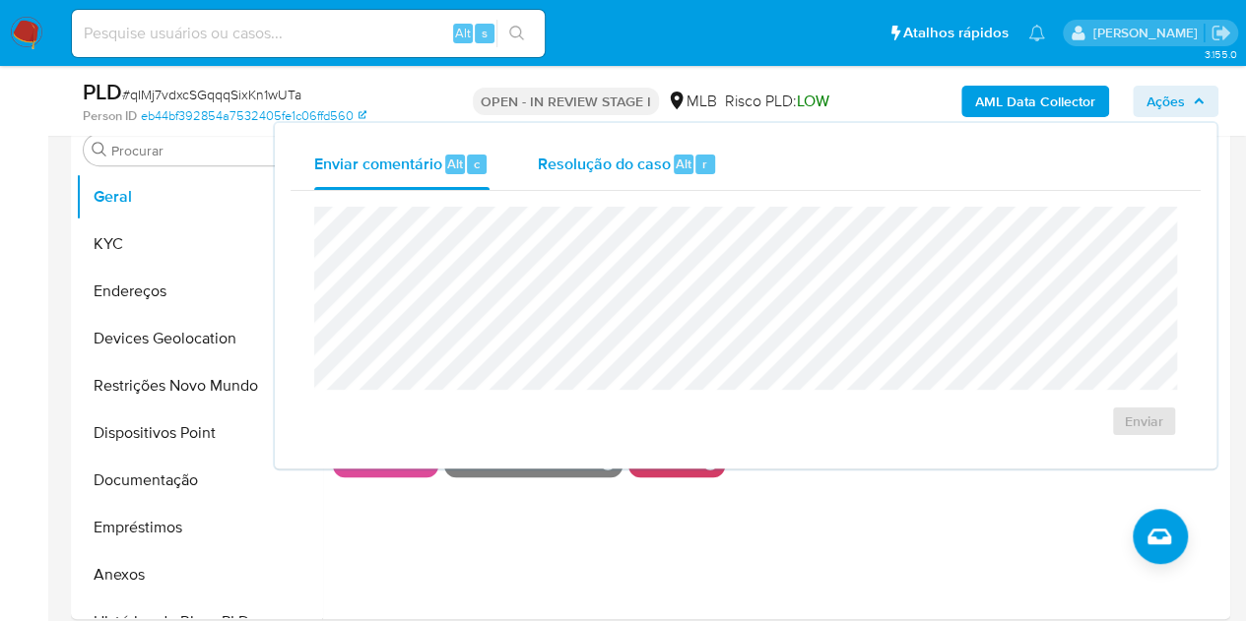
click at [581, 165] on span "Resolução do caso" at bounding box center [603, 163] width 133 height 23
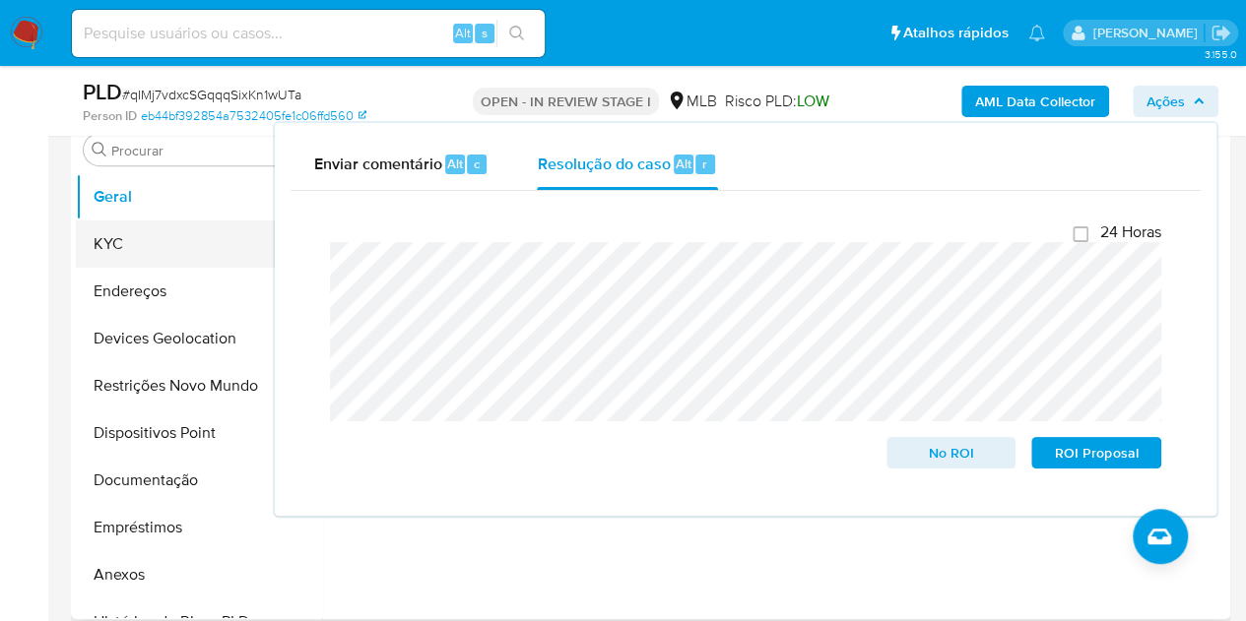
drag, startPoint x: 128, startPoint y: 257, endPoint x: 224, endPoint y: 258, distance: 95.5
click at [128, 255] on button "KYC" at bounding box center [191, 244] width 230 height 47
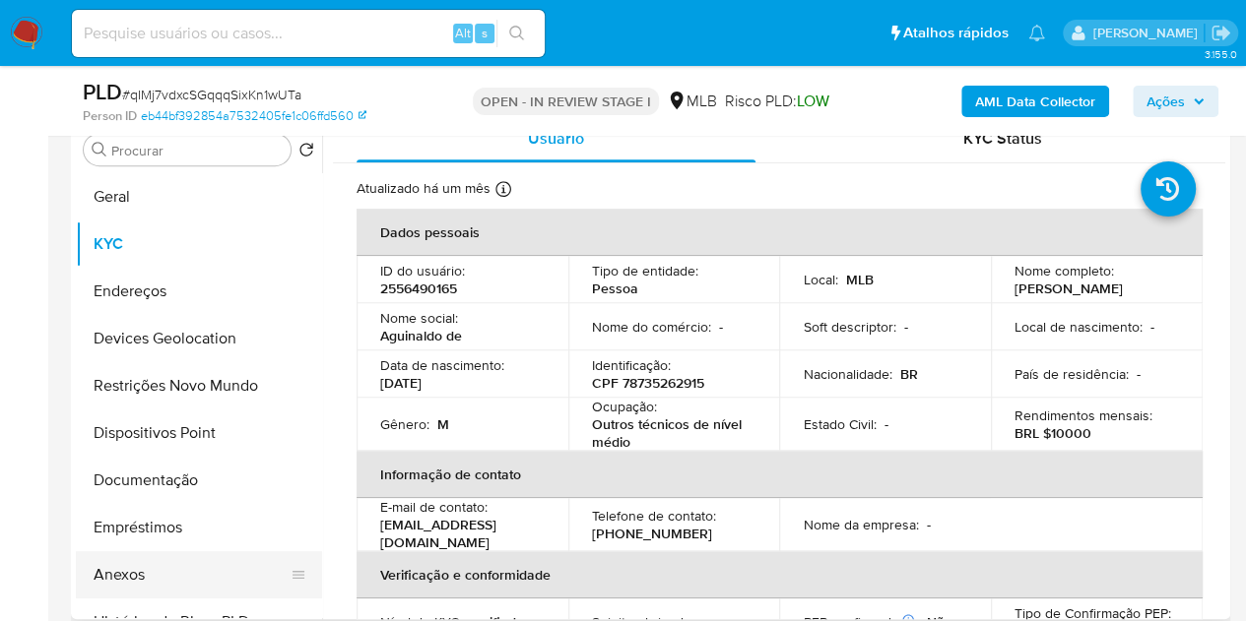
click at [120, 572] on button "Anexos" at bounding box center [191, 575] width 230 height 47
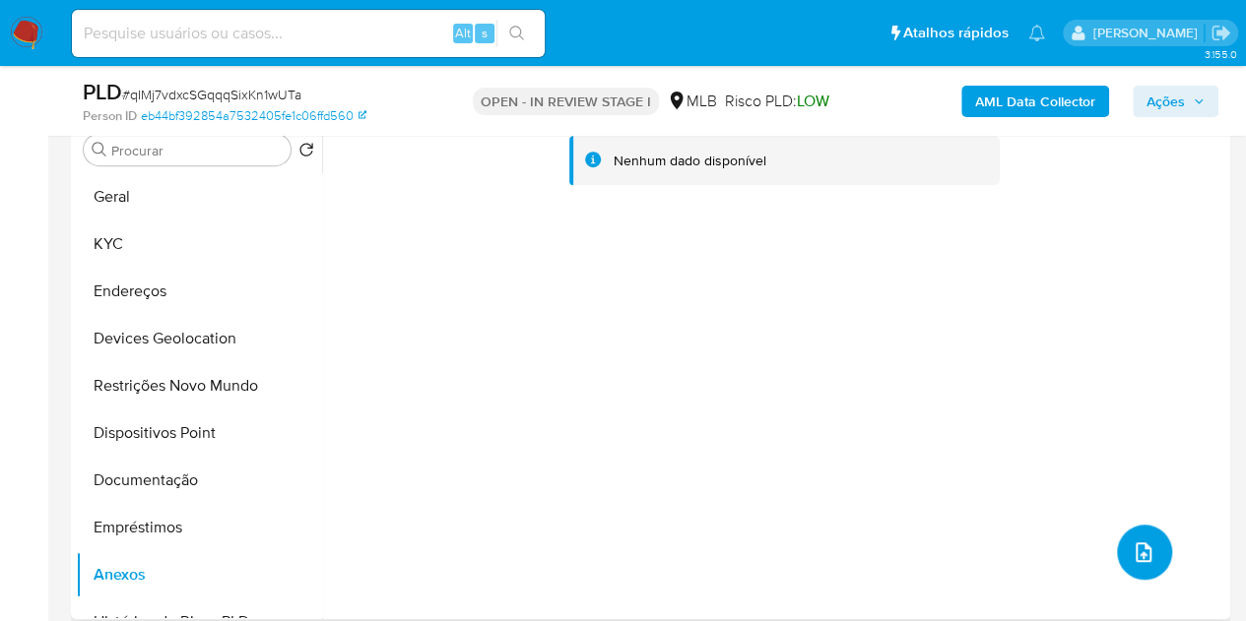
click at [1136, 532] on button "upload-file" at bounding box center [1144, 552] width 55 height 55
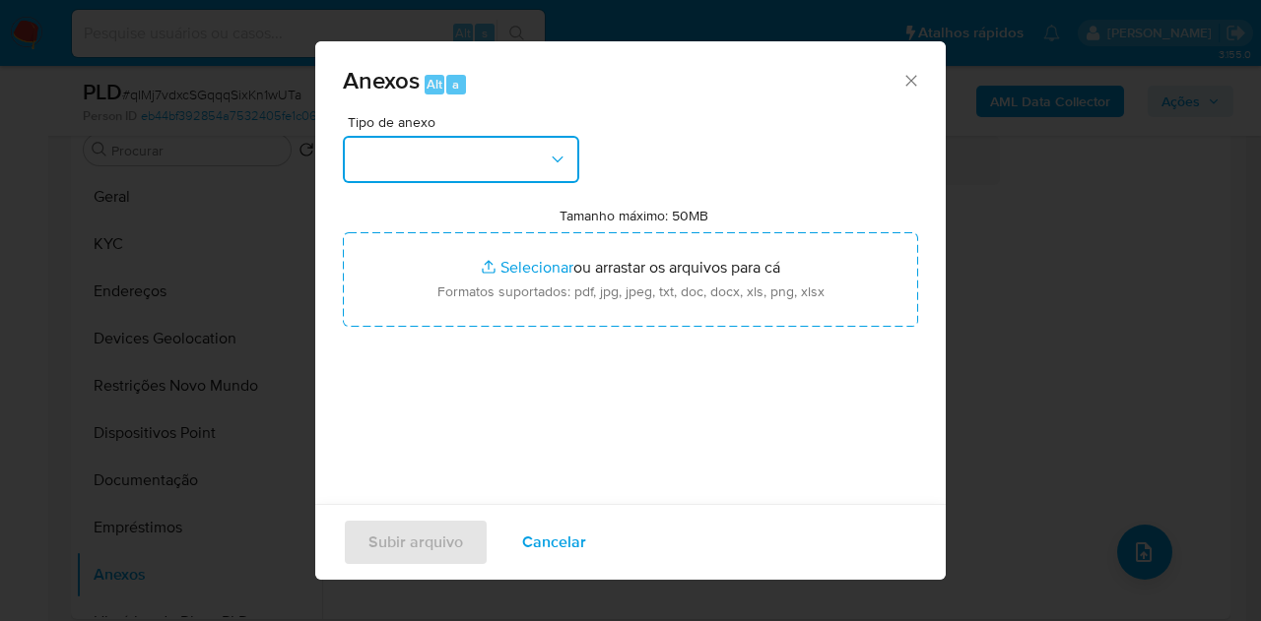
drag, startPoint x: 579, startPoint y: 151, endPoint x: 536, endPoint y: 151, distance: 43.3
click at [548, 139] on button "button" at bounding box center [461, 159] width 236 height 47
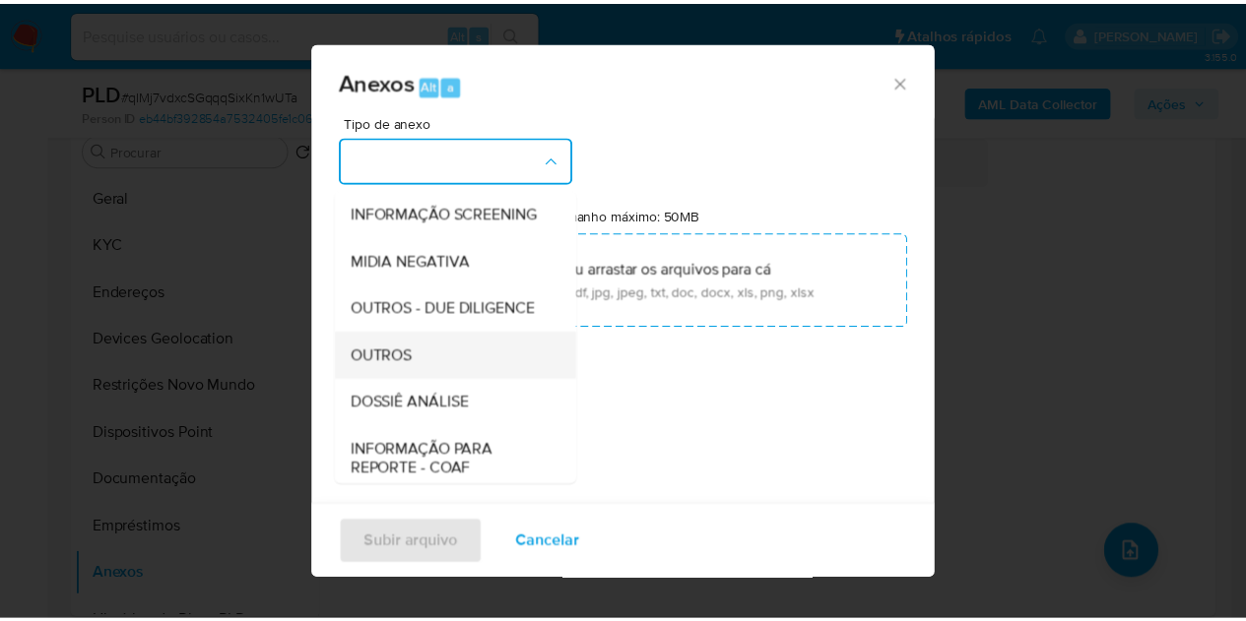
scroll to position [197, 0]
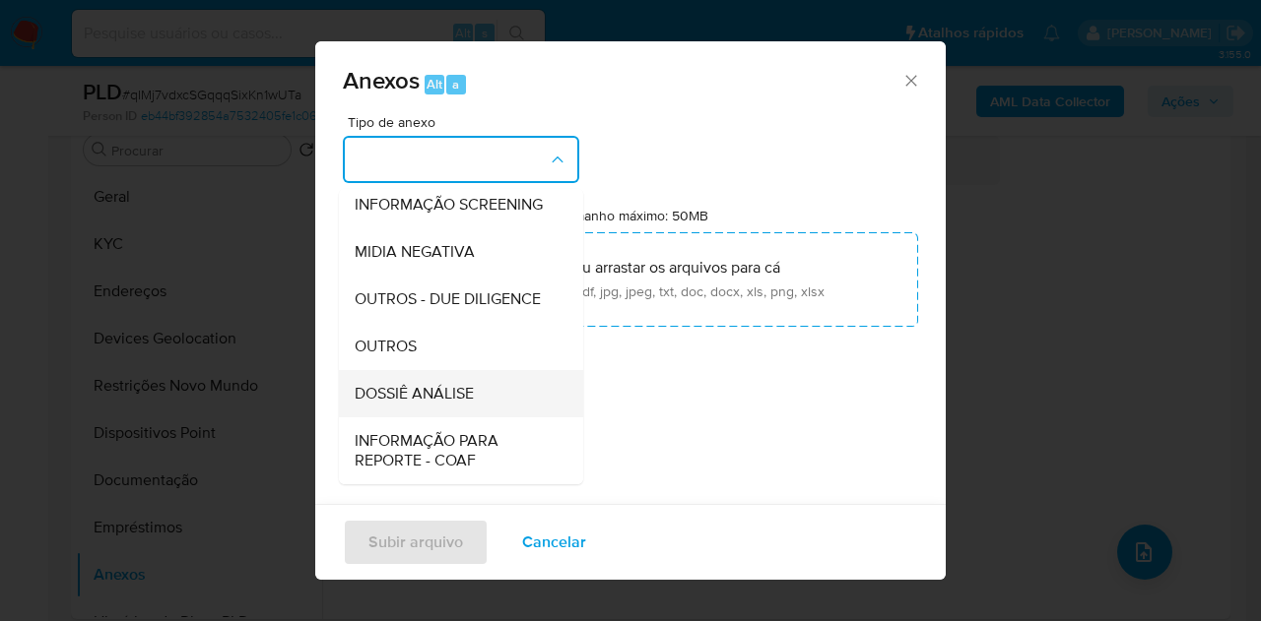
click at [404, 404] on span "DOSSIÊ ANÁLISE" at bounding box center [414, 394] width 119 height 20
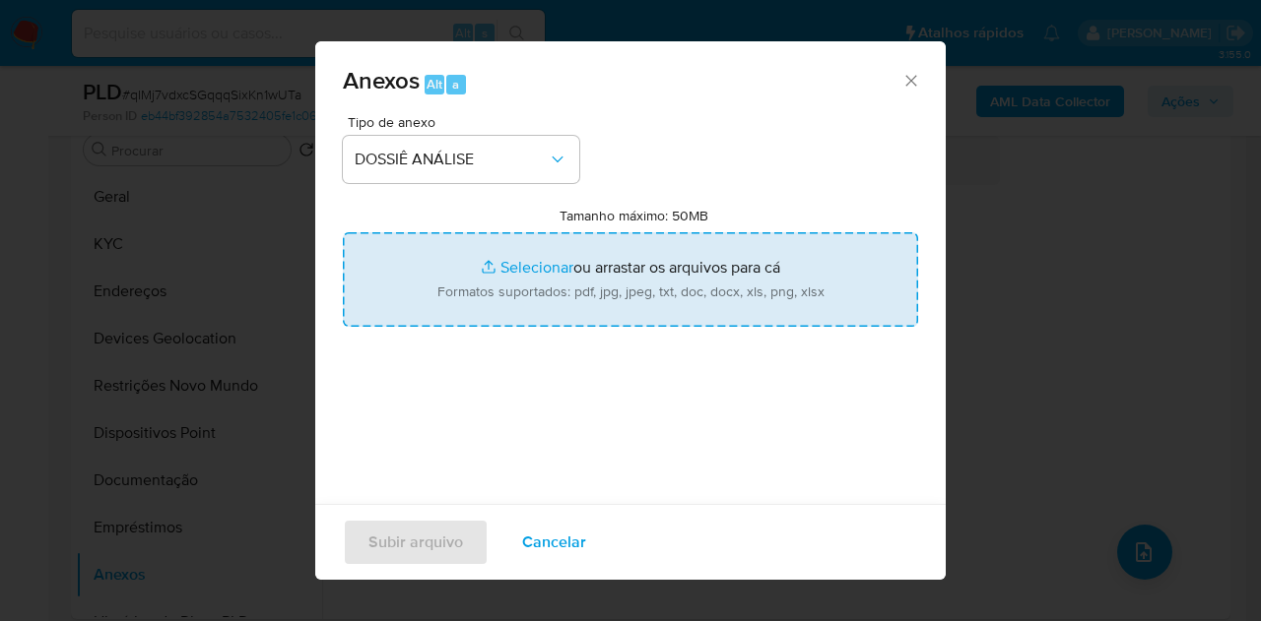
type input "C:\fakepath\Caselog qIMj7vdxcSGqqqSixKn1wUTa_2025_08_25_07_49_28.pdf"
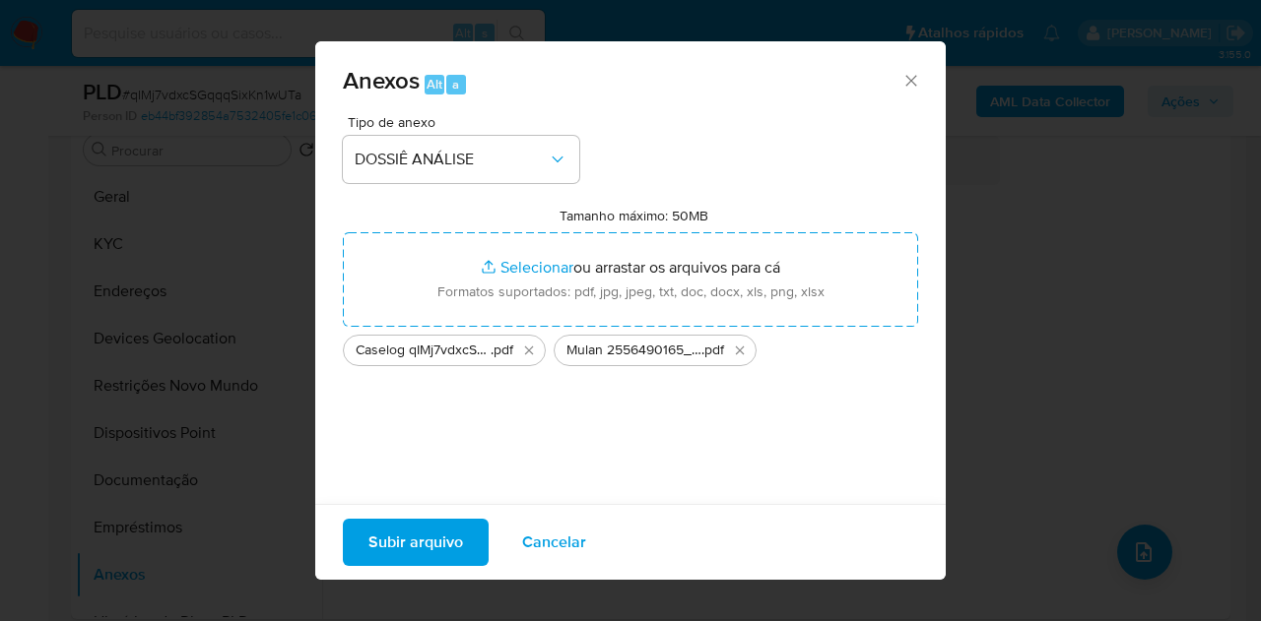
click at [425, 545] on span "Subir arquivo" at bounding box center [415, 542] width 95 height 43
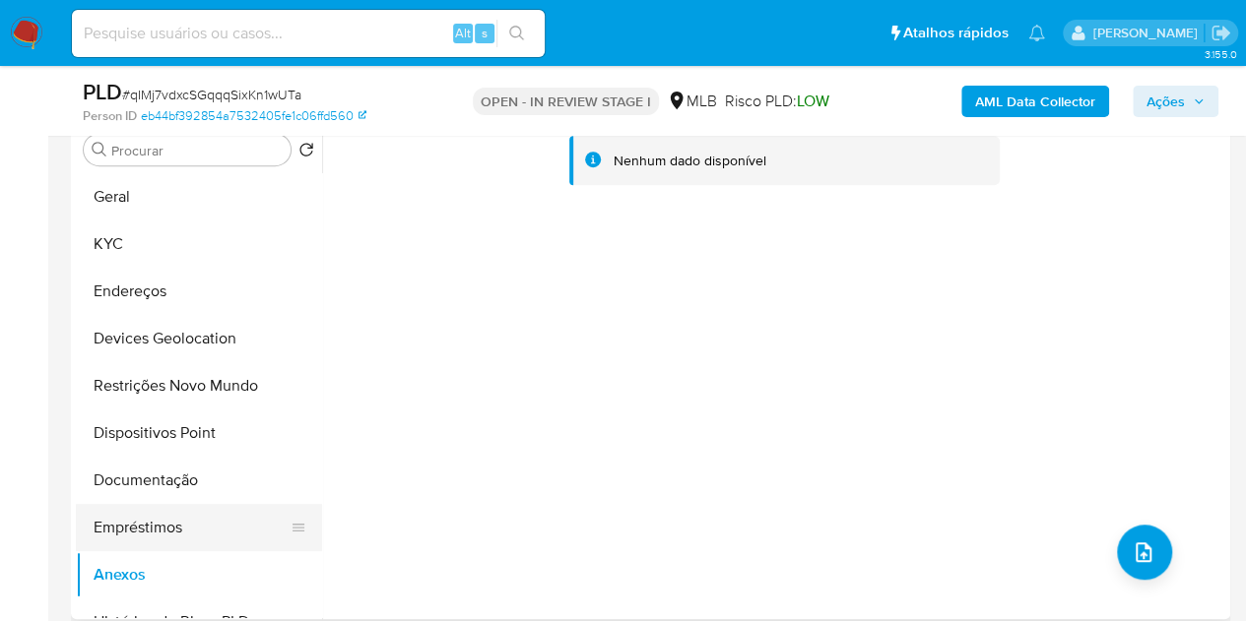
click at [171, 513] on button "Empréstimos" at bounding box center [191, 527] width 230 height 47
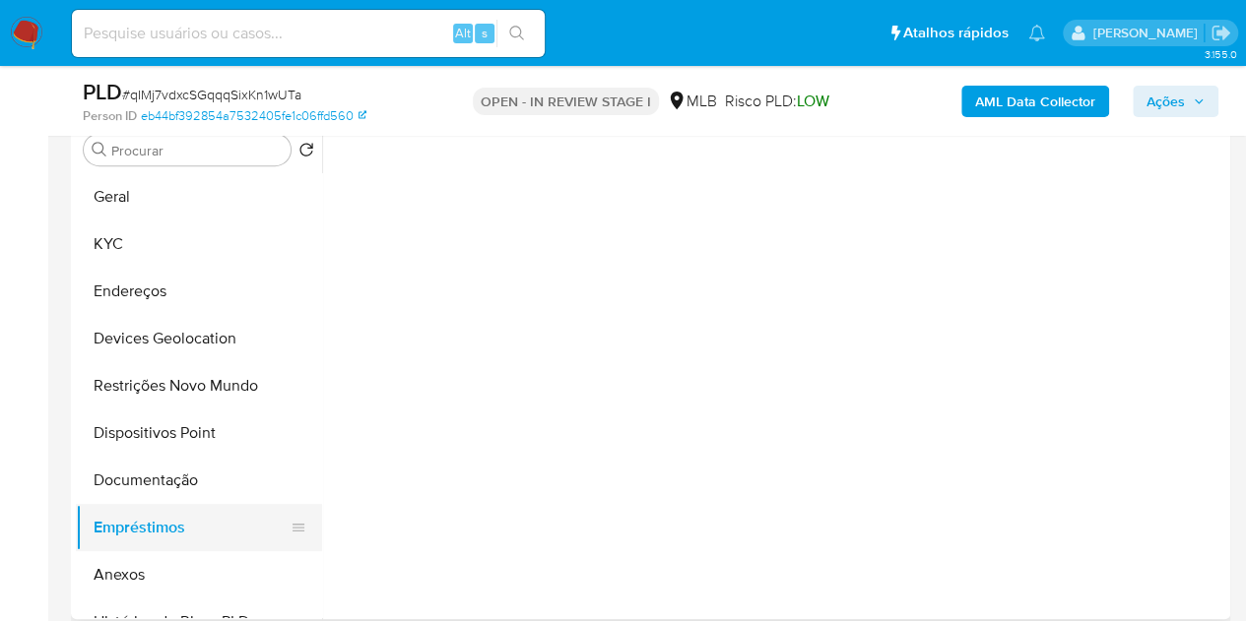
click at [116, 547] on button "Empréstimos" at bounding box center [191, 527] width 230 height 47
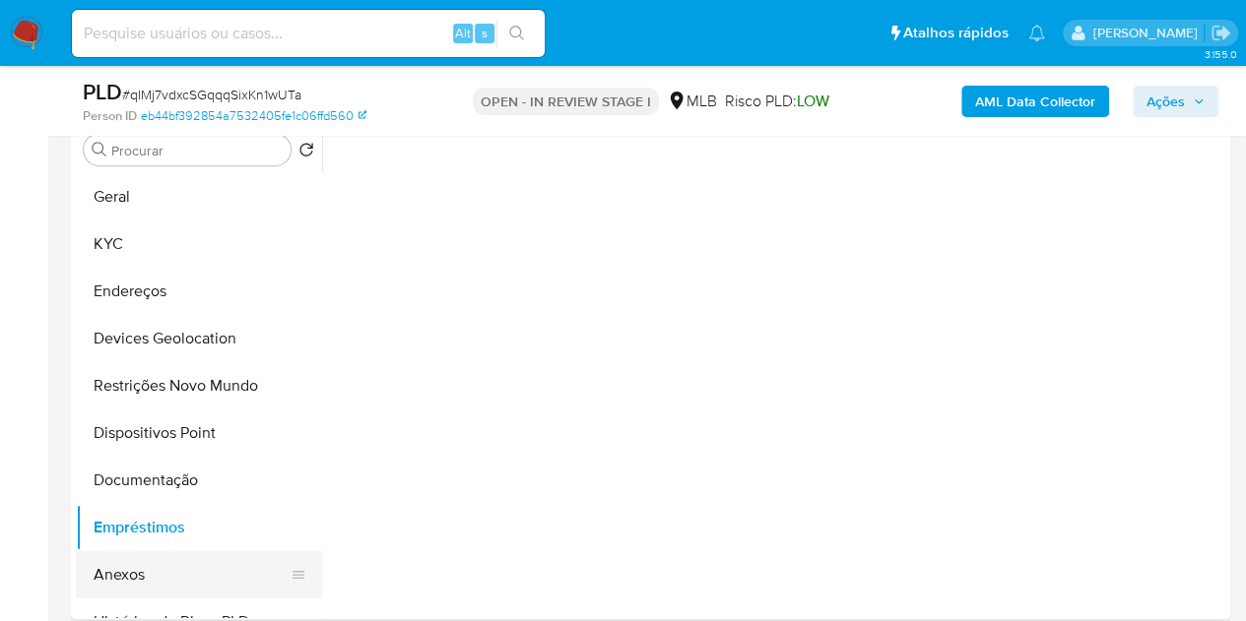
click at [118, 571] on button "Anexos" at bounding box center [191, 575] width 230 height 47
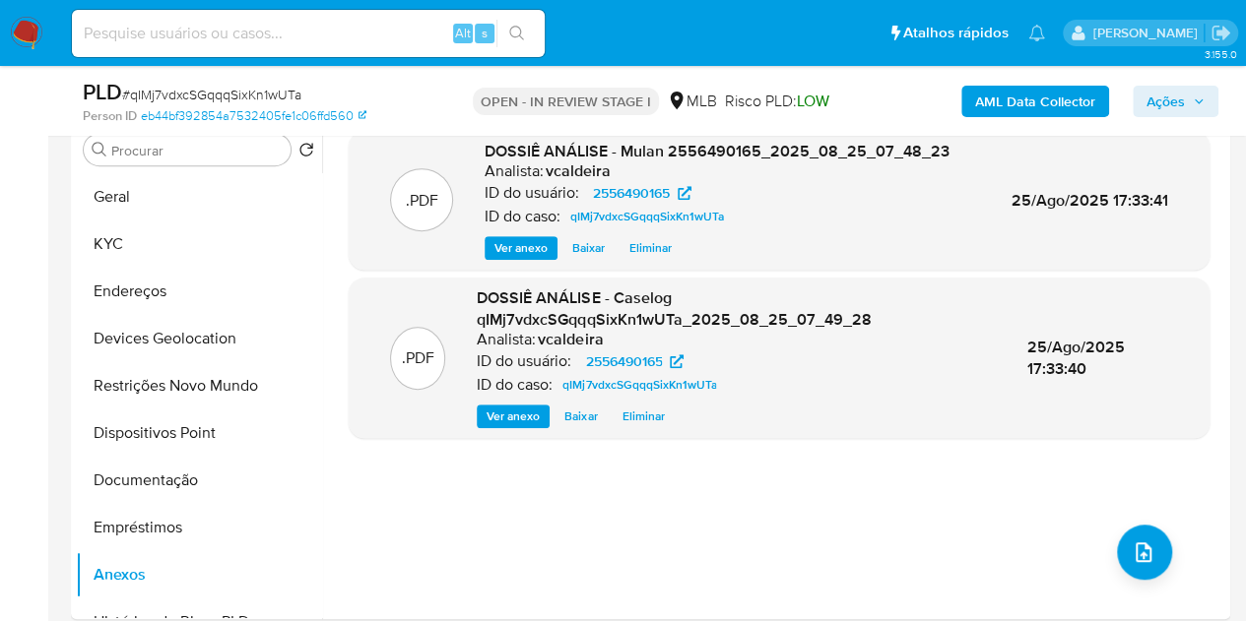
click at [1179, 100] on span "Ações" at bounding box center [1165, 102] width 38 height 32
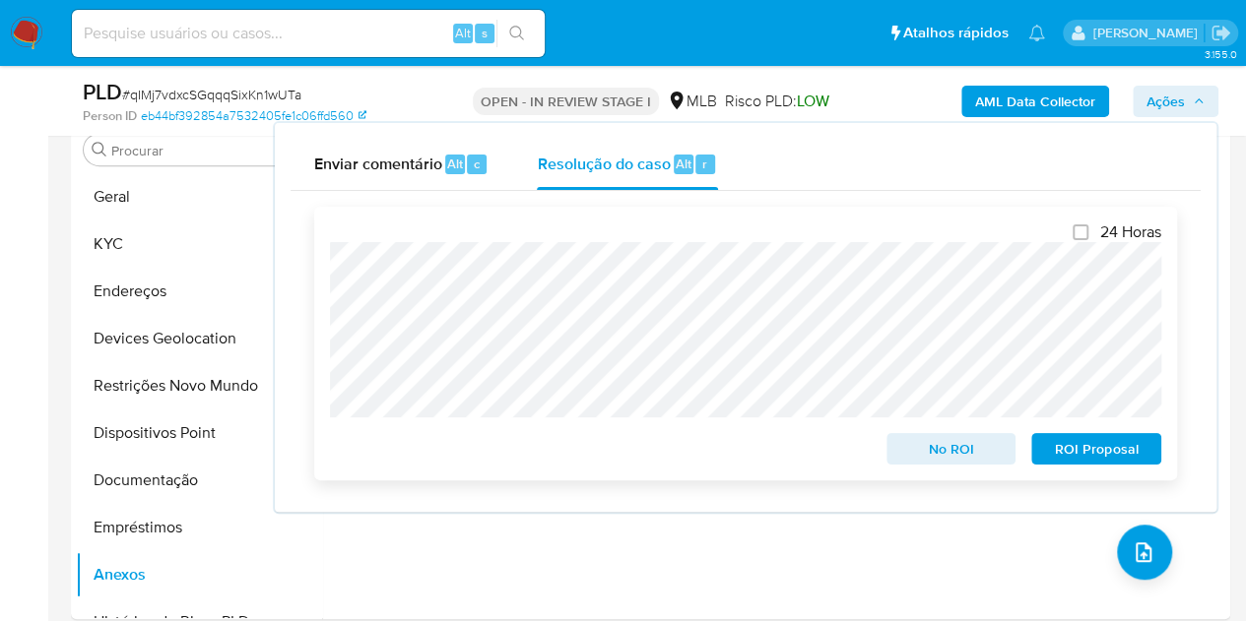
click at [938, 457] on span "No ROI" at bounding box center [951, 449] width 102 height 28
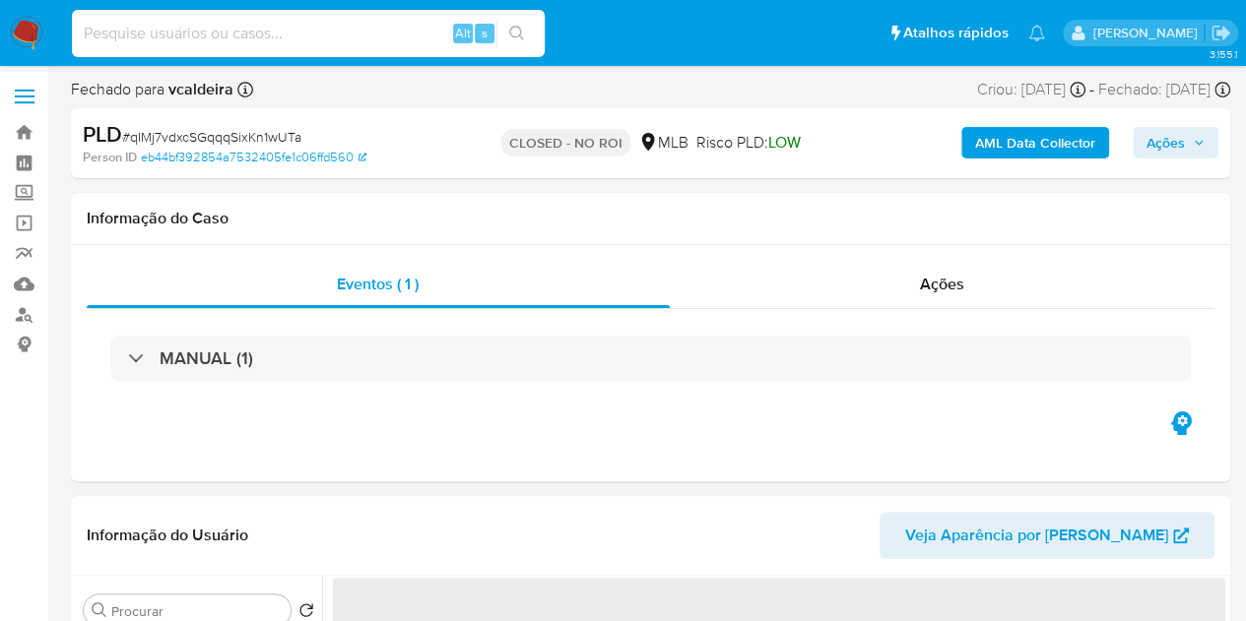
click at [228, 31] on input at bounding box center [308, 34] width 473 height 26
paste input "Rs1wG8FR5xsgrF7Z93nzC6be"
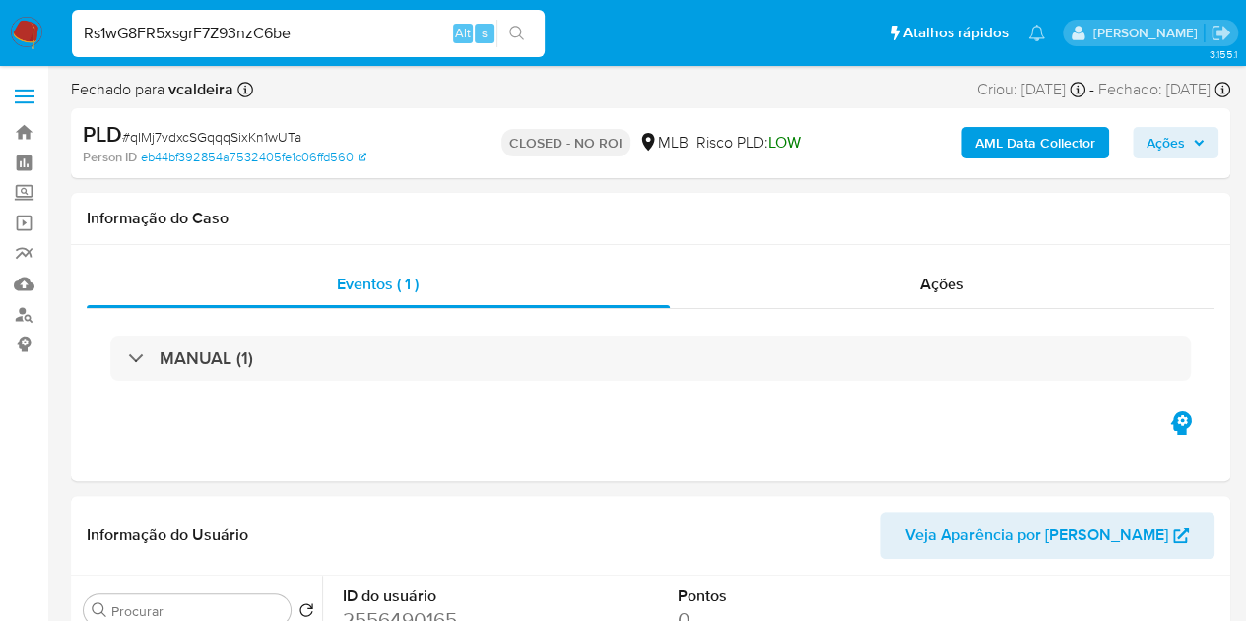
type input "Rs1wG8FR5xsgrF7Z93nzC6be"
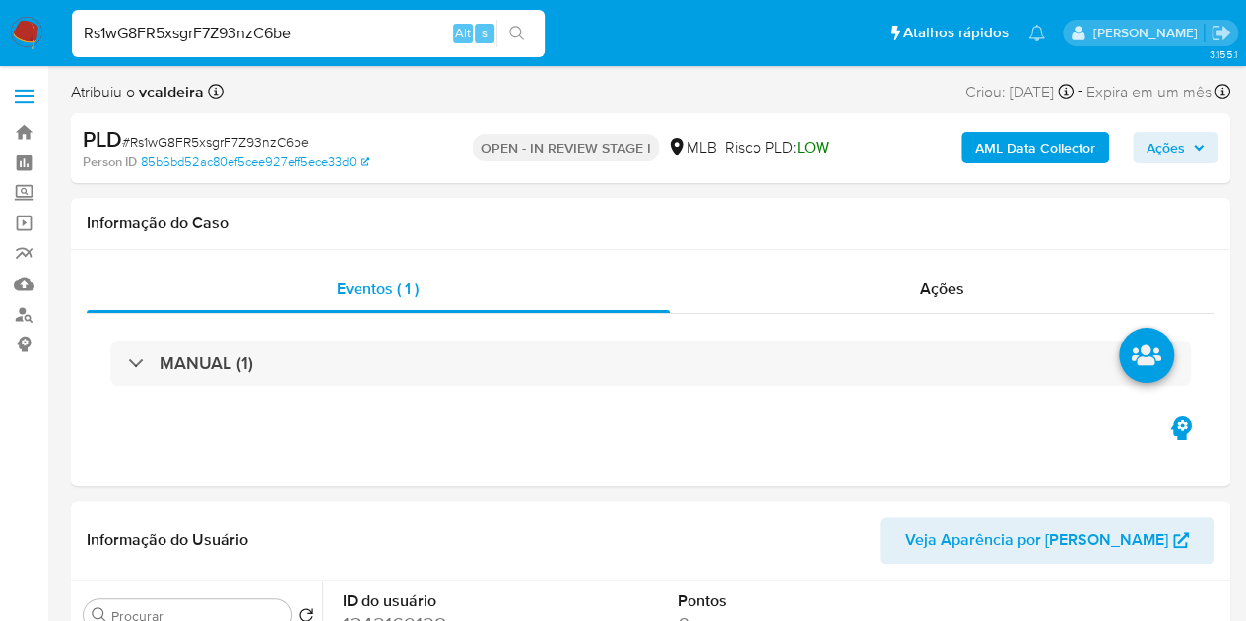
select select "10"
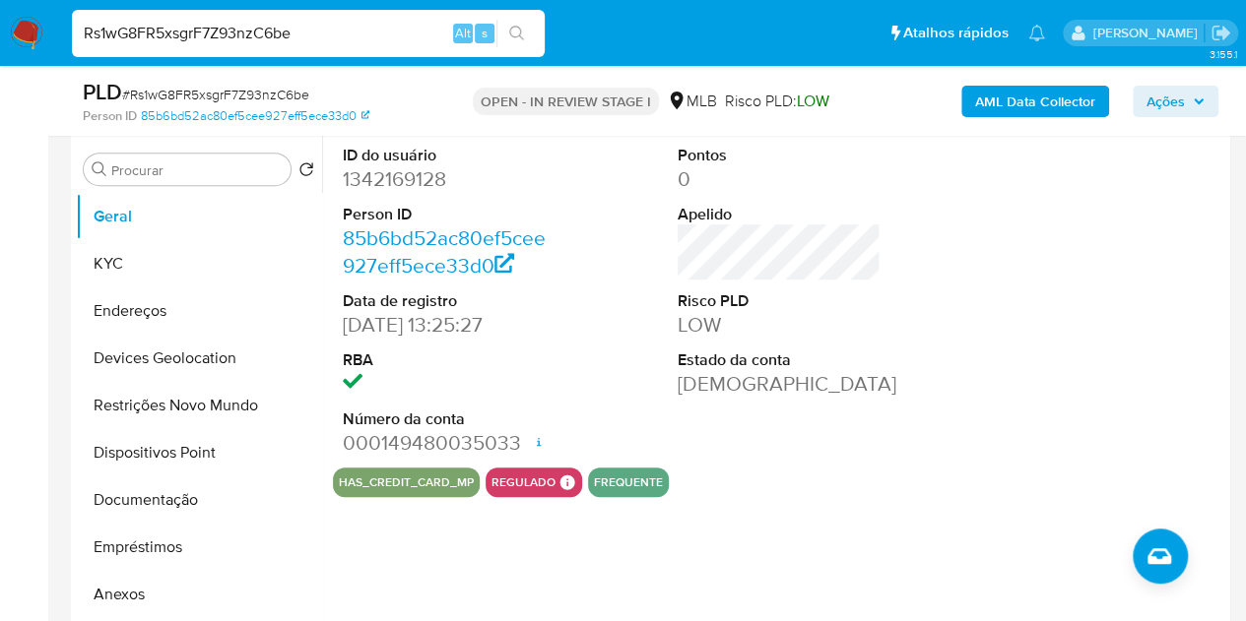
scroll to position [394, 0]
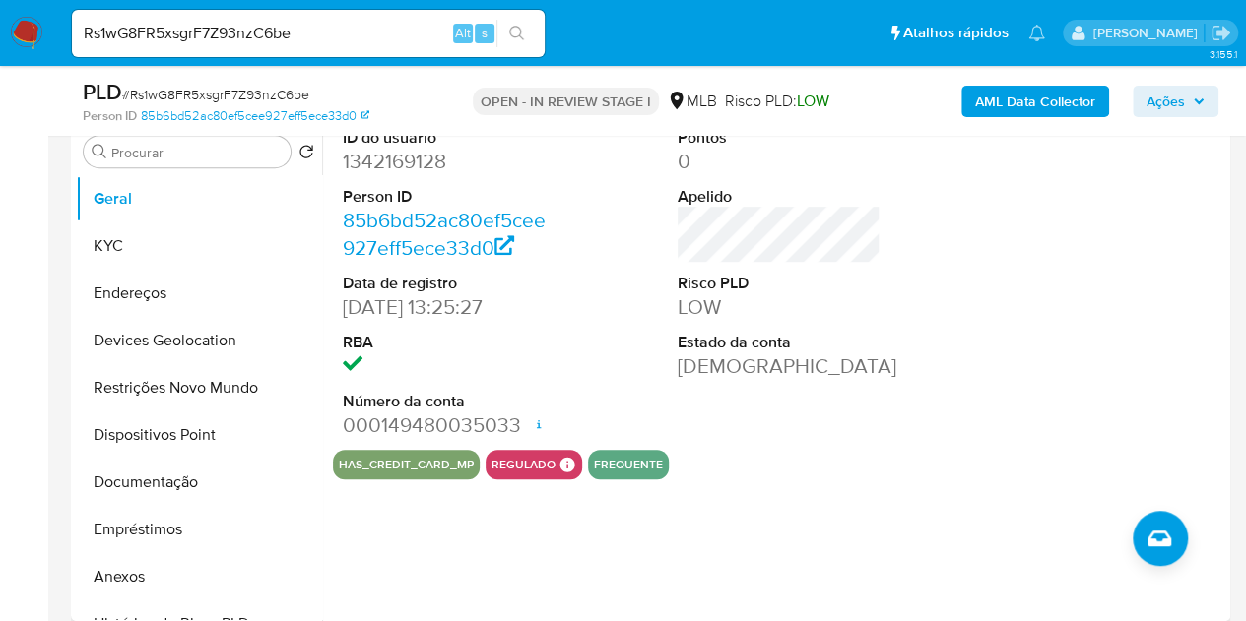
click at [380, 156] on dd "1342169128" at bounding box center [445, 162] width 204 height 28
copy dd "1342169128"
click at [177, 44] on input "Rs1wG8FR5xsgrF7Z93nzC6be" at bounding box center [308, 34] width 473 height 26
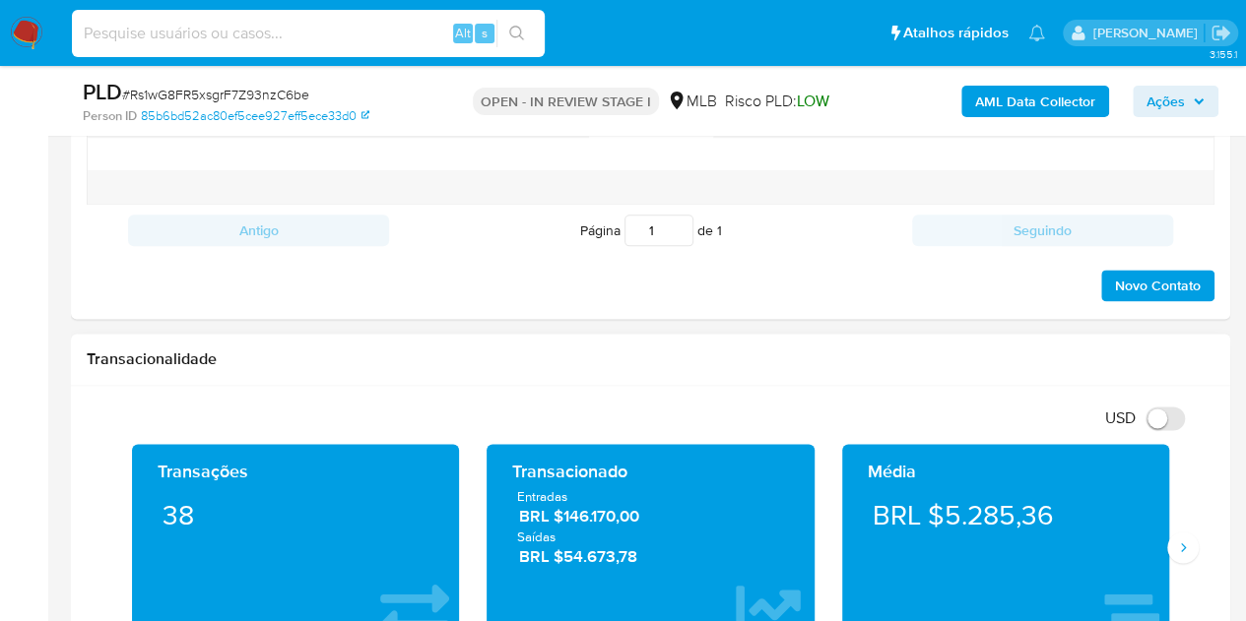
scroll to position [1280, 0]
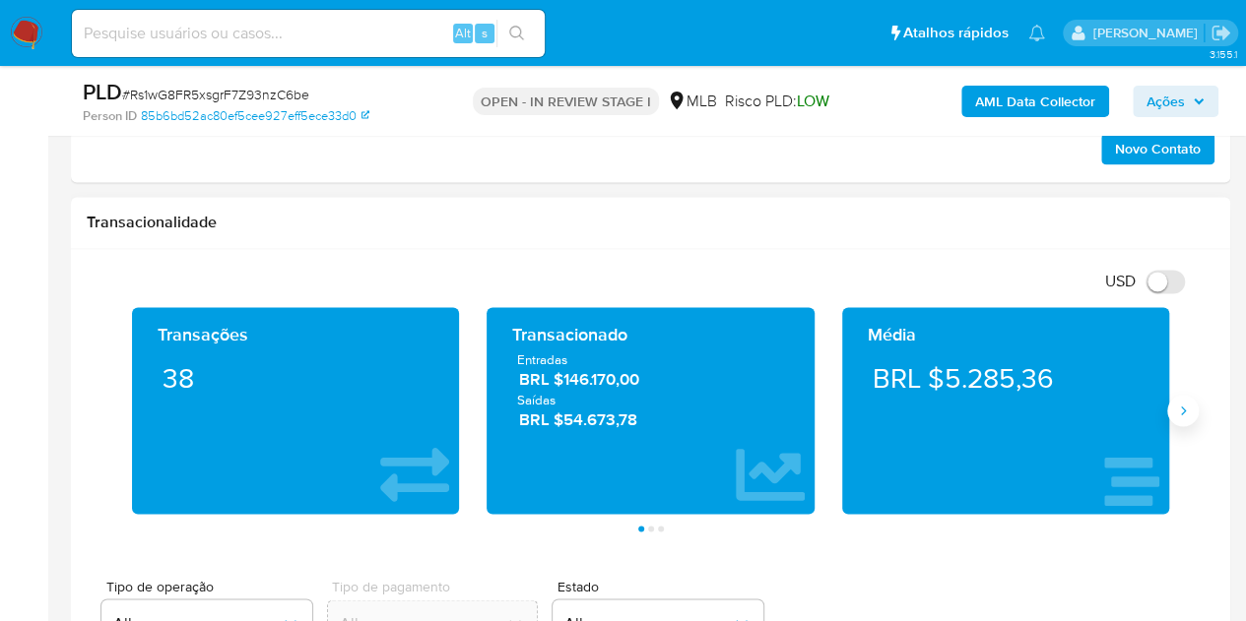
click at [1179, 411] on icon "Siguiente" at bounding box center [1183, 411] width 16 height 16
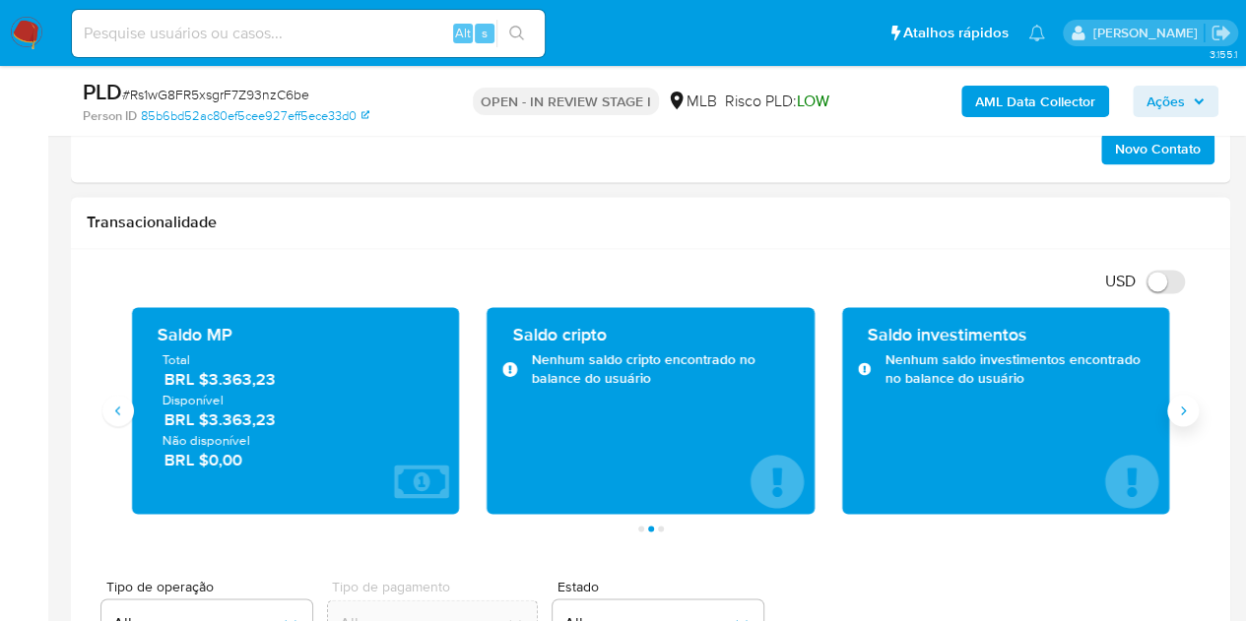
click at [1179, 411] on icon "Siguiente" at bounding box center [1183, 411] width 16 height 16
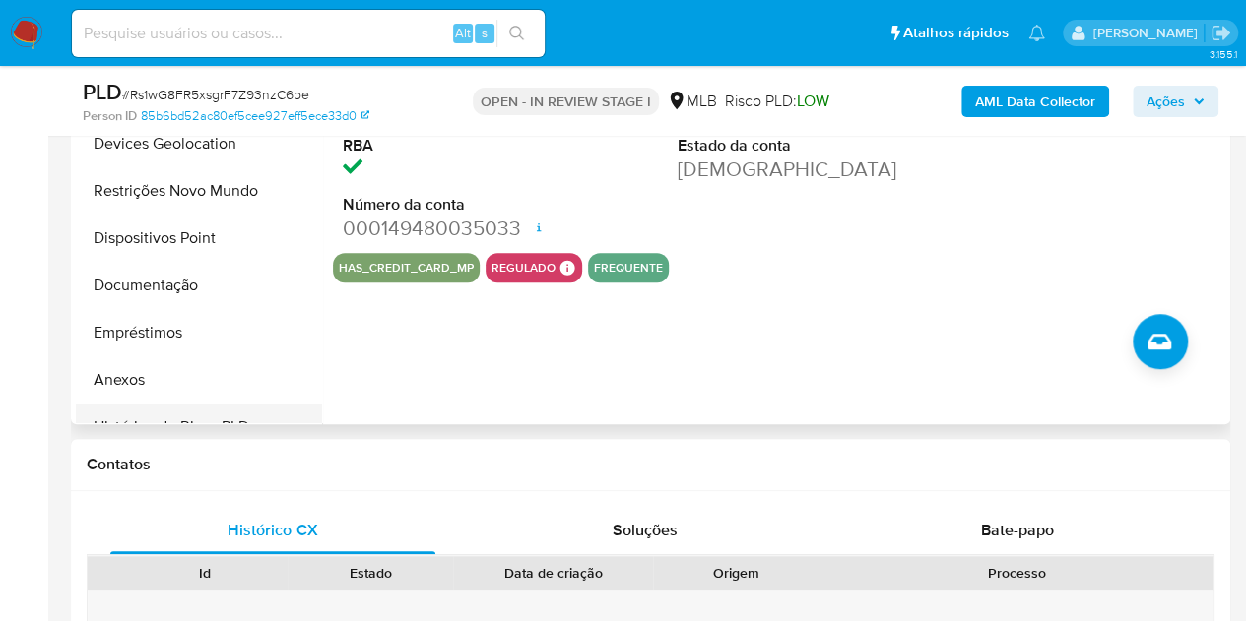
scroll to position [591, 0]
click at [152, 283] on button "Documentação" at bounding box center [191, 285] width 230 height 47
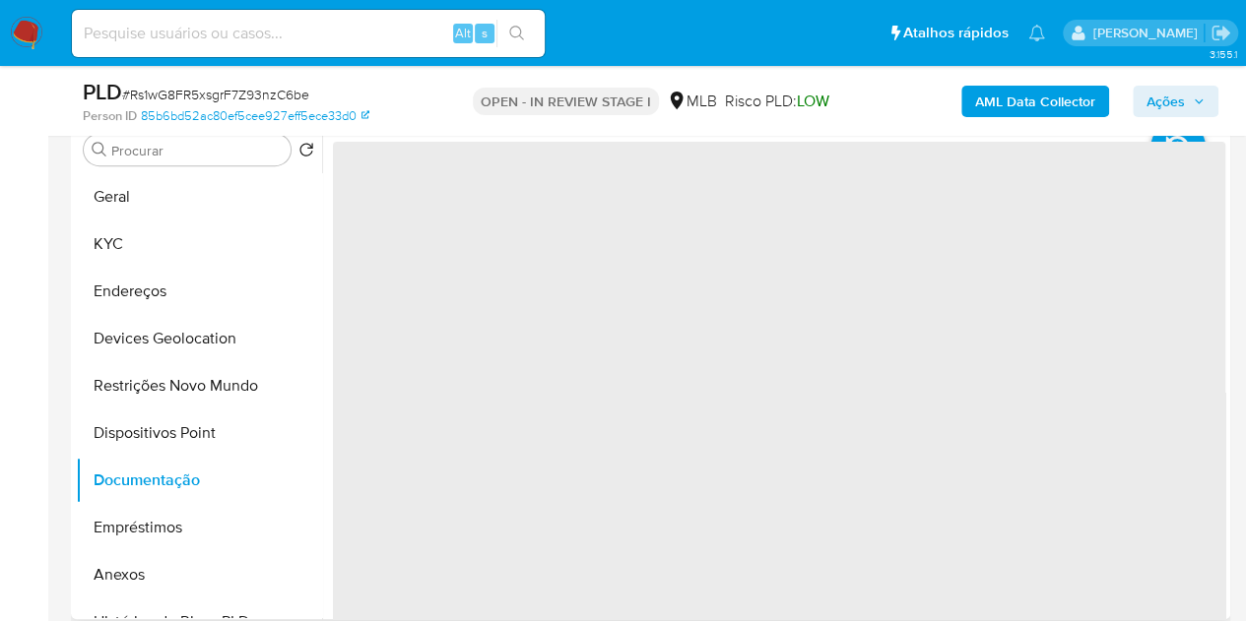
scroll to position [394, 0]
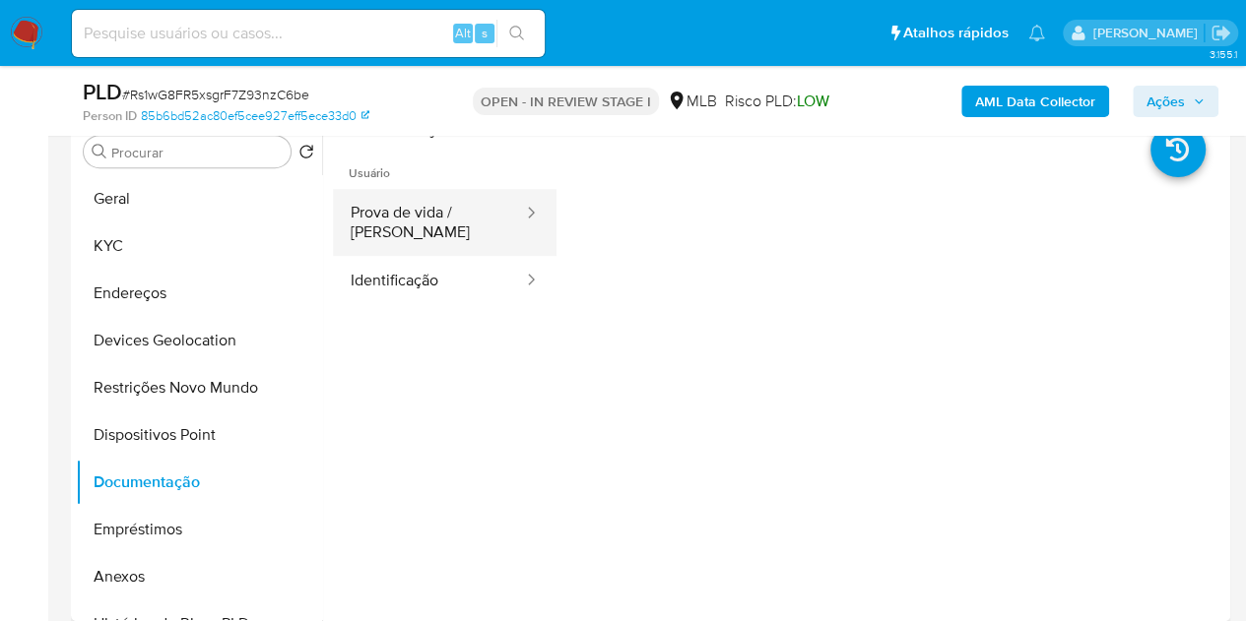
click at [439, 213] on button "Prova de vida / Selfie" at bounding box center [429, 222] width 192 height 67
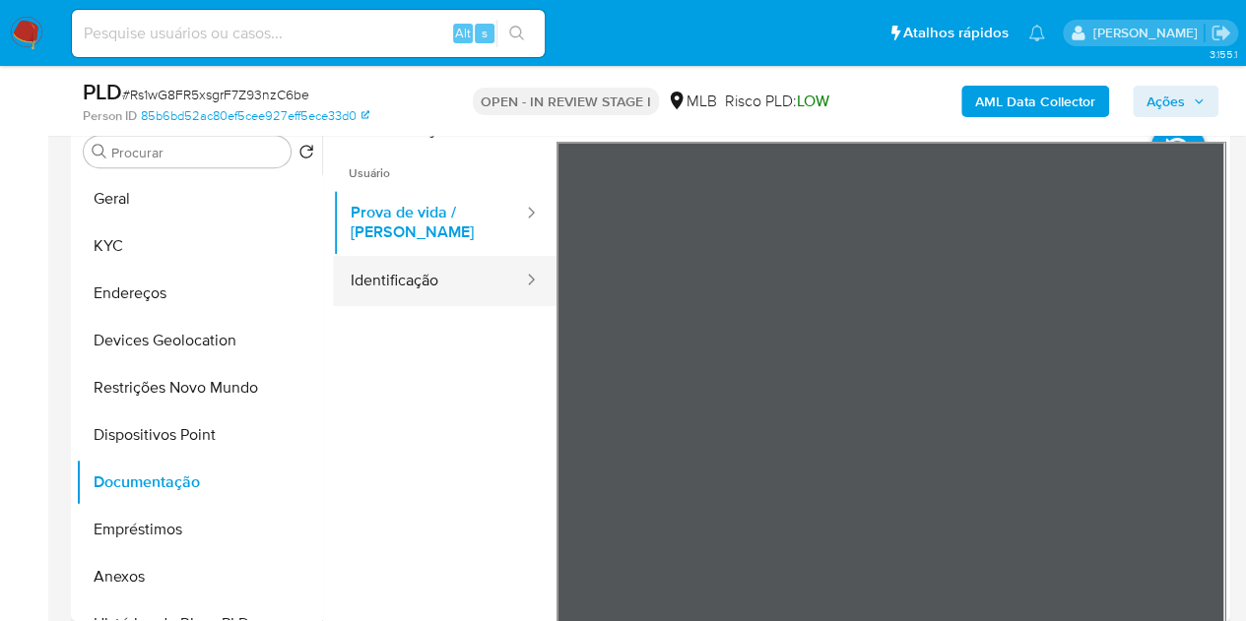
click at [452, 283] on button "Identificação" at bounding box center [429, 281] width 192 height 50
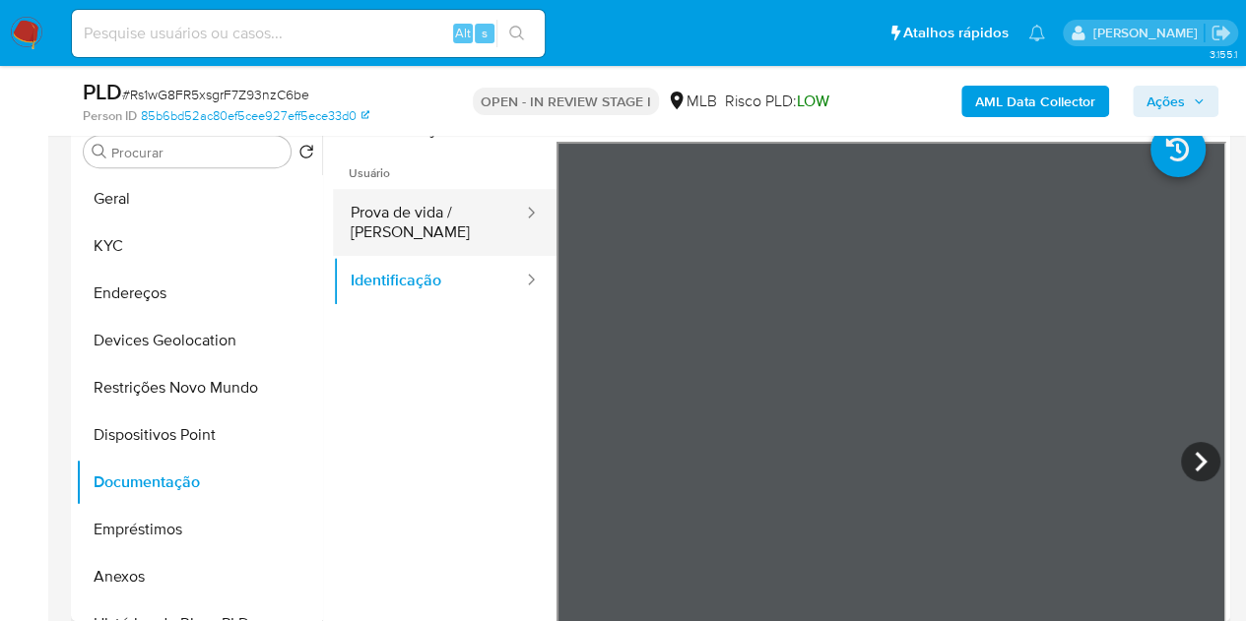
click at [439, 217] on button "Prova de vida / Selfie" at bounding box center [429, 222] width 192 height 67
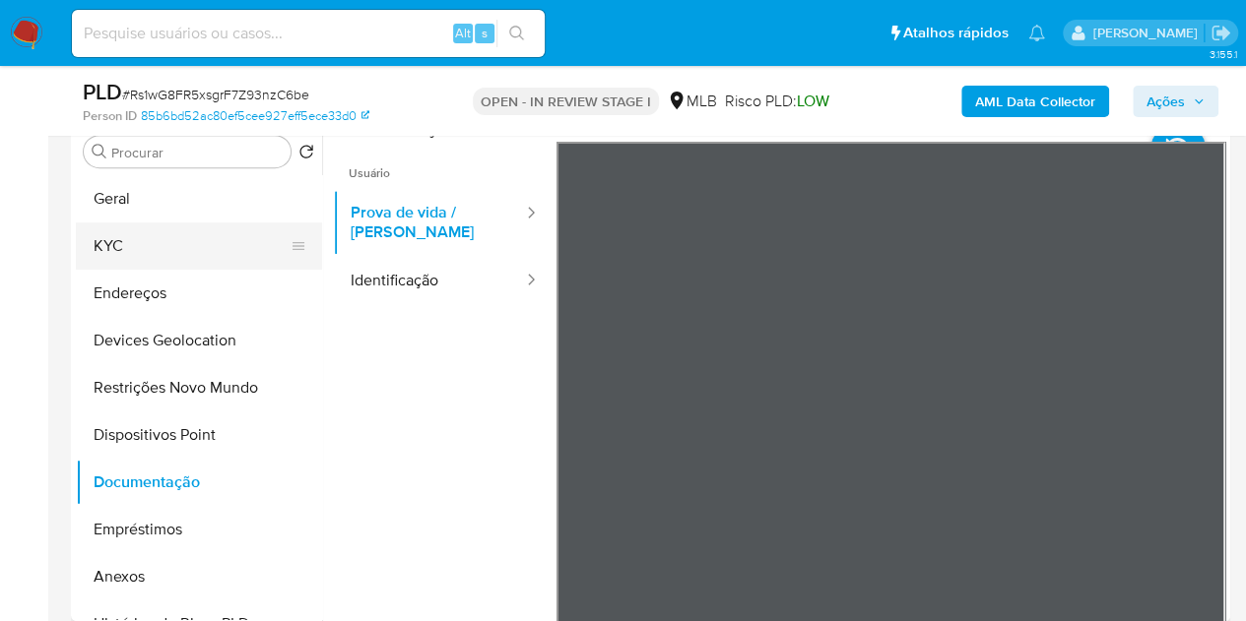
click at [140, 240] on button "KYC" at bounding box center [191, 246] width 230 height 47
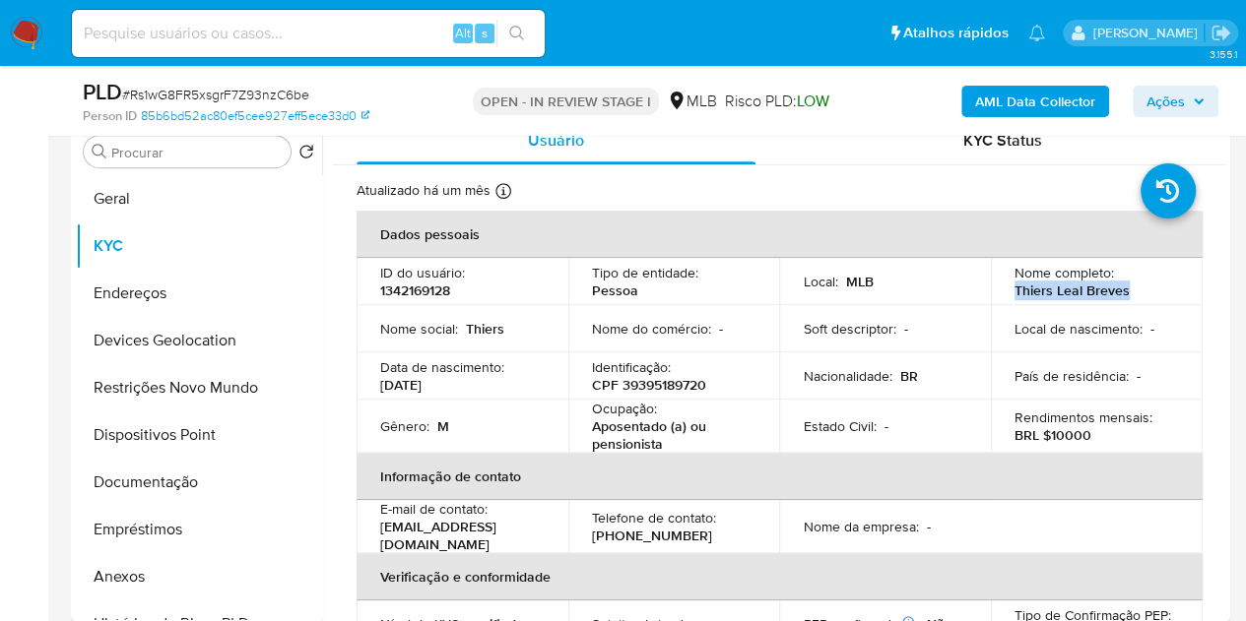
drag, startPoint x: 1144, startPoint y: 289, endPoint x: 992, endPoint y: 291, distance: 152.7
click at [992, 291] on td "Nome completo : Thiers Leal Breves" at bounding box center [1097, 281] width 212 height 47
copy p "Thiers Leal Breves"
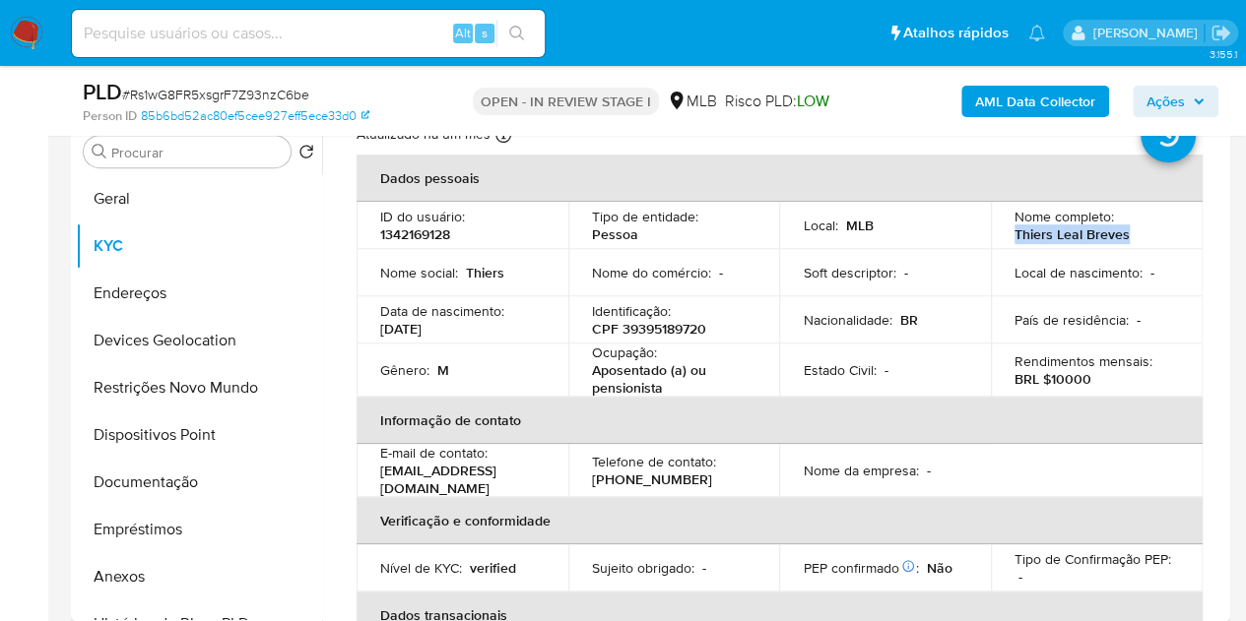
scroll to position [98, 0]
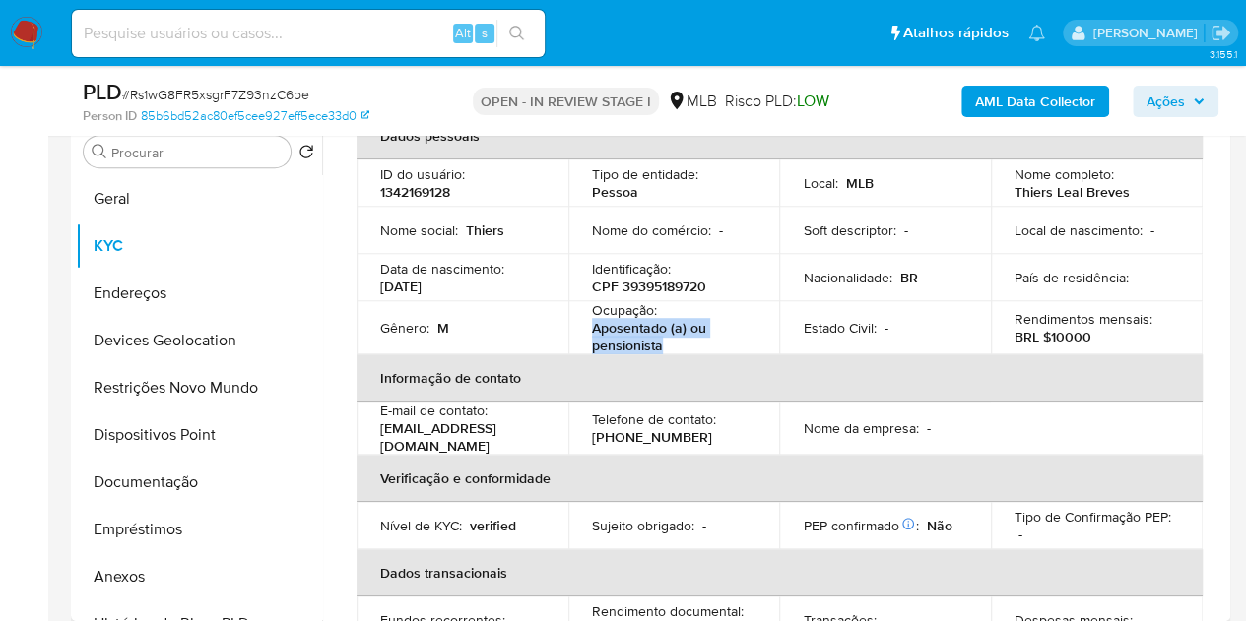
drag, startPoint x: 676, startPoint y: 346, endPoint x: 592, endPoint y: 331, distance: 85.0
click at [592, 331] on p "Aposentado (a) ou pensionista" at bounding box center [670, 336] width 157 height 35
copy p "Aposentado (a) ou pensionista"
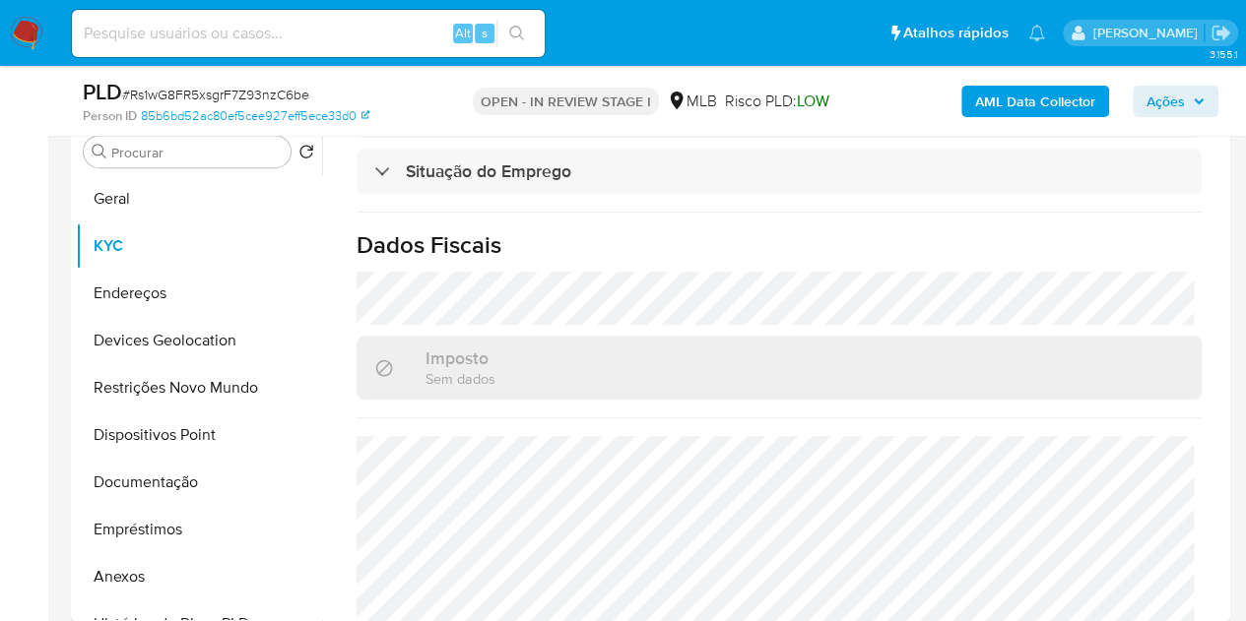
scroll to position [932, 0]
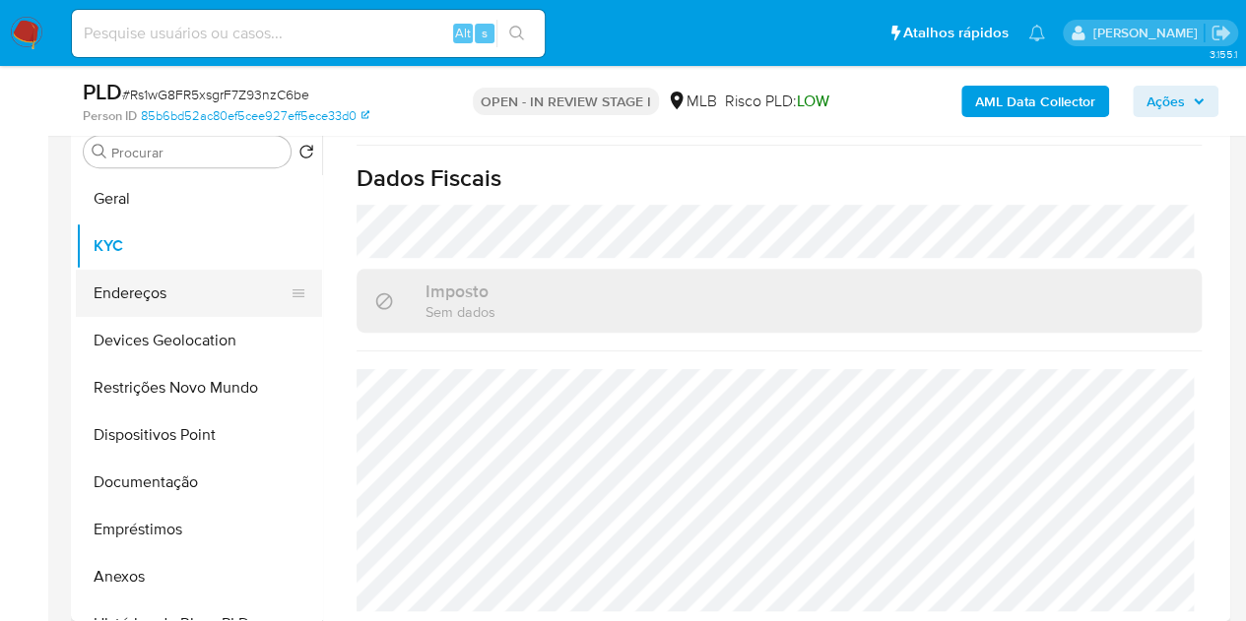
click at [146, 282] on button "Endereços" at bounding box center [191, 293] width 230 height 47
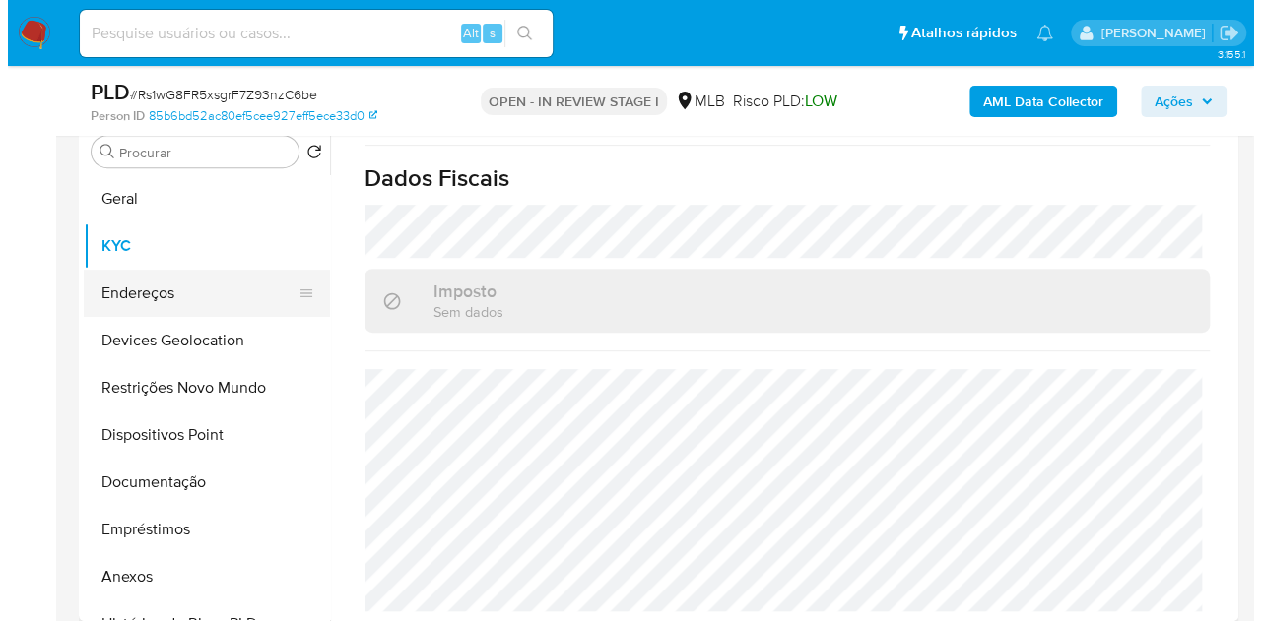
scroll to position [0, 0]
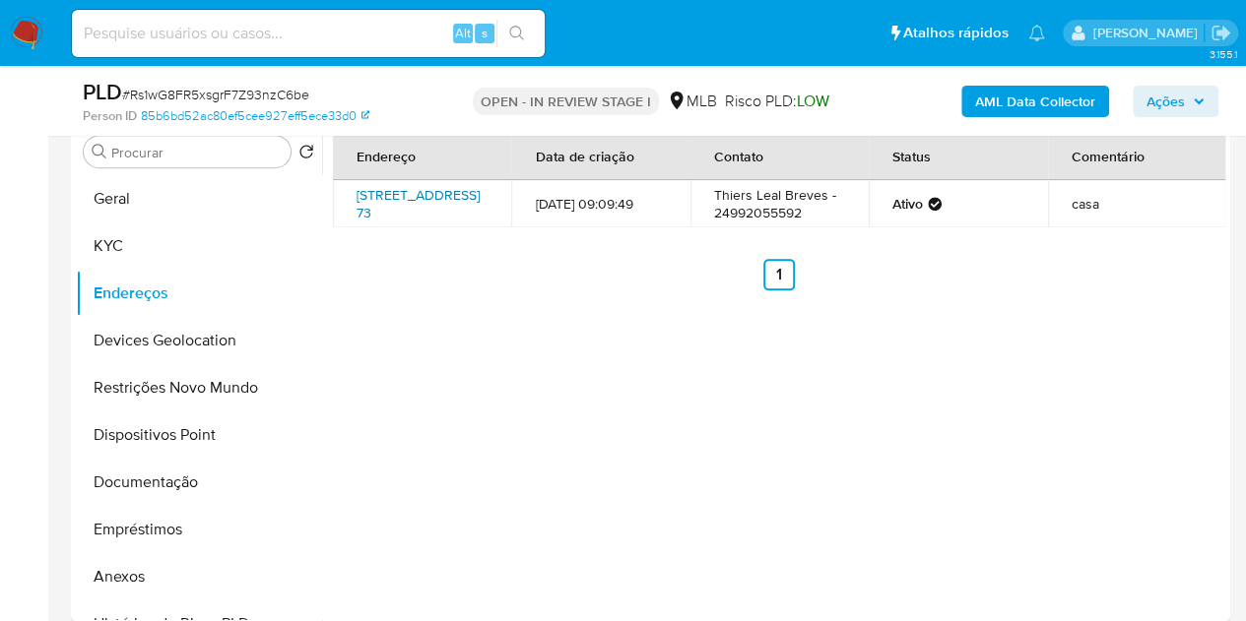
click at [390, 220] on link "Rua Do Congo 73, Vassouras, Rio De Janeiro, 27700000, Brasil 73" at bounding box center [418, 203] width 123 height 37
click at [1013, 92] on b "AML Data Collector" at bounding box center [1035, 102] width 120 height 32
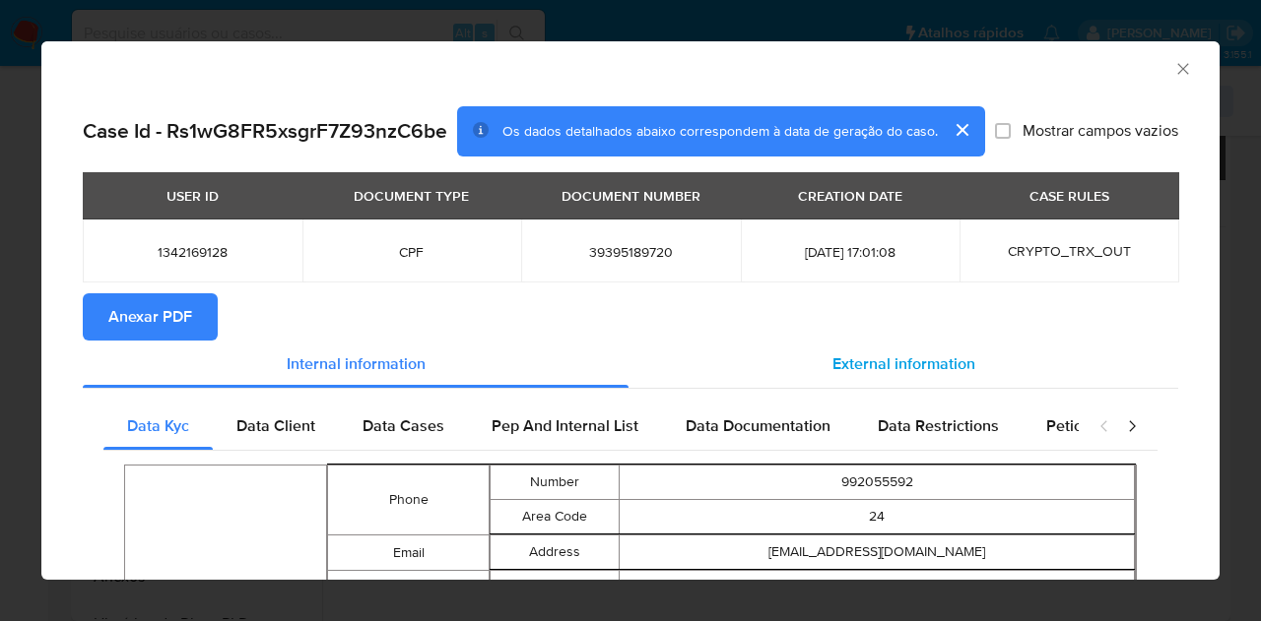
click at [847, 361] on span "External information" at bounding box center [903, 364] width 143 height 23
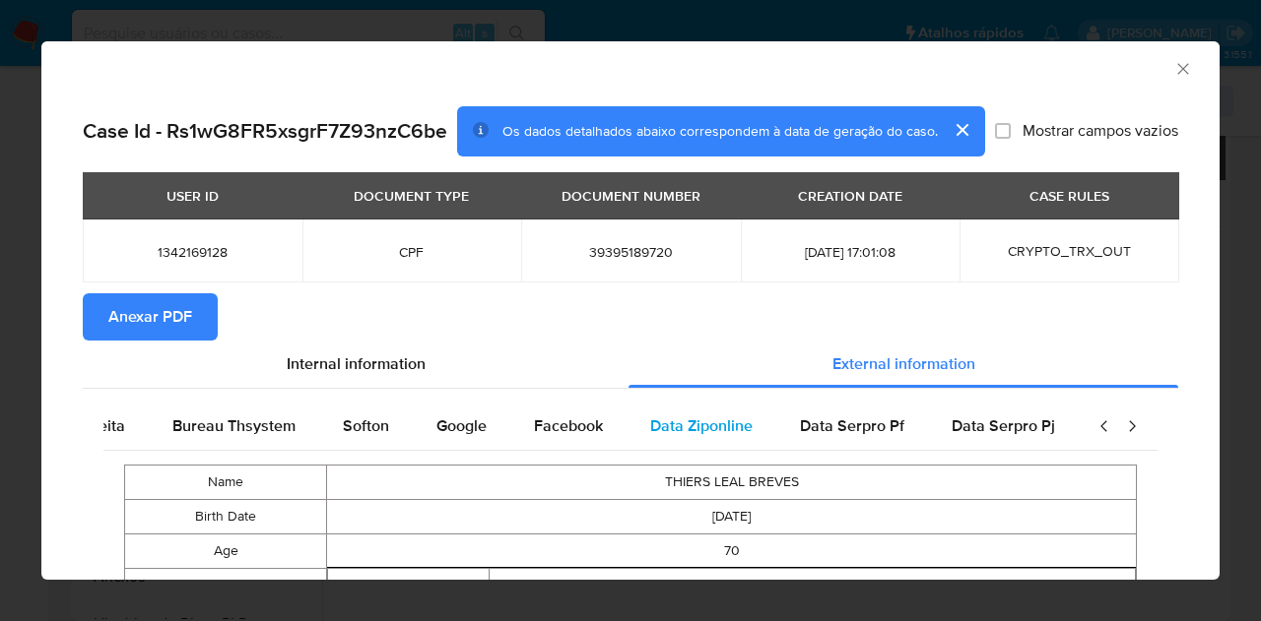
scroll to position [0, 802]
click at [436, 431] on span "Google" at bounding box center [461, 426] width 50 height 23
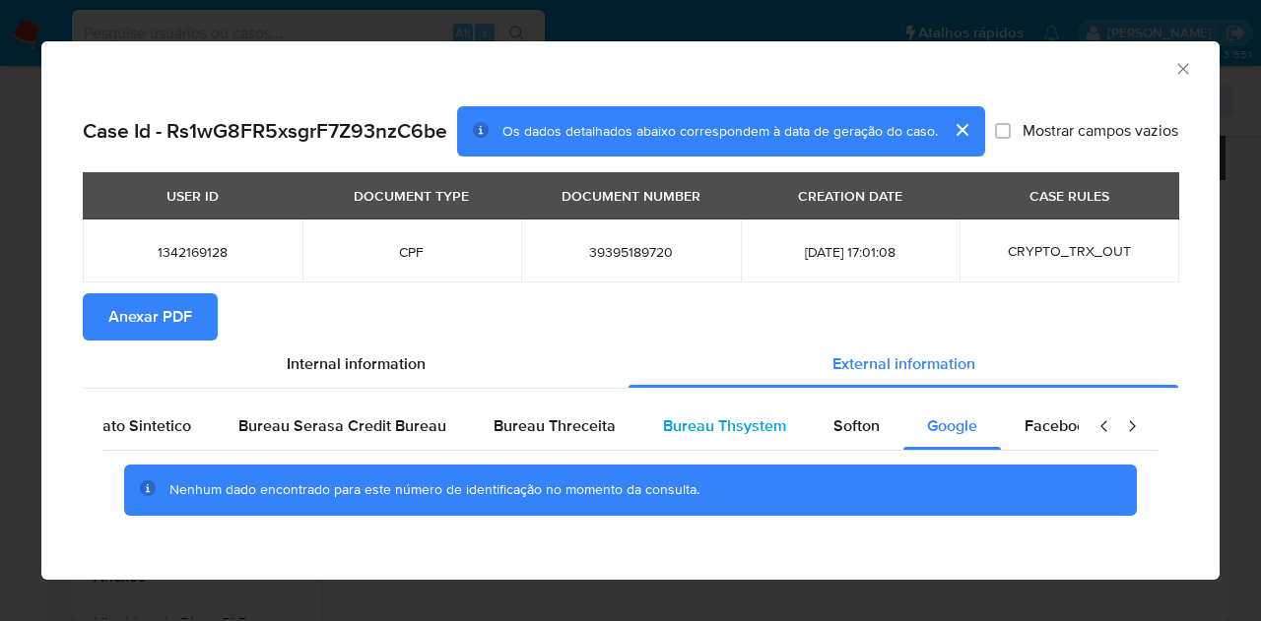
scroll to position [0, 150]
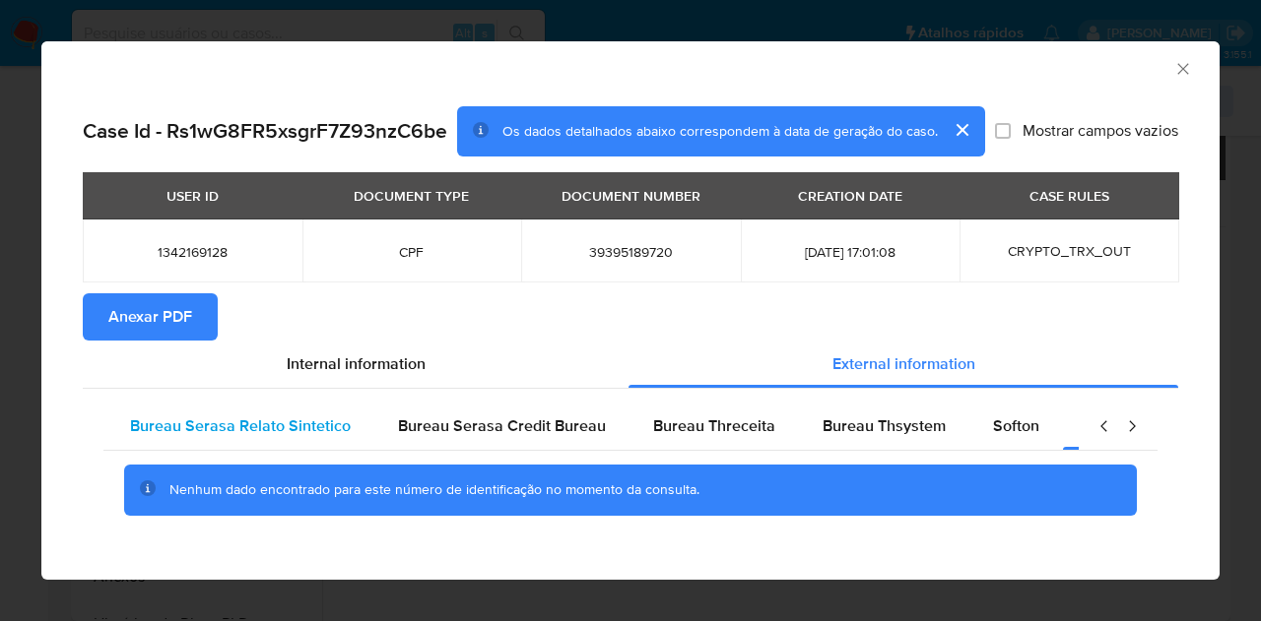
click at [163, 422] on span "Bureau Serasa Relato Sintetico" at bounding box center [240, 426] width 221 height 23
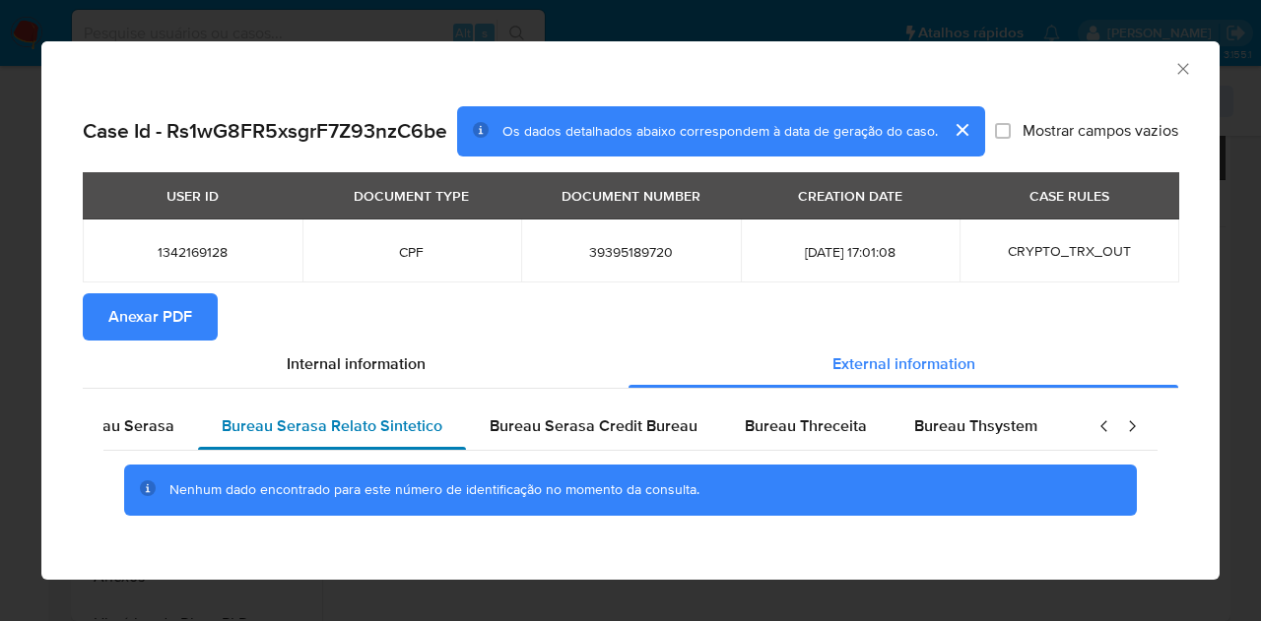
scroll to position [0, 0]
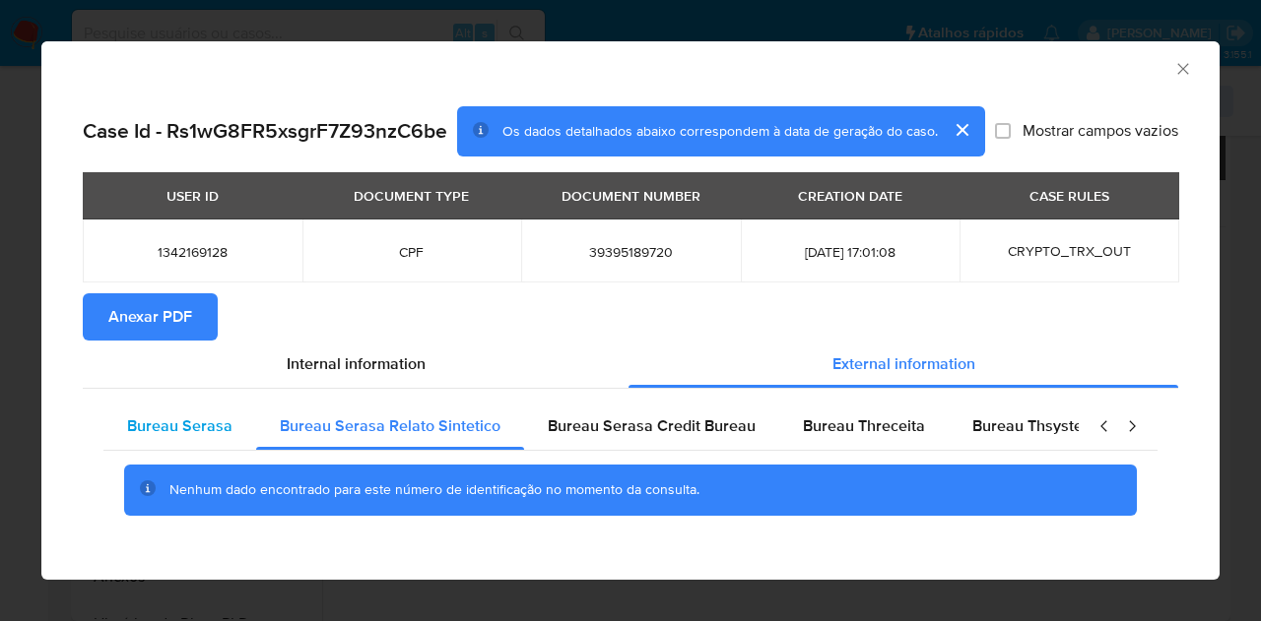
click at [189, 426] on span "Bureau Serasa" at bounding box center [179, 426] width 105 height 23
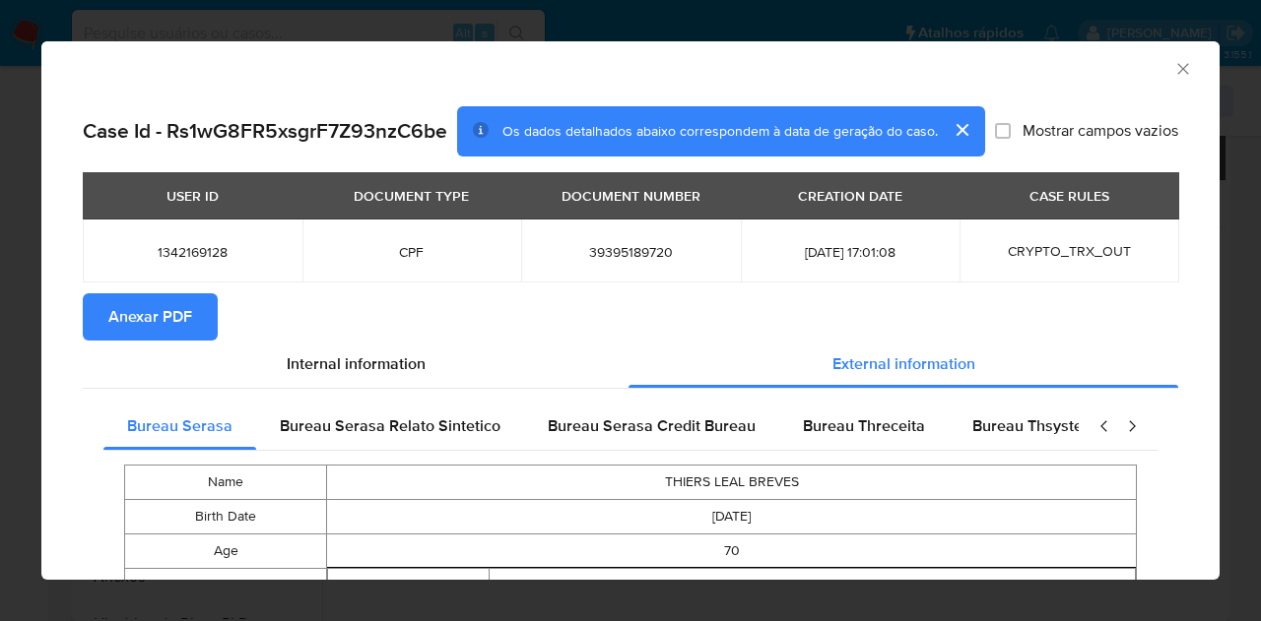
click at [172, 322] on span "Anexar PDF" at bounding box center [150, 316] width 84 height 43
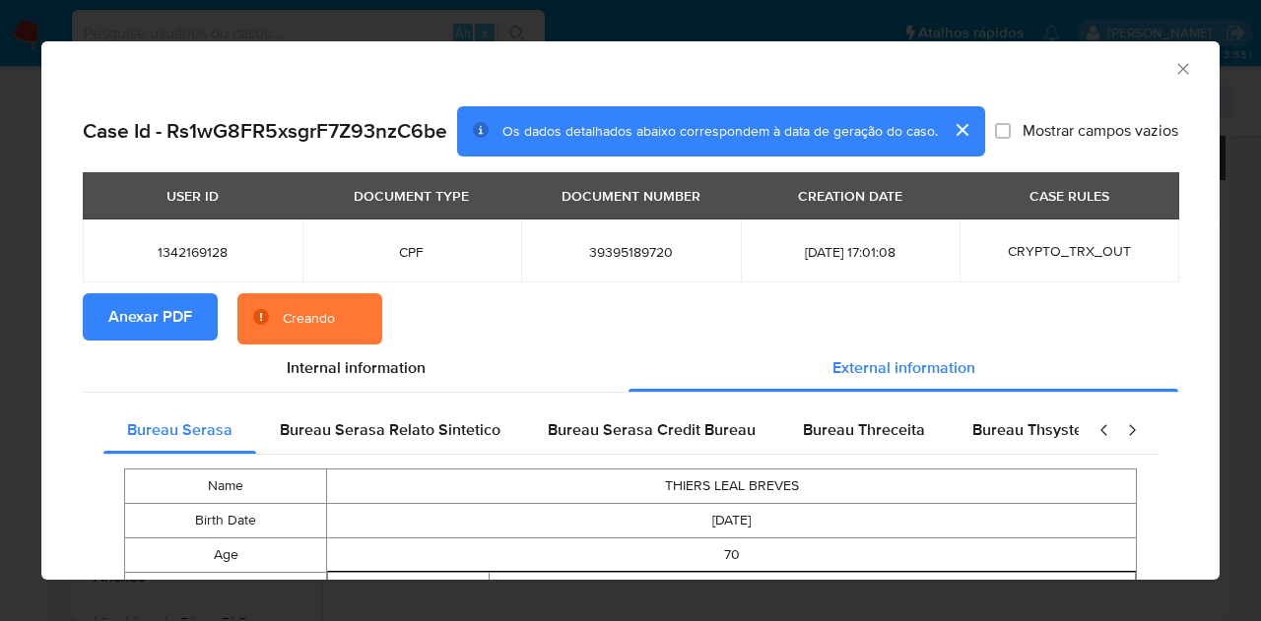
click at [170, 253] on span "1342169128" at bounding box center [192, 252] width 172 height 18
copy span "1342169128"
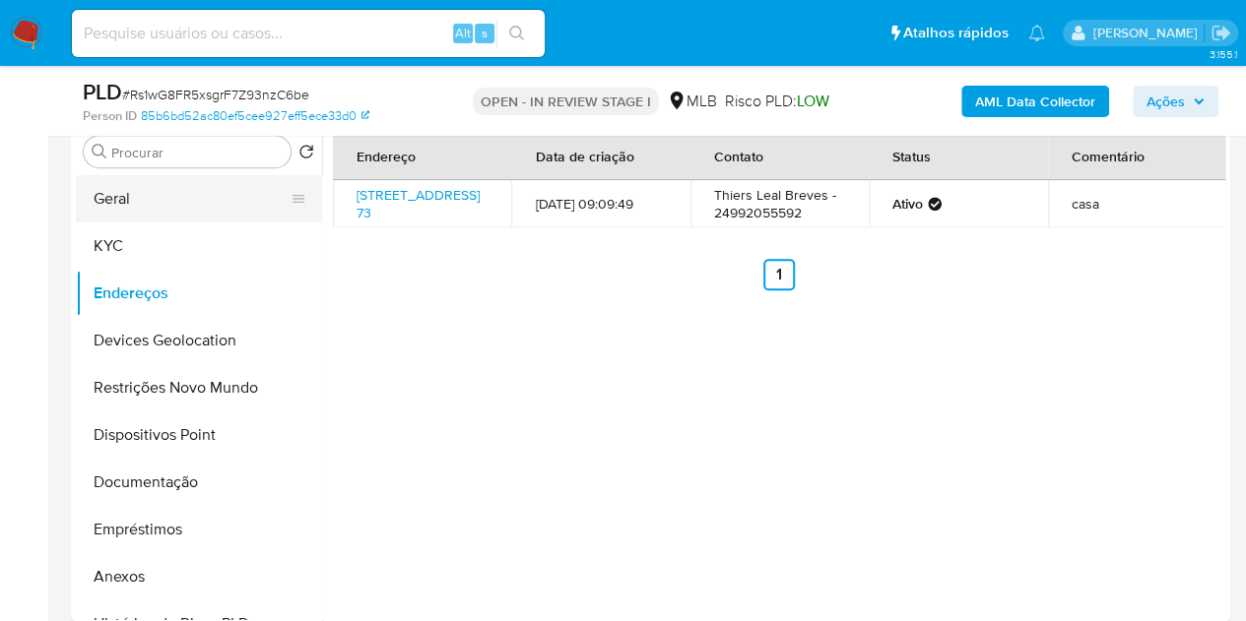
click at [118, 189] on button "Geral" at bounding box center [191, 198] width 230 height 47
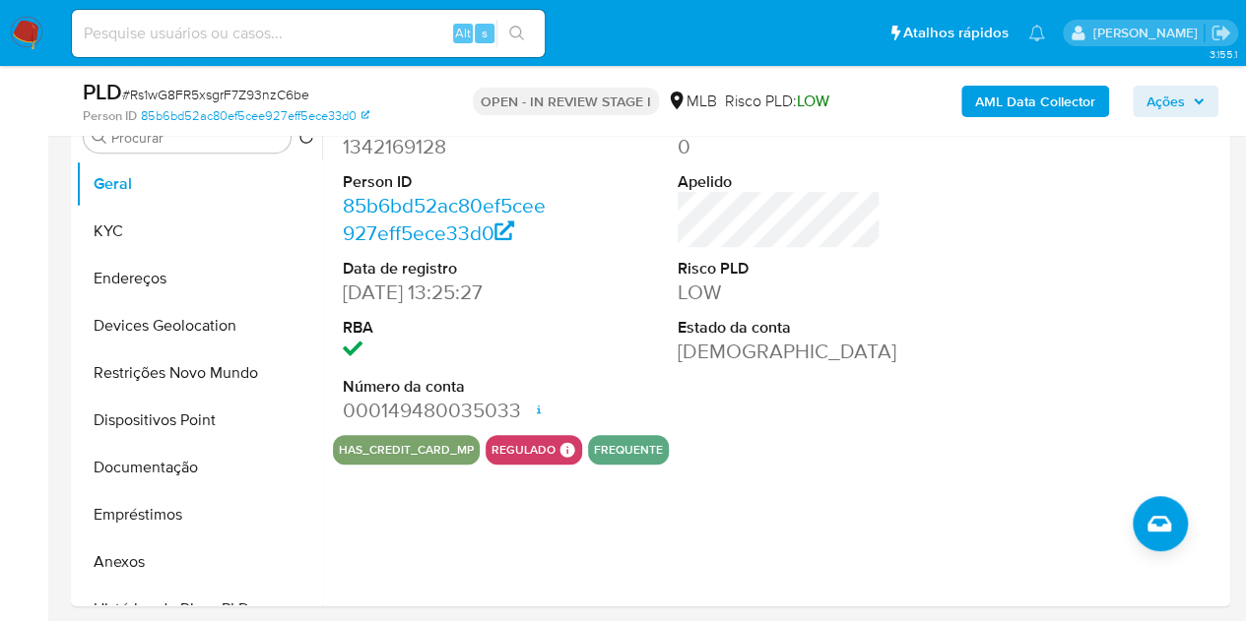
scroll to position [355, 0]
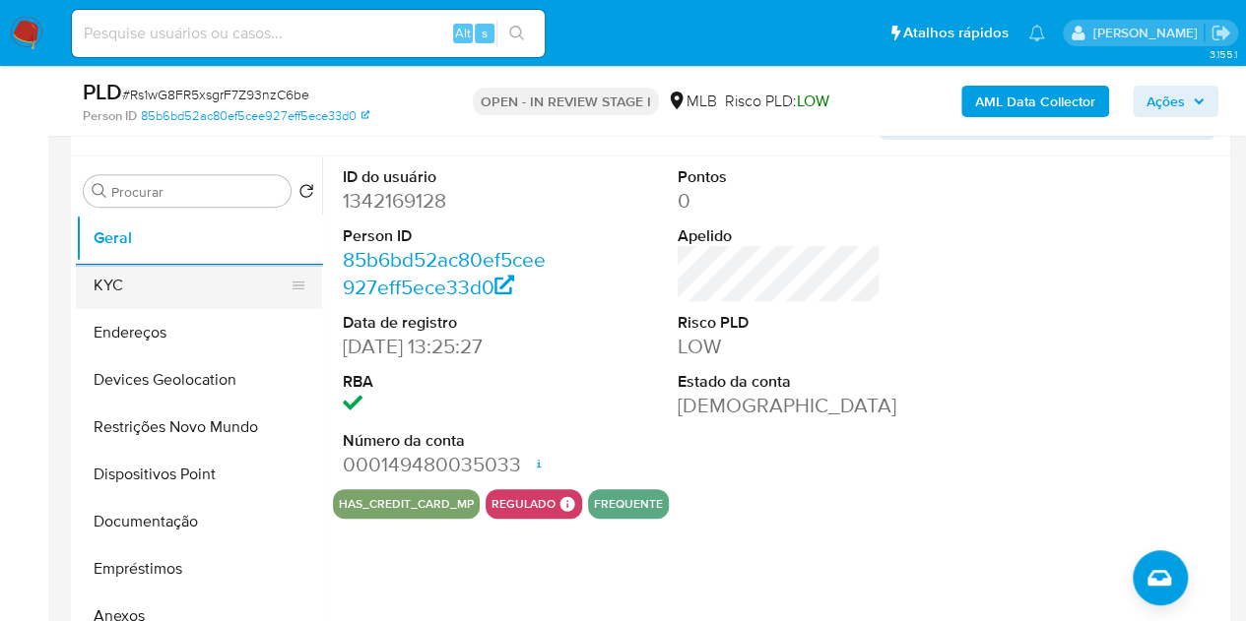
click at [85, 287] on button "KYC" at bounding box center [191, 285] width 230 height 47
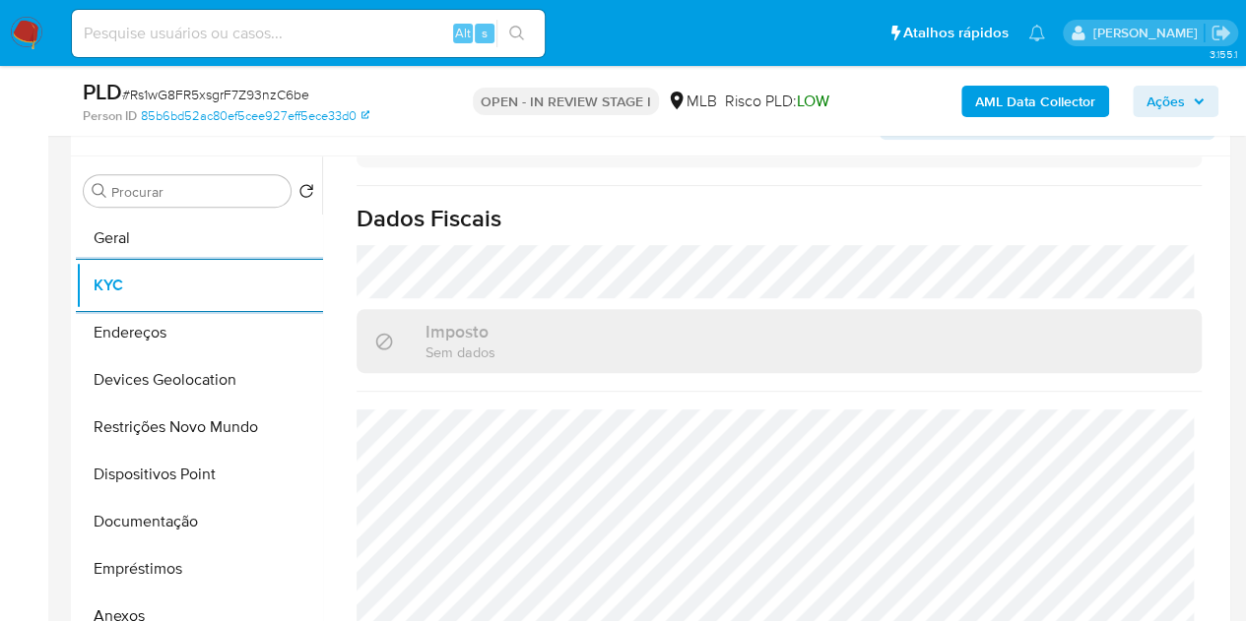
scroll to position [932, 0]
click at [163, 342] on button "Endereços" at bounding box center [191, 332] width 230 height 47
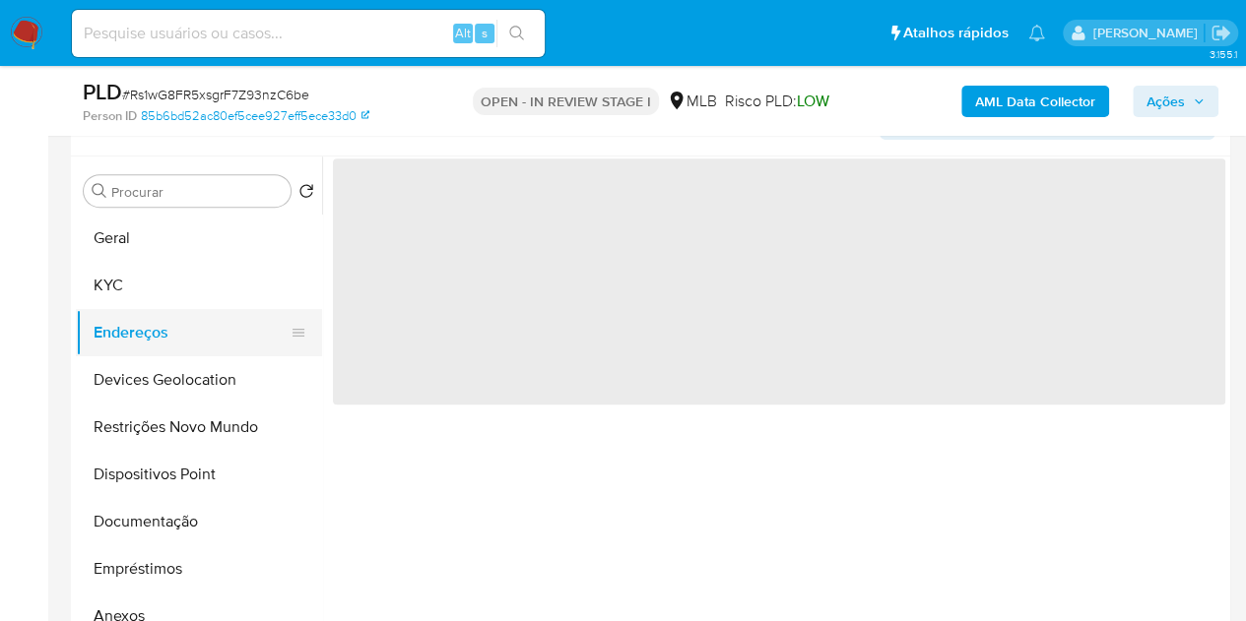
scroll to position [0, 0]
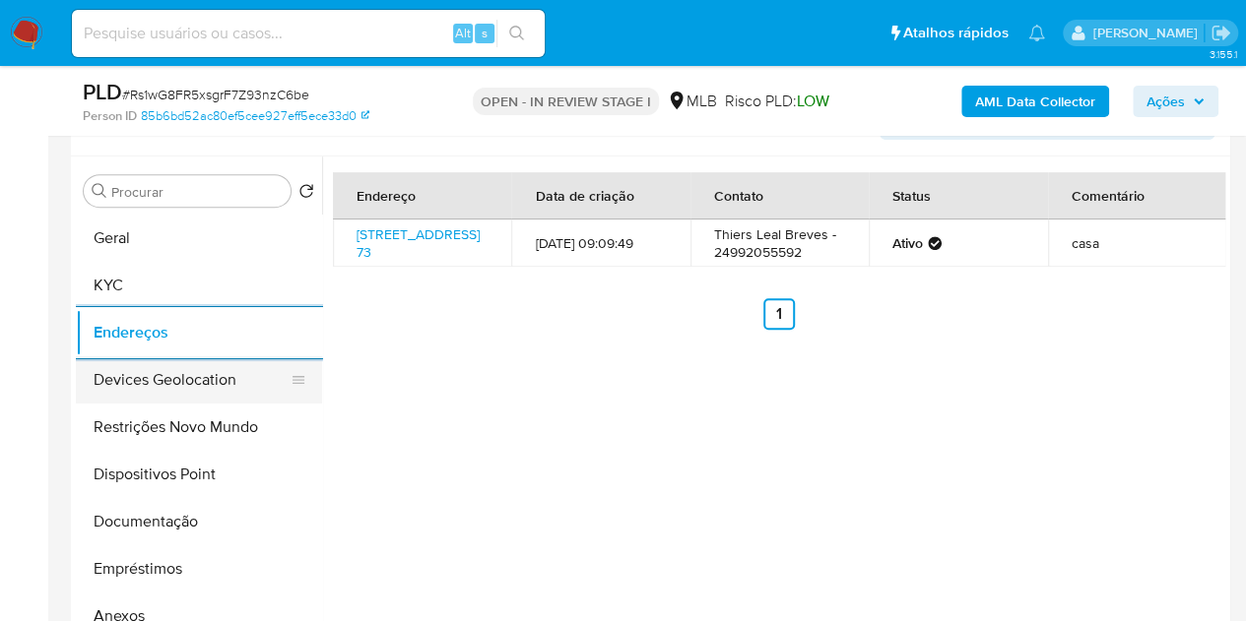
click at [158, 383] on button "Devices Geolocation" at bounding box center [191, 380] width 230 height 47
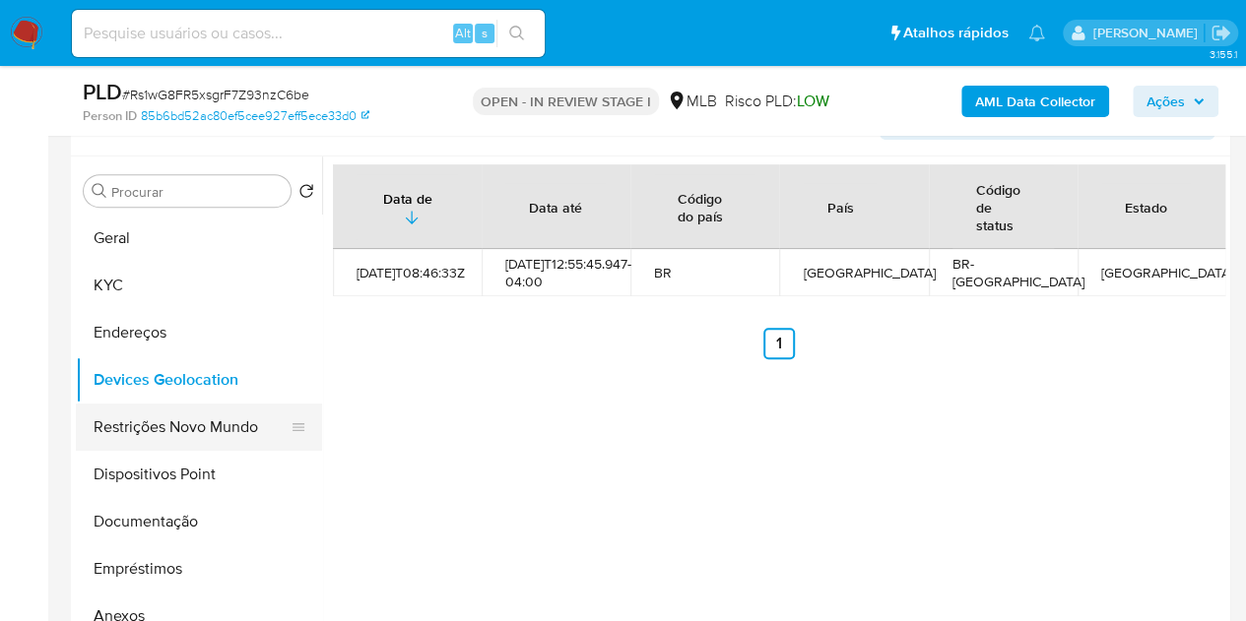
click at [84, 422] on button "Restrições Novo Mundo" at bounding box center [191, 427] width 230 height 47
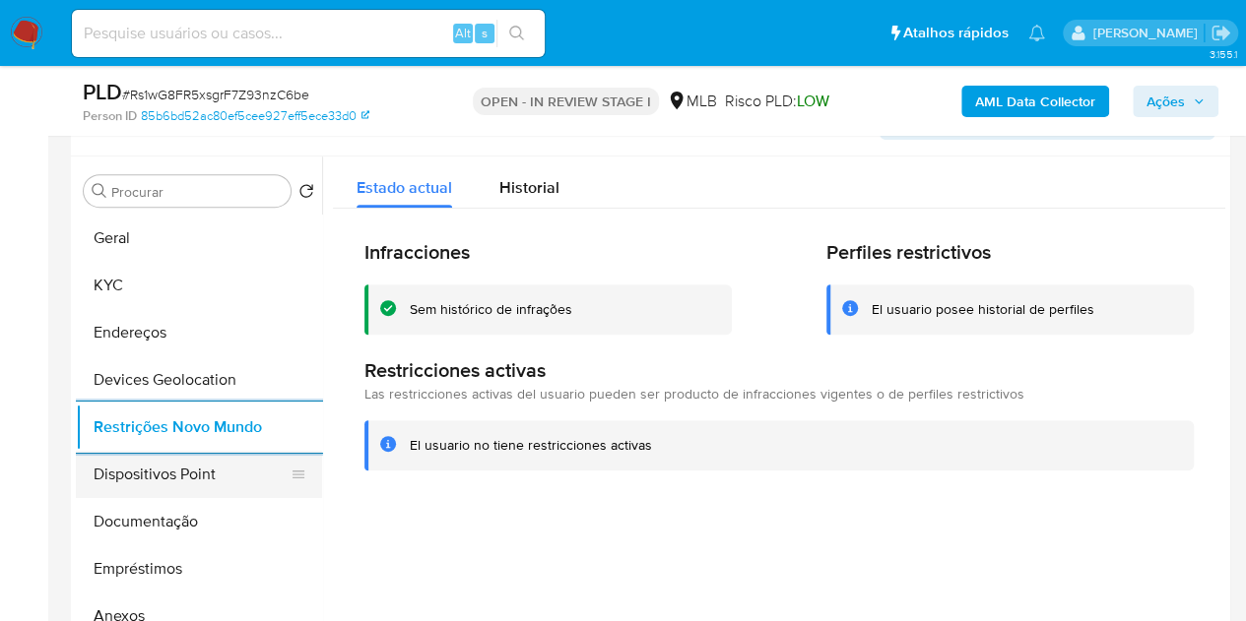
click at [152, 469] on button "Dispositivos Point" at bounding box center [191, 474] width 230 height 47
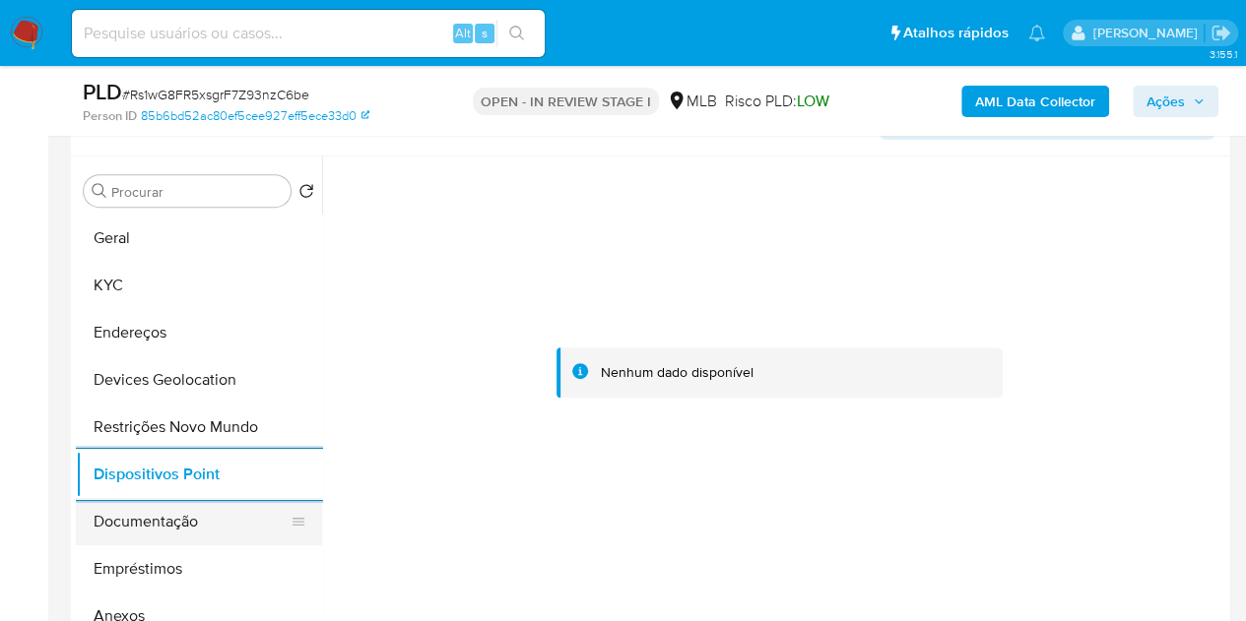
click at [197, 528] on button "Documentação" at bounding box center [191, 521] width 230 height 47
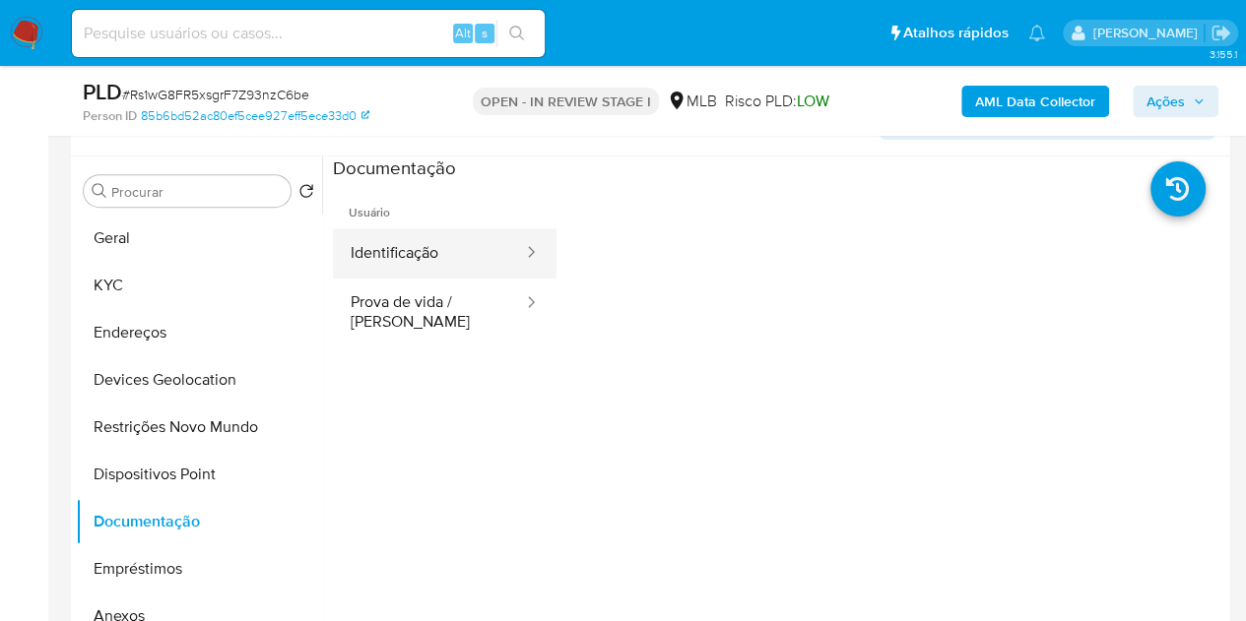
click at [402, 247] on button "Identificação" at bounding box center [429, 253] width 192 height 50
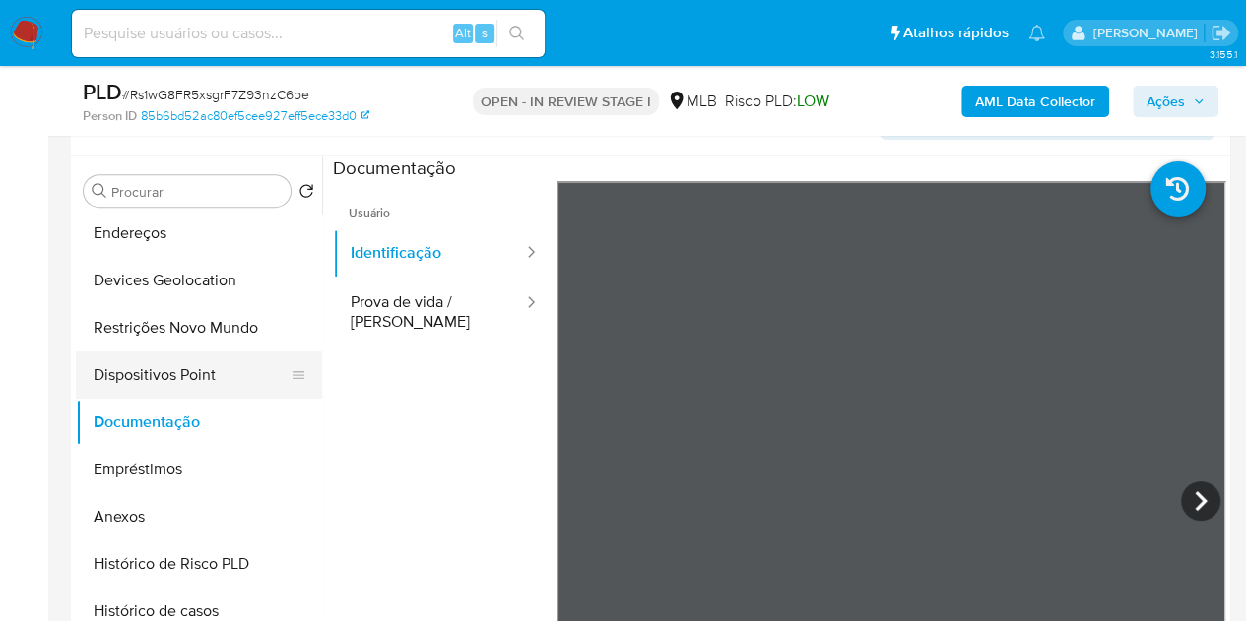
scroll to position [295, 0]
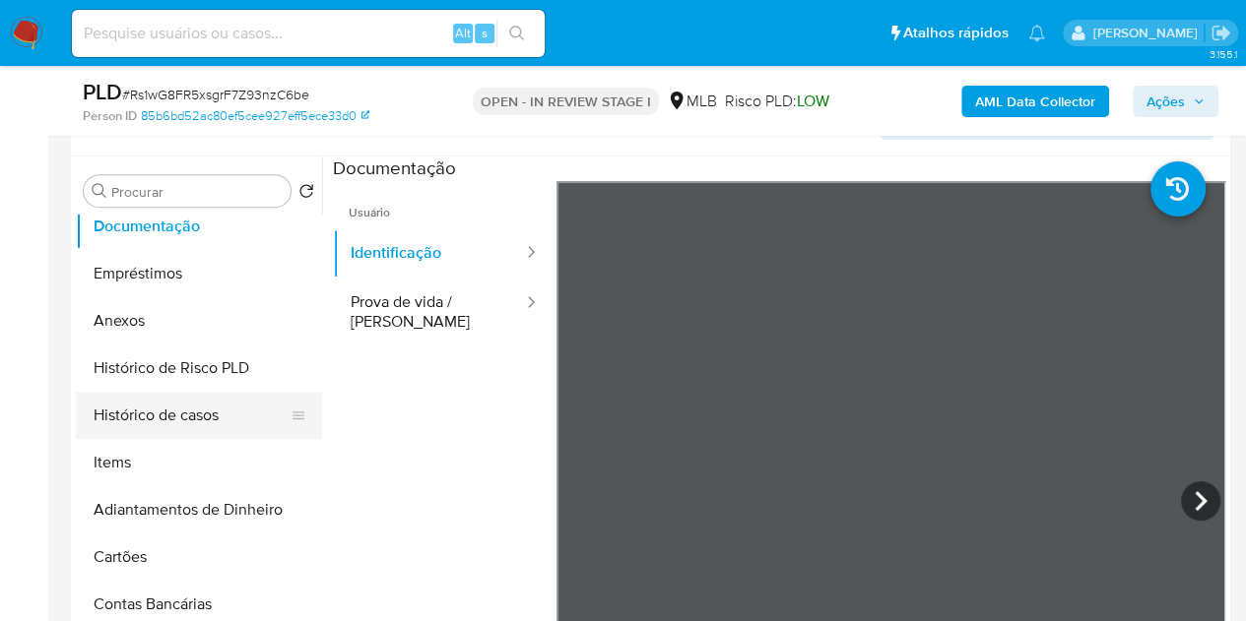
click at [197, 404] on button "Histórico de casos" at bounding box center [191, 415] width 230 height 47
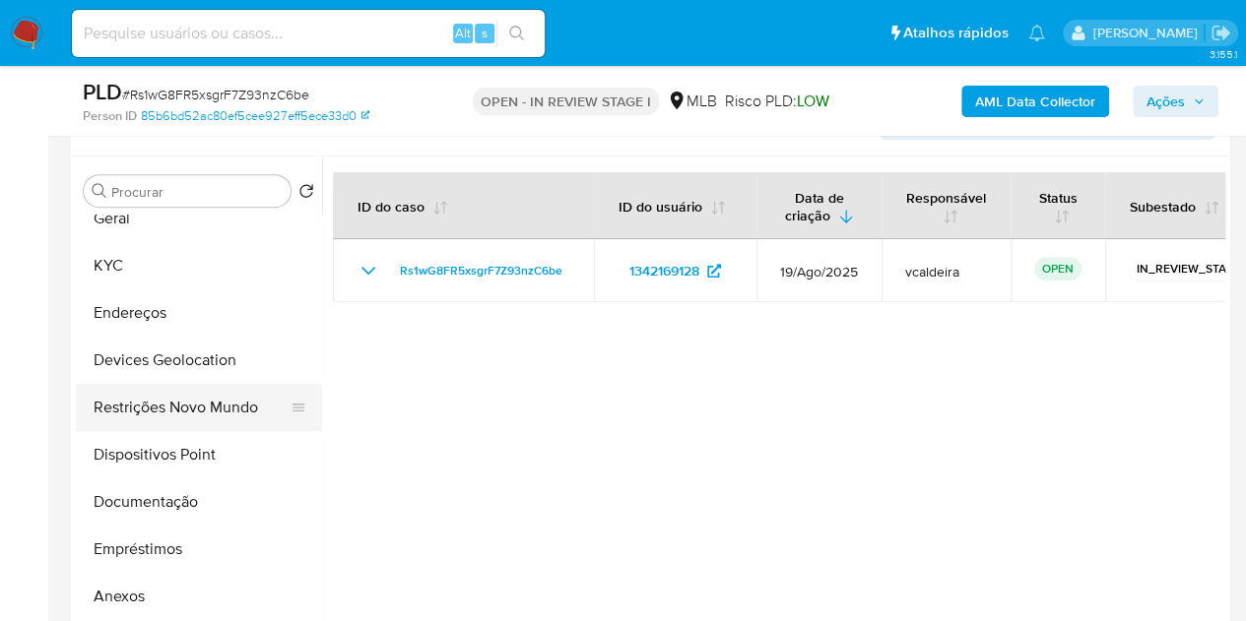
scroll to position [0, 0]
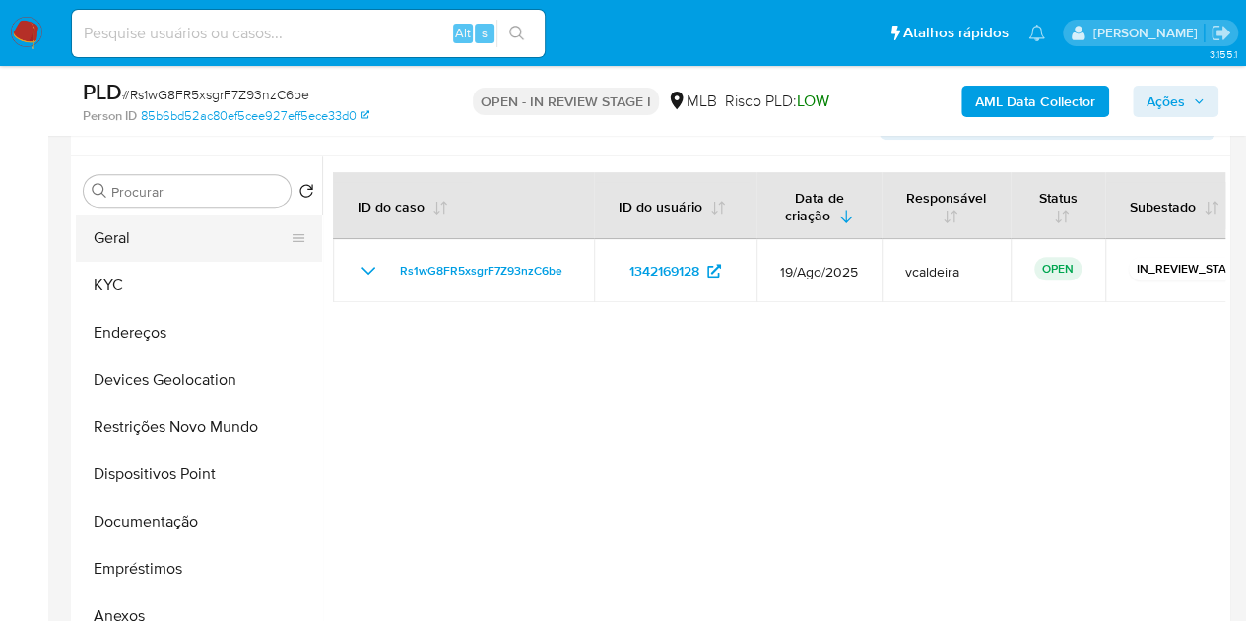
click at [110, 228] on button "Geral" at bounding box center [191, 238] width 230 height 47
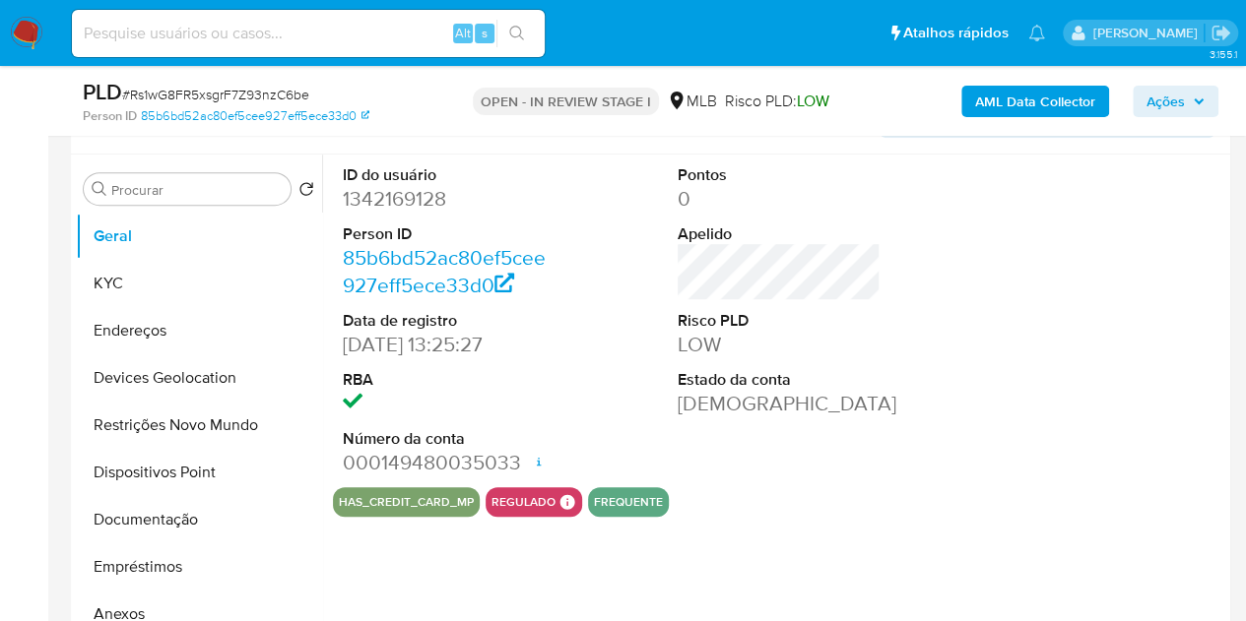
scroll to position [355, 0]
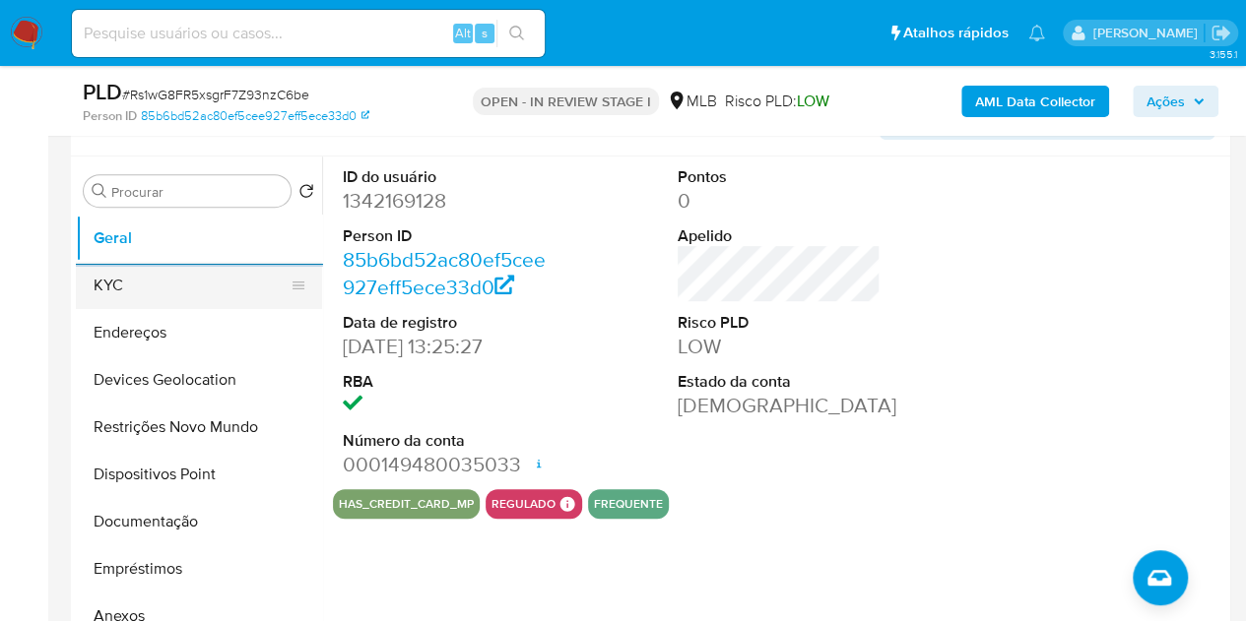
click at [118, 292] on button "KYC" at bounding box center [191, 285] width 230 height 47
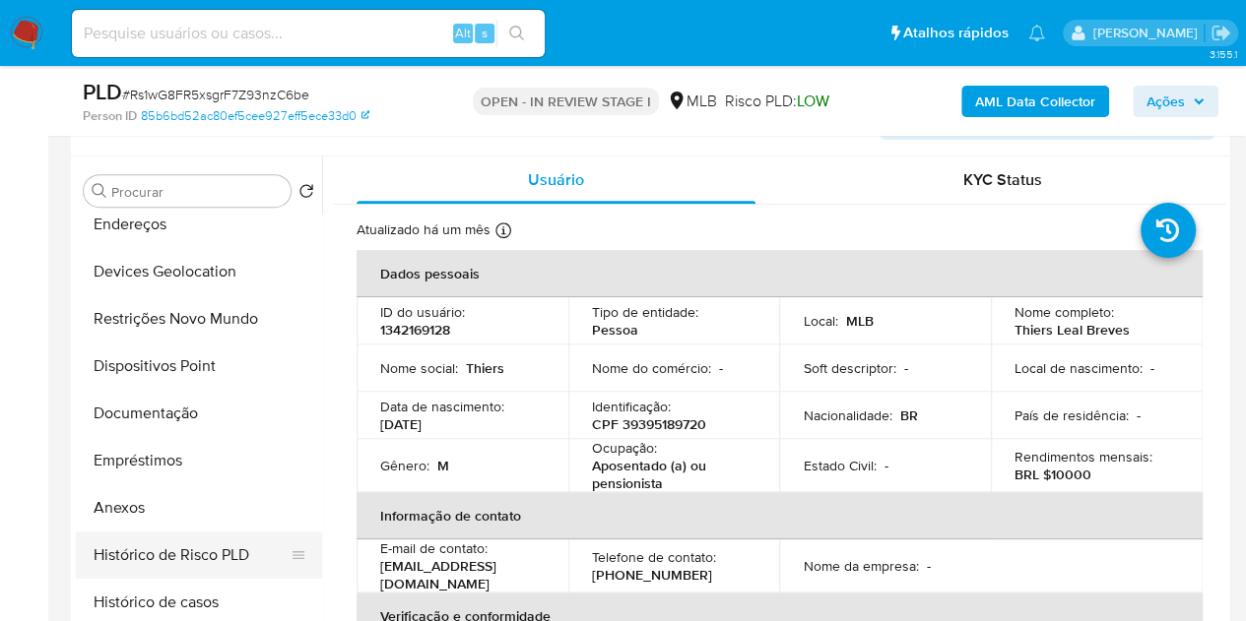
scroll to position [295, 0]
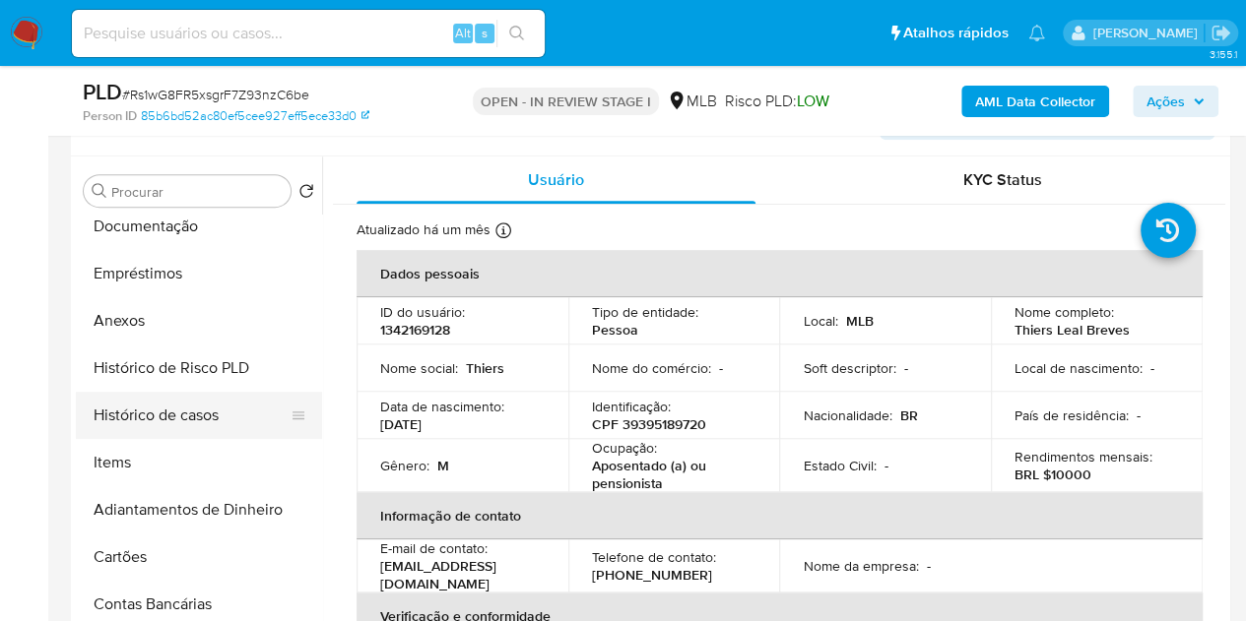
click at [108, 430] on button "Histórico de casos" at bounding box center [191, 415] width 230 height 47
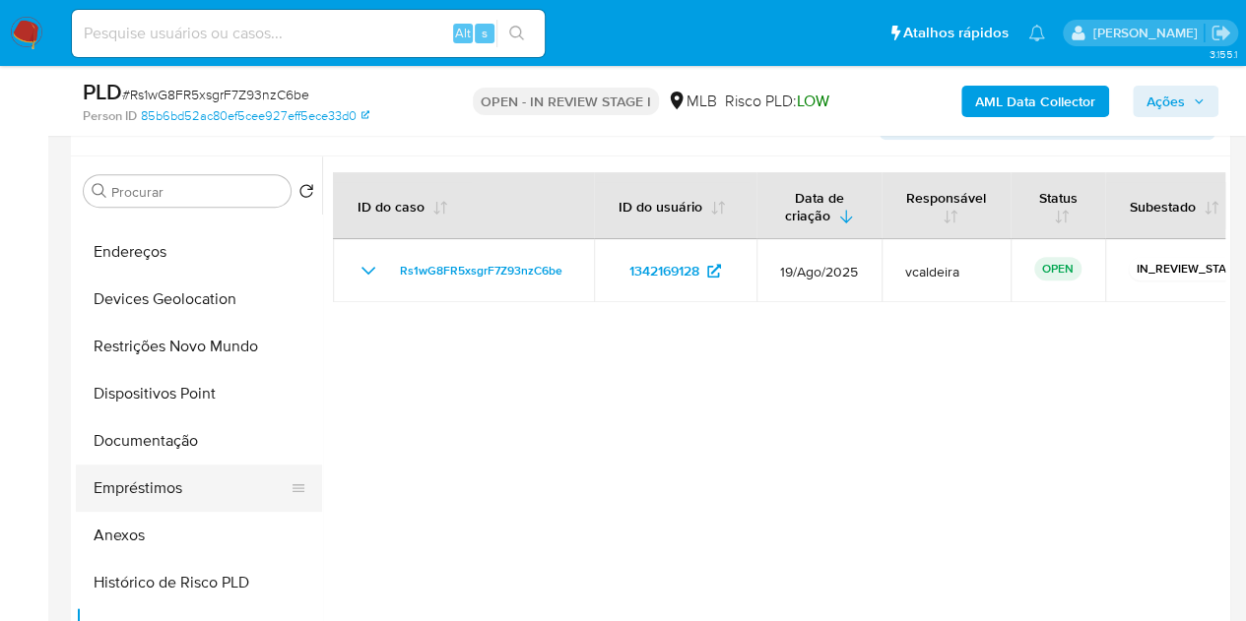
scroll to position [0, 0]
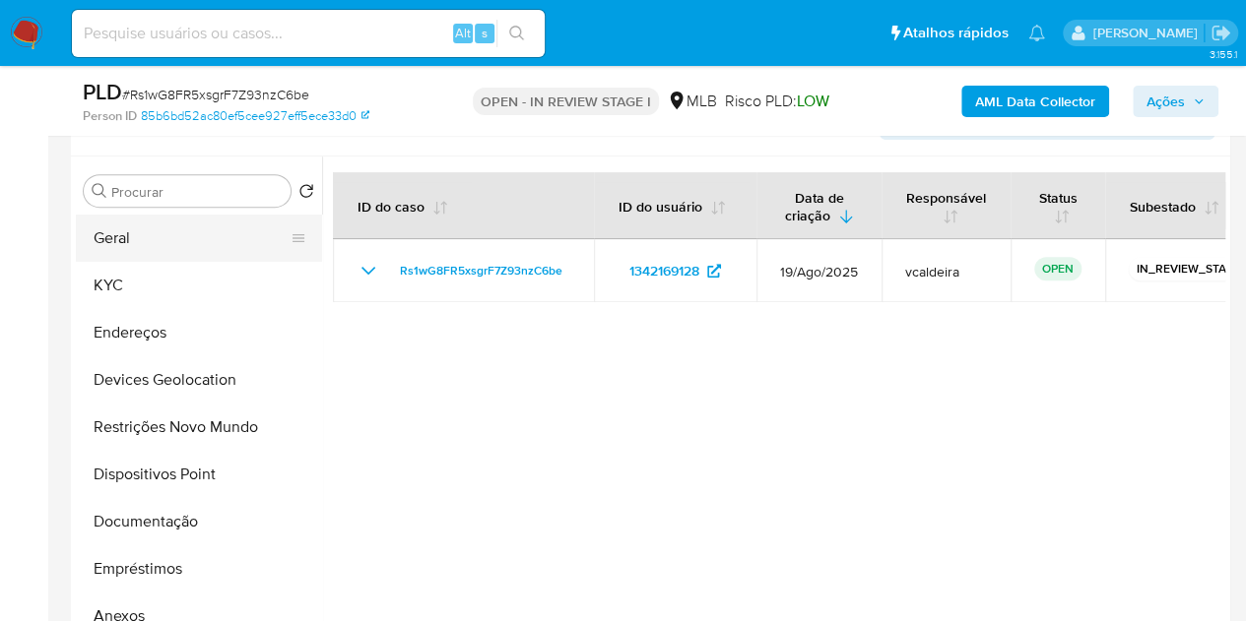
click at [150, 241] on button "Geral" at bounding box center [191, 238] width 230 height 47
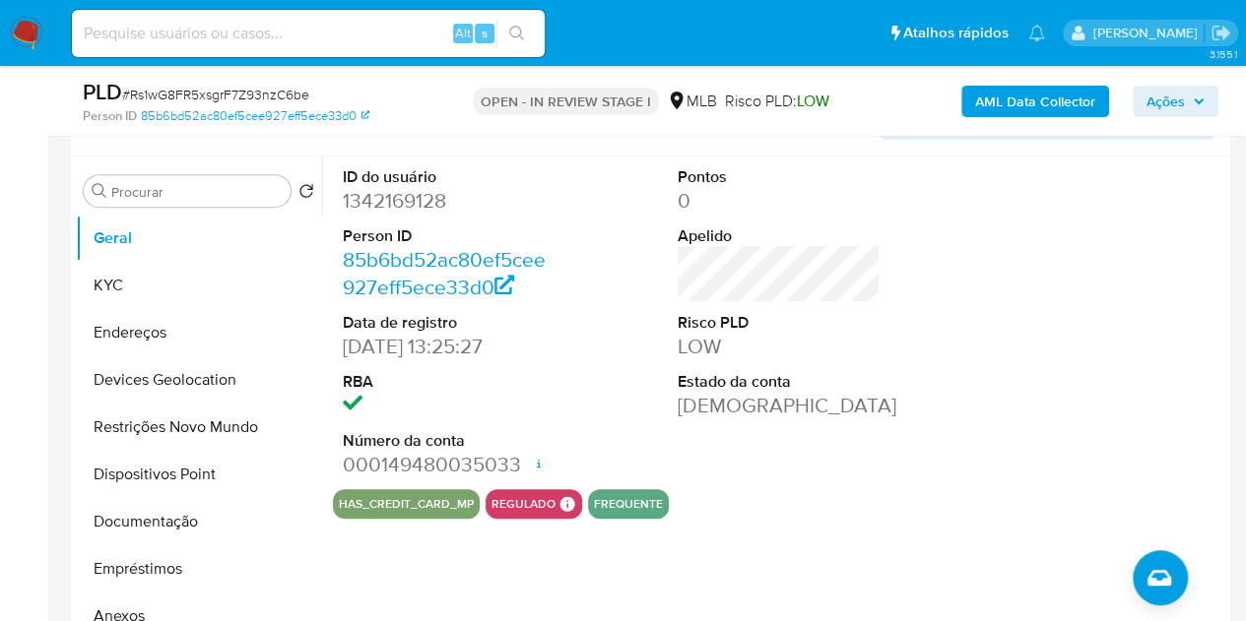
click at [1179, 111] on span "Ações" at bounding box center [1165, 102] width 38 height 32
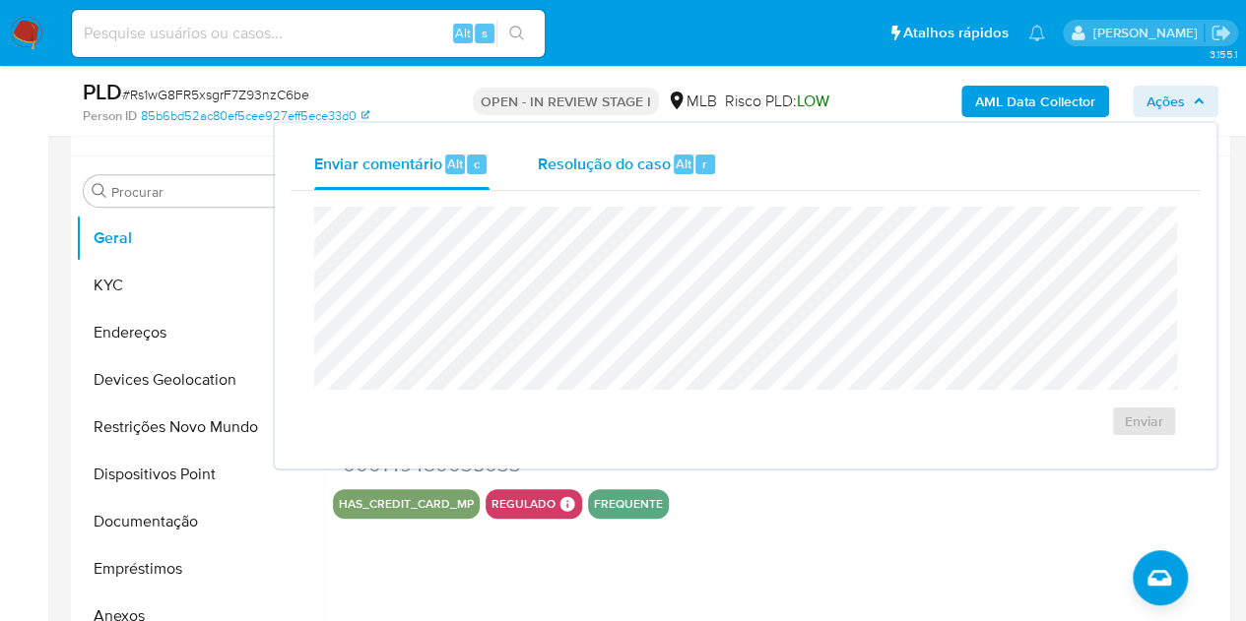
click at [602, 172] on span "Resolução do caso" at bounding box center [603, 163] width 133 height 23
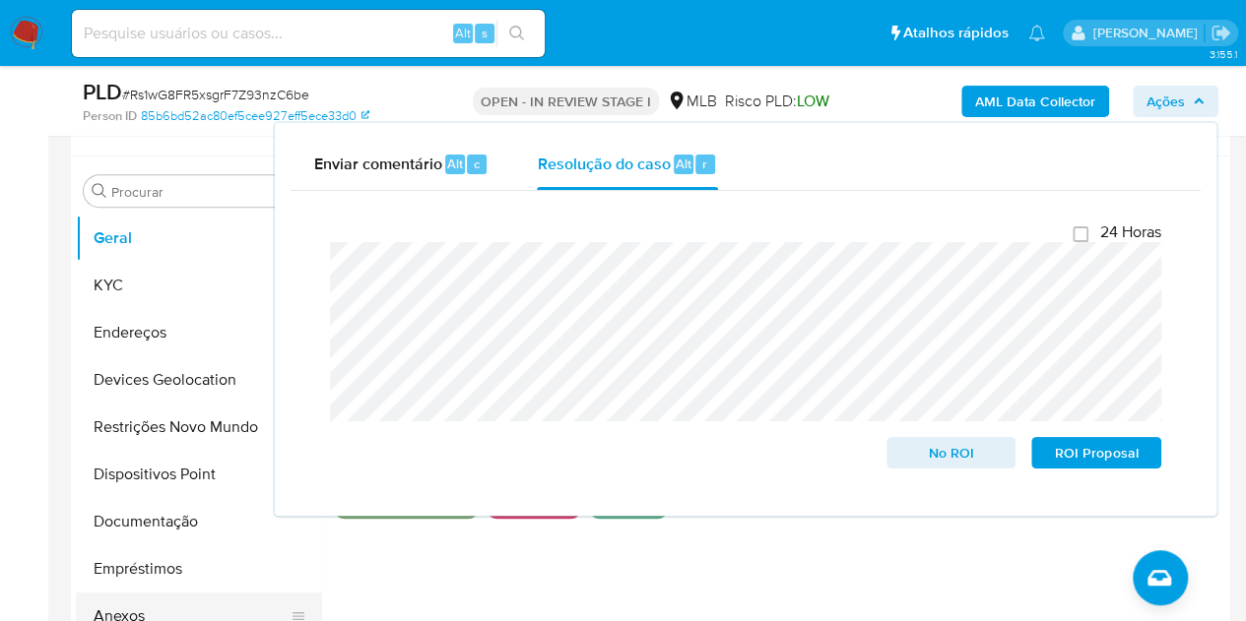
click at [131, 605] on button "Anexos" at bounding box center [191, 616] width 230 height 47
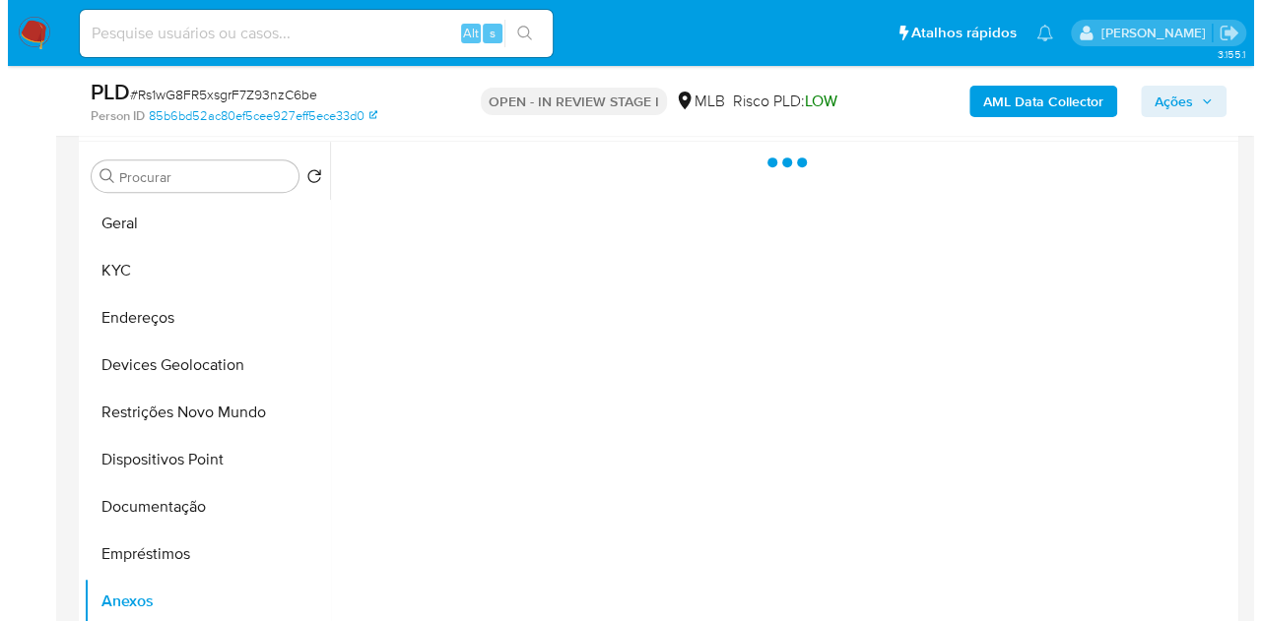
scroll to position [552, 0]
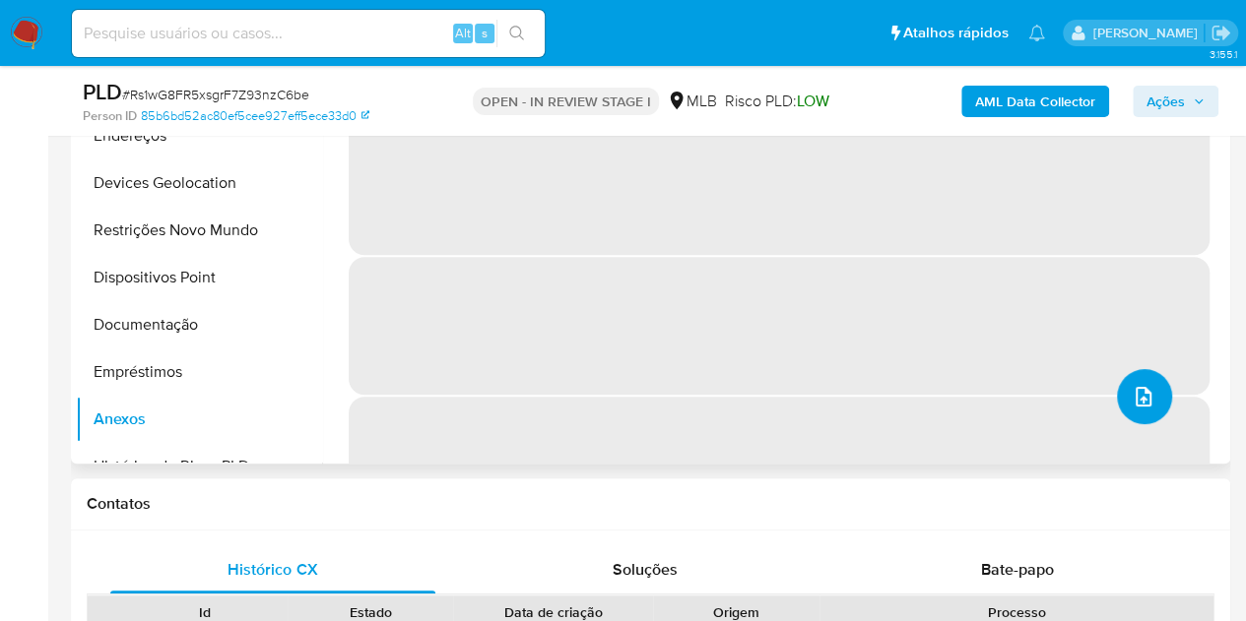
click at [1138, 397] on icon "upload-file" at bounding box center [1144, 397] width 24 height 24
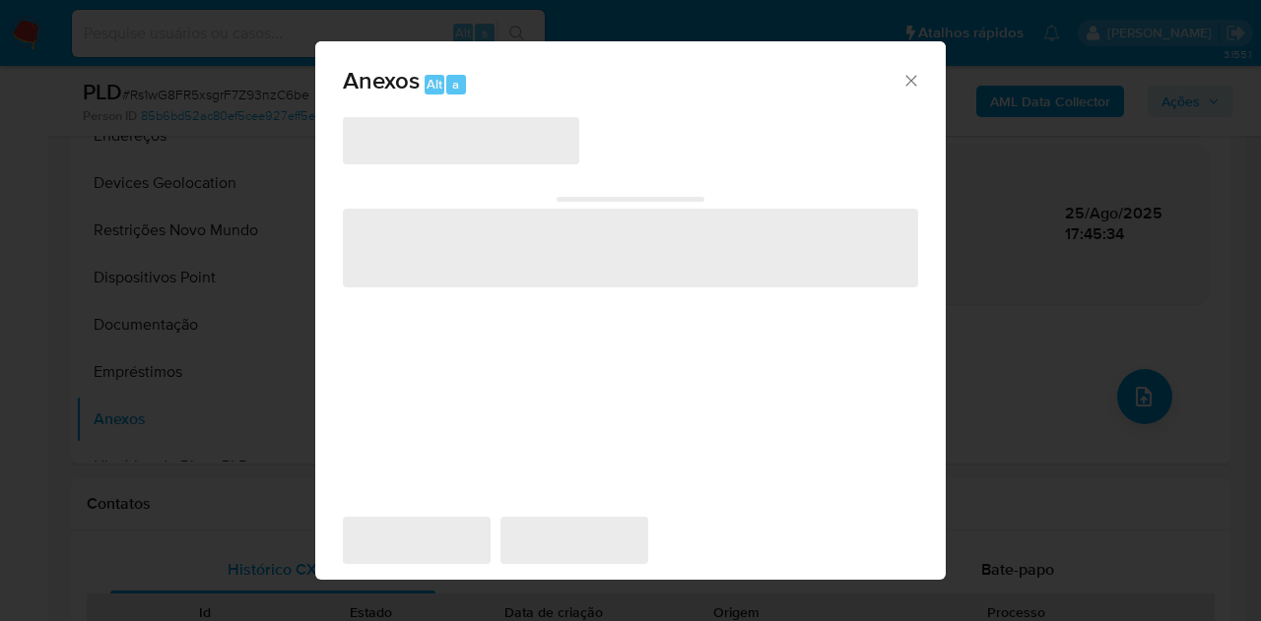
drag, startPoint x: 1138, startPoint y: 397, endPoint x: 982, endPoint y: 334, distance: 167.9
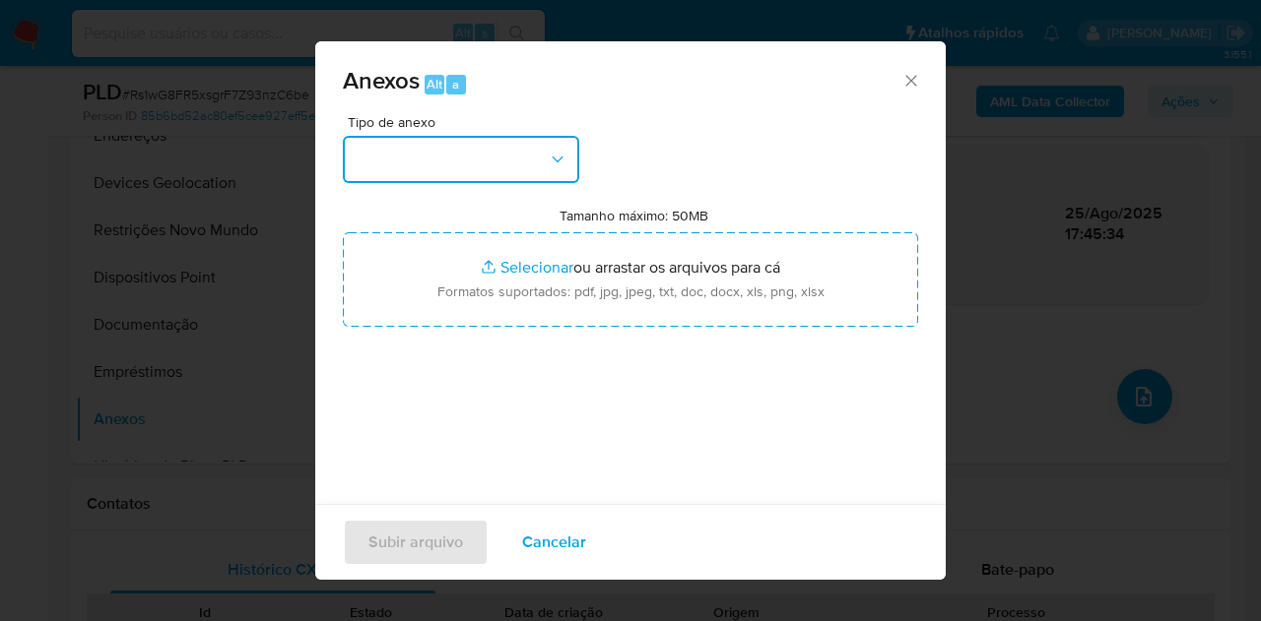
click at [498, 155] on button "button" at bounding box center [461, 159] width 236 height 47
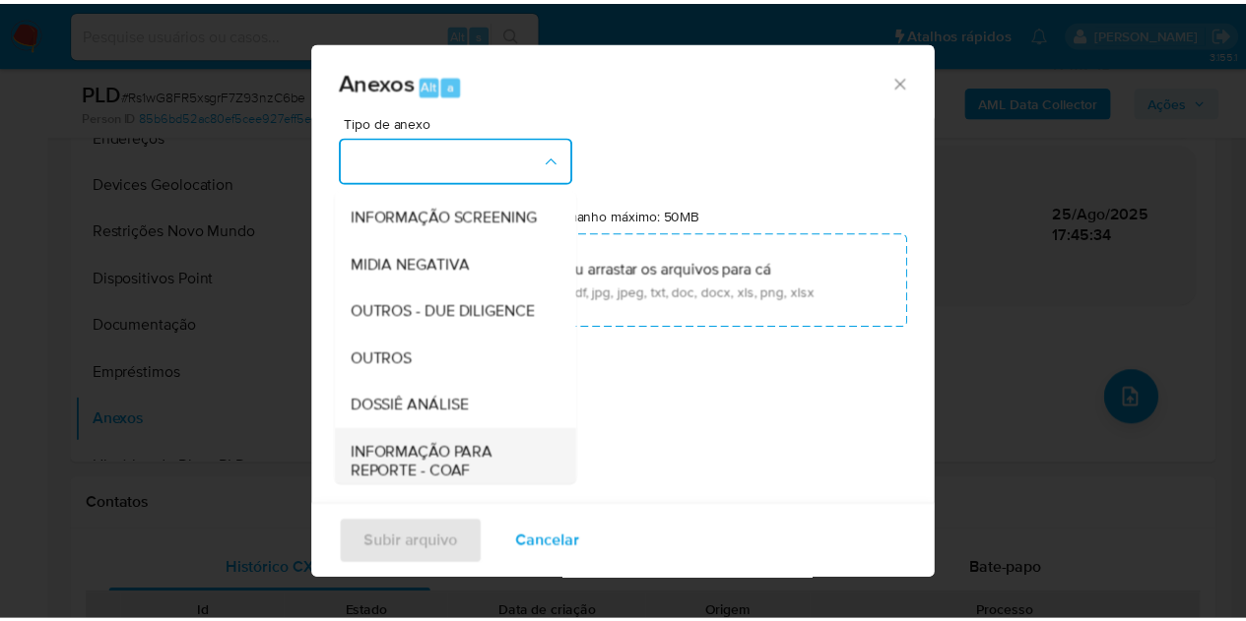
scroll to position [295, 0]
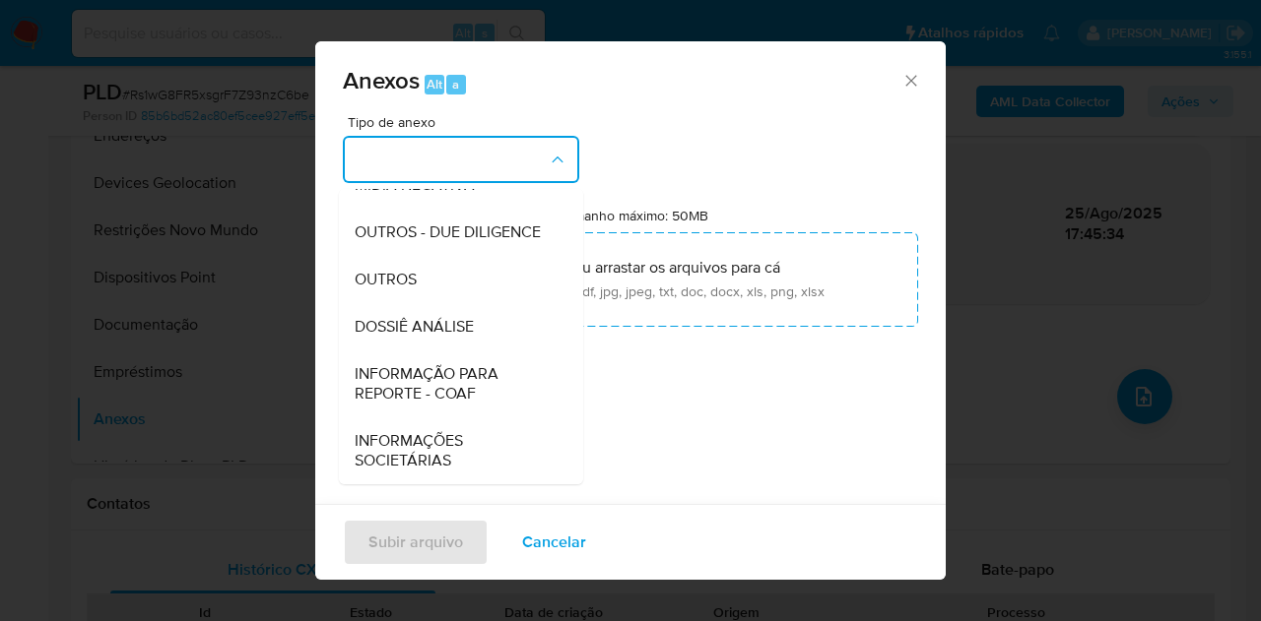
click at [454, 328] on span "DOSSIÊ ANÁLISE" at bounding box center [414, 327] width 119 height 20
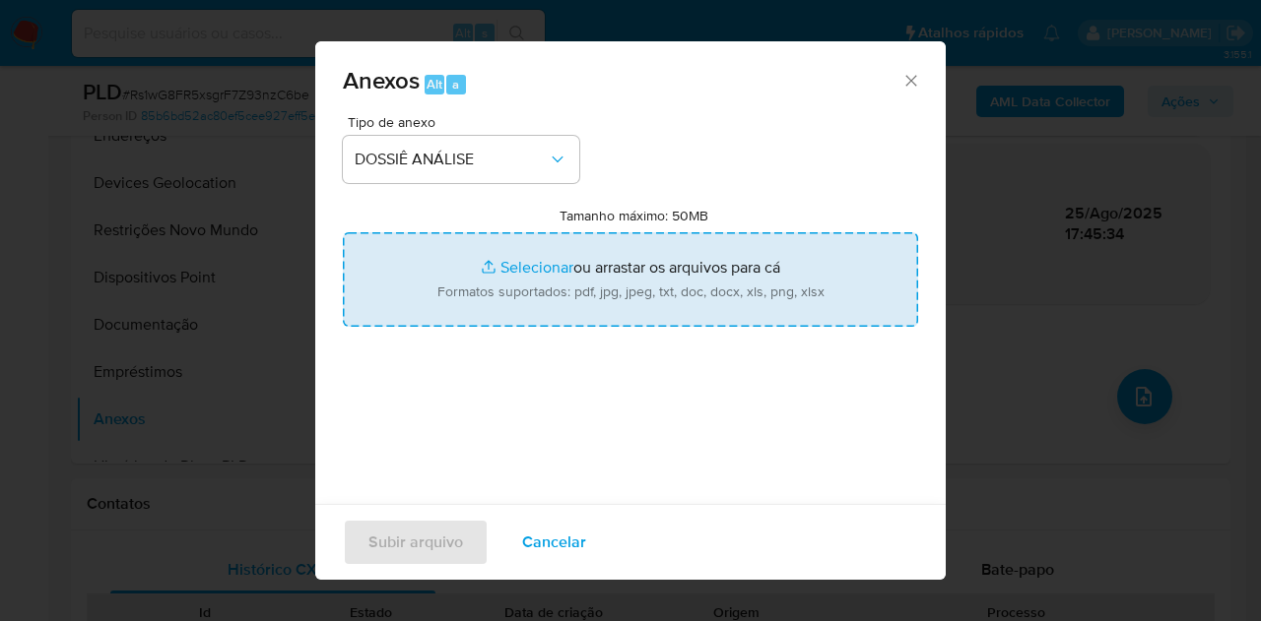
type input "C:\fakepath\Caselog Rs1wG8FR5xsgrF7Z93nzC6be_2025_08_25_07_51_34.pdf"
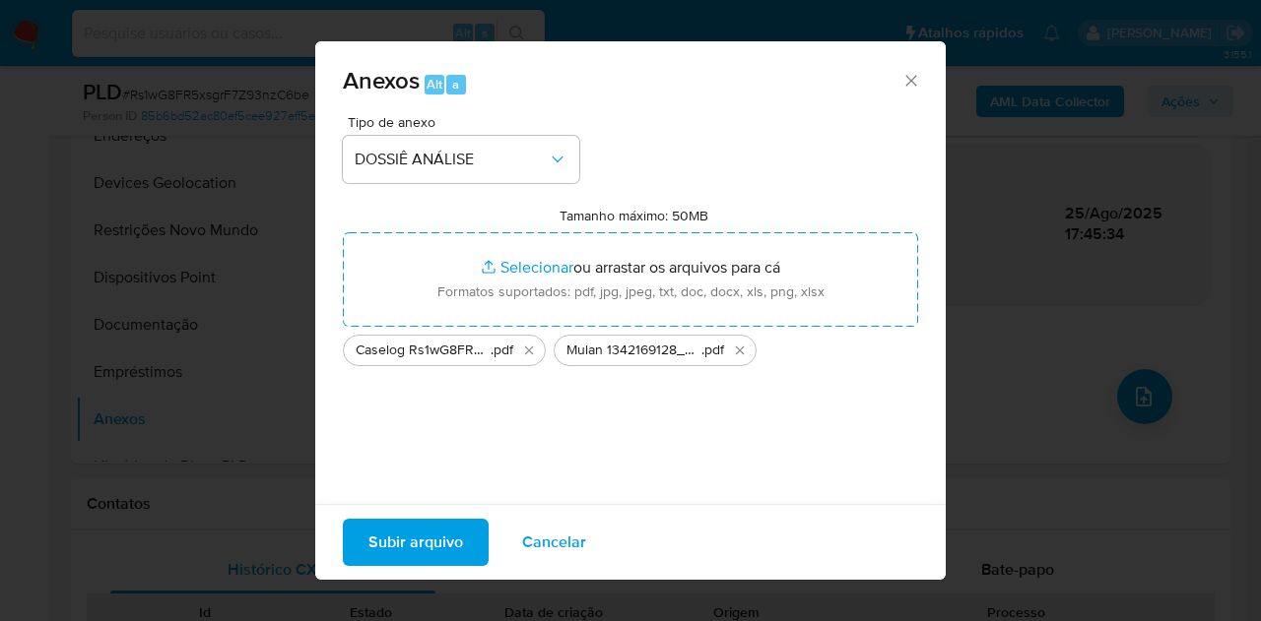
click at [420, 544] on span "Subir arquivo" at bounding box center [415, 542] width 95 height 43
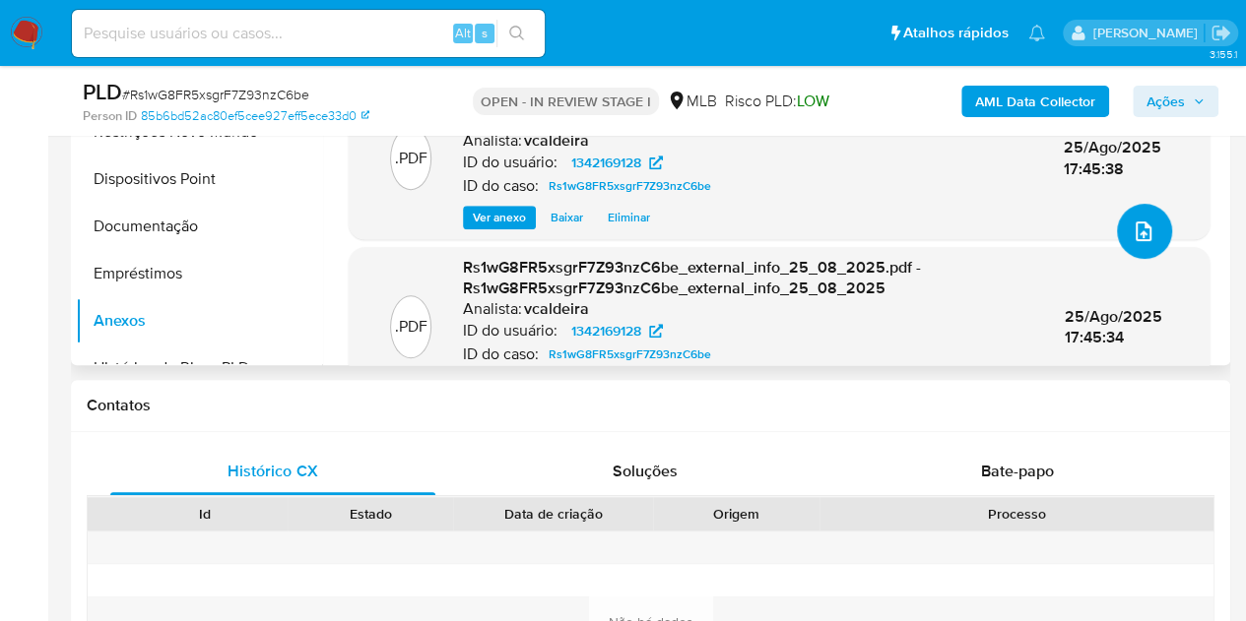
scroll to position [0, 0]
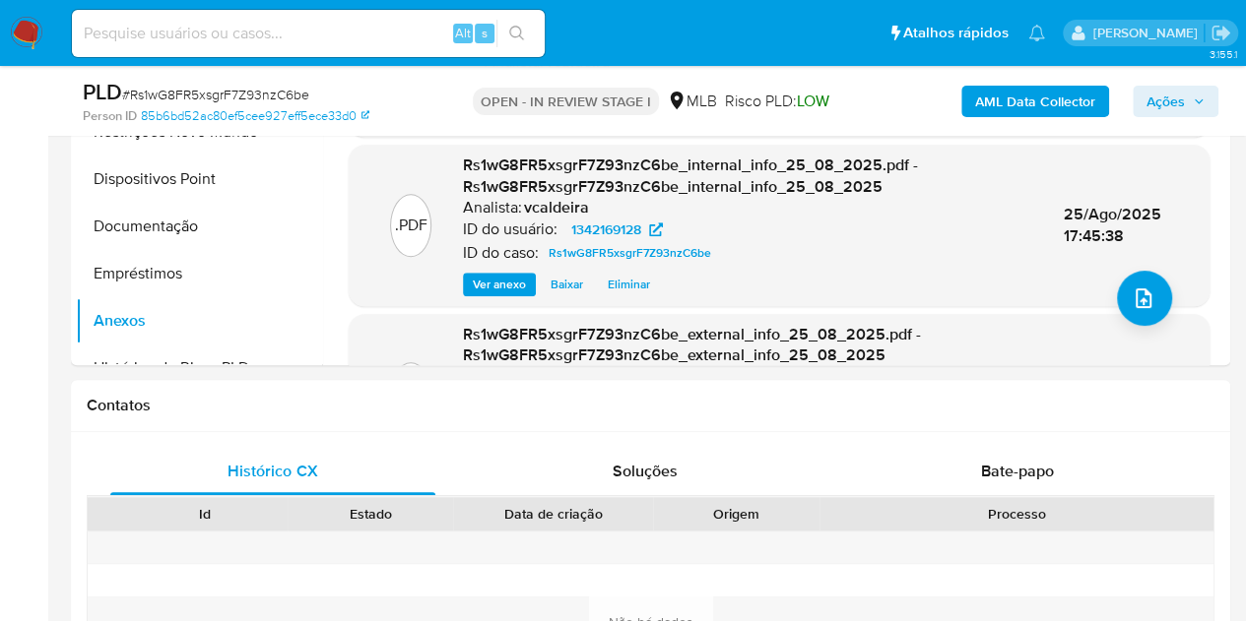
click at [1163, 104] on span "Ações" at bounding box center [1165, 102] width 38 height 32
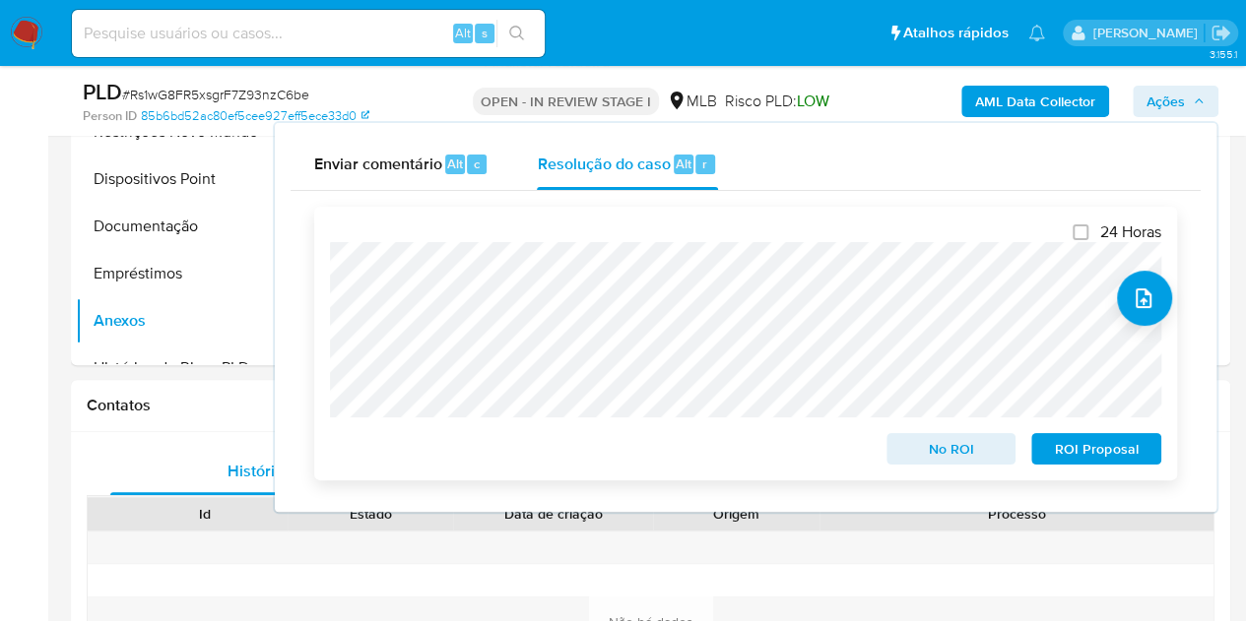
click at [923, 456] on span "No ROI" at bounding box center [951, 449] width 102 height 28
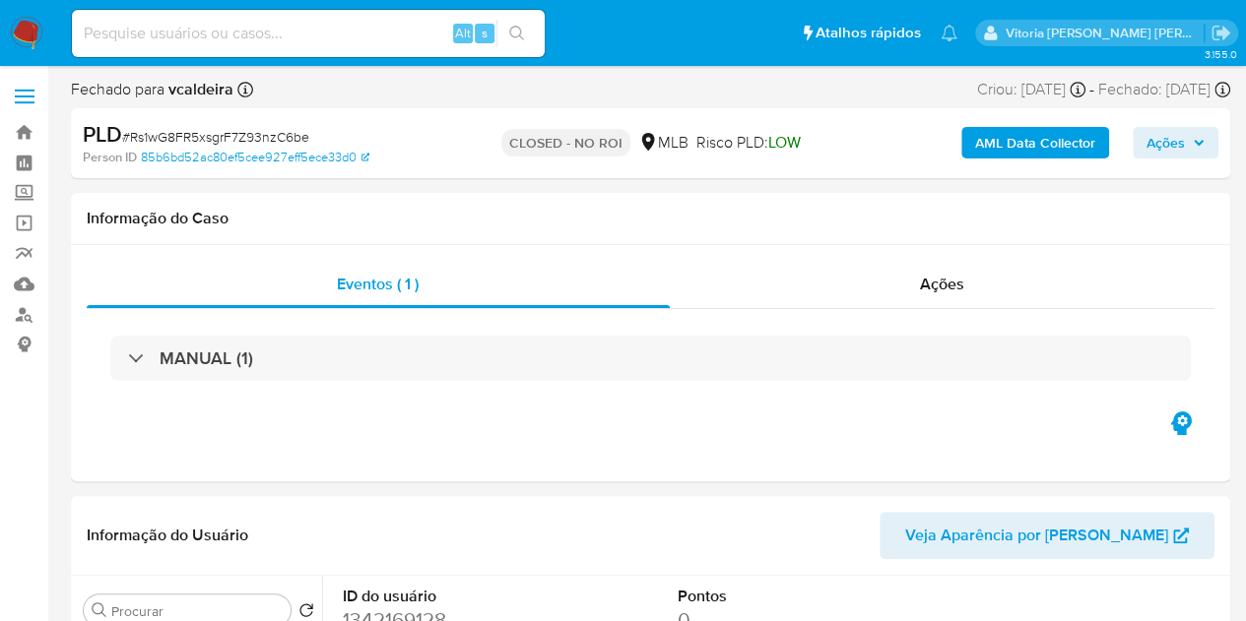
select select "10"
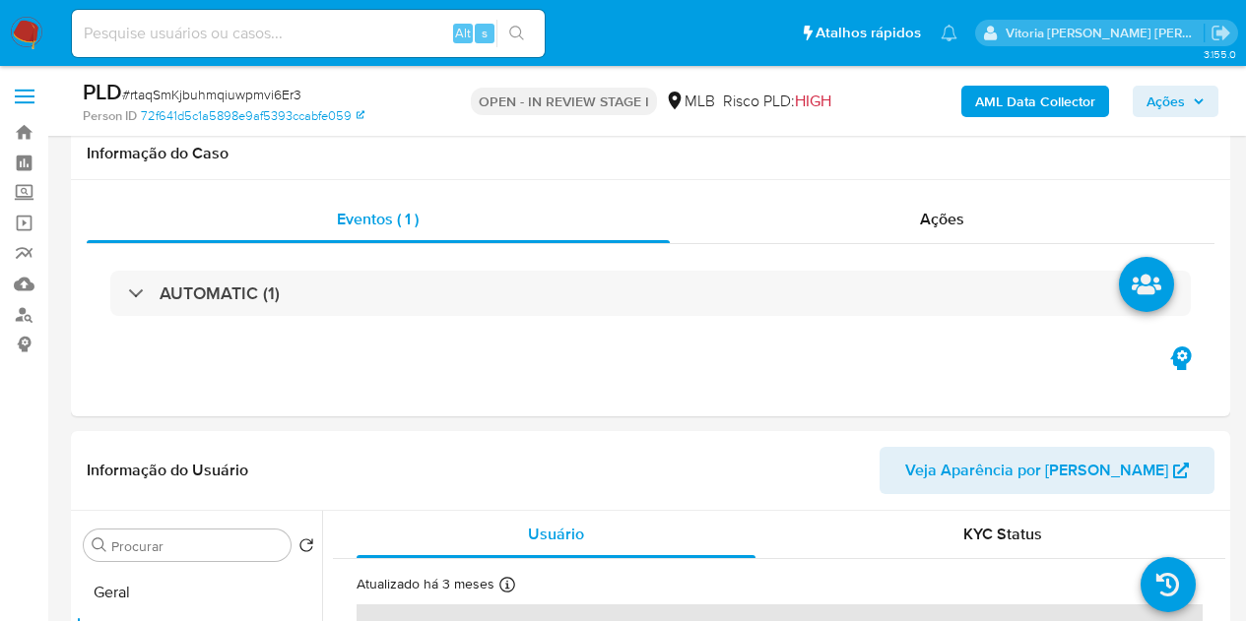
select select "10"
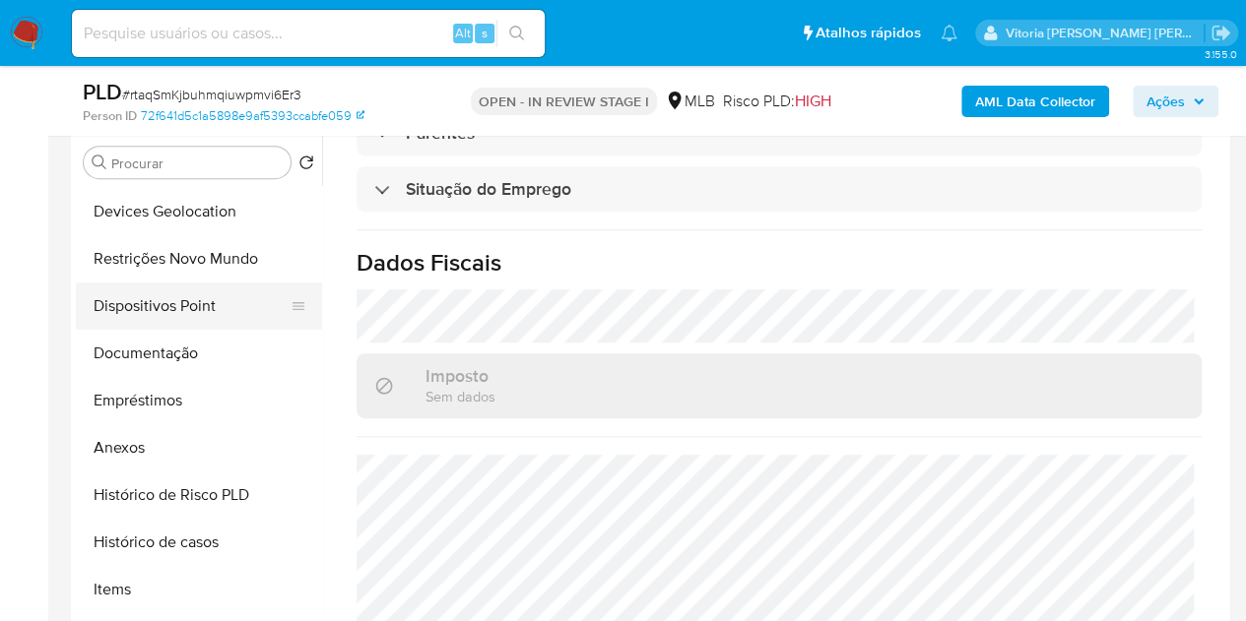
scroll to position [295, 0]
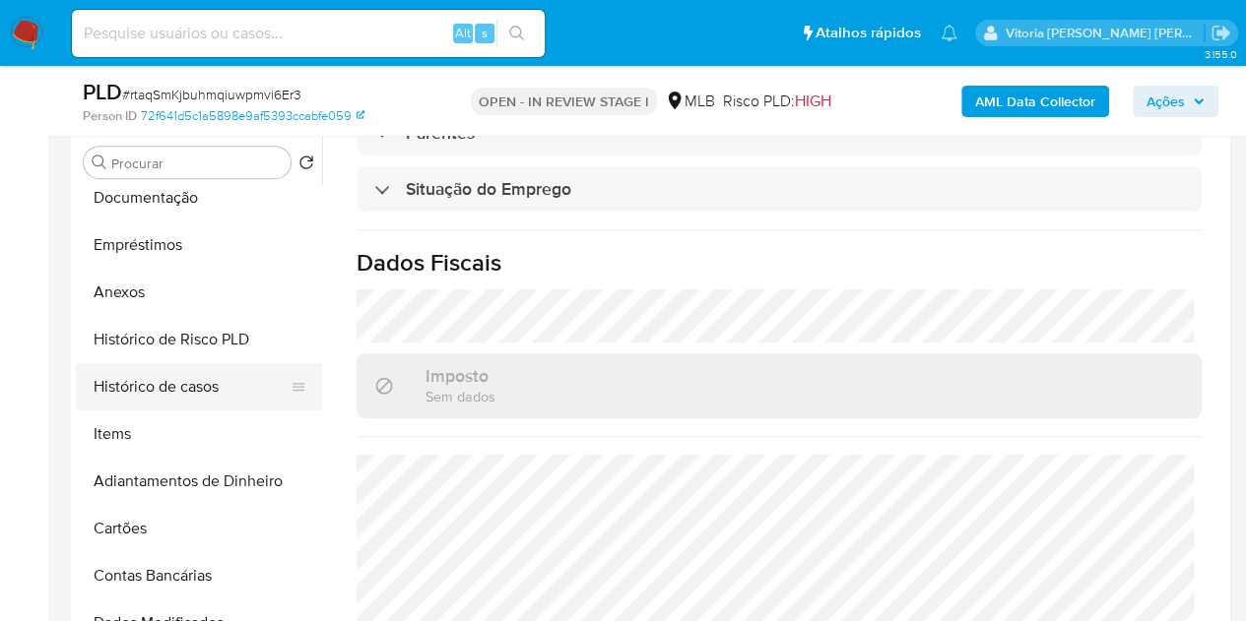
click at [189, 388] on button "Histórico de casos" at bounding box center [191, 386] width 230 height 47
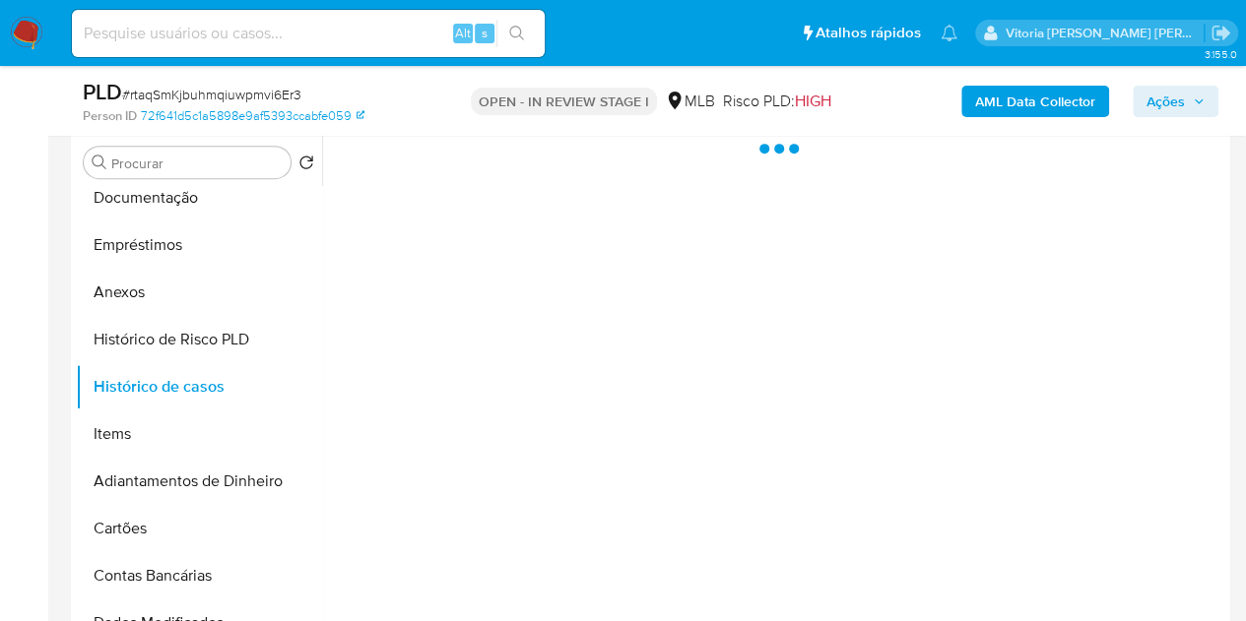
scroll to position [0, 0]
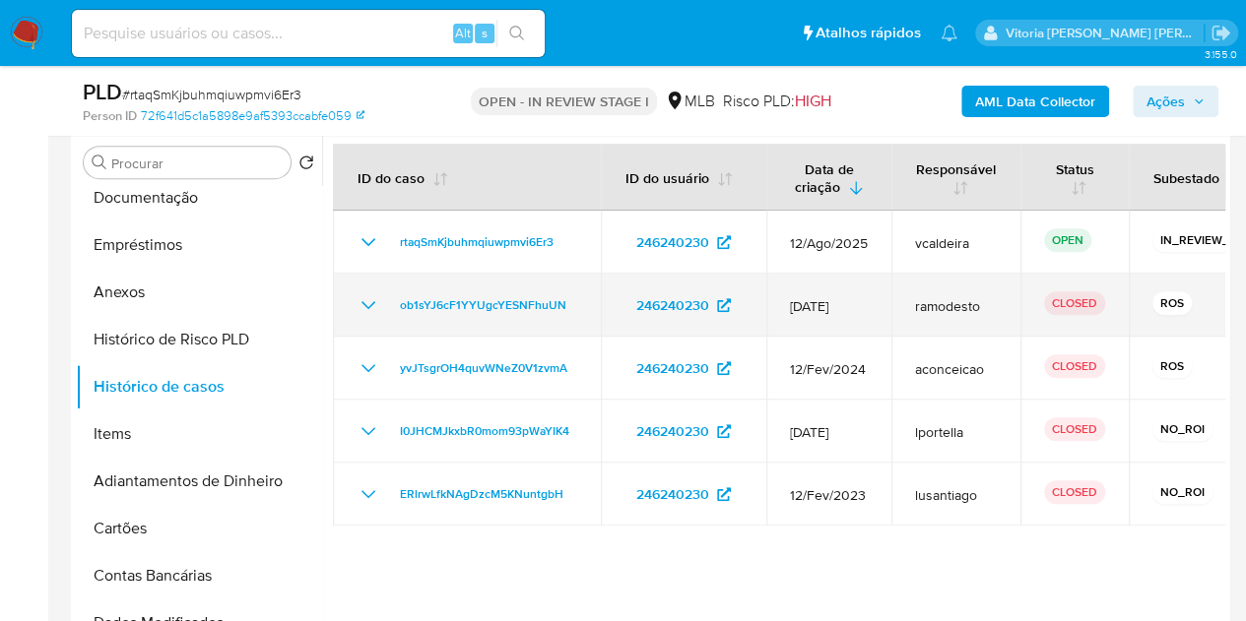
click at [367, 297] on icon "Mostrar/Ocultar" at bounding box center [369, 305] width 24 height 24
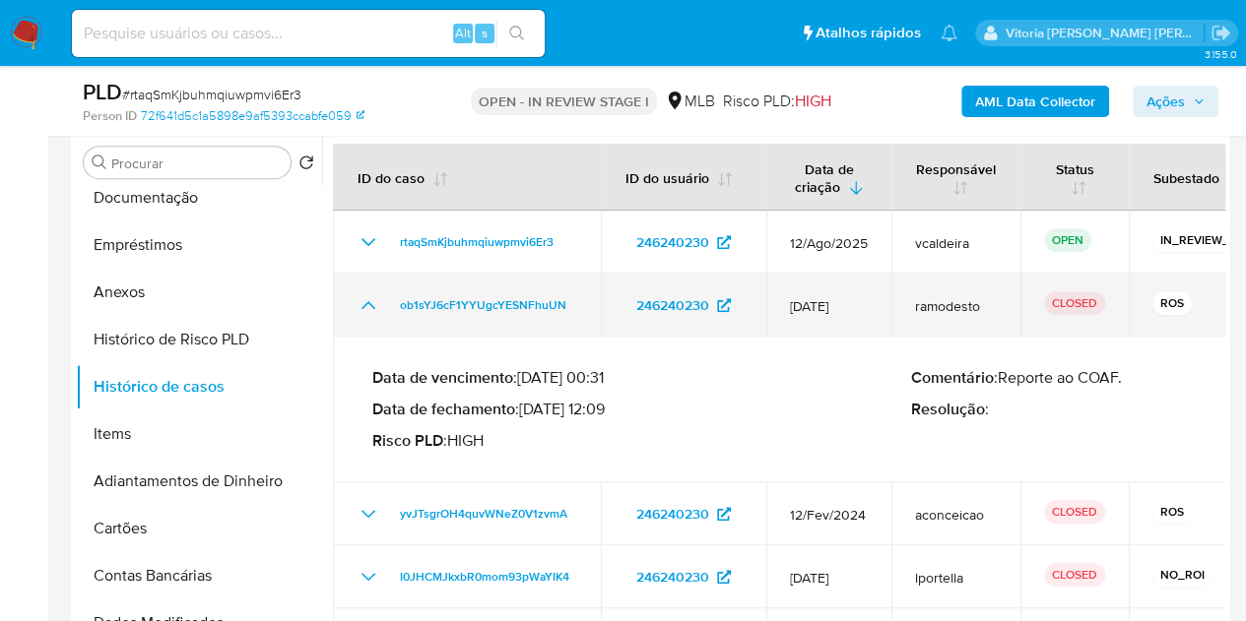
click at [367, 297] on icon "Mostrar/Ocultar" at bounding box center [369, 305] width 24 height 24
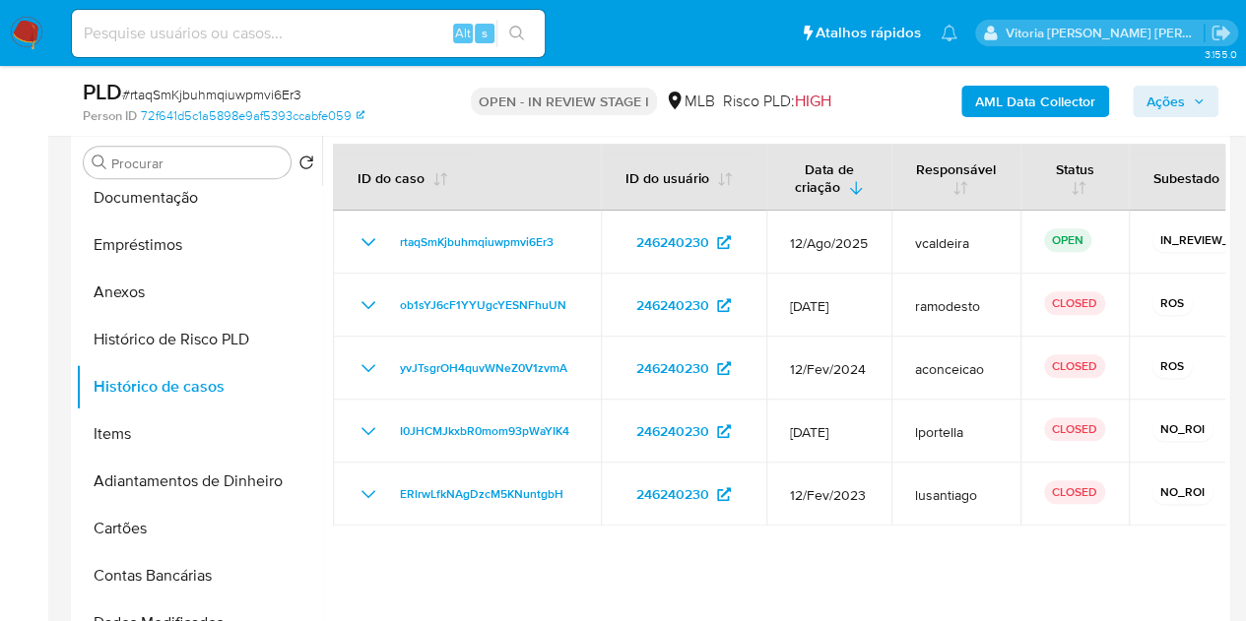
click at [1164, 98] on span "Ações" at bounding box center [1165, 102] width 38 height 32
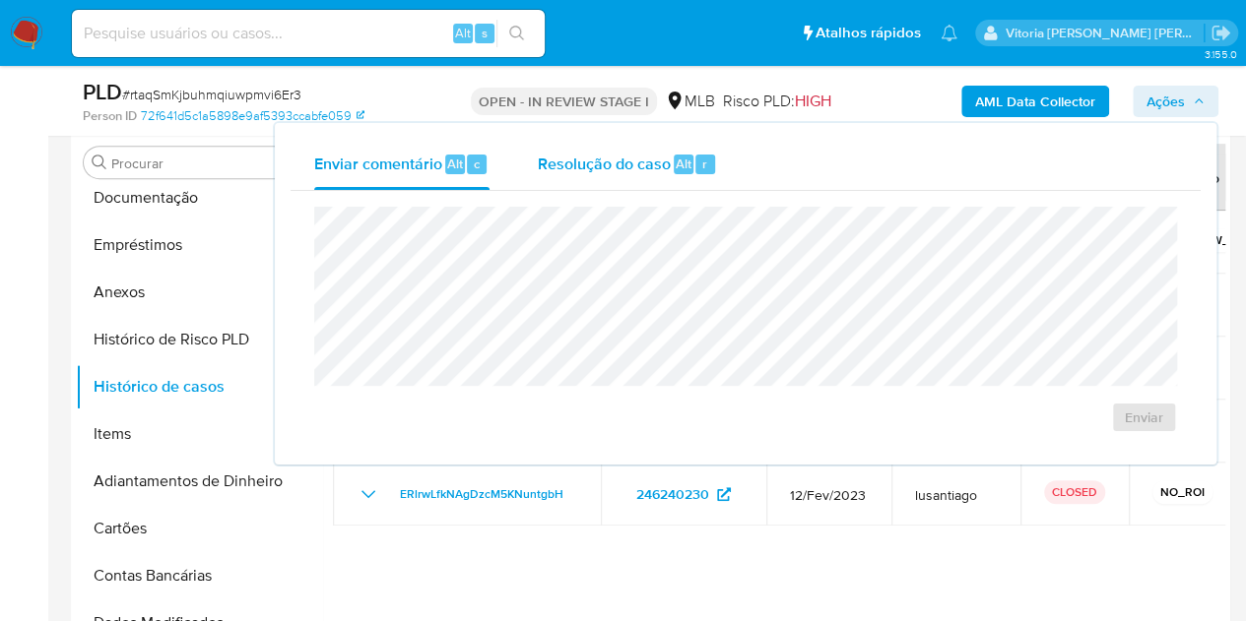
click at [601, 166] on span "Resolução do caso" at bounding box center [603, 163] width 133 height 23
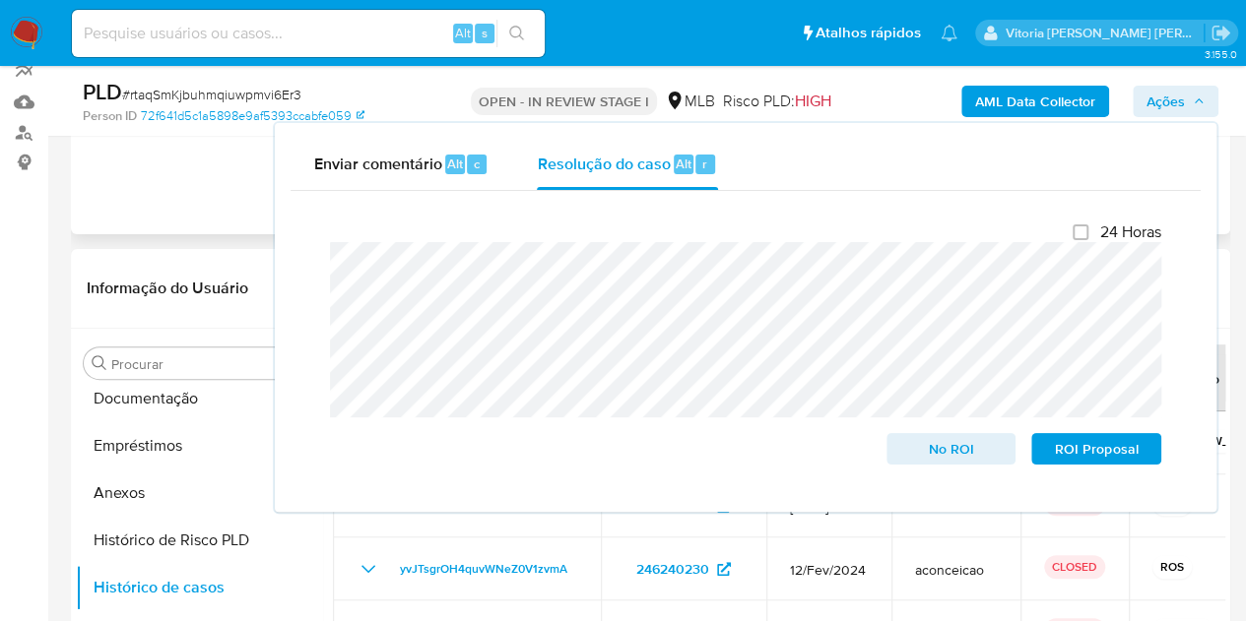
scroll to position [394, 0]
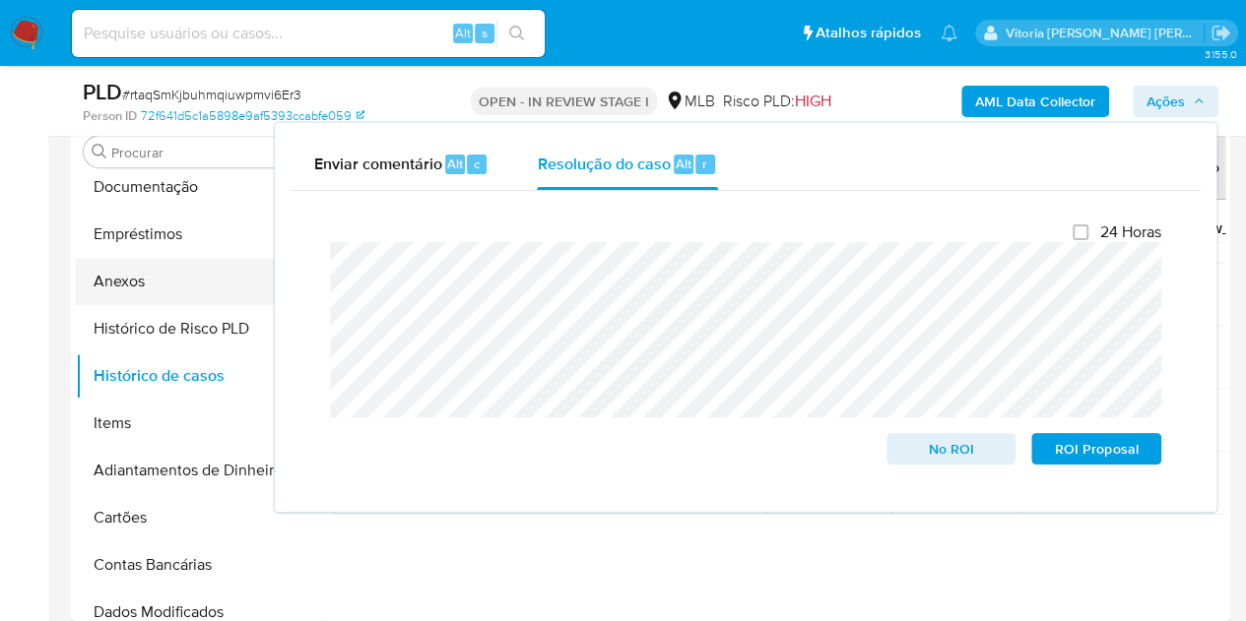
click at [146, 276] on button "Anexos" at bounding box center [191, 281] width 230 height 47
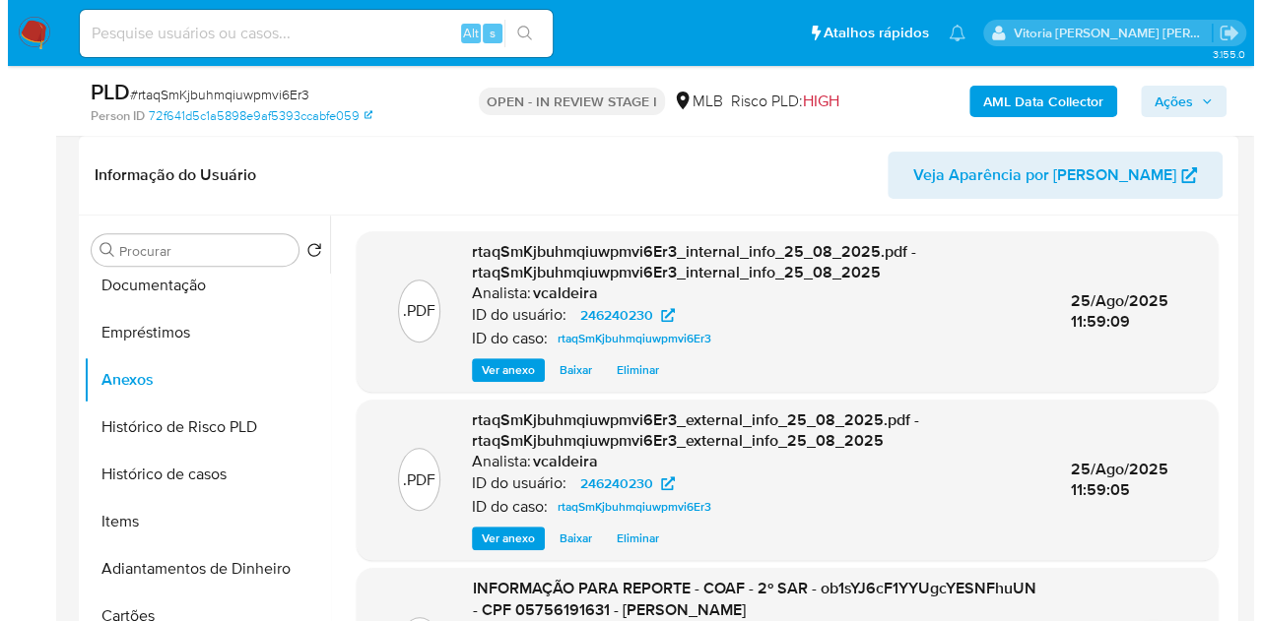
scroll to position [98, 0]
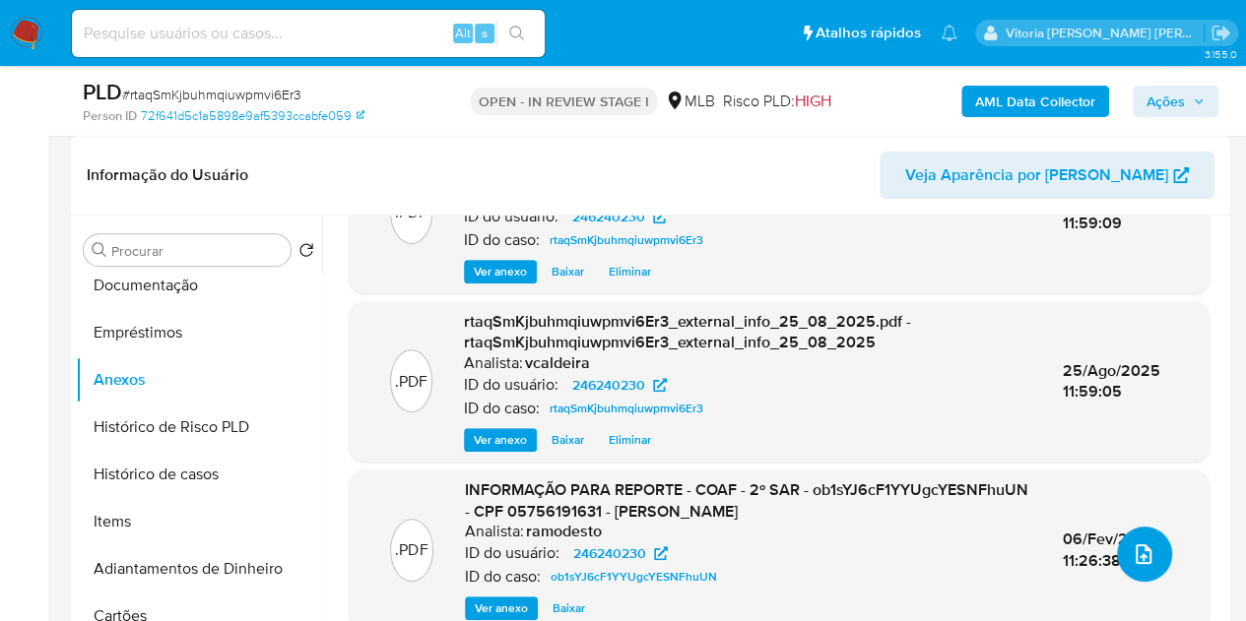
click at [1152, 554] on button "upload-file" at bounding box center [1144, 554] width 55 height 55
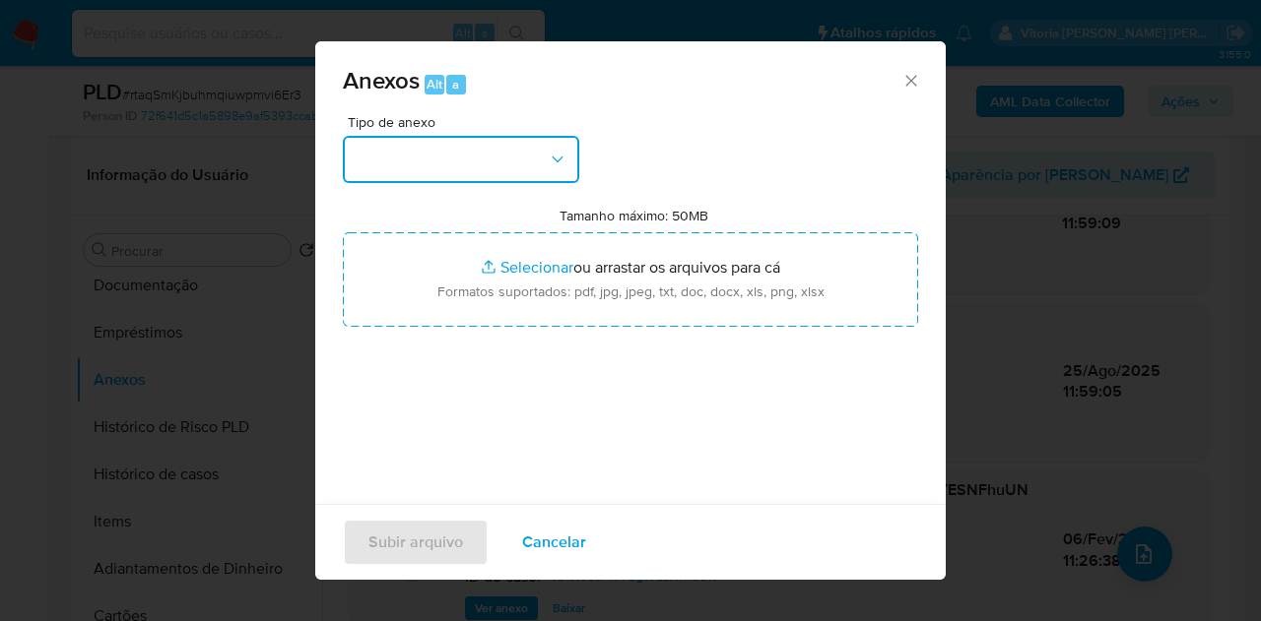
click at [534, 168] on button "button" at bounding box center [461, 159] width 236 height 47
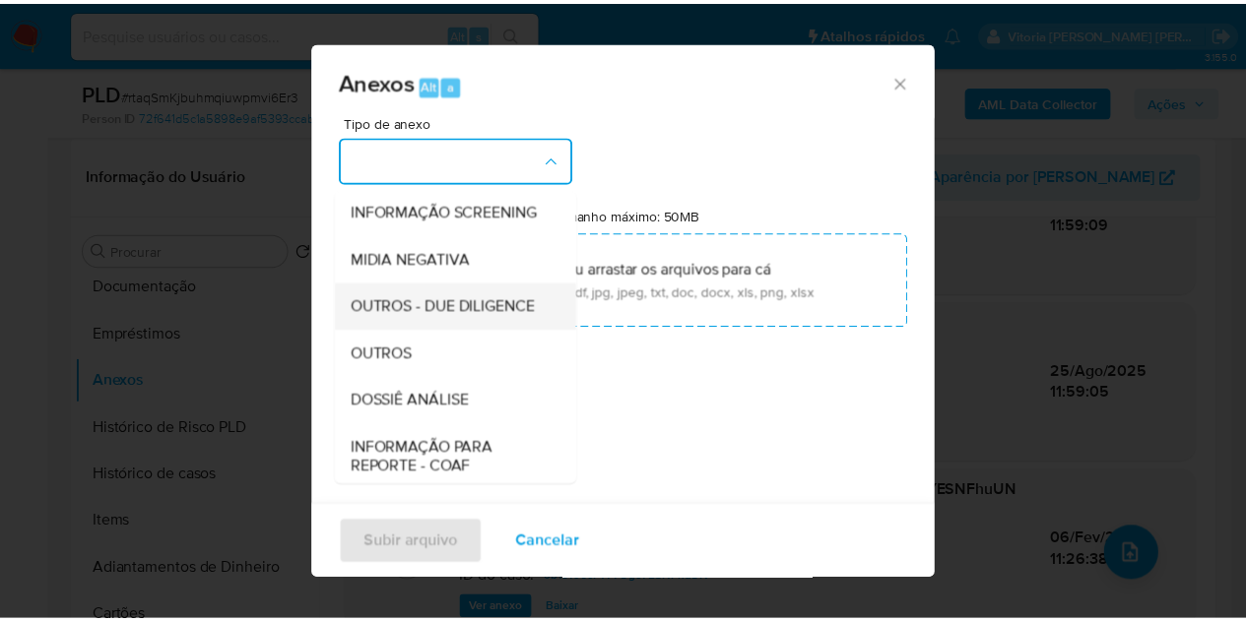
scroll to position [197, 0]
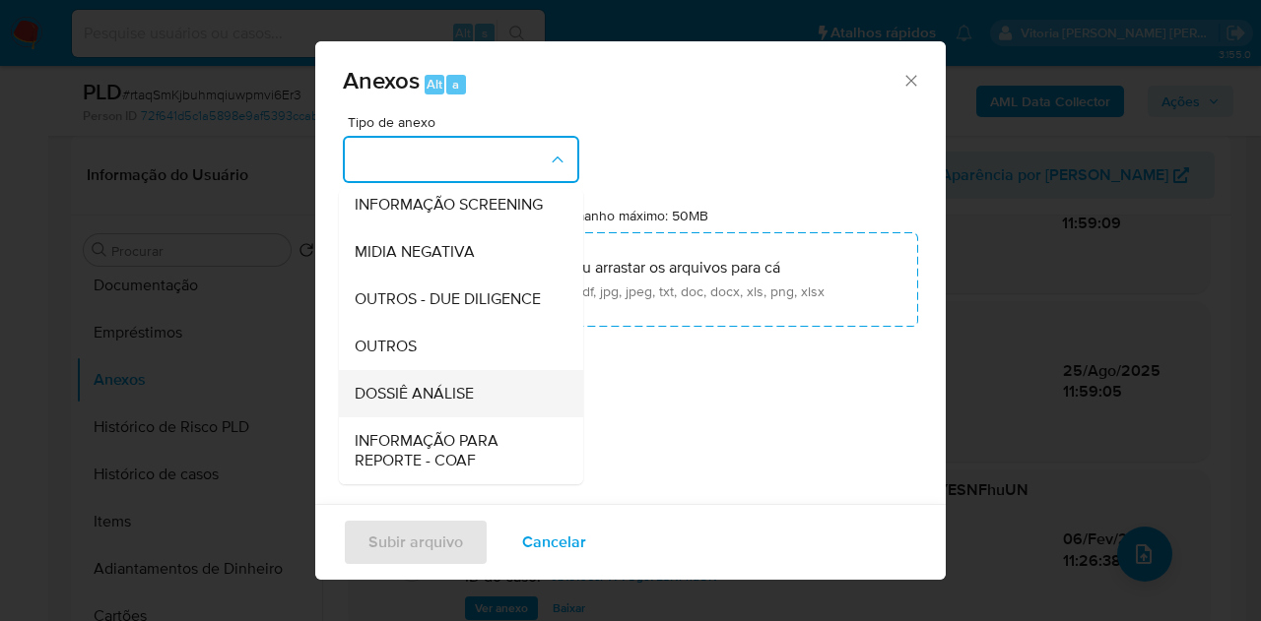
click at [463, 404] on span "DOSSIÊ ANÁLISE" at bounding box center [414, 394] width 119 height 20
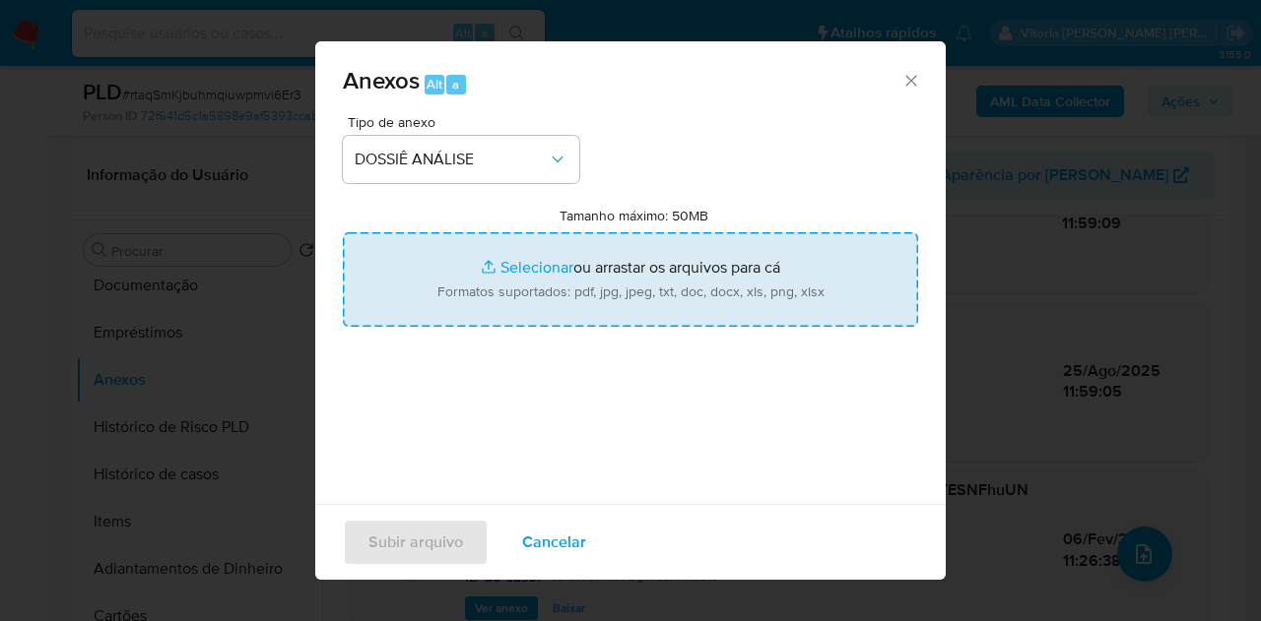
type input "C:\fakepath\3º SAR XXX_XX - CPF 05756191631 - [PERSON_NAME].pdf"
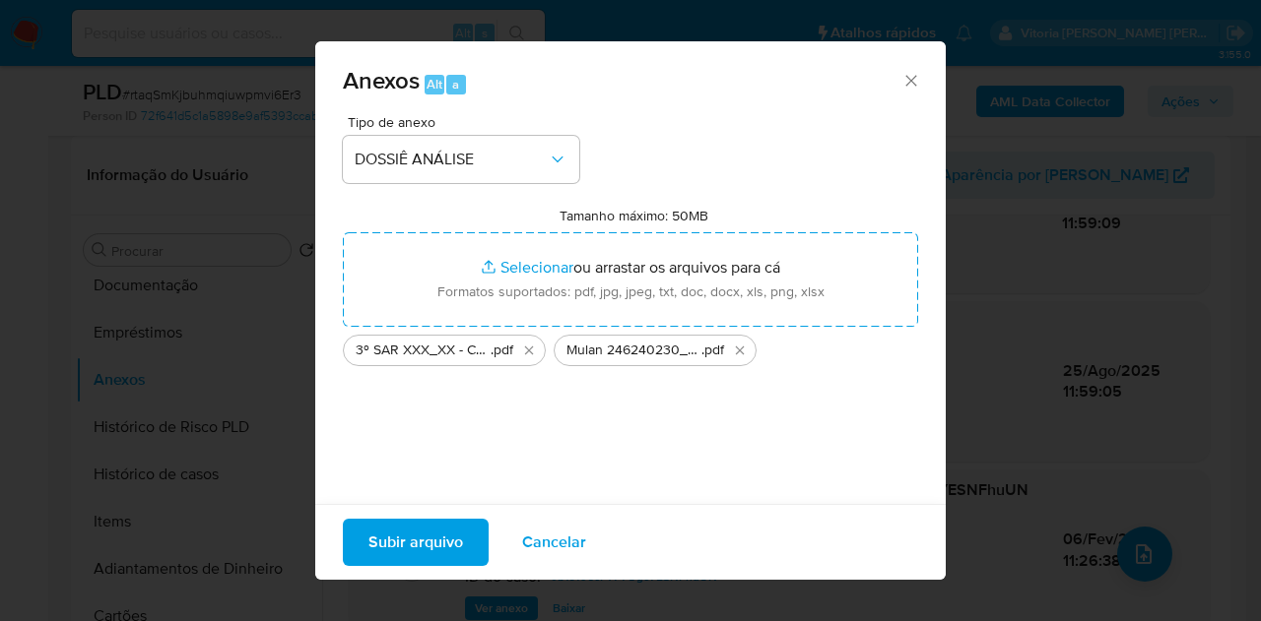
click at [445, 537] on span "Subir arquivo" at bounding box center [415, 542] width 95 height 43
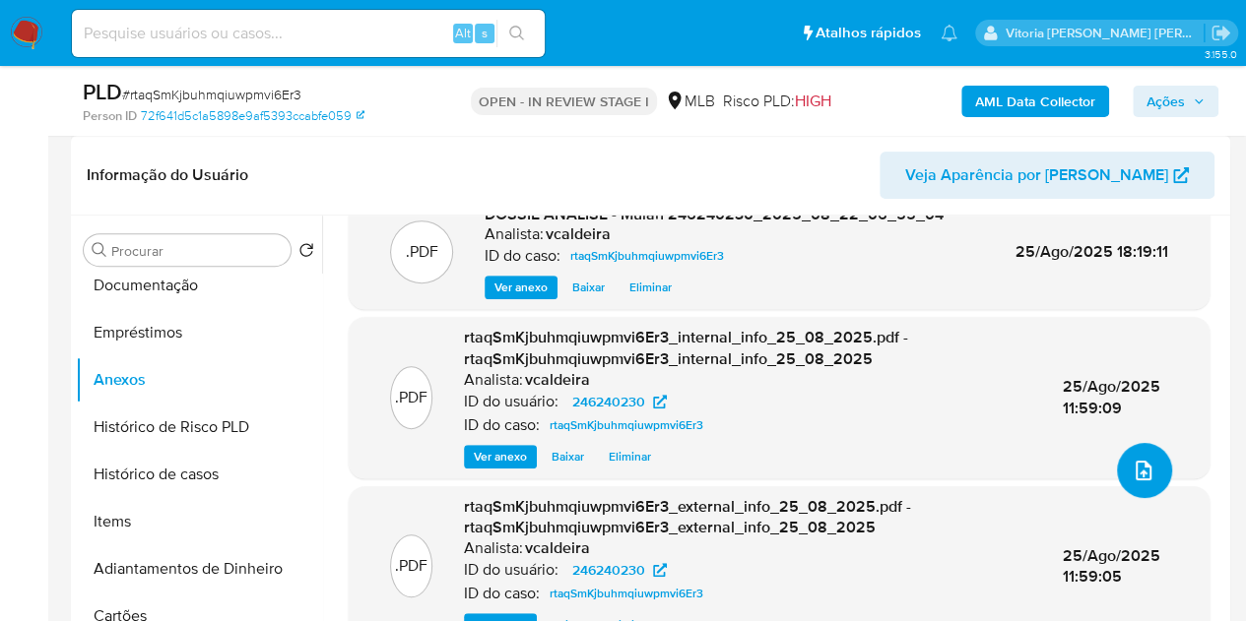
scroll to position [0, 0]
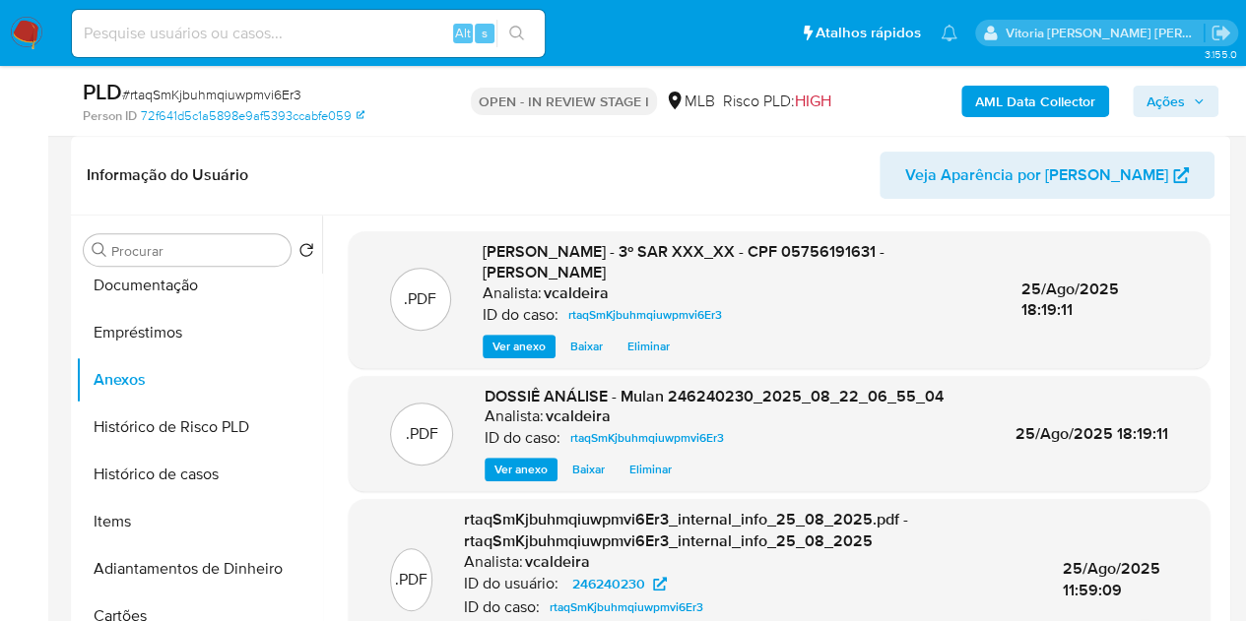
click at [1172, 107] on span "Ações" at bounding box center [1165, 102] width 38 height 32
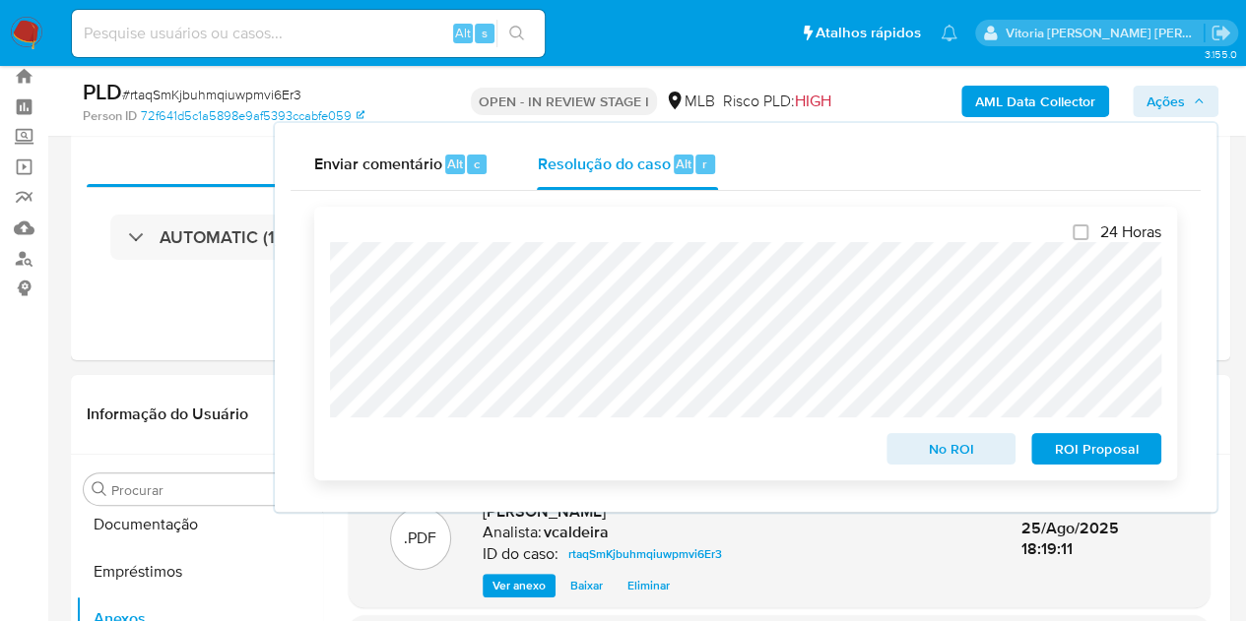
scroll to position [98, 0]
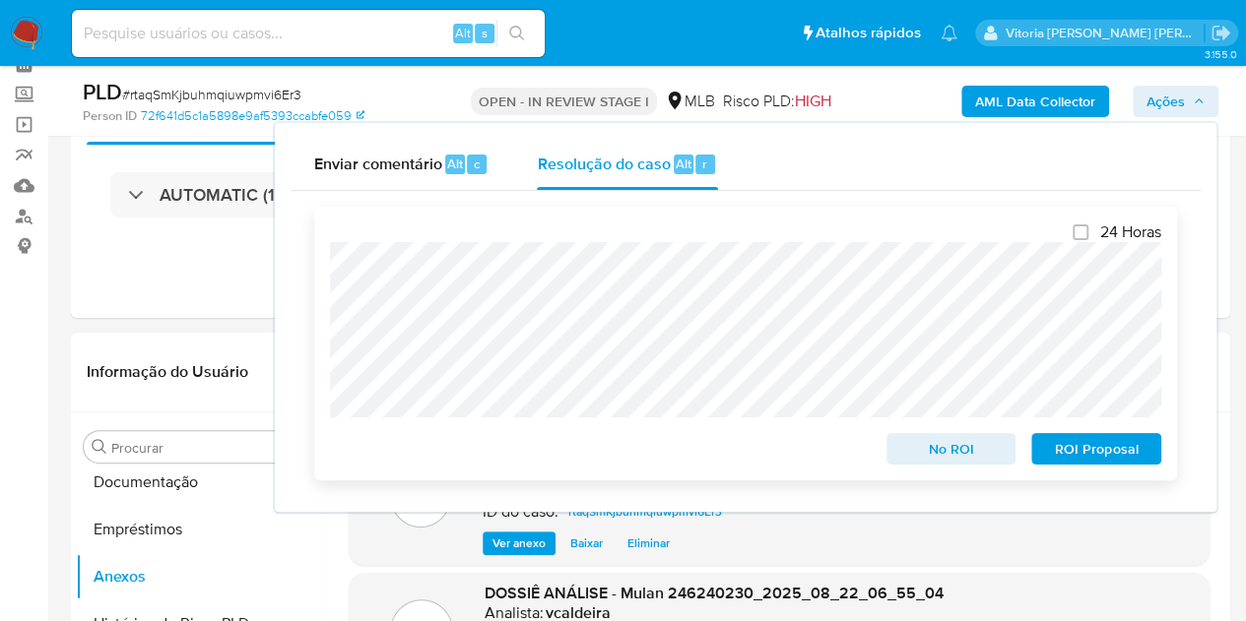
click at [1107, 451] on span "ROI Proposal" at bounding box center [1096, 449] width 102 height 28
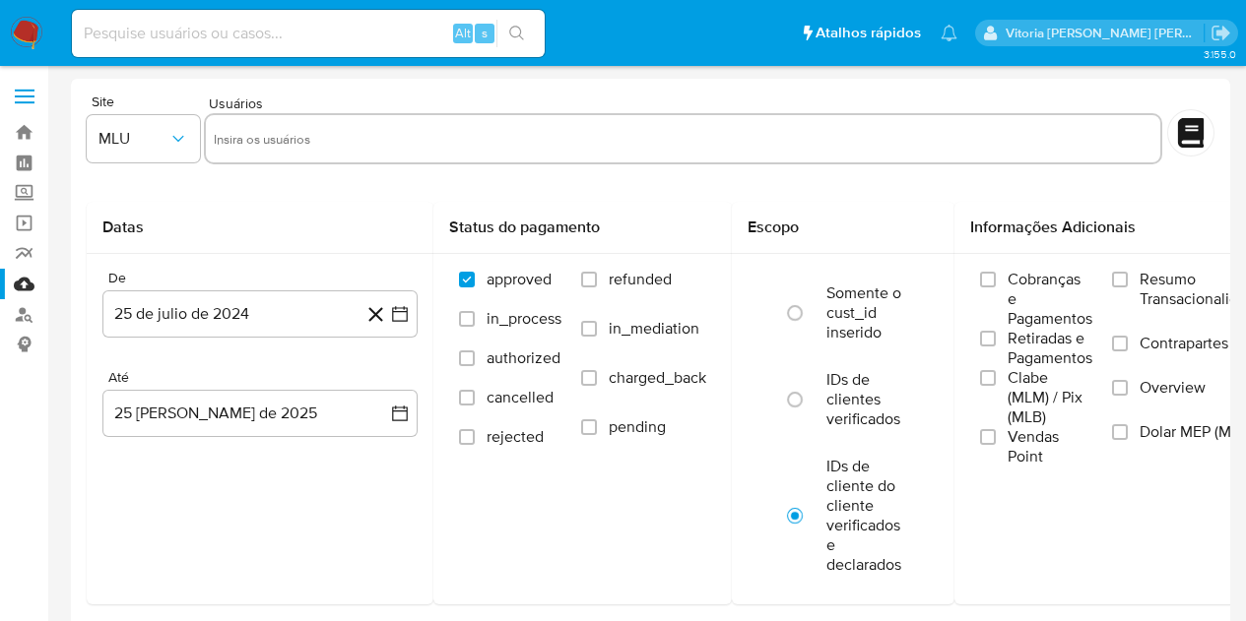
select select "10"
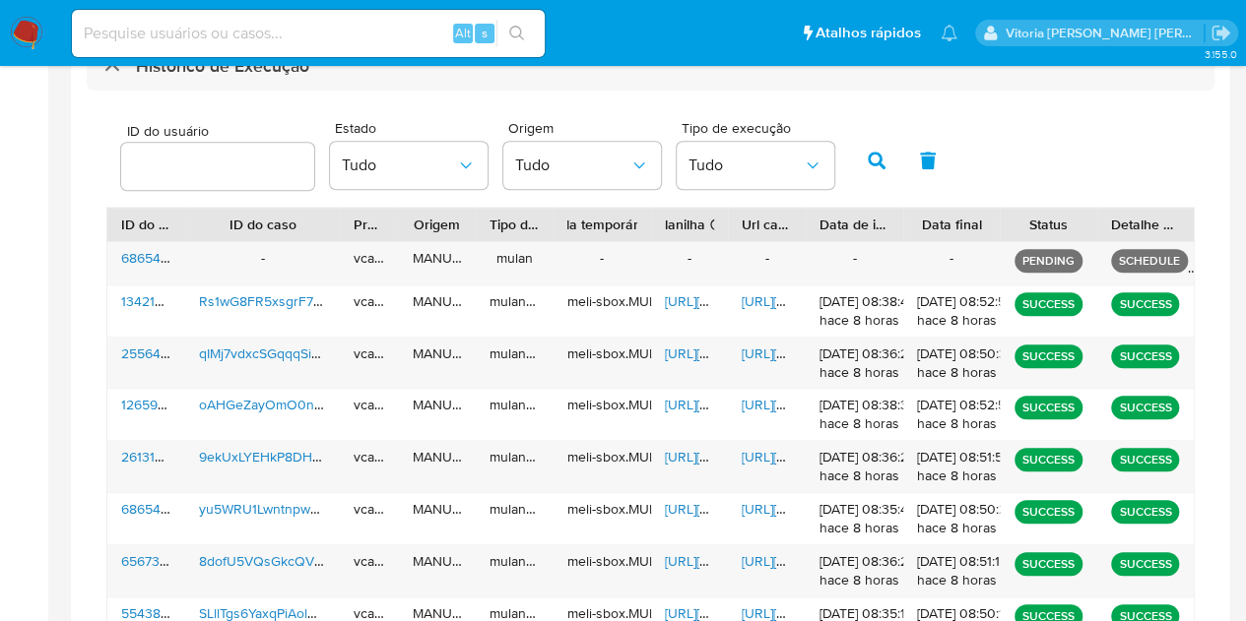
click at [17, 33] on img at bounding box center [26, 33] width 33 height 33
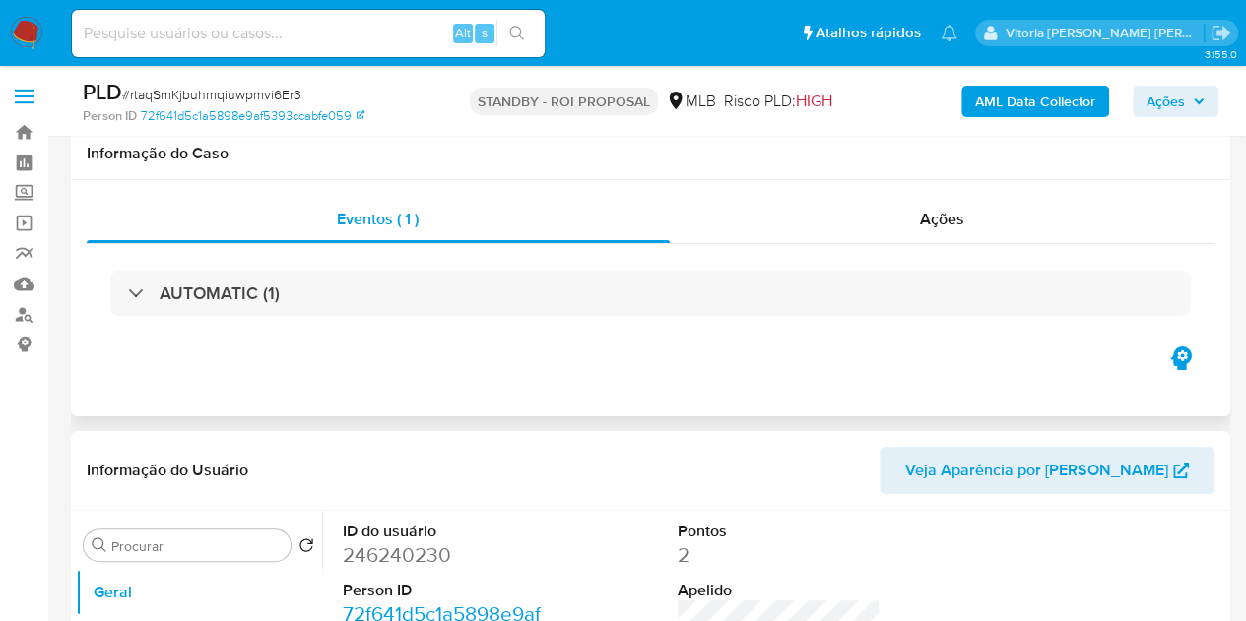
scroll to position [295, 0]
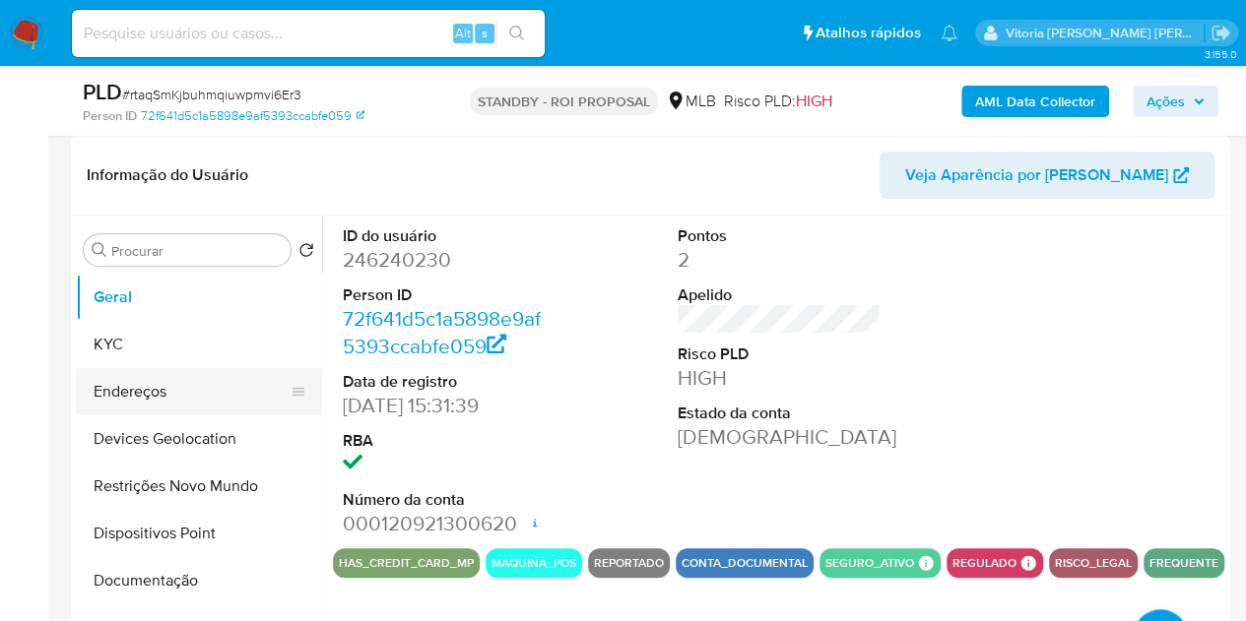
select select "10"
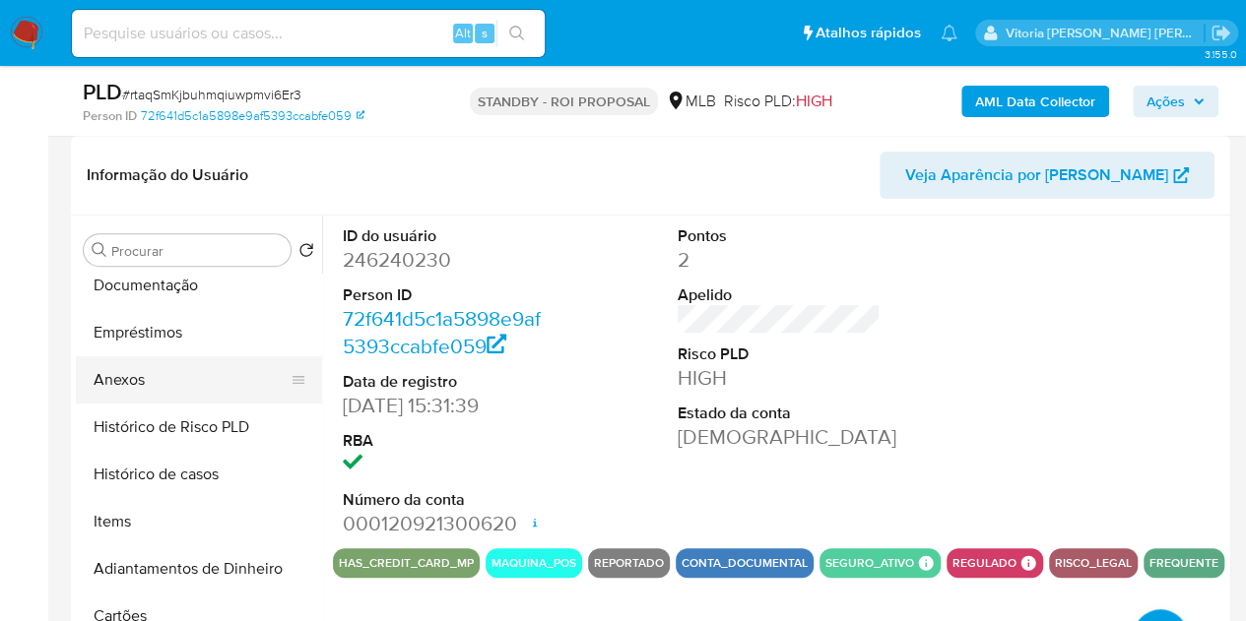
click at [160, 372] on button "Anexos" at bounding box center [191, 380] width 230 height 47
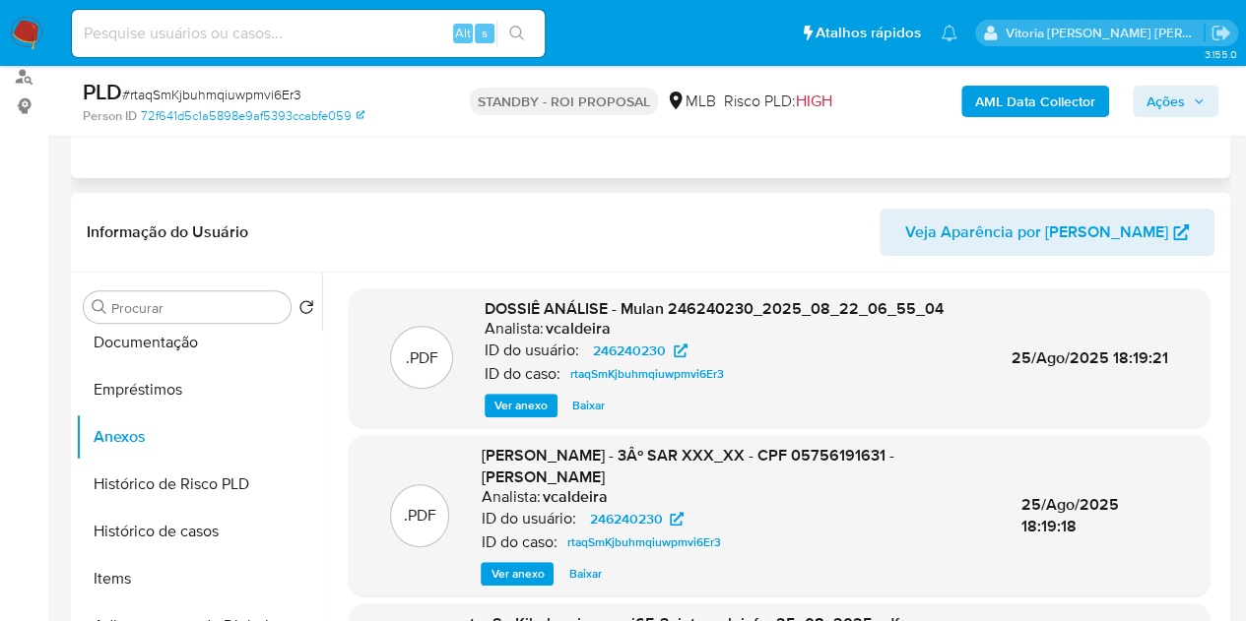
scroll to position [0, 0]
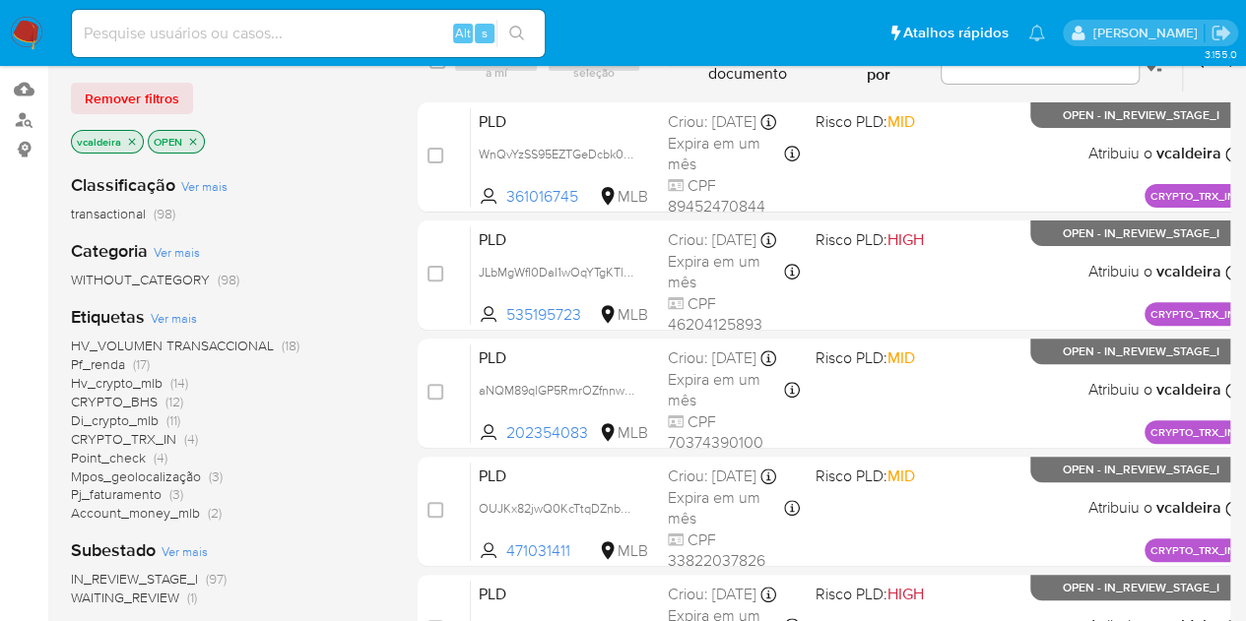
scroll to position [197, 0]
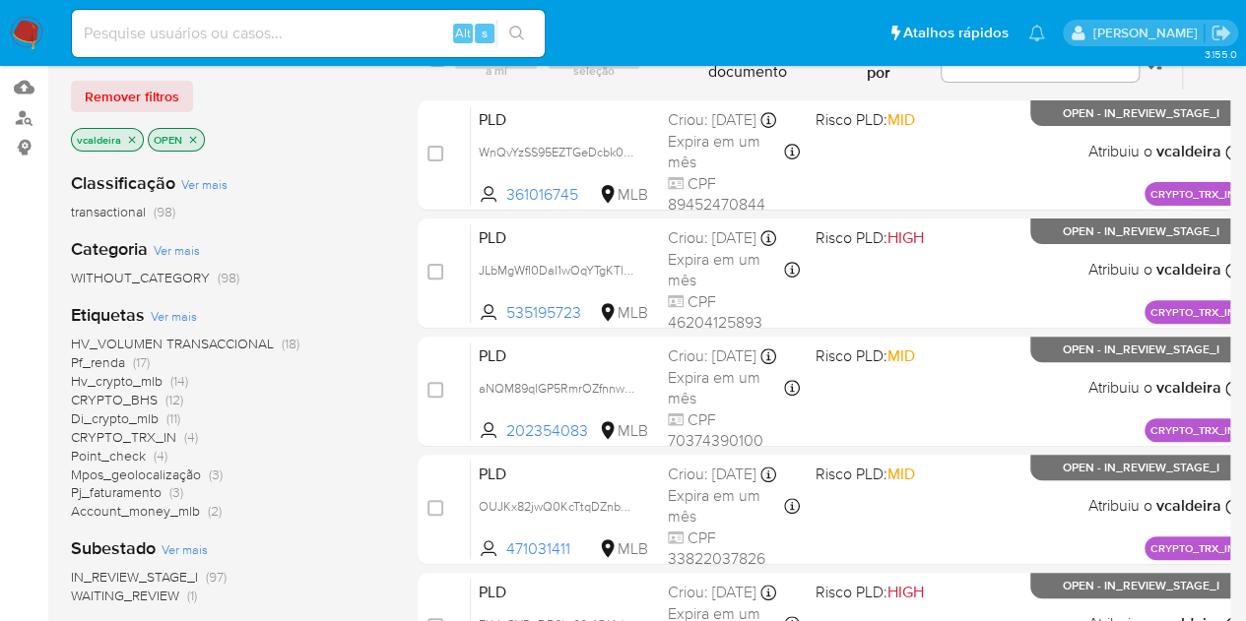
click at [40, 36] on img at bounding box center [26, 33] width 33 height 33
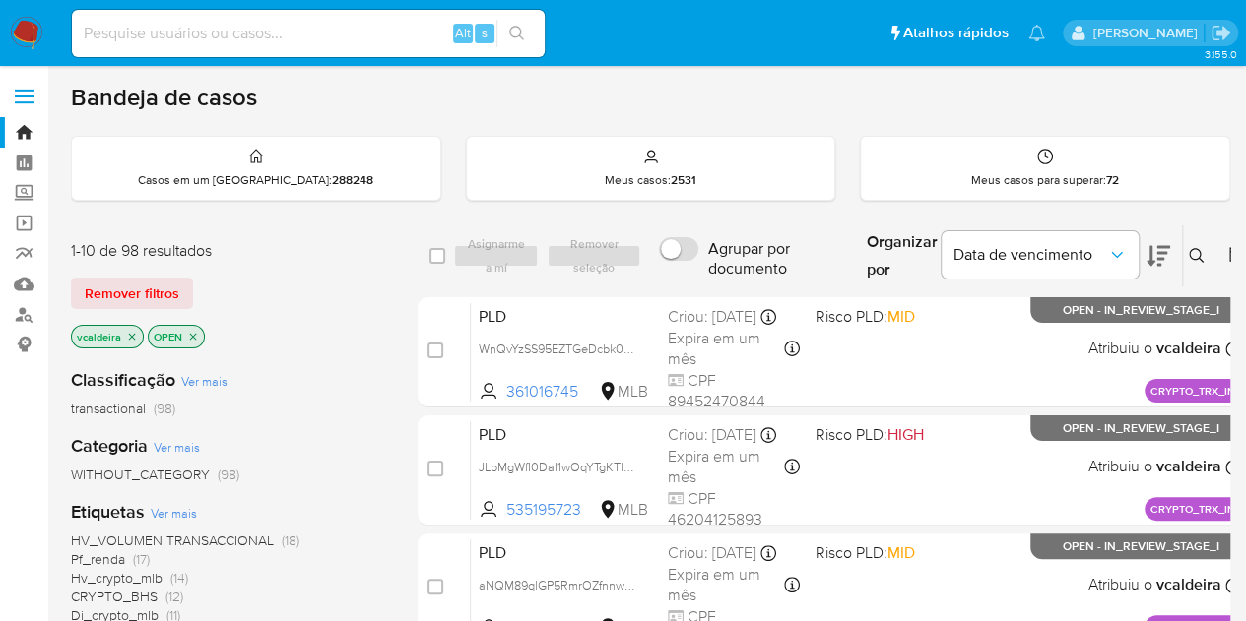
click at [174, 551] on div "HV_VOLUMEN TRANSACCIONAL (18) Pf_renda (17) Hv_crypto_mlb (14) CRYPTO_BHS (12) …" at bounding box center [228, 625] width 315 height 186
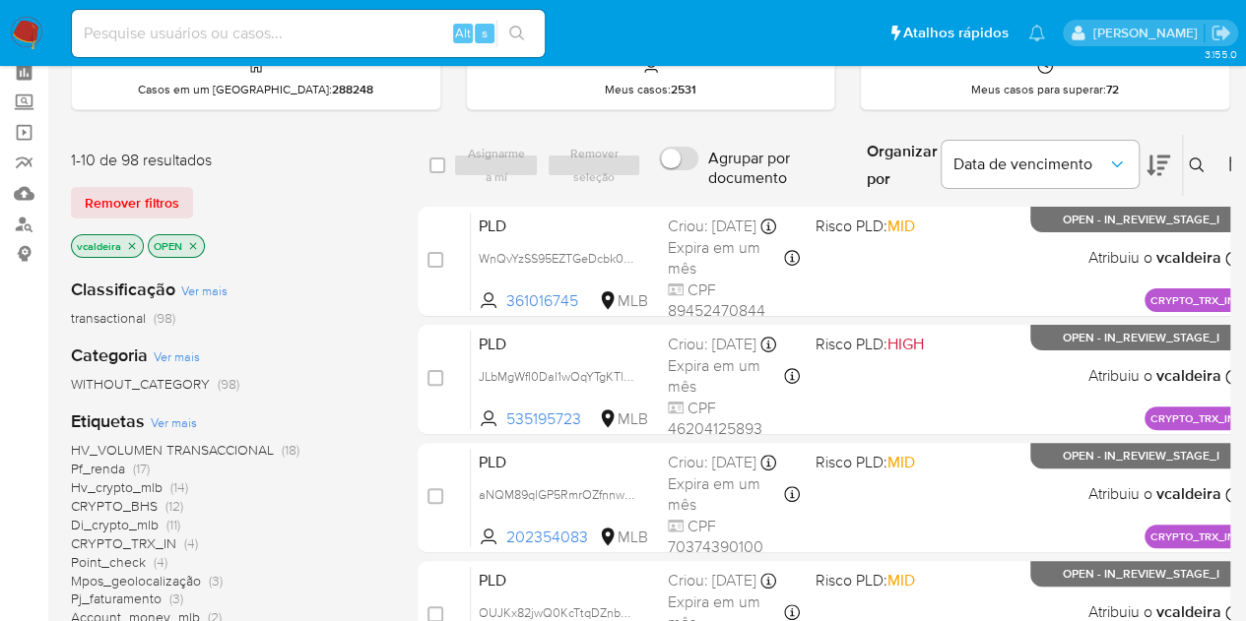
scroll to position [295, 0]
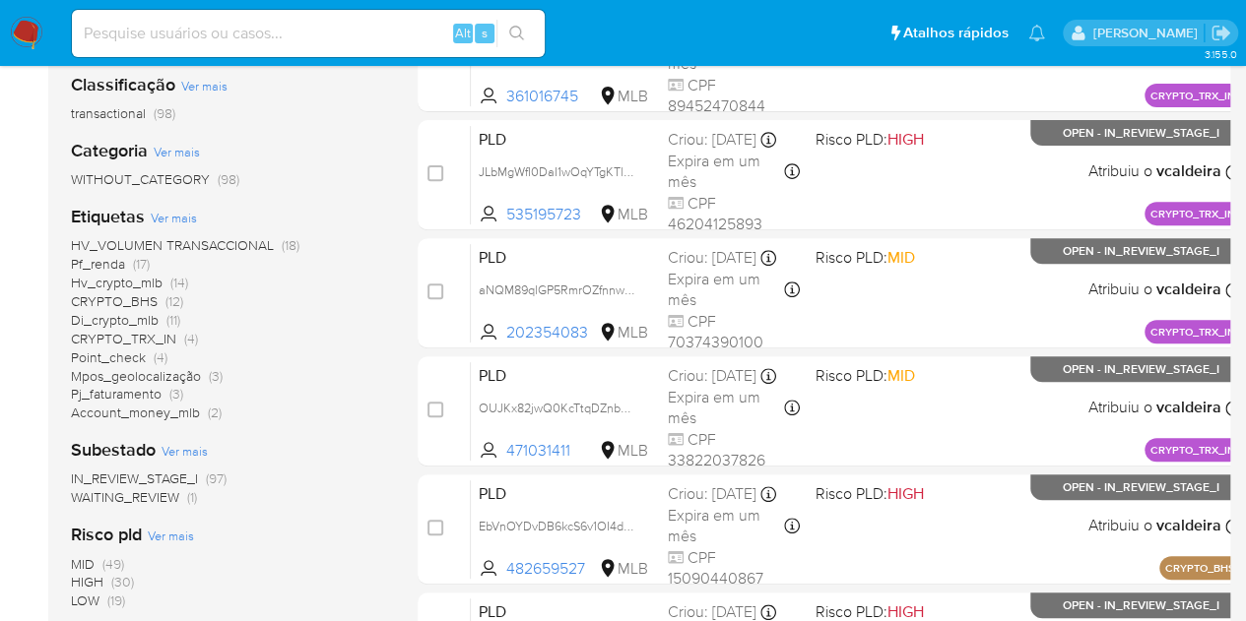
click at [191, 235] on span "HV_VOLUMEN TRANSACCIONAL" at bounding box center [172, 245] width 203 height 20
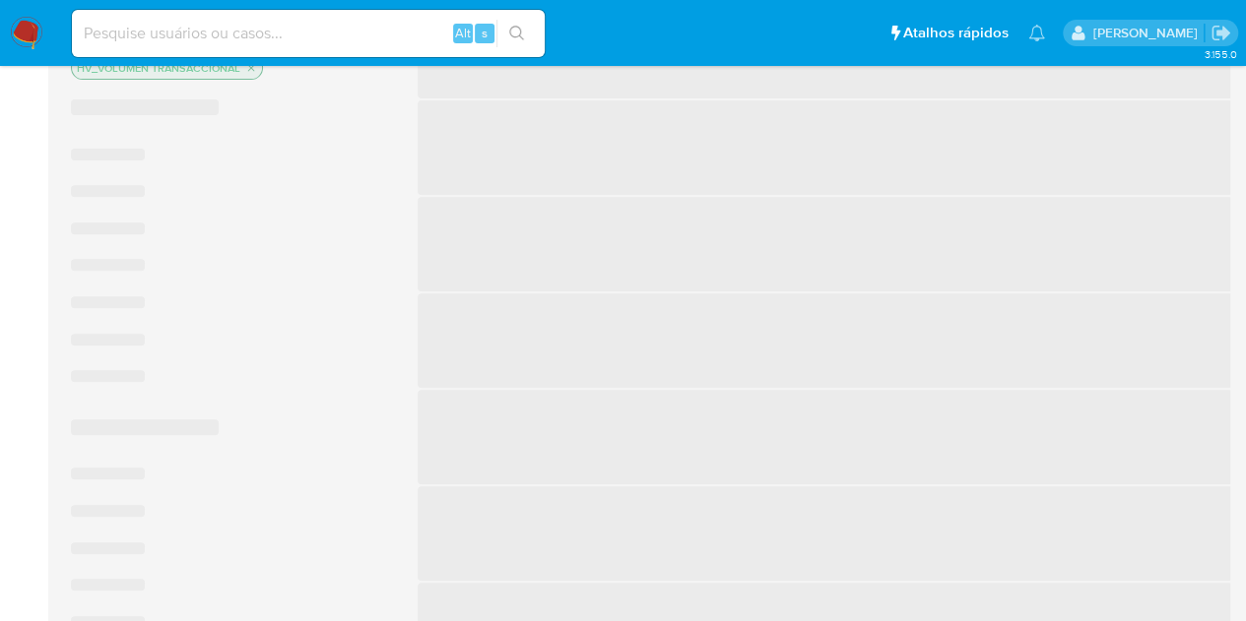
click at [191, 234] on span "‌ ‌ ‌ ‌ ‌ ‌ ‌" at bounding box center [228, 274] width 315 height 259
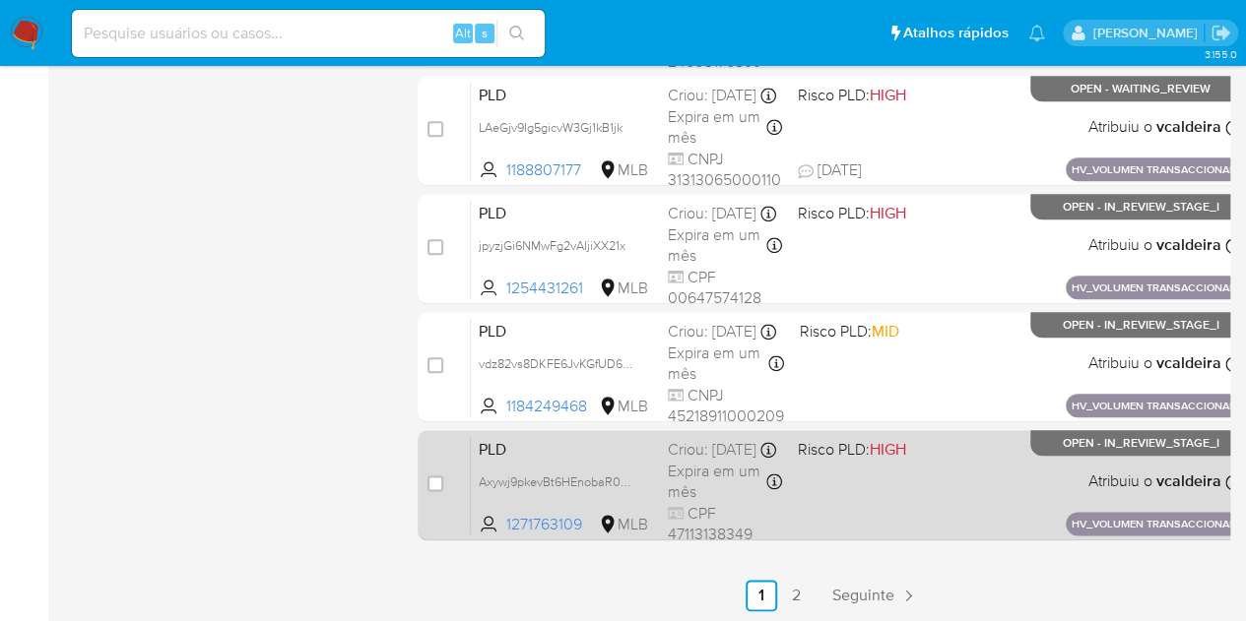
scroll to position [932, 0]
